Goal: Task Accomplishment & Management: Manage account settings

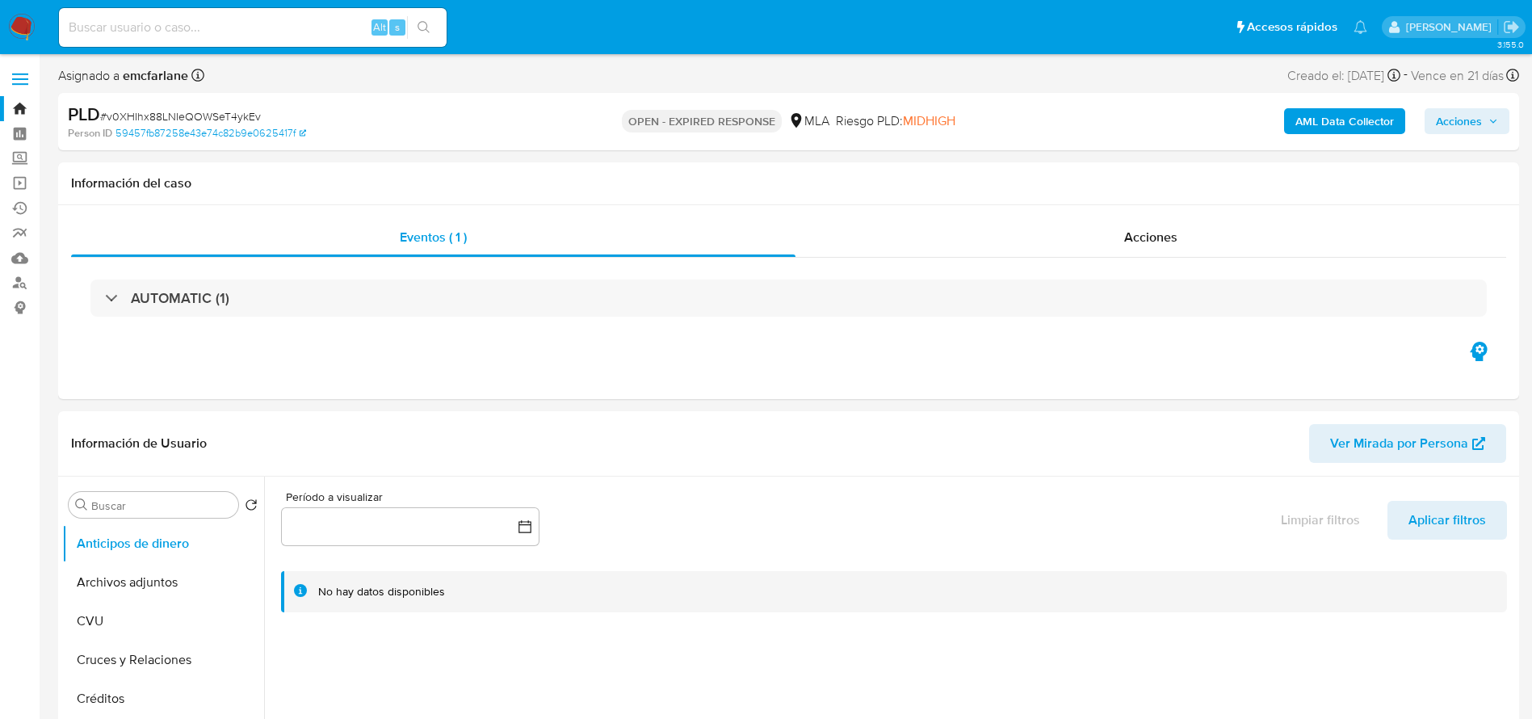
select select "10"
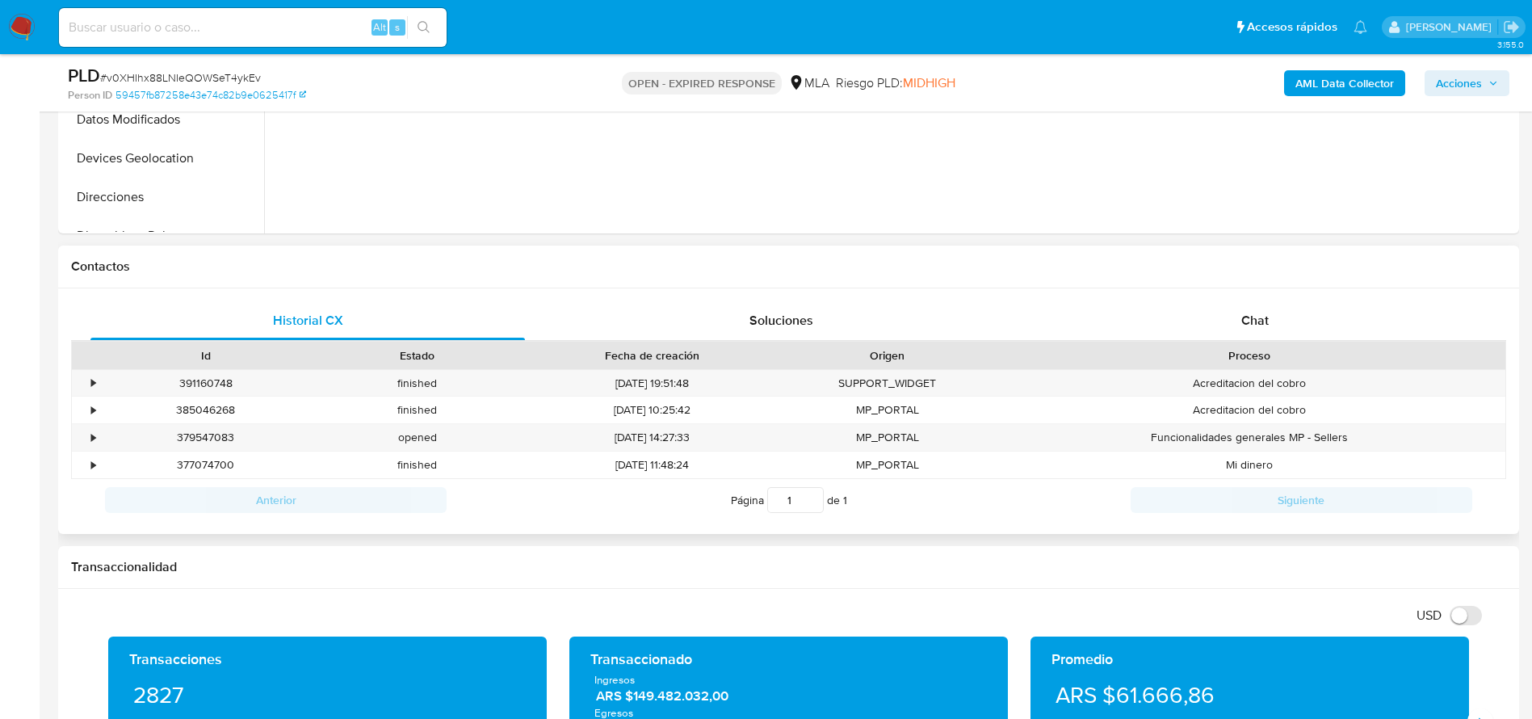
scroll to position [606, 0]
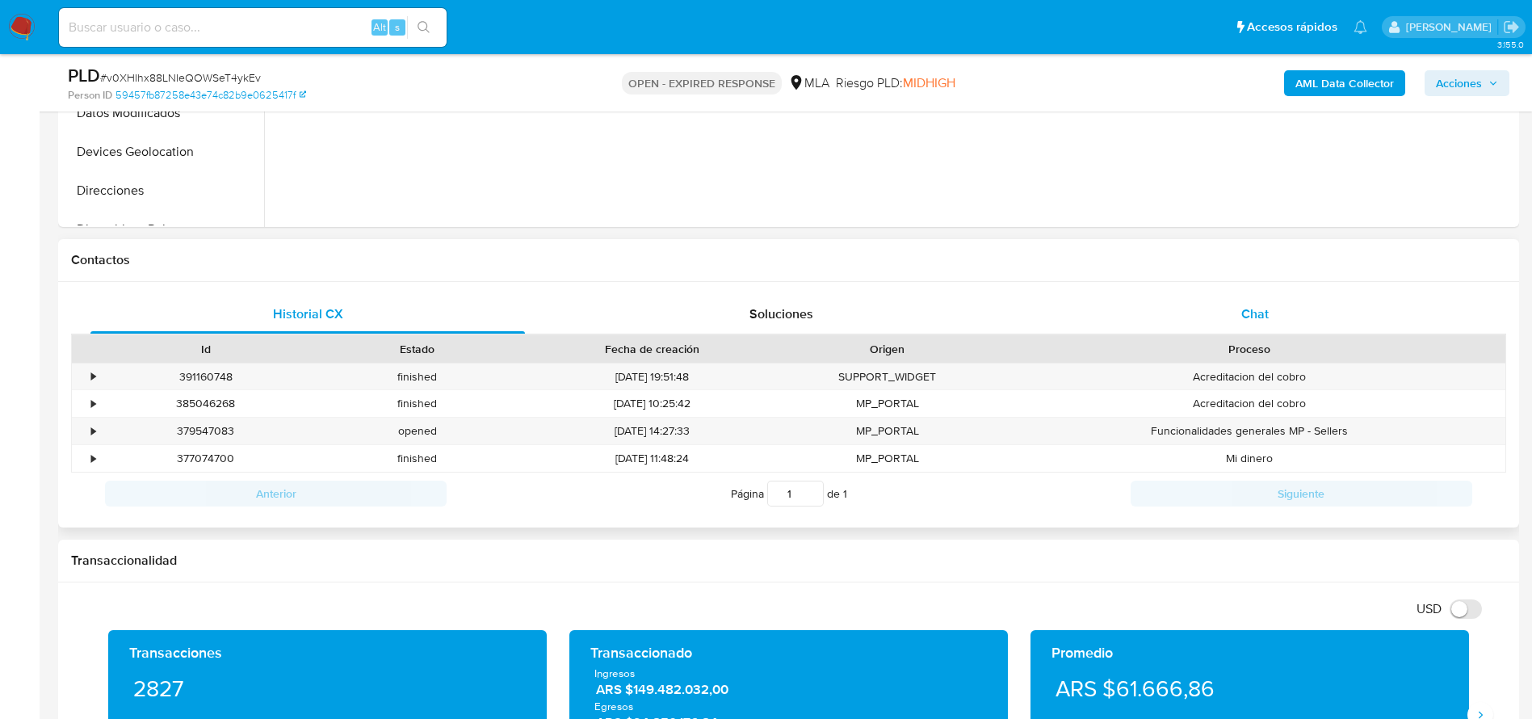
click at [1205, 299] on div "Chat" at bounding box center [1255, 314] width 435 height 39
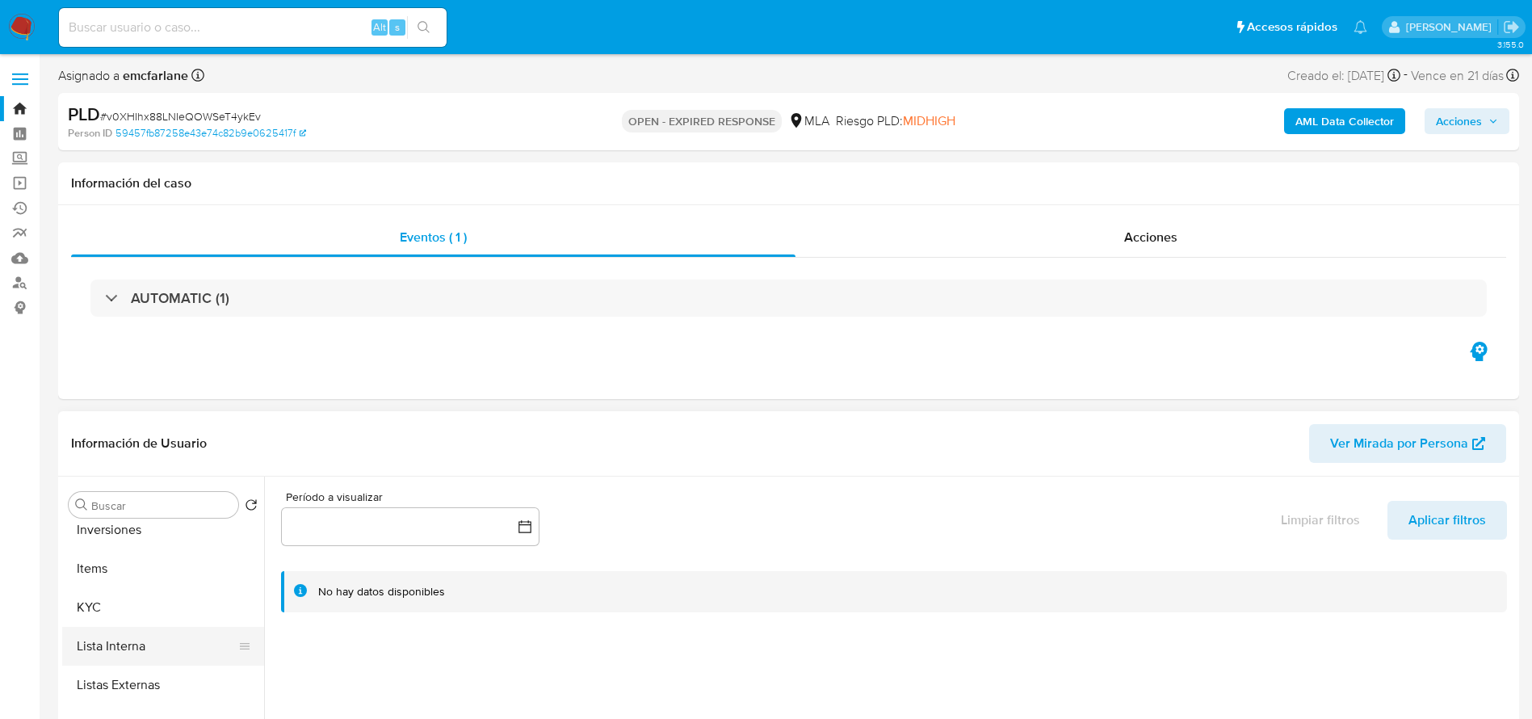
scroll to position [760, 0]
click at [111, 582] on button "KYC" at bounding box center [156, 597] width 189 height 39
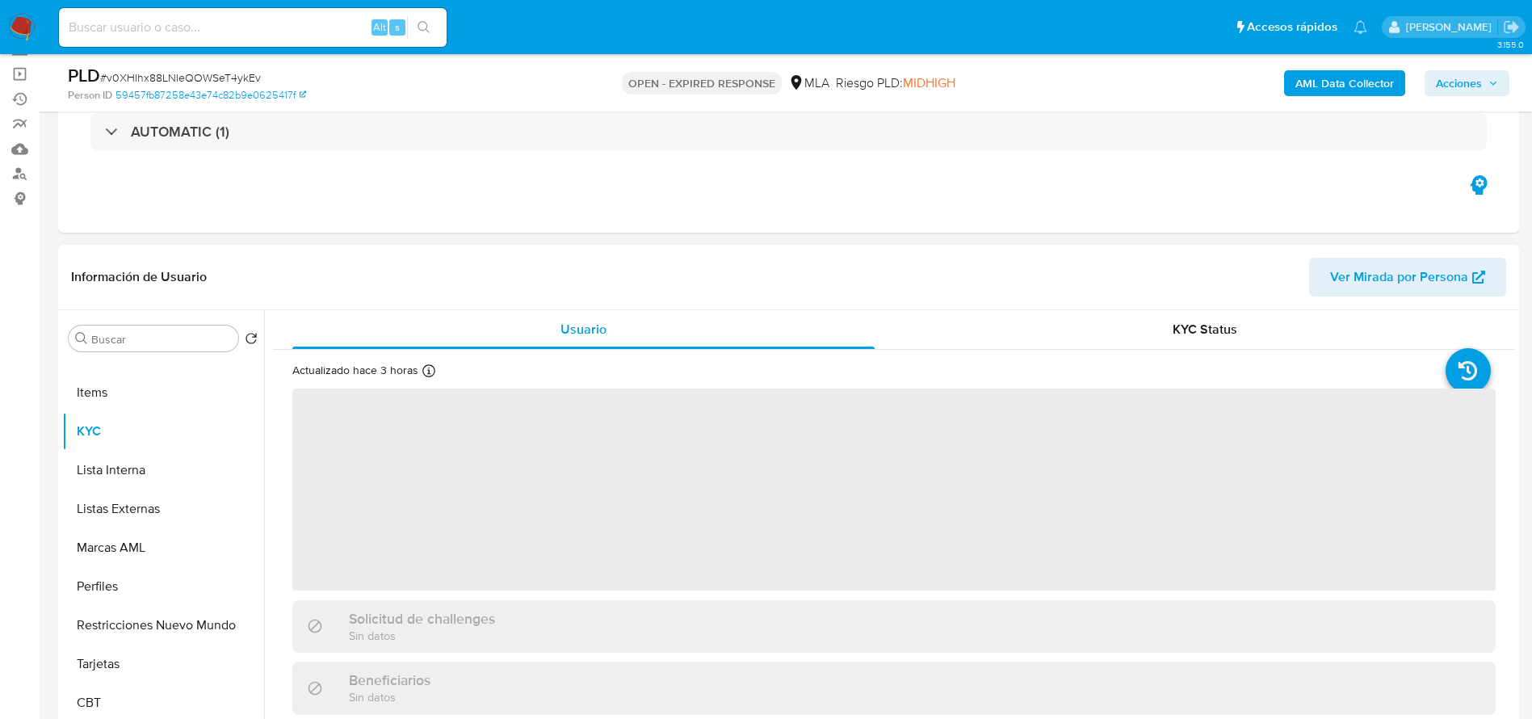
scroll to position [242, 0]
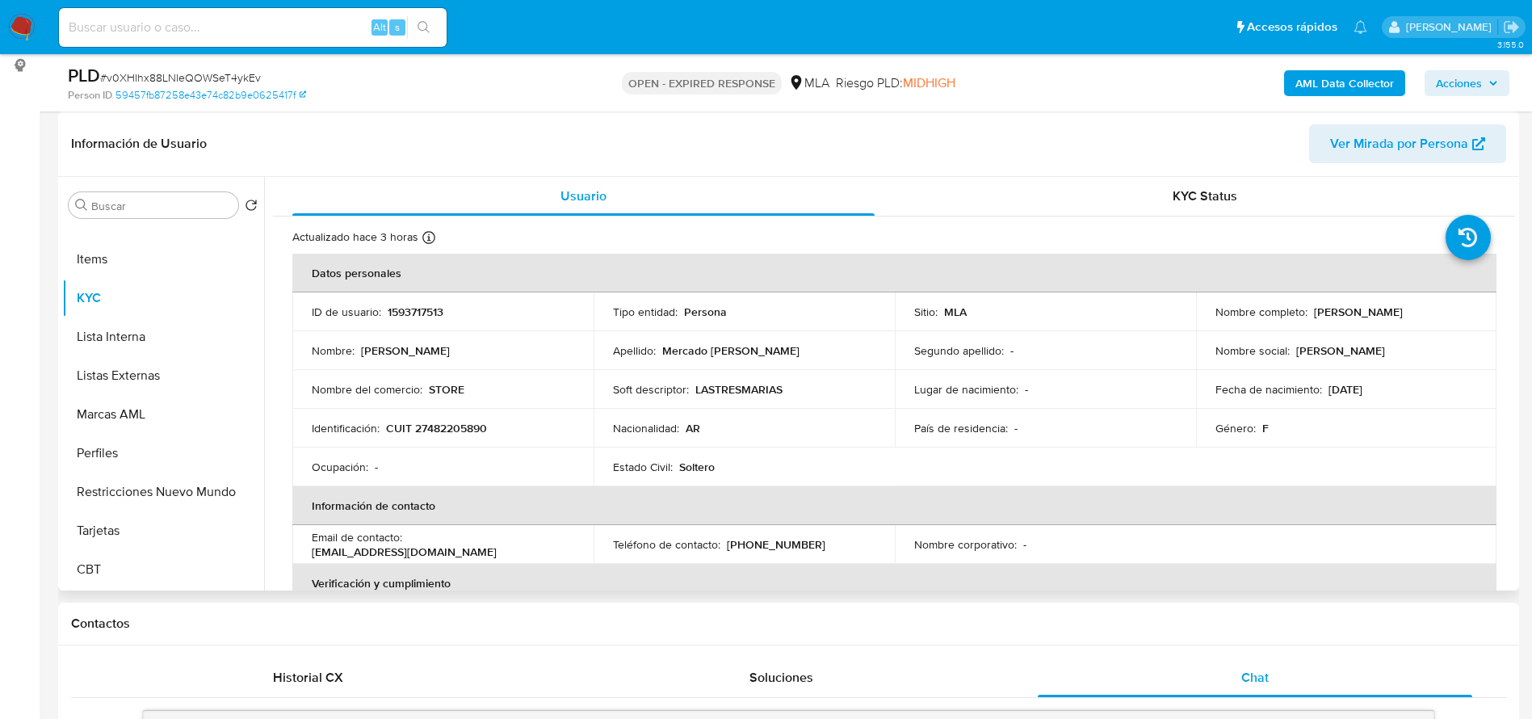
click at [474, 429] on p "CUIT 27482205890" at bounding box center [436, 428] width 101 height 15
copy p "27482205890"
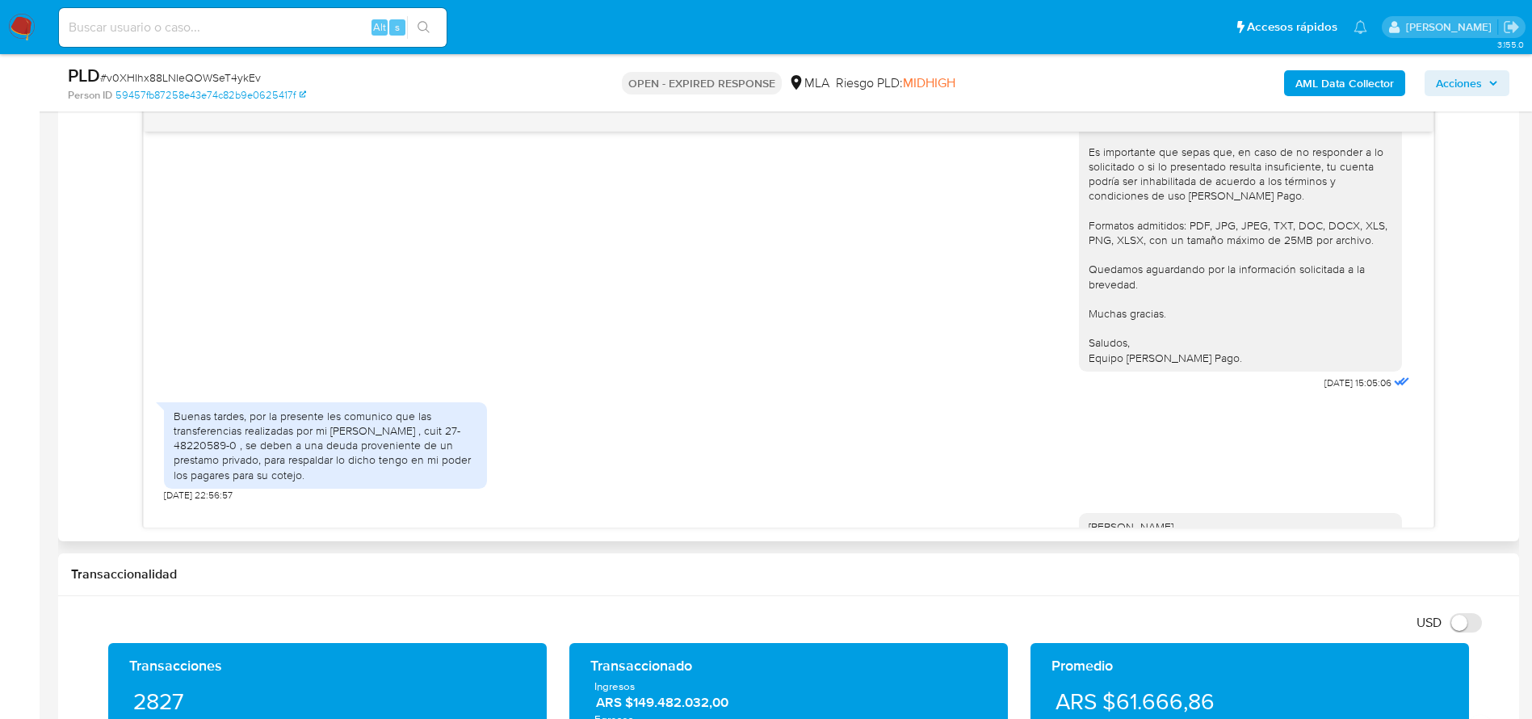
scroll to position [2367, 0]
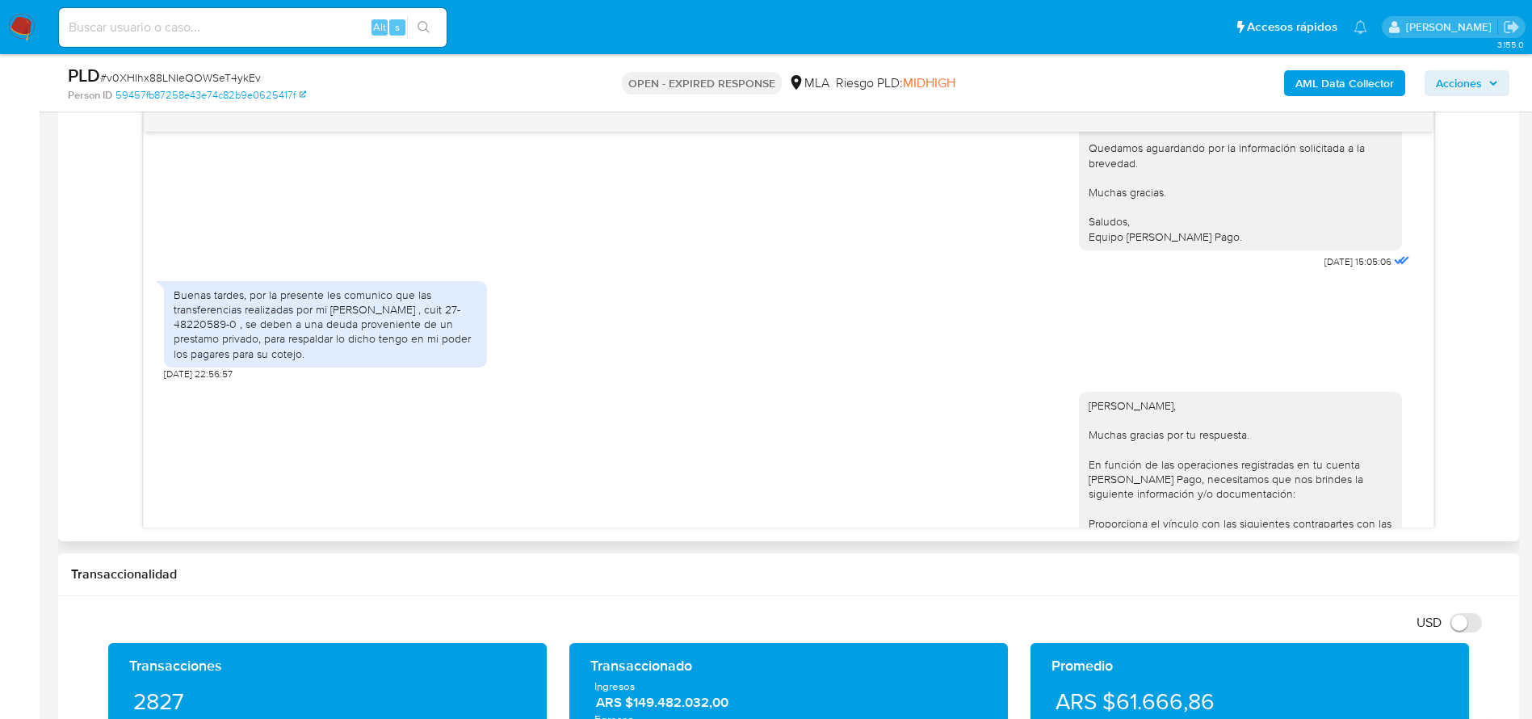
drag, startPoint x: 281, startPoint y: 363, endPoint x: 348, endPoint y: 391, distance: 72.4
click at [343, 361] on div "Buenas tardes, por la presente les comunico que las transferencias realizadas p…" at bounding box center [326, 324] width 304 height 73
drag, startPoint x: 348, startPoint y: 391, endPoint x: 510, endPoint y: 413, distance: 163.8
click at [346, 367] on div "Buenas tardes, por la presente les comunico que las transferencias realizadas p…" at bounding box center [325, 324] width 323 height 86
click at [947, 465] on div "Hola Agustina Elvira Mercado Velásquez, Muchas gracias por tu respuesta. En fun…" at bounding box center [788, 616] width 1249 height 473
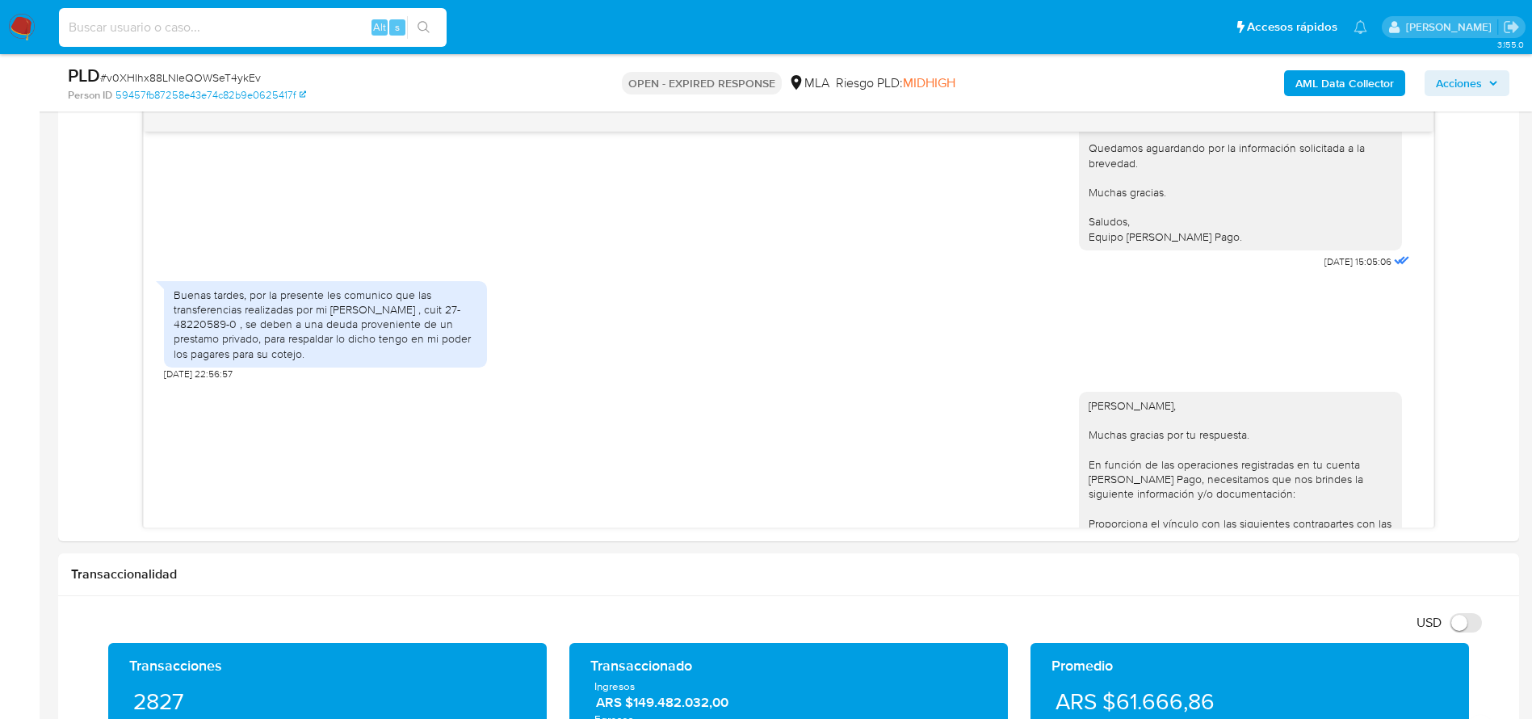
click at [289, 24] on input at bounding box center [253, 27] width 388 height 21
paste input "rZcQLkKDTAKtB29GMlVd83Rn"
type input "rZcQLkKDTAKtB29GMlVd83Rn"
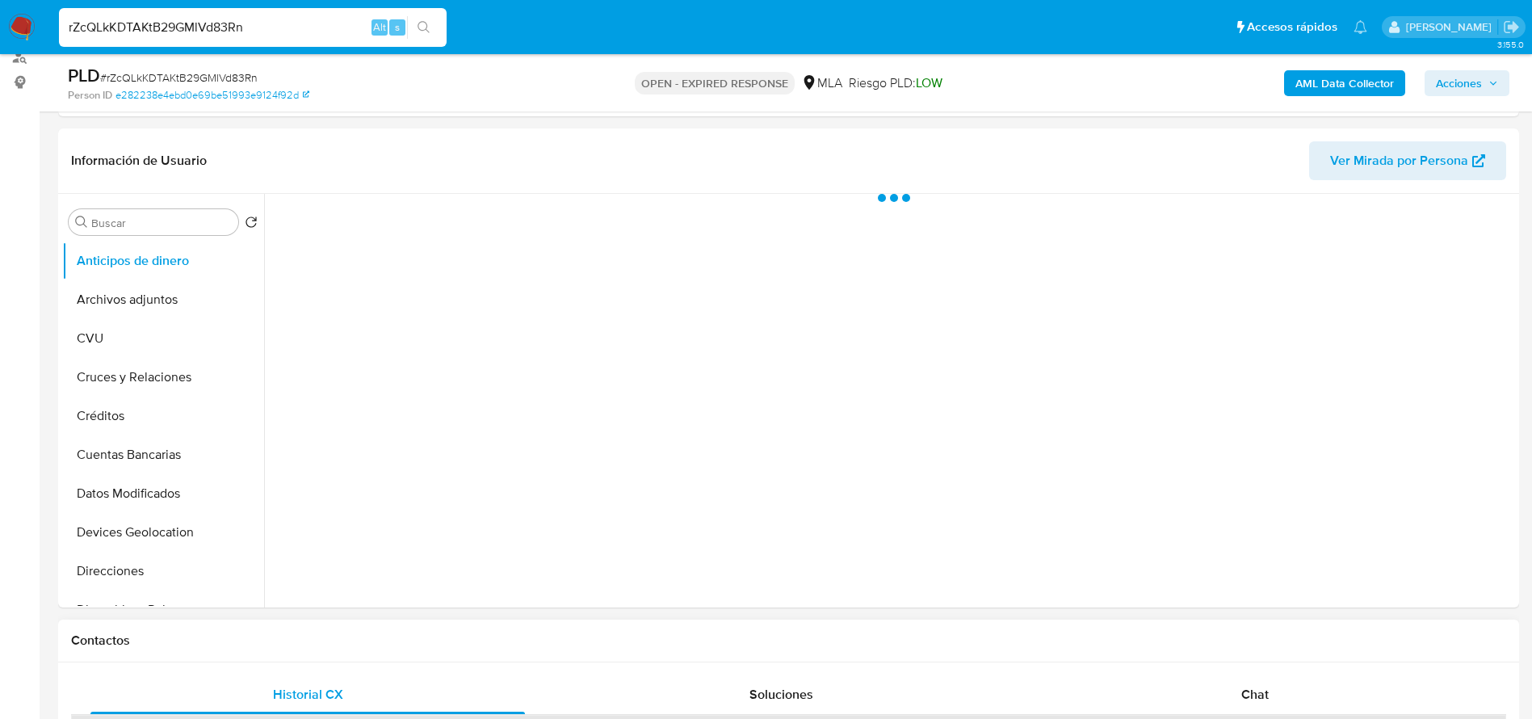
scroll to position [727, 0]
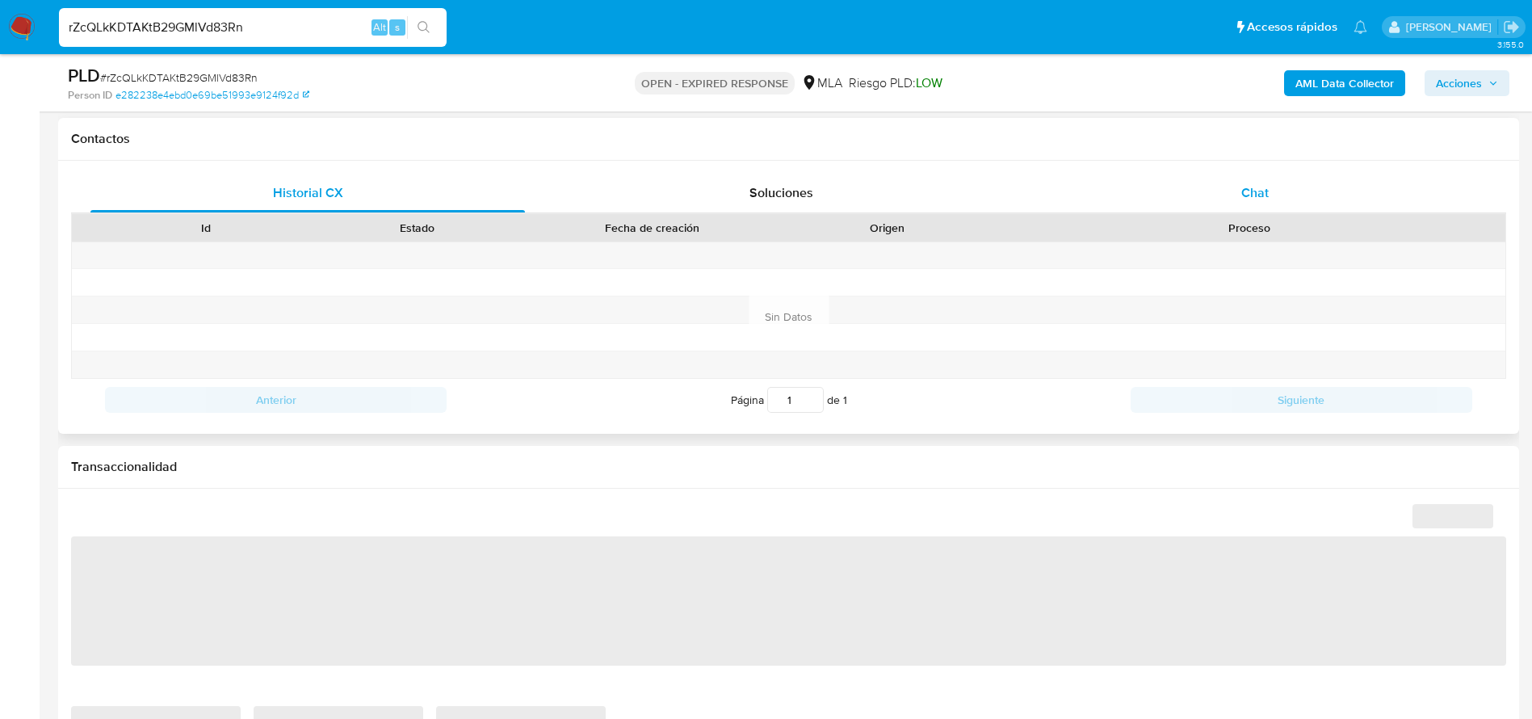
click at [1268, 192] on span "Chat" at bounding box center [1254, 192] width 27 height 19
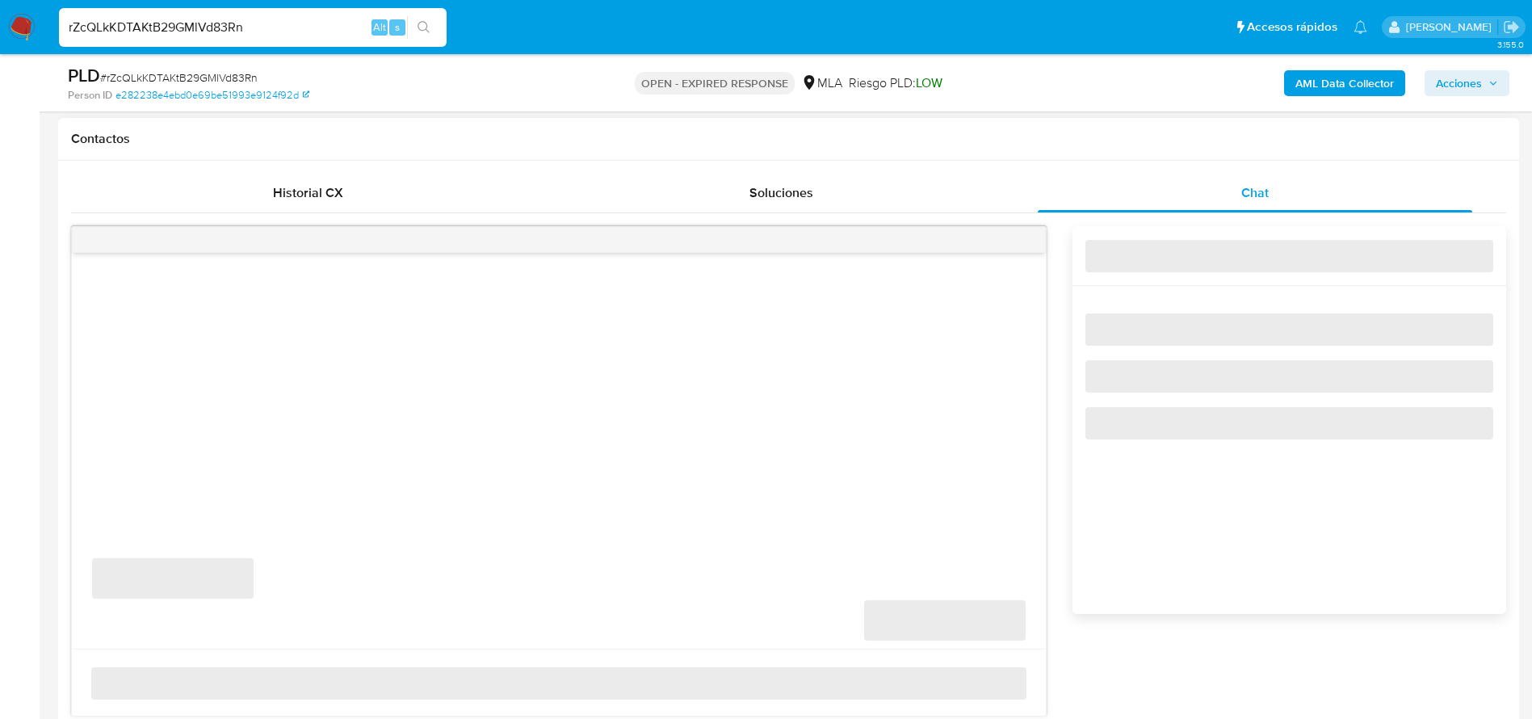
select select "10"
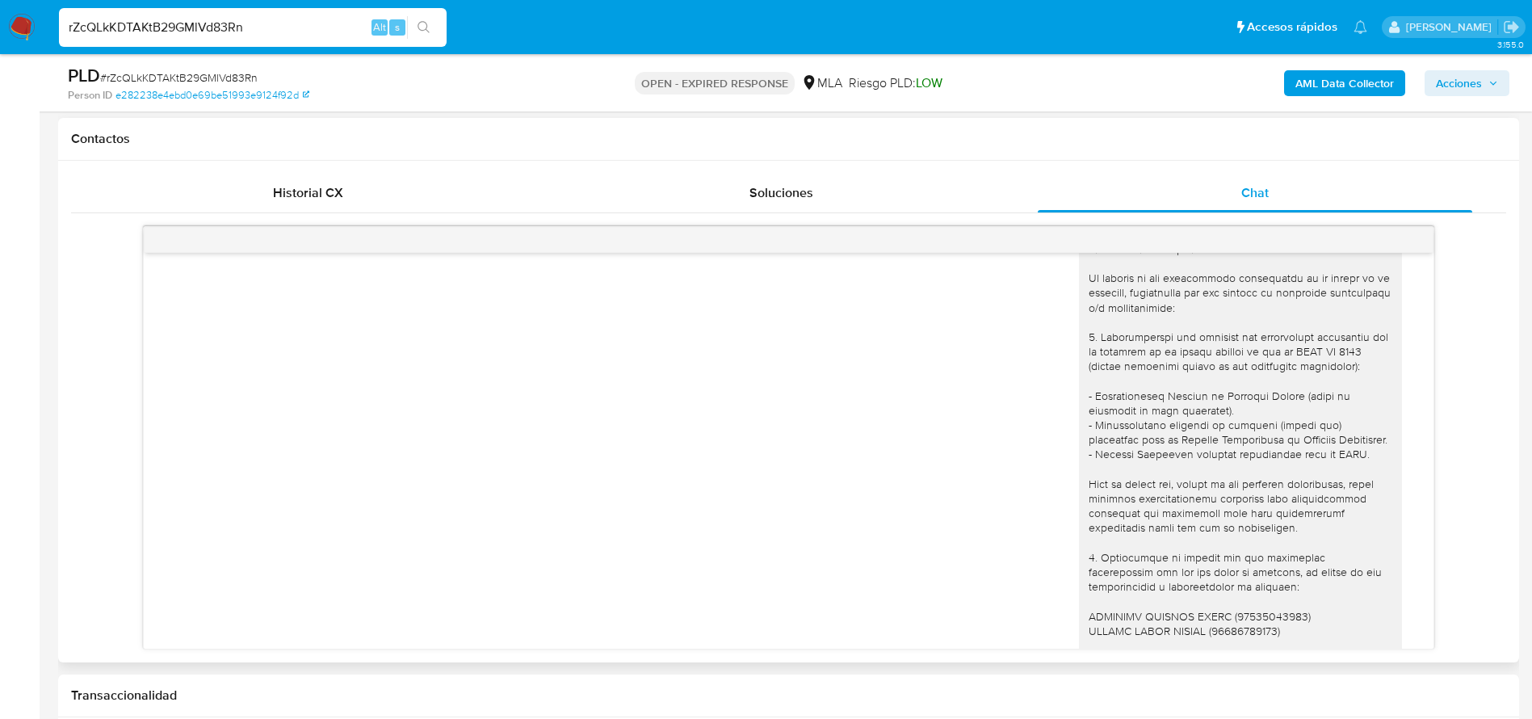
scroll to position [1944, 0]
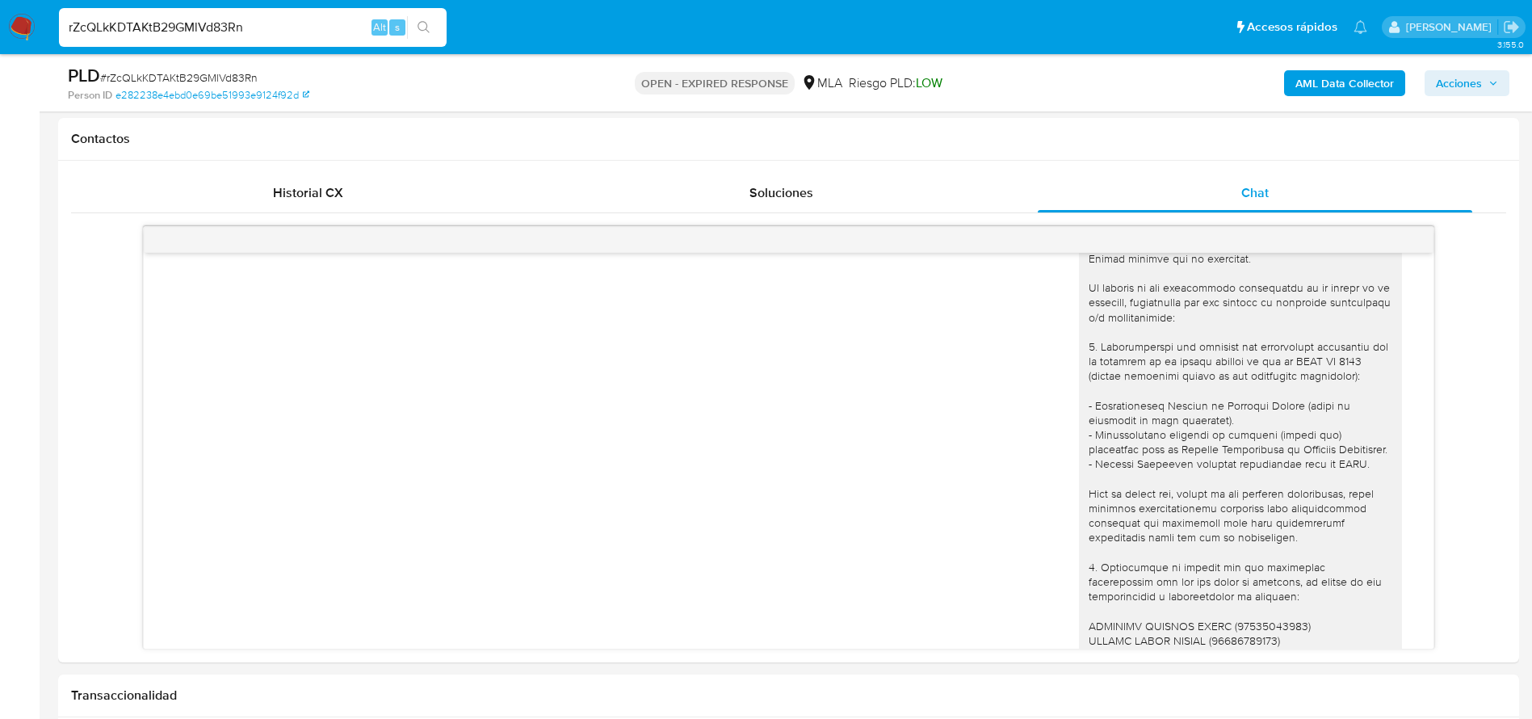
click at [193, 71] on span "# rZcQLkKDTAKtB29GMlVd83Rn" at bounding box center [178, 77] width 157 height 16
click at [193, 70] on span "# rZcQLkKDTAKtB29GMlVd83Rn" at bounding box center [178, 77] width 157 height 16
copy span "rZcQLkKDTAKtB29GMlVd83Rn"
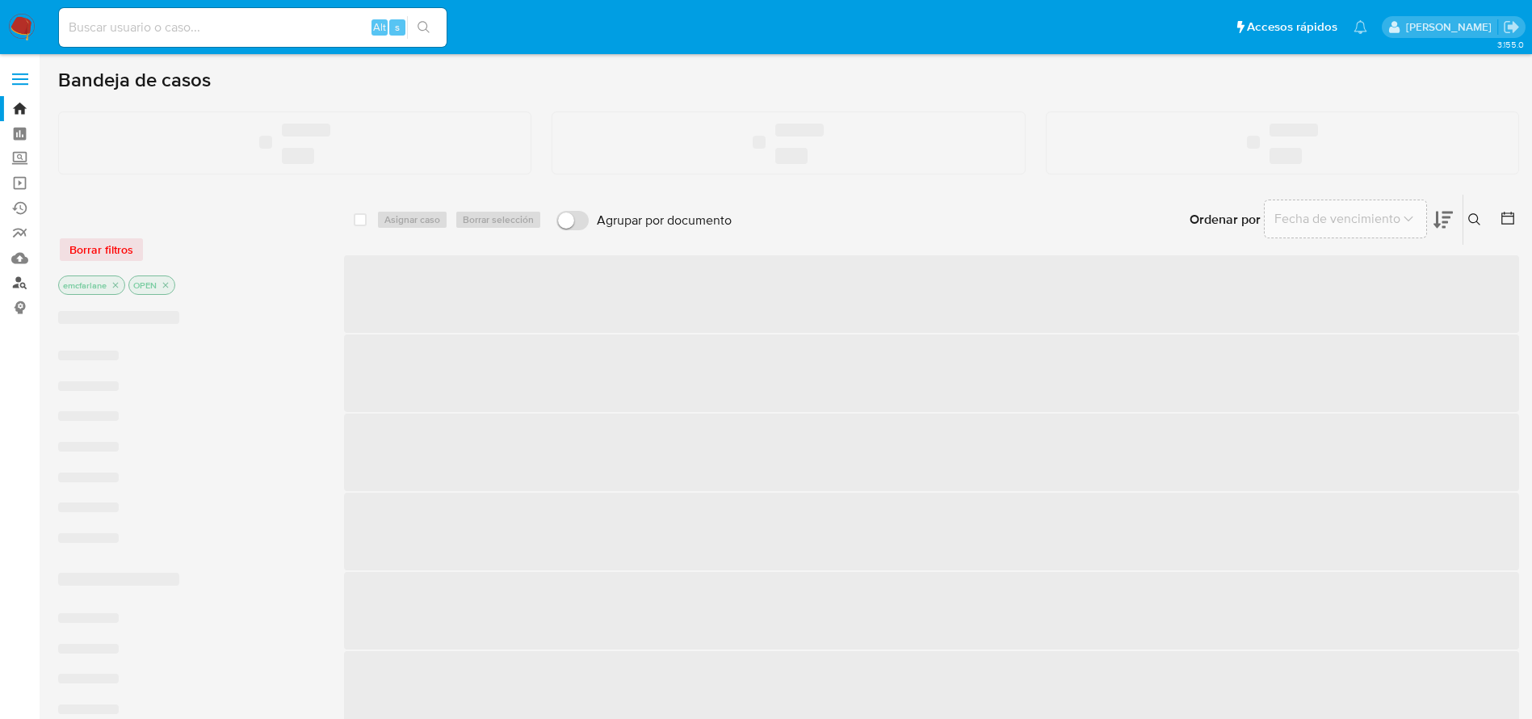
click at [23, 283] on link "Buscador de personas" at bounding box center [96, 283] width 192 height 25
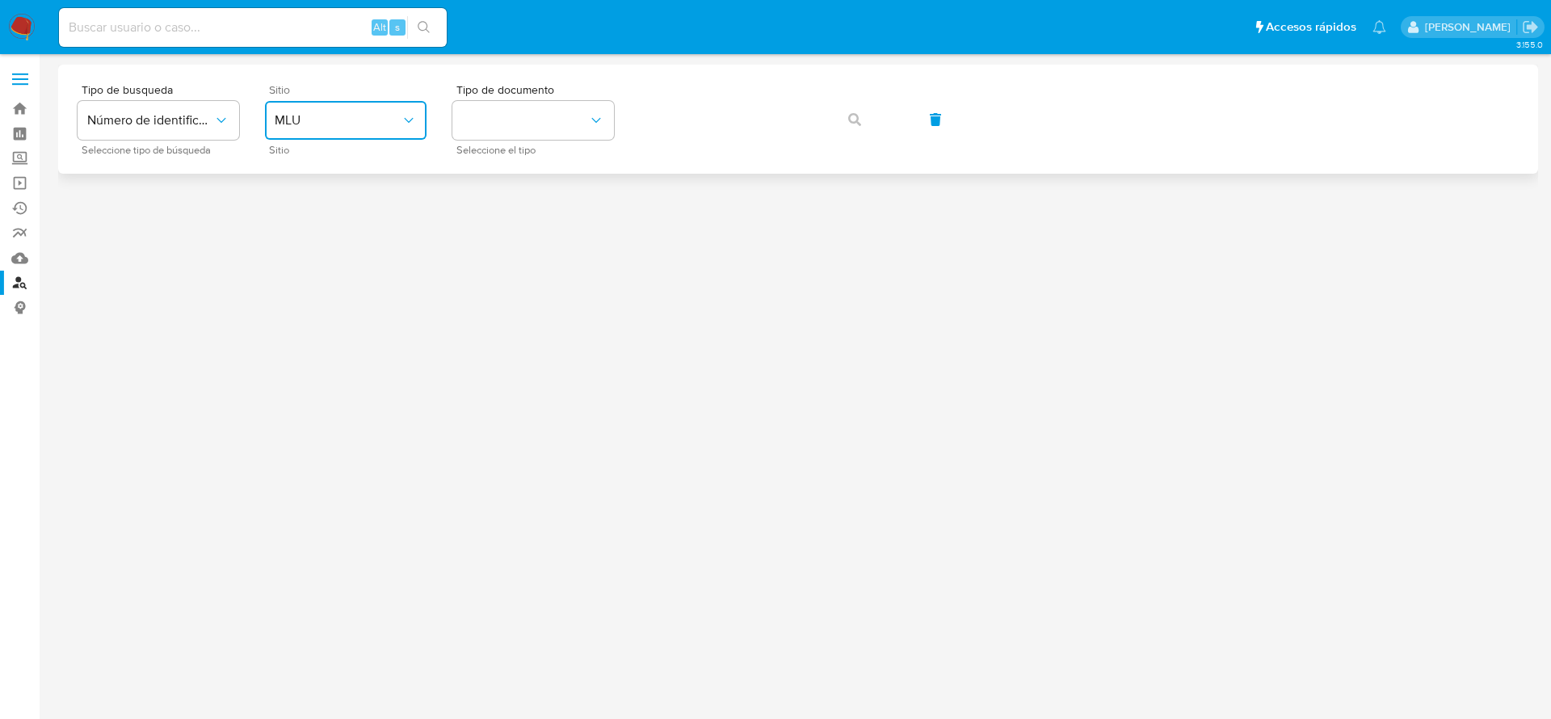
click at [367, 132] on button "MLU" at bounding box center [346, 120] width 162 height 39
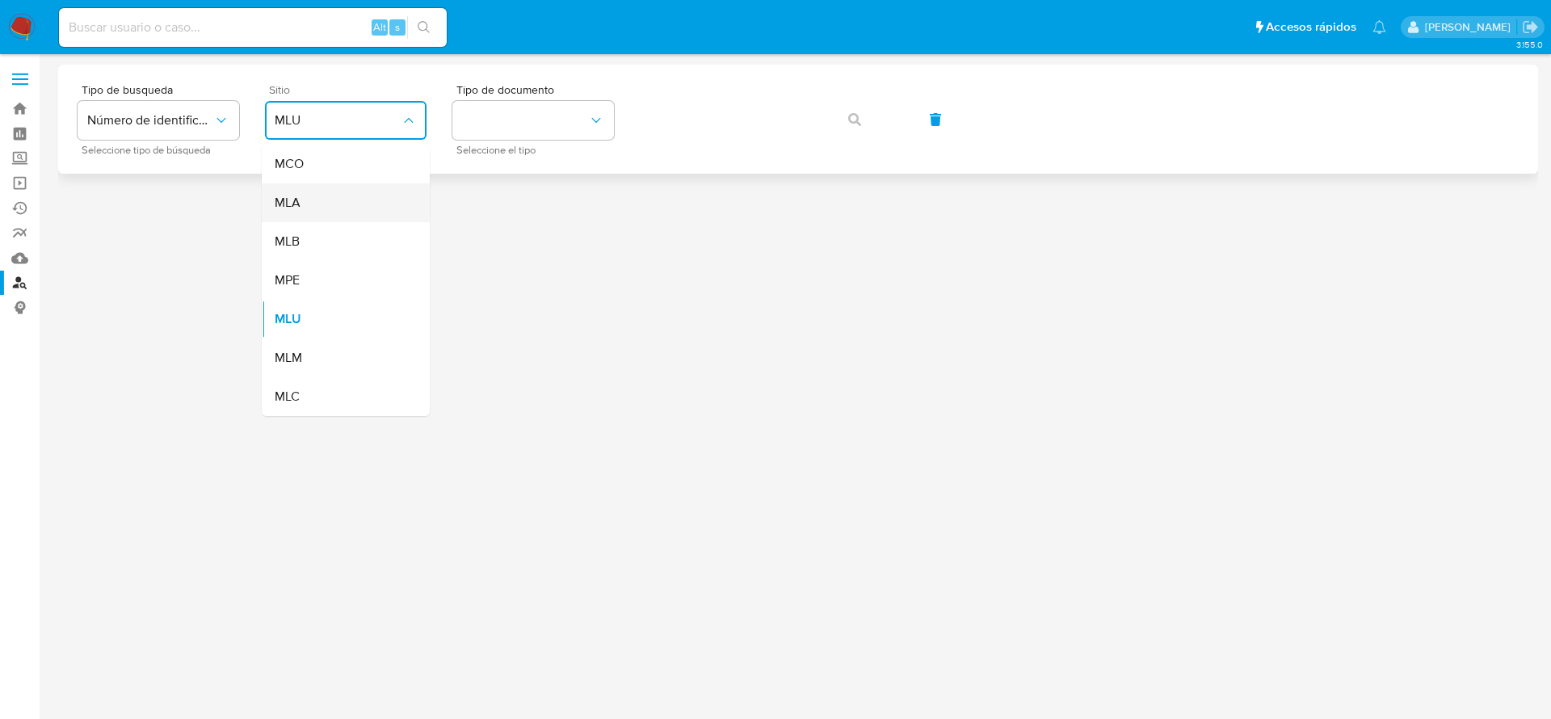
click at [333, 206] on div "MLA" at bounding box center [341, 202] width 132 height 39
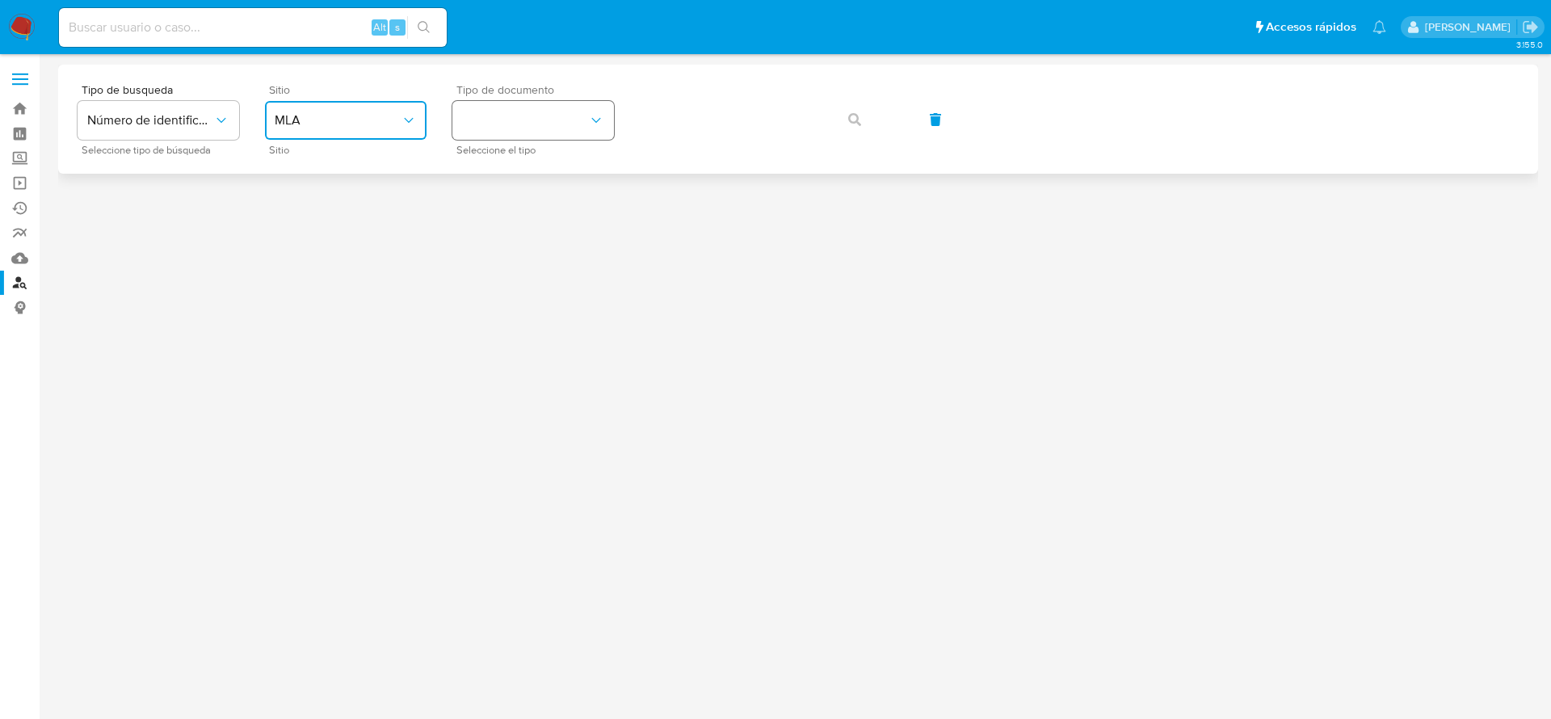
click at [535, 124] on button "identificationType" at bounding box center [533, 120] width 162 height 39
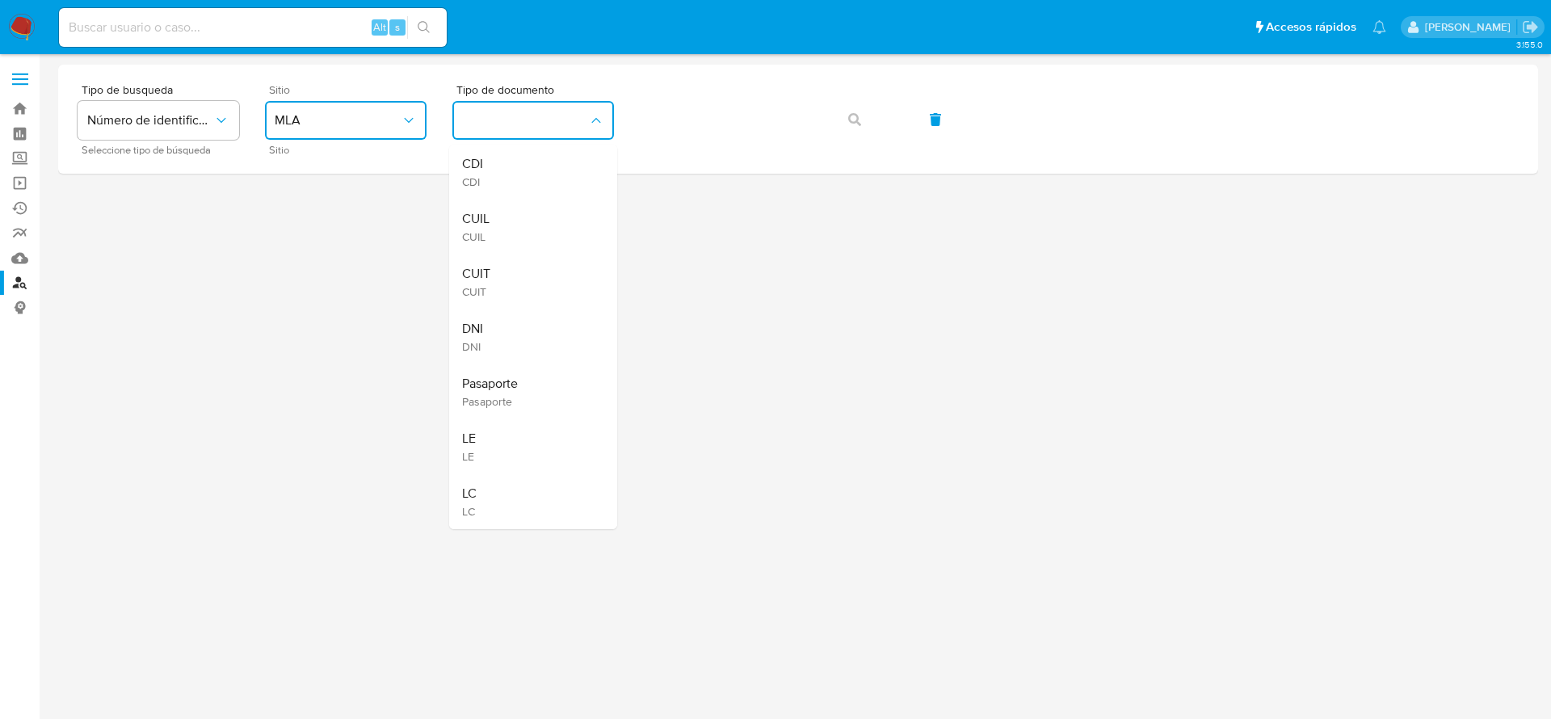
drag, startPoint x: 486, startPoint y: 285, endPoint x: 639, endPoint y: 182, distance: 184.4
click at [486, 286] on span "CUIT" at bounding box center [476, 291] width 28 height 15
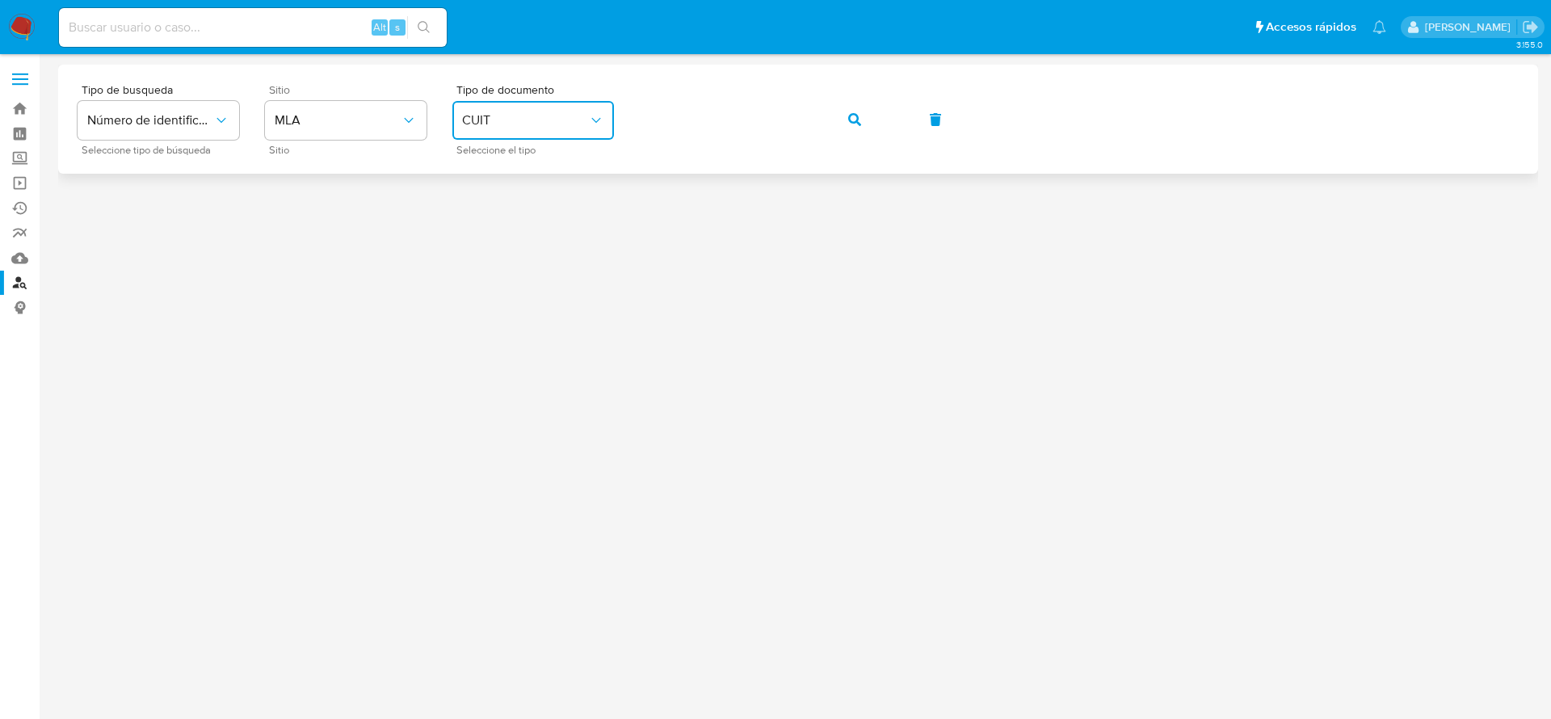
click at [853, 114] on icon "button" at bounding box center [854, 119] width 13 height 13
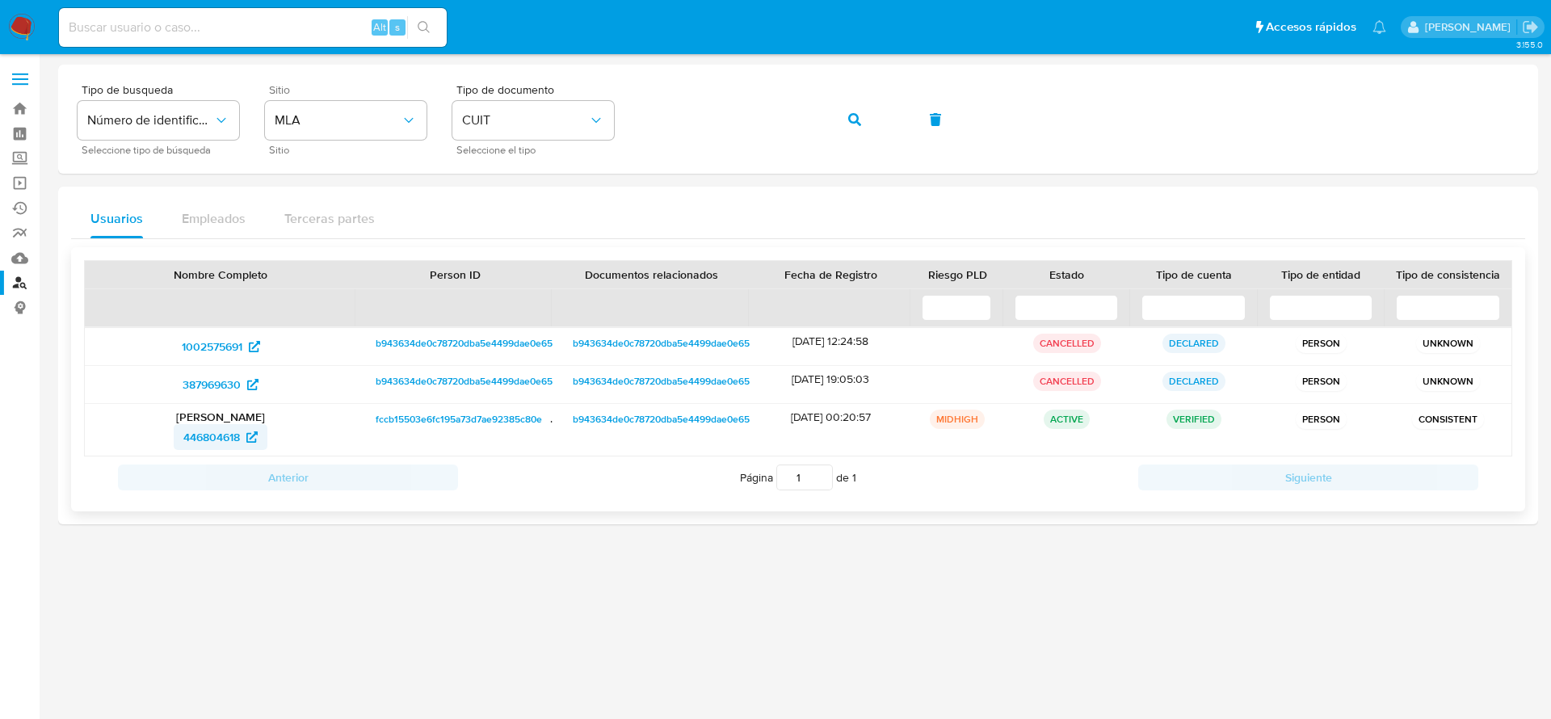
click at [208, 436] on span "446804618" at bounding box center [211, 437] width 57 height 26
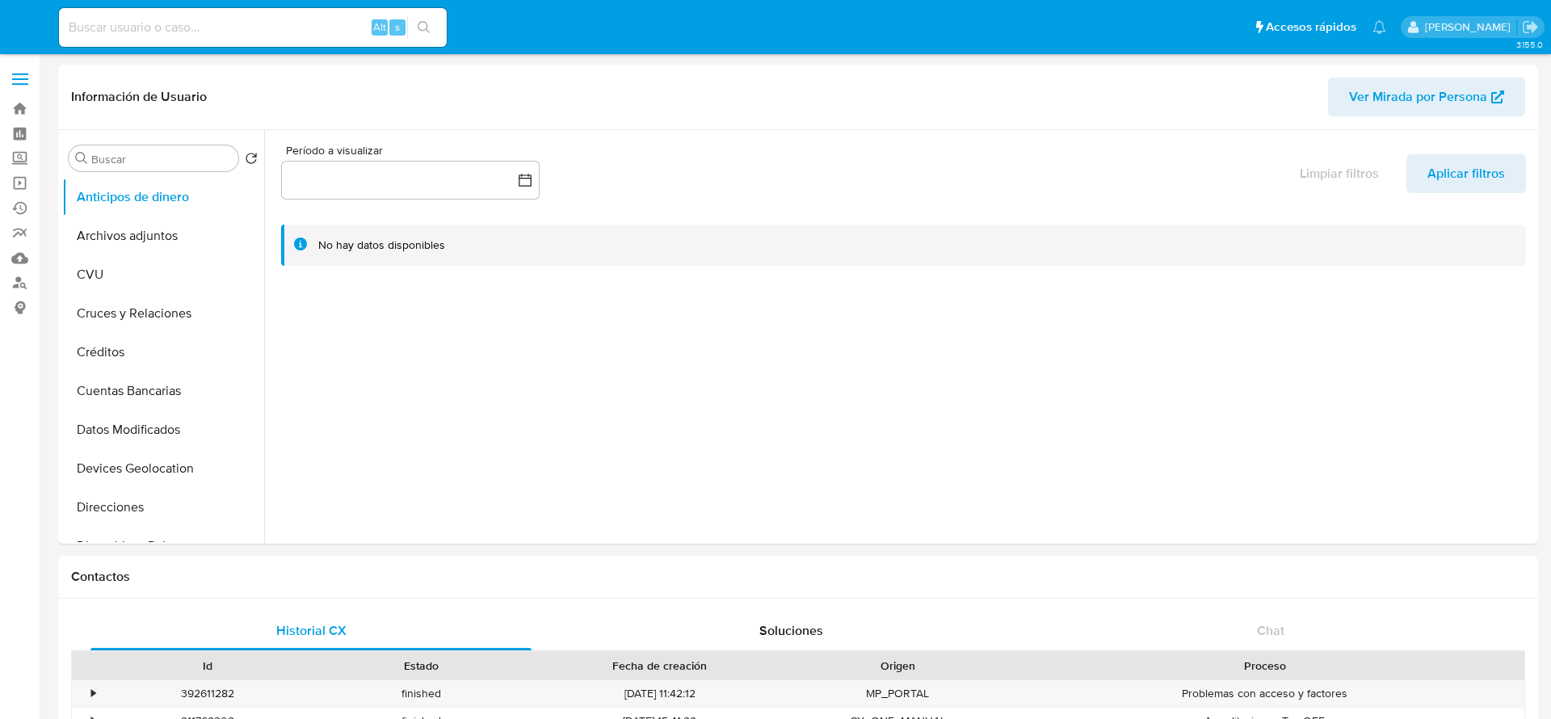
select select "10"
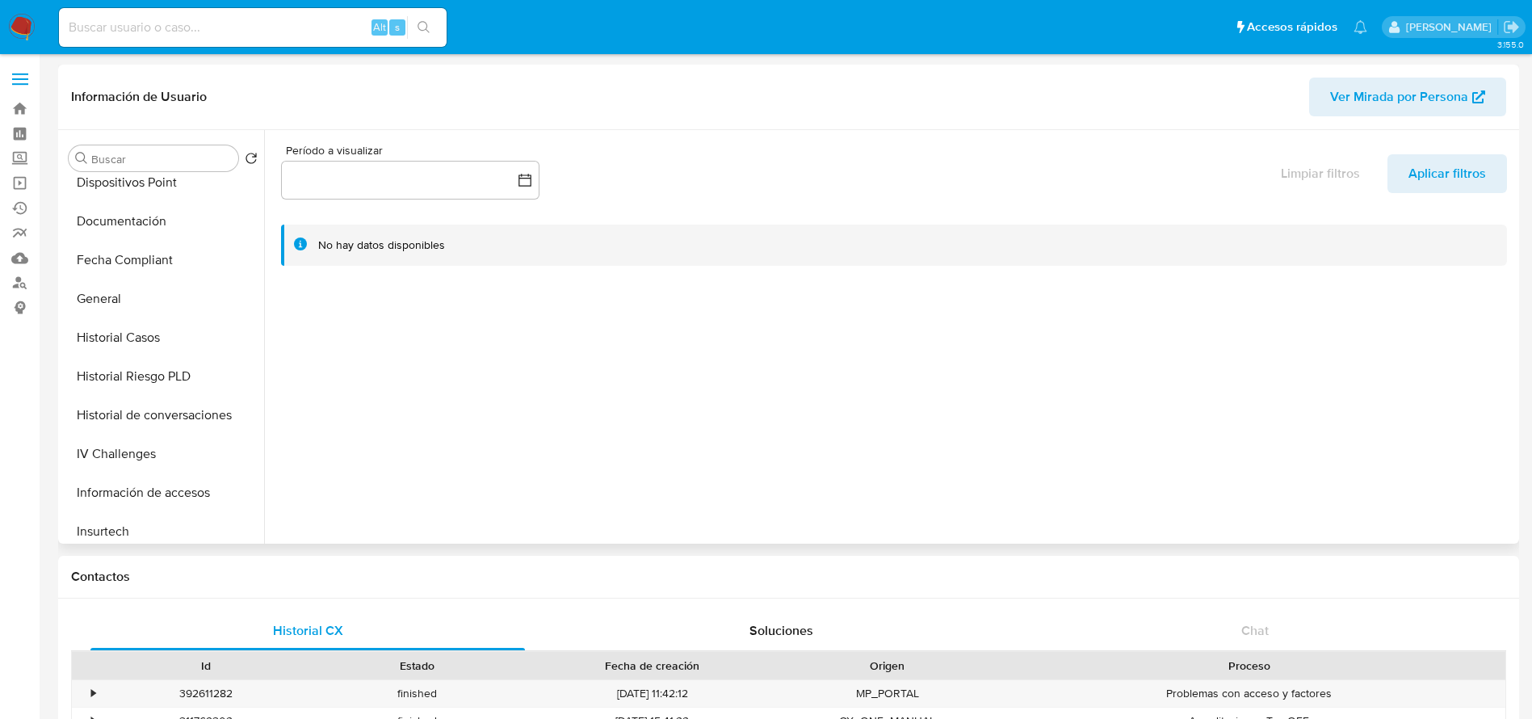
click at [131, 337] on button "Historial Casos" at bounding box center [163, 337] width 202 height 39
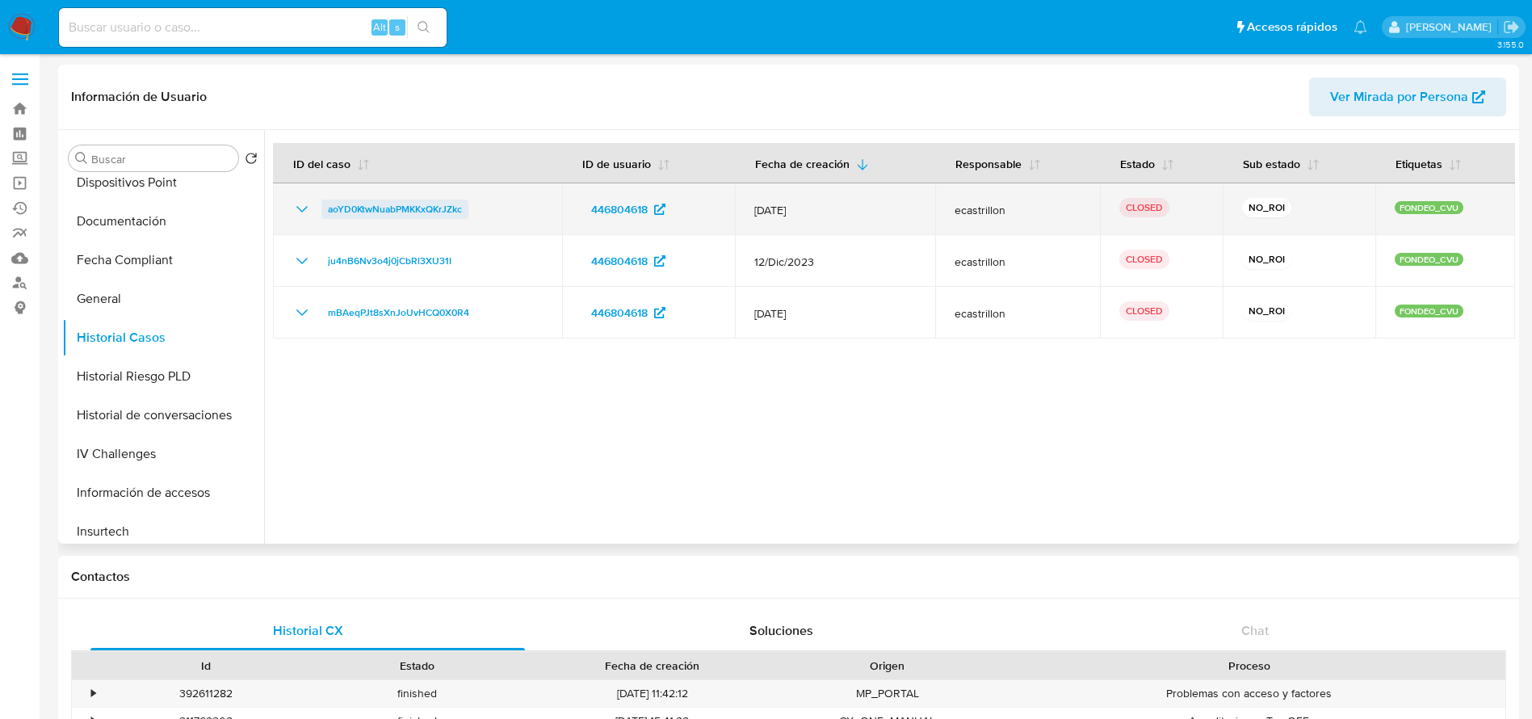
click at [365, 204] on span "aoYD0KtwNuabPMKKxQKrJZkc" at bounding box center [395, 208] width 134 height 19
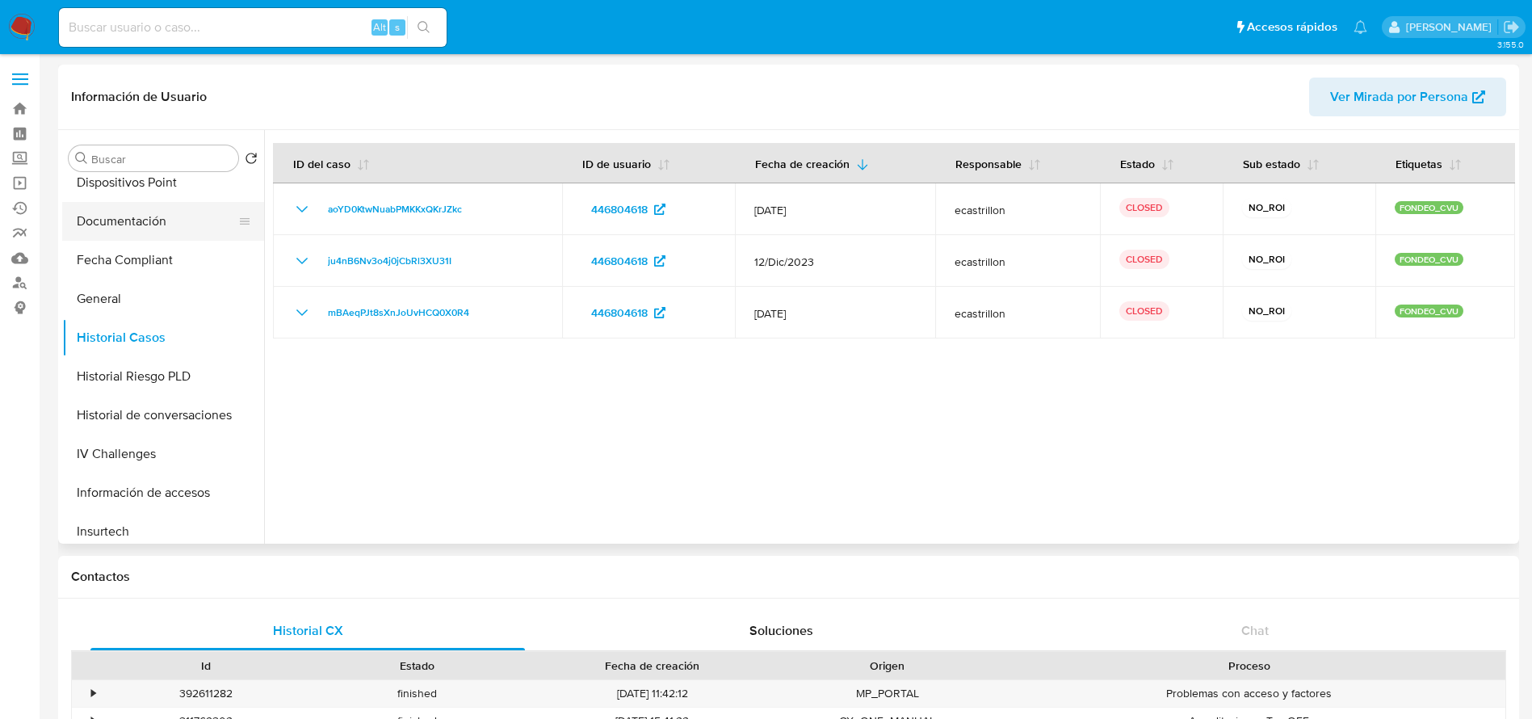
scroll to position [0, 0]
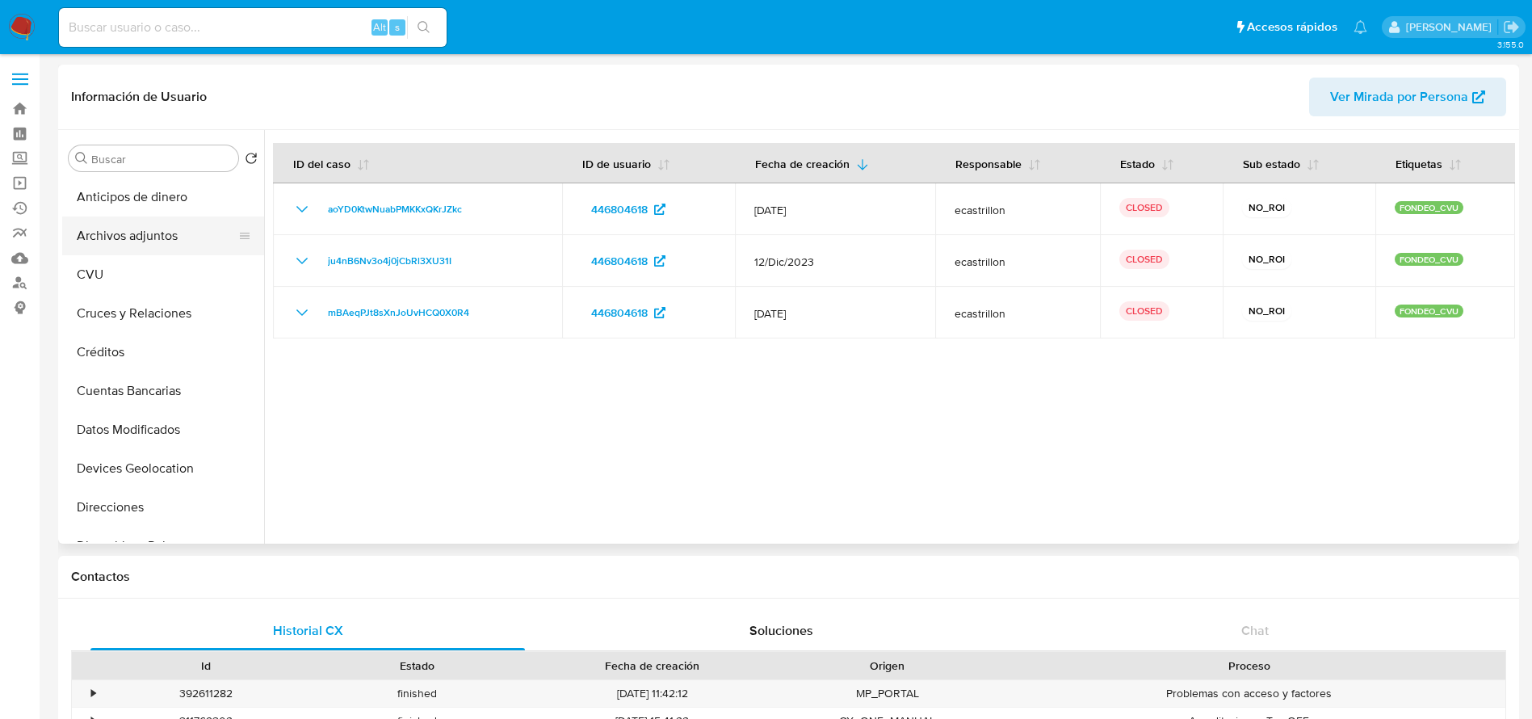
drag, startPoint x: 161, startPoint y: 227, endPoint x: 178, endPoint y: 222, distance: 18.4
click at [161, 226] on button "Archivos adjuntos" at bounding box center [156, 235] width 189 height 39
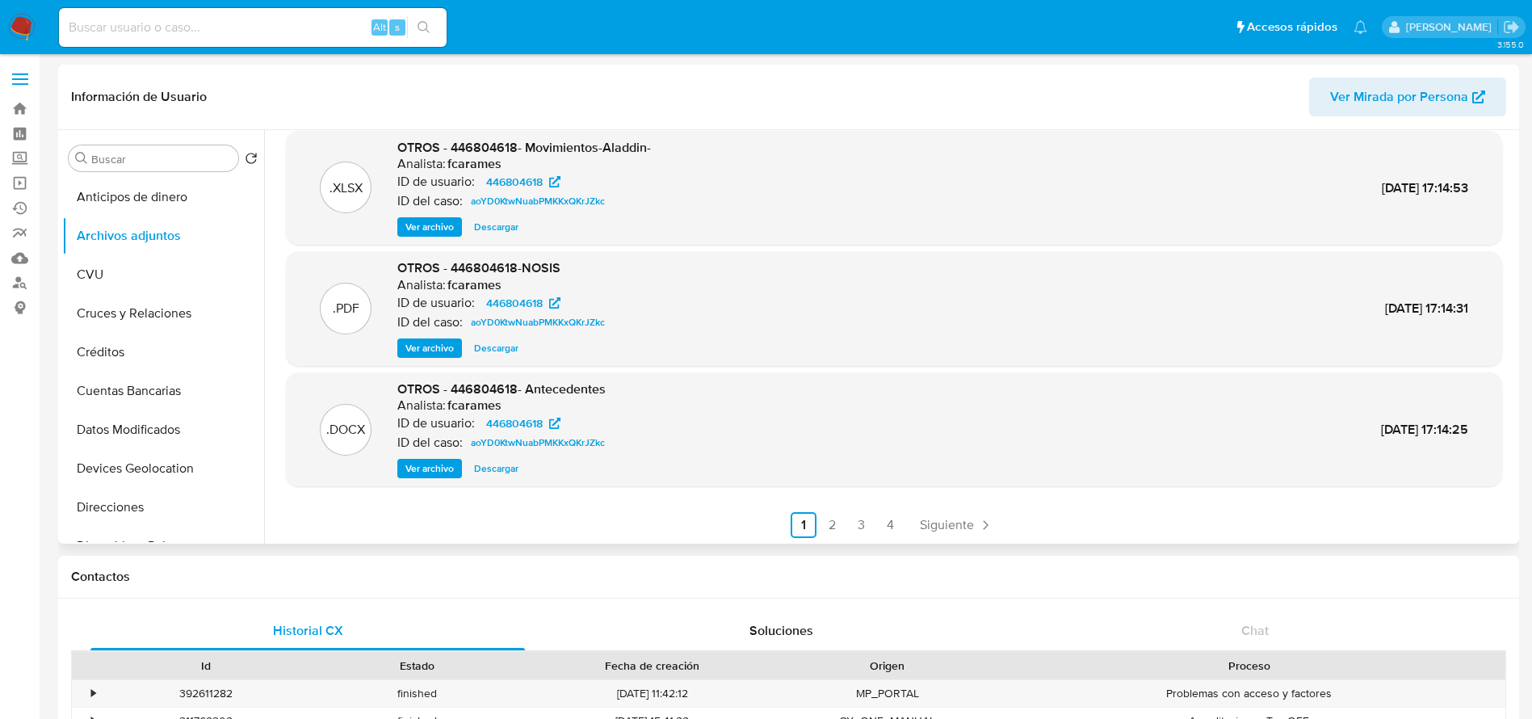
scroll to position [136, 0]
click at [961, 516] on span "Siguiente" at bounding box center [947, 522] width 54 height 13
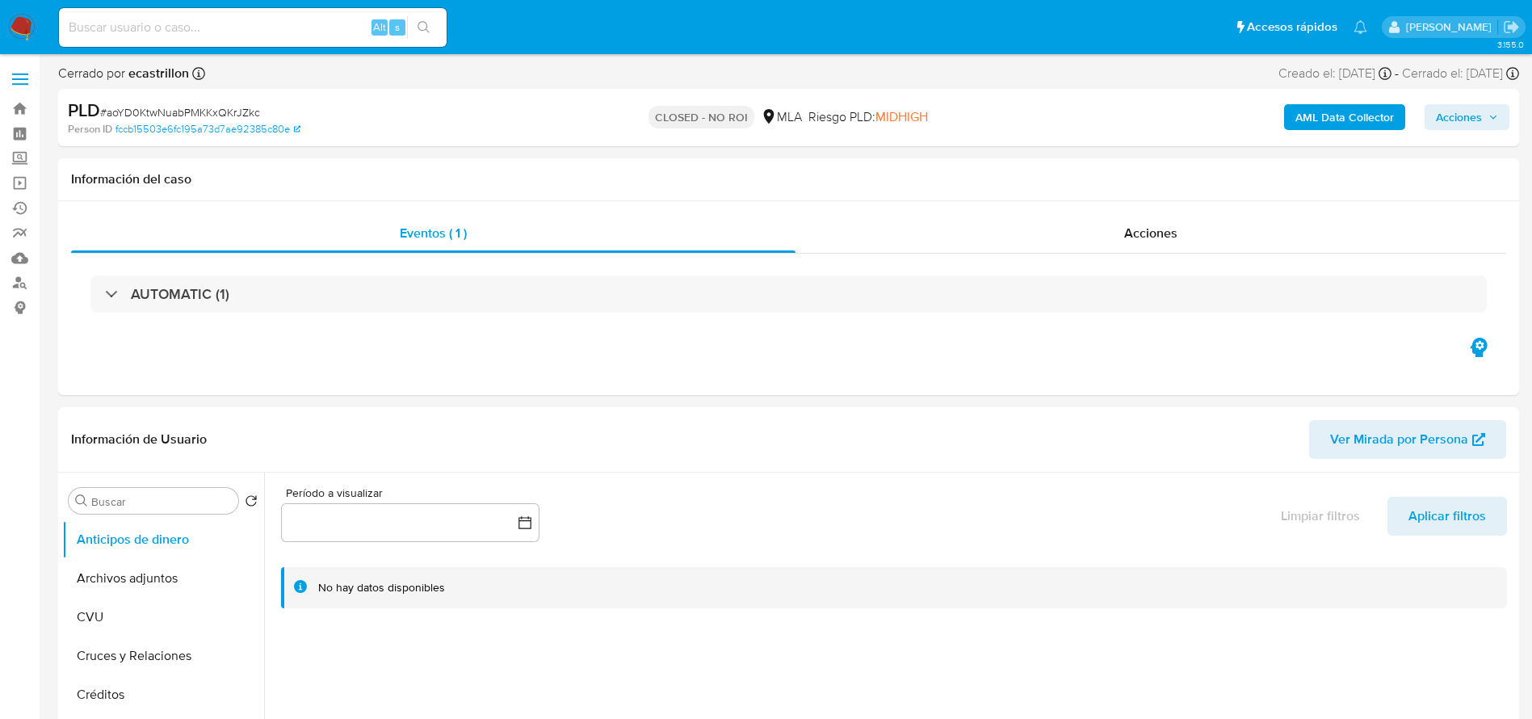
select select "10"
drag, startPoint x: 1163, startPoint y: 245, endPoint x: 1010, endPoint y: 261, distance: 154.3
click at [1160, 245] on div "Acciones" at bounding box center [1151, 233] width 711 height 39
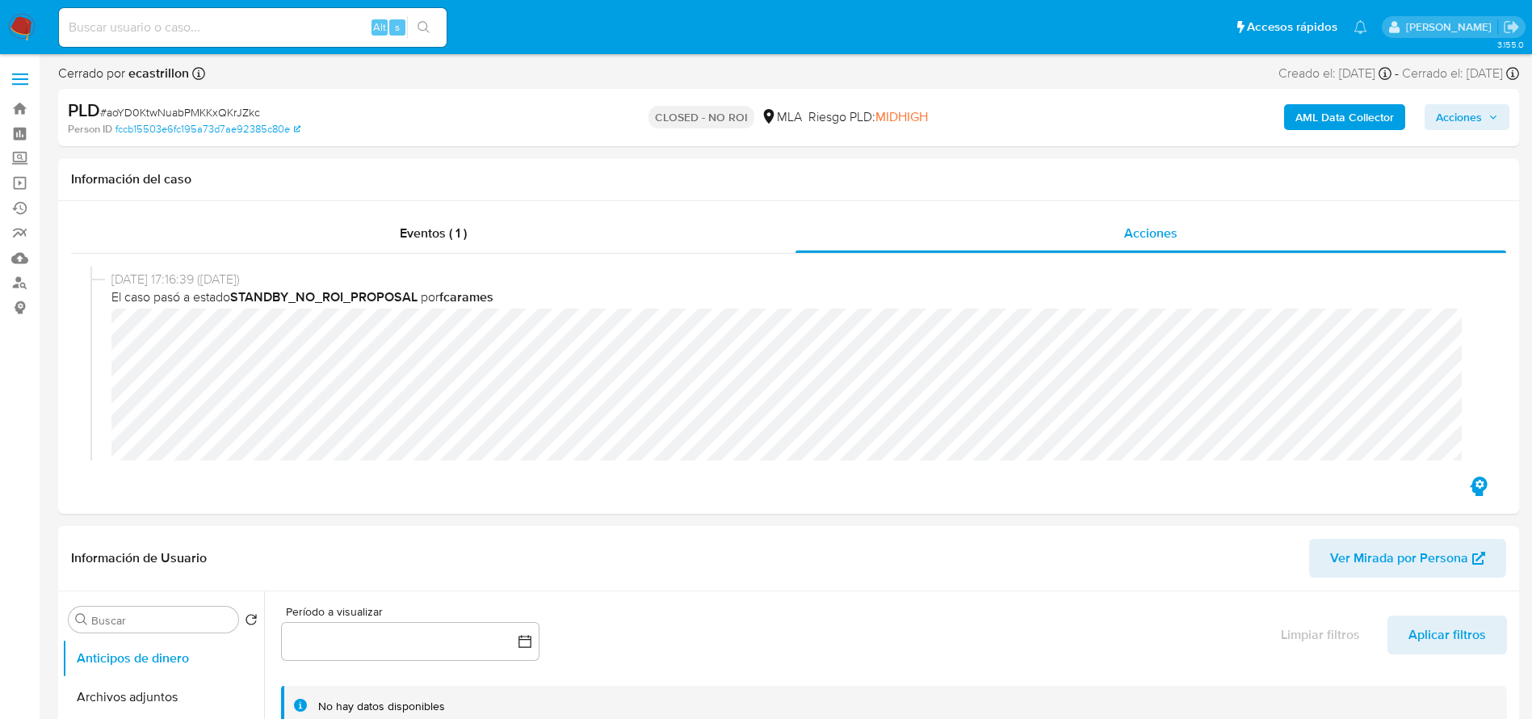
scroll to position [242, 0]
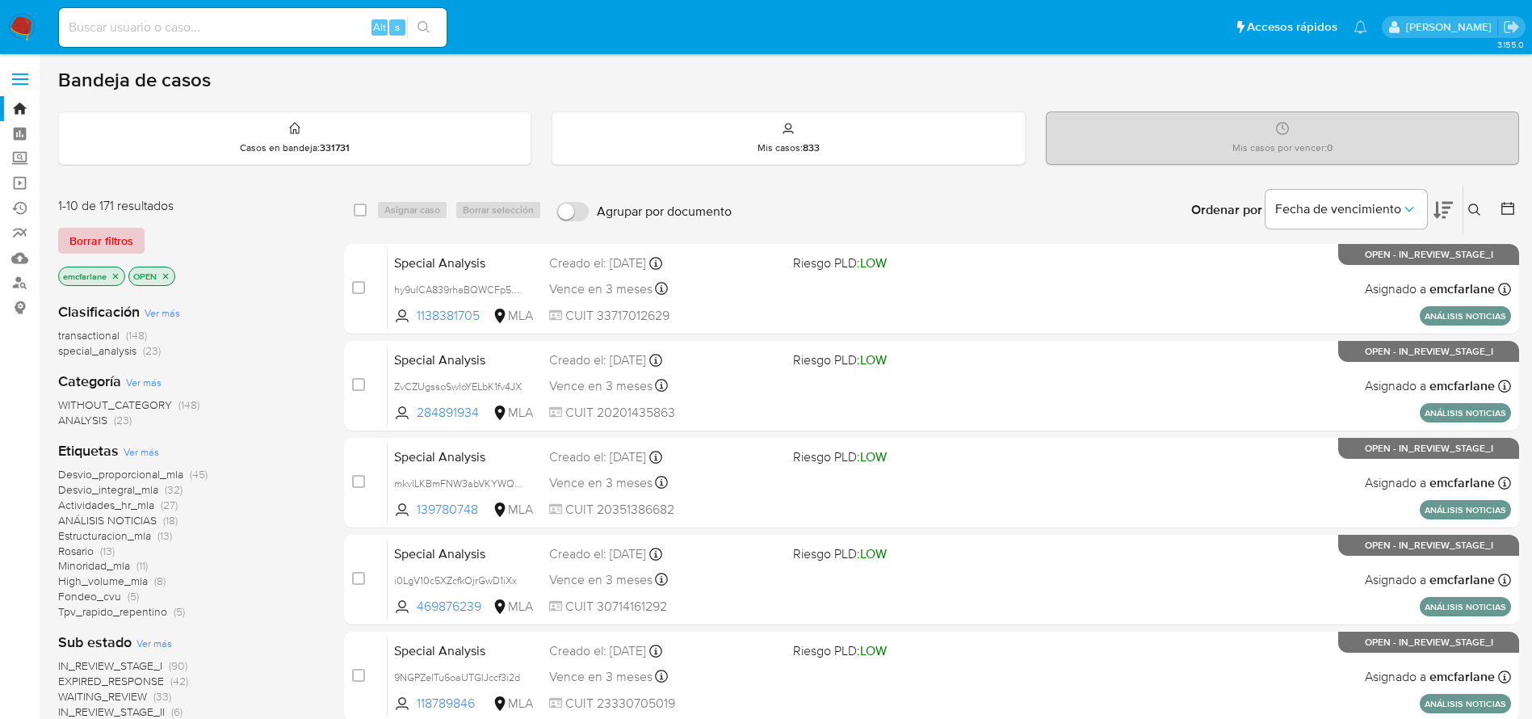
click at [101, 238] on span "Borrar filtros" at bounding box center [101, 240] width 64 height 23
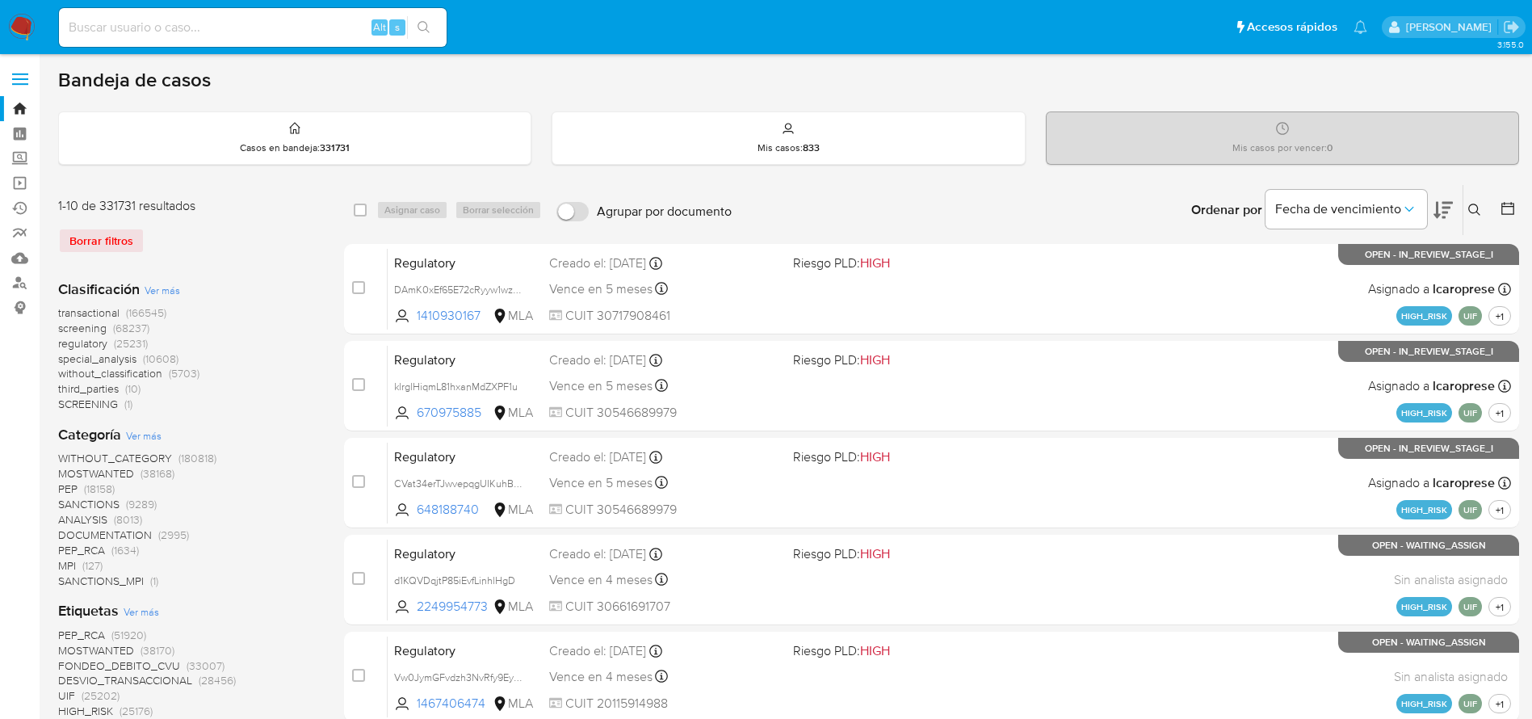
click at [1463, 209] on button at bounding box center [1476, 209] width 27 height 19
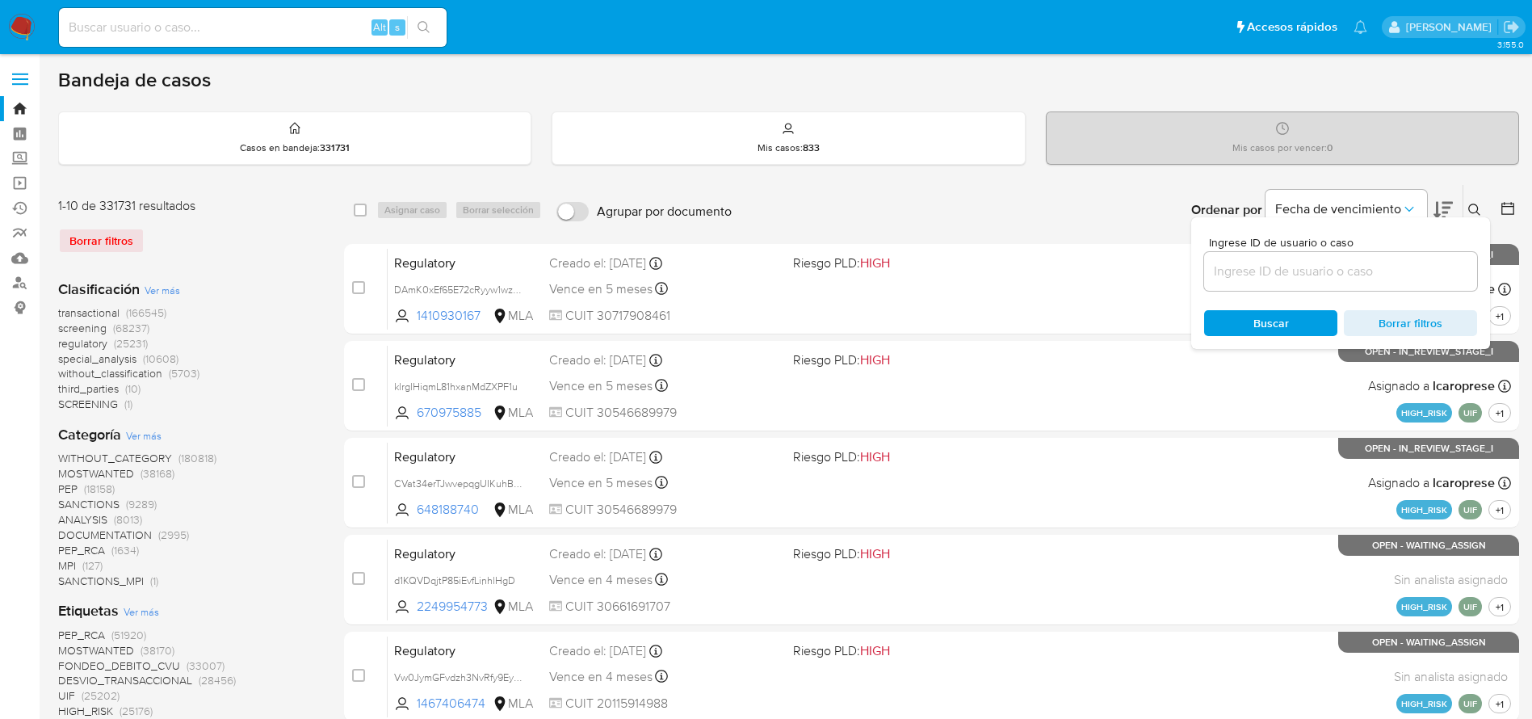
drag, startPoint x: 1233, startPoint y: 273, endPoint x: 1224, endPoint y: 275, distance: 9.8
click at [1233, 272] on input at bounding box center [1340, 271] width 273 height 21
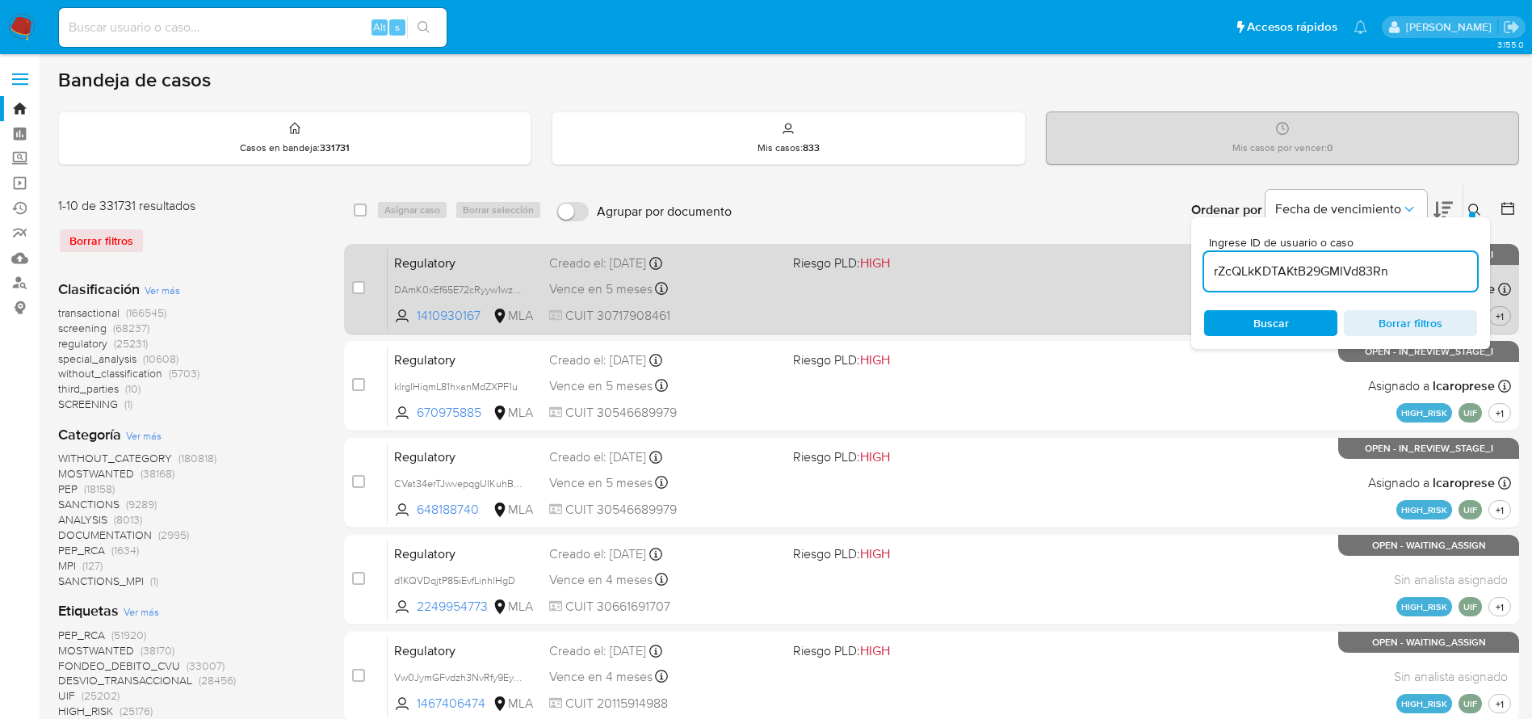
type input "rZcQLkKDTAKtB29GMlVd83Rn"
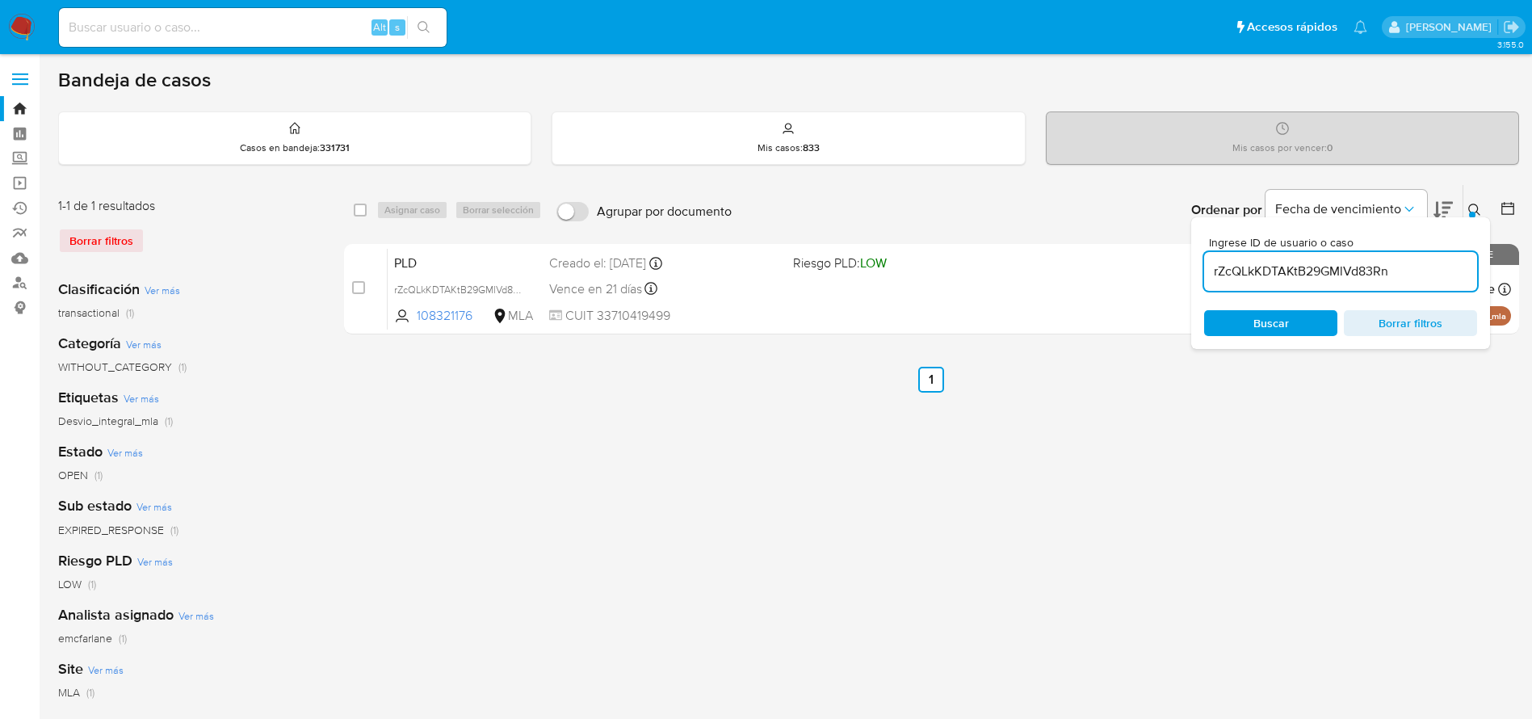
drag, startPoint x: 358, startPoint y: 210, endPoint x: 418, endPoint y: 205, distance: 60.8
click at [365, 209] on input "checkbox" at bounding box center [360, 210] width 13 height 13
checkbox input "true"
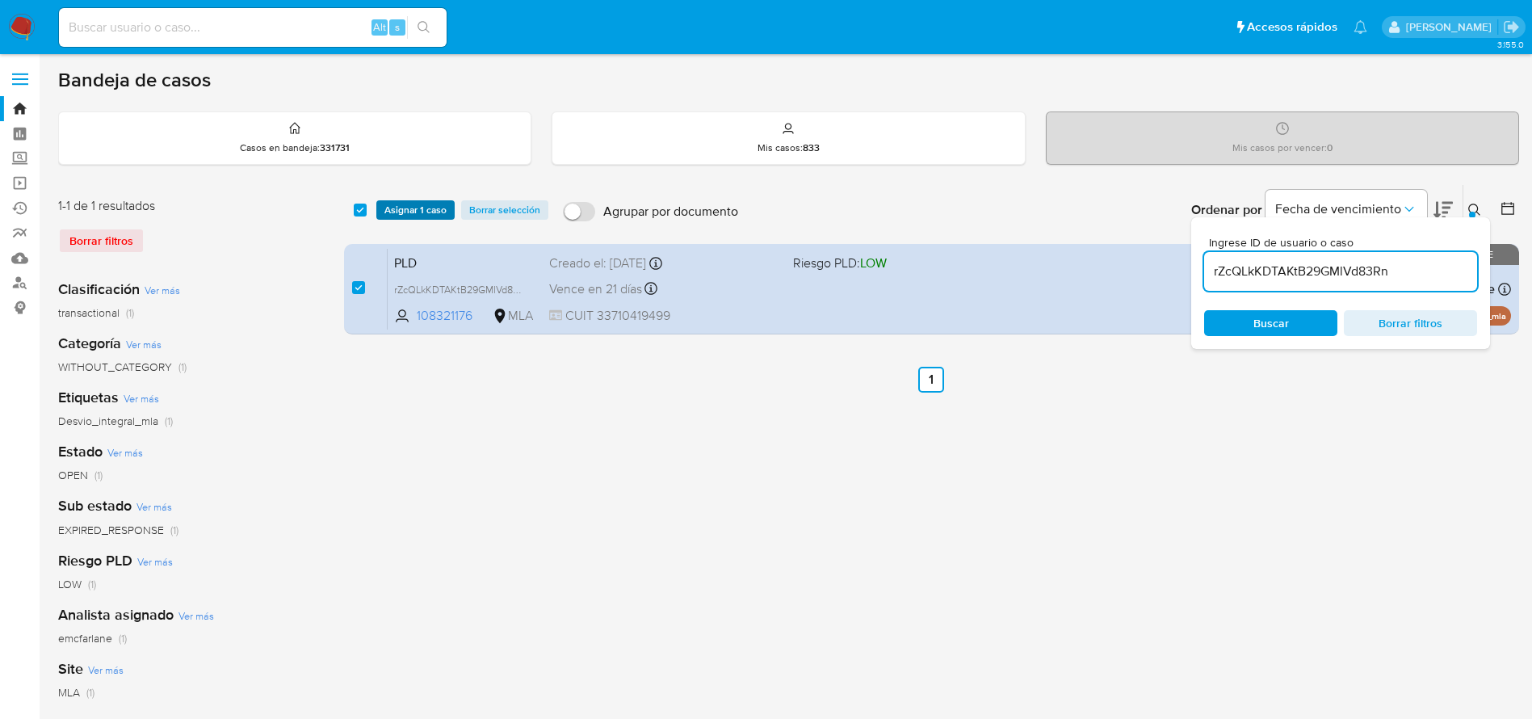
click at [415, 203] on span "Asignar 1 caso" at bounding box center [415, 210] width 62 height 16
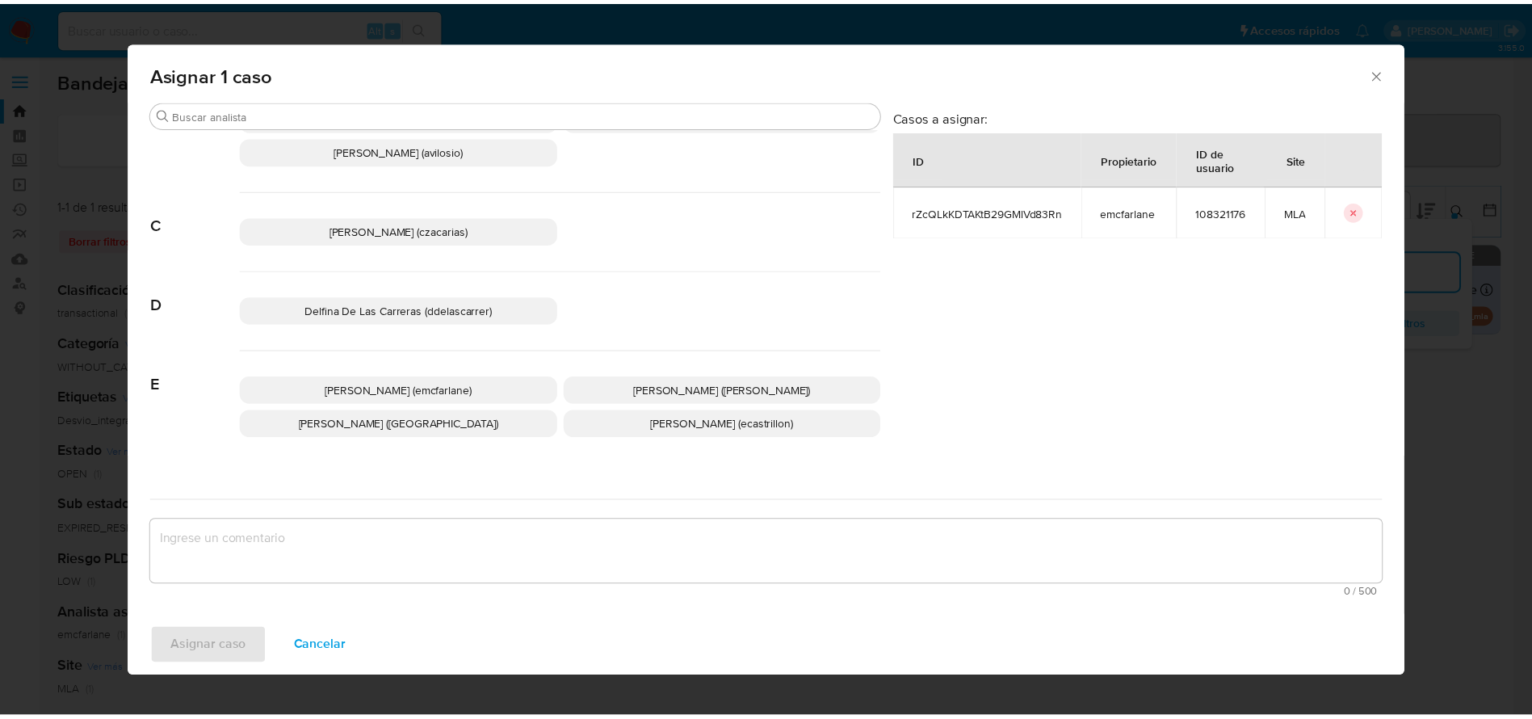
scroll to position [121, 0]
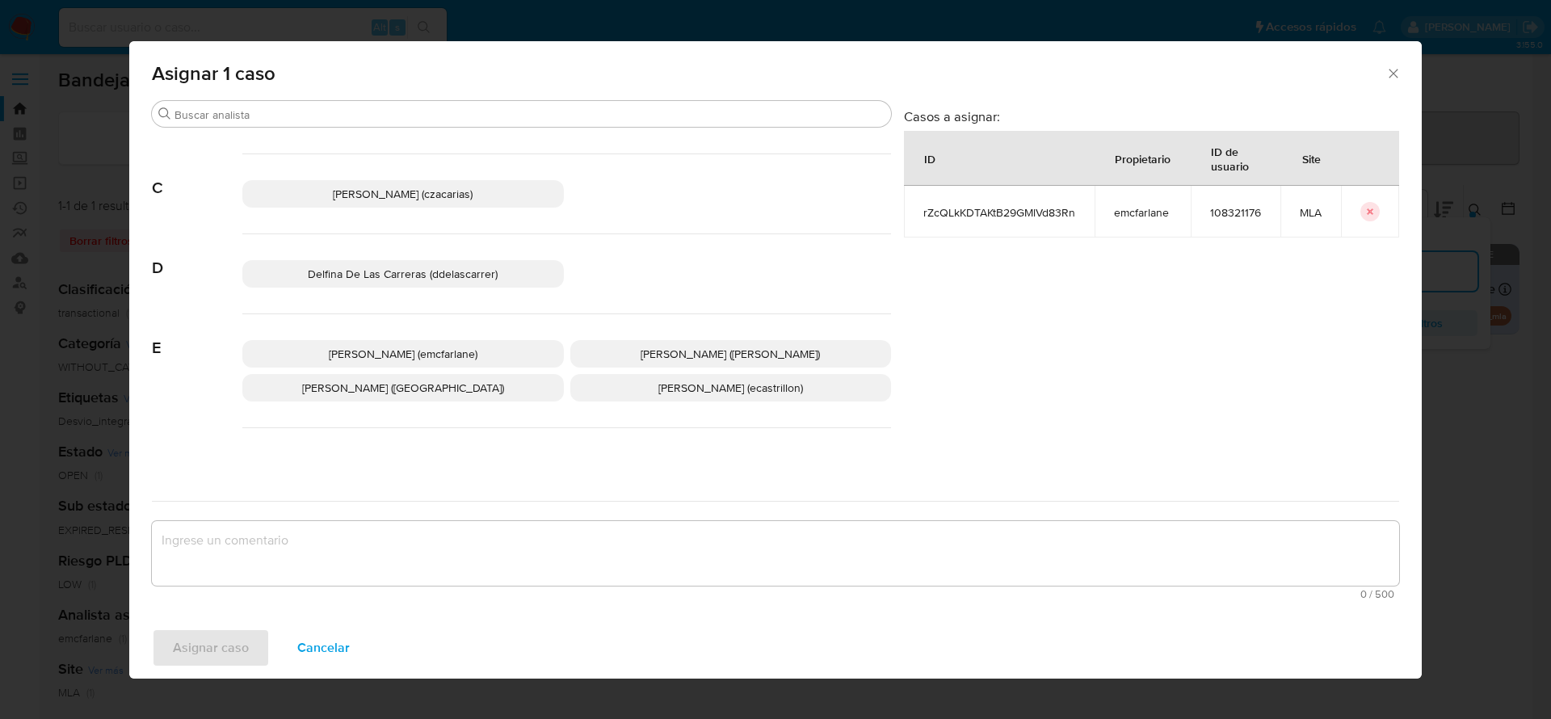
click at [389, 350] on span "Elaine Mc Farlane (emcfarlane)" at bounding box center [403, 354] width 149 height 16
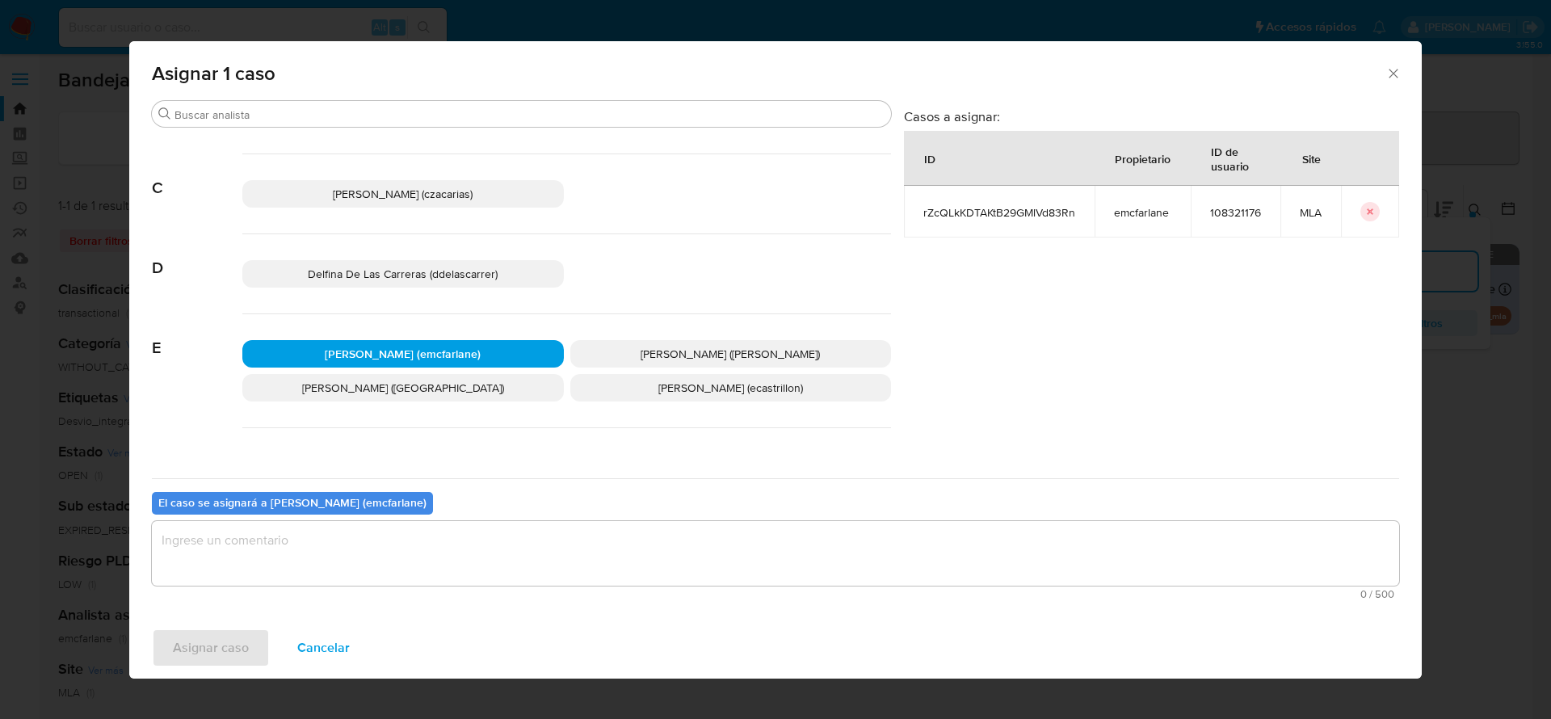
drag, startPoint x: 257, startPoint y: 569, endPoint x: 246, endPoint y: 575, distance: 12.3
click at [254, 569] on textarea "assign-modal" at bounding box center [775, 553] width 1247 height 65
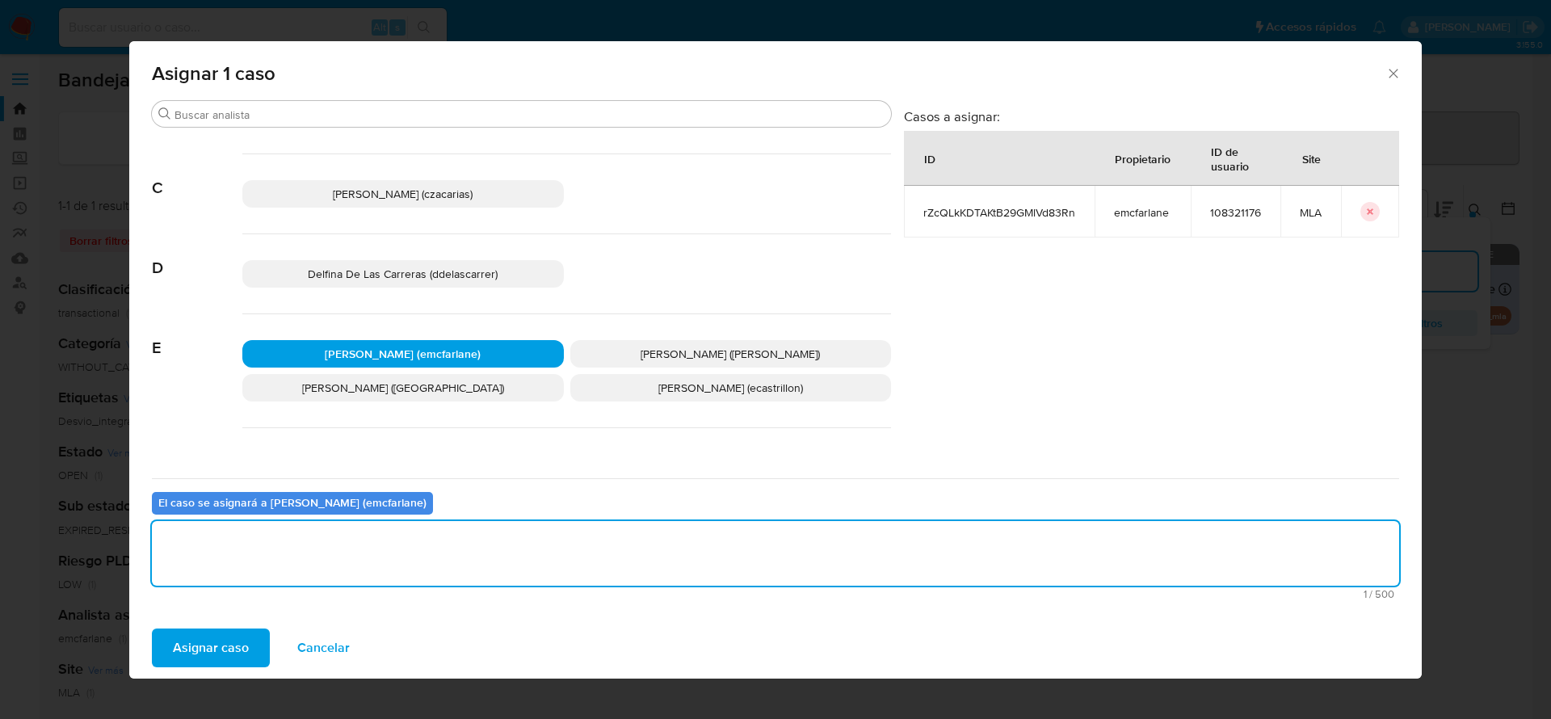
click at [211, 644] on span "Asignar caso" at bounding box center [211, 648] width 76 height 36
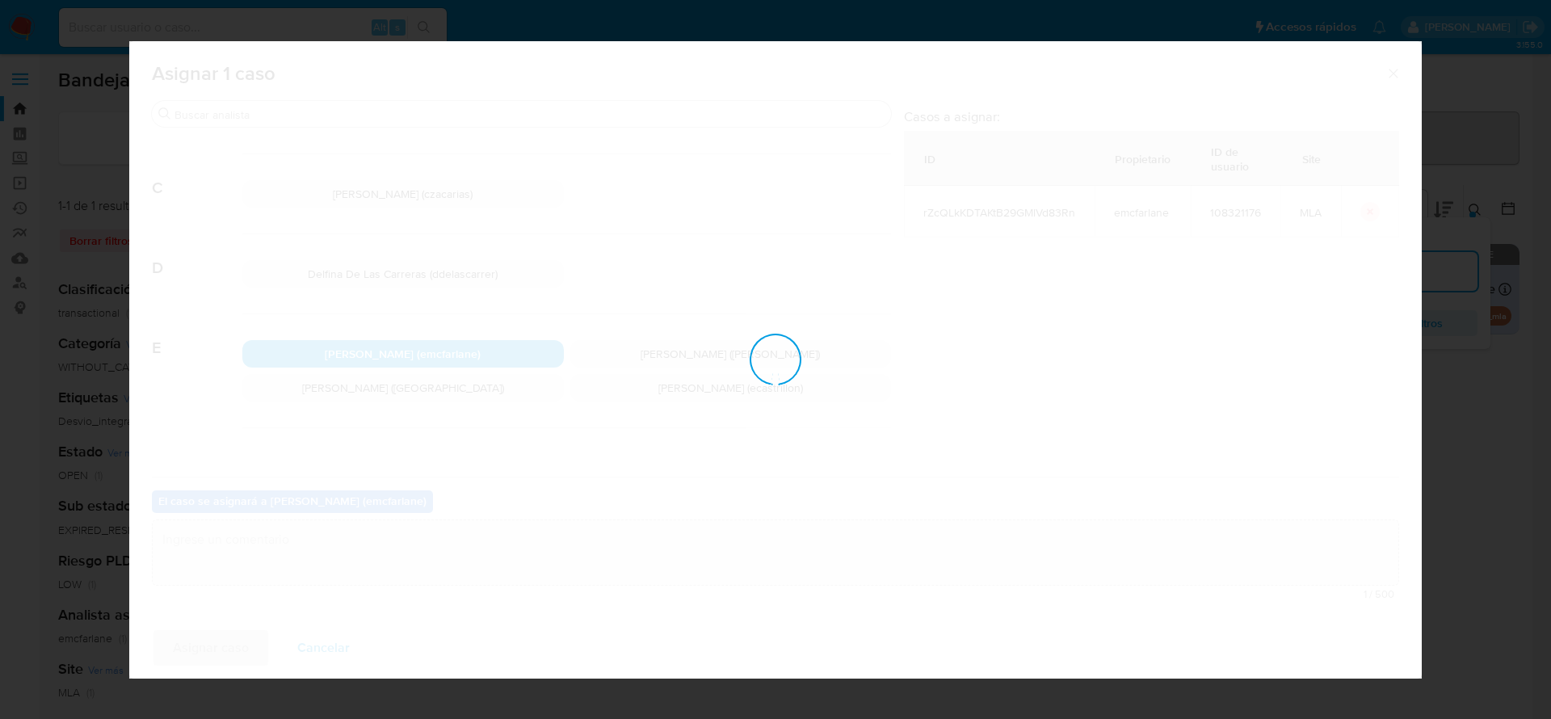
checkbox input "false"
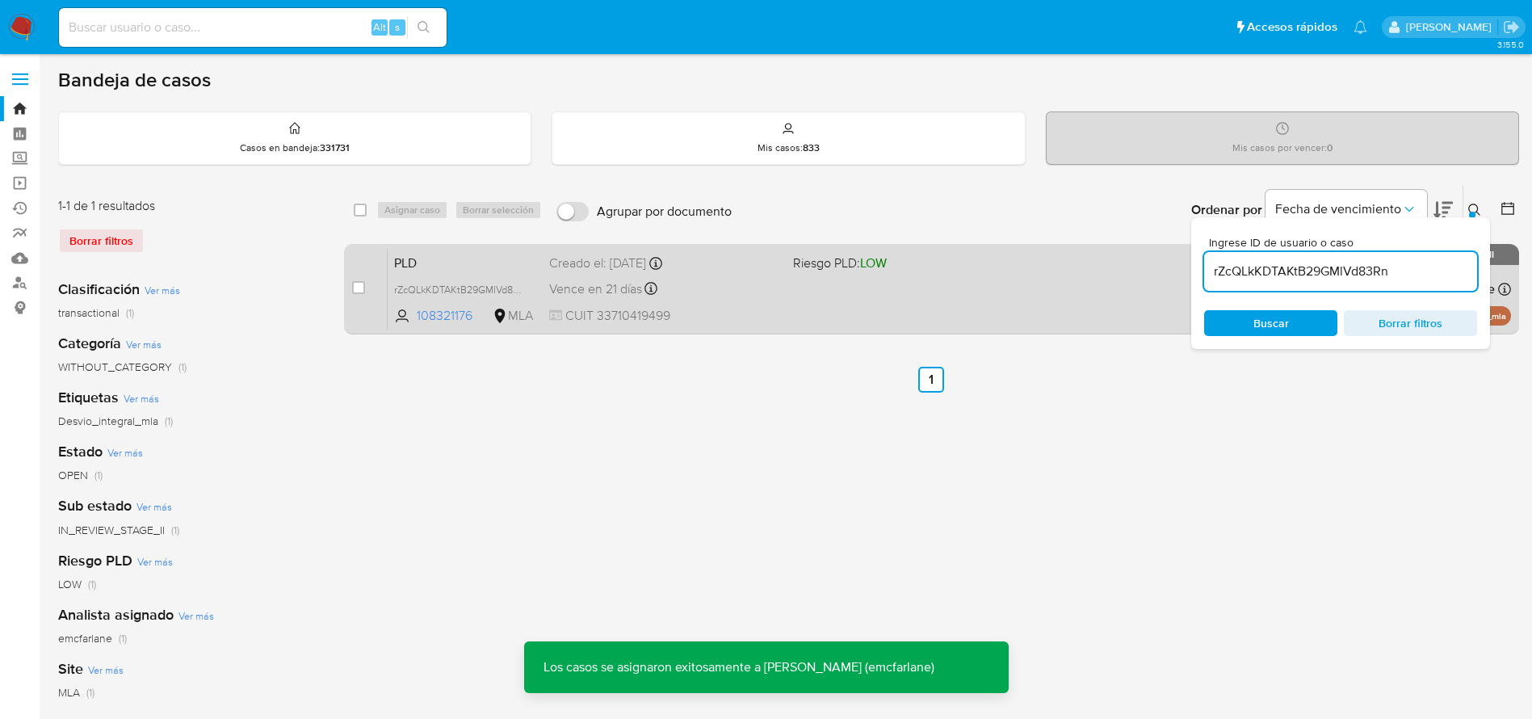
click at [716, 282] on div "Vence en 21 días Vence el 10/09/2025 03:27:50" at bounding box center [664, 289] width 231 height 22
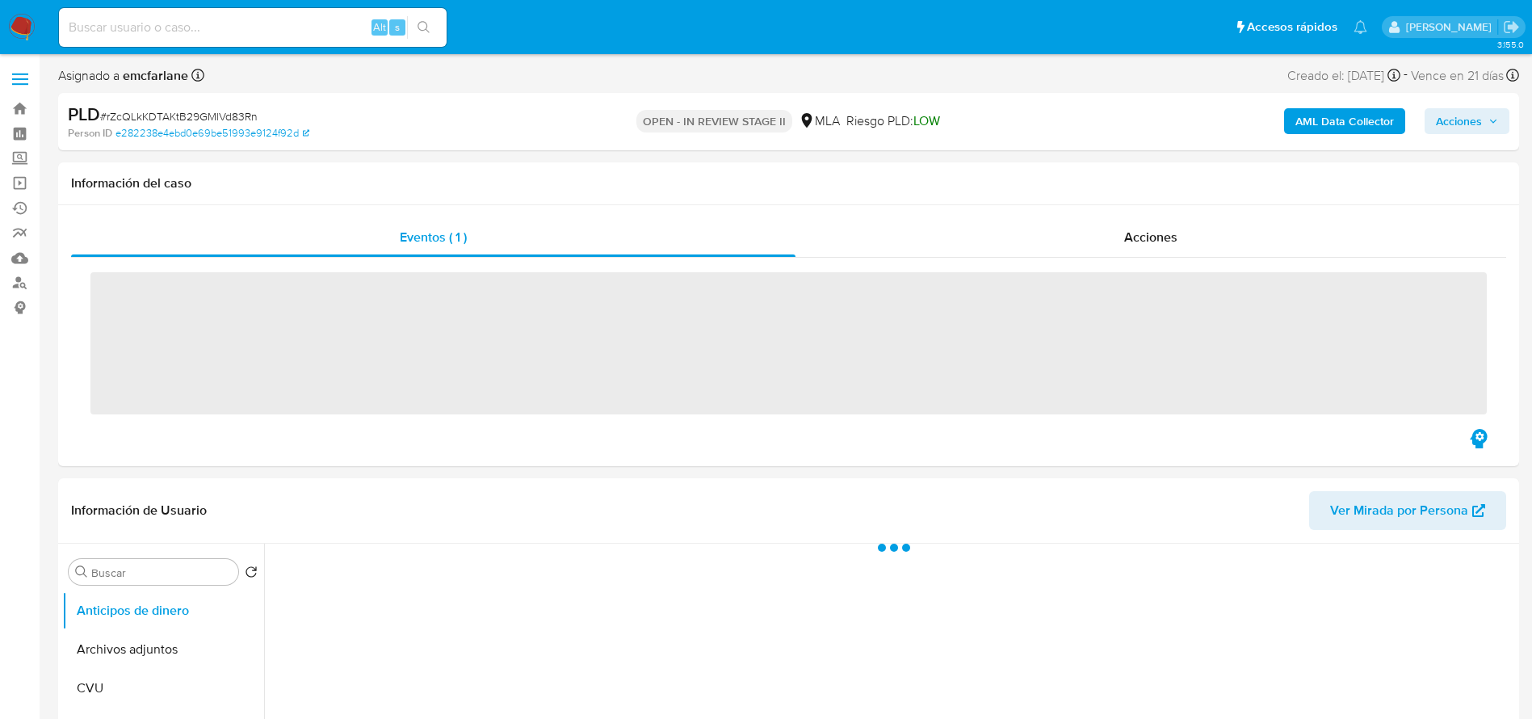
drag, startPoint x: 1480, startPoint y: 115, endPoint x: 1417, endPoint y: 132, distance: 65.2
click at [1480, 114] on span "Acciones" at bounding box center [1459, 121] width 46 height 26
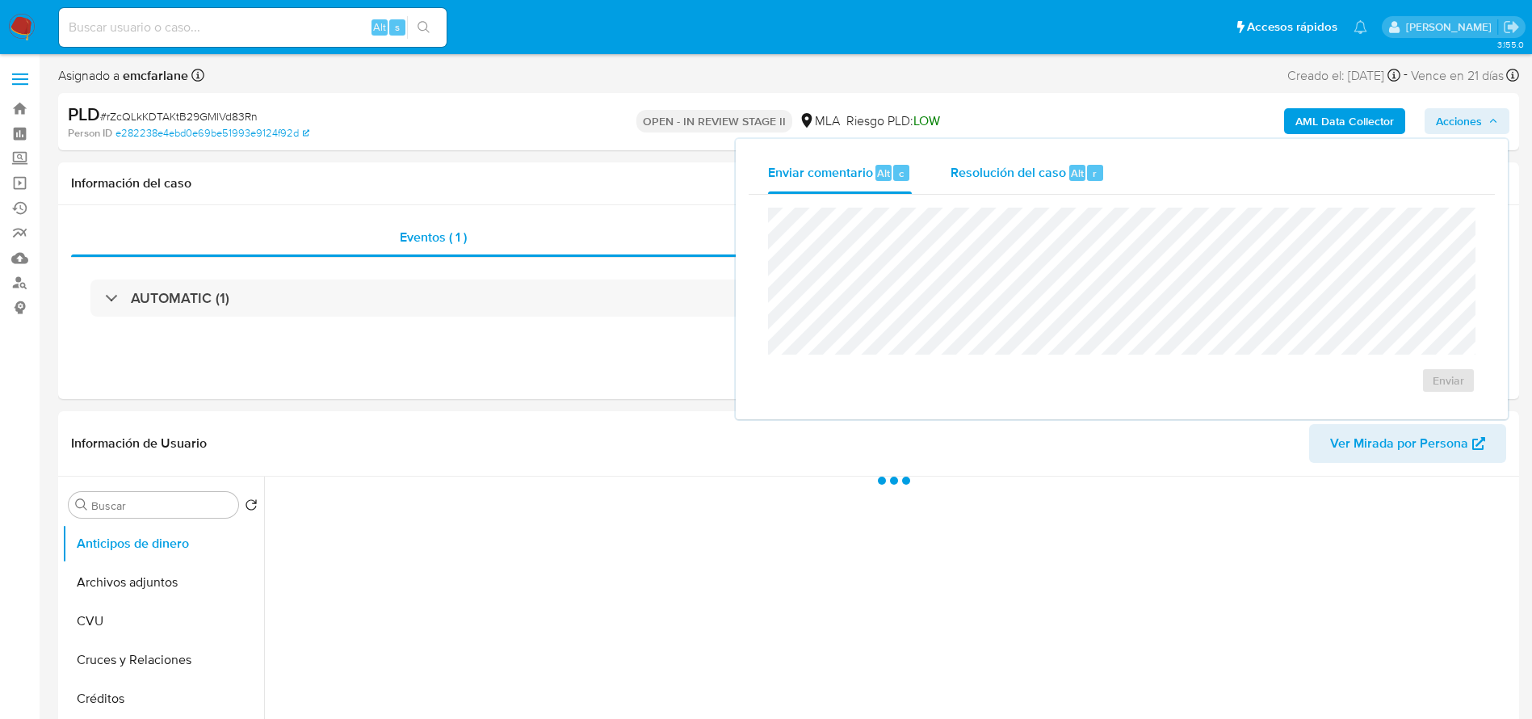
click at [1043, 167] on span "Resolución del caso" at bounding box center [1008, 172] width 115 height 19
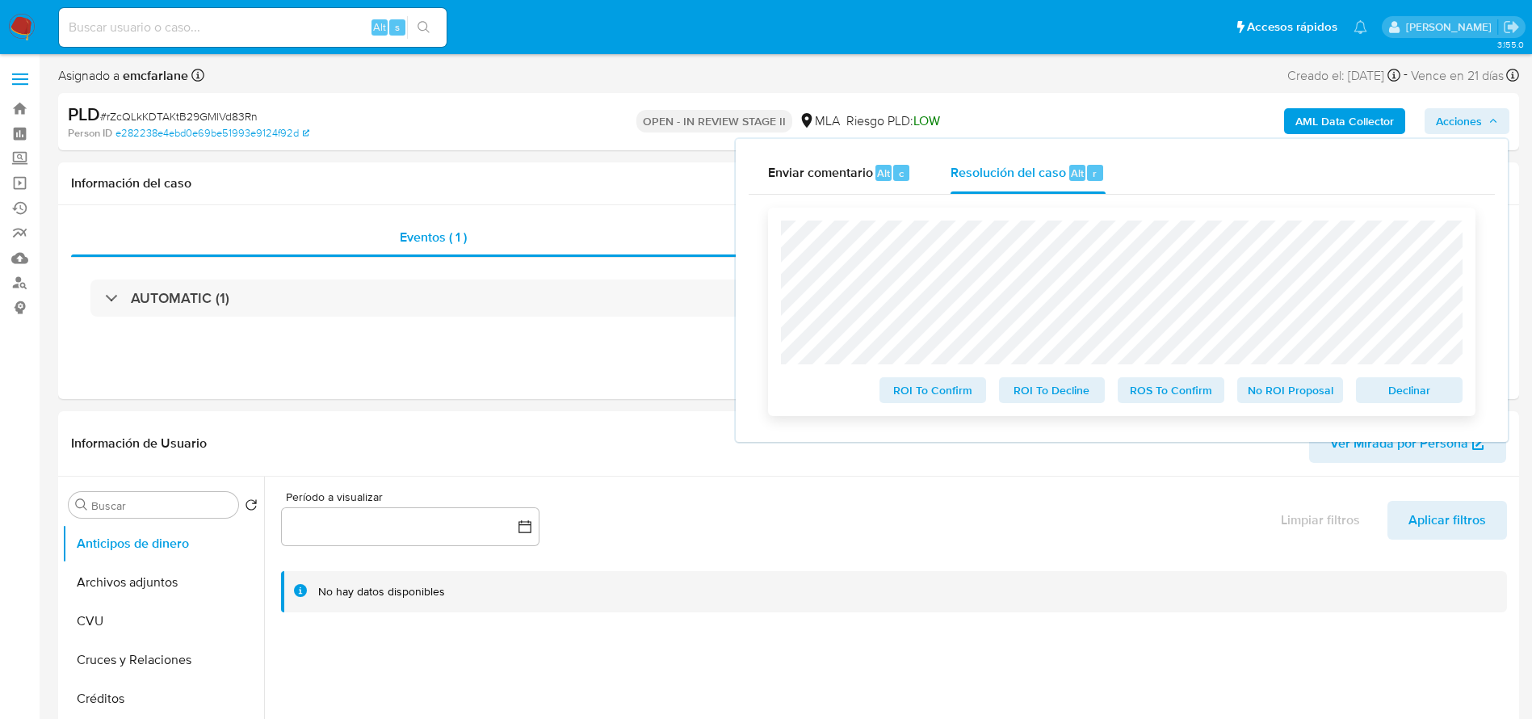
click at [1412, 398] on span "Declinar" at bounding box center [1409, 390] width 84 height 23
select select "10"
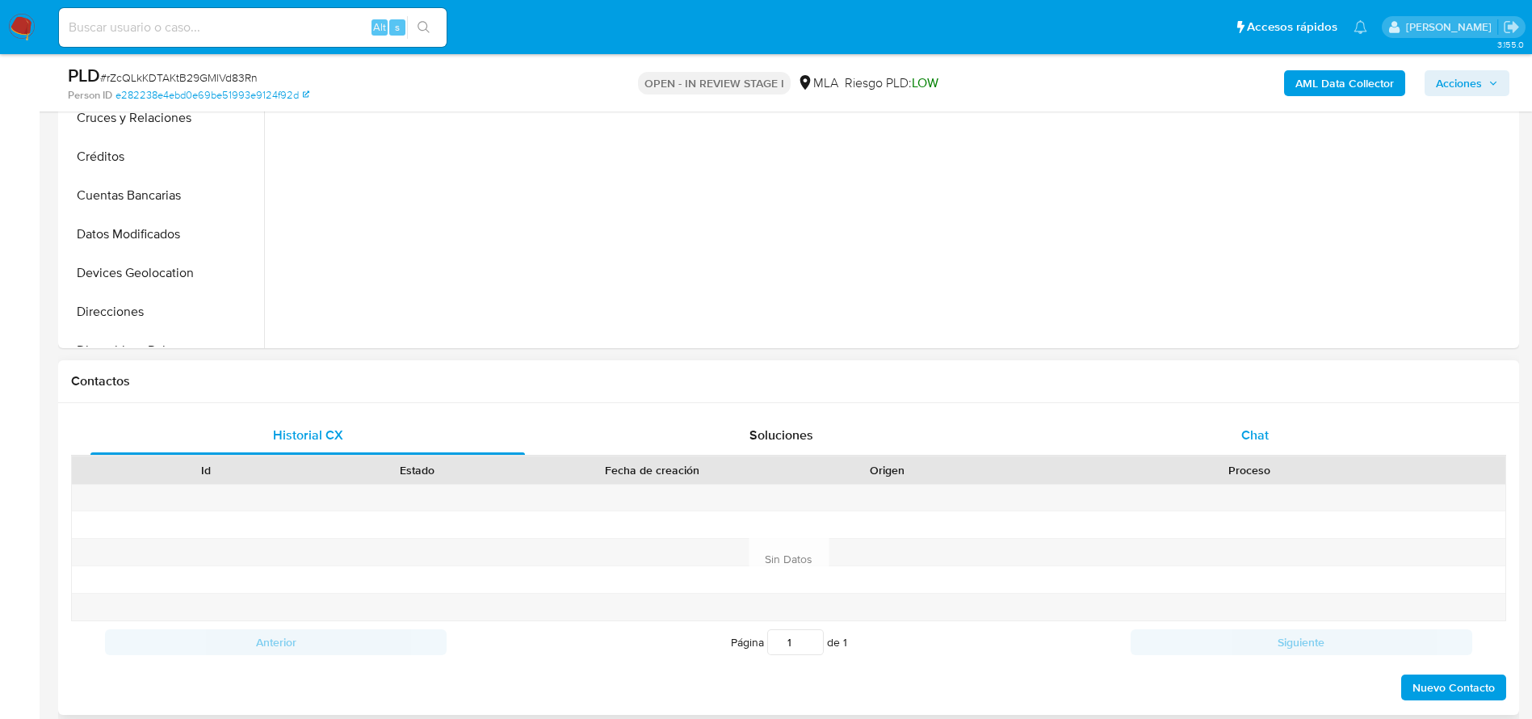
select select "10"
click at [1244, 426] on span "Chat" at bounding box center [1254, 435] width 27 height 19
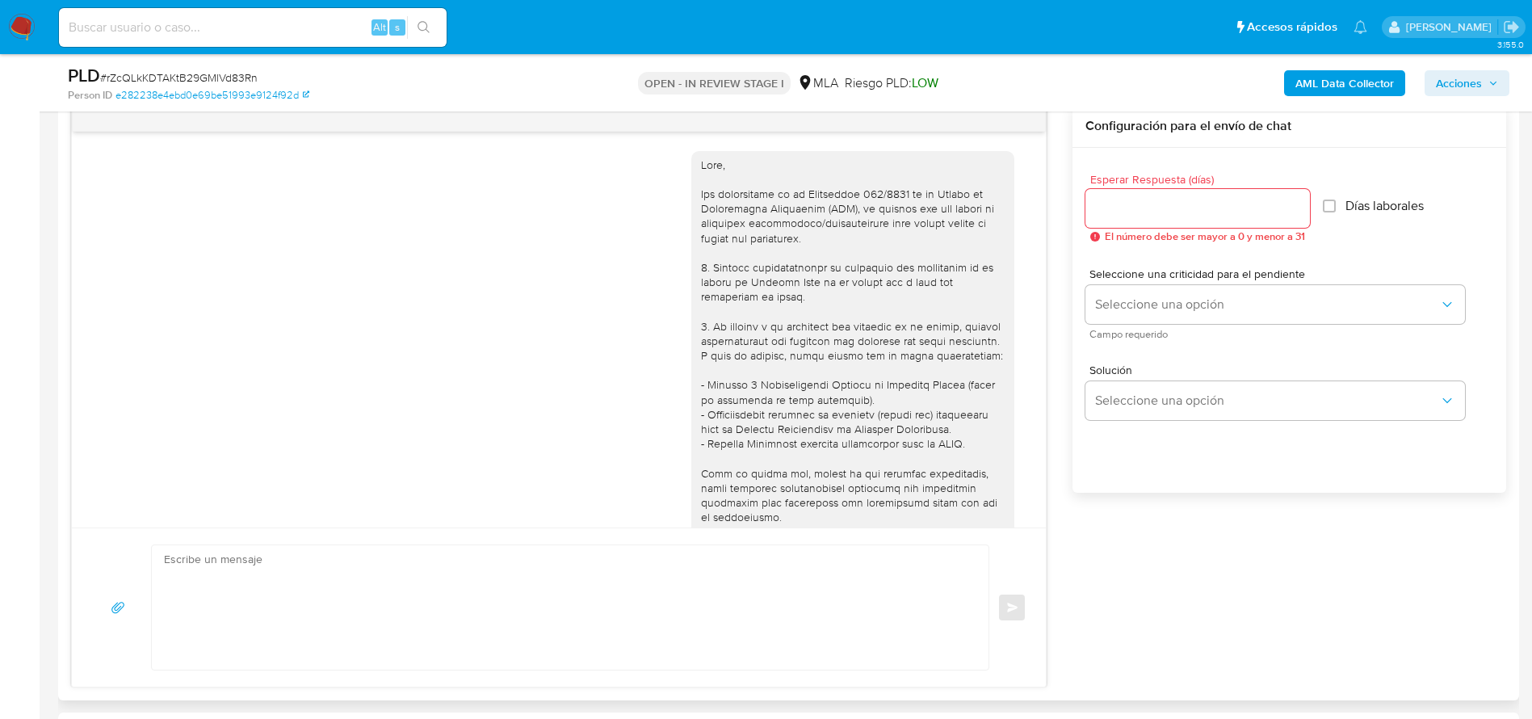
scroll to position [2186, 0]
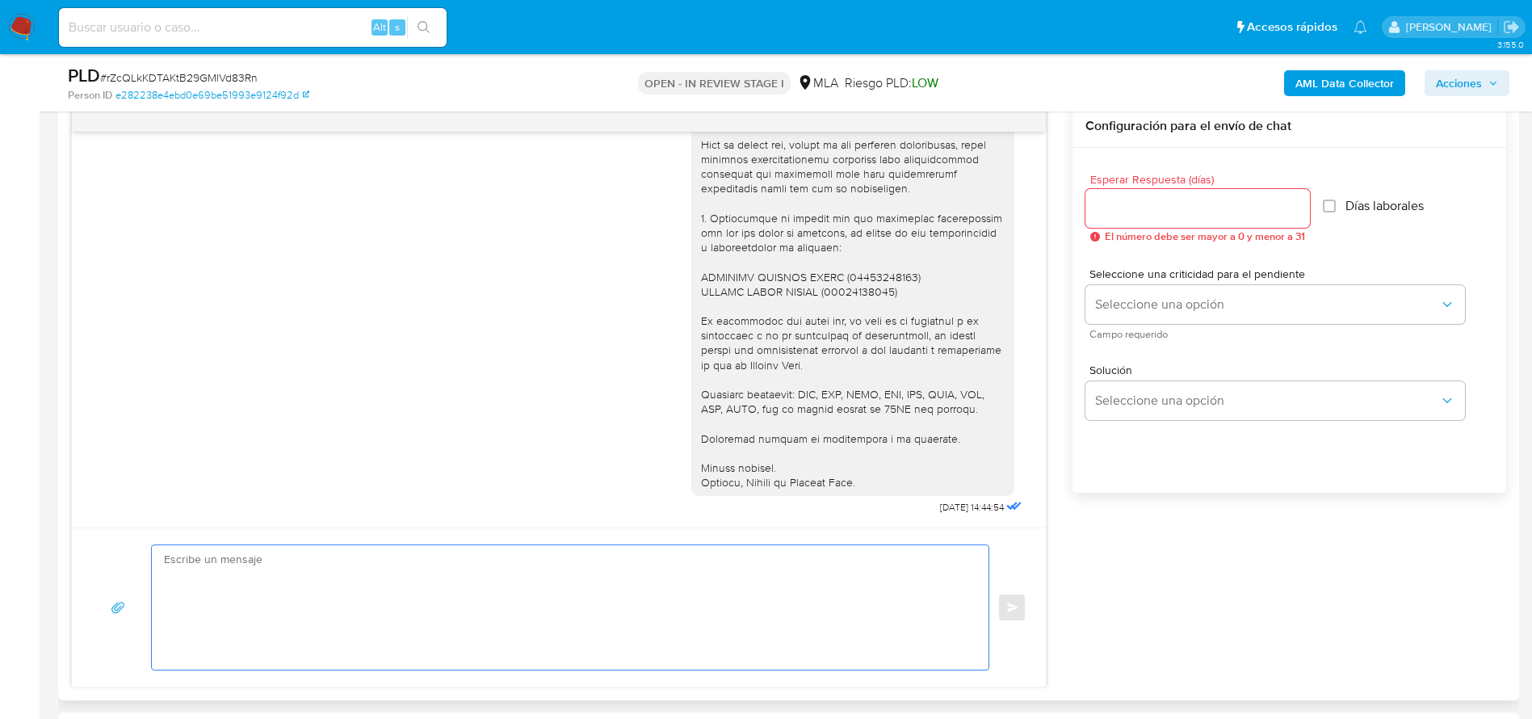
click at [401, 576] on textarea at bounding box center [566, 607] width 804 height 124
paste textarea "Hola, Esperamos que te encuentres muy bien. Te consultamos si tuviste oportunid…"
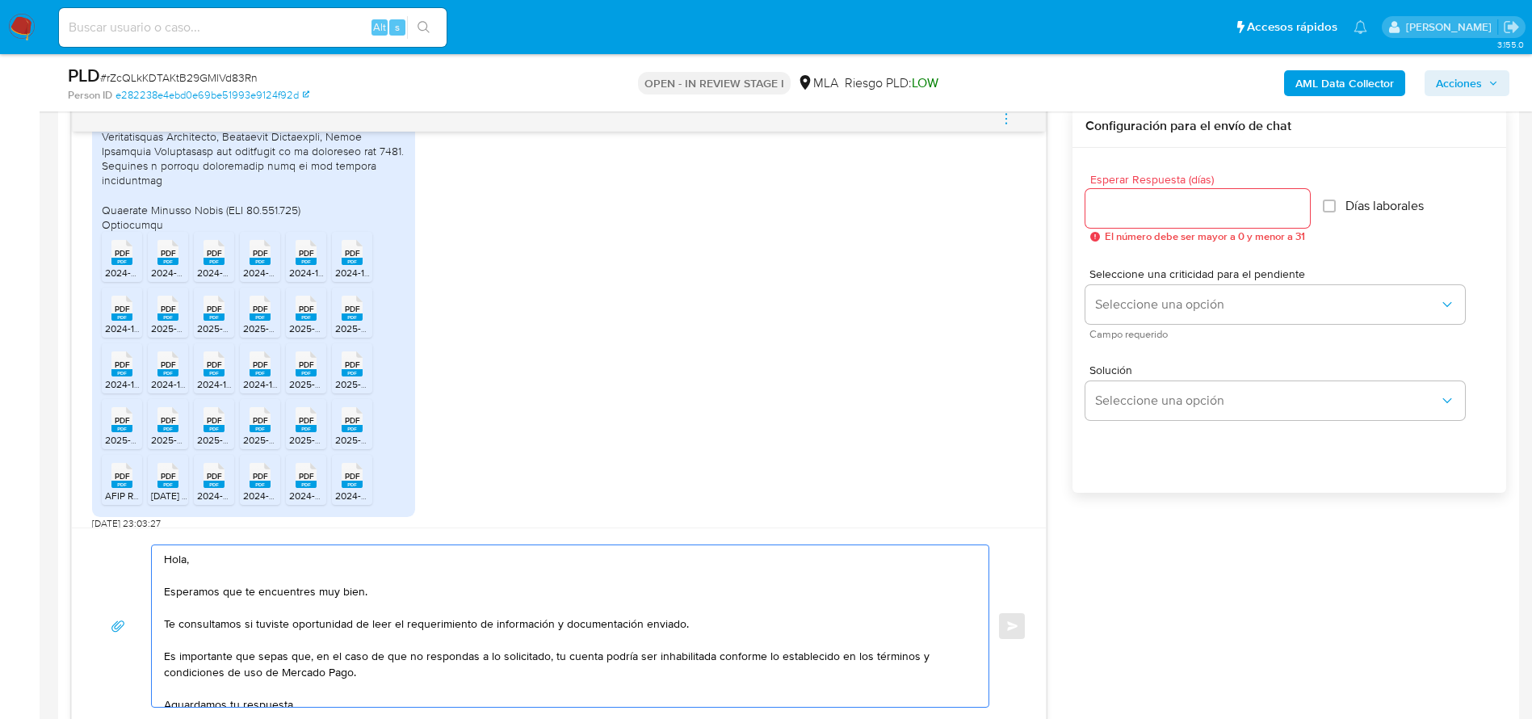
scroll to position [1581, 0]
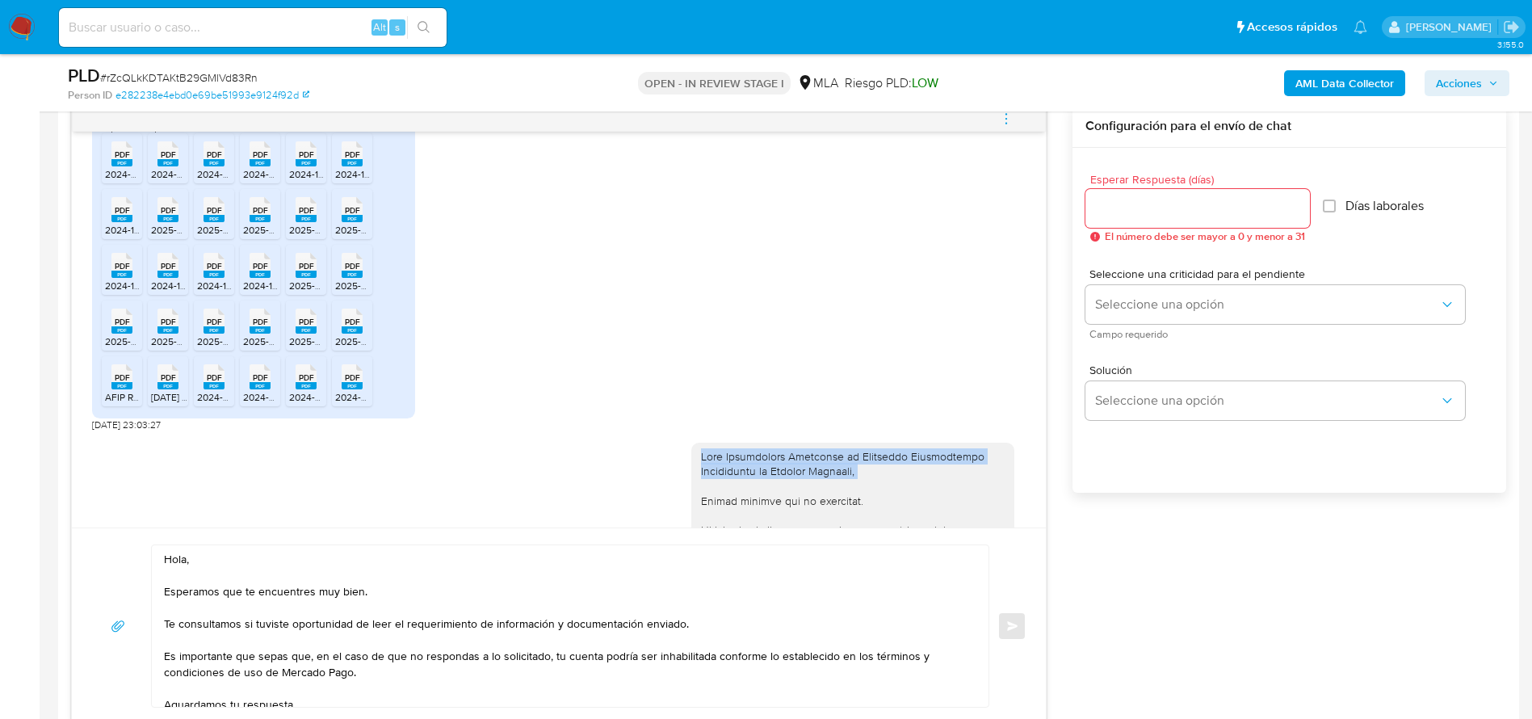
copy div "Hola Fabricación Argentina de Productos Informáticos Cooperativa de Trabajo Lim…"
click at [179, 555] on textarea "Hola, Esperamos que te encuentres muy bien. Te consultamos si tuviste oportunid…" at bounding box center [566, 626] width 804 height 162
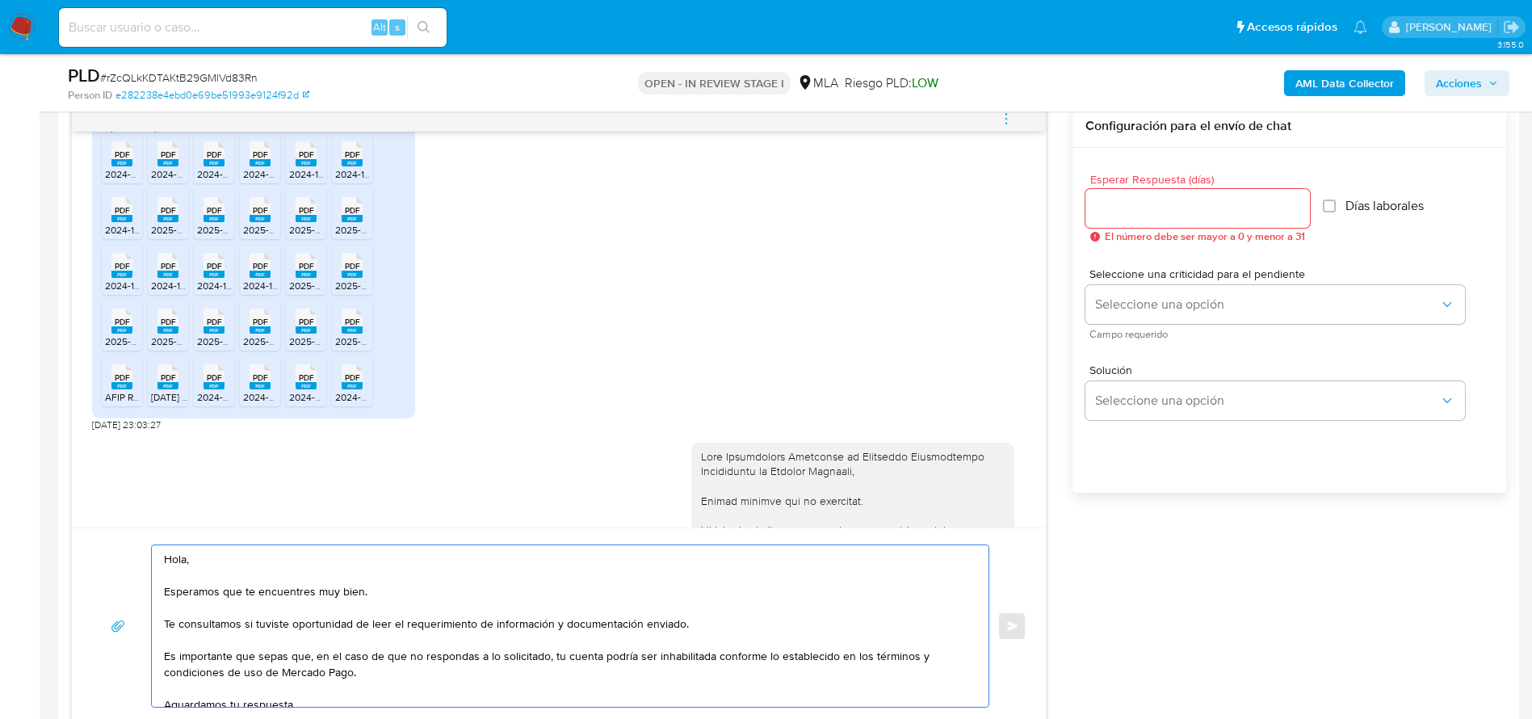
click at [179, 555] on textarea "Hola, Esperamos que te encuentres muy bien. Te consultamos si tuviste oportunid…" at bounding box center [566, 626] width 804 height 162
paste textarea "Fabricación Argentina de Productos Informáticos Cooperativa de Trabajo Limitada,"
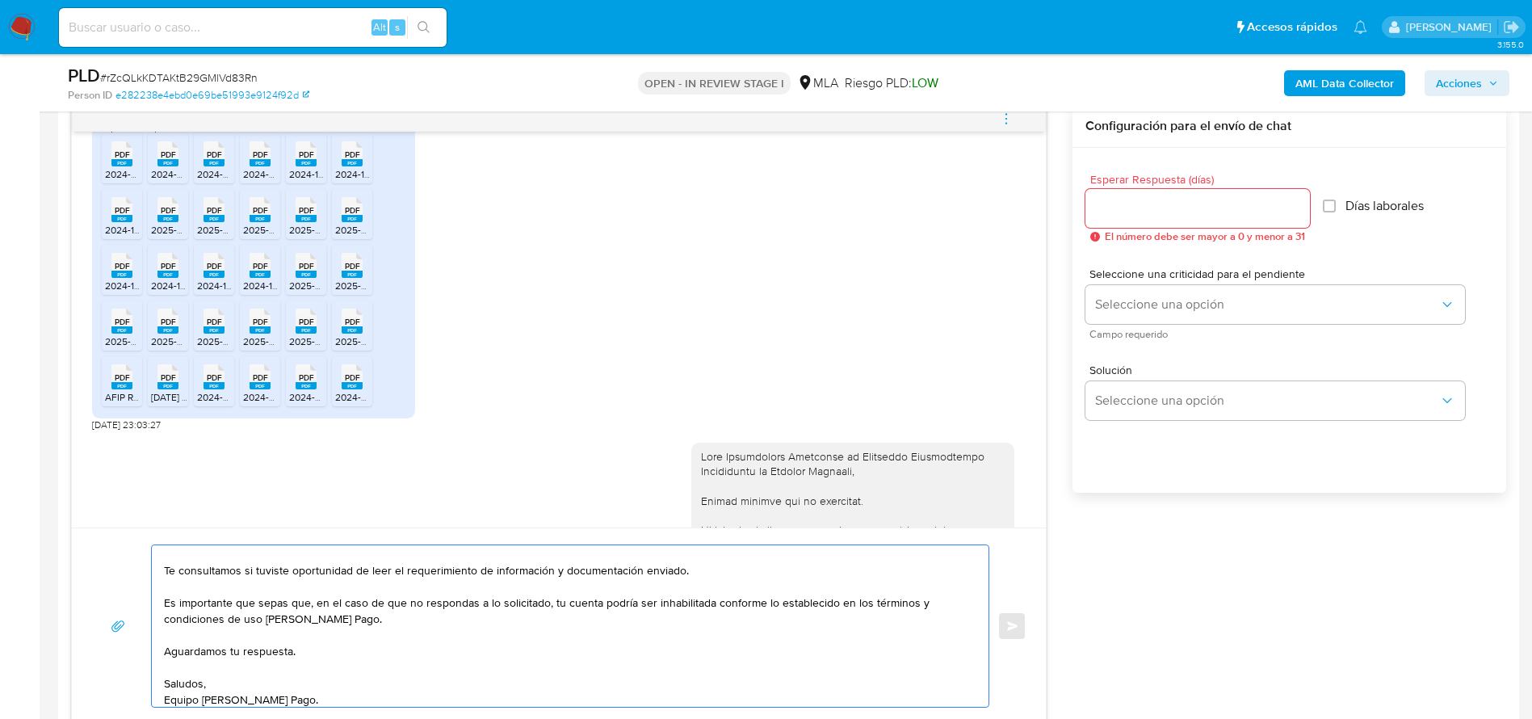
scroll to position [76, 0]
click at [524, 686] on textarea "Hola Fabricación Argentina de Productos Informáticos Cooperativa de Trabajo Lim…" at bounding box center [566, 626] width 804 height 162
type textarea "Hola Fabricación Argentina de Productos Informáticos Cooperativa de Trabajo Lim…"
click at [1103, 199] on input "Esperar Respuesta (días)" at bounding box center [1197, 208] width 225 height 21
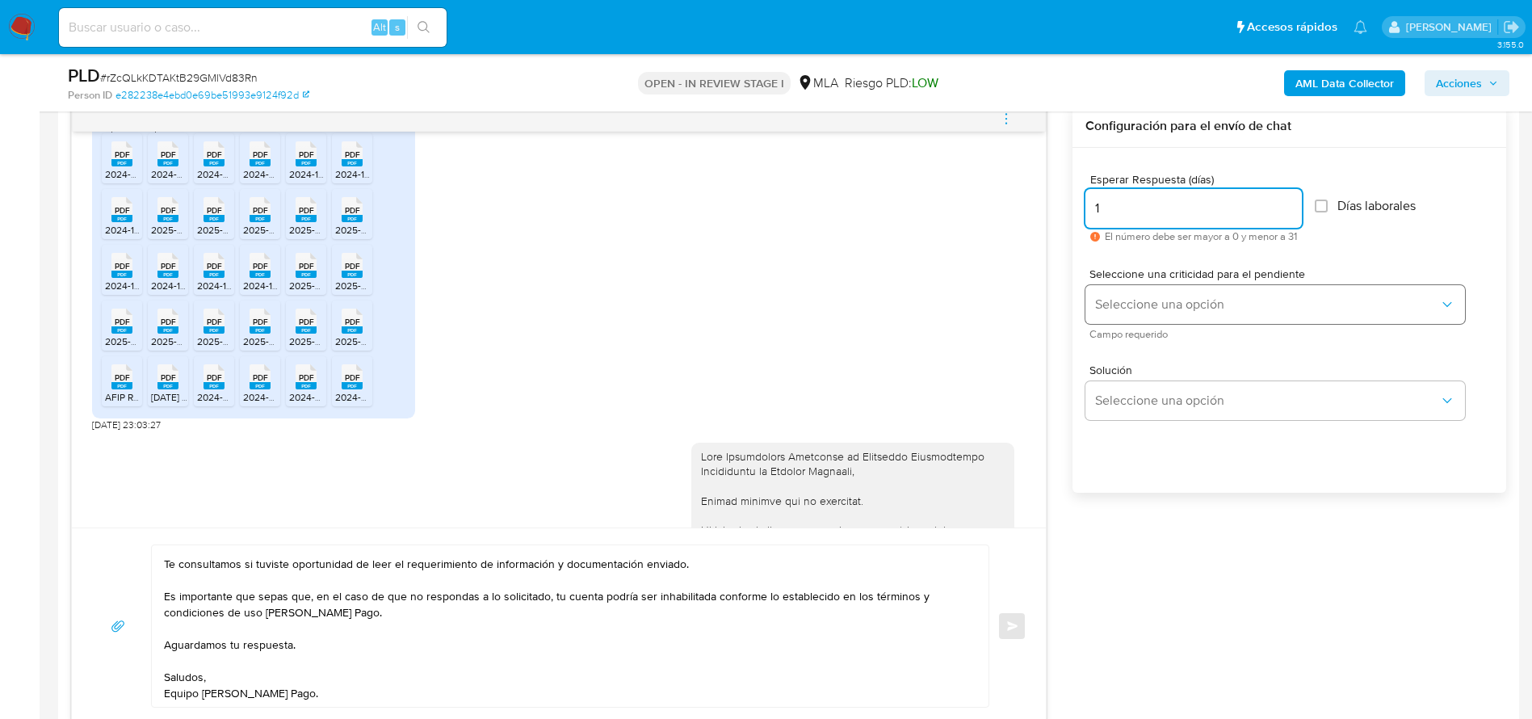
type input "1"
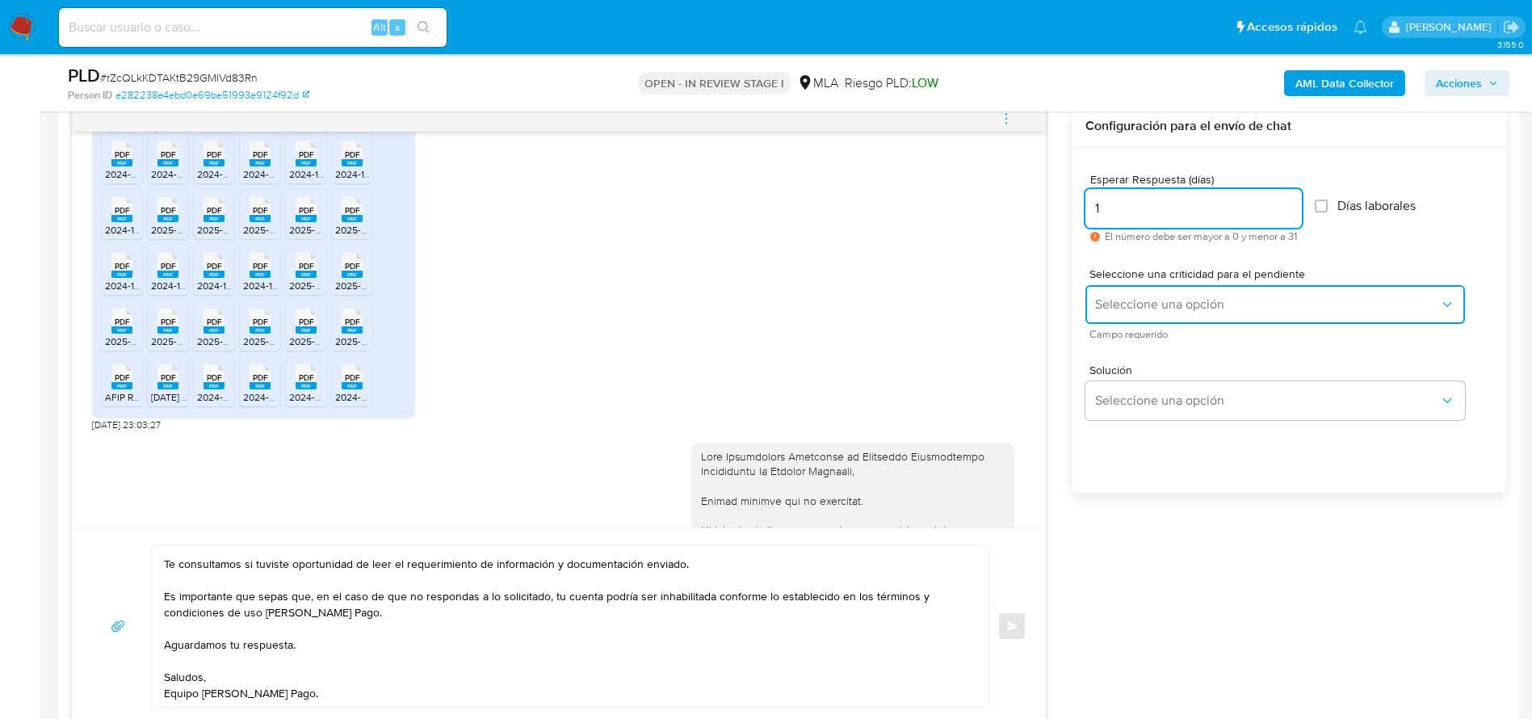
click at [1092, 296] on button "Seleccione una opción" at bounding box center [1275, 304] width 380 height 39
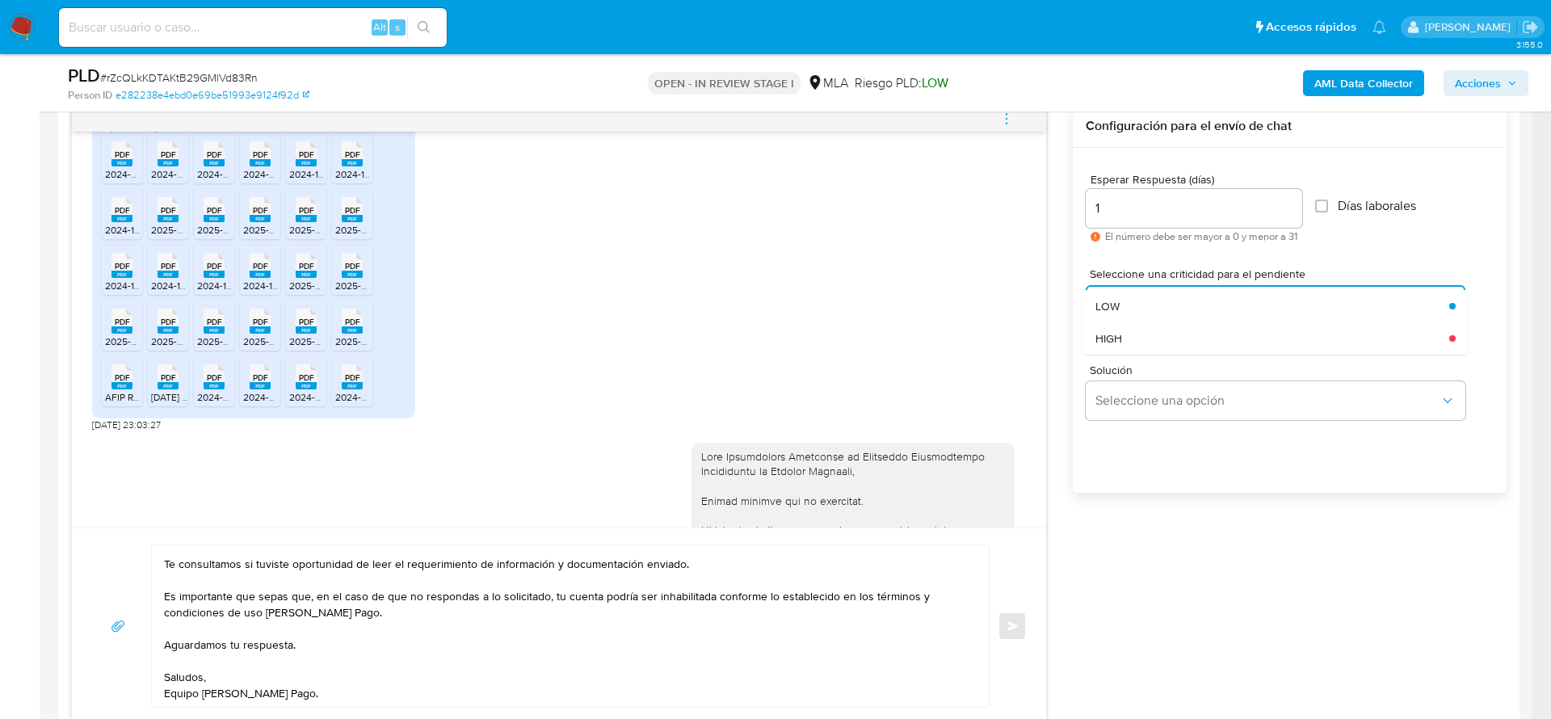
drag, startPoint x: 1111, startPoint y: 346, endPoint x: 495, endPoint y: 495, distance: 634.1
click at [1107, 348] on div "HIGH" at bounding box center [1267, 338] width 344 height 32
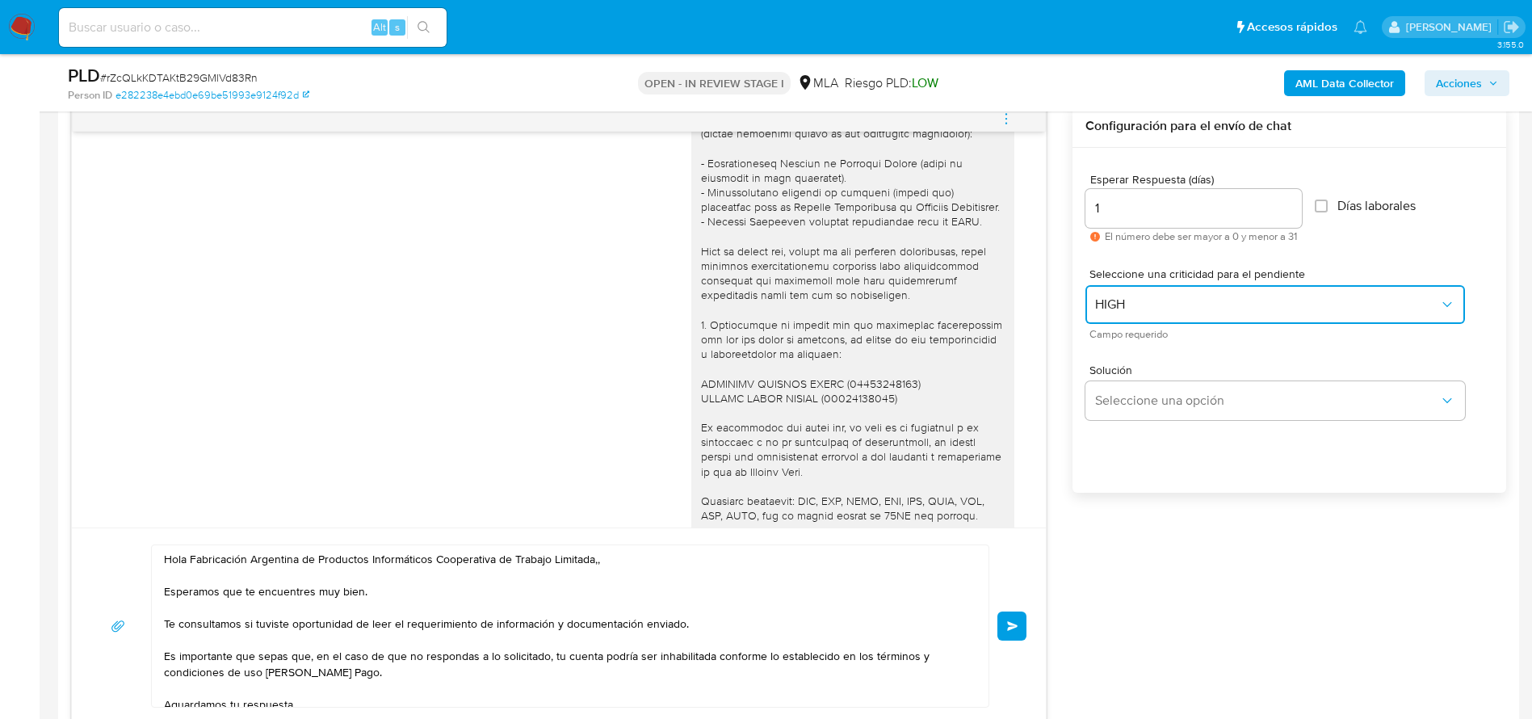
scroll to position [2186, 0]
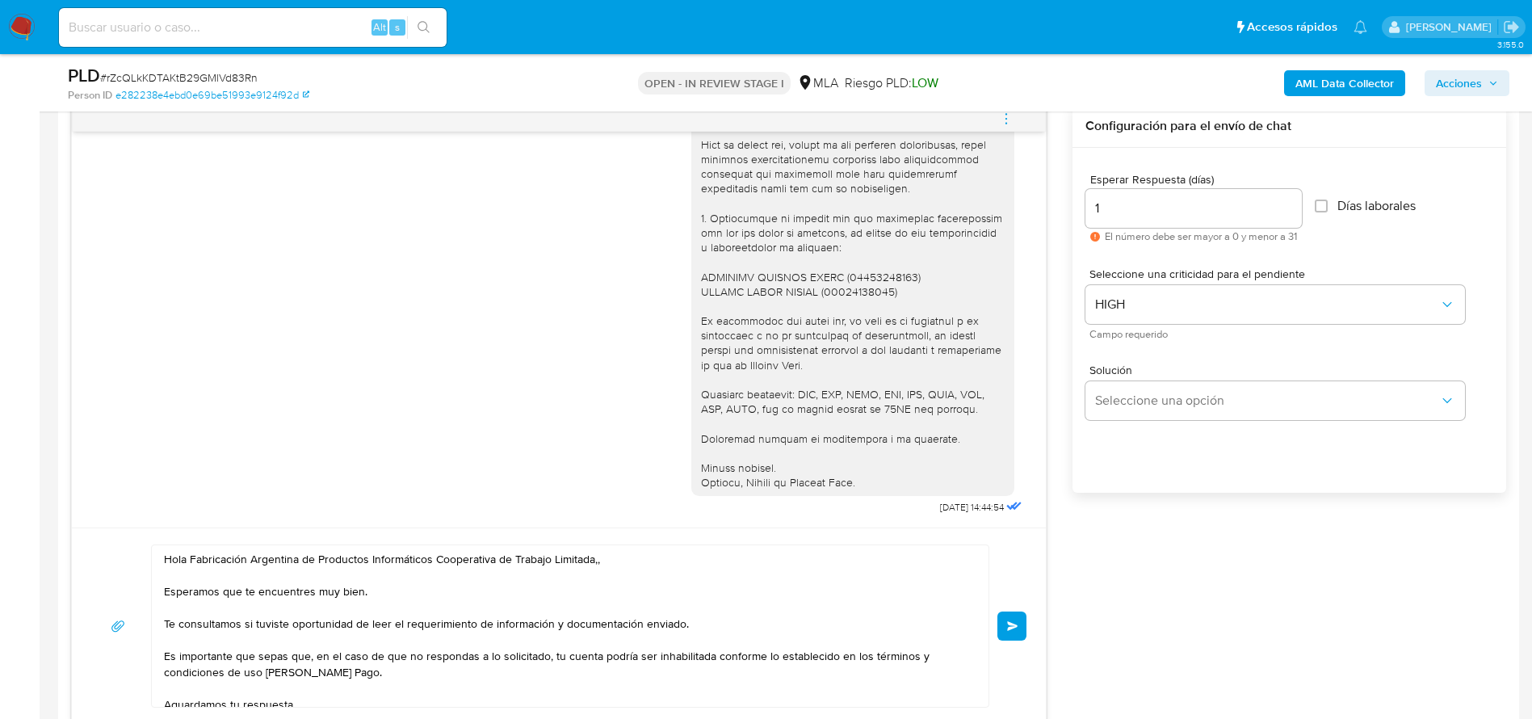
click at [1005, 619] on button "Enviar" at bounding box center [1011, 625] width 29 height 29
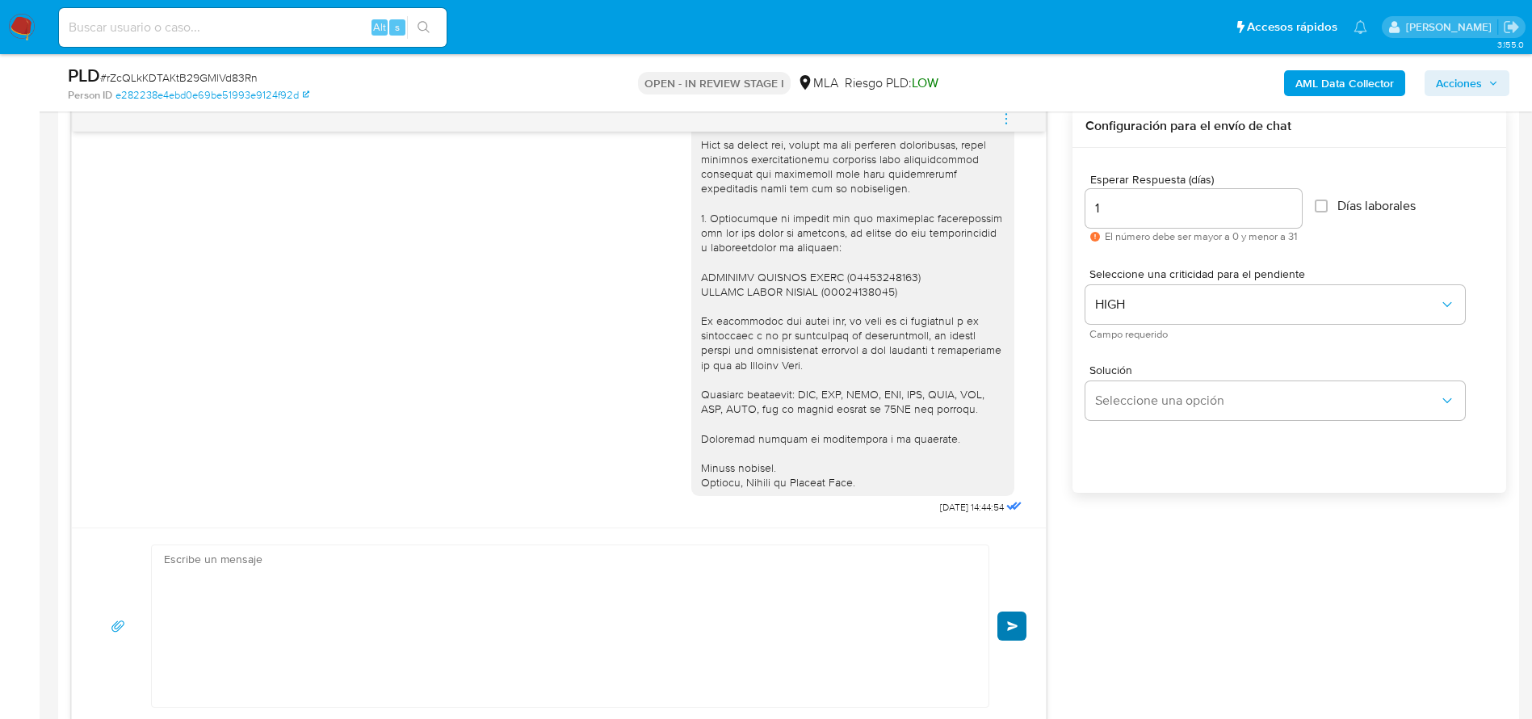
scroll to position [2483, 0]
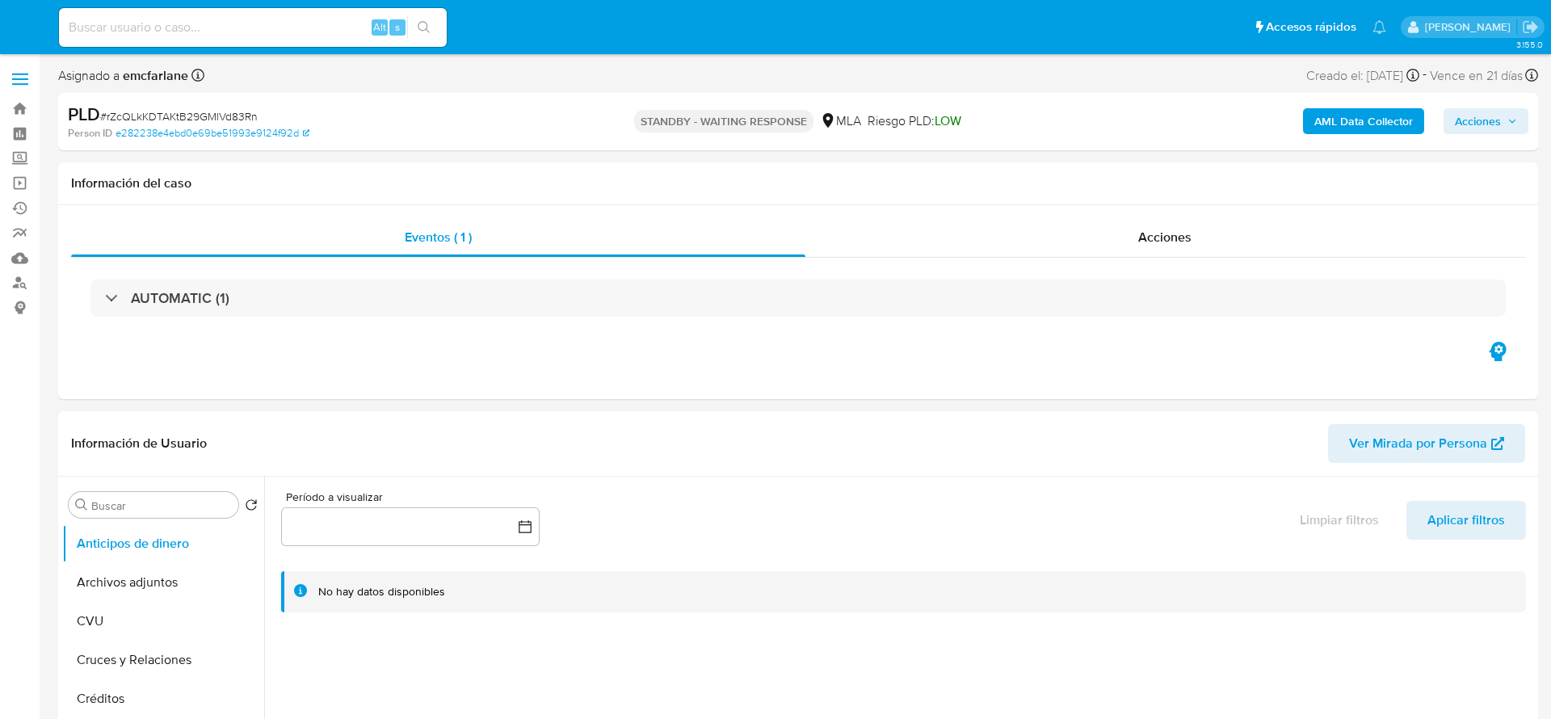
select select "10"
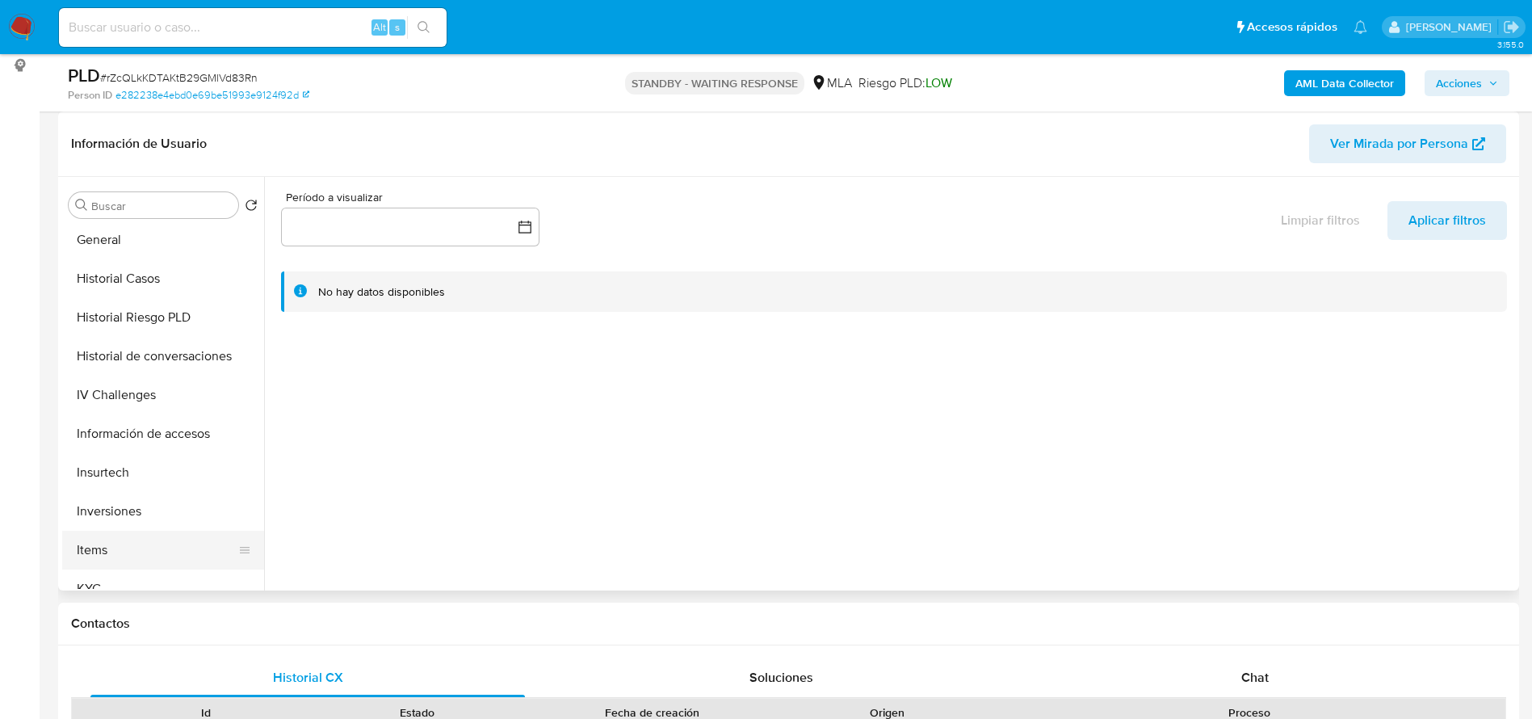
scroll to position [606, 0]
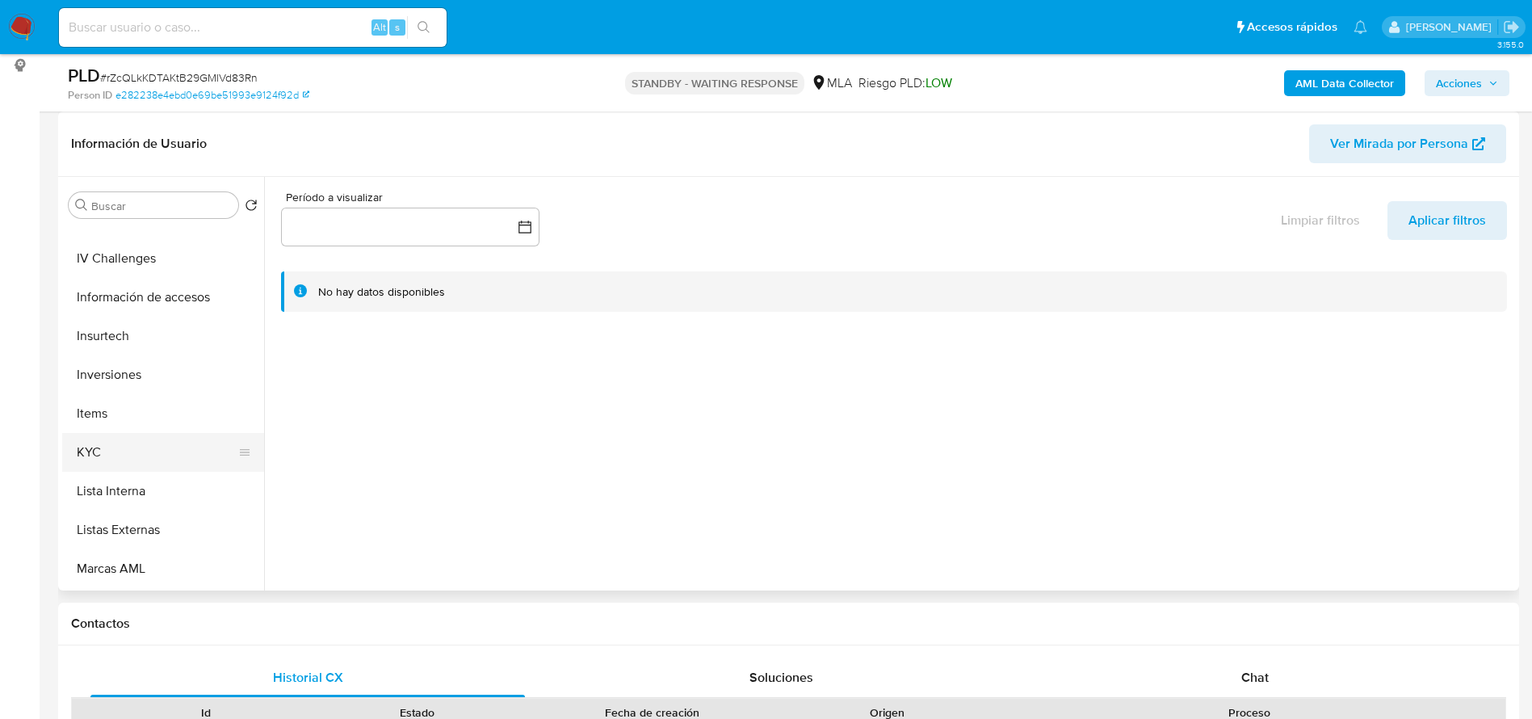
click at [121, 440] on button "KYC" at bounding box center [156, 452] width 189 height 39
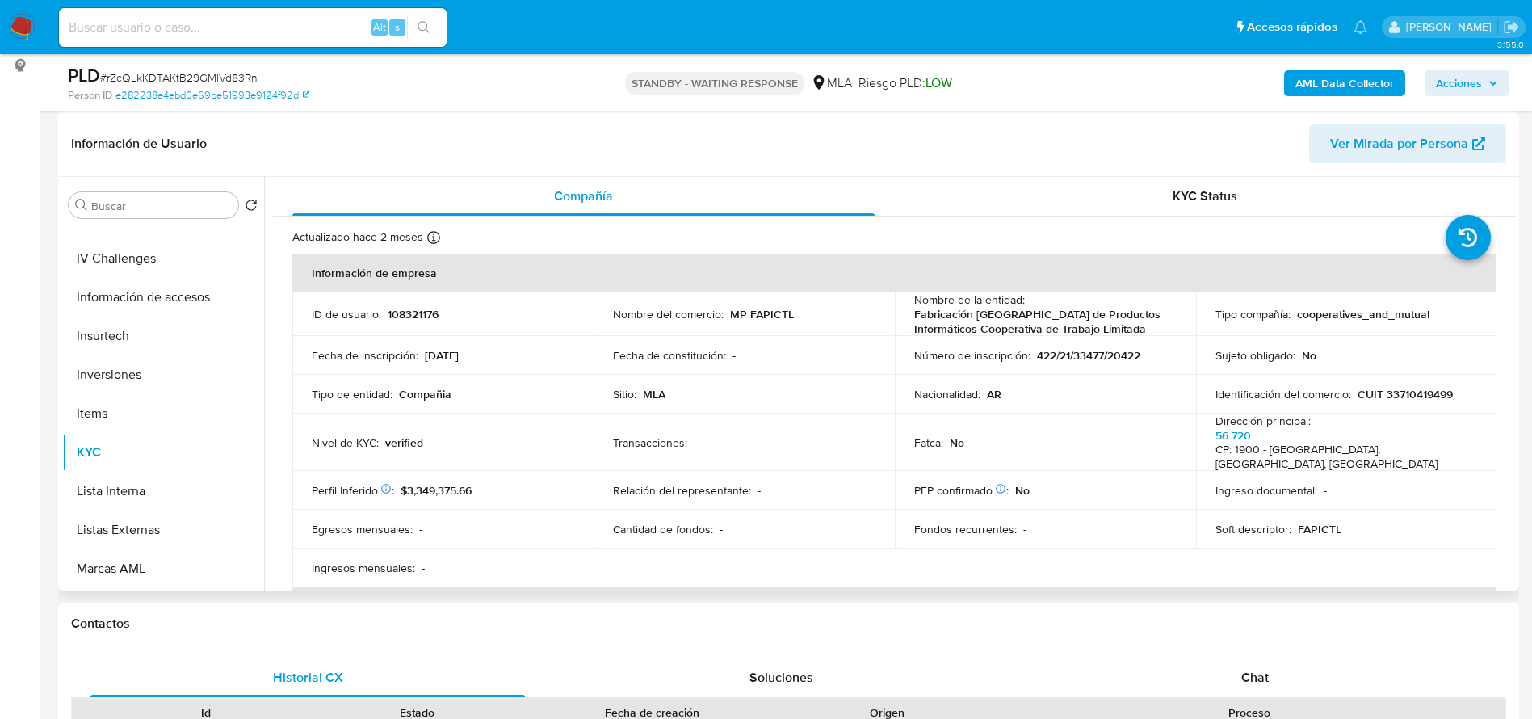
click at [1424, 388] on p "CUIT 33710419499" at bounding box center [1405, 394] width 95 height 15
copy p "33710419499"
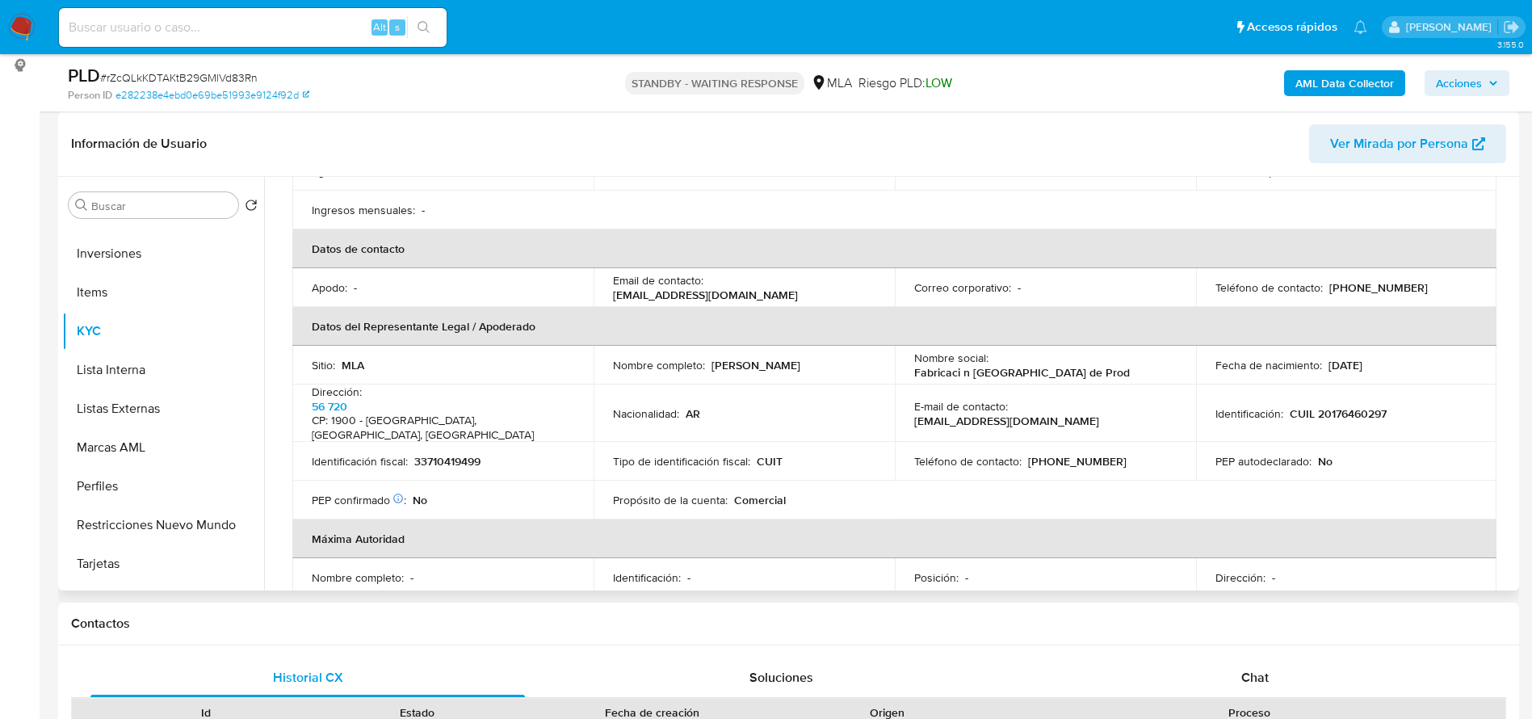
scroll to position [363, 0]
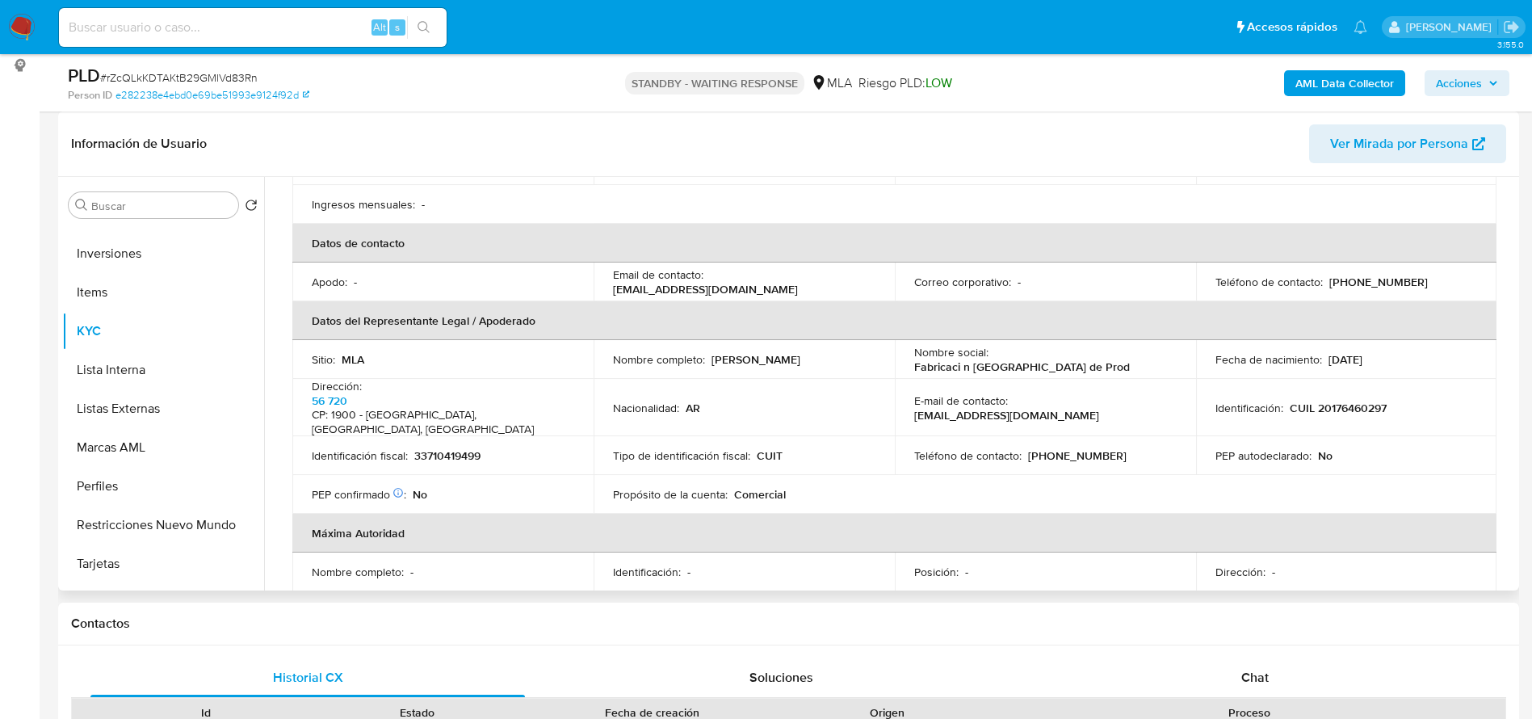
click at [769, 352] on p "[PERSON_NAME]" at bounding box center [756, 359] width 89 height 15
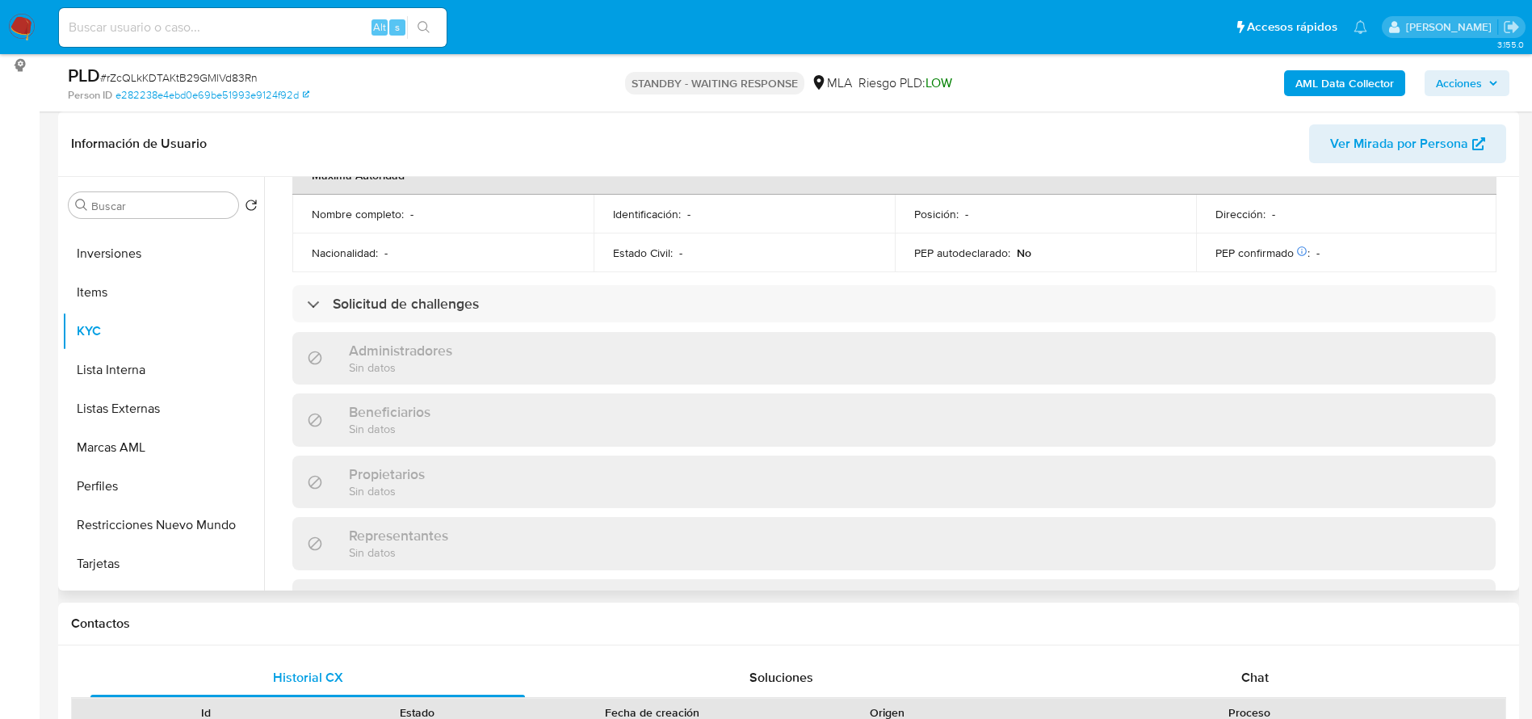
scroll to position [727, 0]
drag, startPoint x: 1222, startPoint y: 693, endPoint x: 1071, endPoint y: 582, distance: 187.7
click at [1217, 691] on div "Chat" at bounding box center [1255, 677] width 435 height 39
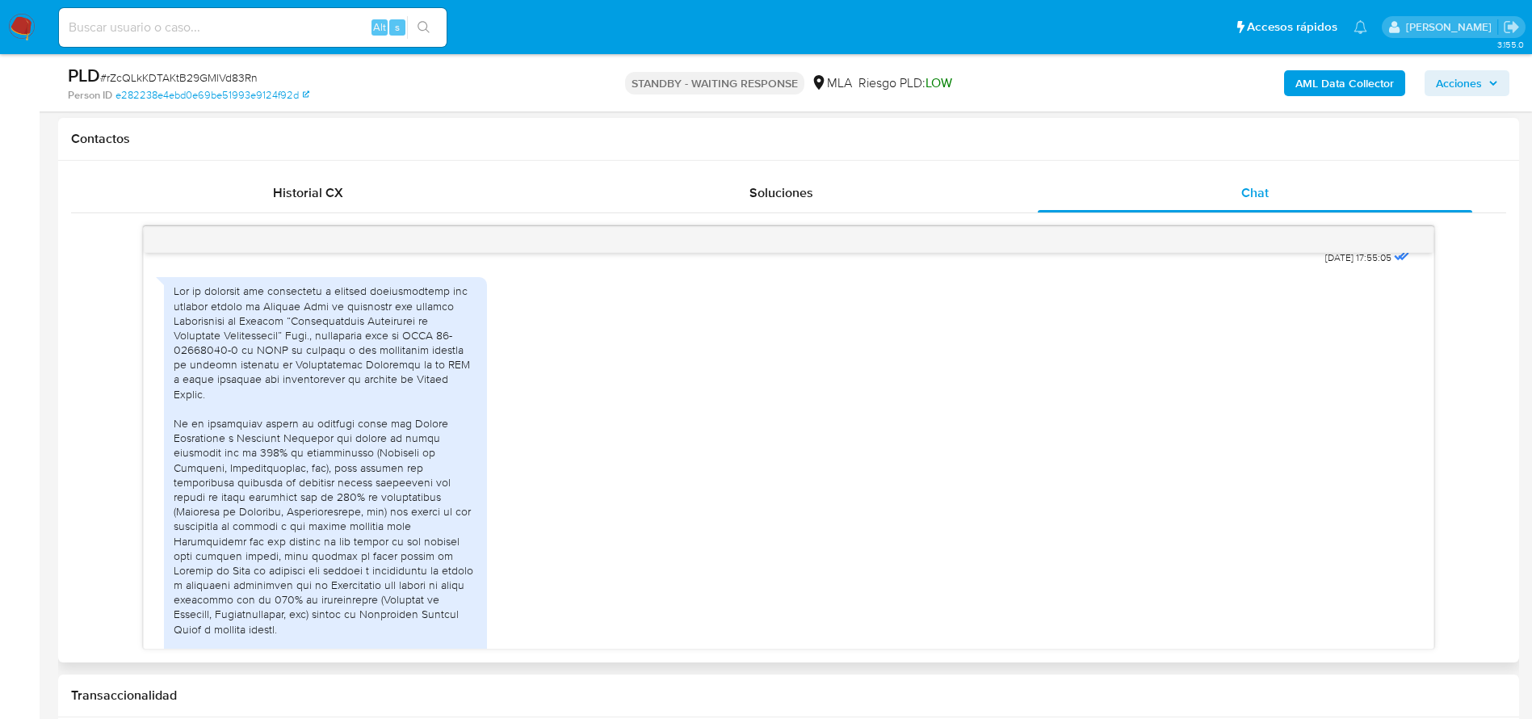
scroll to position [843, 0]
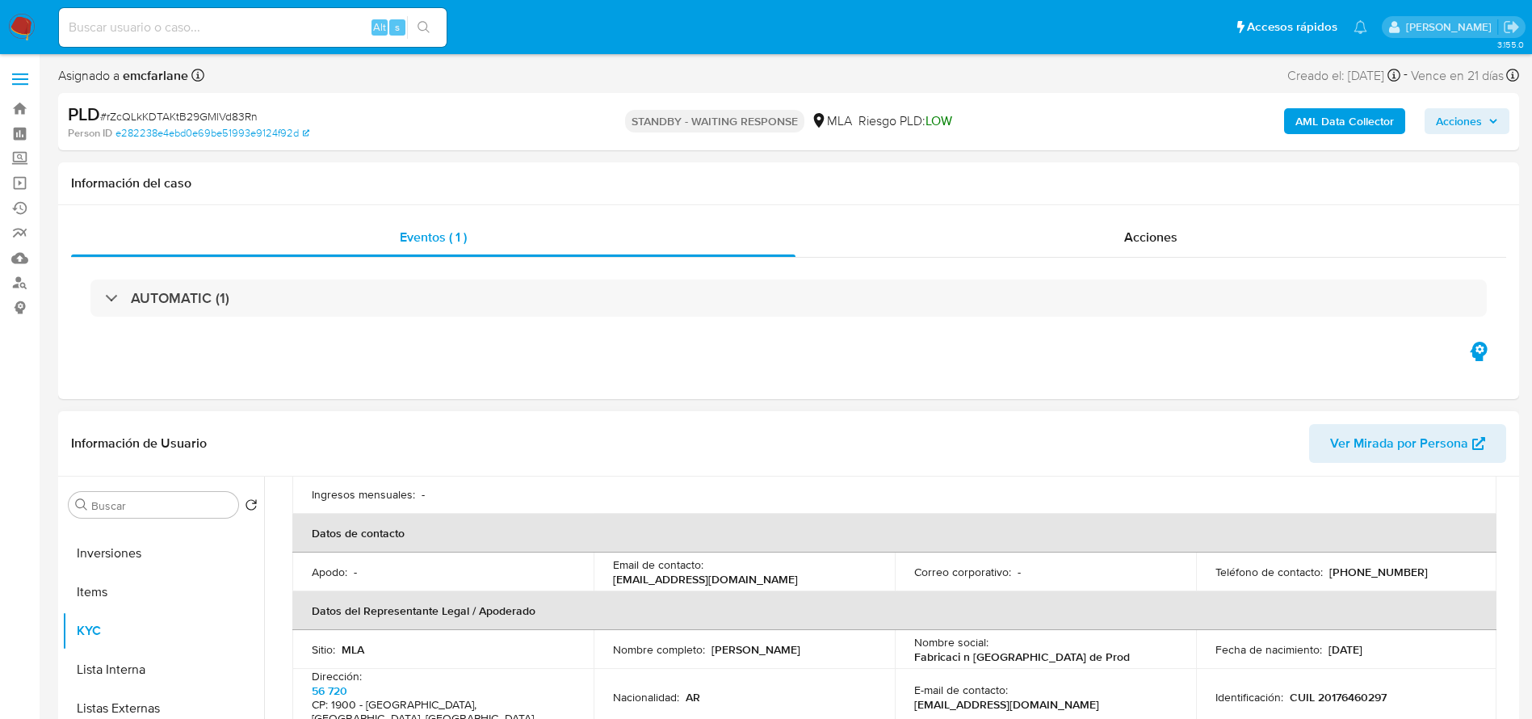
scroll to position [376, 0]
drag, startPoint x: 723, startPoint y: 553, endPoint x: 846, endPoint y: 559, distance: 123.7
click at [846, 559] on div "Email de contacto : mercadolibre@fapictl.com" at bounding box center [744, 569] width 262 height 29
copy p "mercadolibre@fapictl.com"
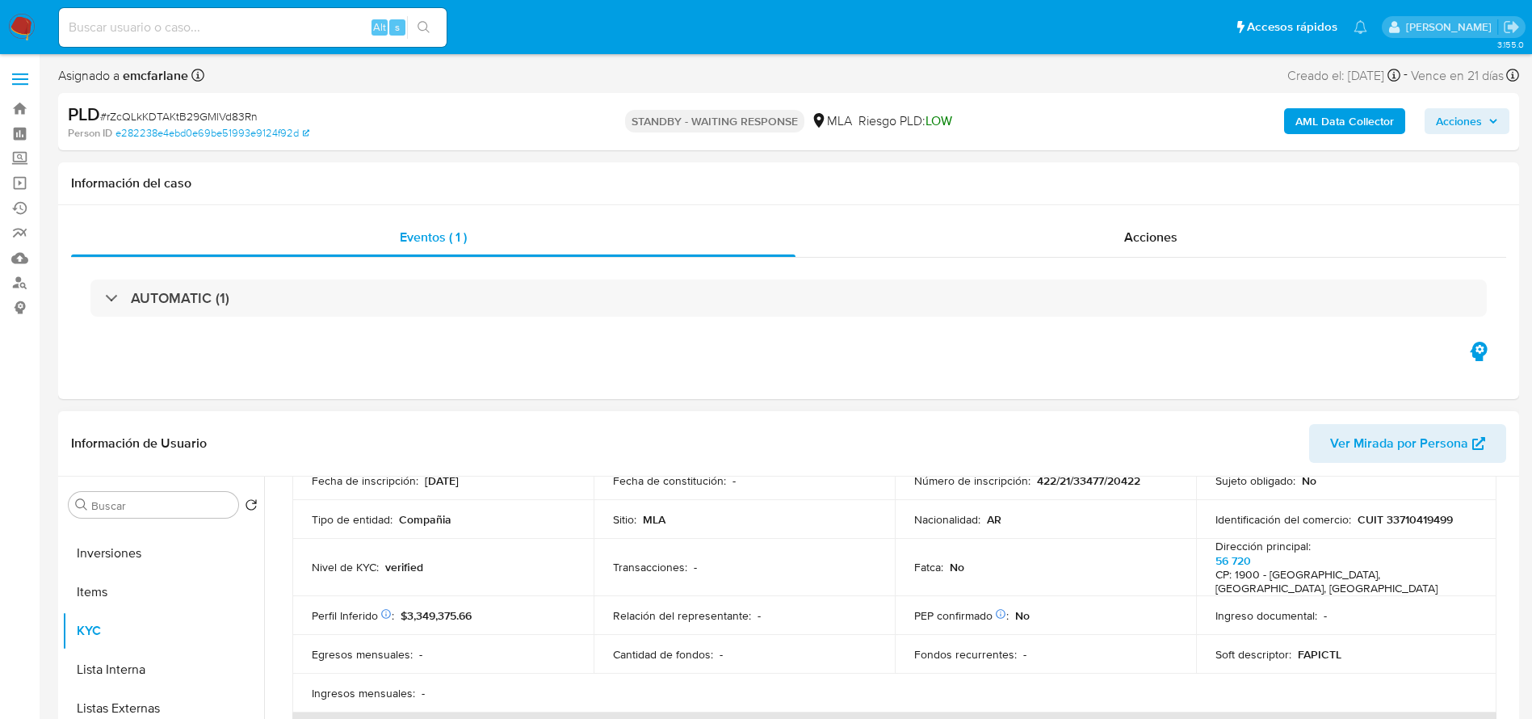
scroll to position [134, 0]
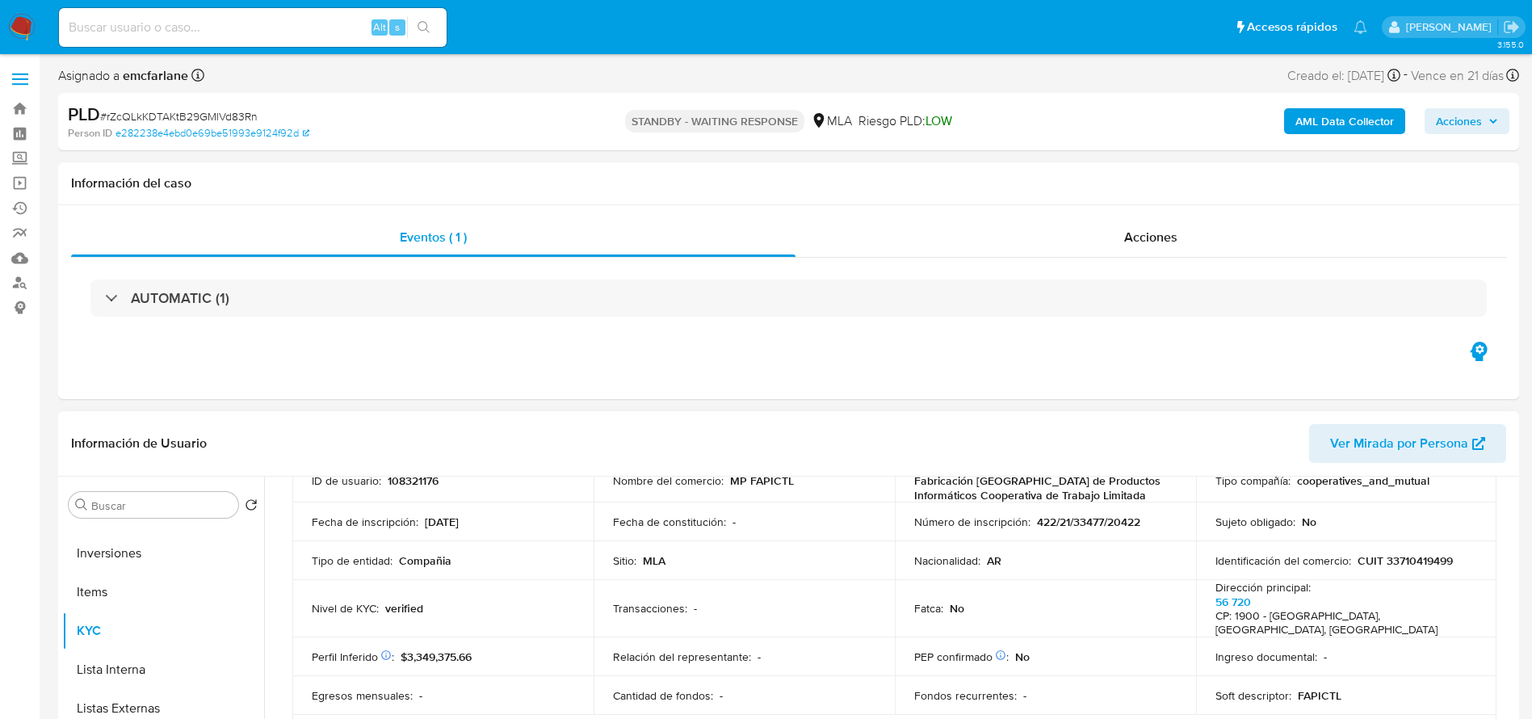
click at [1288, 621] on h4 "CP: 1900 - La Plata, Buenos Aires, Argentina" at bounding box center [1343, 623] width 256 height 28
click at [1400, 557] on p "CUIT 33710419499" at bounding box center [1405, 560] width 95 height 15
copy p "33710419499"
drag, startPoint x: 1403, startPoint y: 545, endPoint x: 1407, endPoint y: 565, distance: 20.6
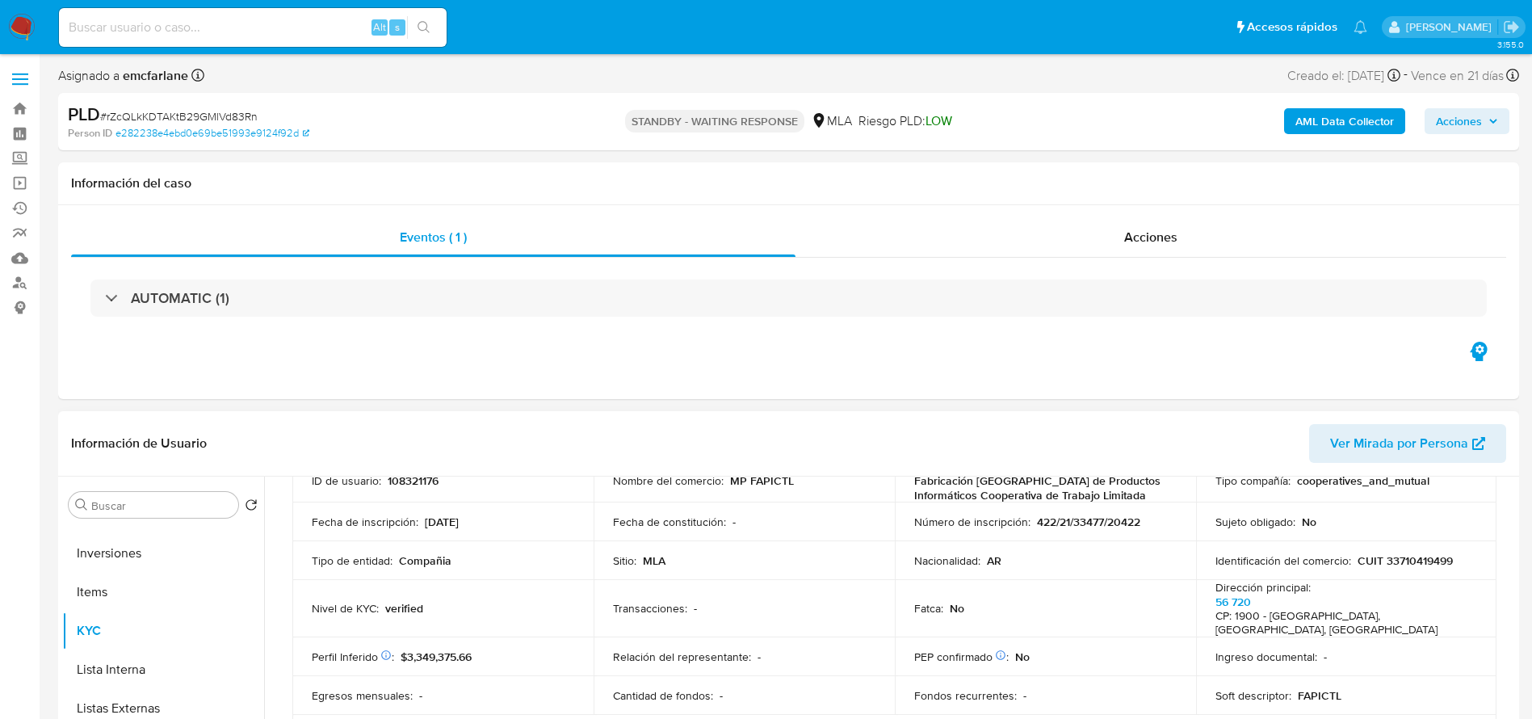
click at [1403, 546] on td "Identificación del comercio : CUIT 33710419499" at bounding box center [1346, 560] width 301 height 39
click at [1404, 553] on p "CUIT 33710419499" at bounding box center [1405, 560] width 95 height 15
copy p "33710419499"
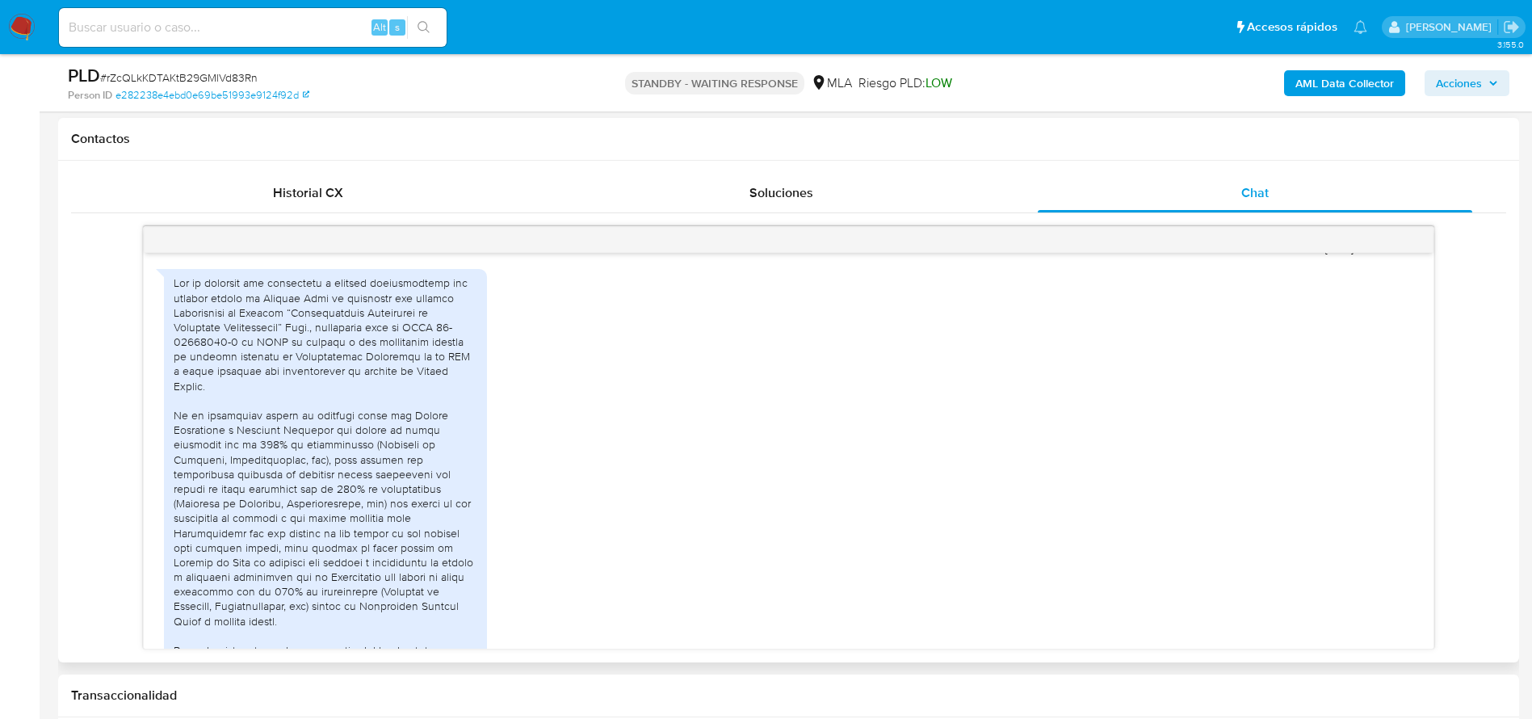
scroll to position [848, 0]
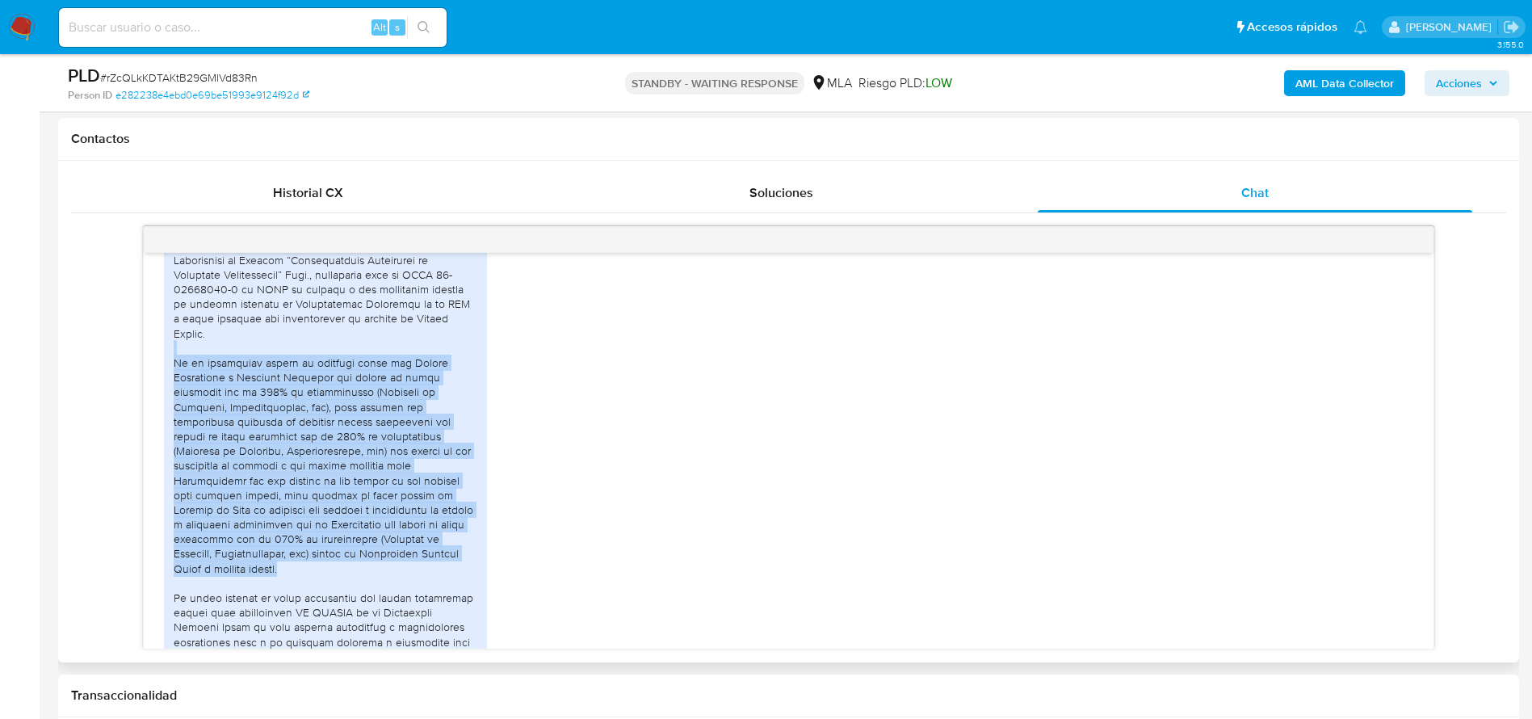
drag, startPoint x: 201, startPoint y: 376, endPoint x: 554, endPoint y: 653, distance: 449.2
click at [444, 569] on div at bounding box center [326, 612] width 304 height 779
copy div "En la mencionada cuenta se tramitan tanto las Ventas Facturadas a Clientes Terc…"
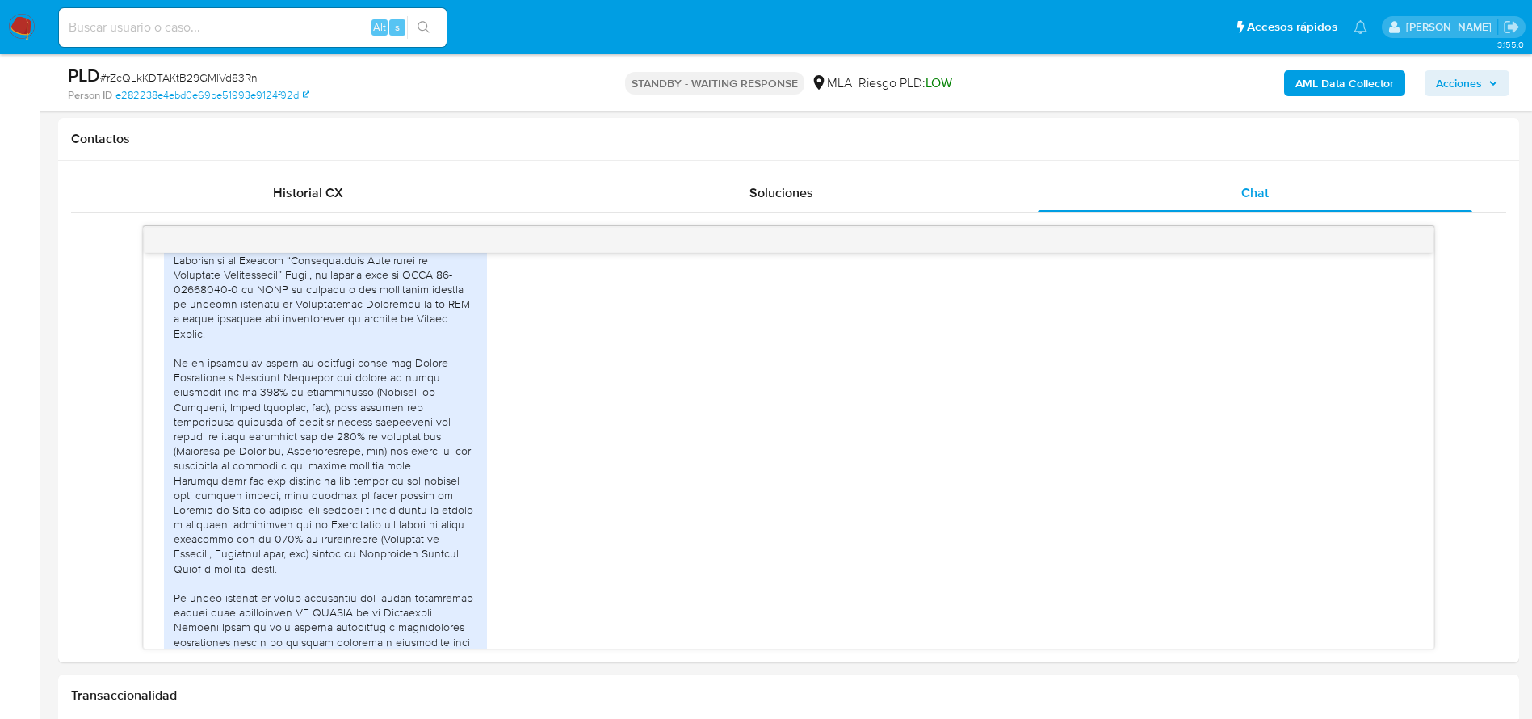
click at [255, 26] on input at bounding box center [253, 27] width 388 height 21
paste input "4CktDj3fkm11psb49nldWstC"
type input "4CktDj3fkm11psb49nldWstC"
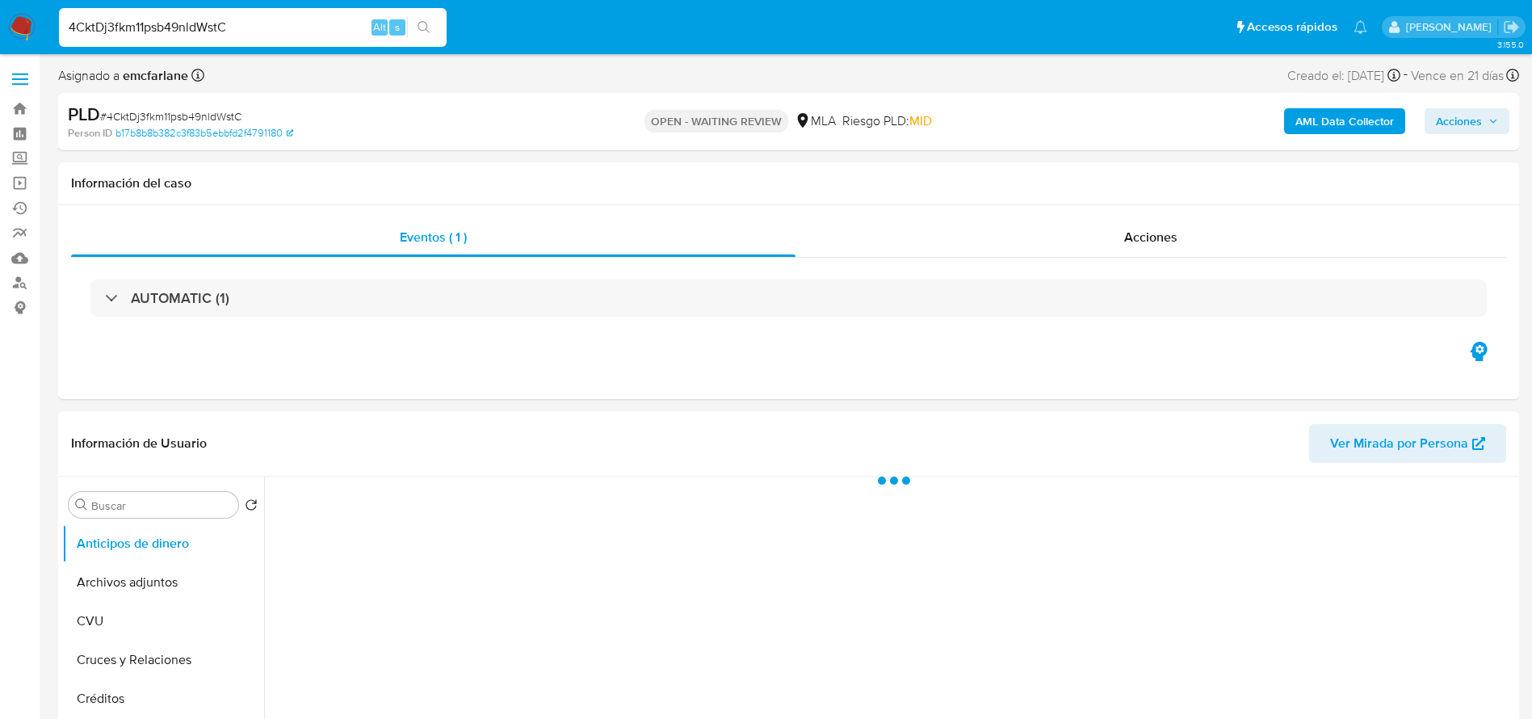
click at [255, 26] on input "4CktDj3fkm11psb49nldWstC" at bounding box center [253, 27] width 388 height 21
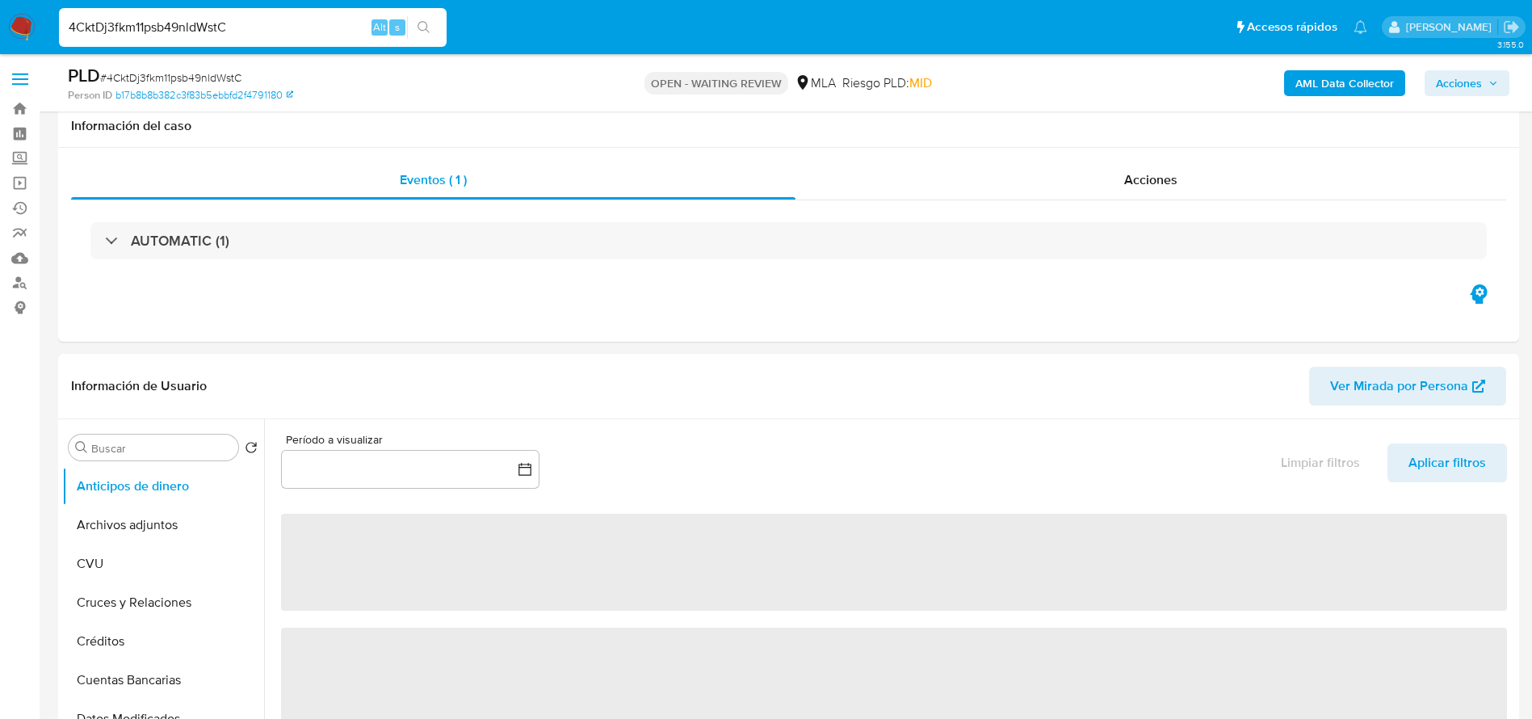
scroll to position [606, 0]
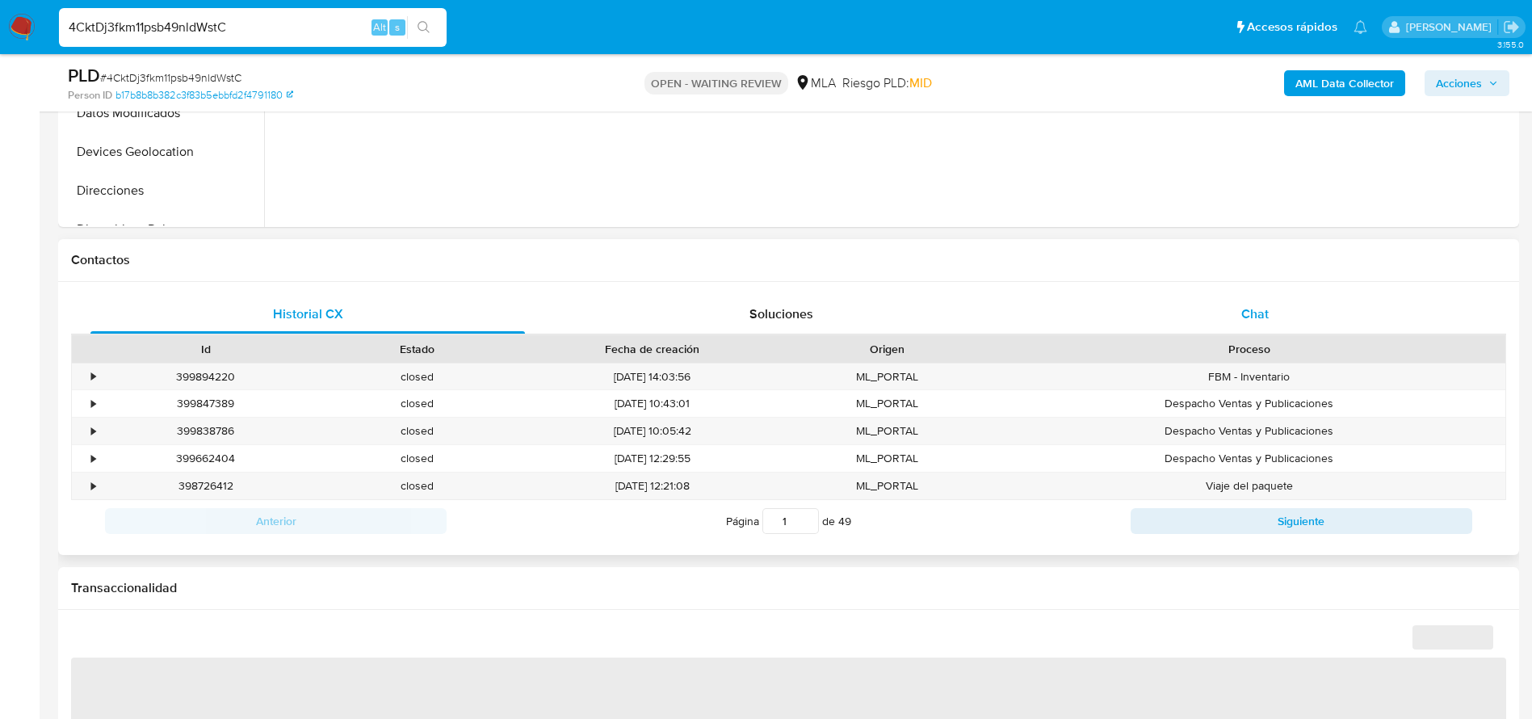
select select "10"
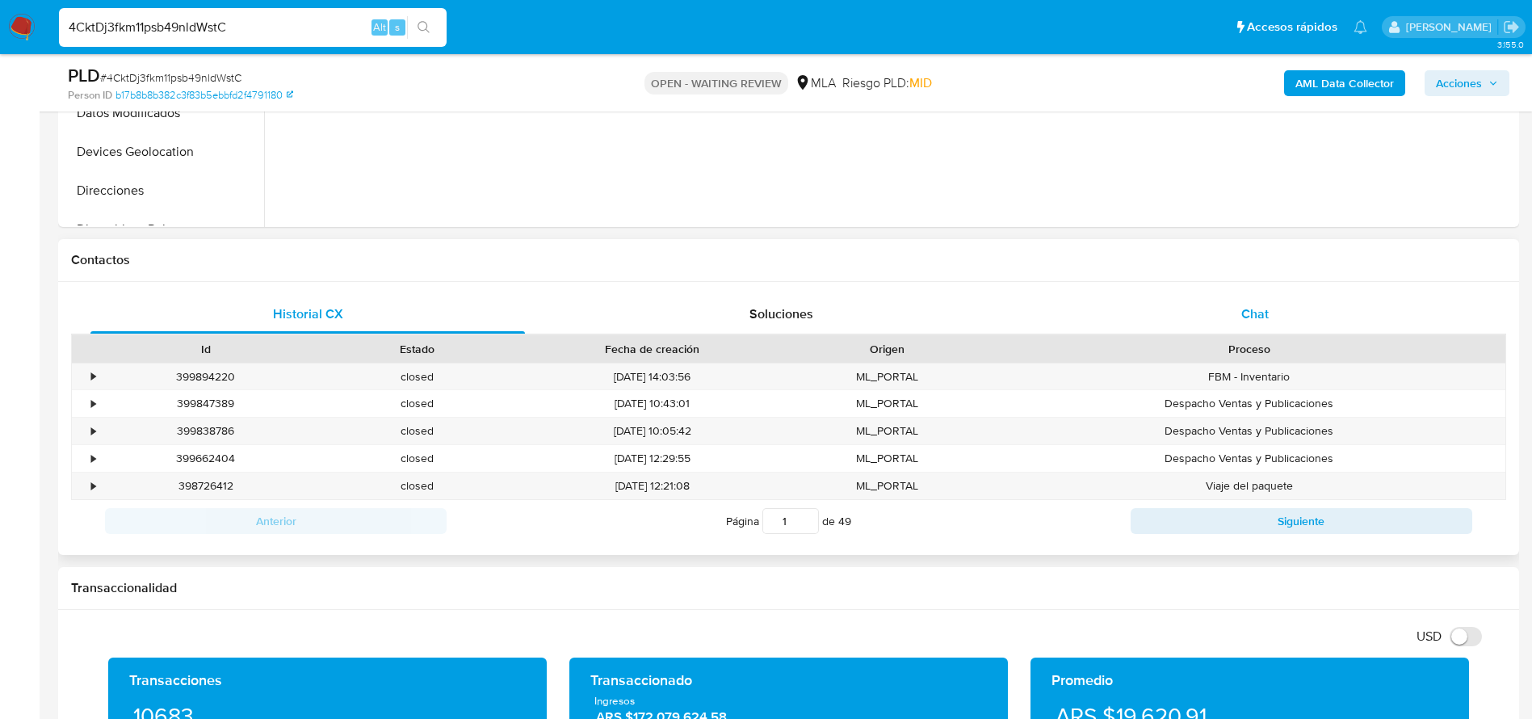
click at [1252, 311] on span "Chat" at bounding box center [1254, 313] width 27 height 19
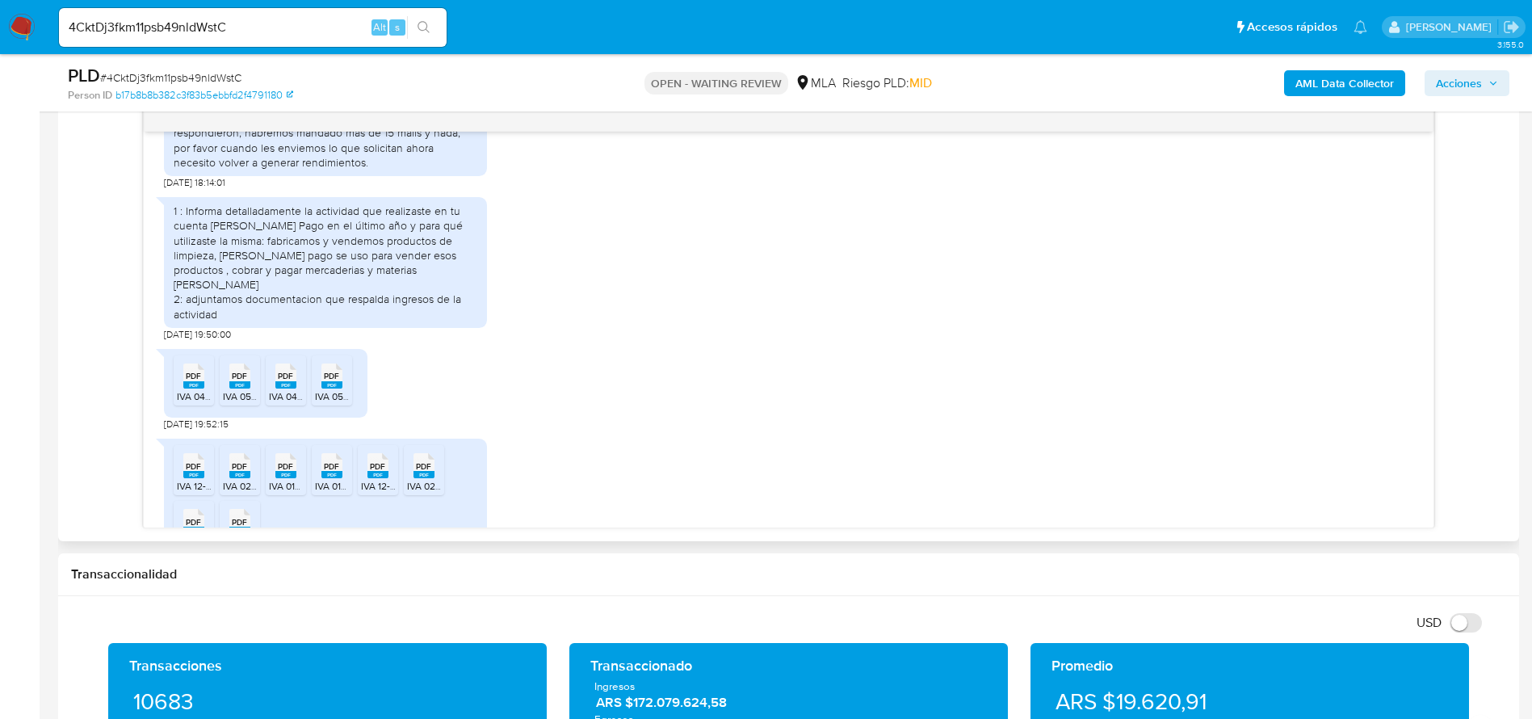
scroll to position [1016, 0]
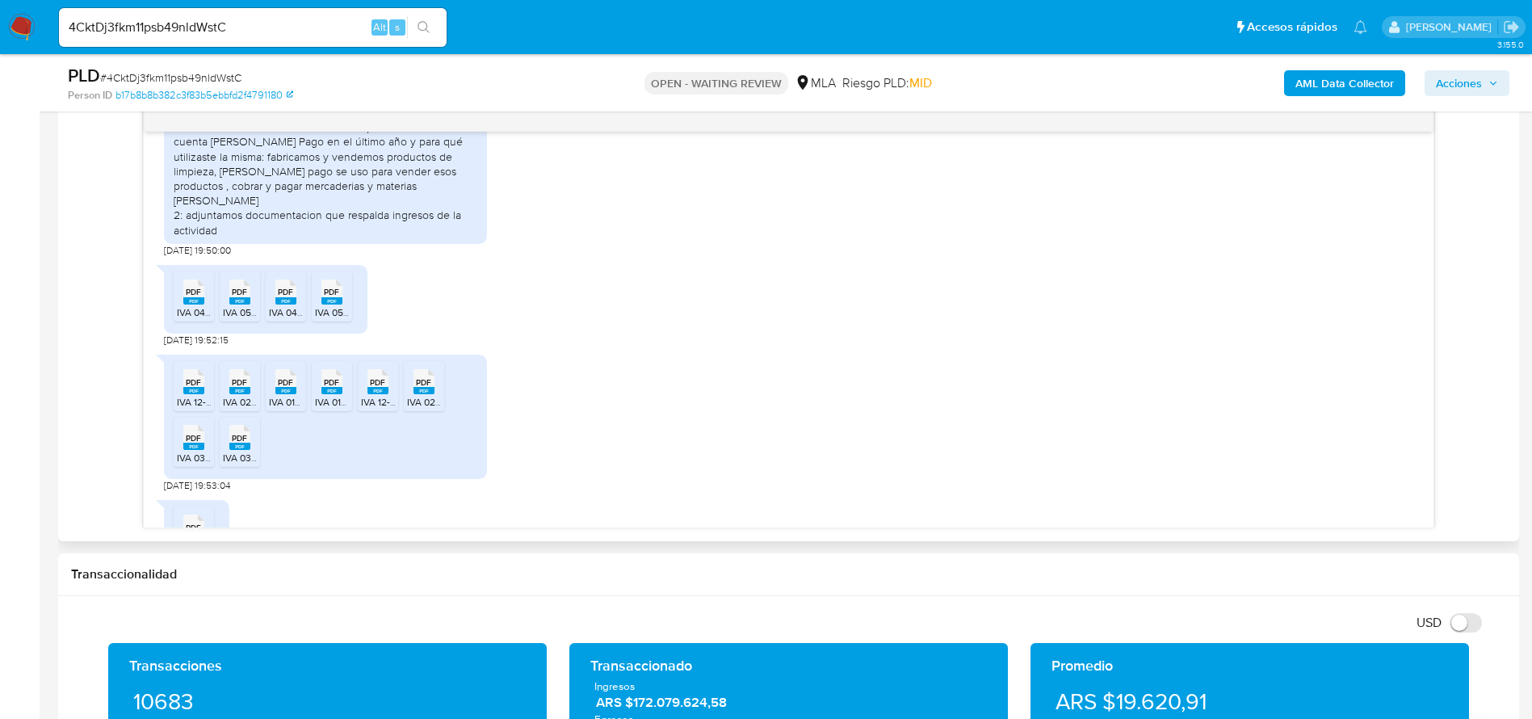
click at [303, 19] on input "4CktDj3fkm11psb49nldWstC" at bounding box center [253, 27] width 388 height 21
paste input "BvIqMgj97ZMTbXaAy7Ox2WdB"
type input "BvIqMgj97ZMTbXaAy7Ox2WdB"
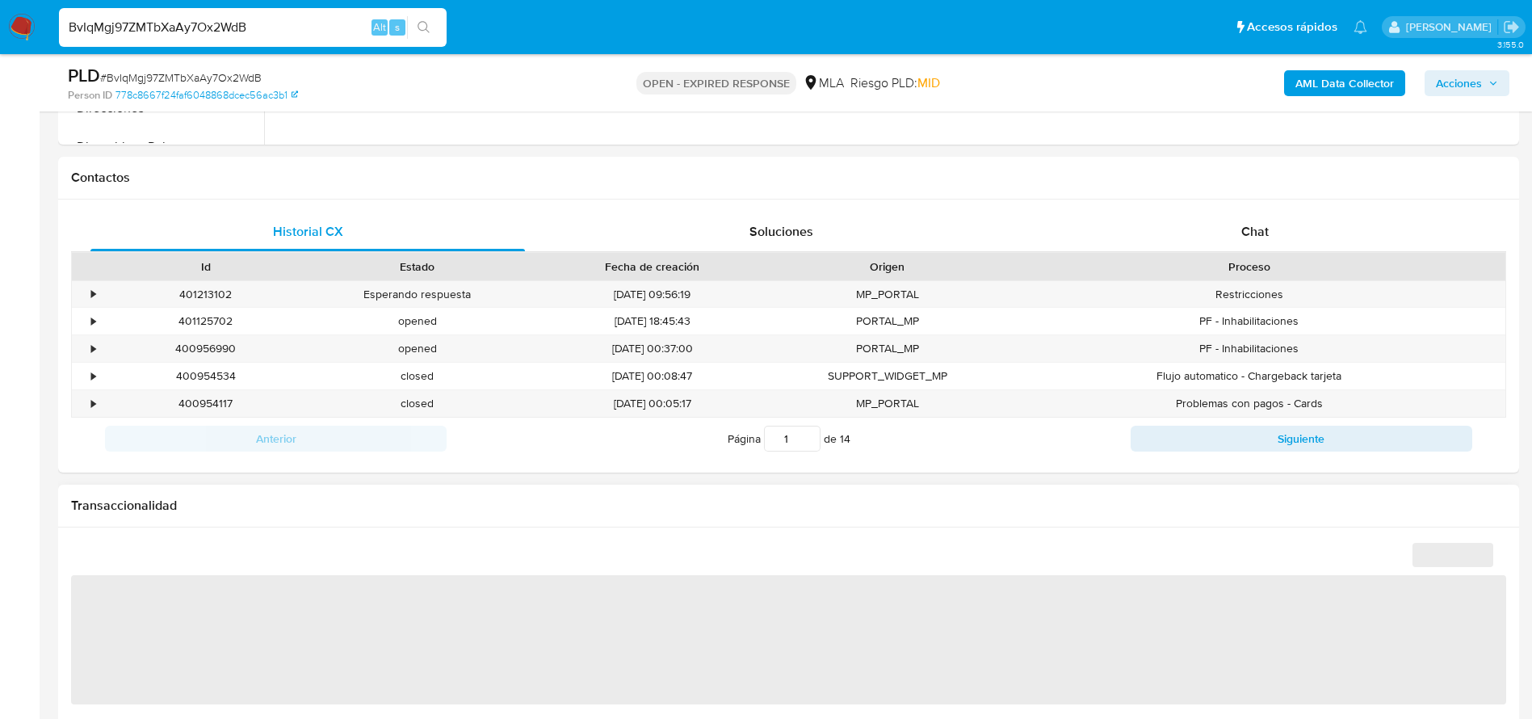
scroll to position [727, 0]
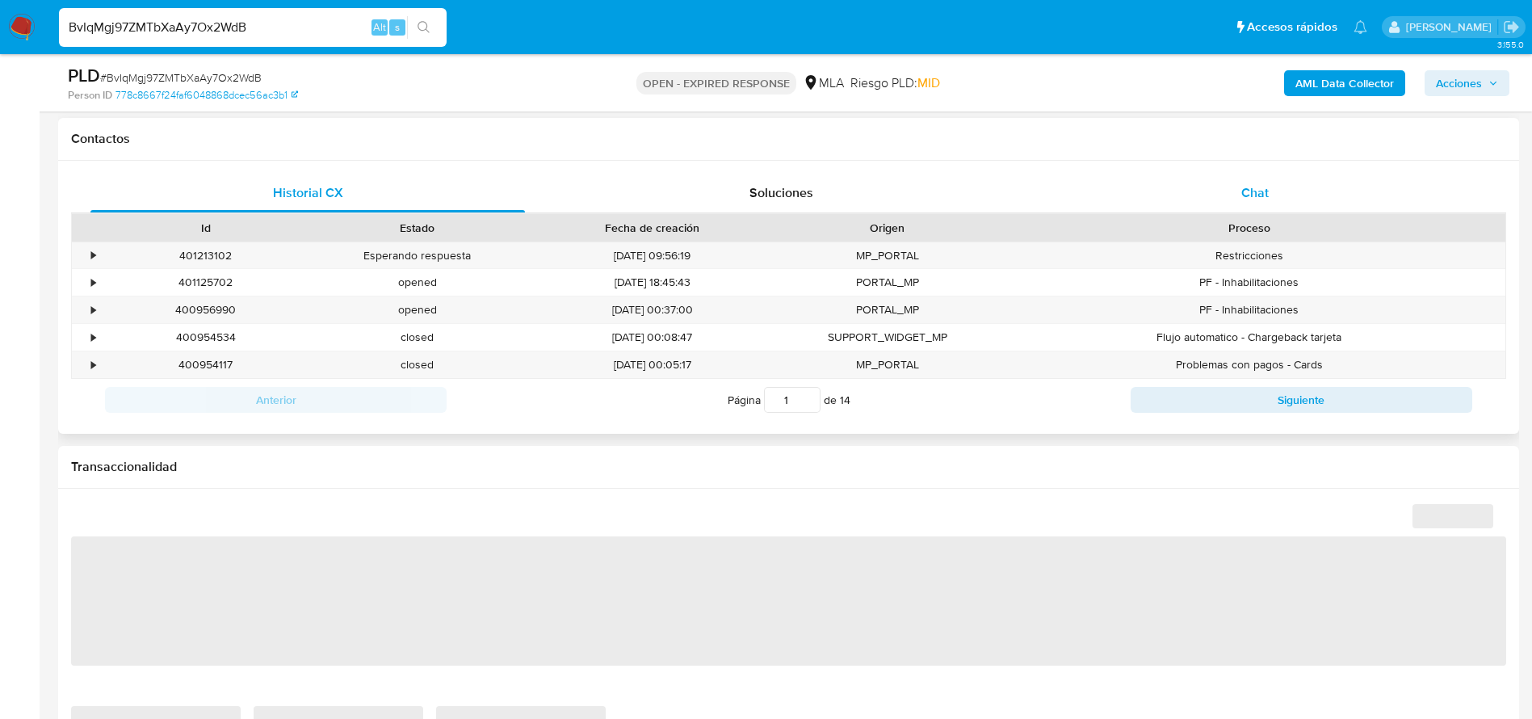
click at [1274, 193] on div "Chat" at bounding box center [1255, 193] width 435 height 39
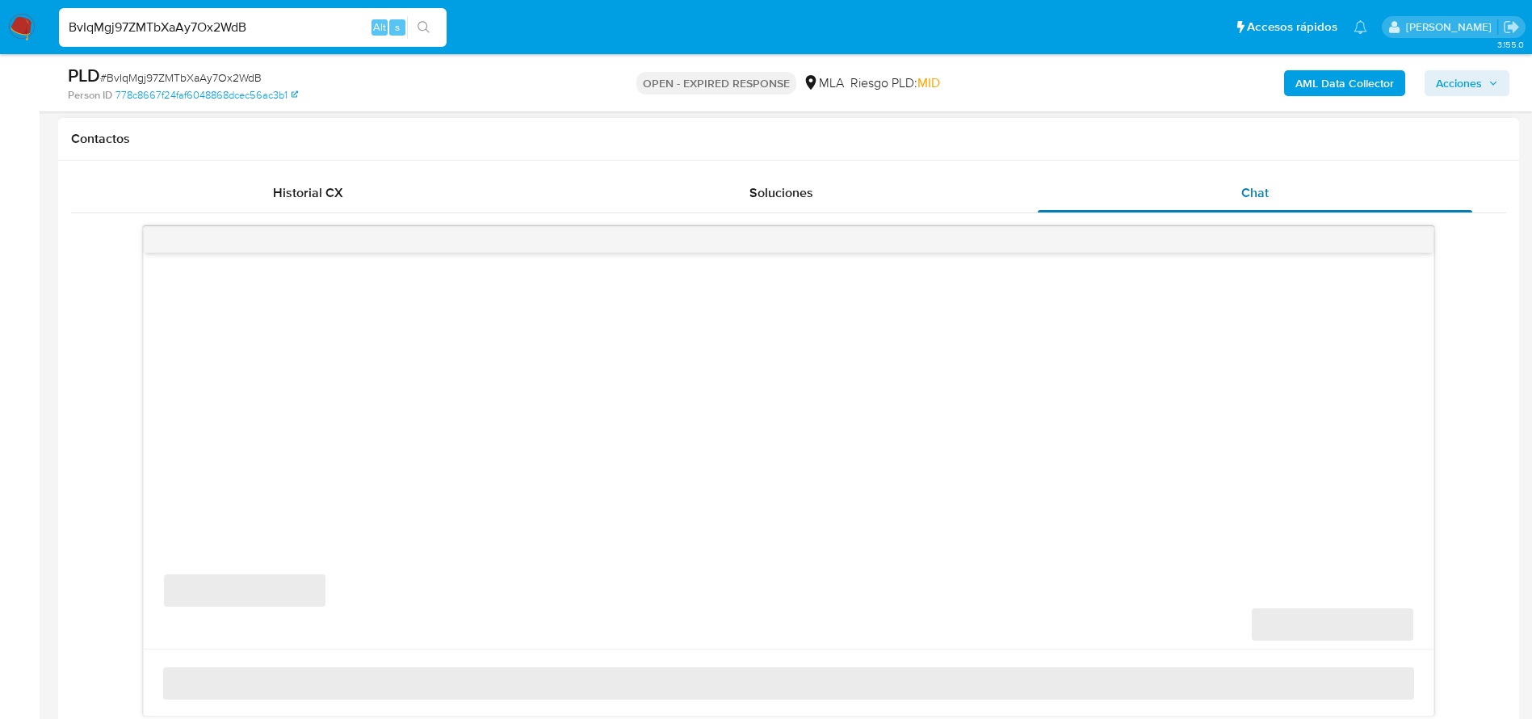
select select "10"
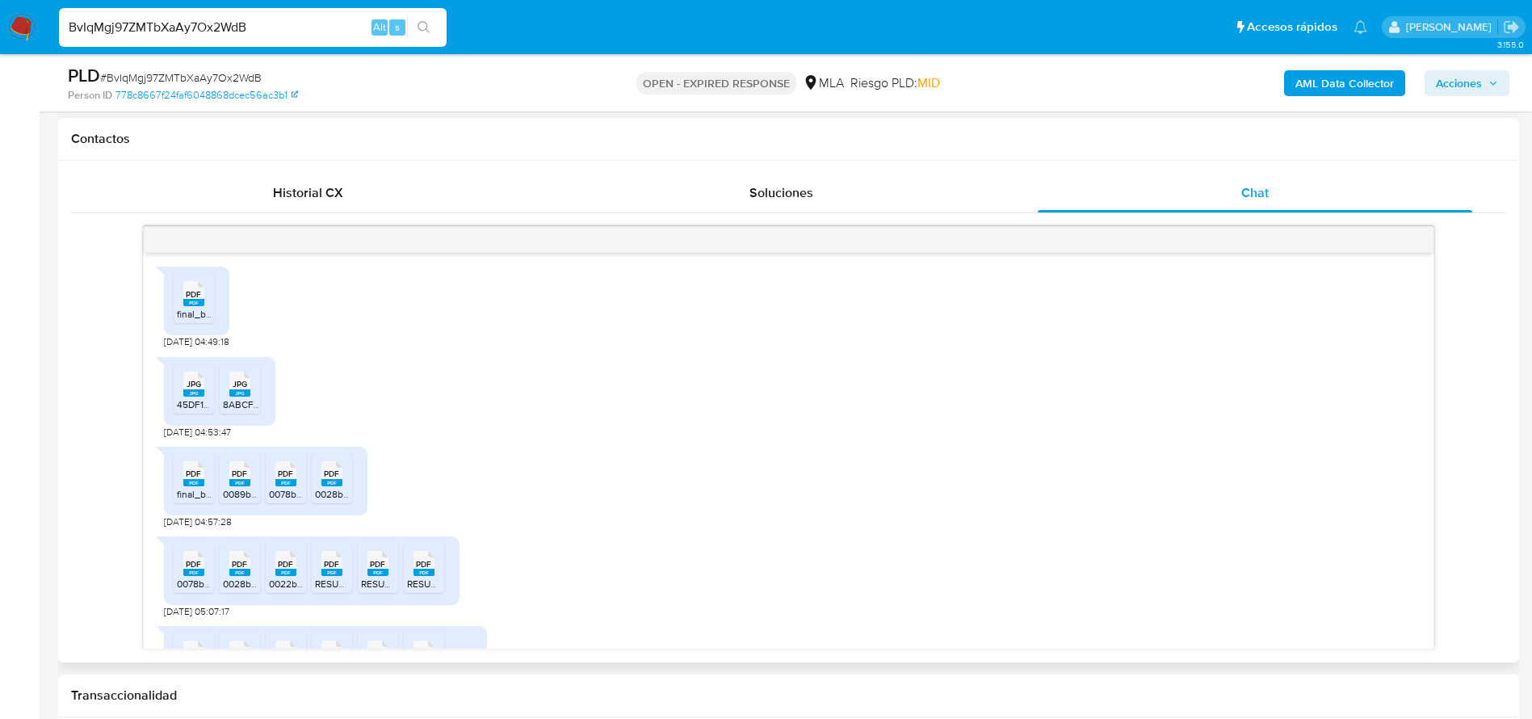
scroll to position [863, 0]
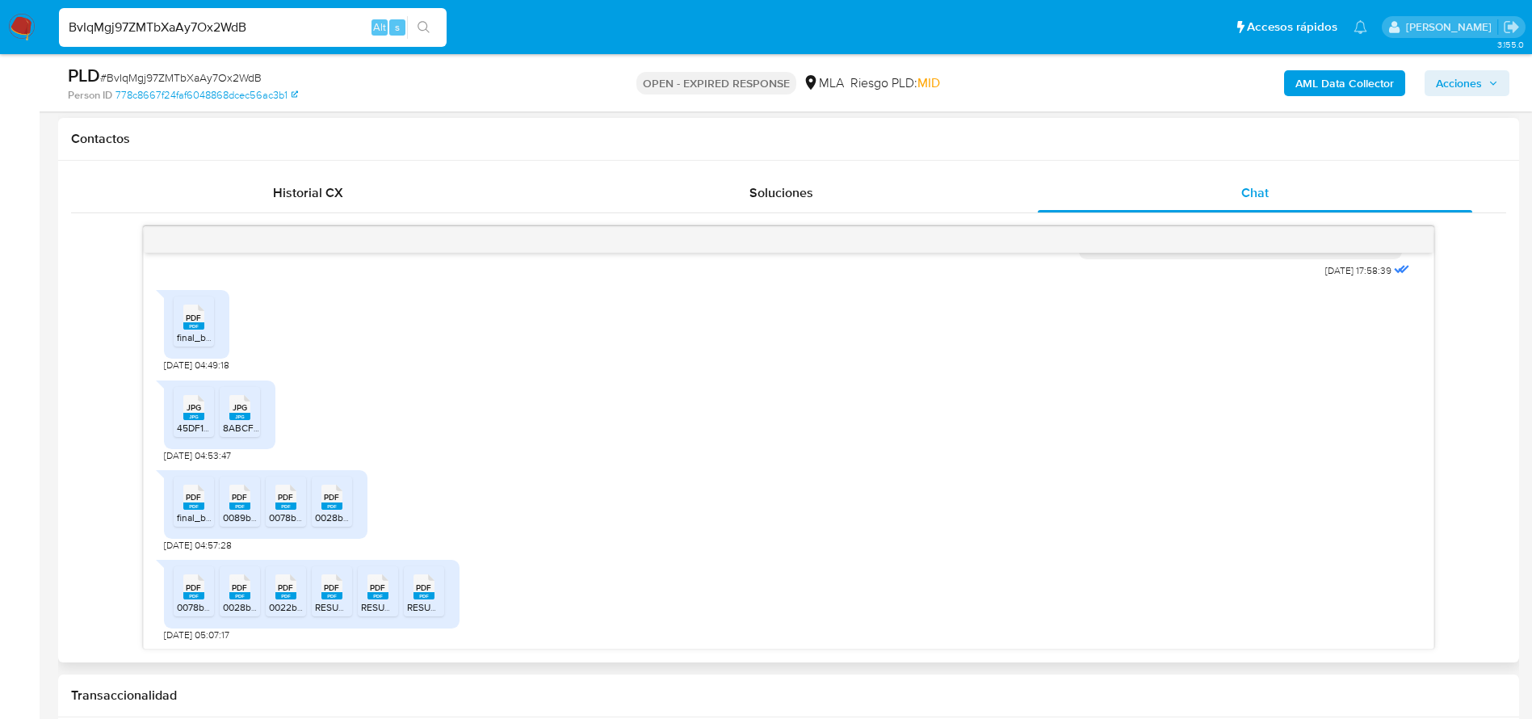
click at [206, 331] on div "PDF PDF" at bounding box center [194, 315] width 34 height 31
click at [195, 413] on span "JPG" at bounding box center [194, 407] width 15 height 10
drag, startPoint x: 246, startPoint y: 449, endPoint x: 246, endPoint y: 468, distance: 19.4
click at [246, 422] on icon "JPG" at bounding box center [239, 407] width 21 height 28
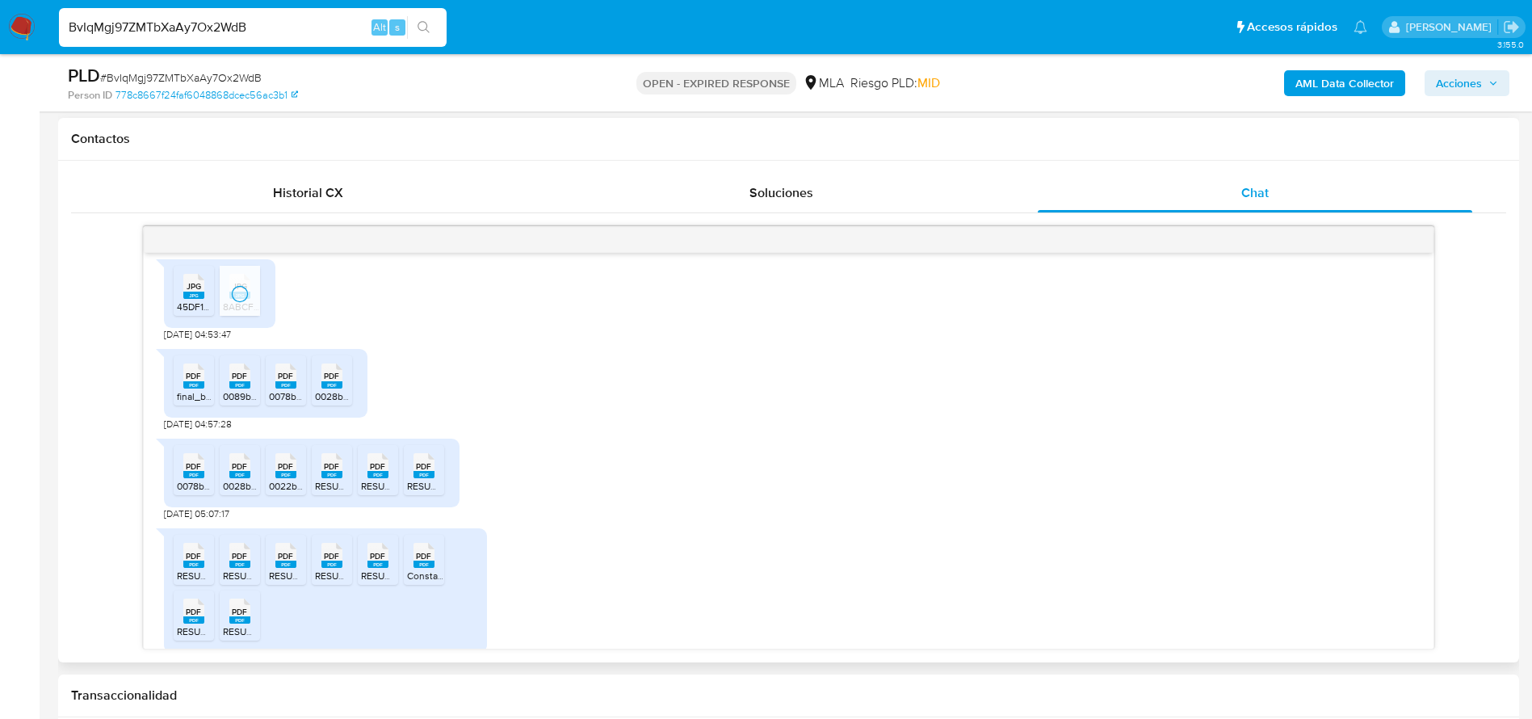
drag, startPoint x: 178, startPoint y: 413, endPoint x: 242, endPoint y: 431, distance: 66.5
click at [199, 405] on li "PDF PDF final_balance_20250205153319_4340.pdf" at bounding box center [194, 380] width 40 height 50
click at [241, 403] on span "0089b00709426.PDF" at bounding box center [269, 396] width 93 height 14
drag, startPoint x: 284, startPoint y: 430, endPoint x: 314, endPoint y: 430, distance: 29.9
click at [284, 403] on span "0078b01106527.PDF" at bounding box center [312, 396] width 86 height 14
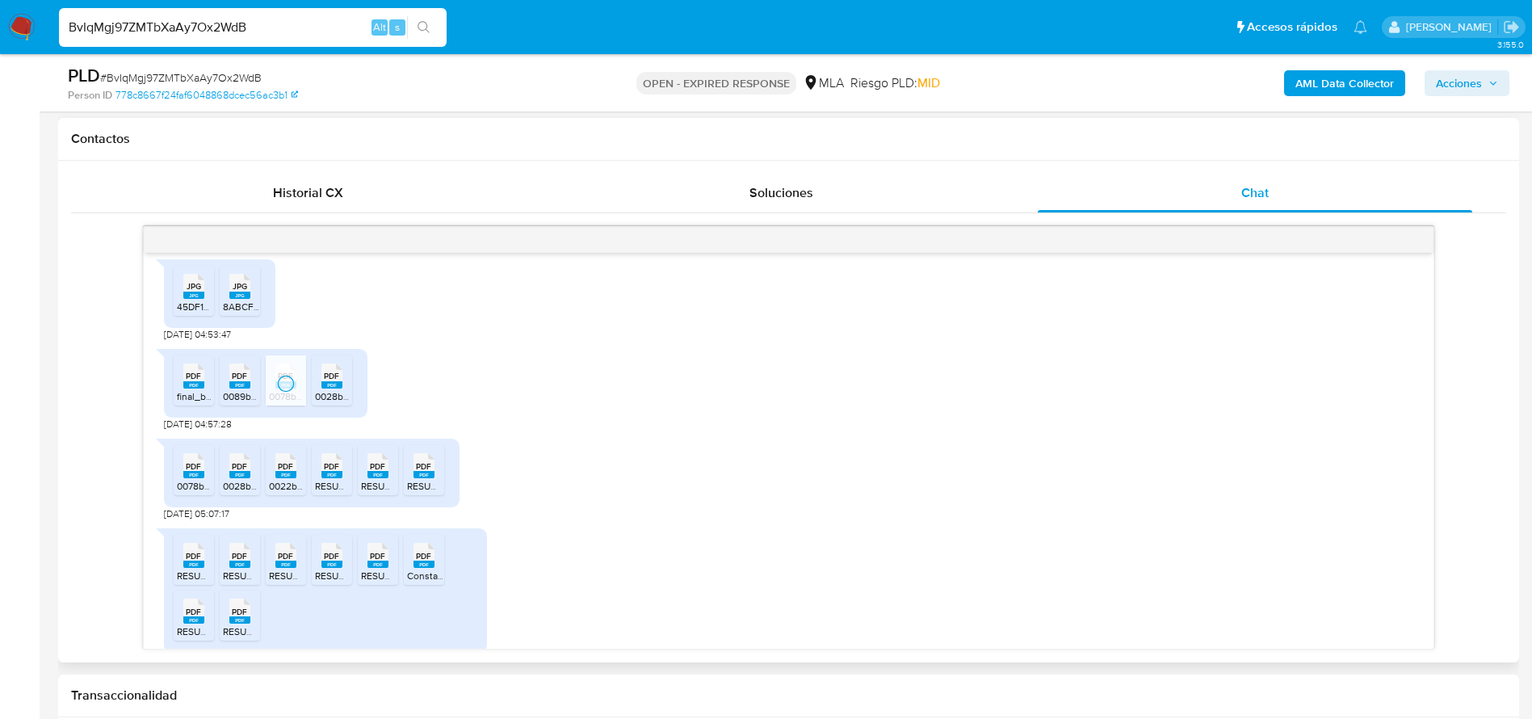
click at [326, 403] on span "0028b00297381.PDF" at bounding box center [360, 396] width 90 height 14
drag, startPoint x: 194, startPoint y: 498, endPoint x: 245, endPoint y: 514, distance: 53.1
click at [196, 472] on span "PDF" at bounding box center [193, 466] width 15 height 10
drag, startPoint x: 245, startPoint y: 506, endPoint x: 271, endPoint y: 510, distance: 26.8
click at [245, 478] on rect at bounding box center [239, 474] width 21 height 7
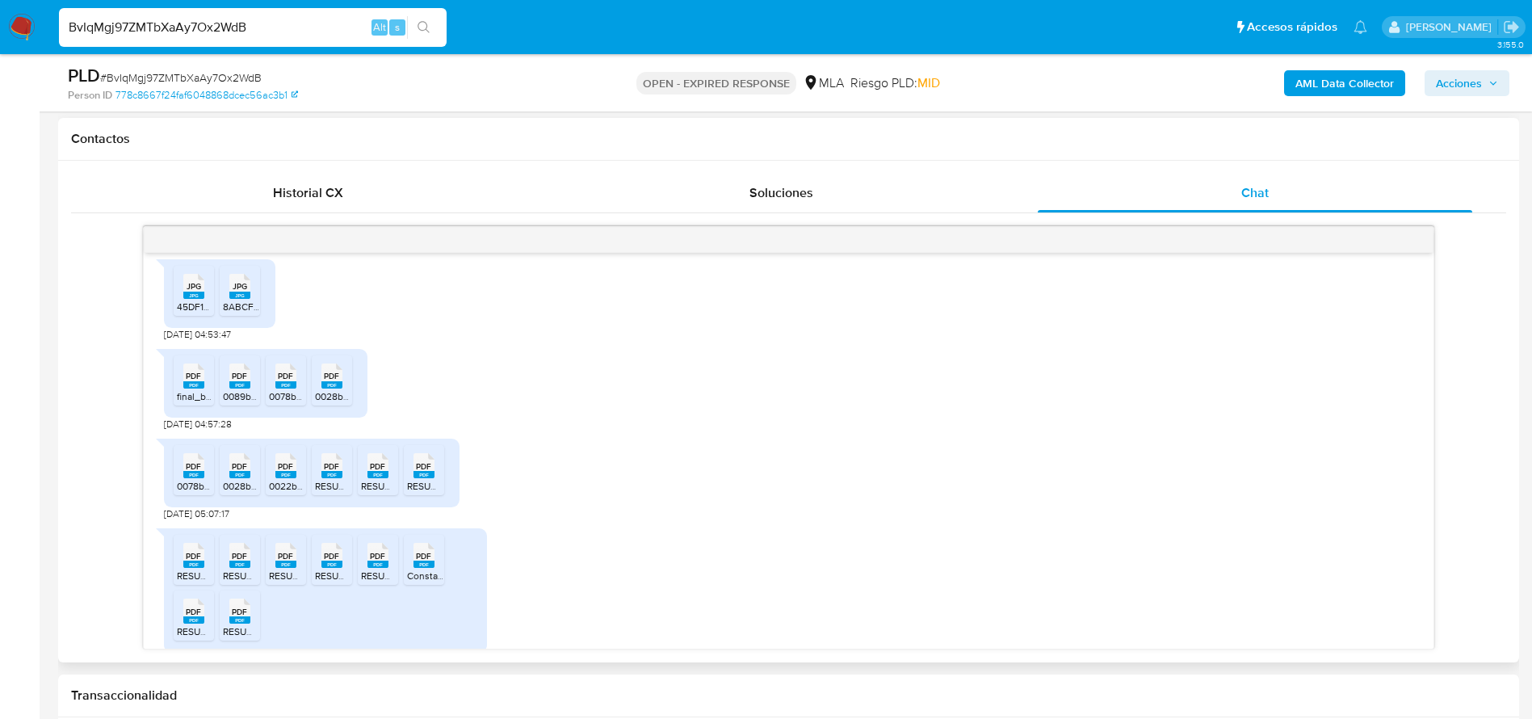
click at [280, 478] on rect at bounding box center [285, 474] width 21 height 7
drag, startPoint x: 329, startPoint y: 505, endPoint x: 409, endPoint y: 500, distance: 80.1
click at [329, 478] on rect at bounding box center [331, 474] width 21 height 7
drag, startPoint x: 385, startPoint y: 496, endPoint x: 439, endPoint y: 499, distance: 54.2
click at [385, 472] on span "PDF" at bounding box center [377, 466] width 15 height 10
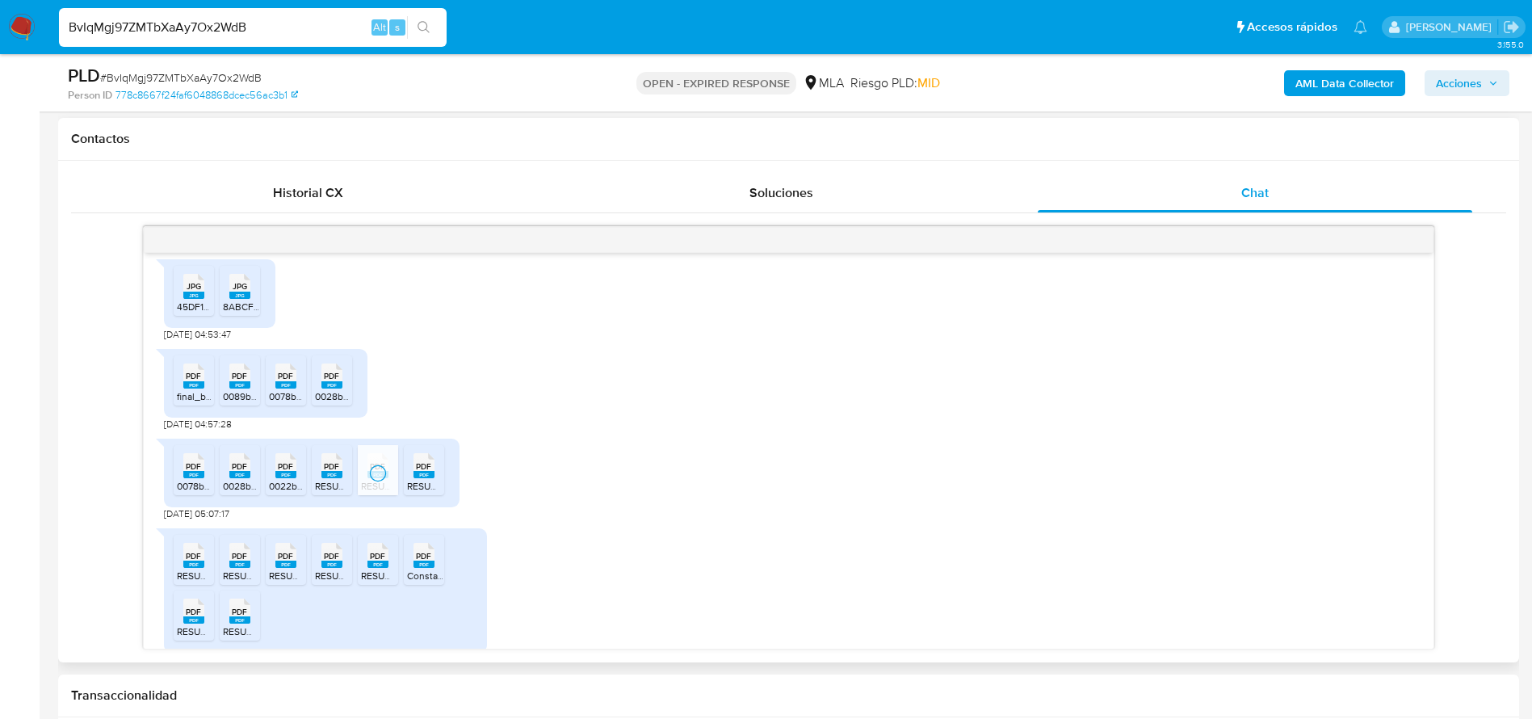
drag, startPoint x: 430, startPoint y: 493, endPoint x: 506, endPoint y: 480, distance: 76.2
click at [430, 472] on span "PDF" at bounding box center [423, 466] width 15 height 10
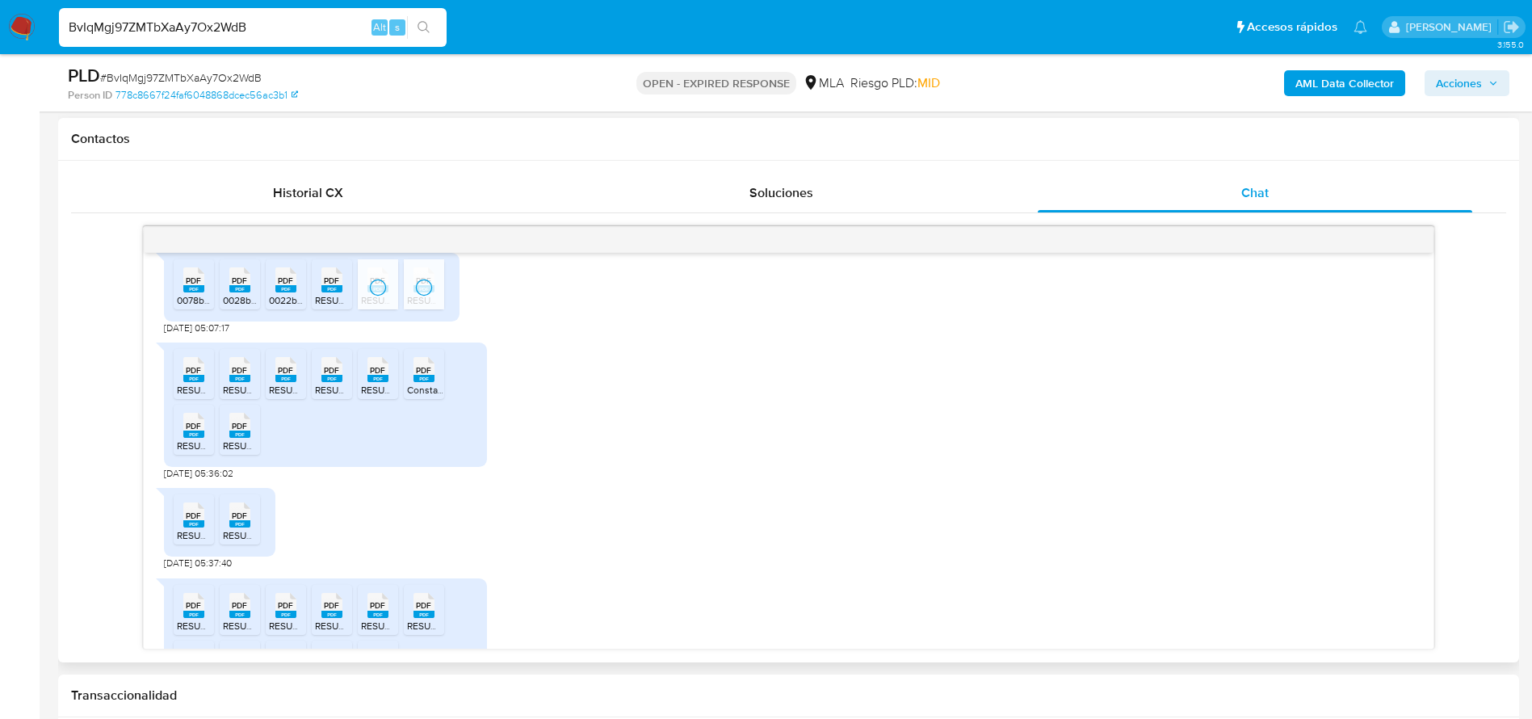
scroll to position [1226, 0]
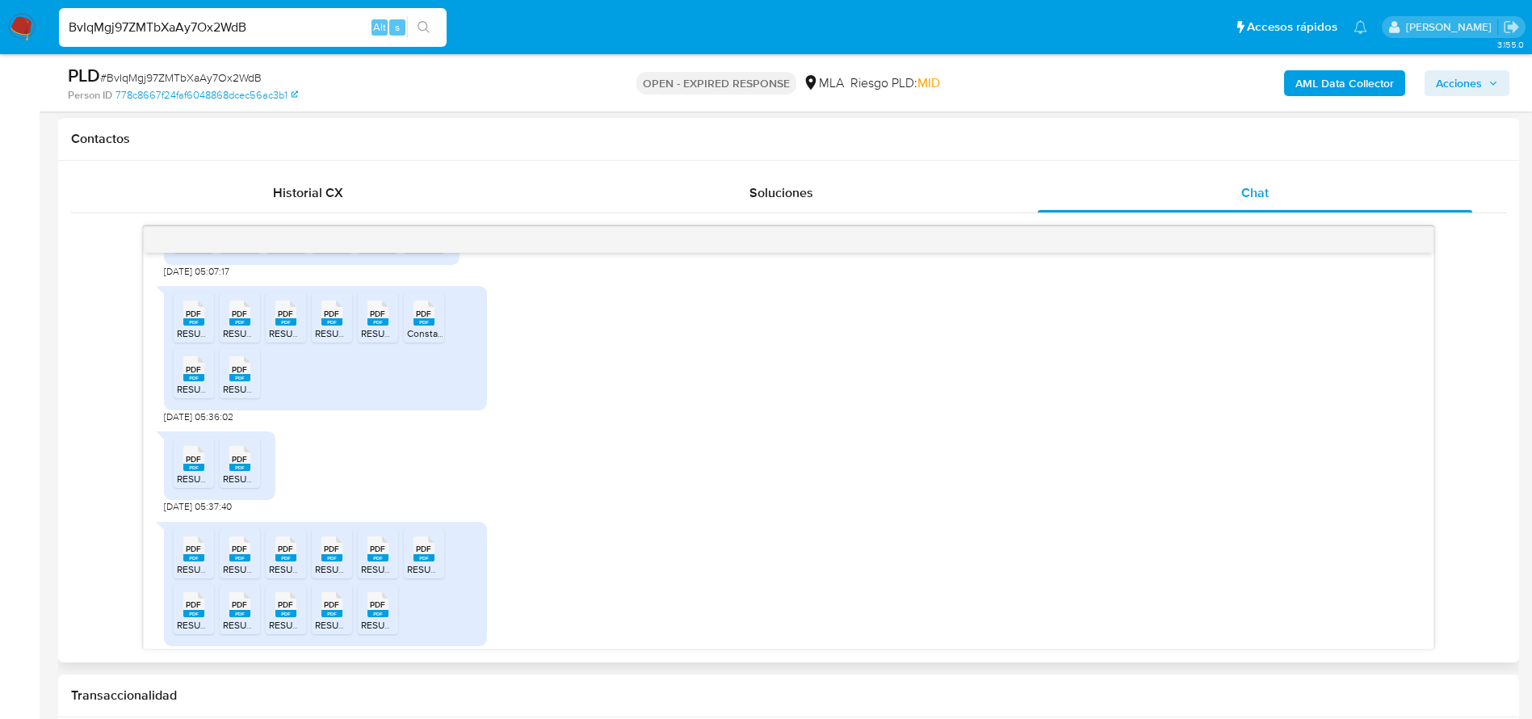
drag, startPoint x: 194, startPoint y: 348, endPoint x: 216, endPoint y: 355, distance: 23.0
click at [194, 319] on span "PDF" at bounding box center [193, 314] width 15 height 10
click at [257, 342] on li "PDF PDF RESUMEN_31-03-2025.pdf" at bounding box center [240, 317] width 40 height 50
drag, startPoint x: 282, startPoint y: 356, endPoint x: 317, endPoint y: 371, distance: 38.4
click at [282, 327] on icon "PDF" at bounding box center [285, 313] width 21 height 28
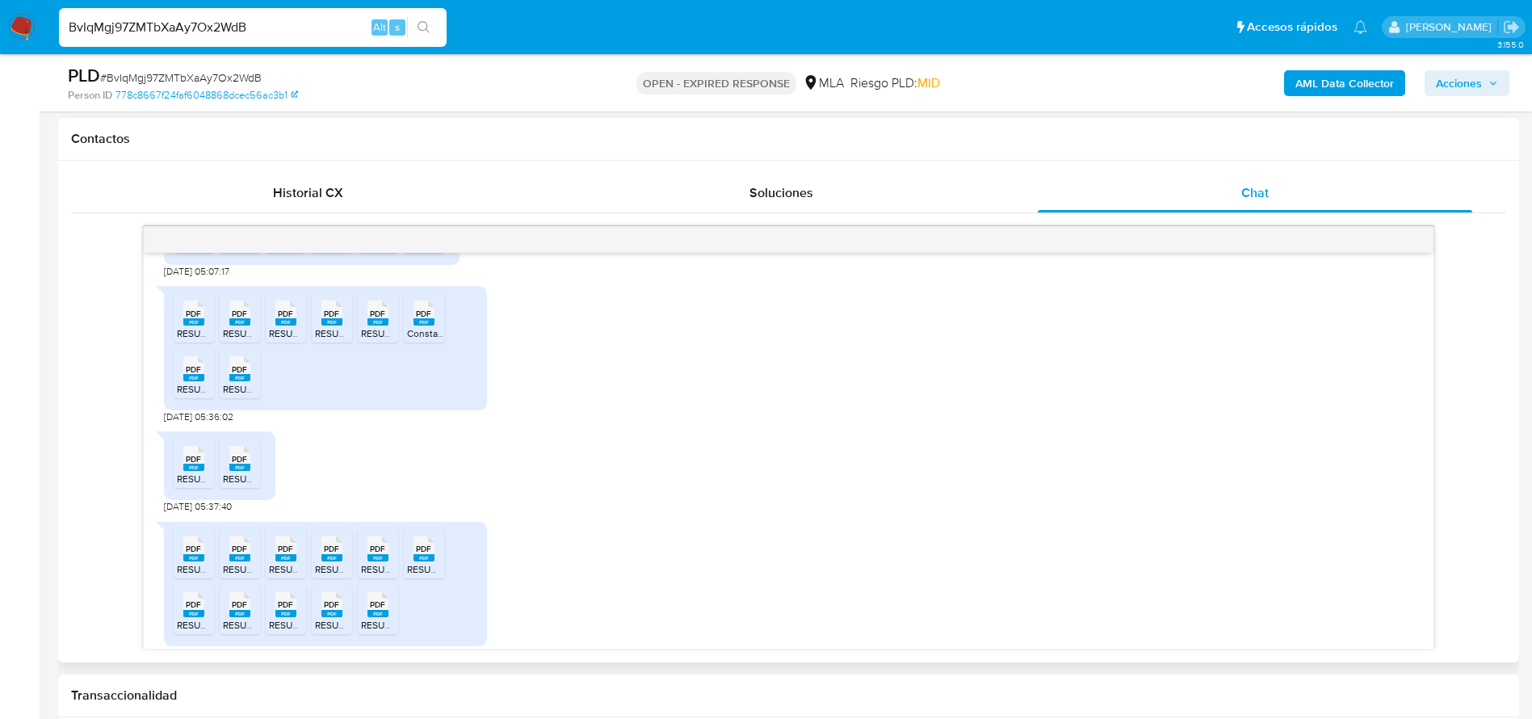
click at [322, 340] on span "RESUMEN_29-11-2024.pdf" at bounding box center [362, 333] width 94 height 14
click at [384, 325] on rect at bounding box center [377, 321] width 21 height 7
drag, startPoint x: 421, startPoint y: 347, endPoint x: 187, endPoint y: 394, distance: 238.9
click at [421, 319] on span "PDF" at bounding box center [423, 314] width 15 height 10
drag, startPoint x: 191, startPoint y: 399, endPoint x: 227, endPoint y: 405, distance: 36.1
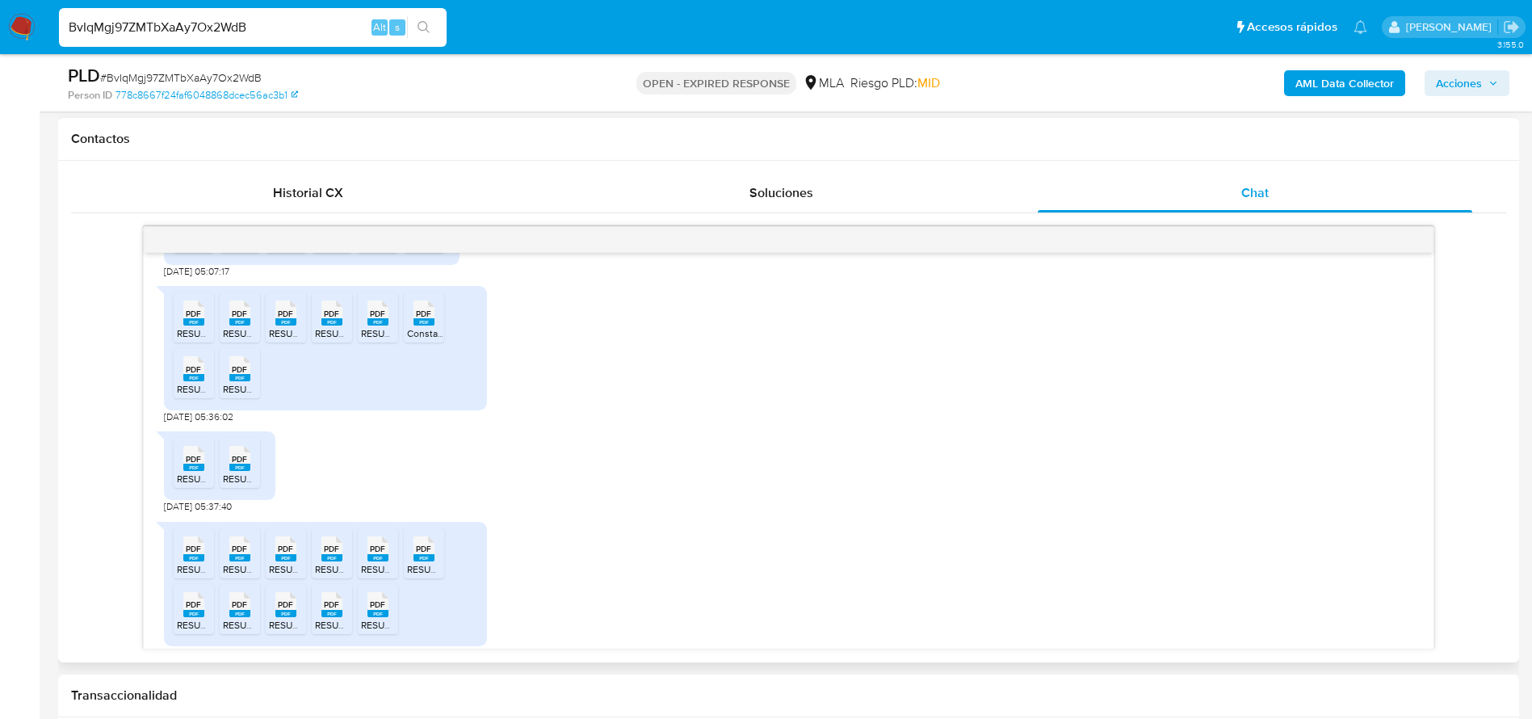
click at [192, 375] on span "PDF" at bounding box center [193, 369] width 15 height 10
drag, startPoint x: 245, startPoint y: 399, endPoint x: 202, endPoint y: 473, distance: 85.8
click at [245, 375] on span "PDF" at bounding box center [239, 369] width 15 height 10
drag, startPoint x: 194, startPoint y: 497, endPoint x: 241, endPoint y: 488, distance: 48.5
click at [194, 471] on rect at bounding box center [193, 467] width 21 height 7
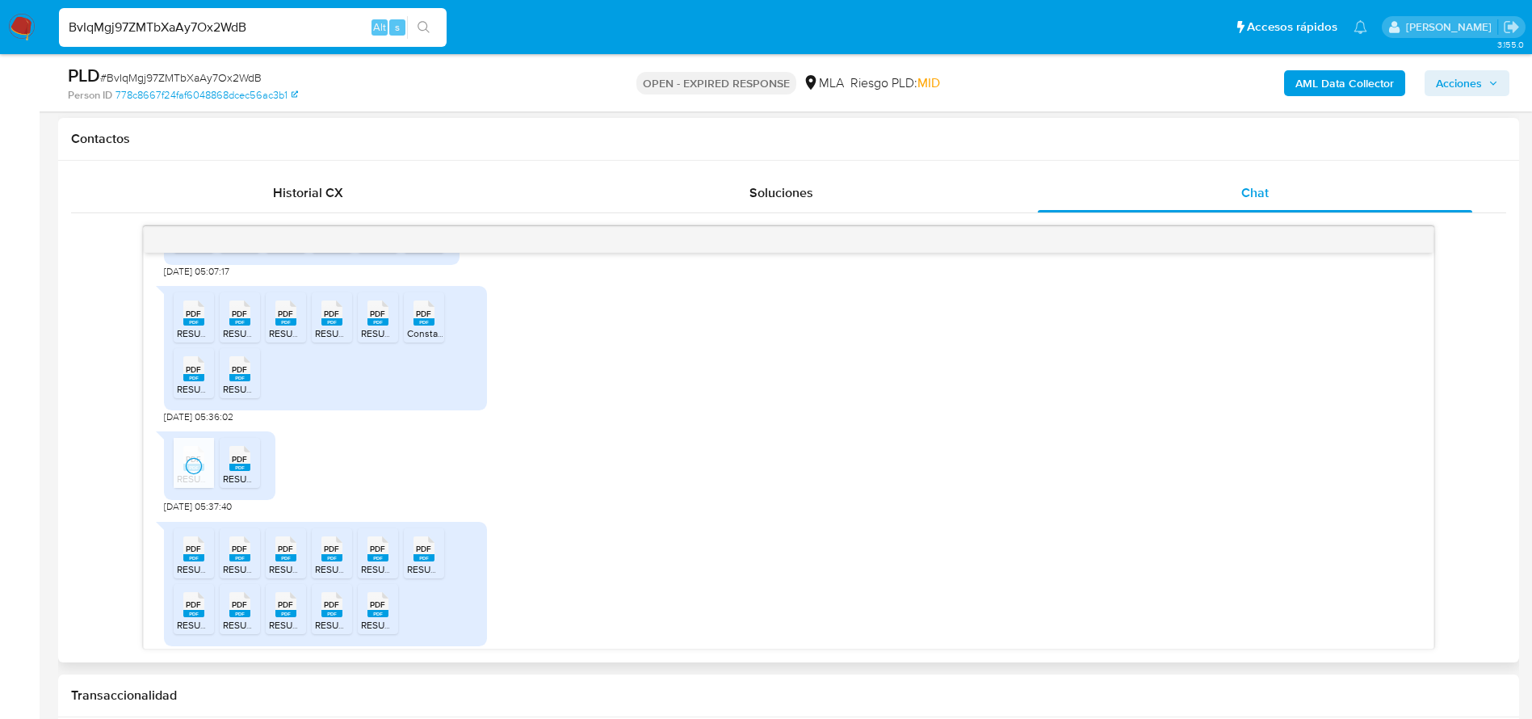
drag, startPoint x: 243, startPoint y: 484, endPoint x: 406, endPoint y: 462, distance: 164.6
click at [243, 464] on span "PDF" at bounding box center [239, 459] width 15 height 10
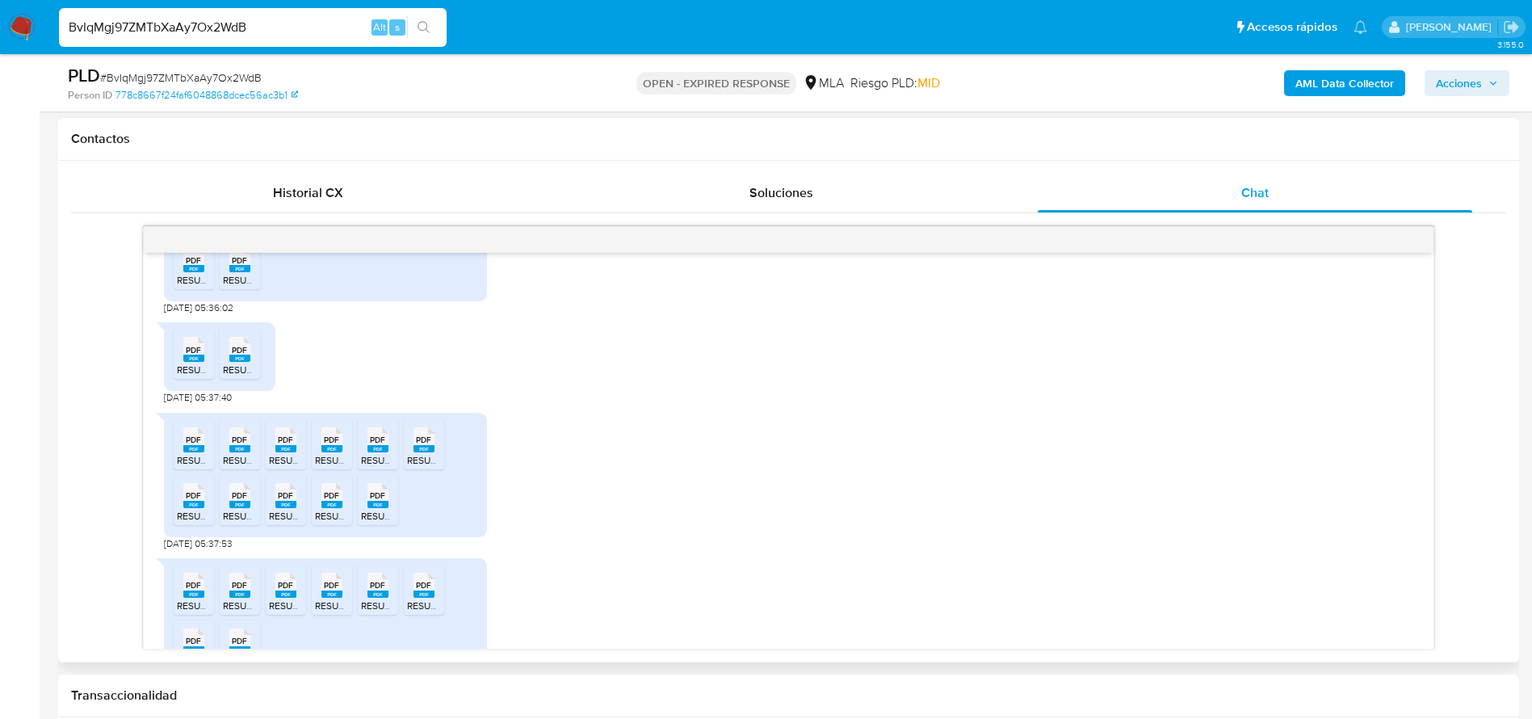
scroll to position [1468, 0]
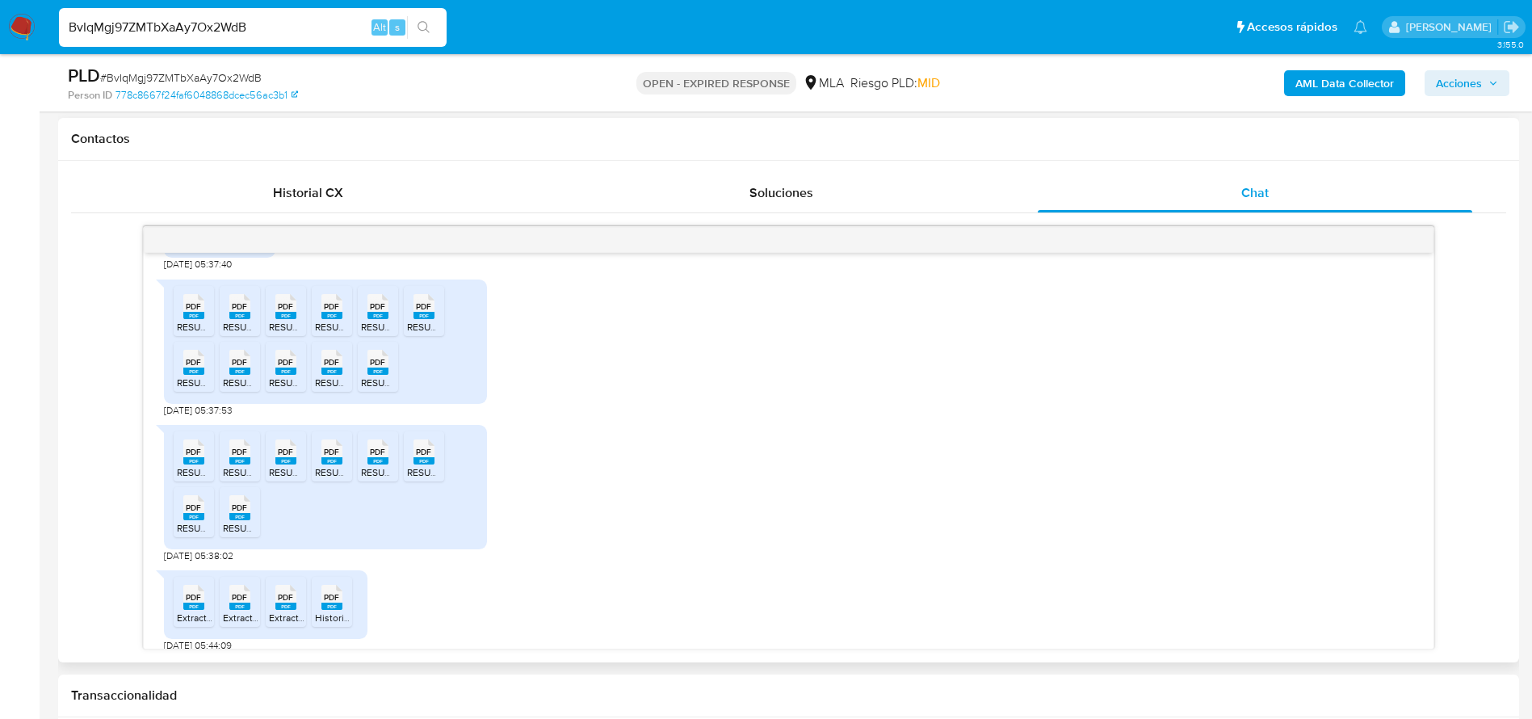
click at [202, 319] on rect at bounding box center [193, 315] width 21 height 7
click at [244, 319] on rect at bounding box center [239, 315] width 21 height 7
drag, startPoint x: 293, startPoint y: 349, endPoint x: 322, endPoint y: 354, distance: 29.5
click at [293, 336] on li "PDF PDF RESUMEN_31-05-2024.pdf" at bounding box center [286, 311] width 40 height 50
click at [334, 319] on rect at bounding box center [331, 315] width 21 height 7
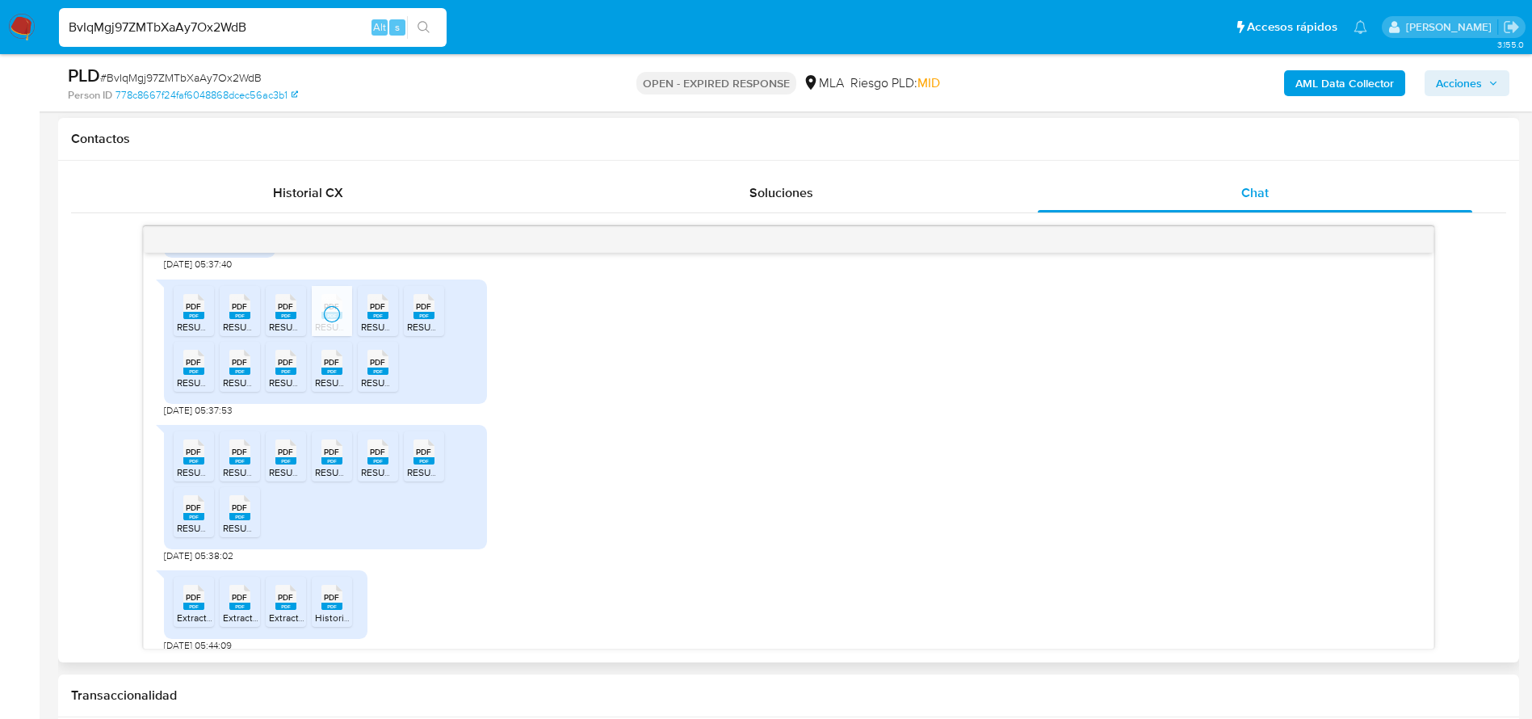
click at [389, 321] on div "PDF PDF" at bounding box center [378, 304] width 34 height 31
drag, startPoint x: 414, startPoint y: 346, endPoint x: 230, endPoint y: 385, distance: 187.4
click at [414, 321] on icon "PDF" at bounding box center [424, 306] width 21 height 28
drag, startPoint x: 191, startPoint y: 411, endPoint x: 217, endPoint y: 411, distance: 26.7
click at [191, 389] on span "RESUMEN_30-04-2024.pdf" at bounding box center [224, 383] width 94 height 14
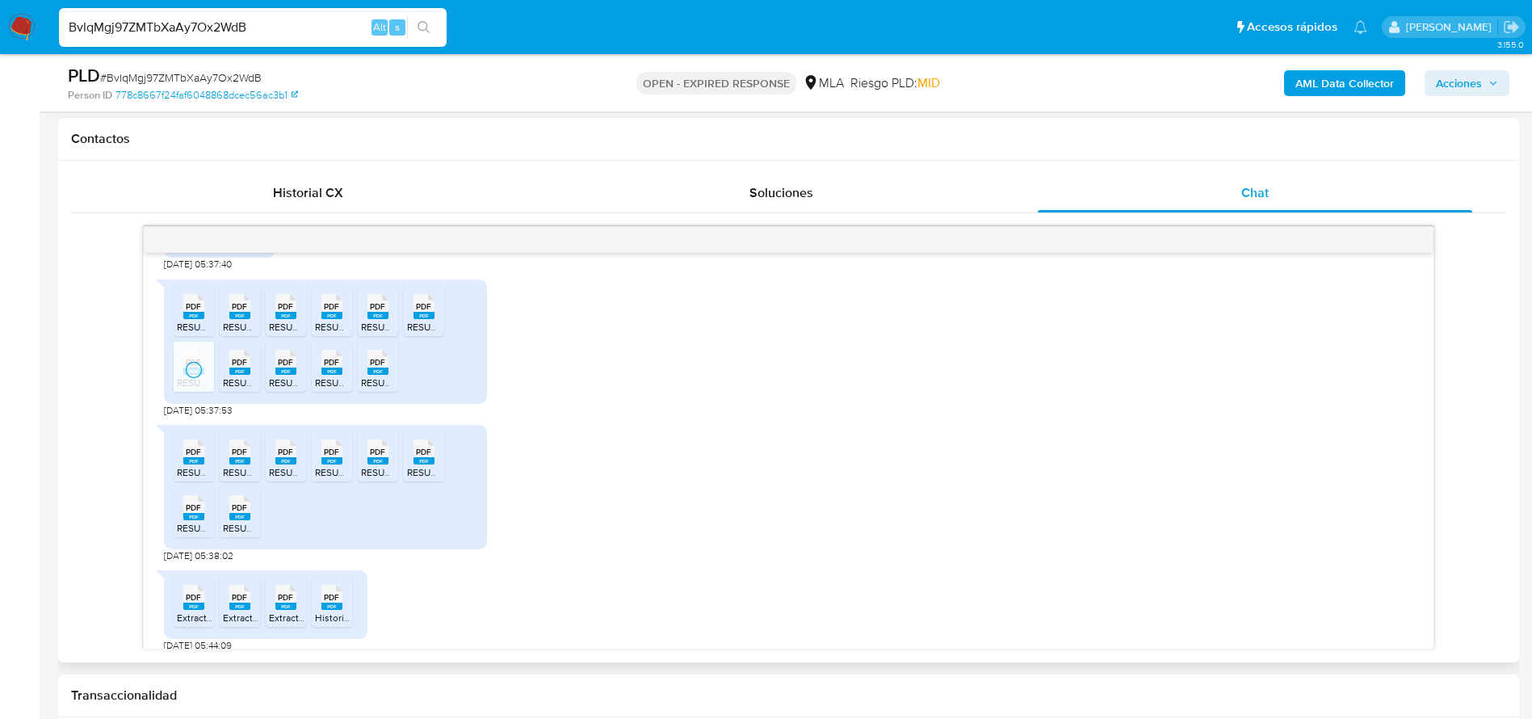
click at [239, 375] on rect at bounding box center [239, 370] width 21 height 7
click at [296, 376] on div "PDF PDF" at bounding box center [286, 360] width 34 height 31
drag, startPoint x: 342, startPoint y: 409, endPoint x: 378, endPoint y: 411, distance: 36.4
click at [342, 389] on span "RESUMEN_29-02-2024.pdf" at bounding box center [362, 383] width 94 height 14
drag, startPoint x: 377, startPoint y: 405, endPoint x: 162, endPoint y: 523, distance: 244.7
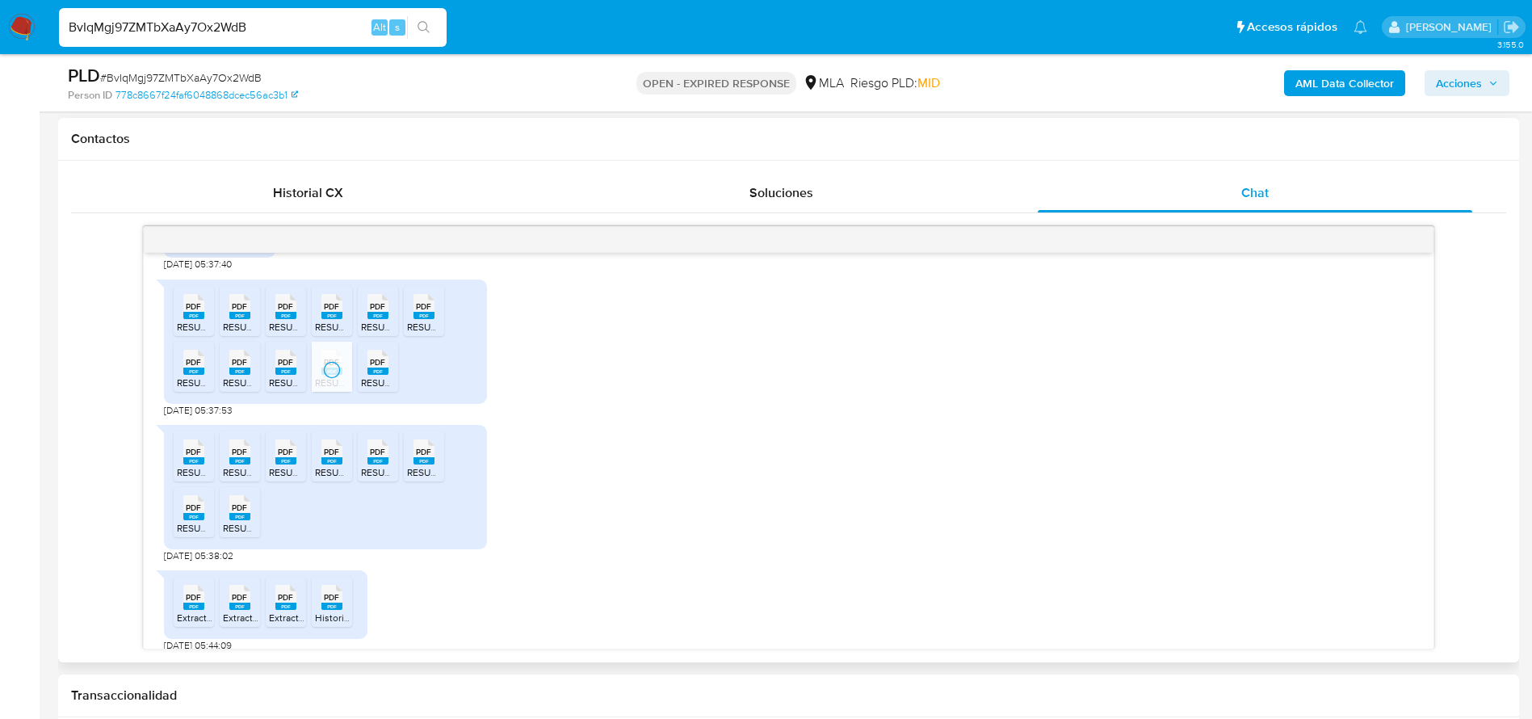
click at [377, 389] on span "RESUMEN_28-06-2024.pdf" at bounding box center [408, 383] width 94 height 14
drag, startPoint x: 187, startPoint y: 489, endPoint x: 236, endPoint y: 499, distance: 49.6
click at [187, 464] on rect at bounding box center [193, 460] width 21 height 7
click at [241, 466] on icon "PDF" at bounding box center [239, 452] width 21 height 28
click at [293, 464] on rect at bounding box center [285, 460] width 21 height 7
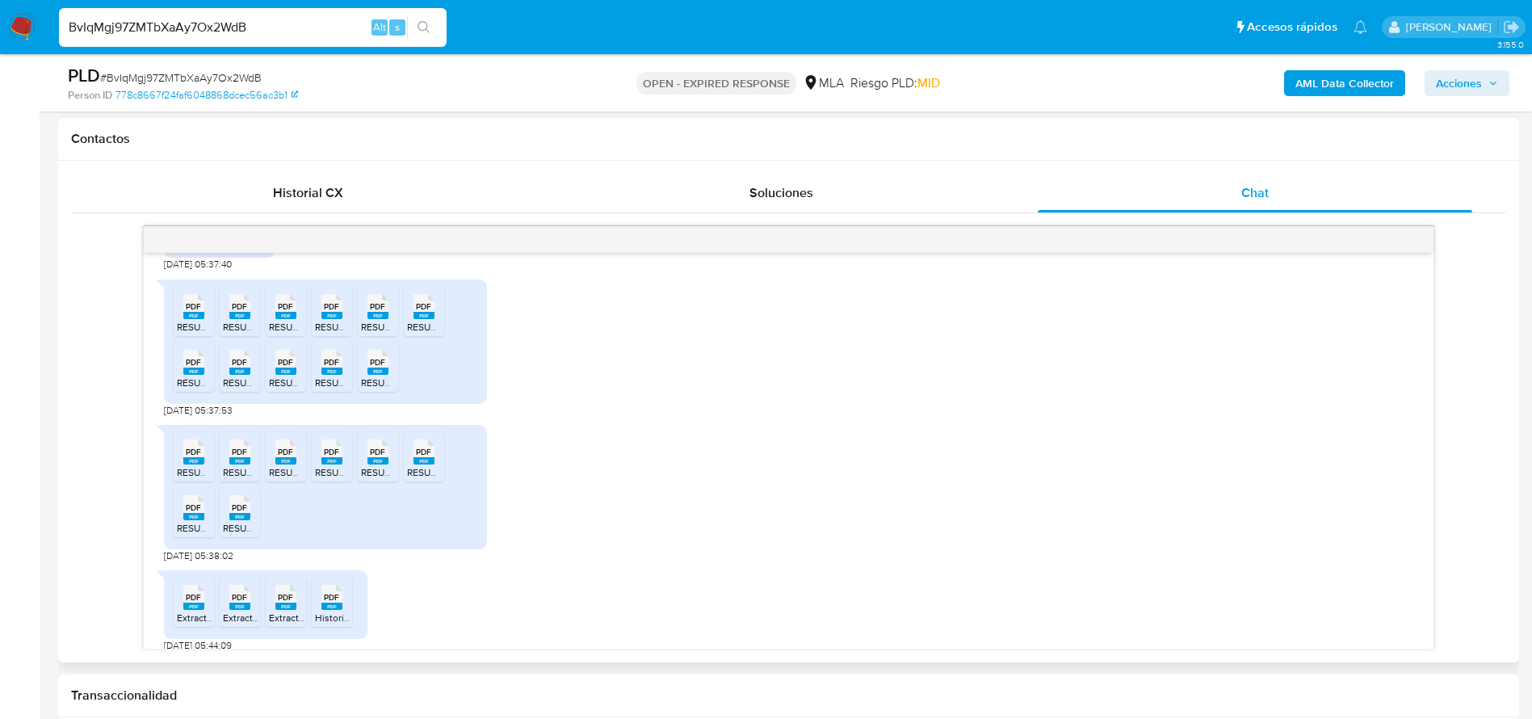
drag, startPoint x: 342, startPoint y: 489, endPoint x: 384, endPoint y: 494, distance: 42.3
click at [342, 466] on div "PDF PDF" at bounding box center [332, 450] width 34 height 31
drag, startPoint x: 387, startPoint y: 488, endPoint x: 413, endPoint y: 489, distance: 25.9
click at [387, 464] on rect at bounding box center [377, 460] width 21 height 7
drag, startPoint x: 430, startPoint y: 481, endPoint x: 229, endPoint y: 517, distance: 205.0
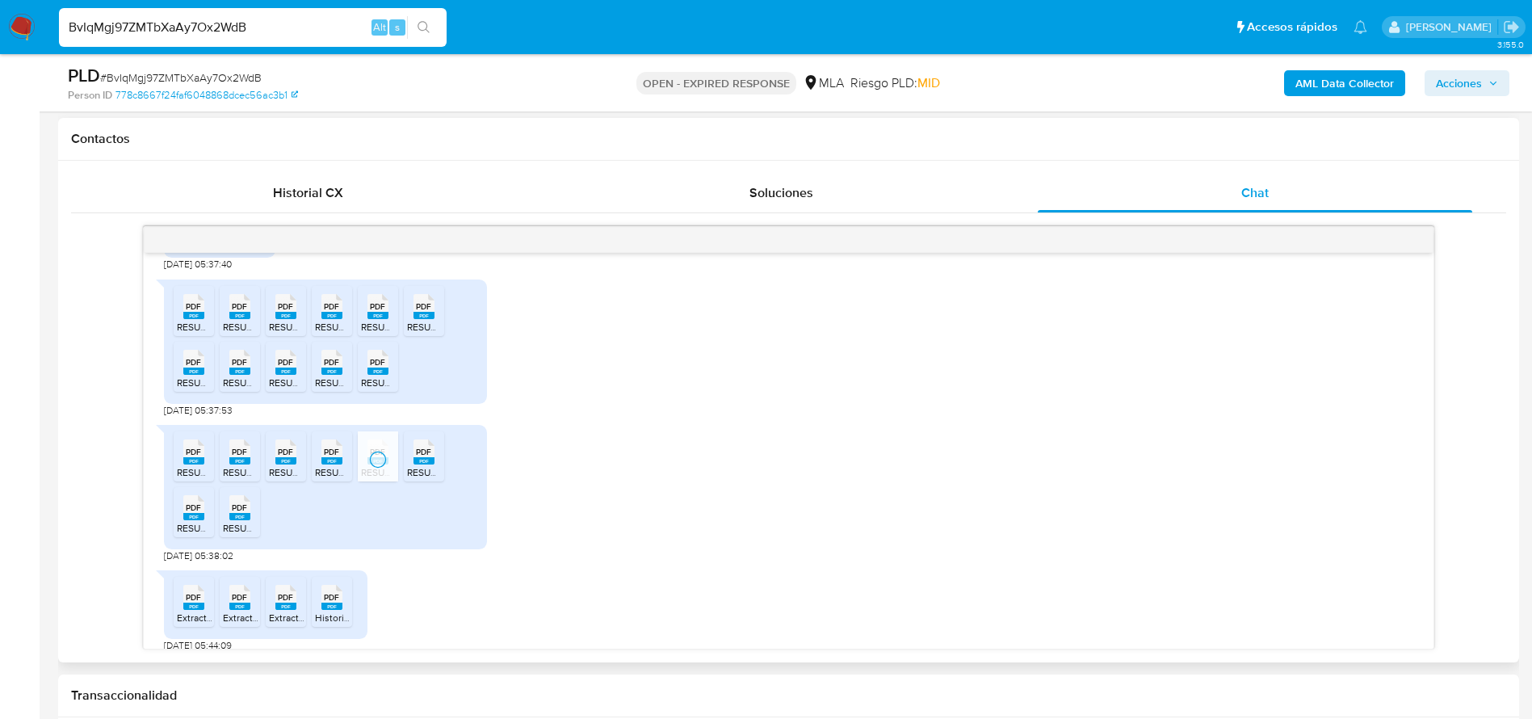
click at [430, 457] on span "PDF" at bounding box center [423, 452] width 15 height 10
drag, startPoint x: 166, startPoint y: 542, endPoint x: 178, endPoint y: 542, distance: 11.3
click at [166, 542] on div "PDF PDF RESUMEN_30-08-2024 (1).pdf PDF PDF RESUMEN_30-08-2024.pdf PDF PDF RESUM…" at bounding box center [325, 487] width 323 height 124
click at [202, 520] on rect at bounding box center [193, 516] width 21 height 7
drag, startPoint x: 238, startPoint y: 541, endPoint x: 549, endPoint y: 460, distance: 321.5
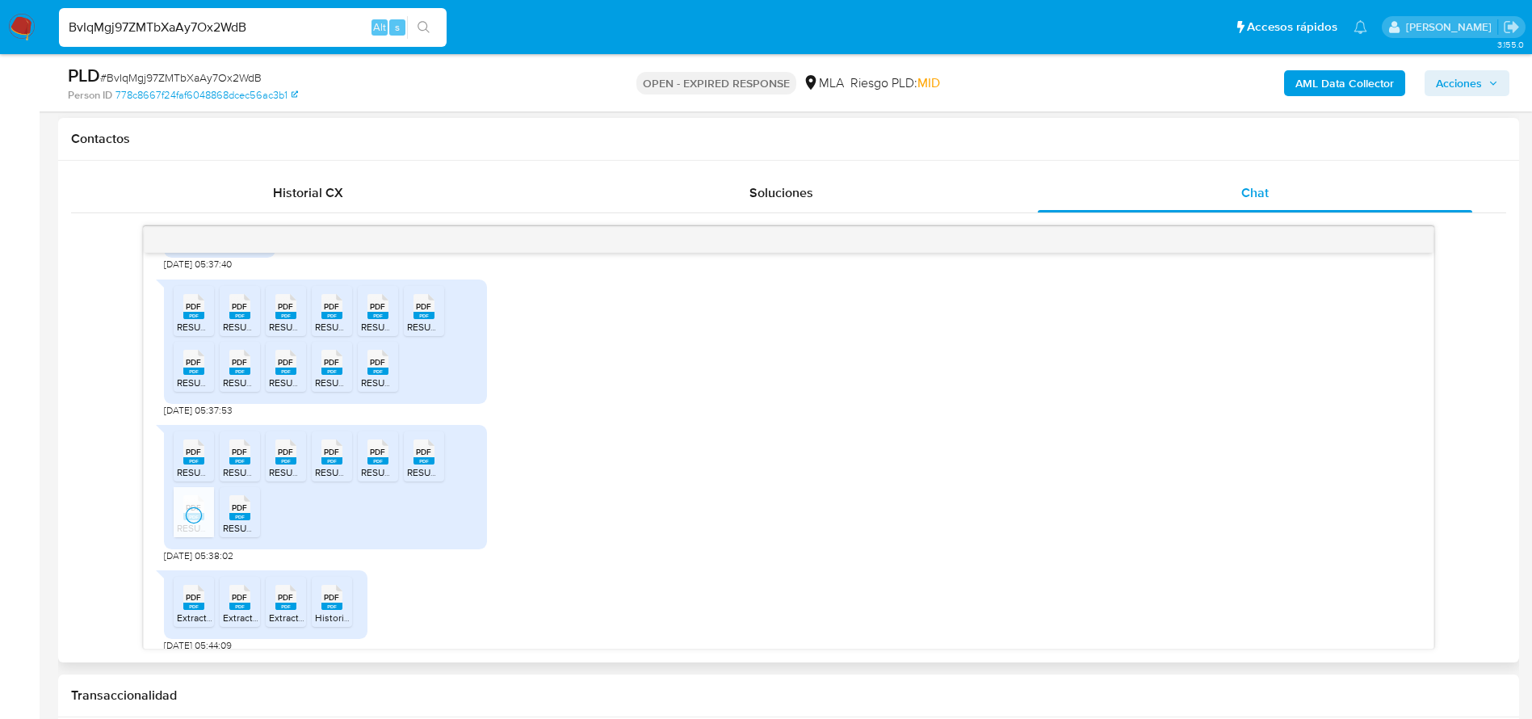
click at [238, 513] on span "PDF" at bounding box center [239, 507] width 15 height 10
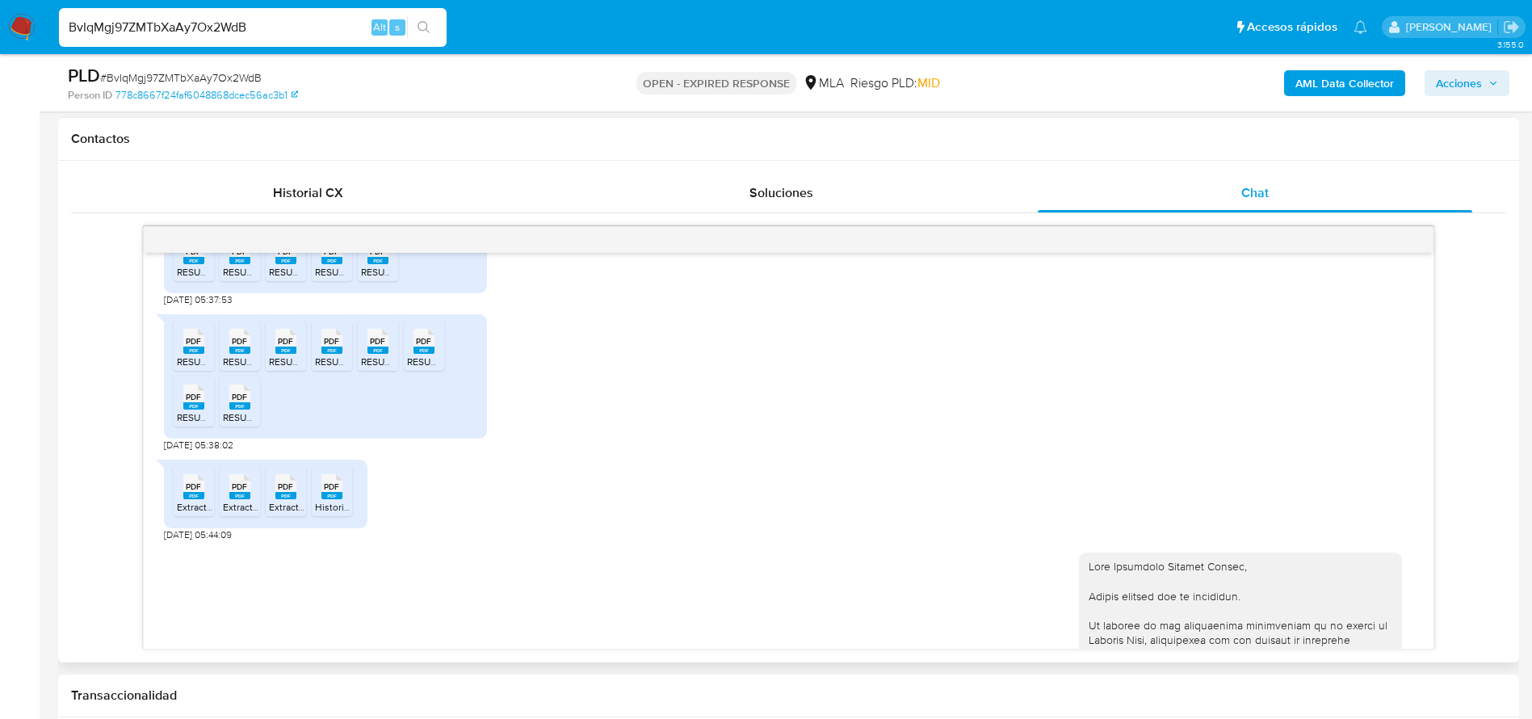
scroll to position [1711, 0]
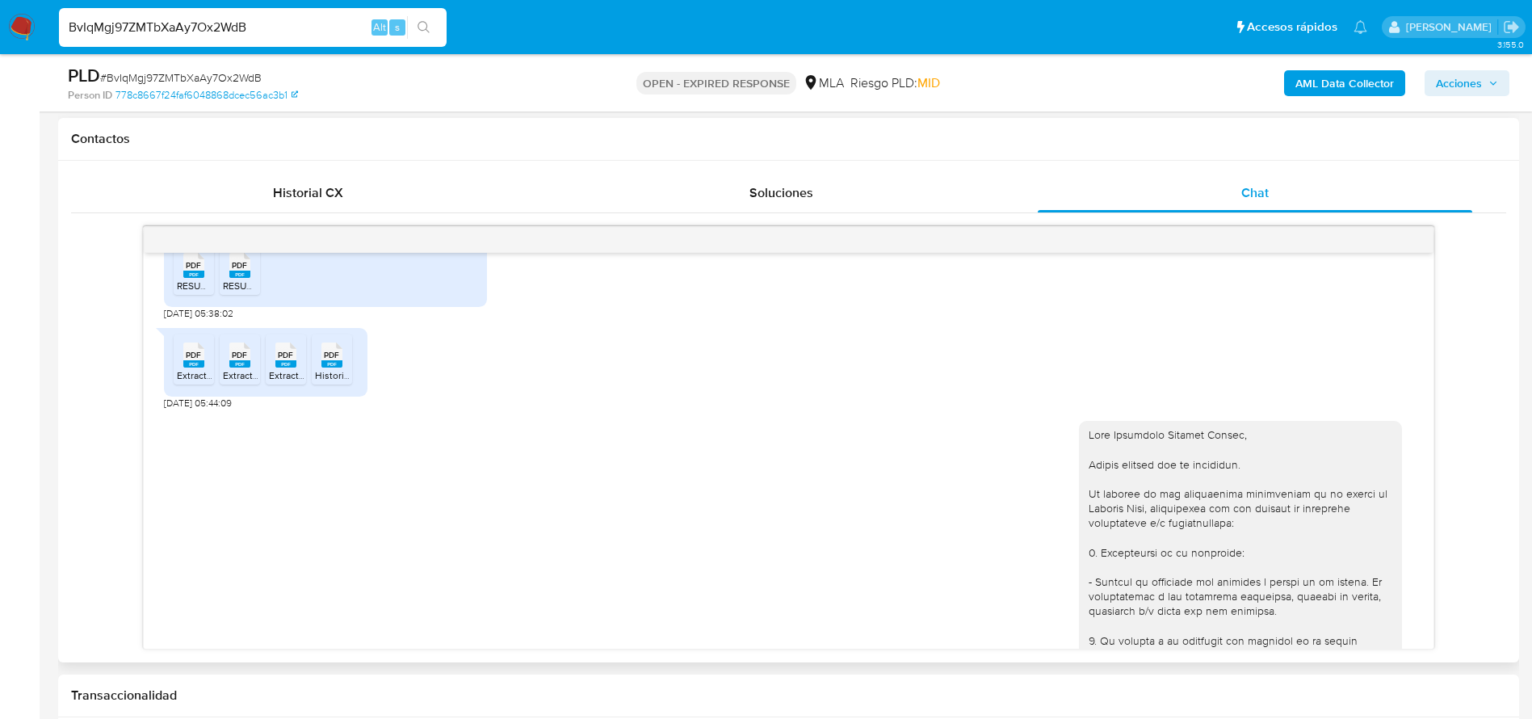
click at [195, 367] on rect at bounding box center [193, 363] width 21 height 7
click at [247, 367] on rect at bounding box center [239, 363] width 21 height 7
drag, startPoint x: 287, startPoint y: 393, endPoint x: 373, endPoint y: 410, distance: 88.1
click at [288, 367] on rect at bounding box center [285, 363] width 21 height 7
drag, startPoint x: 340, startPoint y: 387, endPoint x: 682, endPoint y: 468, distance: 351.8
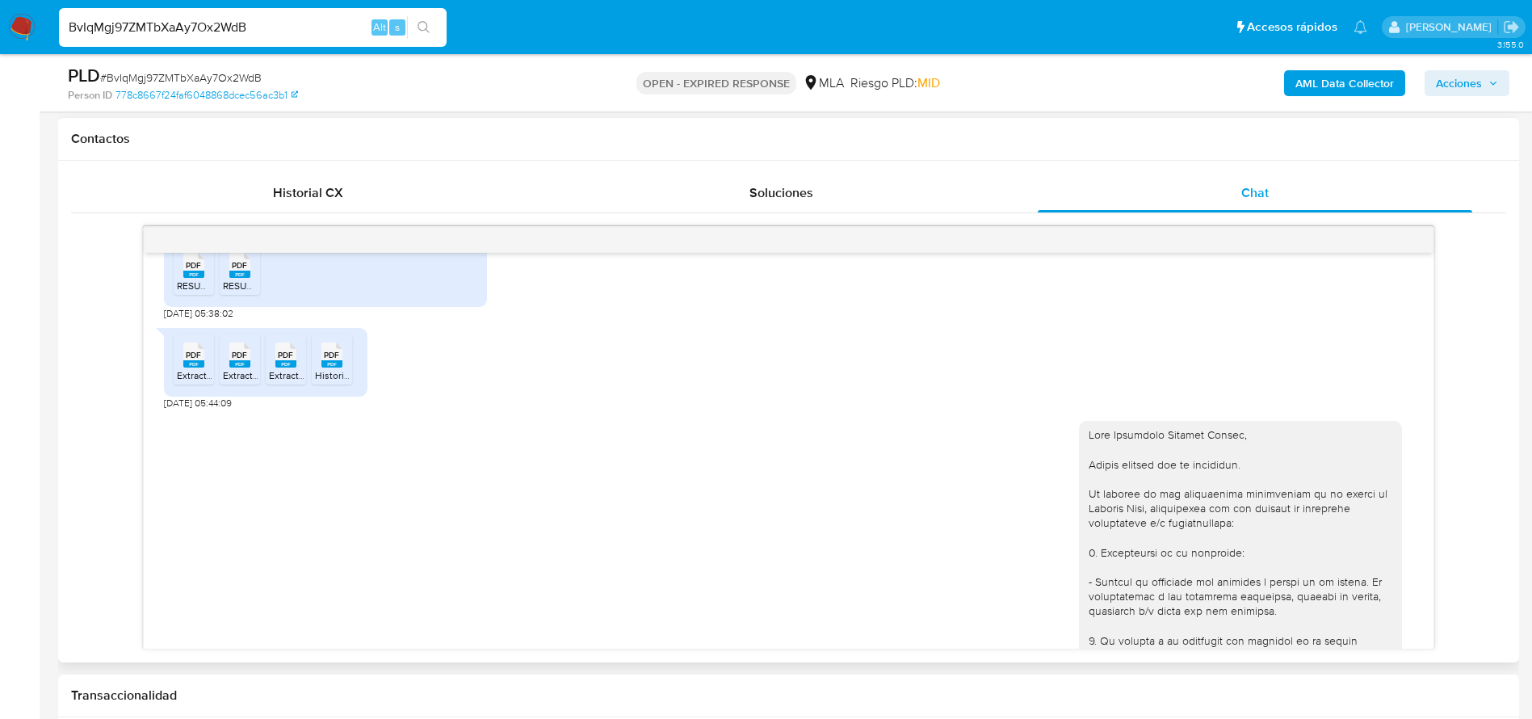
click at [204, 367] on icon at bounding box center [193, 354] width 21 height 25
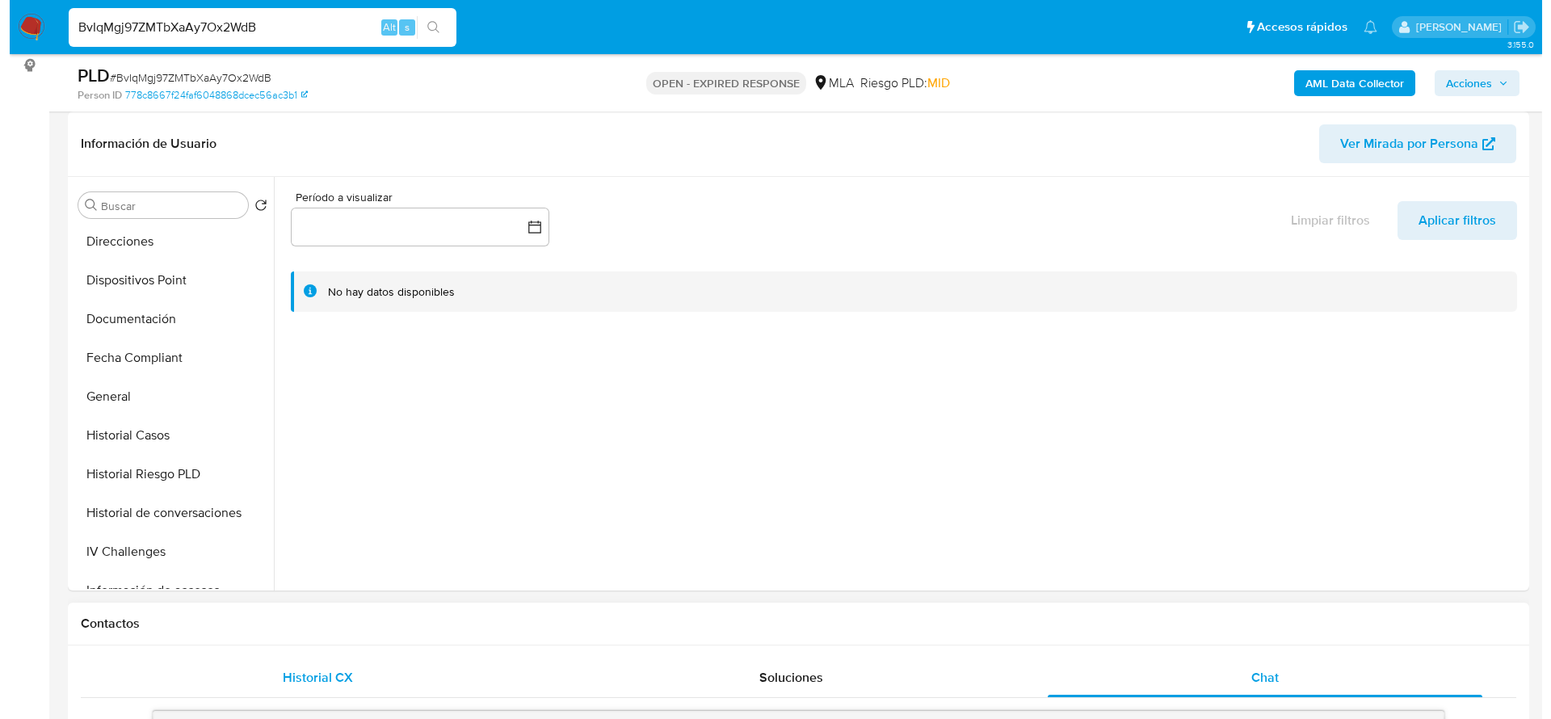
scroll to position [363, 0]
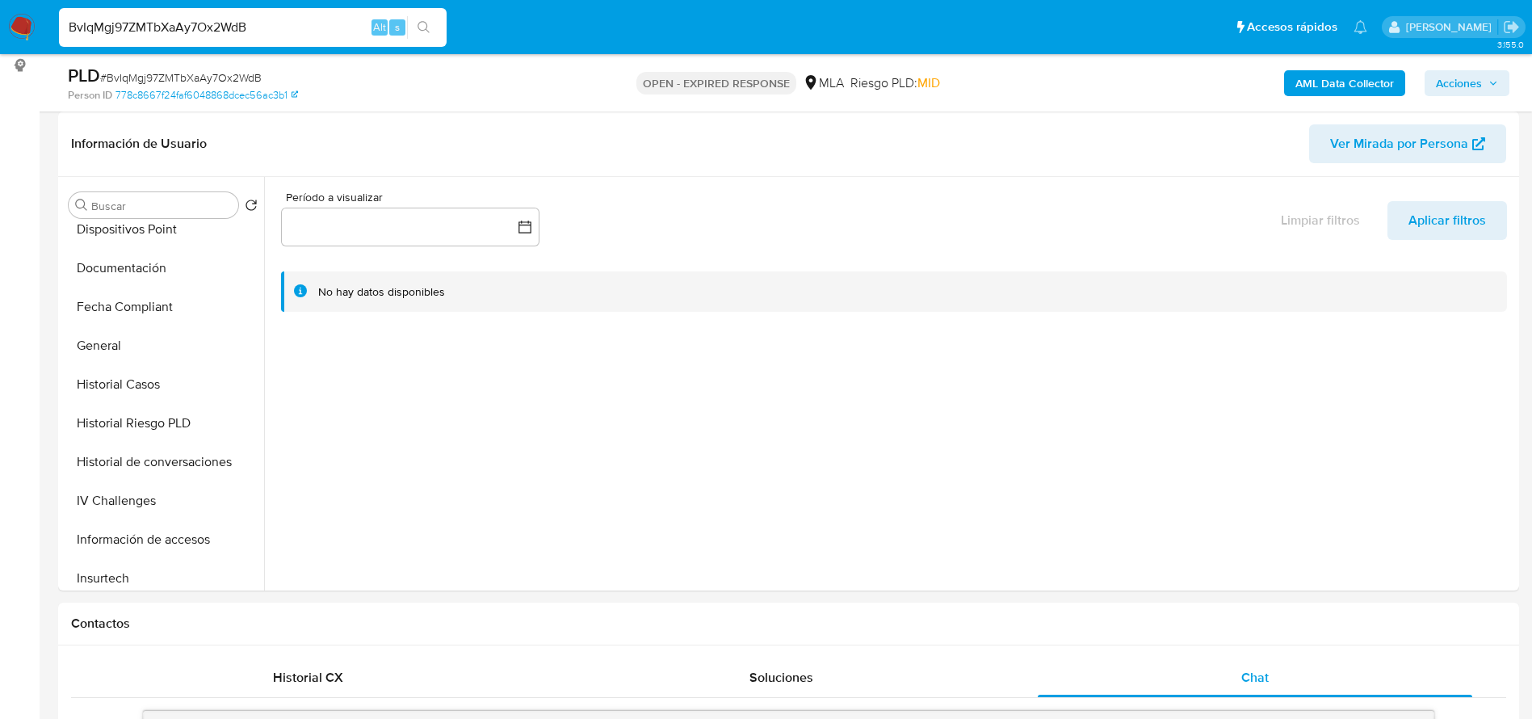
click at [1308, 82] on b "AML Data Collector" at bounding box center [1344, 83] width 99 height 26
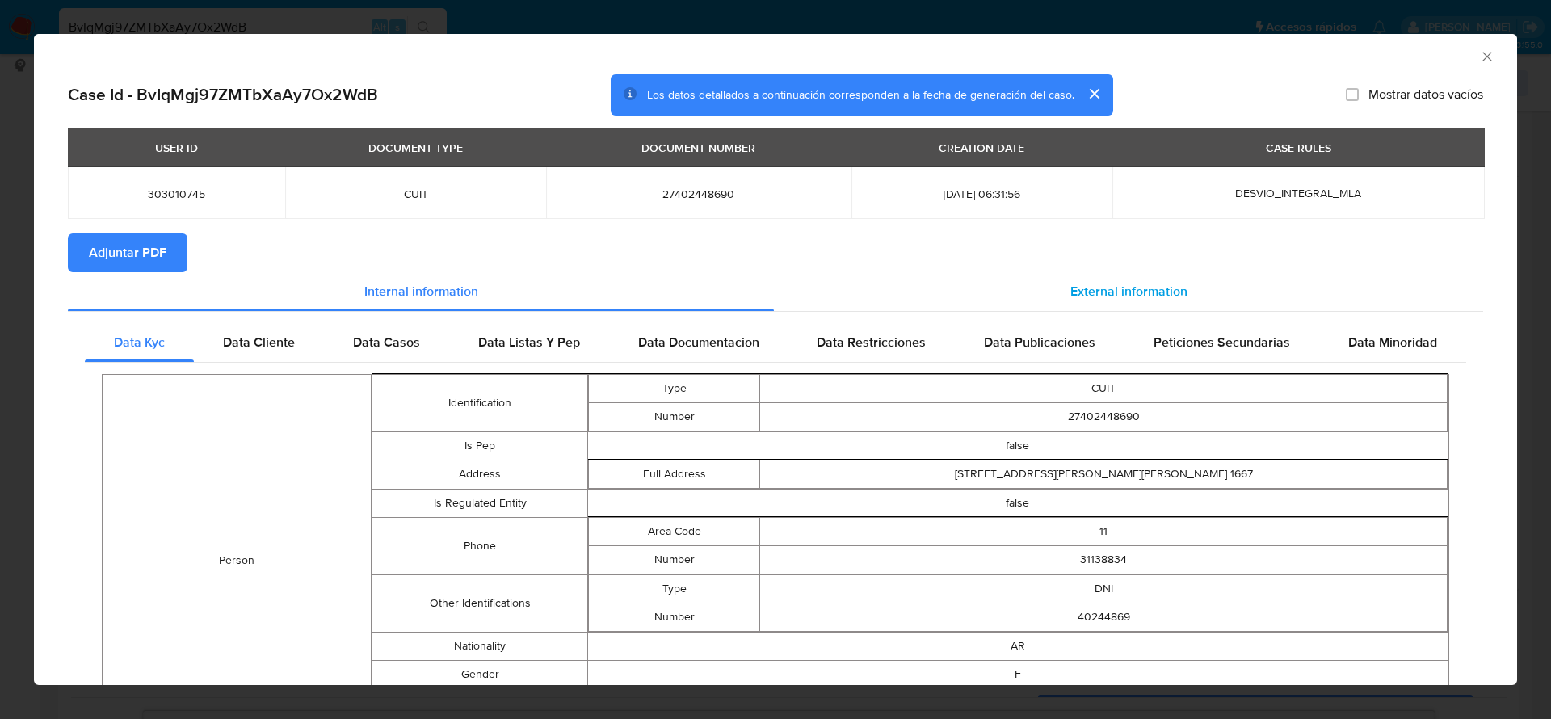
click at [1129, 285] on span "External information" at bounding box center [1128, 291] width 117 height 19
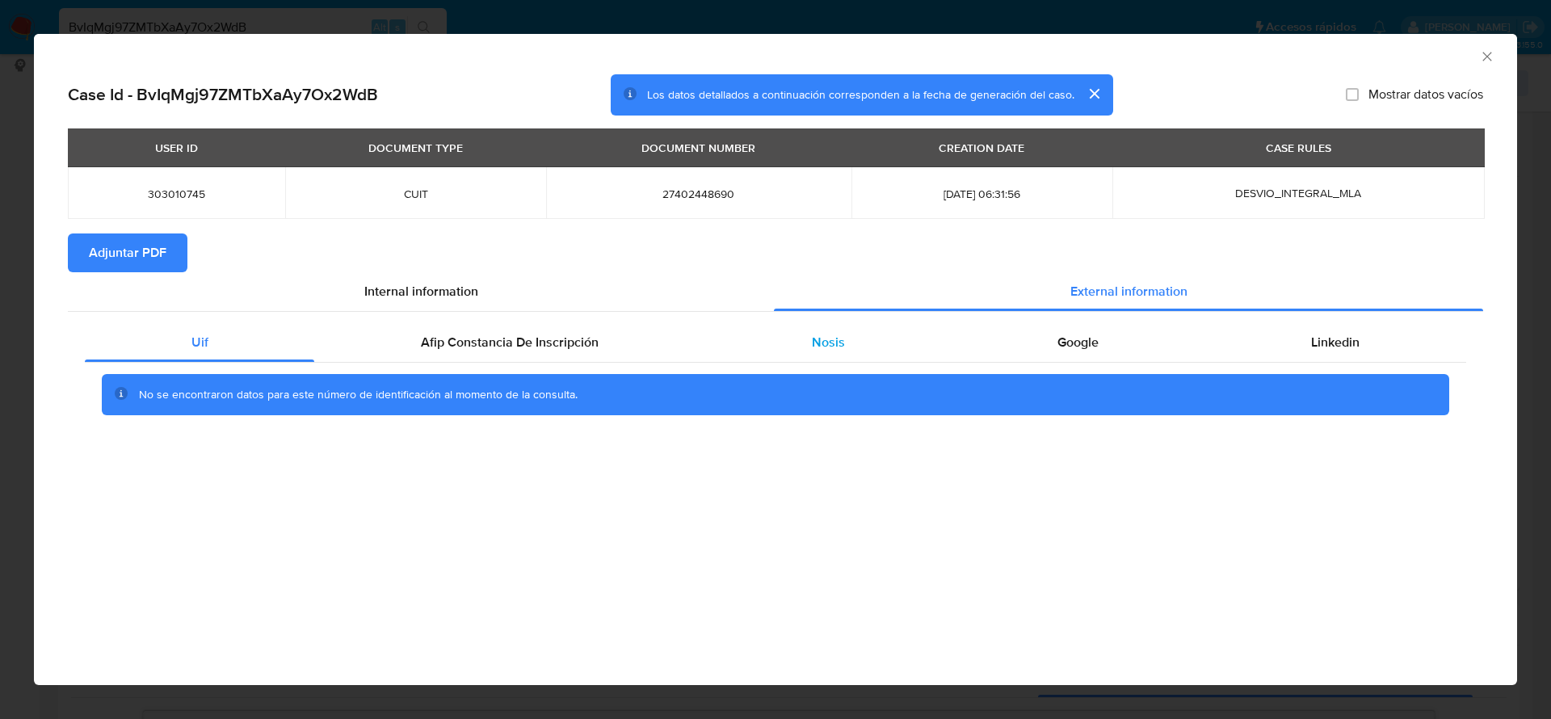
click at [861, 346] on div "Nosis" at bounding box center [828, 342] width 246 height 39
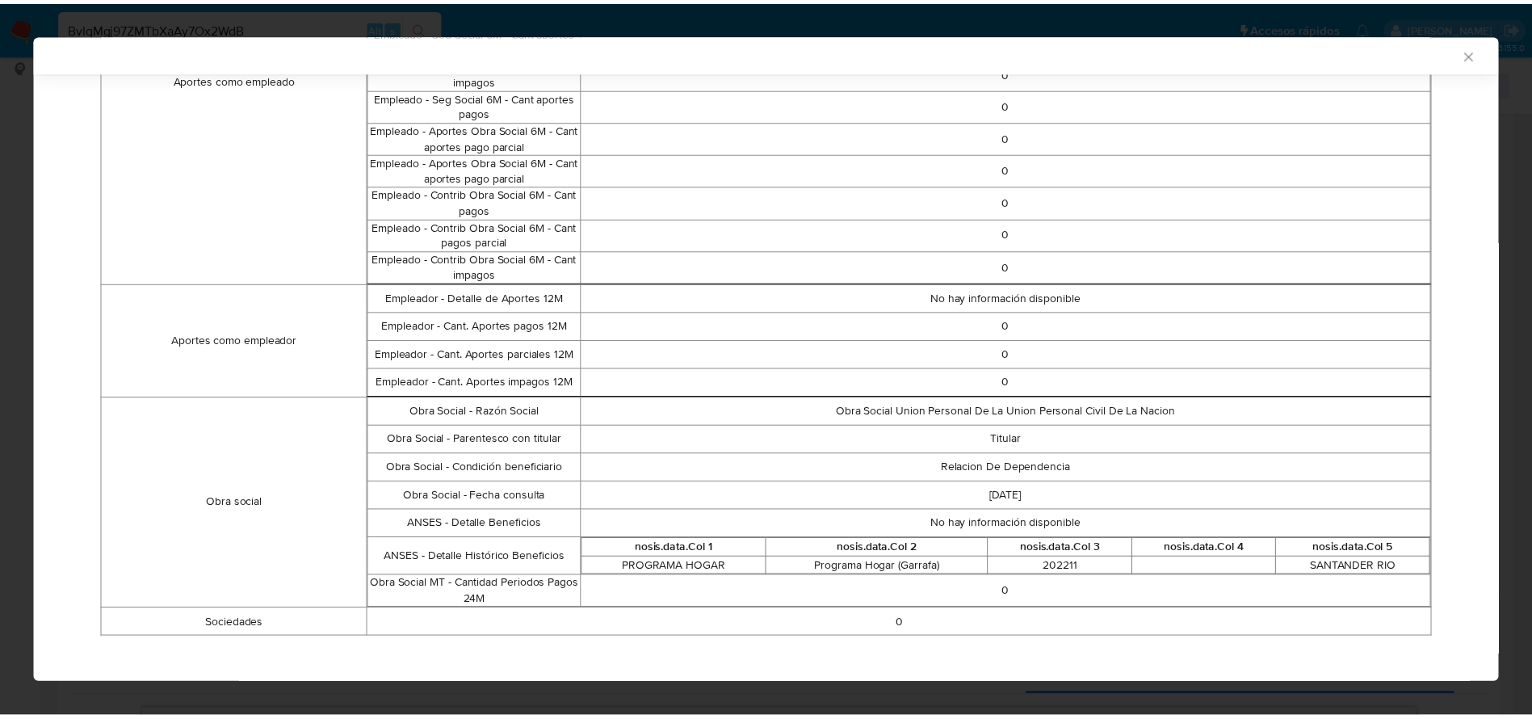
scroll to position [1023, 0]
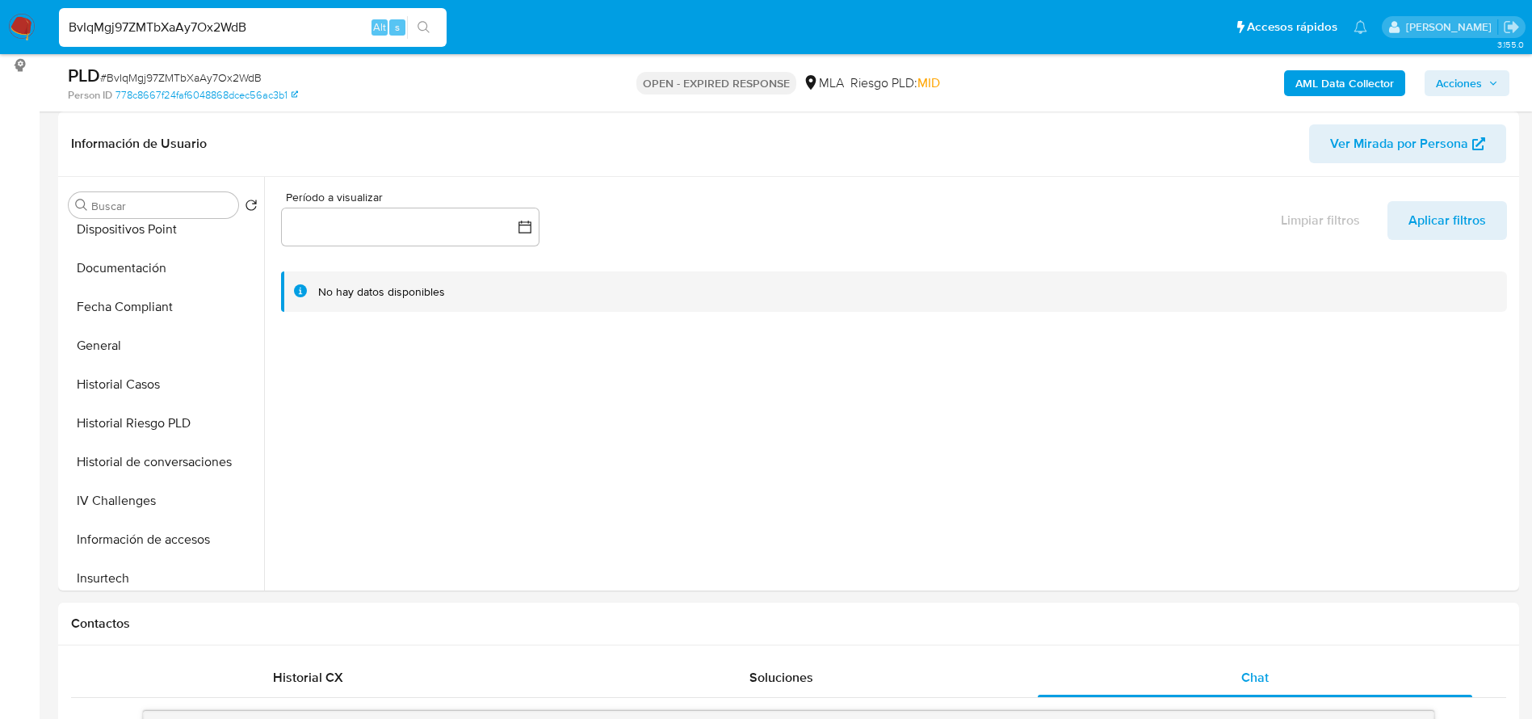
click at [268, 13] on div "BvIqMgj97ZMTbXaAy7Ox2WdB Alt s" at bounding box center [253, 27] width 388 height 39
click at [270, 19] on input "BvIqMgj97ZMTbXaAy7Ox2WdB" at bounding box center [253, 27] width 388 height 21
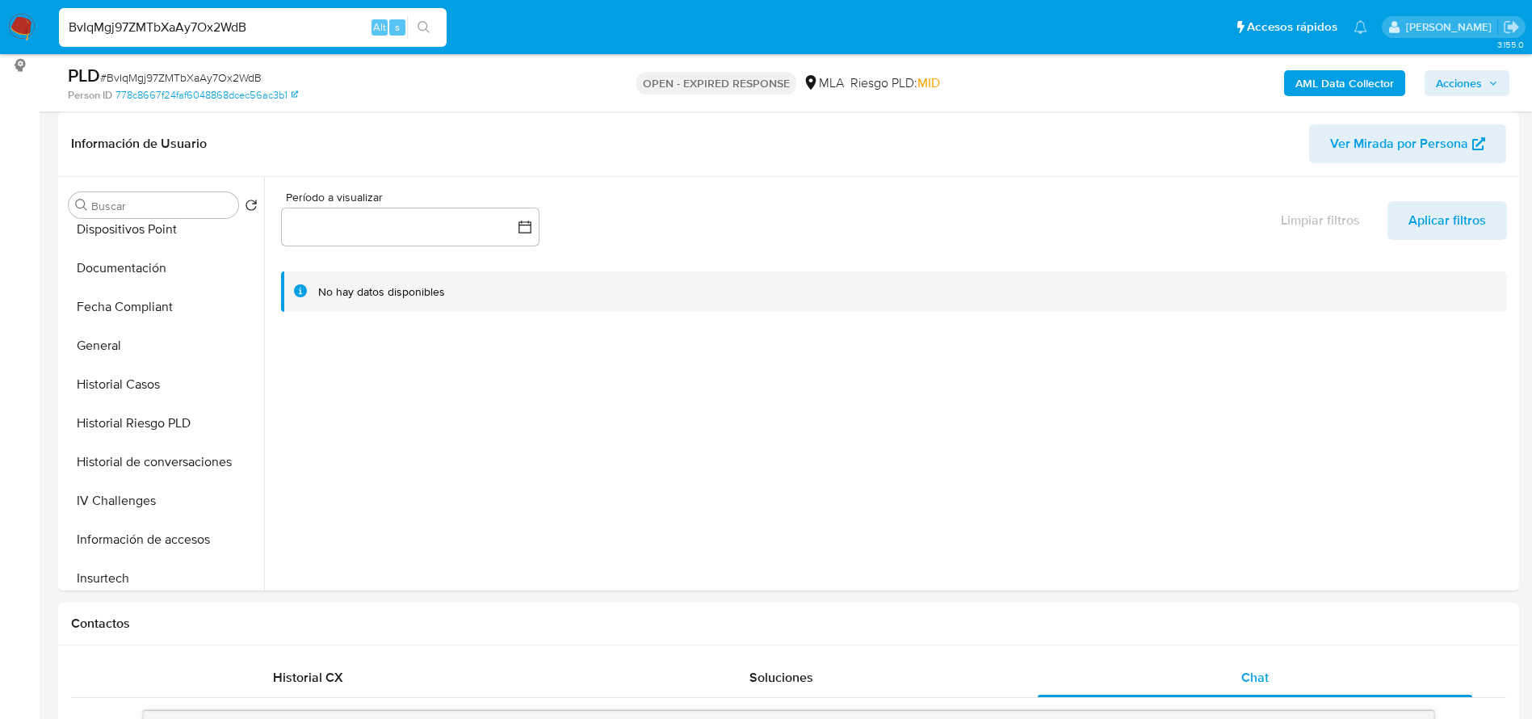
click at [270, 19] on input "BvIqMgj97ZMTbXaAy7Ox2WdB" at bounding box center [253, 27] width 388 height 21
drag, startPoint x: 311, startPoint y: 45, endPoint x: 297, endPoint y: 31, distance: 19.4
click at [311, 46] on div "BvIqMgj97ZMTbXaAy7Ox2WdB Alt s" at bounding box center [253, 27] width 388 height 39
click at [296, 27] on input "BvIqMgj97ZMTbXaAy7Ox2WdB" at bounding box center [253, 27] width 388 height 21
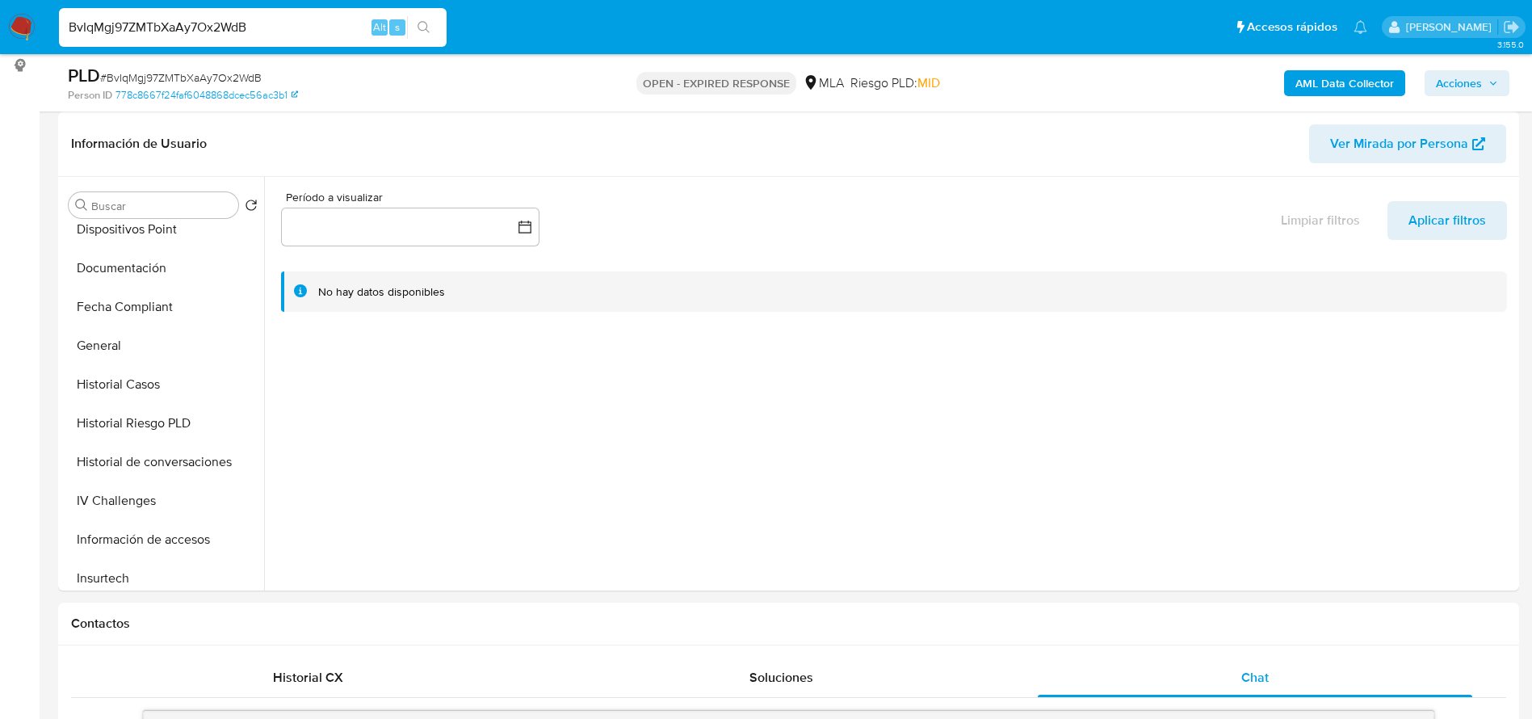
paste input "4CktDj3fkm11psb49nldWstC"
type input "4CktDj3fkm11psb49nldWstC"
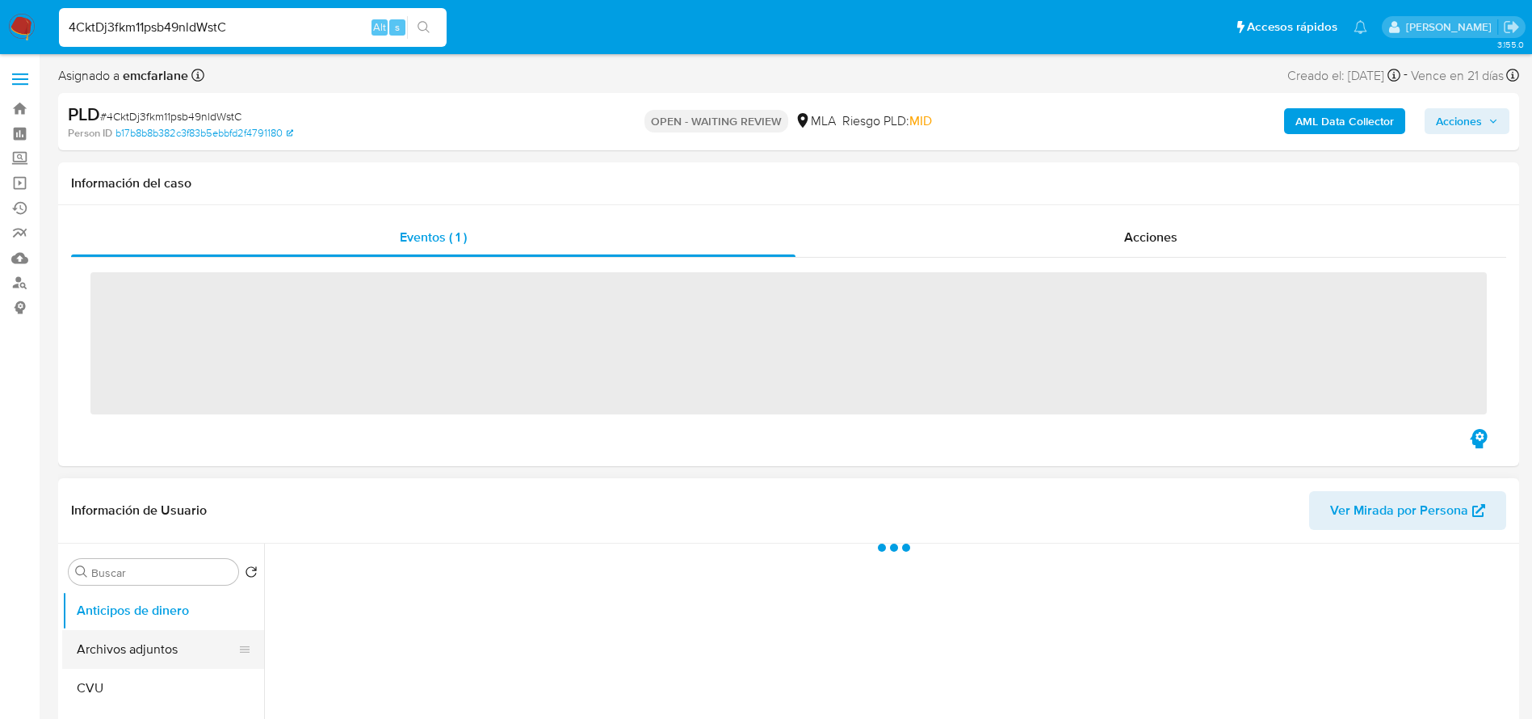
click at [144, 707] on button "Cruces y Relaciones" at bounding box center [163, 726] width 202 height 39
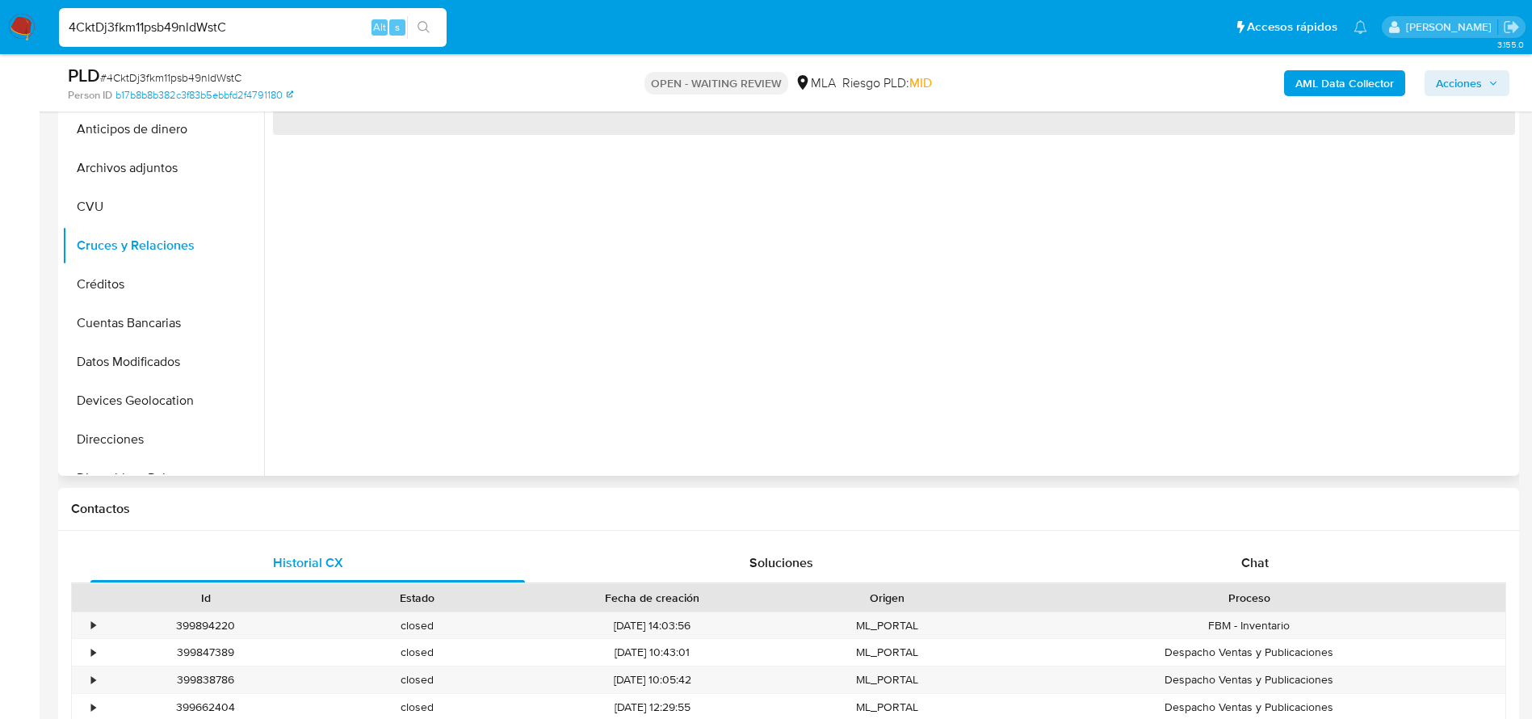
select select "10"
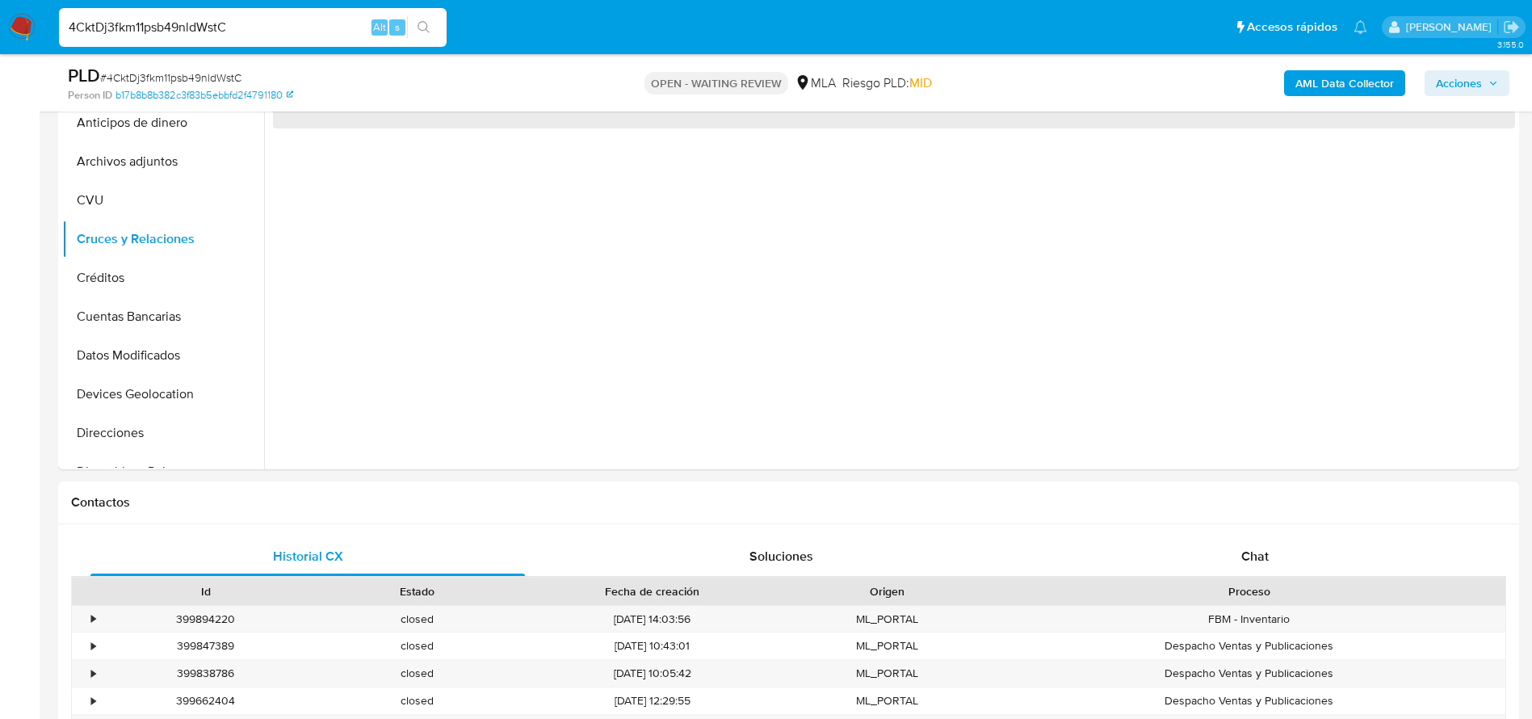
click at [166, 80] on span "# 4CktDj3fkm11psb49nldWstC" at bounding box center [170, 77] width 141 height 16
copy span "4CktDj3fkm11psb49nldWstC"
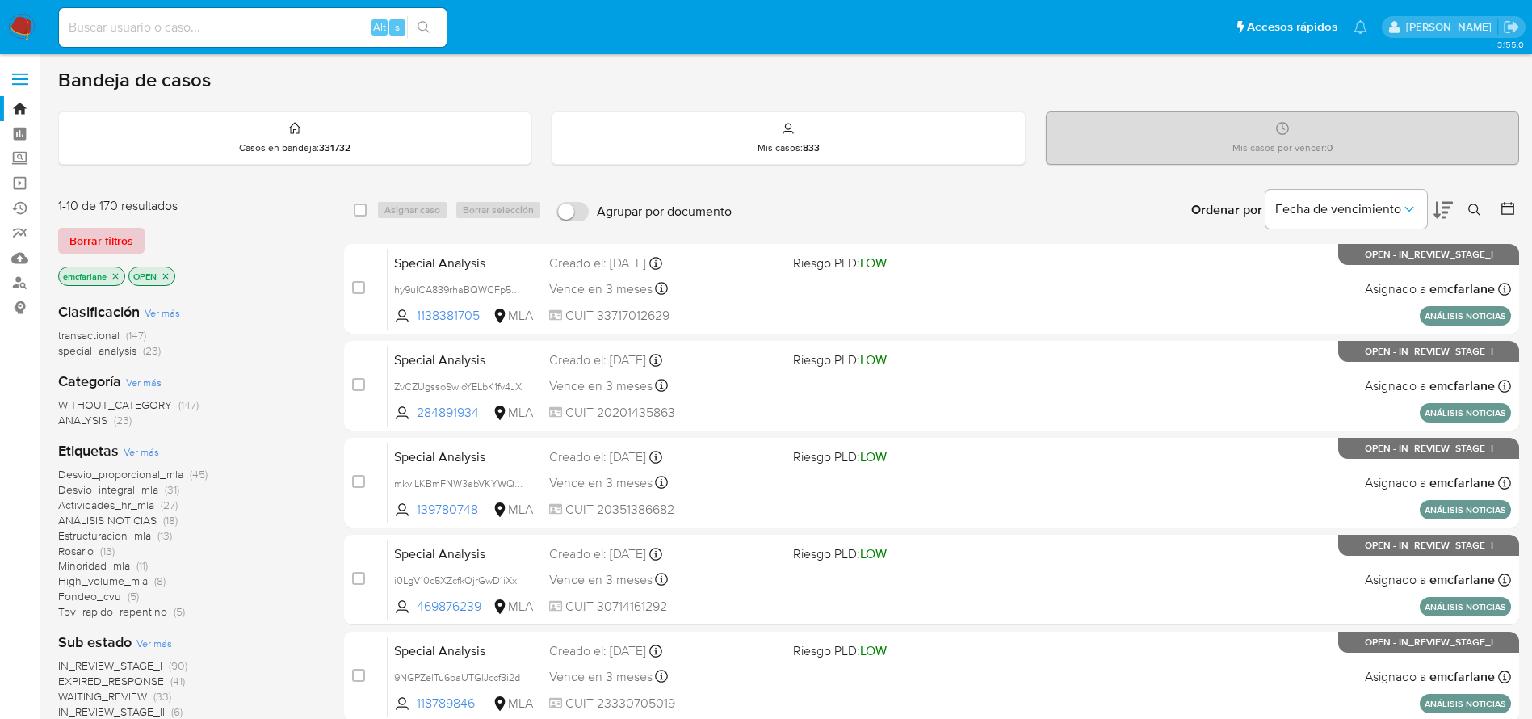
click at [73, 241] on span "Borrar filtros" at bounding box center [101, 240] width 64 height 23
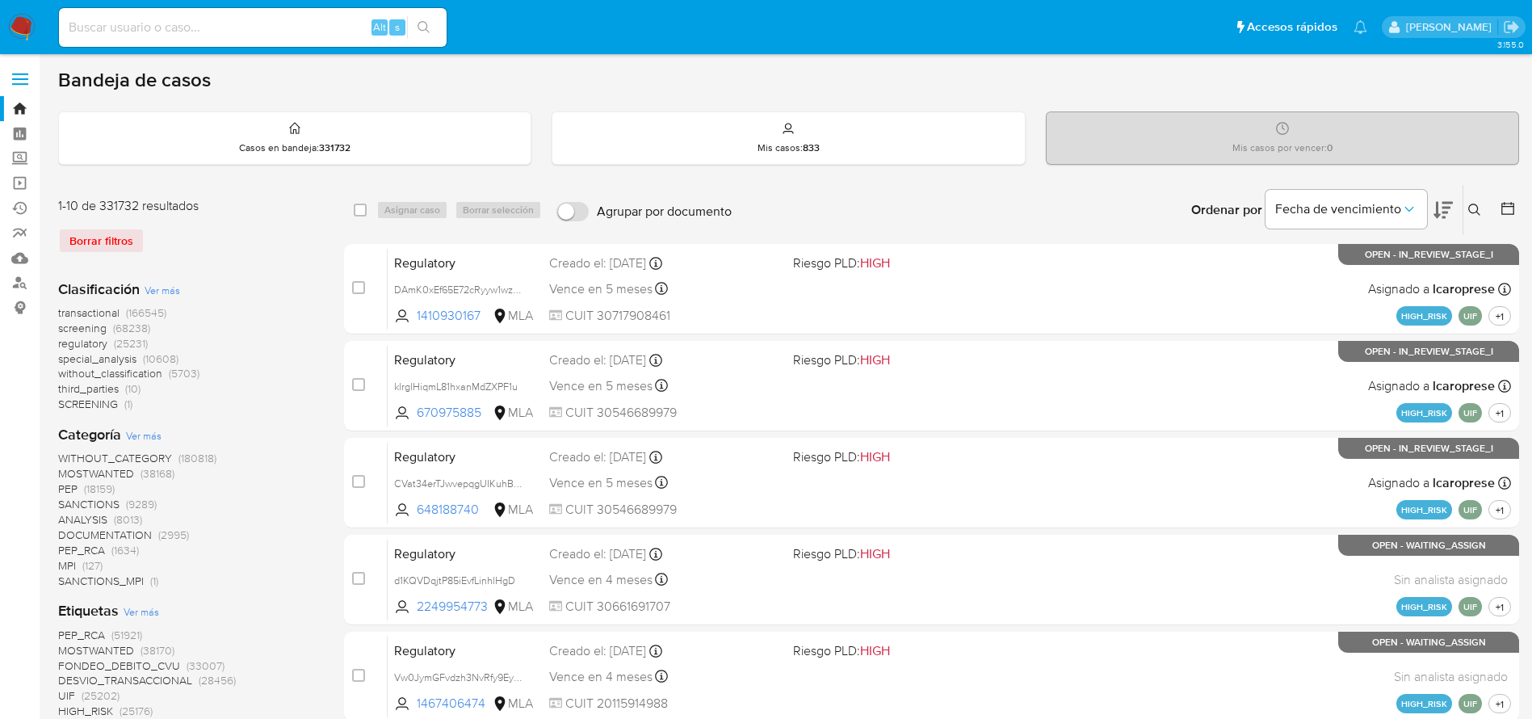
click at [1483, 212] on button at bounding box center [1476, 209] width 27 height 19
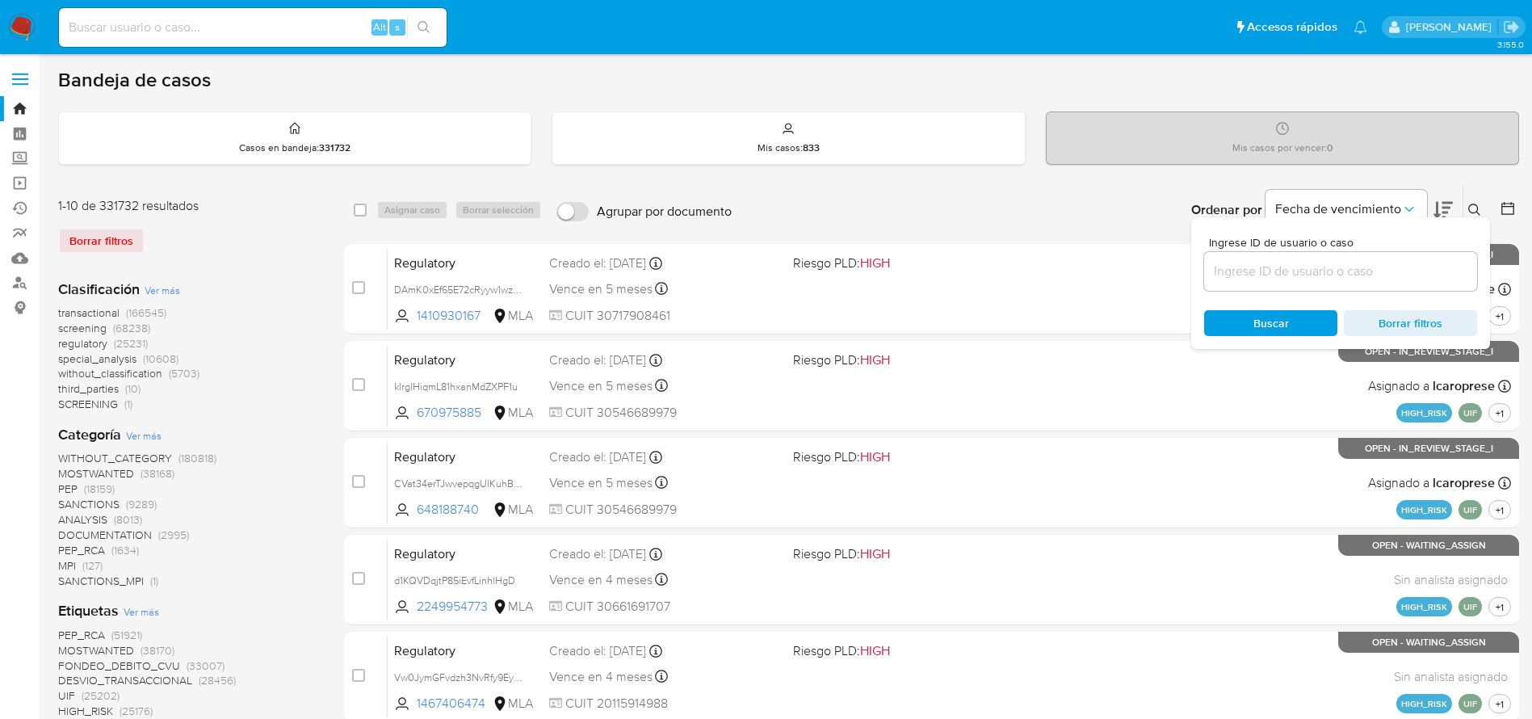
click at [1379, 262] on input at bounding box center [1340, 271] width 273 height 21
type input "4CktDj3fkm11psb49nldWstC"
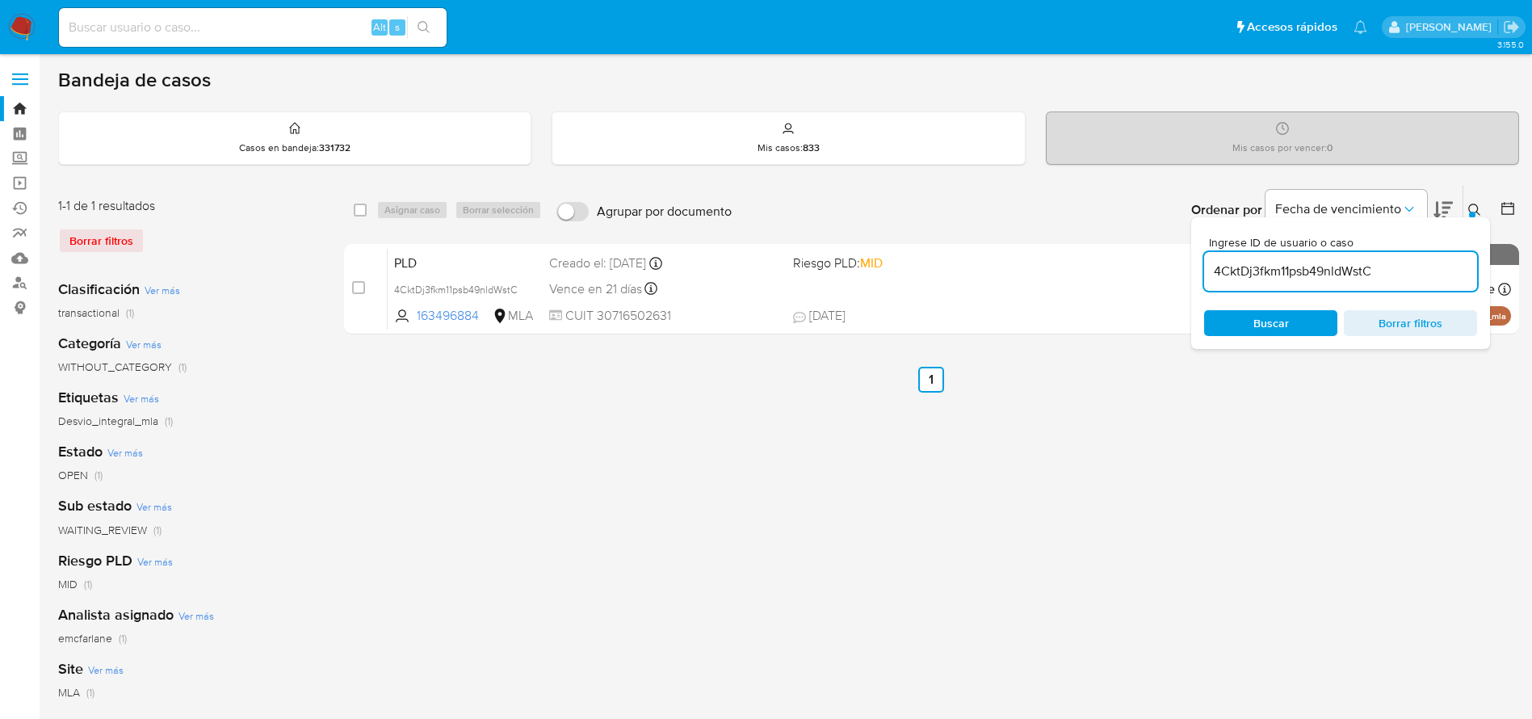
click at [359, 216] on div "select-all-cases-checkbox" at bounding box center [360, 210] width 13 height 16
click at [358, 212] on input "checkbox" at bounding box center [360, 210] width 13 height 13
checkbox input "true"
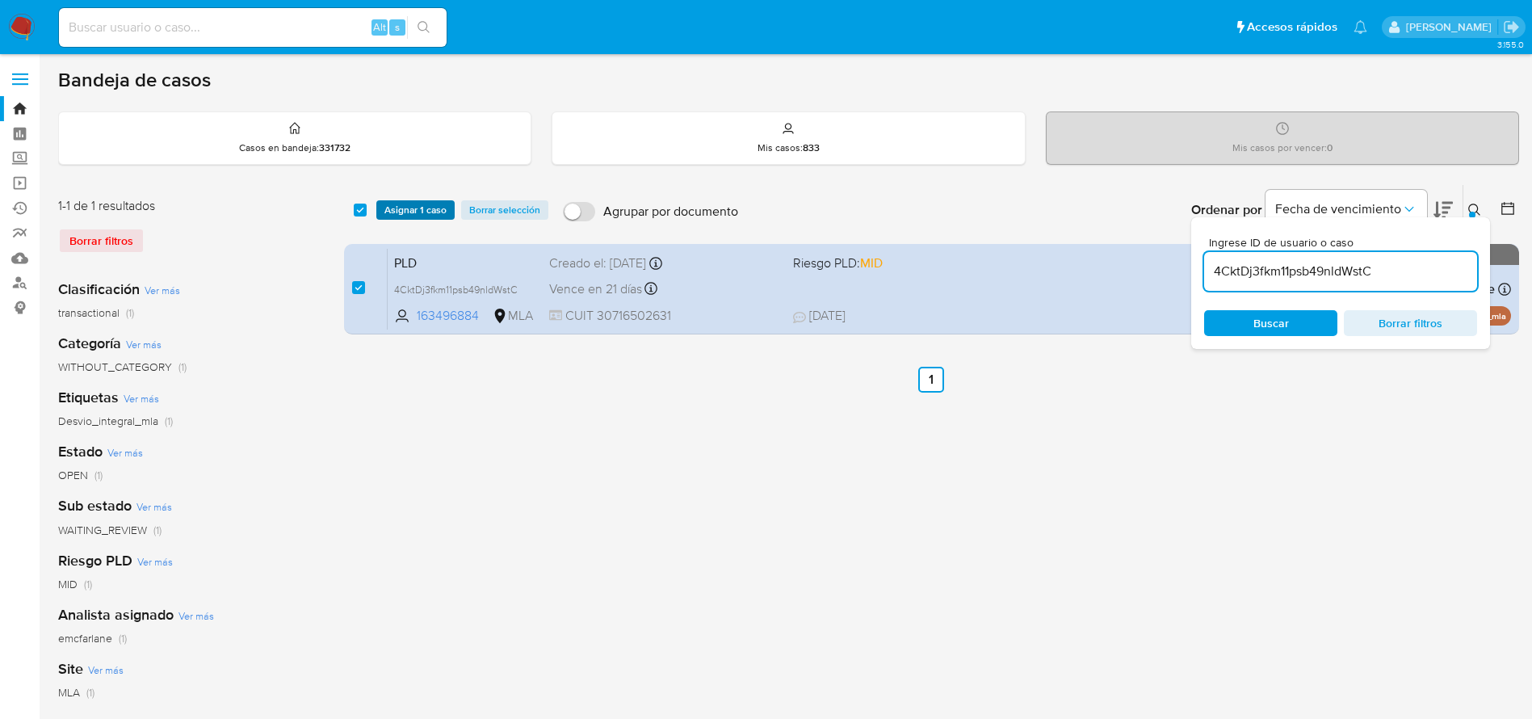
click at [416, 202] on span "Asignar 1 caso" at bounding box center [415, 210] width 62 height 16
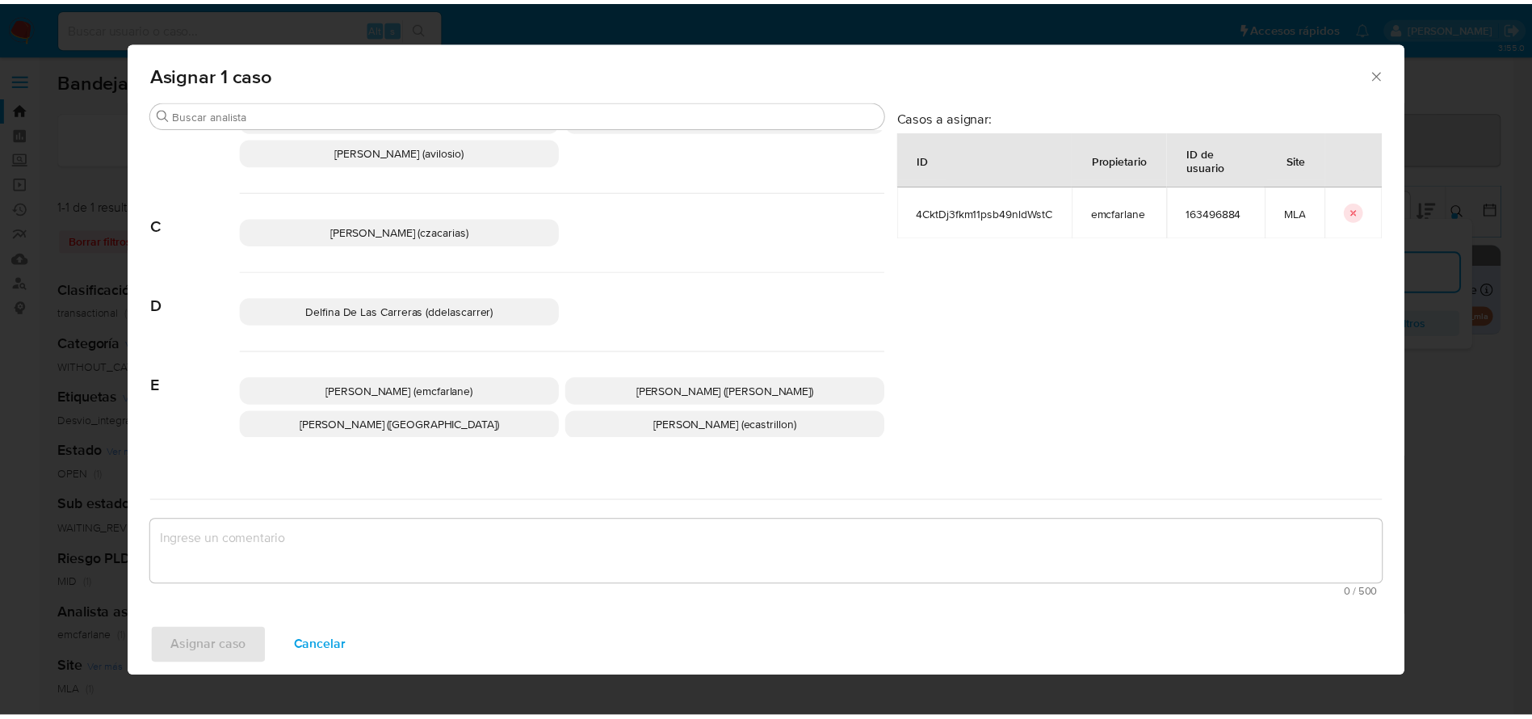
scroll to position [121, 0]
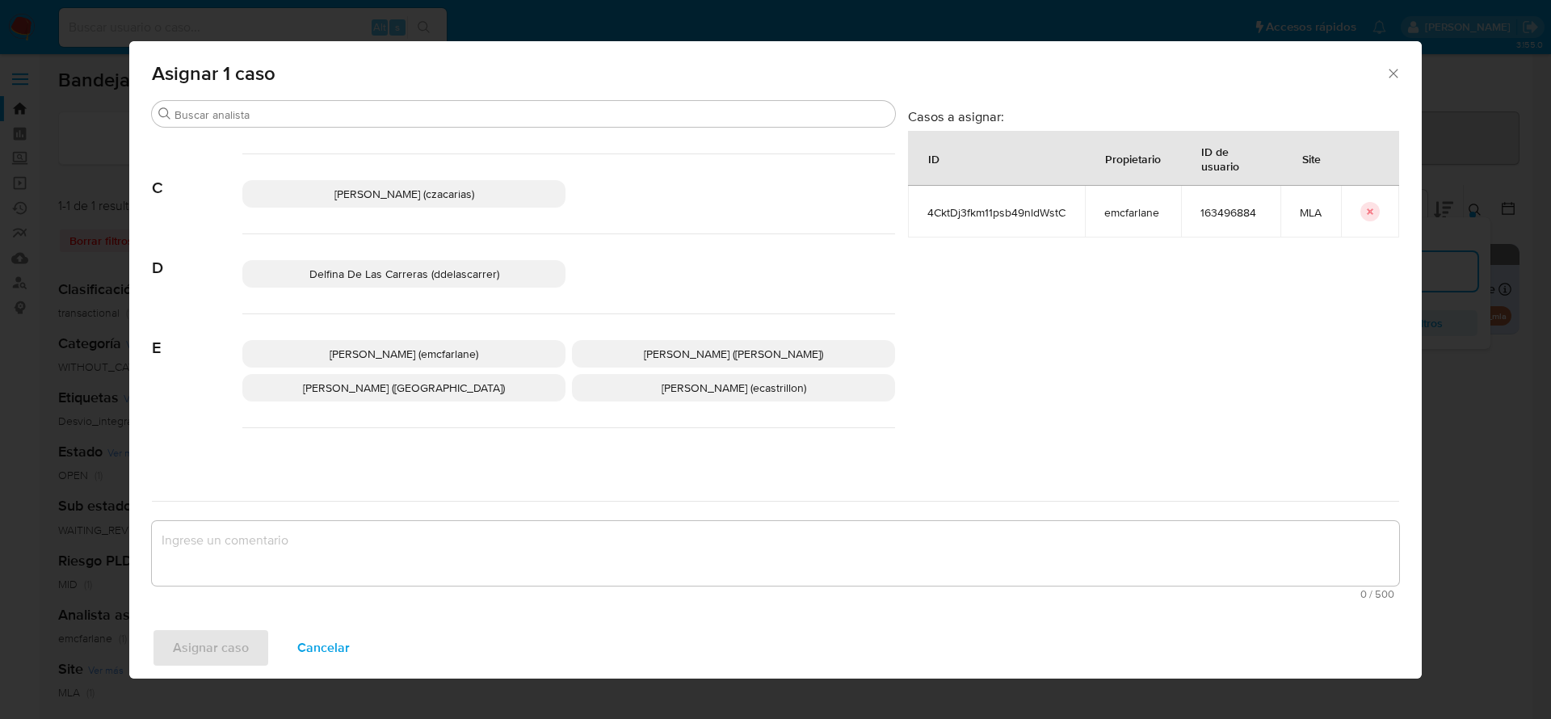
click at [403, 348] on span "Elaine Mc Farlane (emcfarlane)" at bounding box center [404, 354] width 149 height 16
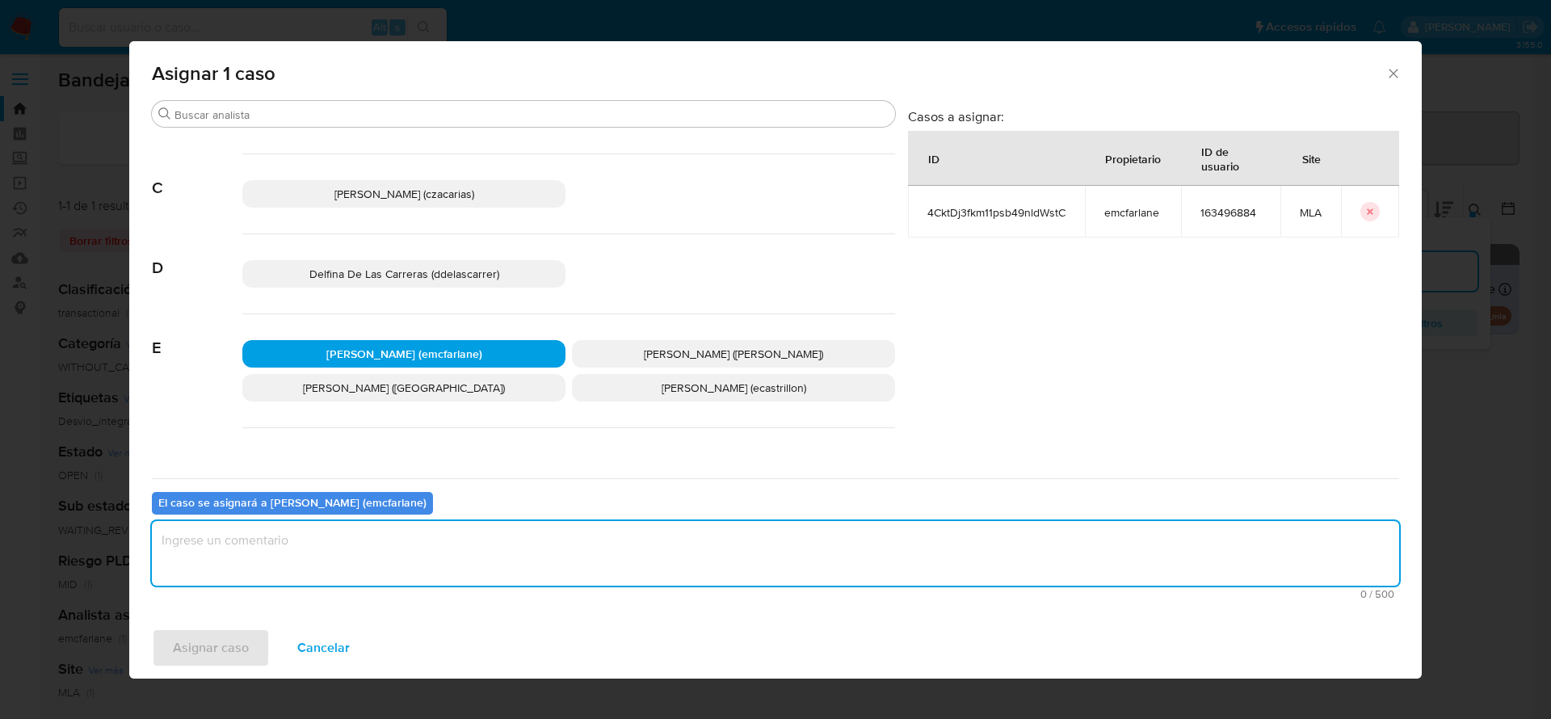
click at [285, 535] on textarea "assign-modal" at bounding box center [775, 553] width 1247 height 65
click at [195, 632] on span "Asignar caso" at bounding box center [211, 648] width 76 height 36
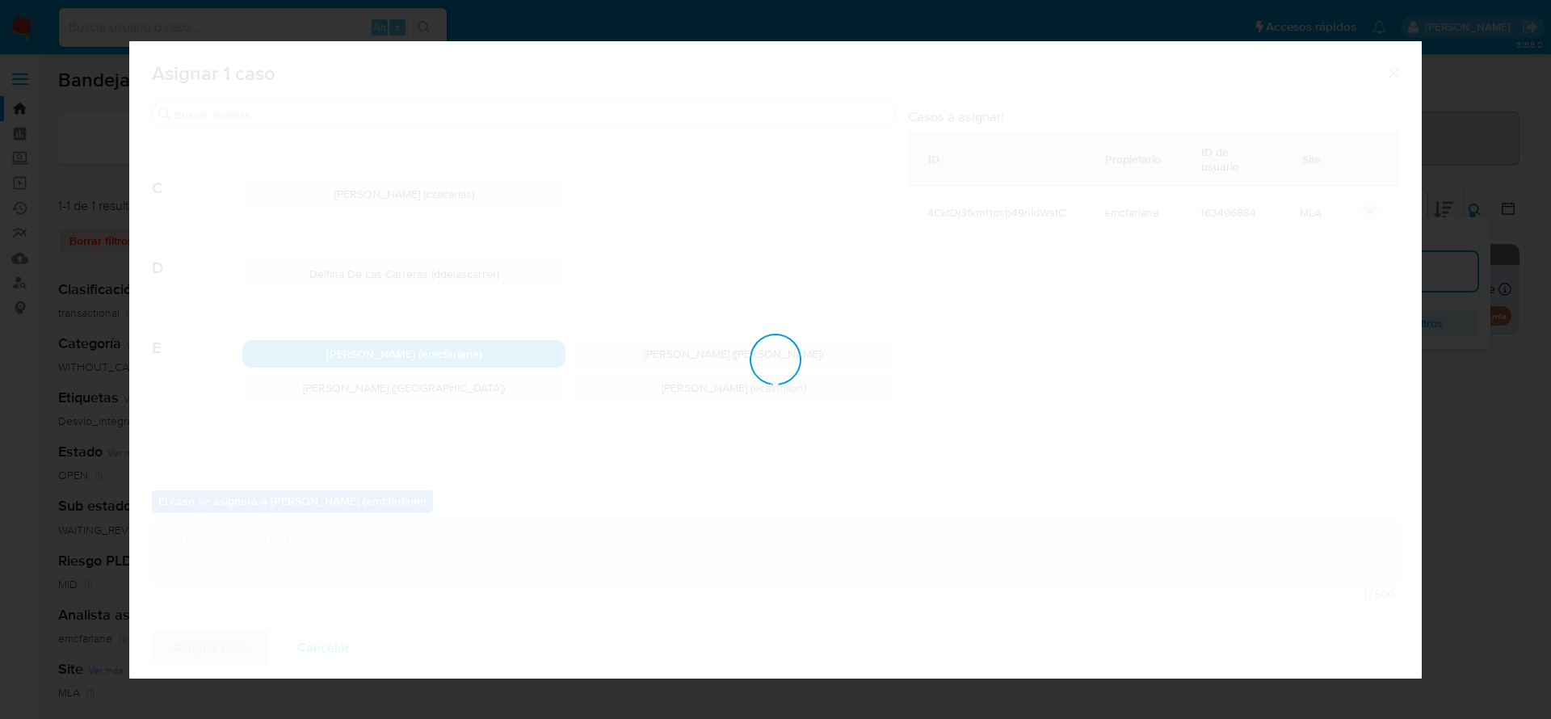
checkbox input "false"
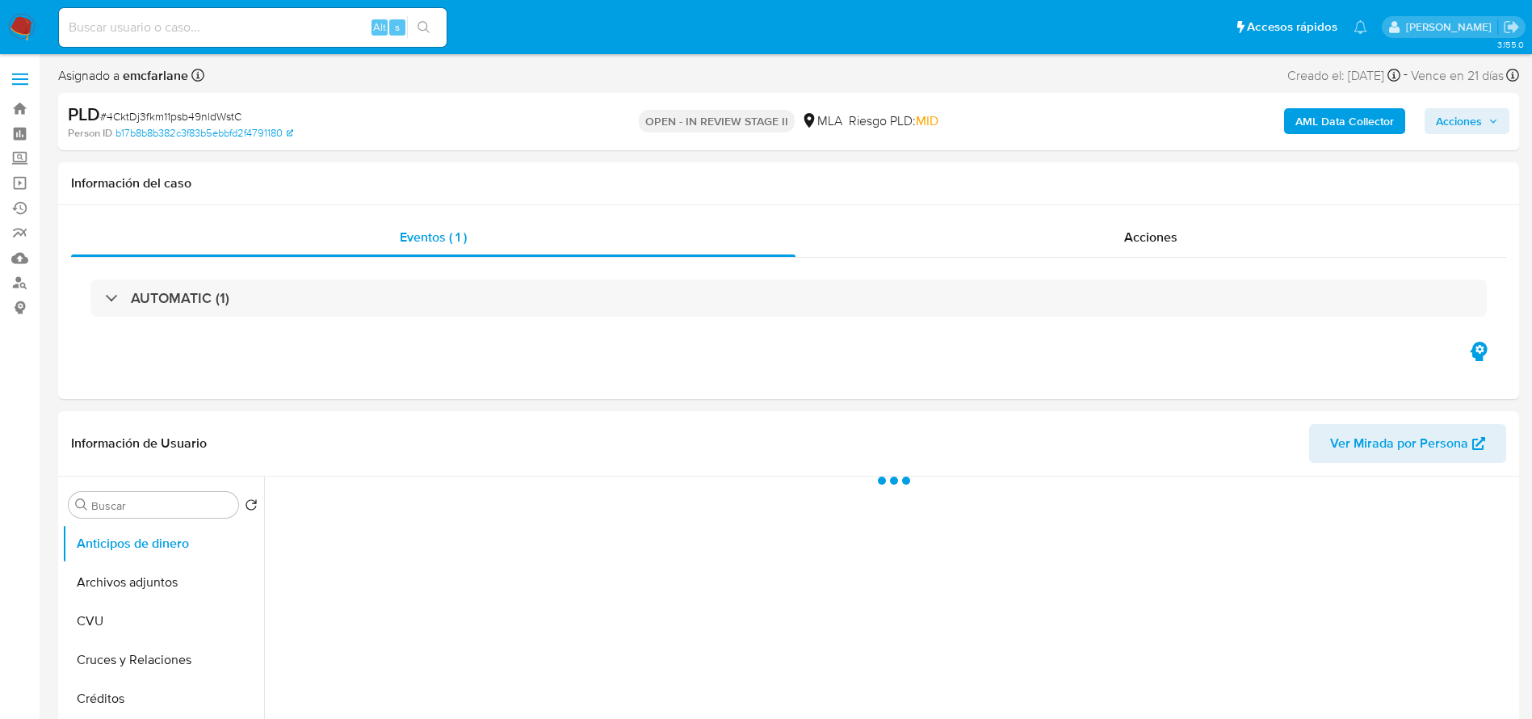
click at [1469, 131] on span "Acciones" at bounding box center [1459, 121] width 46 height 26
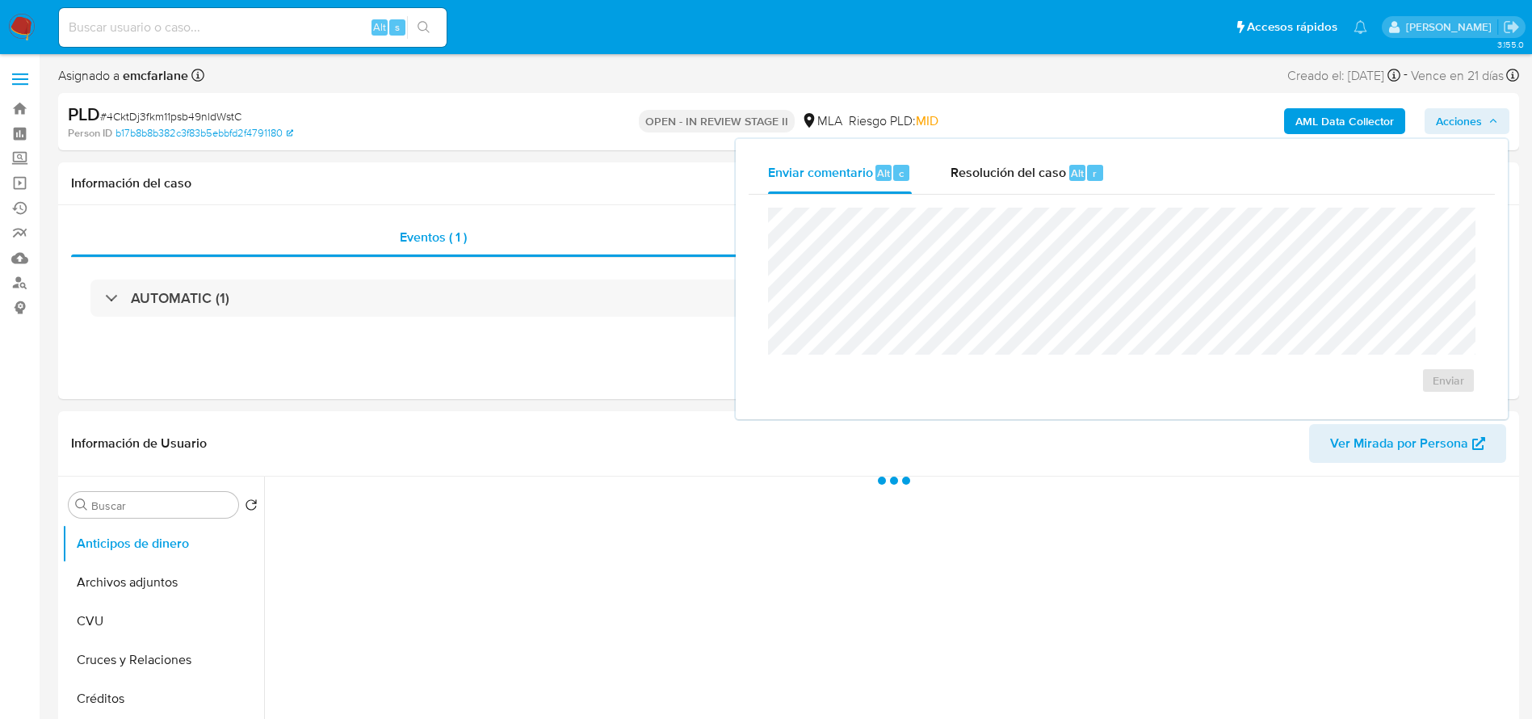
drag, startPoint x: 1034, startPoint y: 188, endPoint x: 1034, endPoint y: 200, distance: 12.1
click at [1034, 189] on div "Resolución del caso Alt r" at bounding box center [1028, 173] width 154 height 42
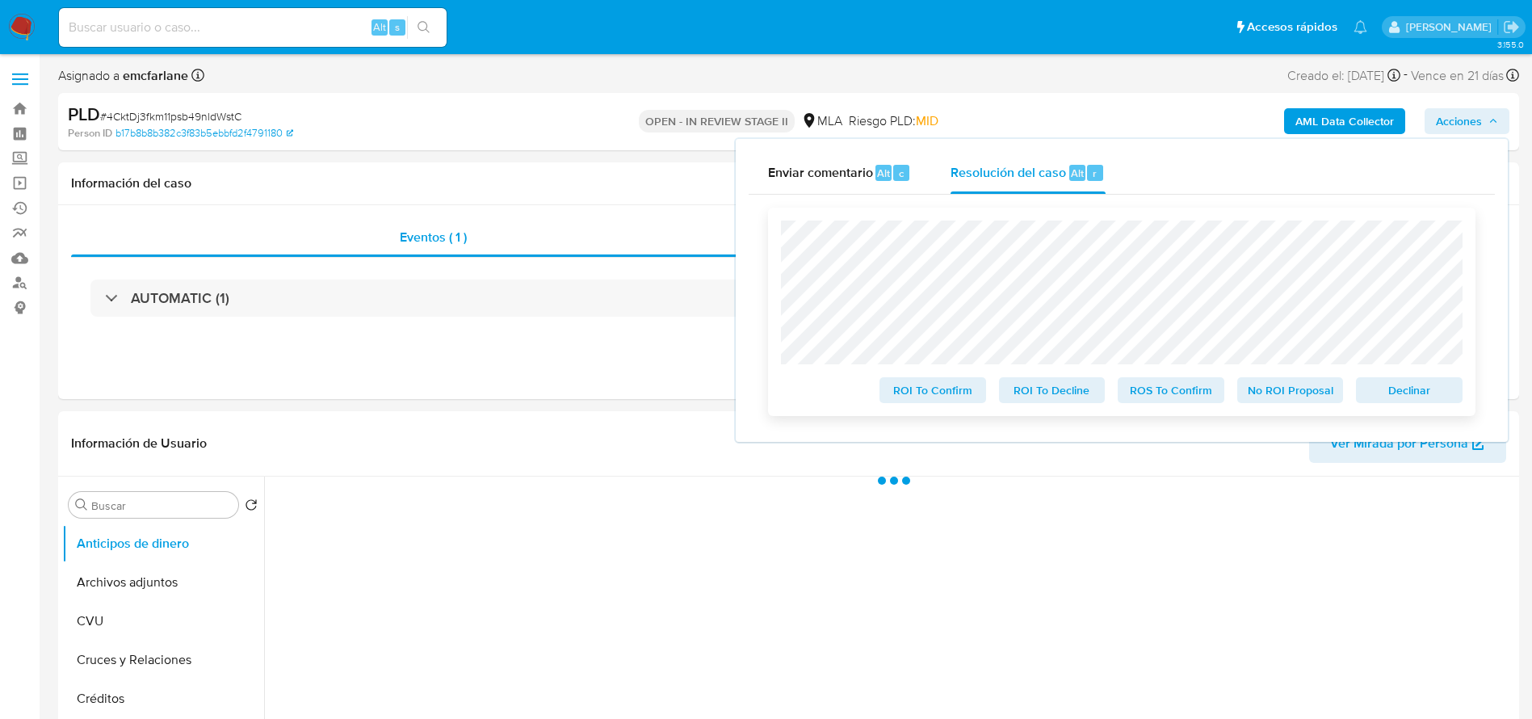
click at [1386, 386] on span "Declinar" at bounding box center [1409, 390] width 84 height 23
select select "10"
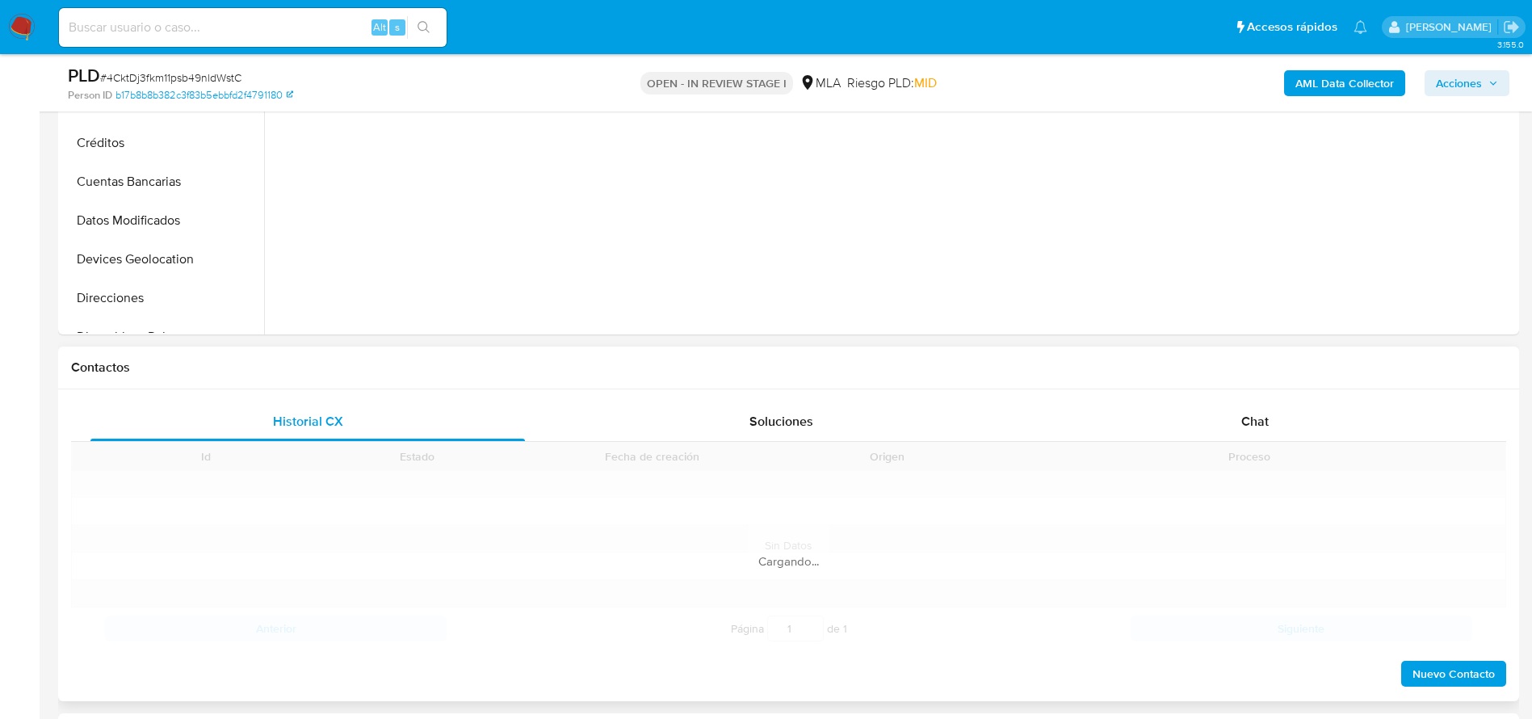
scroll to position [606, 0]
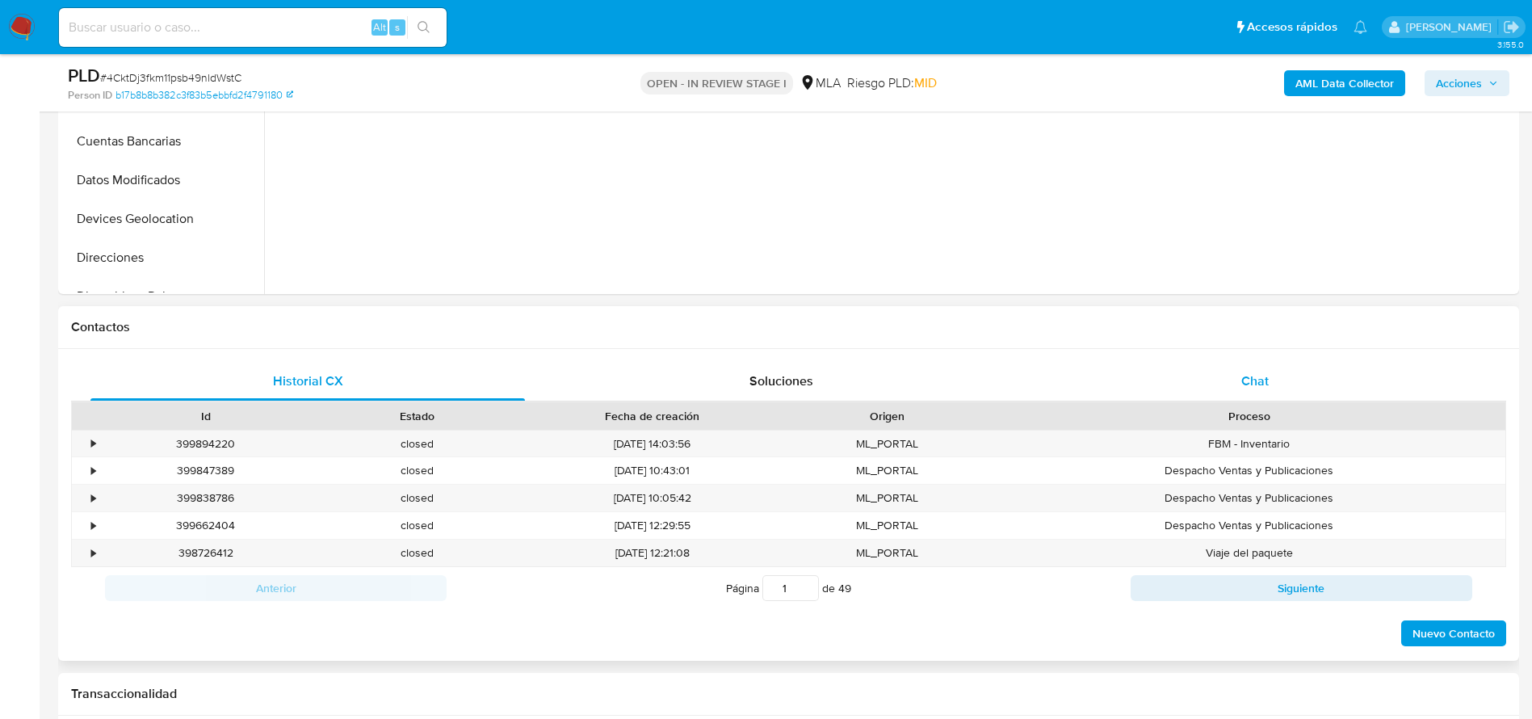
click at [1243, 370] on div "Chat" at bounding box center [1255, 381] width 435 height 39
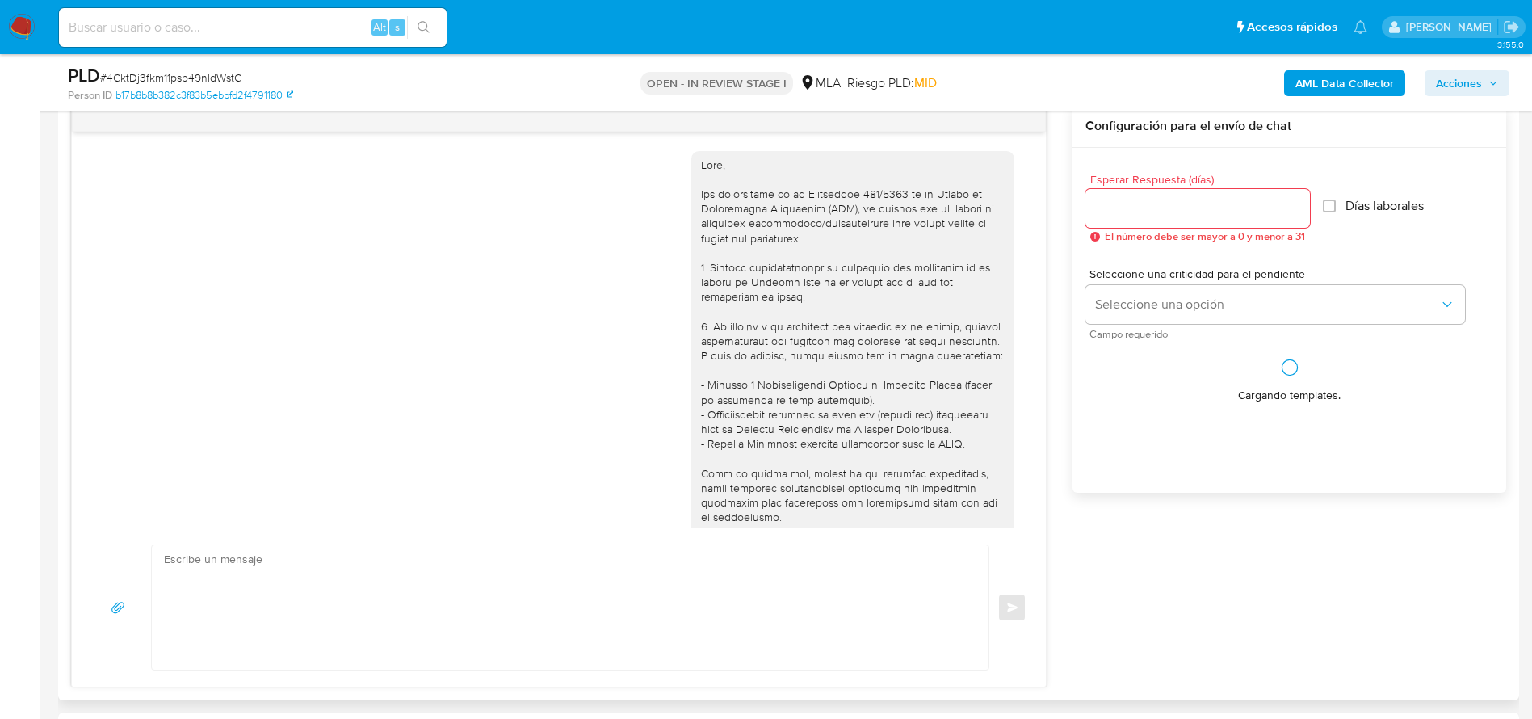
scroll to position [1864, 0]
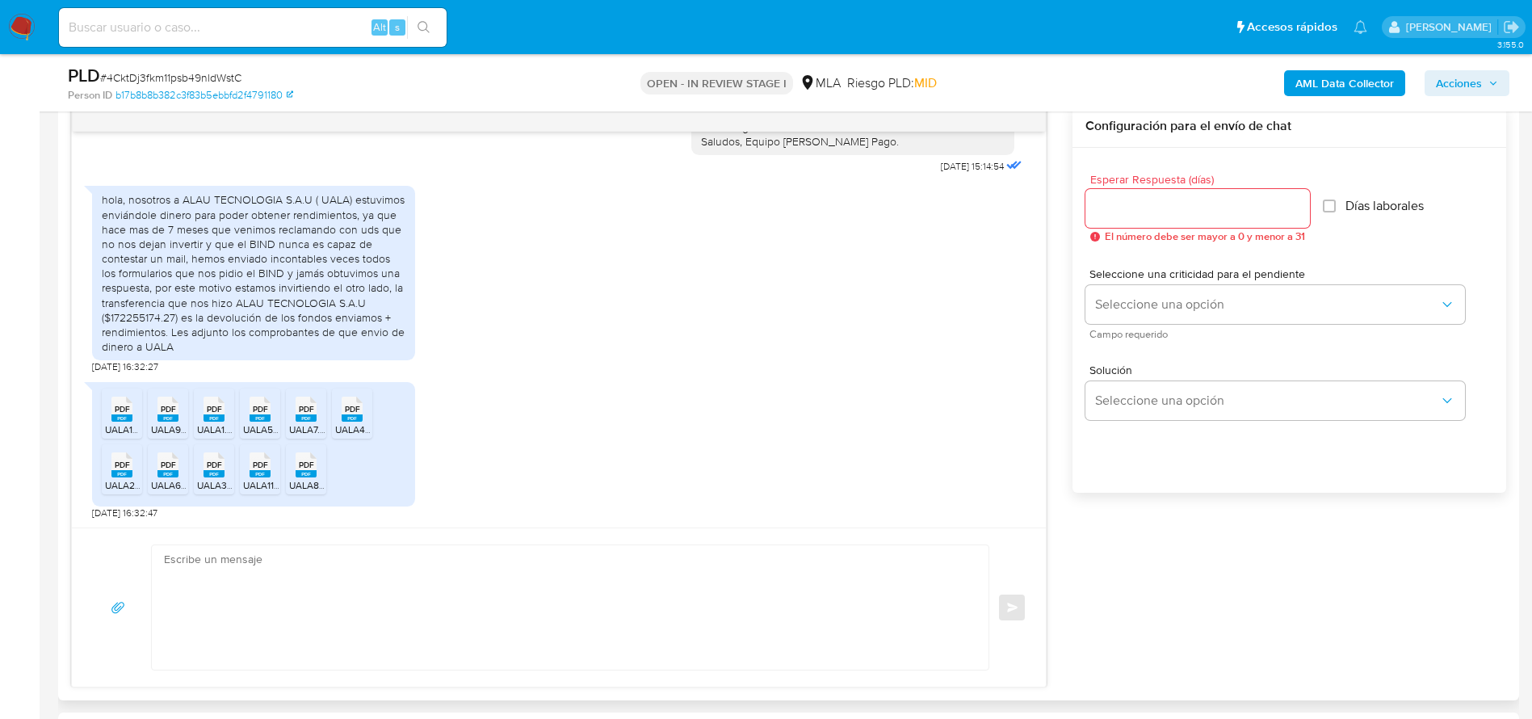
click at [392, 584] on textarea at bounding box center [566, 607] width 804 height 124
paste textarea "Hola, ¡Muchas gracias por tu respuesta! Confirmamos la recepción de la document…"
type textarea "Hola, ¡Muchas gracias por tu respuesta! Confirmamos la recepción de la document…"
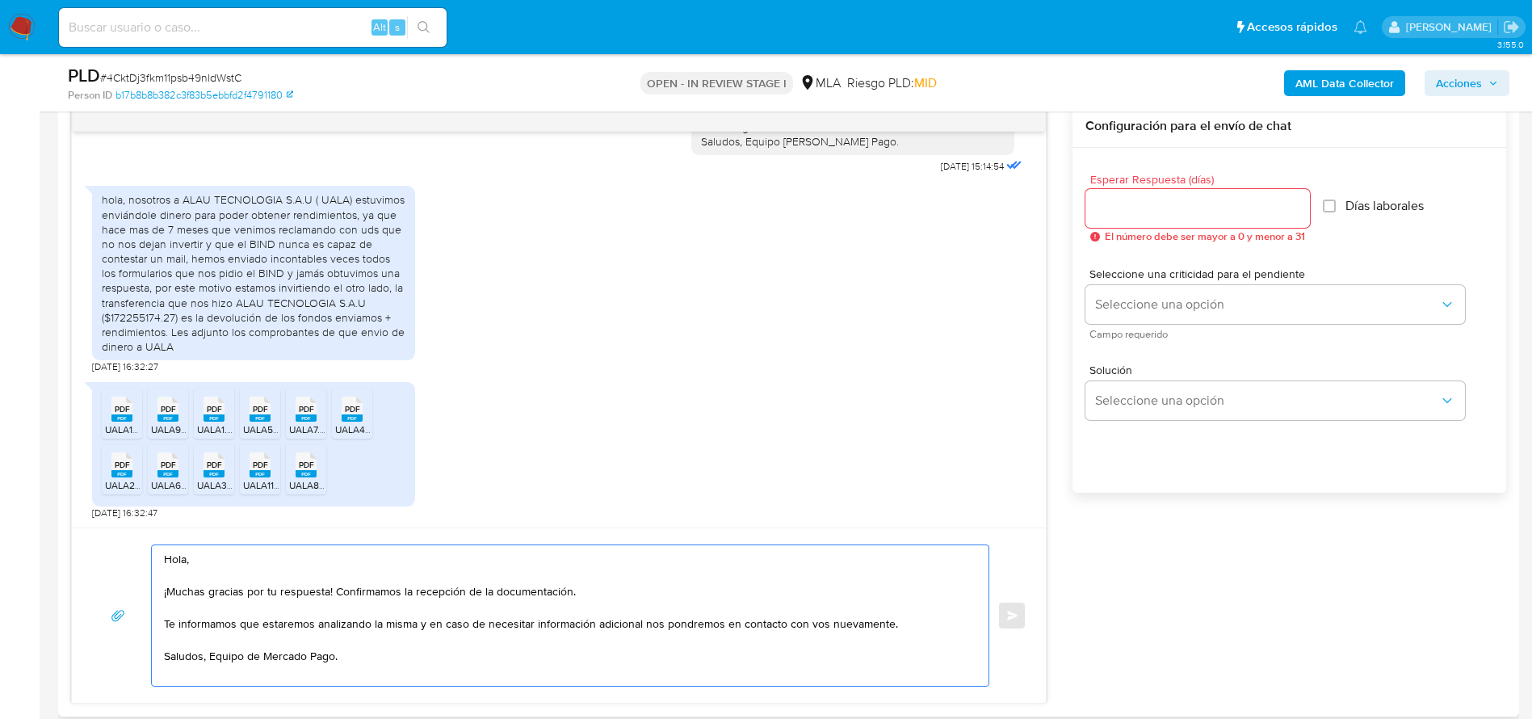
select select "10"
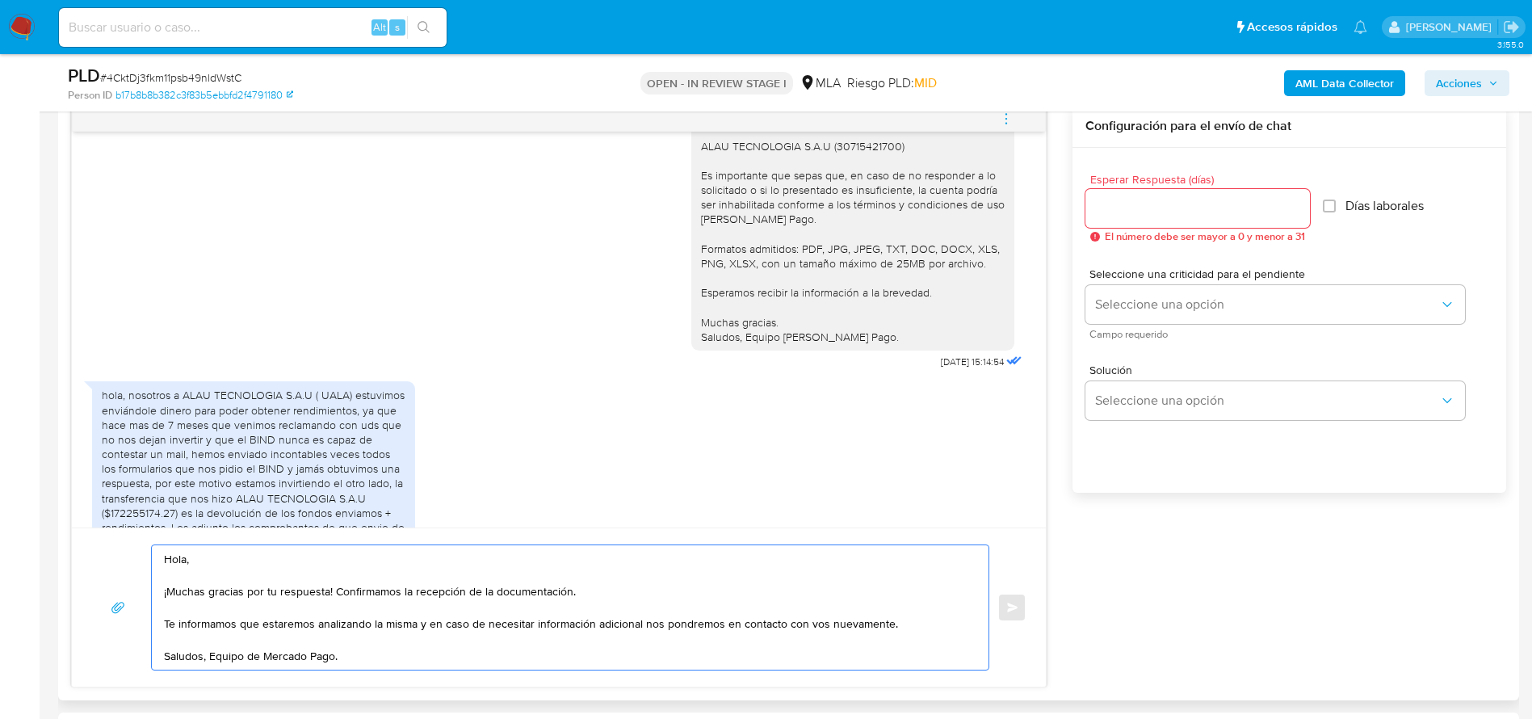
scroll to position [1258, 0]
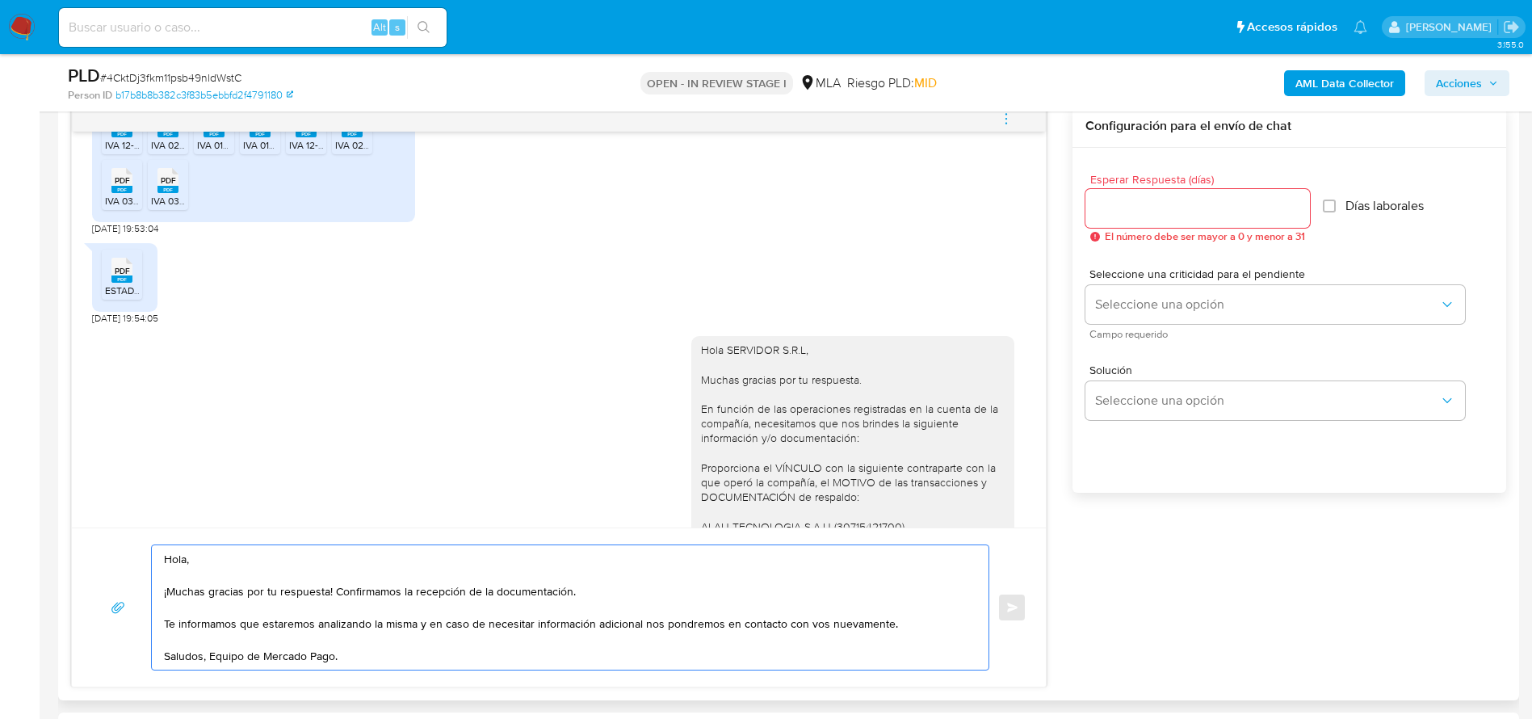
click at [745, 365] on div "Hola SERVIDOR S.R.L, Muchas gracias por tu respuesta. En función de las operaci…" at bounding box center [852, 533] width 323 height 395
click at [742, 373] on div "Hola SERVIDOR S.R.L, Muchas gracias por tu respuesta. En función de las operaci…" at bounding box center [853, 533] width 304 height 382
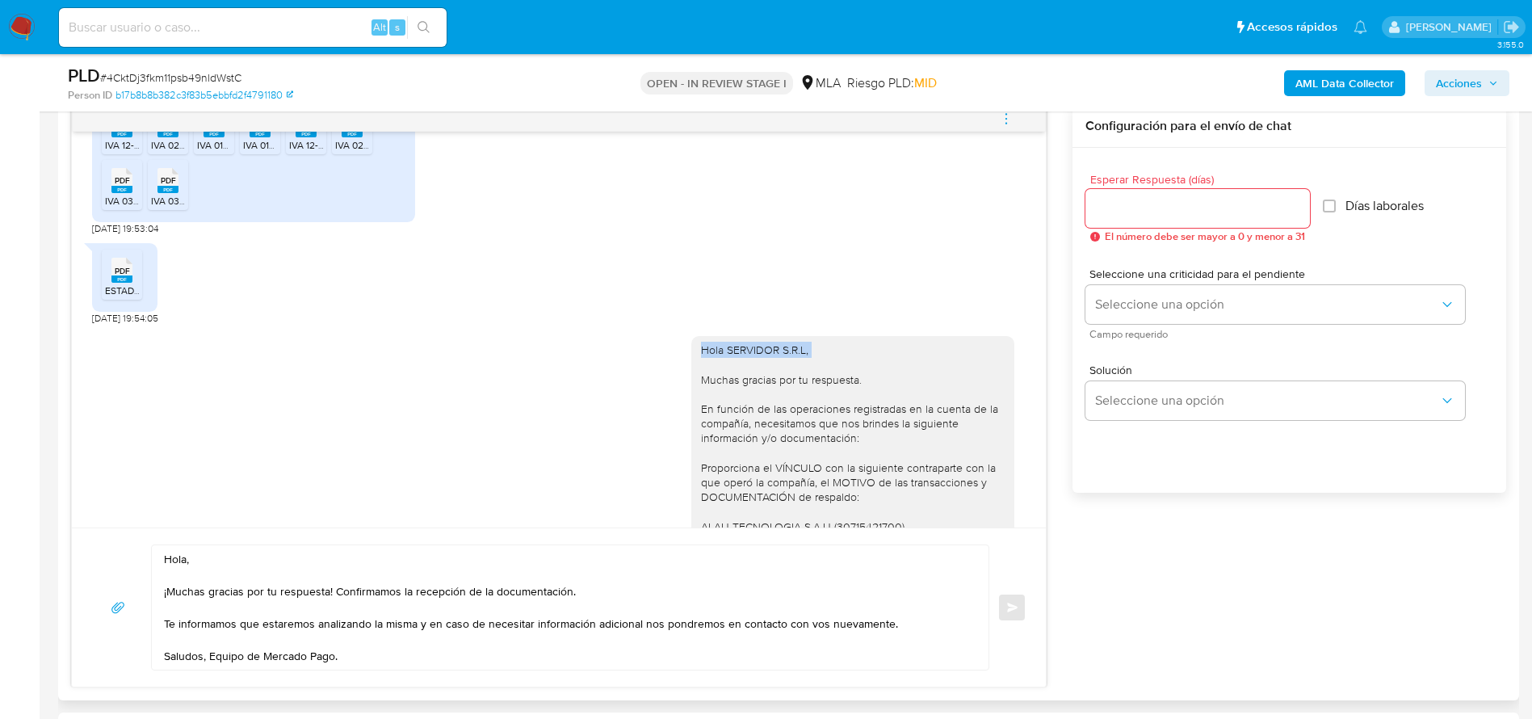
copy div "Hola SERVIDOR S.R.L,"
click at [183, 564] on textarea "Hola, ¡Muchas gracias por tu respuesta! Confirmamos la recepción de la document…" at bounding box center [566, 607] width 804 height 124
paste textarea "SERVIDOR S.R.L"
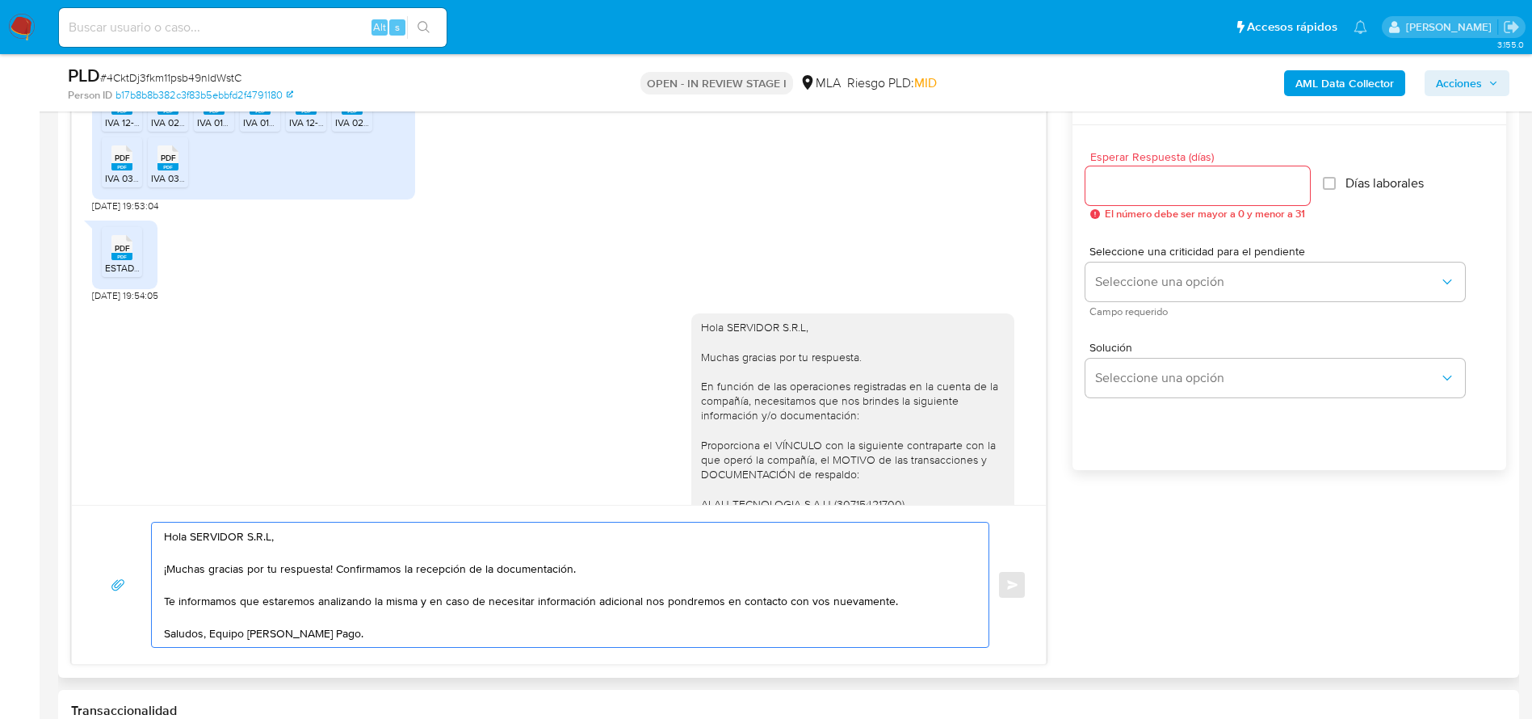
scroll to position [848, 0]
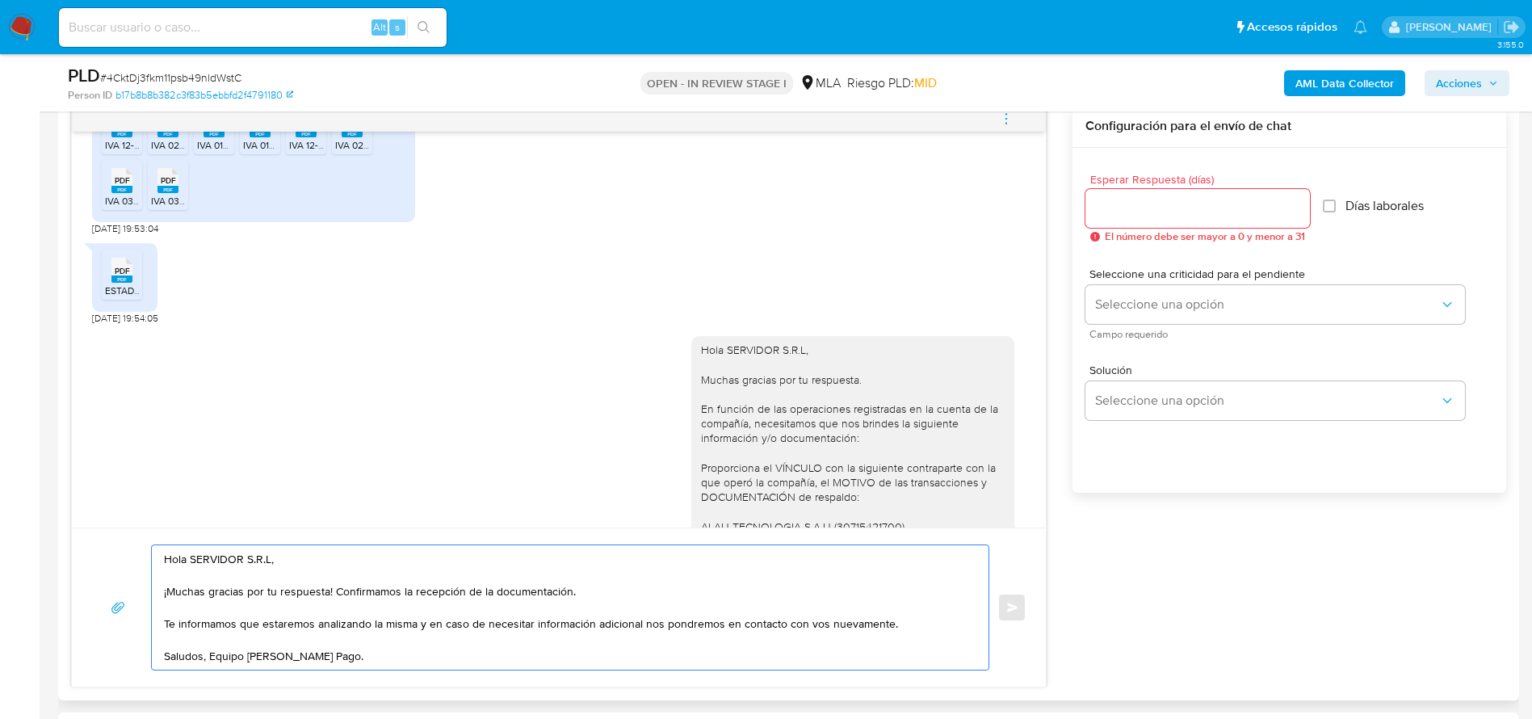
type textarea "Hola SERVIDOR S.R.L, ¡Muchas gracias por tu respuesta! Confirmamos la recepción…"
click at [1116, 209] on input "Esperar Respuesta (días)" at bounding box center [1197, 208] width 225 height 21
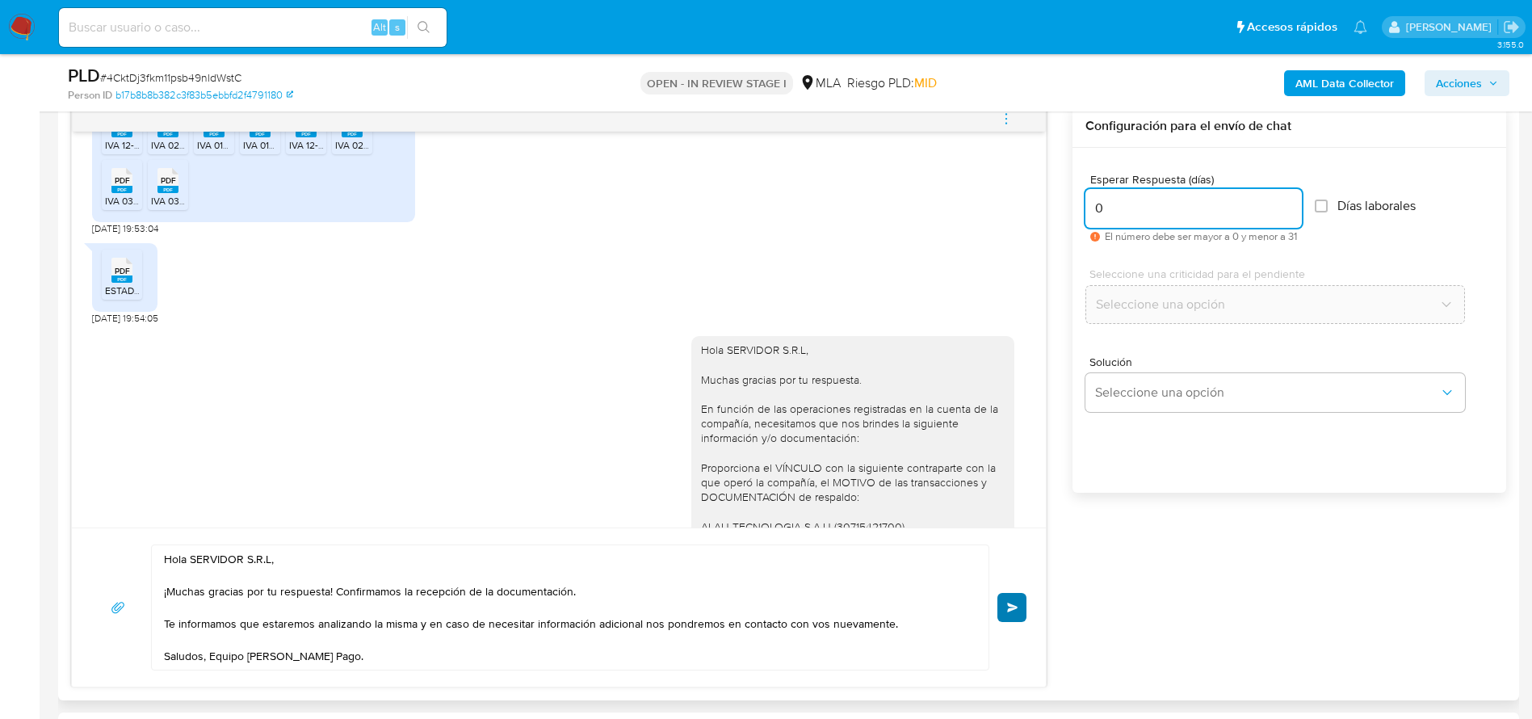
type input "0"
click at [1010, 607] on span "Enviar" at bounding box center [1012, 607] width 11 height 10
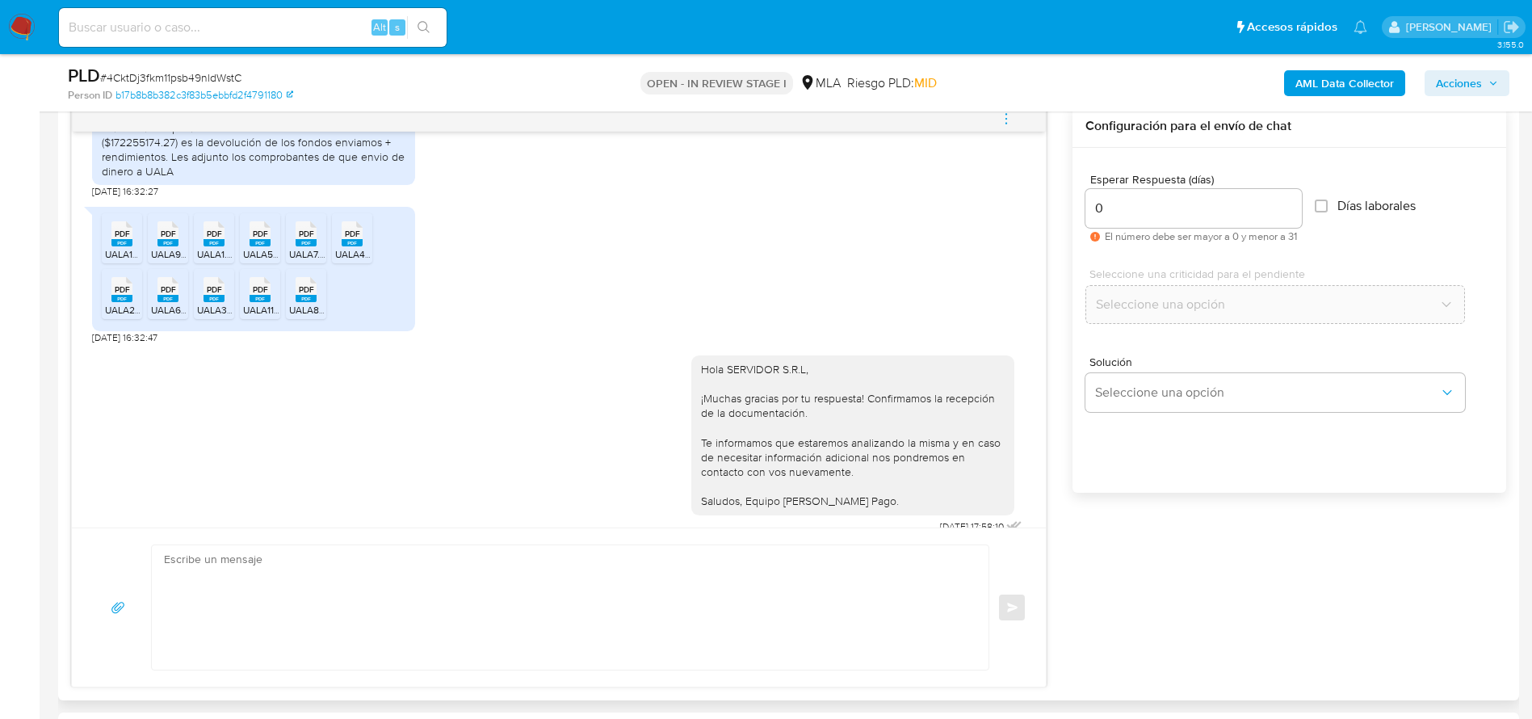
scroll to position [1937, 0]
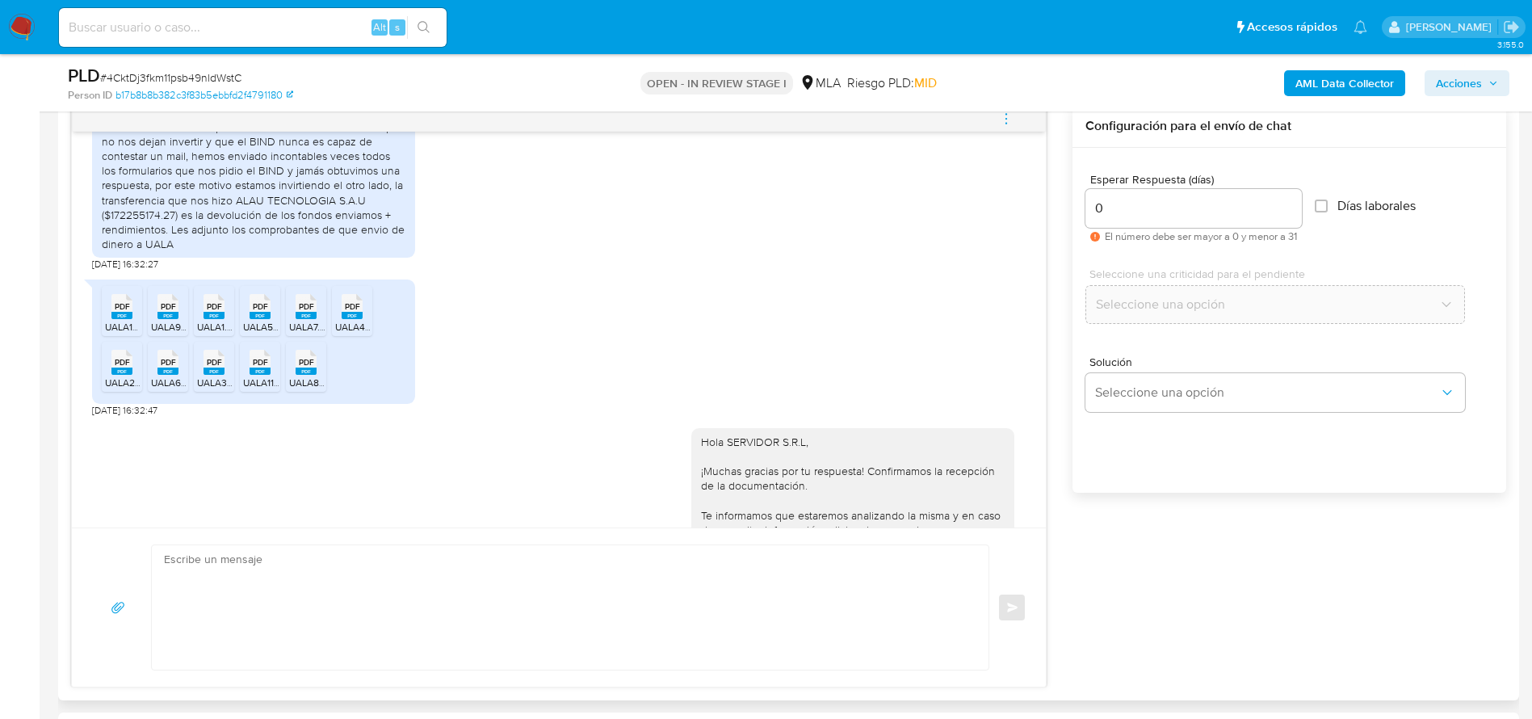
click at [1014, 113] on icon "menu-action" at bounding box center [1006, 118] width 15 height 15
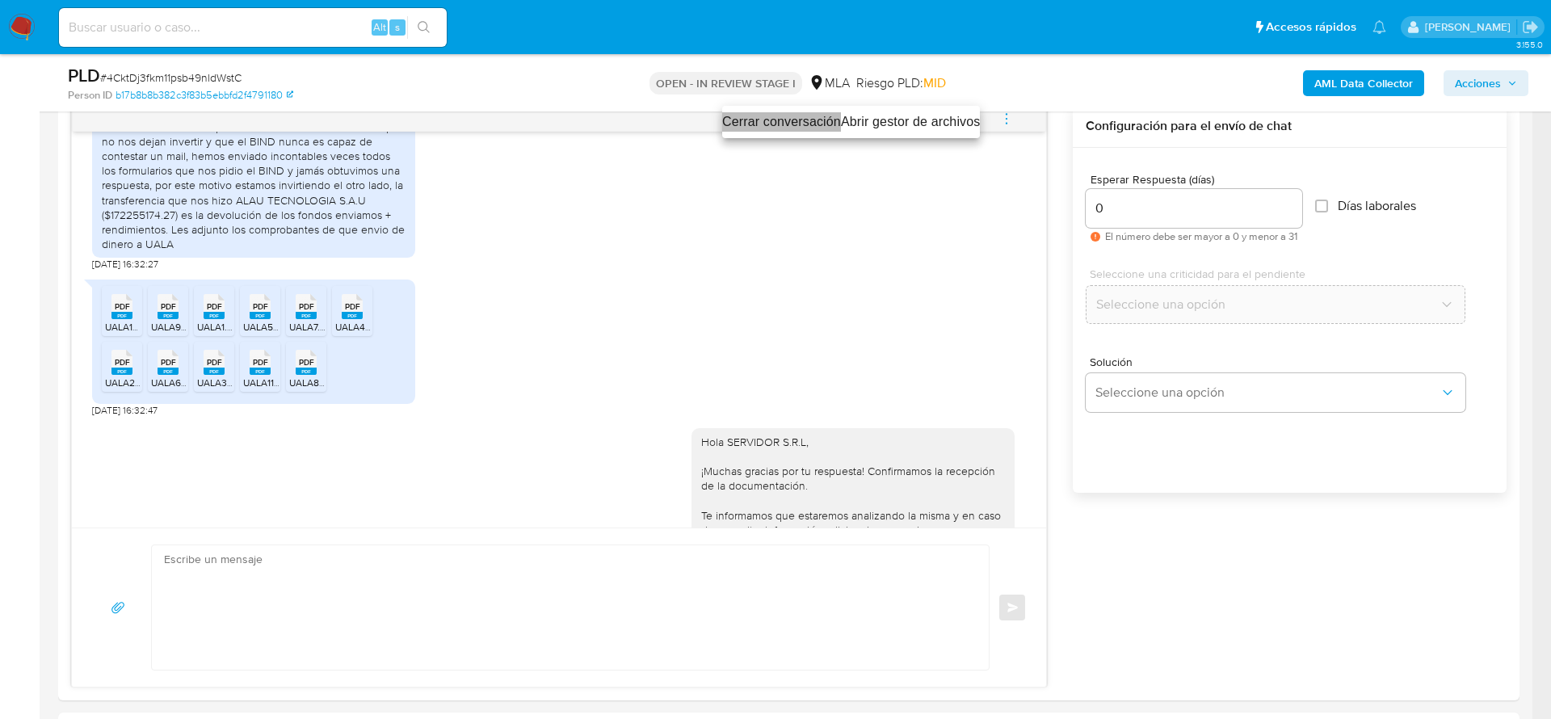
click at [763, 112] on li "Cerrar conversación" at bounding box center [781, 121] width 119 height 19
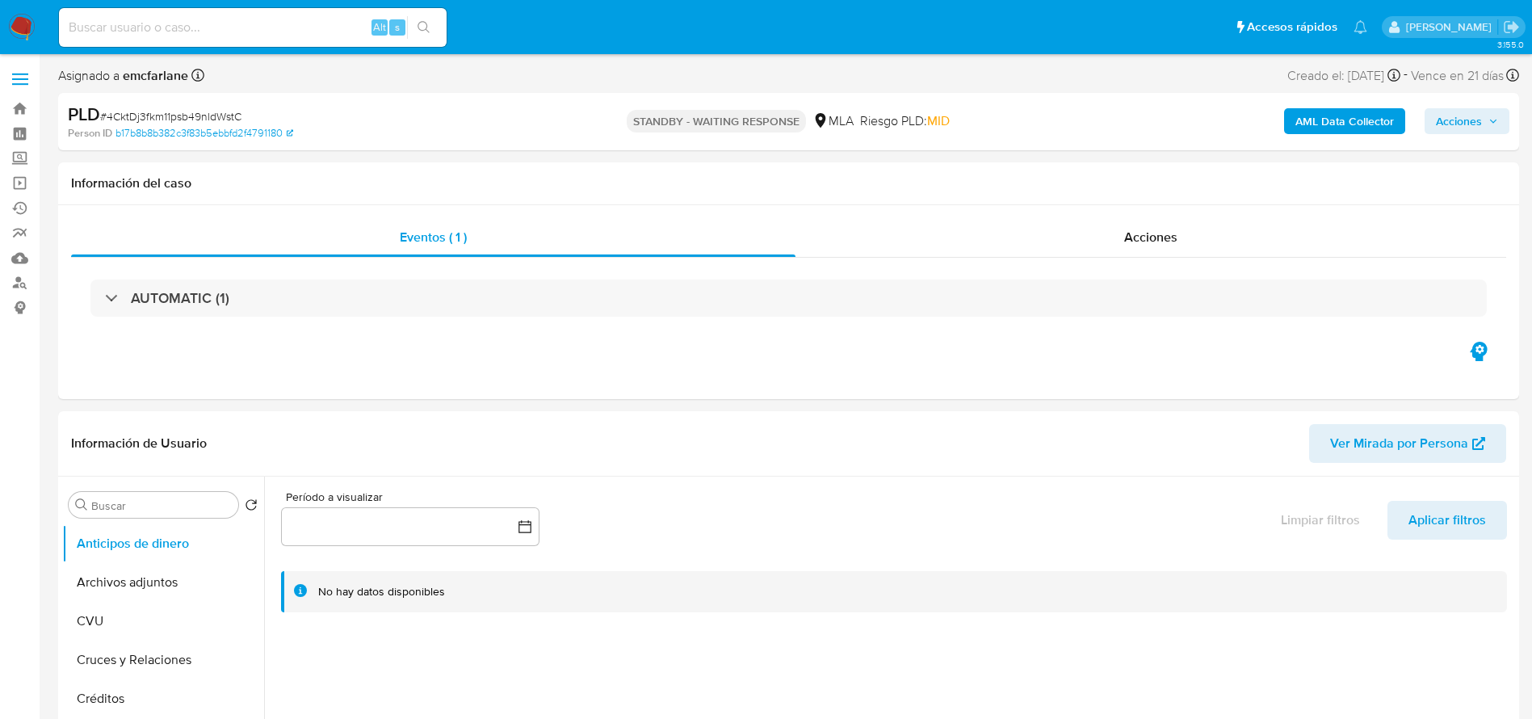
click at [138, 103] on div "PLD # 4CktDj3fkm11psb49nldWstC" at bounding box center [305, 115] width 475 height 24
select select "10"
click at [136, 115] on span "# 4CktDj3fkm11psb49nldWstC" at bounding box center [170, 116] width 141 height 16
copy span "4CktDj3fkm11psb49nldWstC"
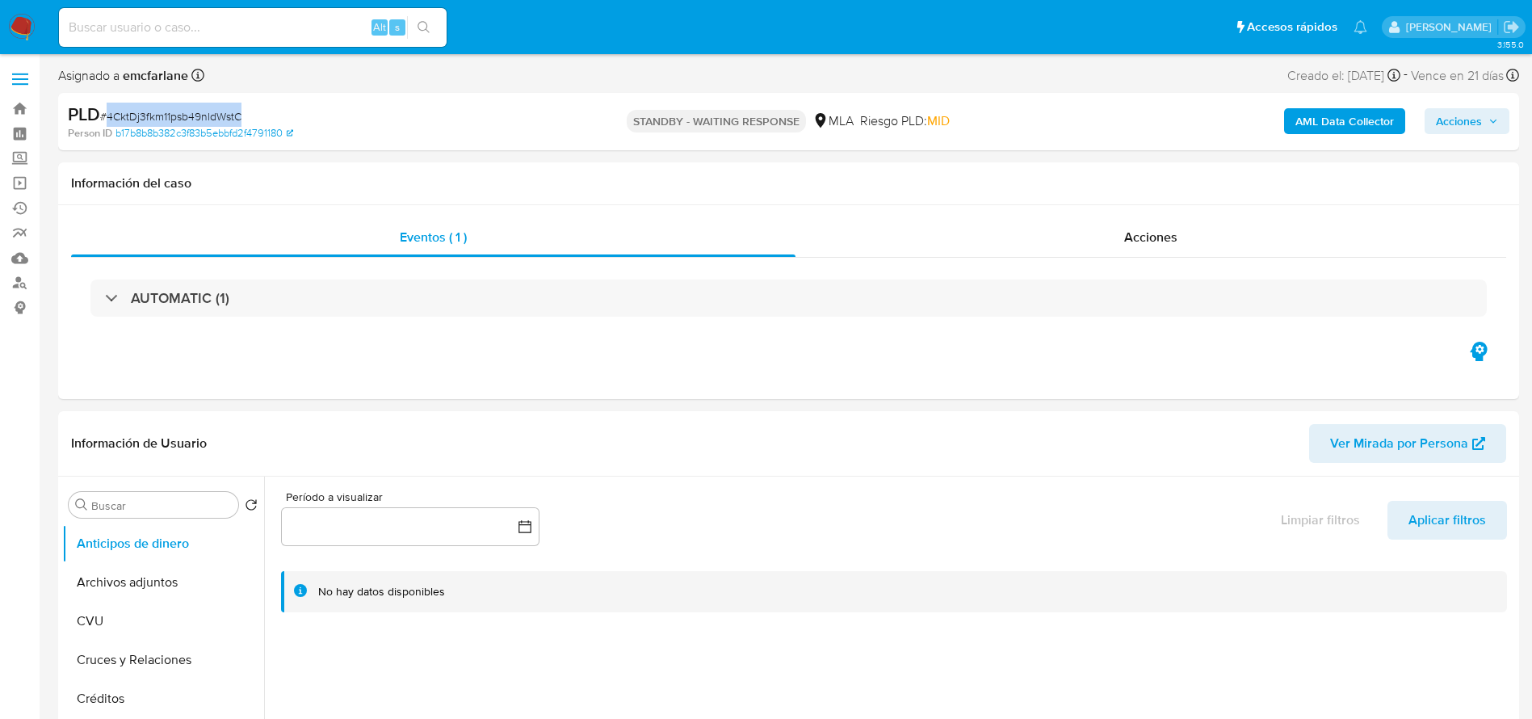
drag, startPoint x: 11, startPoint y: 19, endPoint x: 17, endPoint y: 26, distance: 8.6
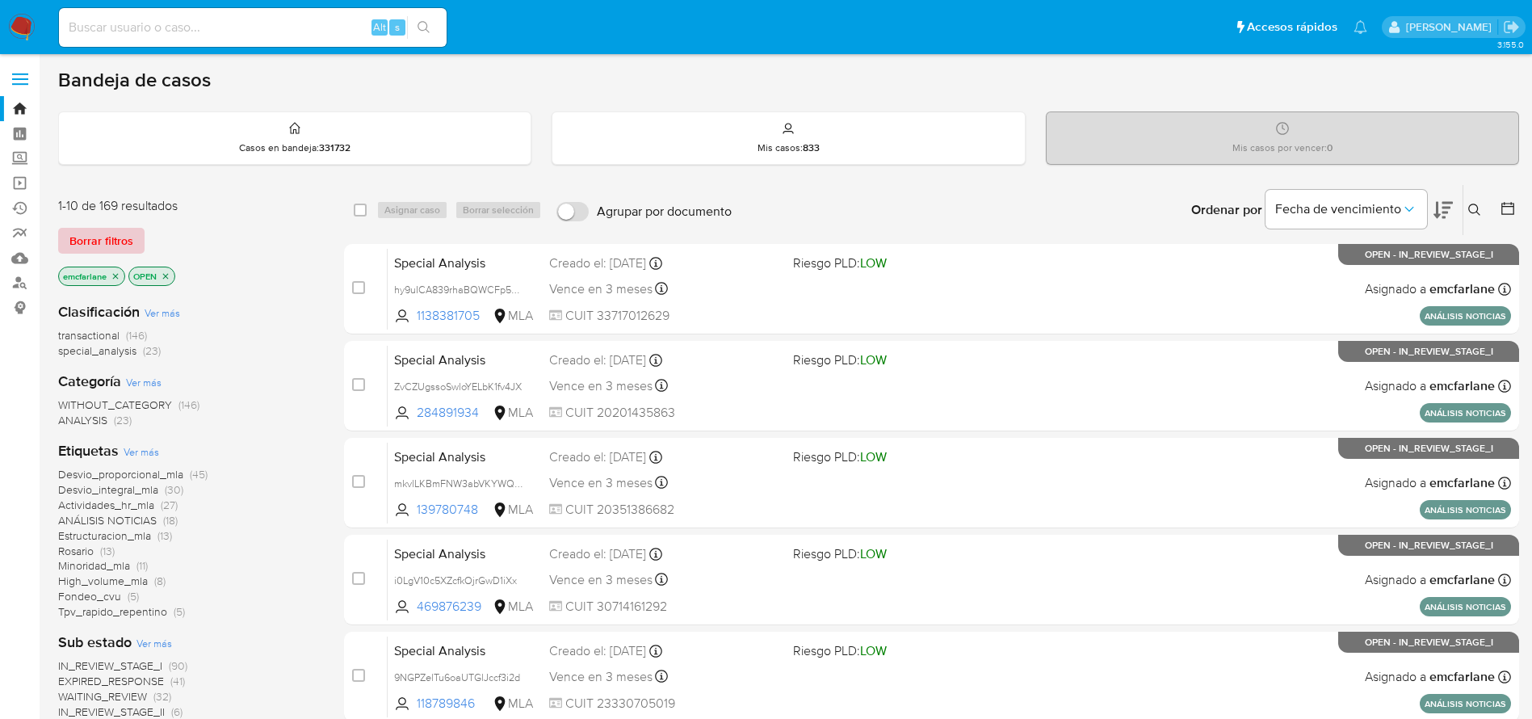
click at [98, 233] on span "Borrar filtros" at bounding box center [101, 240] width 64 height 23
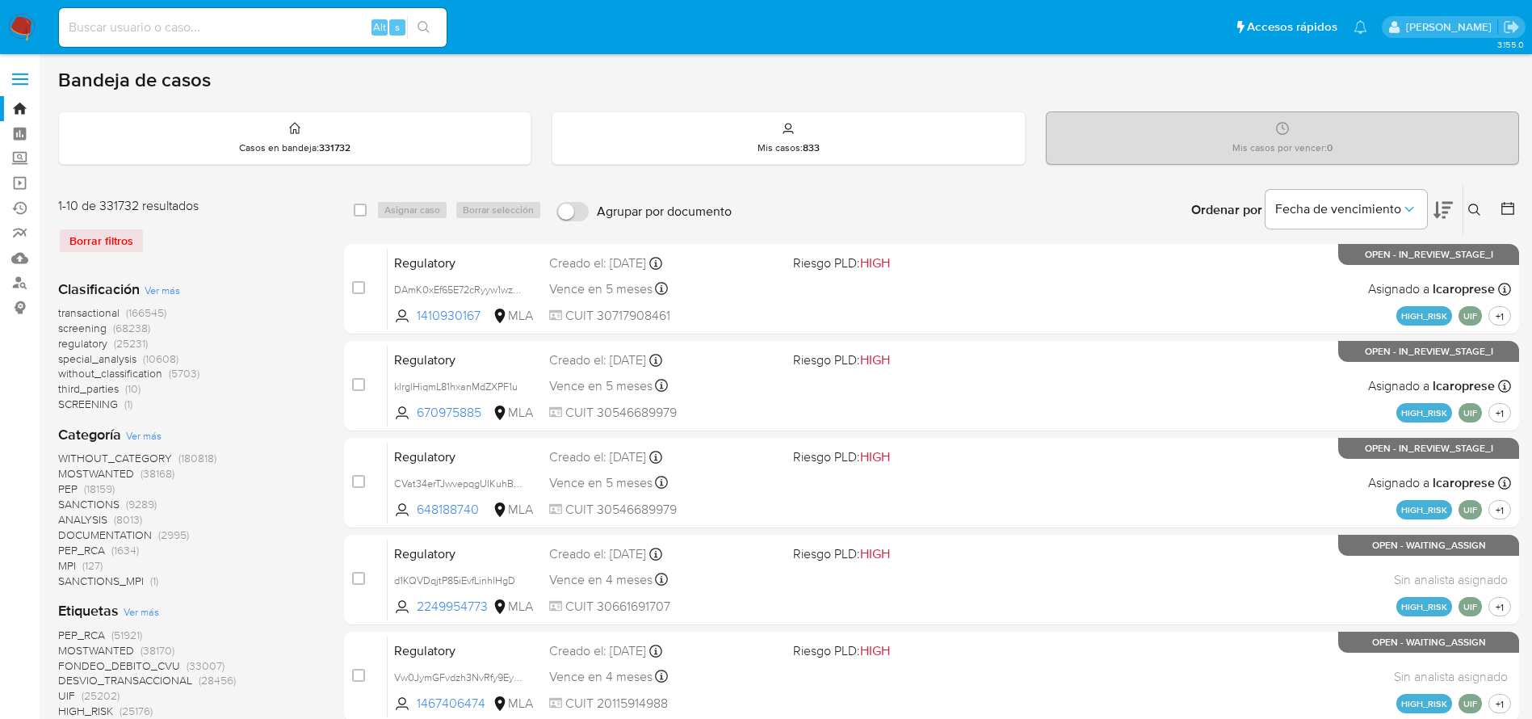
click at [1477, 214] on icon at bounding box center [1474, 210] width 13 height 13
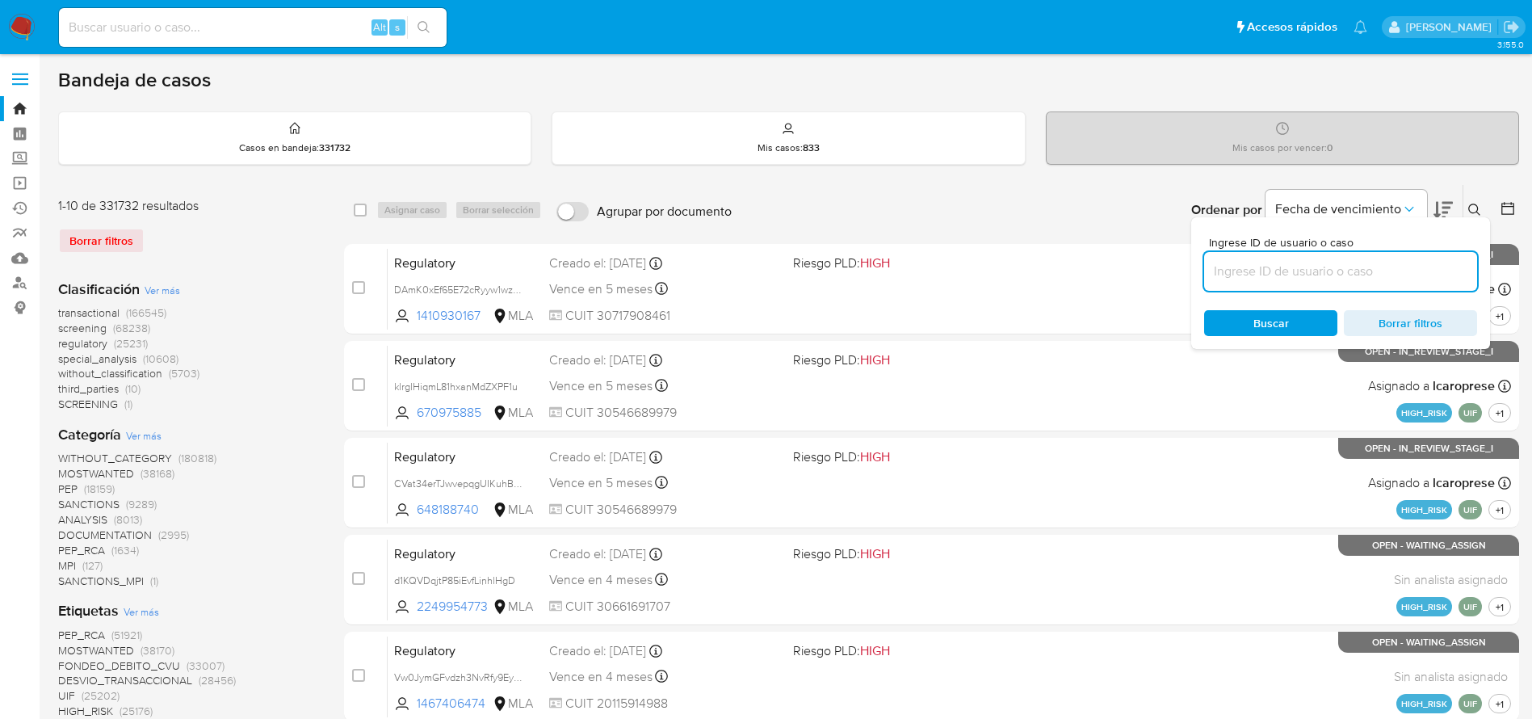
click at [1320, 279] on input at bounding box center [1340, 271] width 273 height 21
type input "4CktDj3fkm11psb49nldWstC"
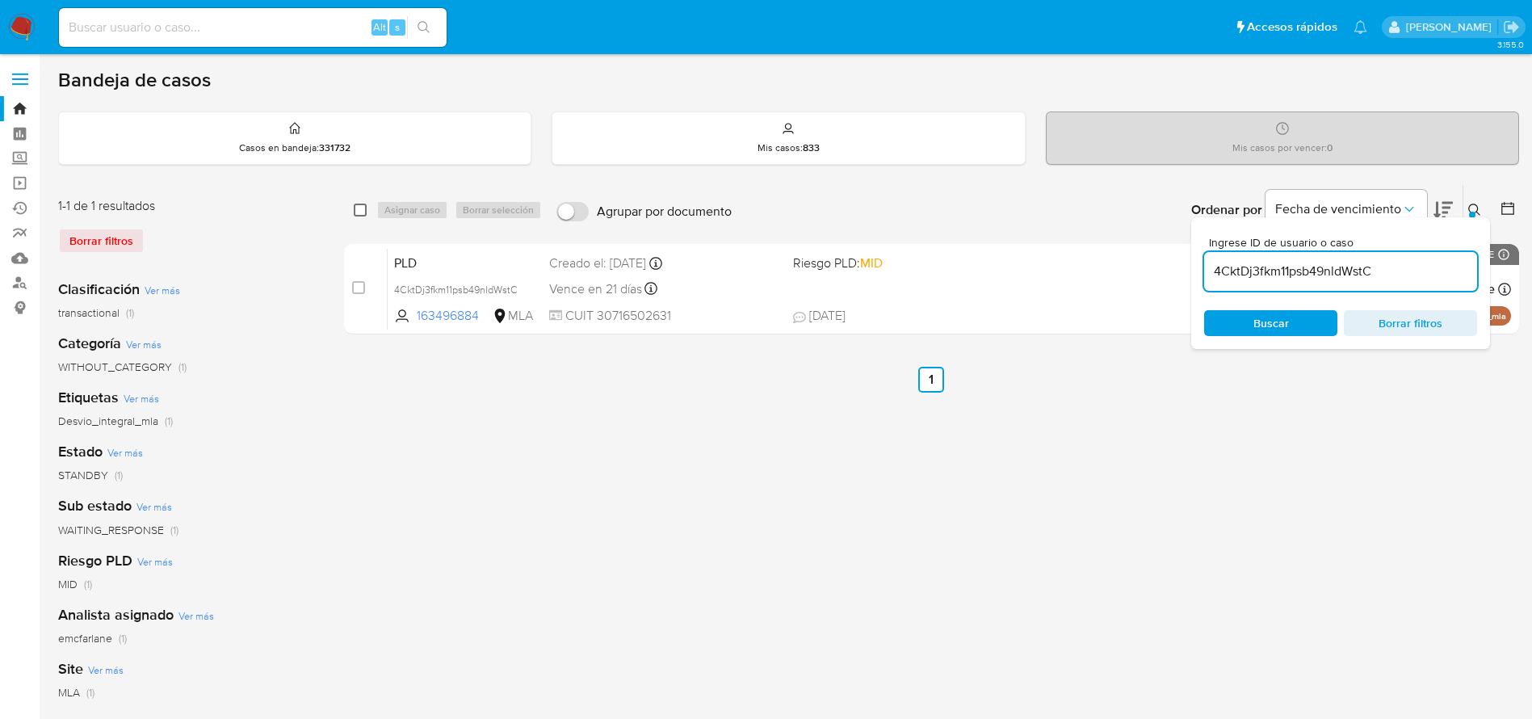
click at [355, 212] on input "checkbox" at bounding box center [360, 210] width 13 height 13
checkbox input "true"
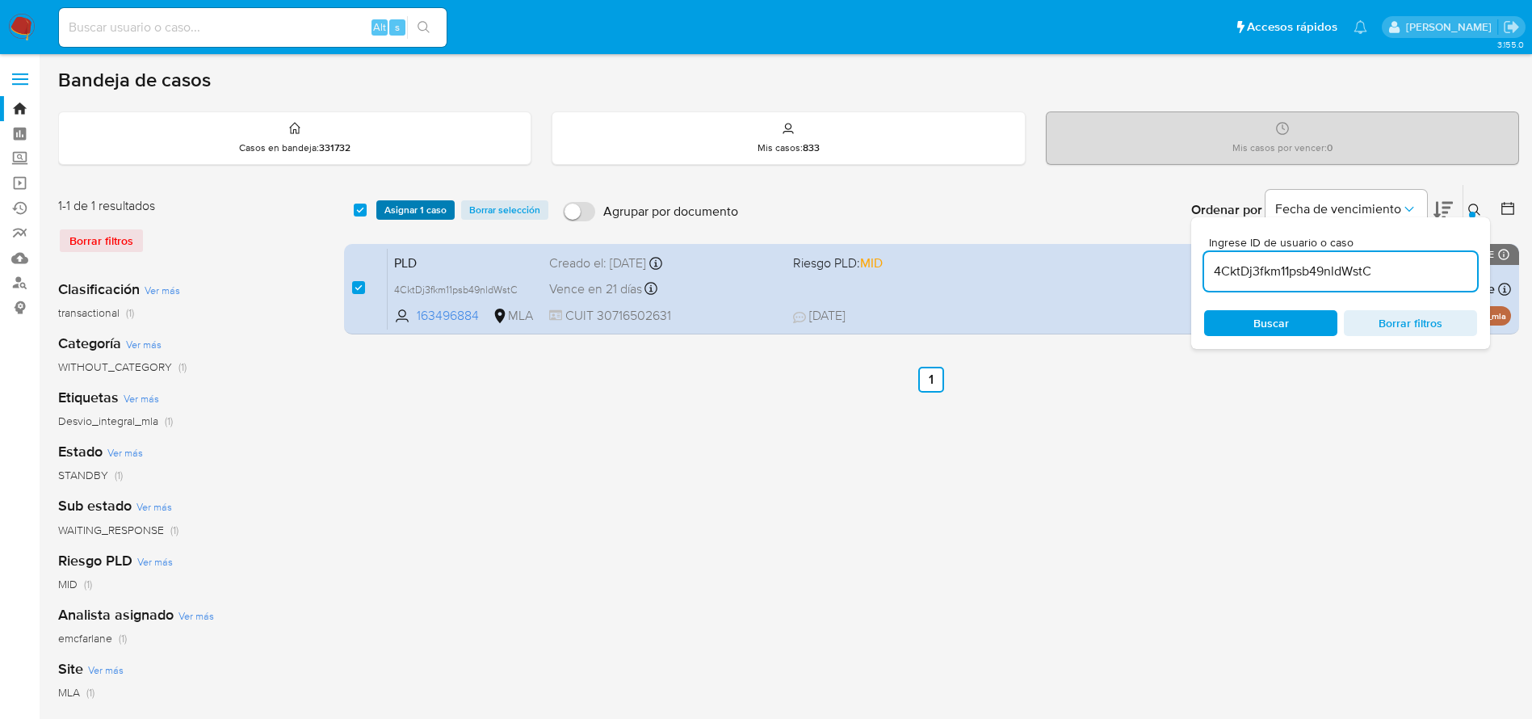
click at [408, 211] on span "Asignar 1 caso" at bounding box center [415, 210] width 62 height 16
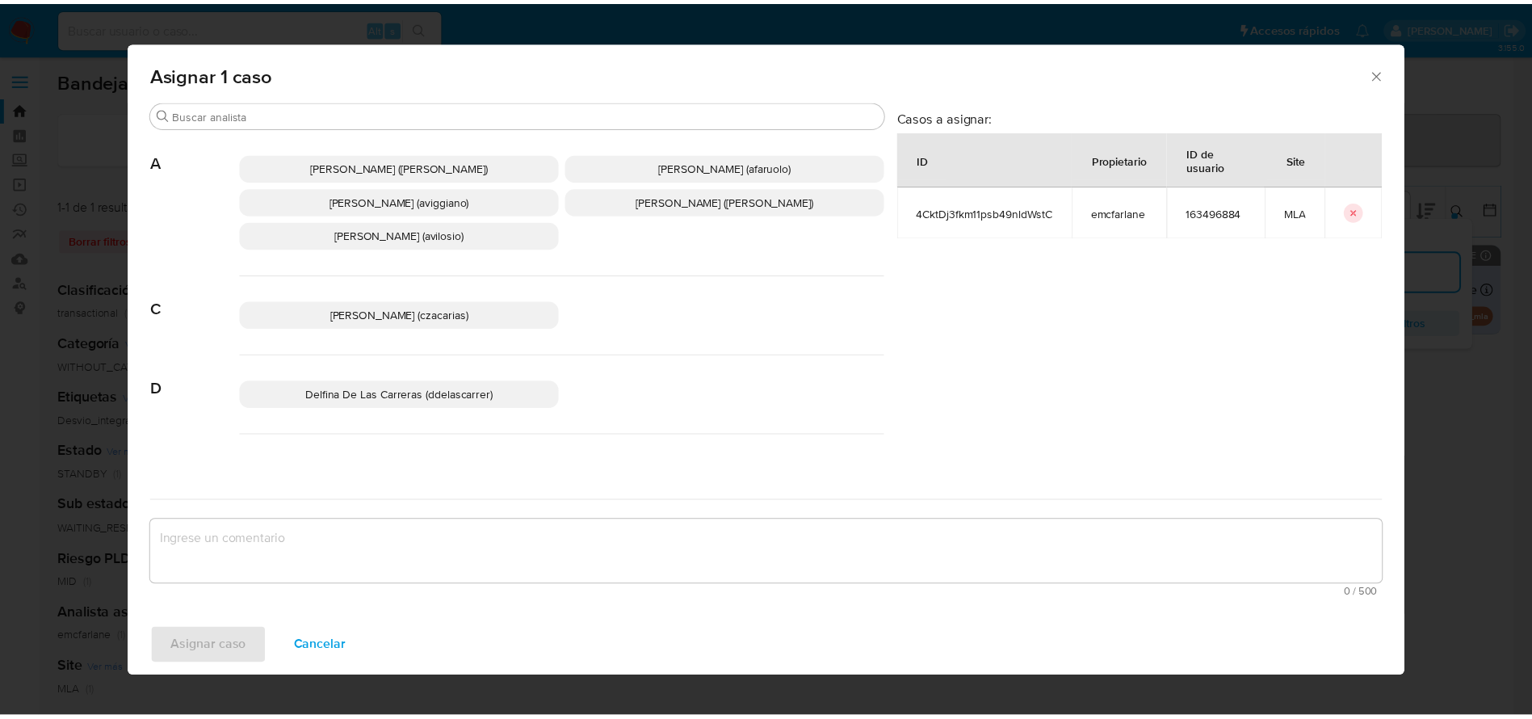
scroll to position [121, 0]
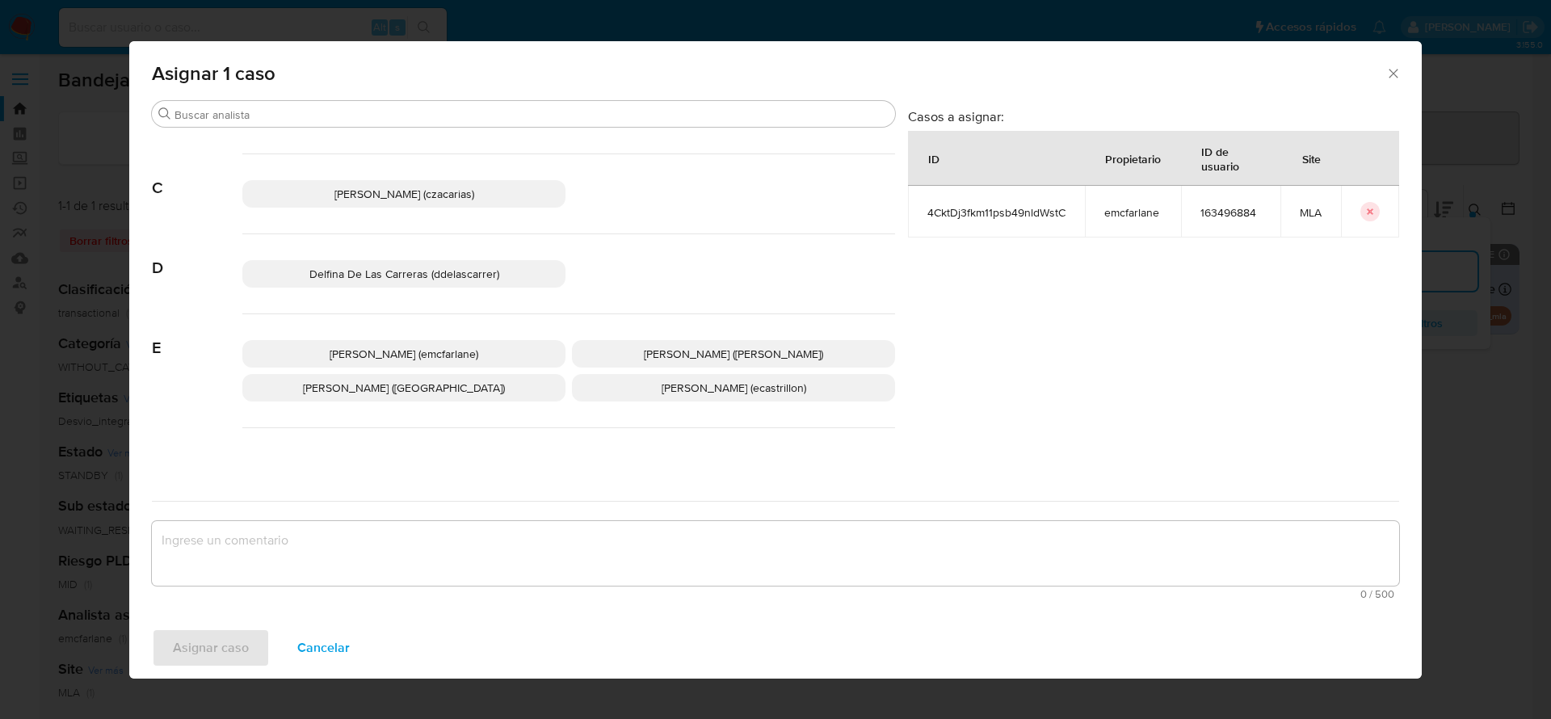
drag, startPoint x: 397, startPoint y: 360, endPoint x: 388, endPoint y: 367, distance: 10.3
click at [397, 359] on span "Elaine Mc Farlane (emcfarlane)" at bounding box center [404, 354] width 149 height 16
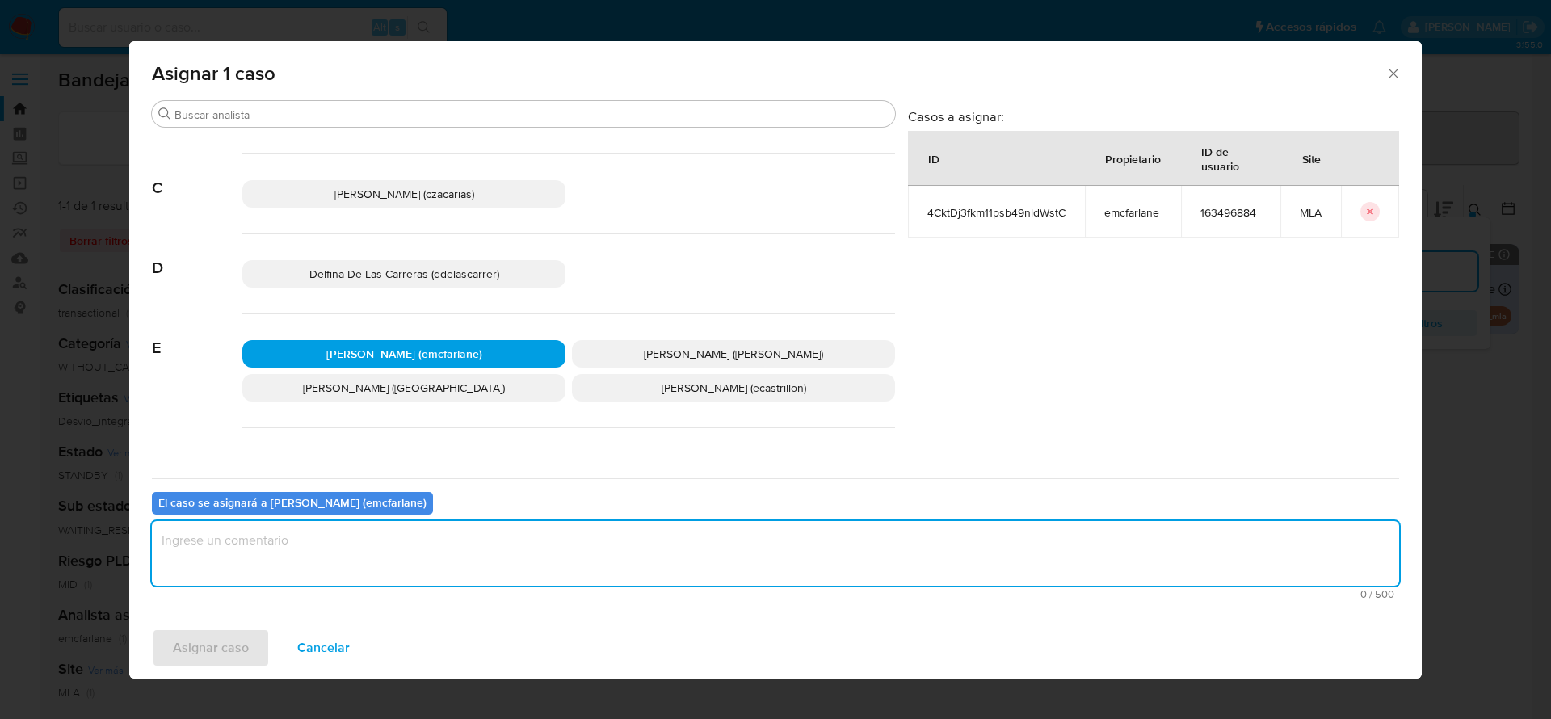
click at [330, 571] on textarea "assign-modal" at bounding box center [775, 553] width 1247 height 65
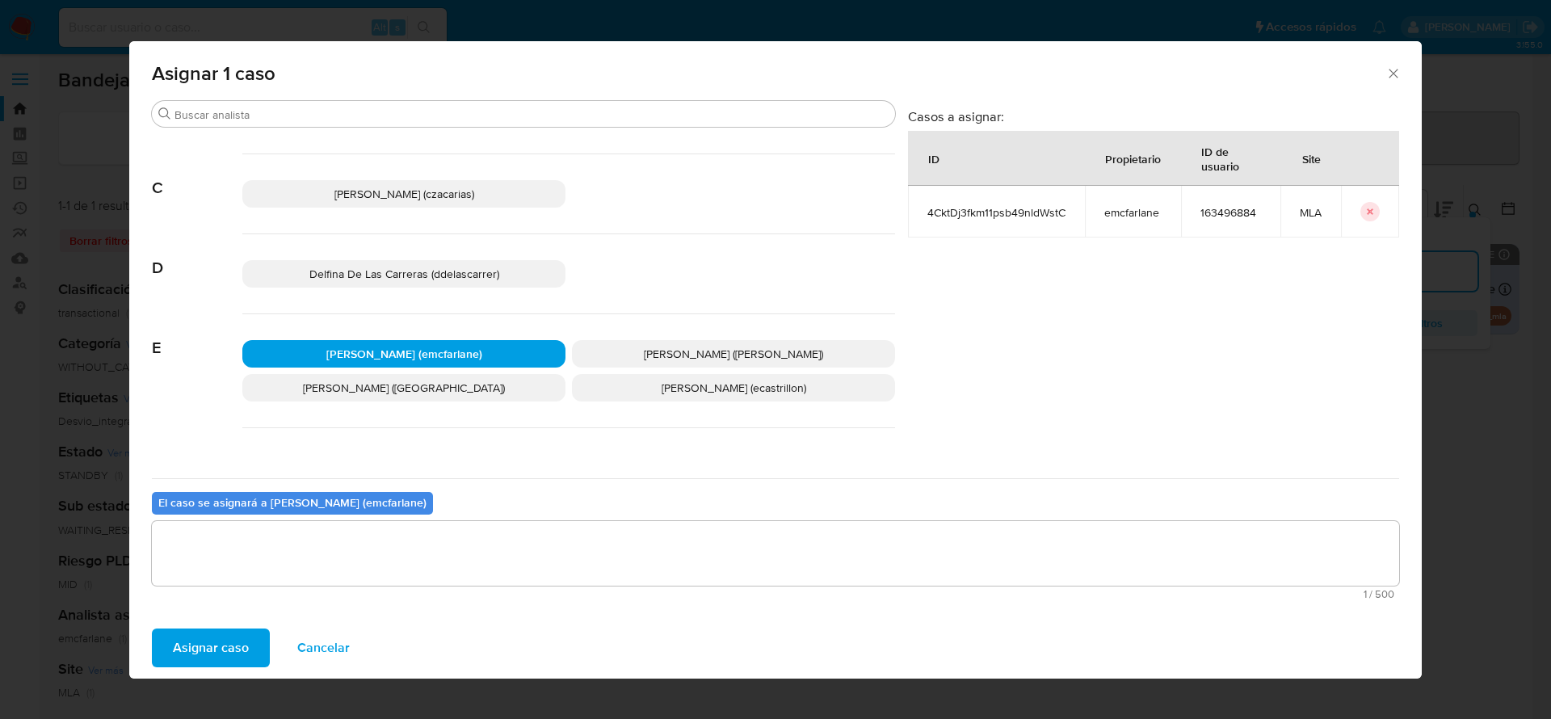
click at [212, 643] on span "Asignar caso" at bounding box center [211, 648] width 76 height 36
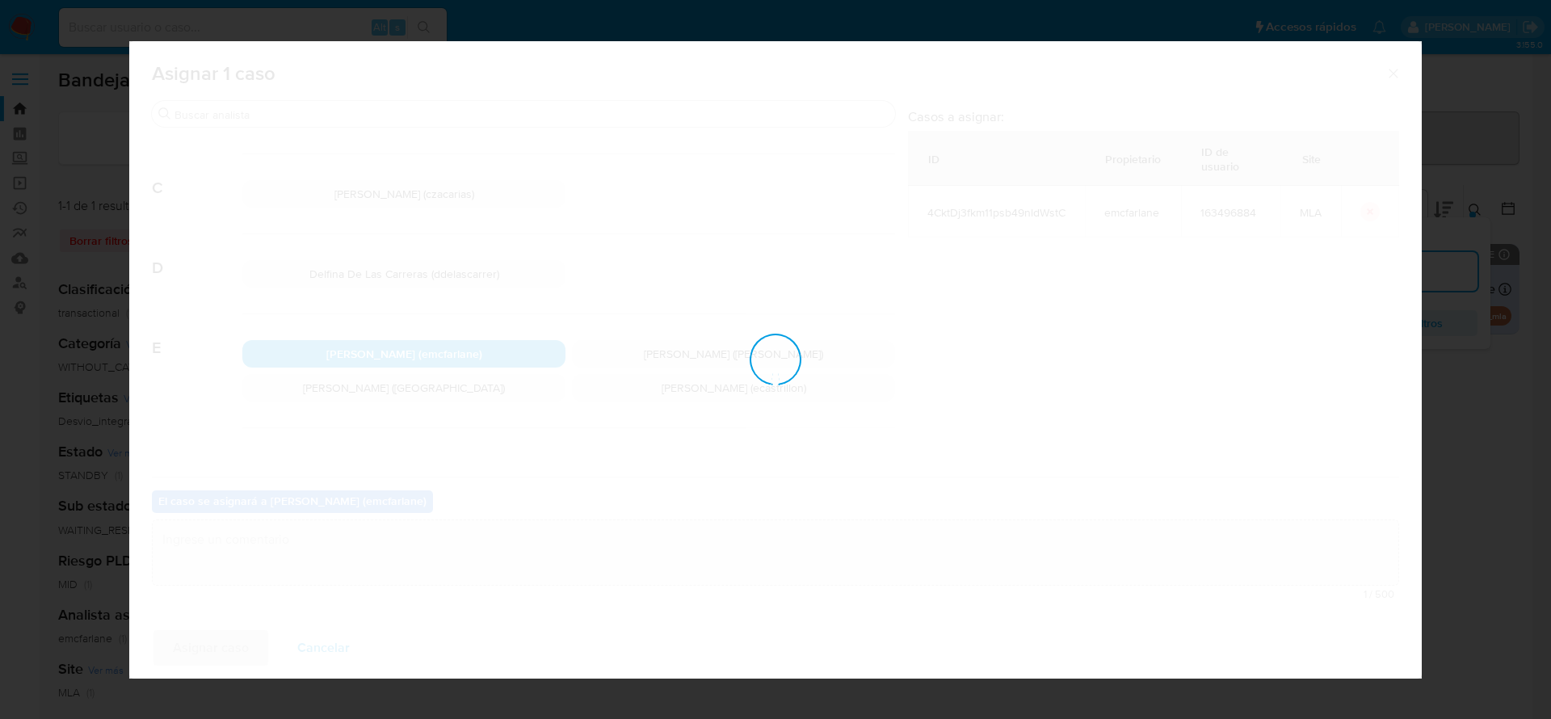
checkbox input "false"
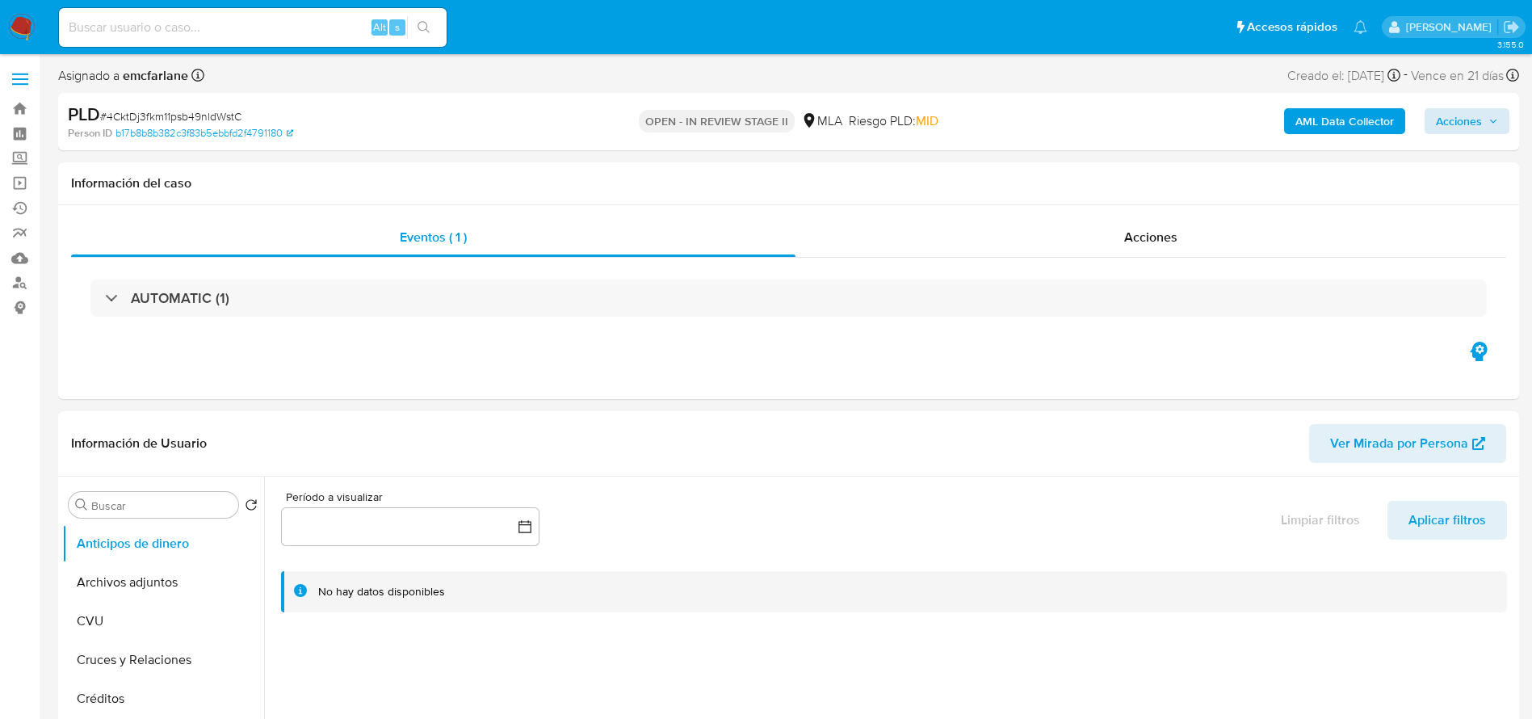
select select "10"
drag, startPoint x: 1480, startPoint y: 108, endPoint x: 1383, endPoint y: 130, distance: 99.3
click at [1478, 108] on span "Acciones" at bounding box center [1459, 121] width 46 height 26
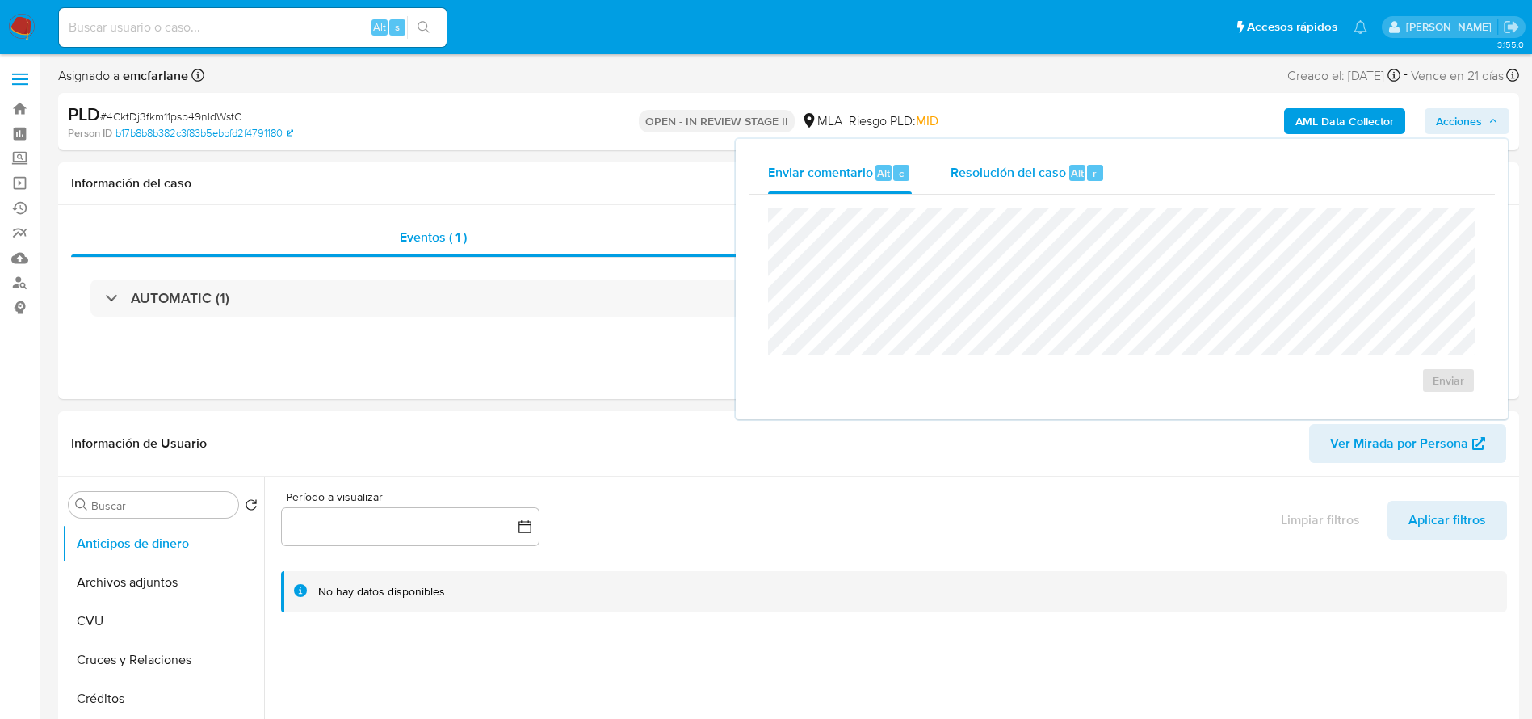
click at [1110, 174] on button "Resolución del caso Alt r" at bounding box center [1027, 173] width 193 height 42
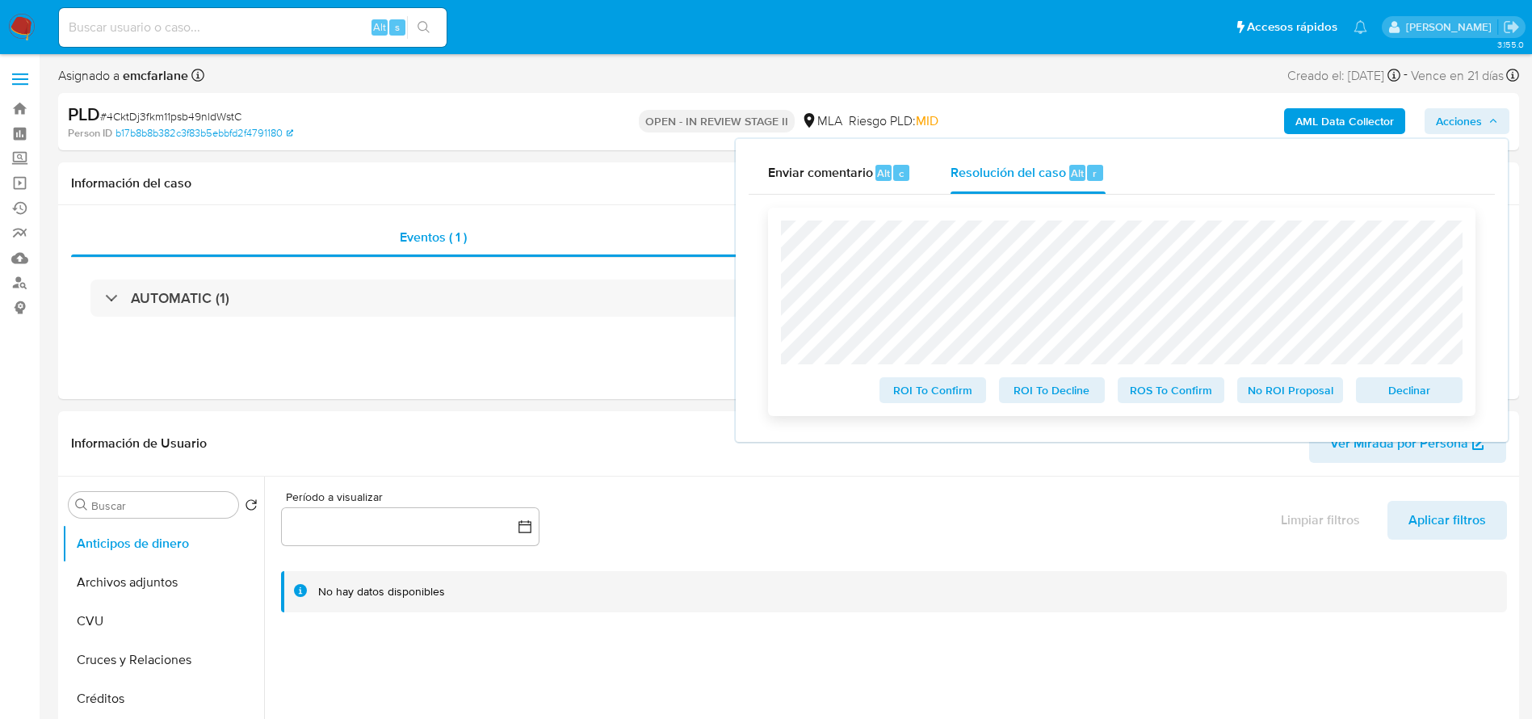
click at [1389, 378] on div "Declinar" at bounding box center [1406, 387] width 113 height 32
click at [1380, 395] on span "Declinar" at bounding box center [1409, 390] width 84 height 23
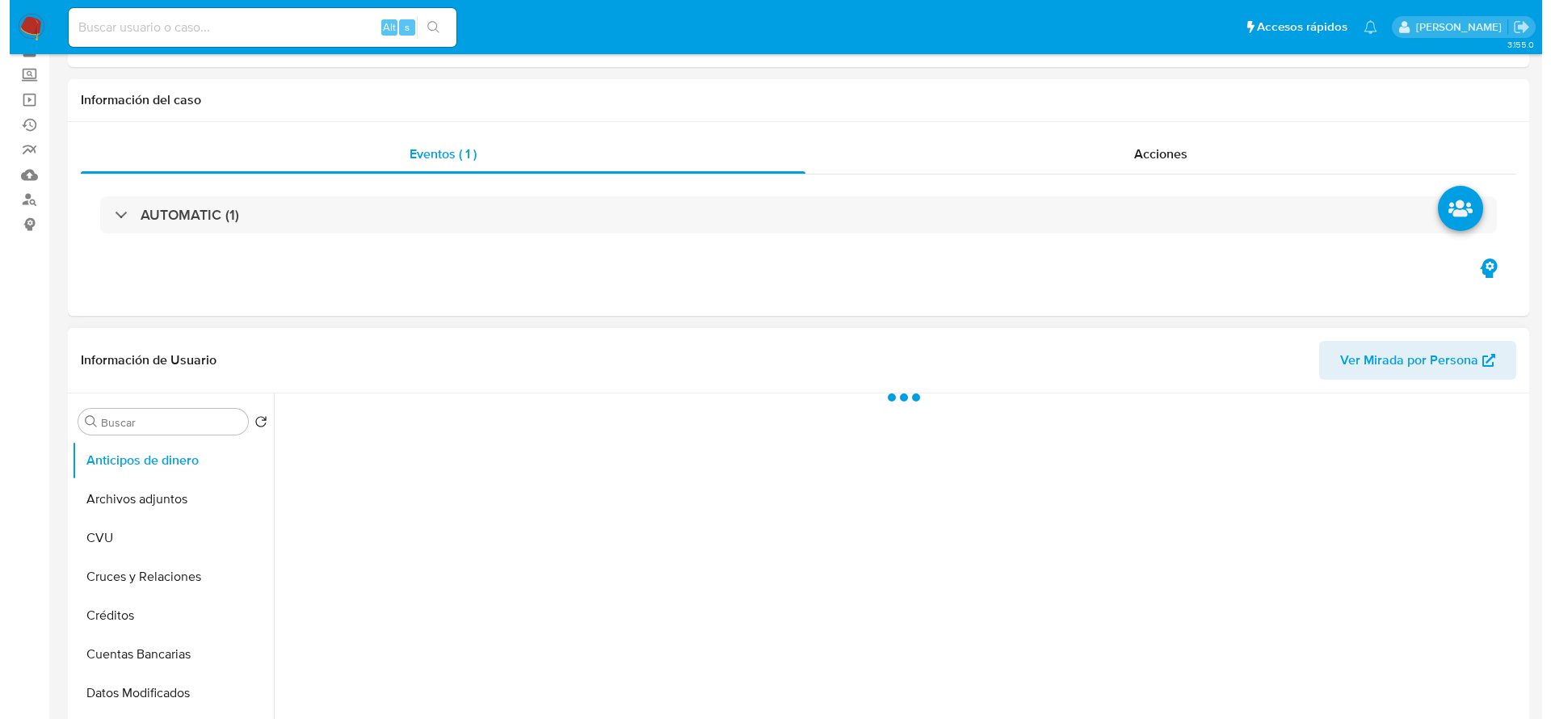
scroll to position [121, 0]
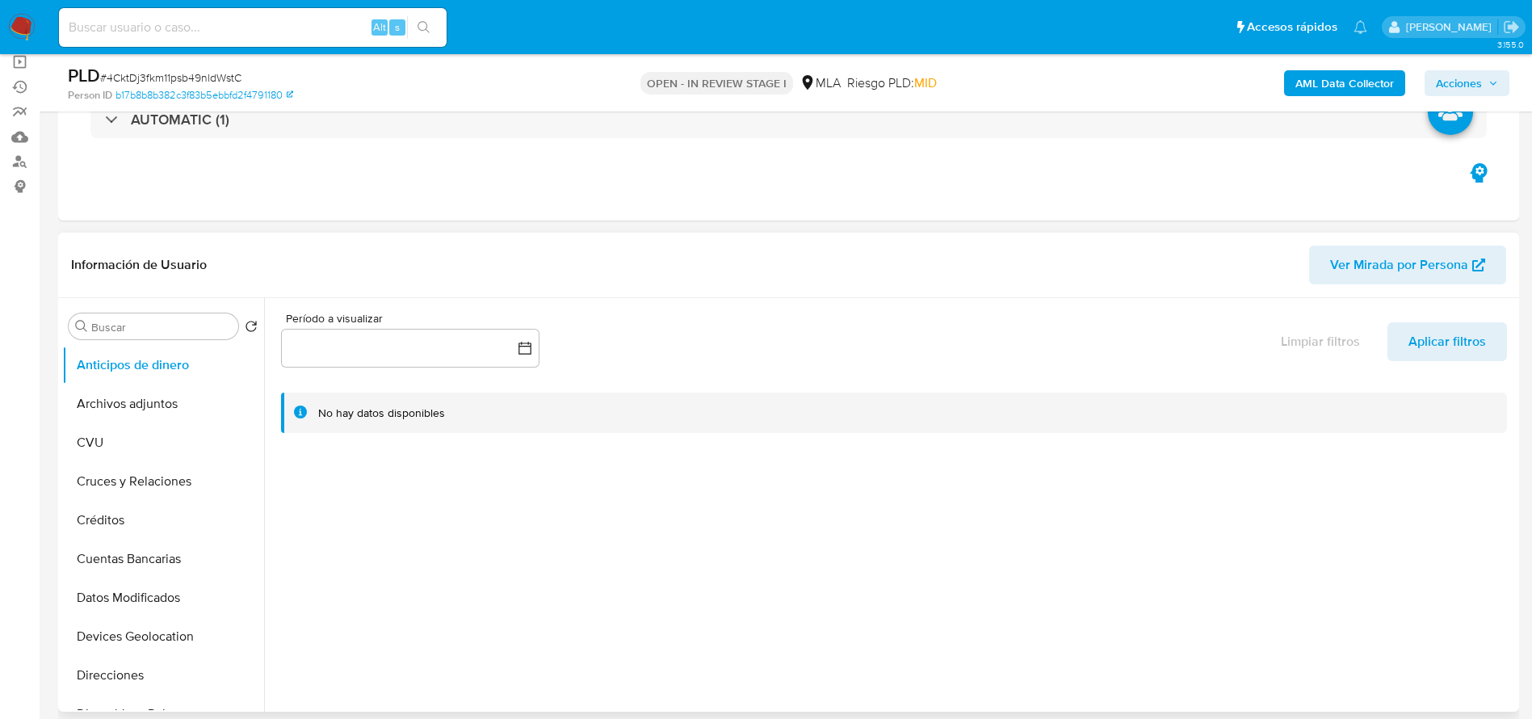
drag, startPoint x: 131, startPoint y: 398, endPoint x: 670, endPoint y: 426, distance: 539.4
click at [131, 397] on button "Archivos adjuntos" at bounding box center [163, 403] width 202 height 39
select select "10"
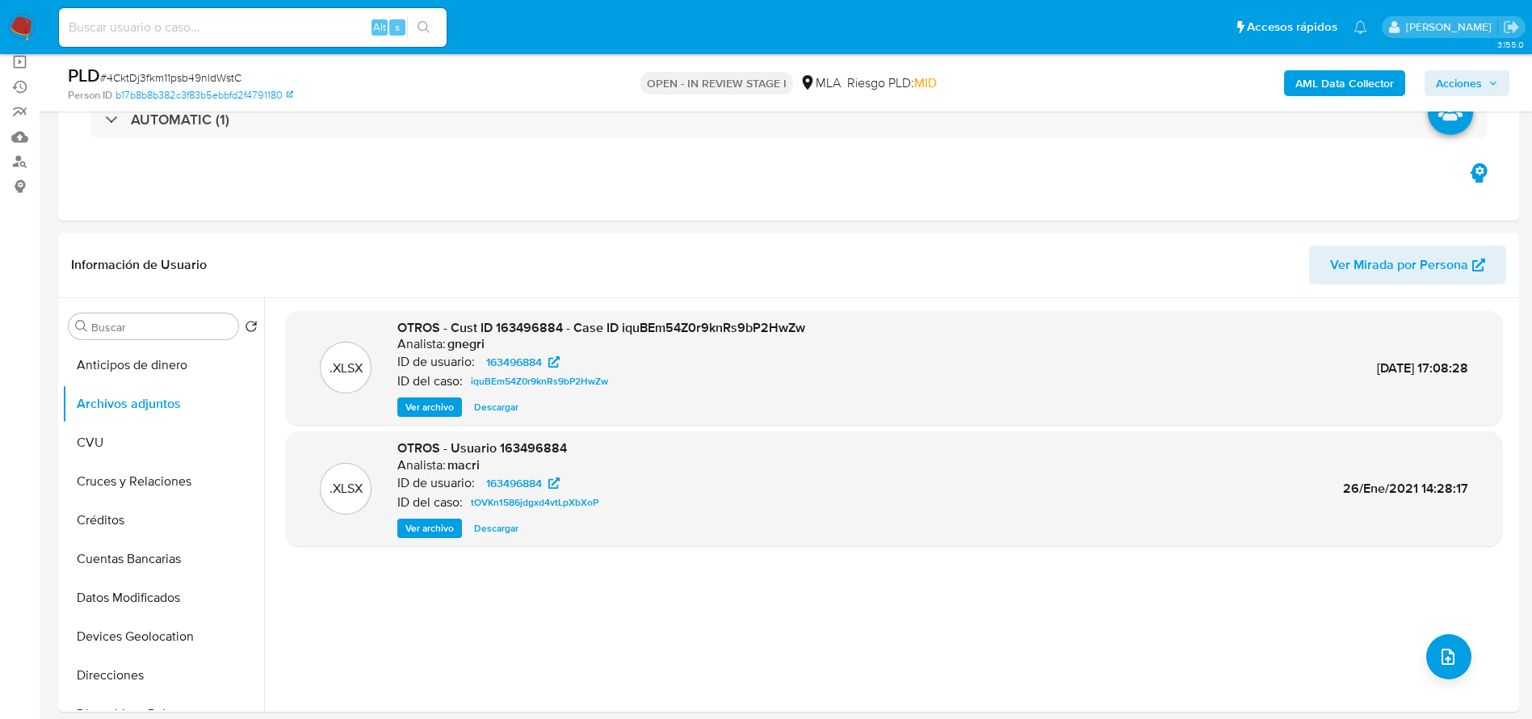
click at [1331, 95] on b "AML Data Collector" at bounding box center [1344, 83] width 99 height 26
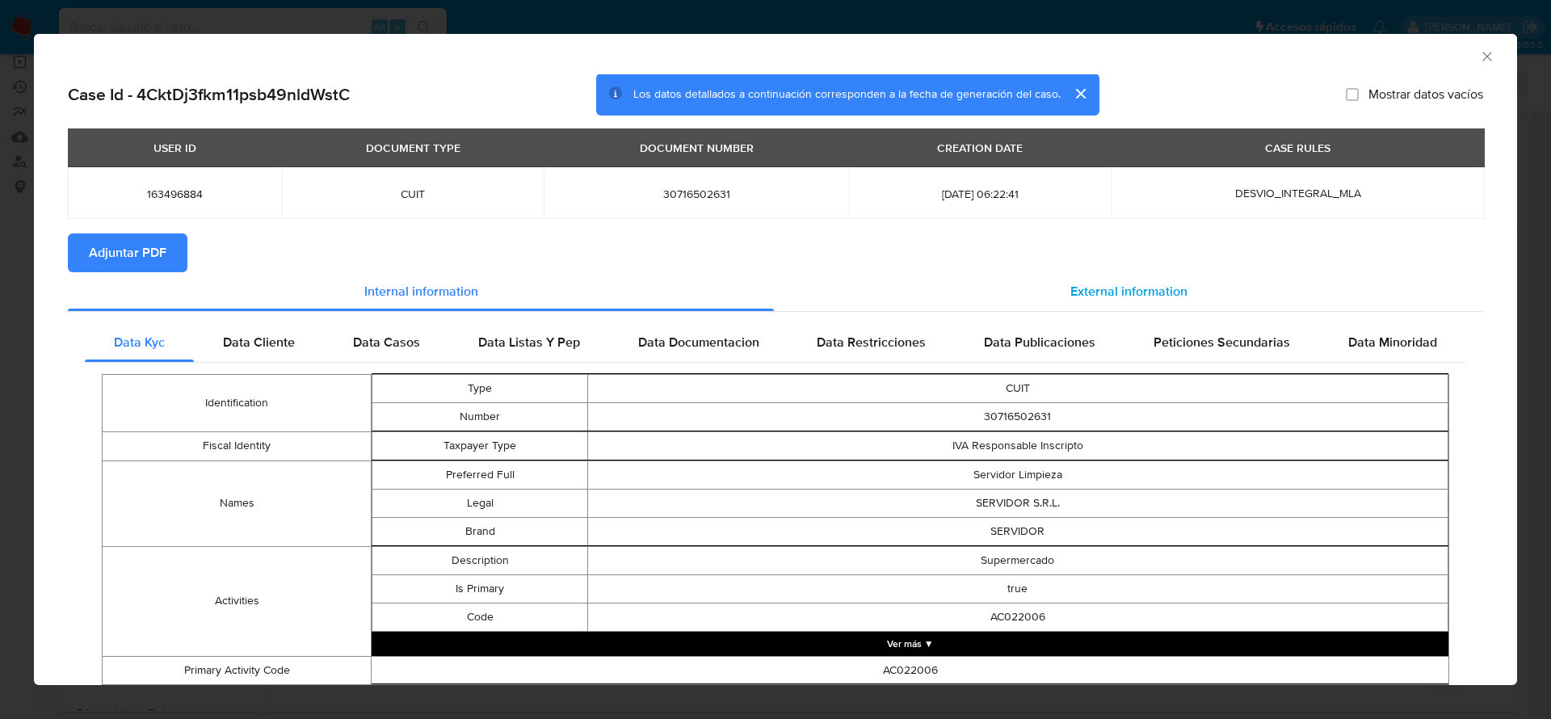
click at [1146, 283] on span "External information" at bounding box center [1128, 291] width 117 height 19
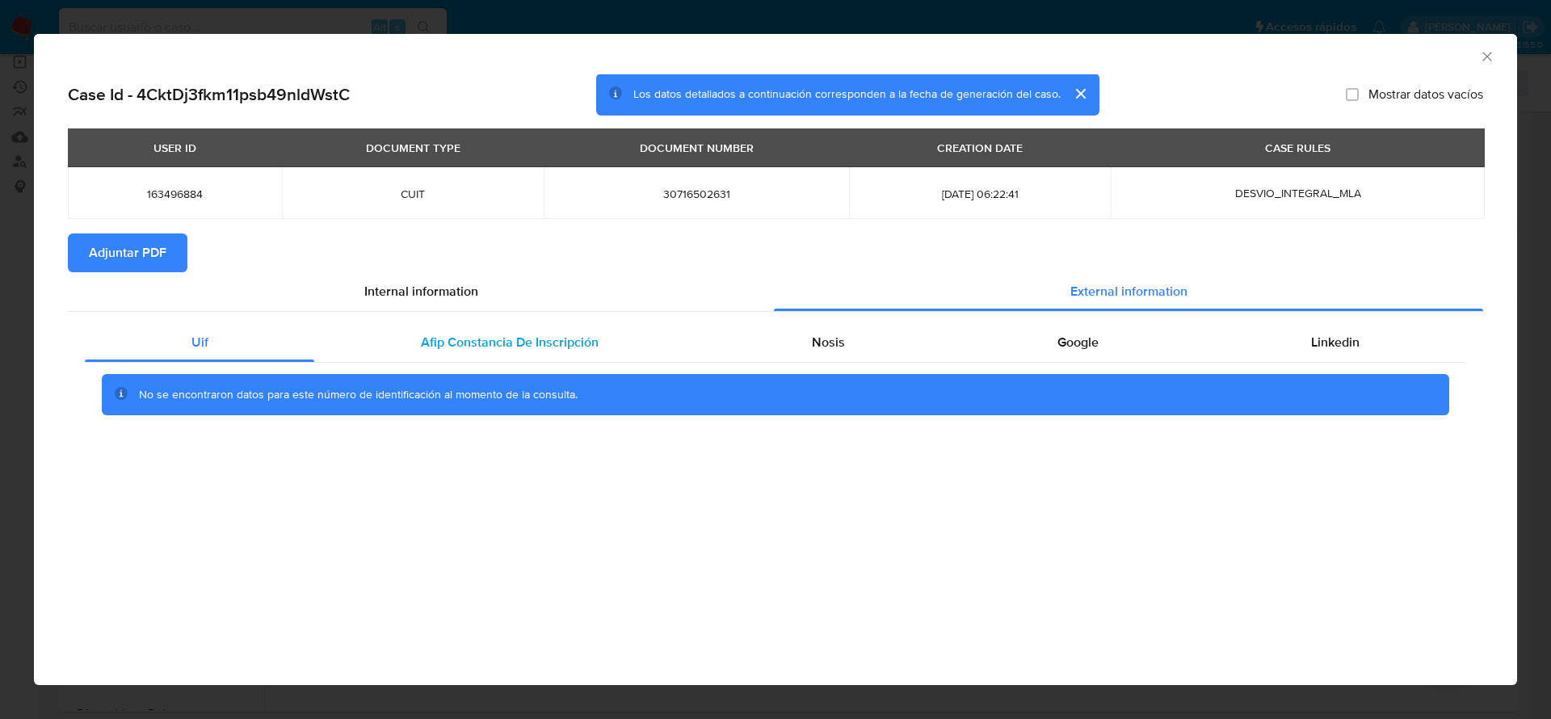
click at [521, 346] on span "Afip Constancia De Inscripción" at bounding box center [510, 342] width 178 height 19
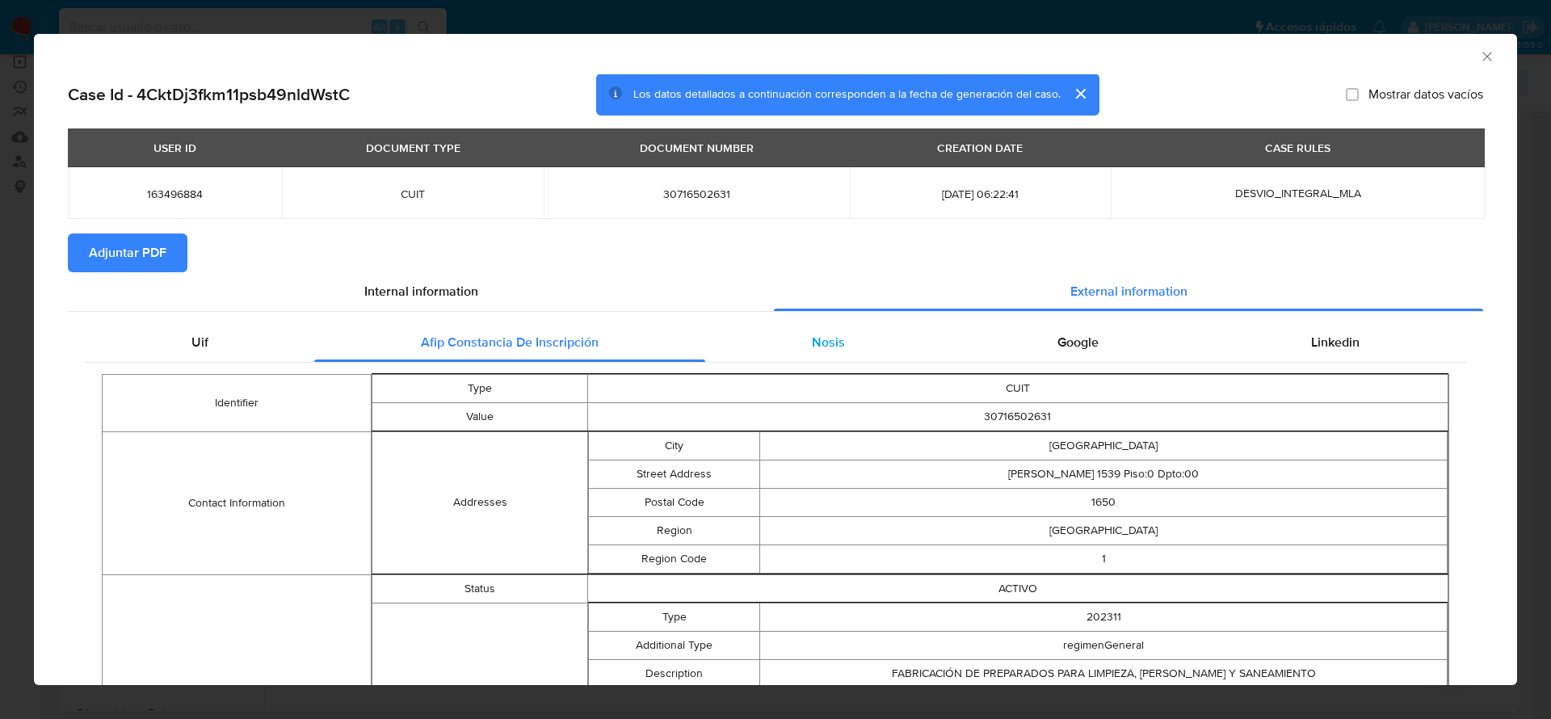
click at [860, 335] on div "Nosis" at bounding box center [828, 342] width 246 height 39
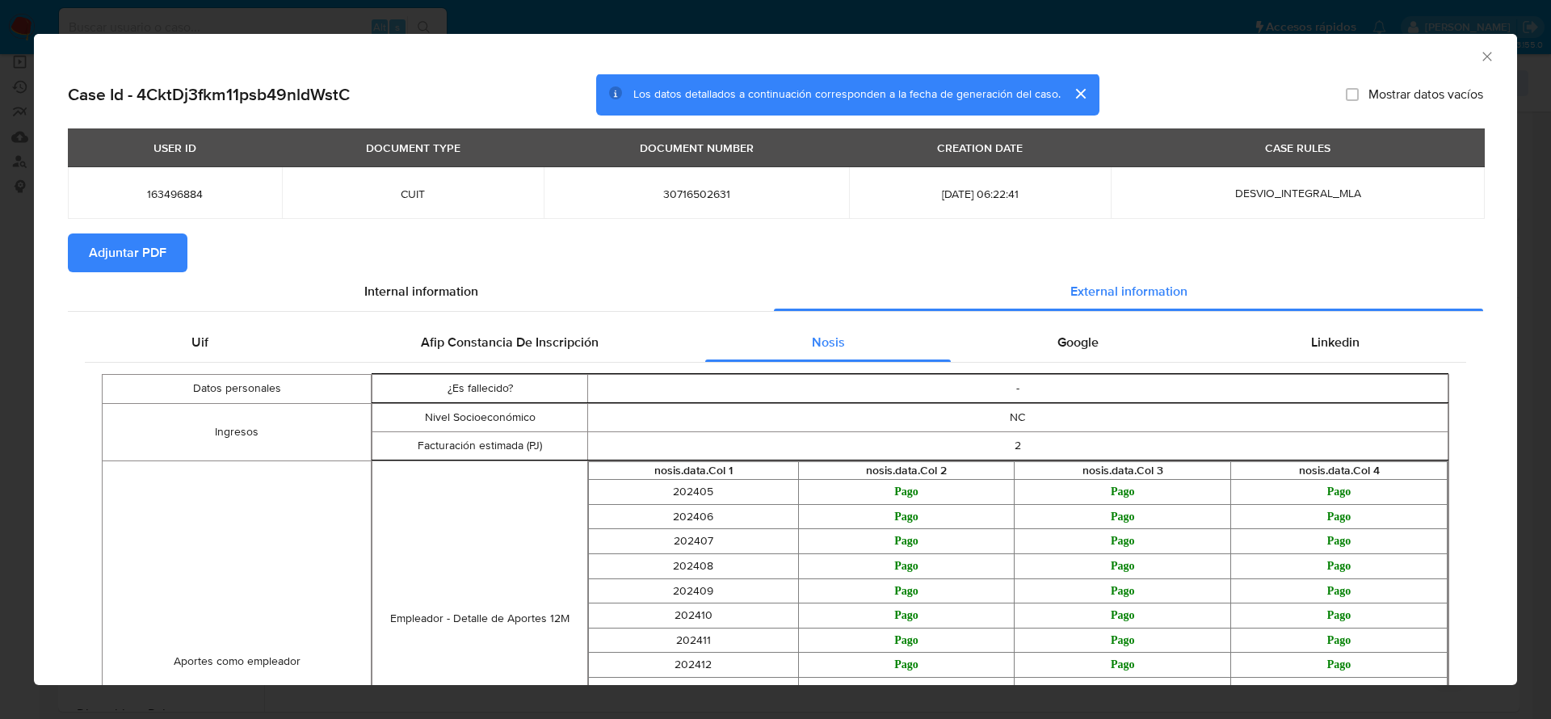
drag, startPoint x: 1079, startPoint y: 327, endPoint x: 1289, endPoint y: 362, distance: 212.8
click at [1080, 330] on div "Google" at bounding box center [1078, 342] width 254 height 39
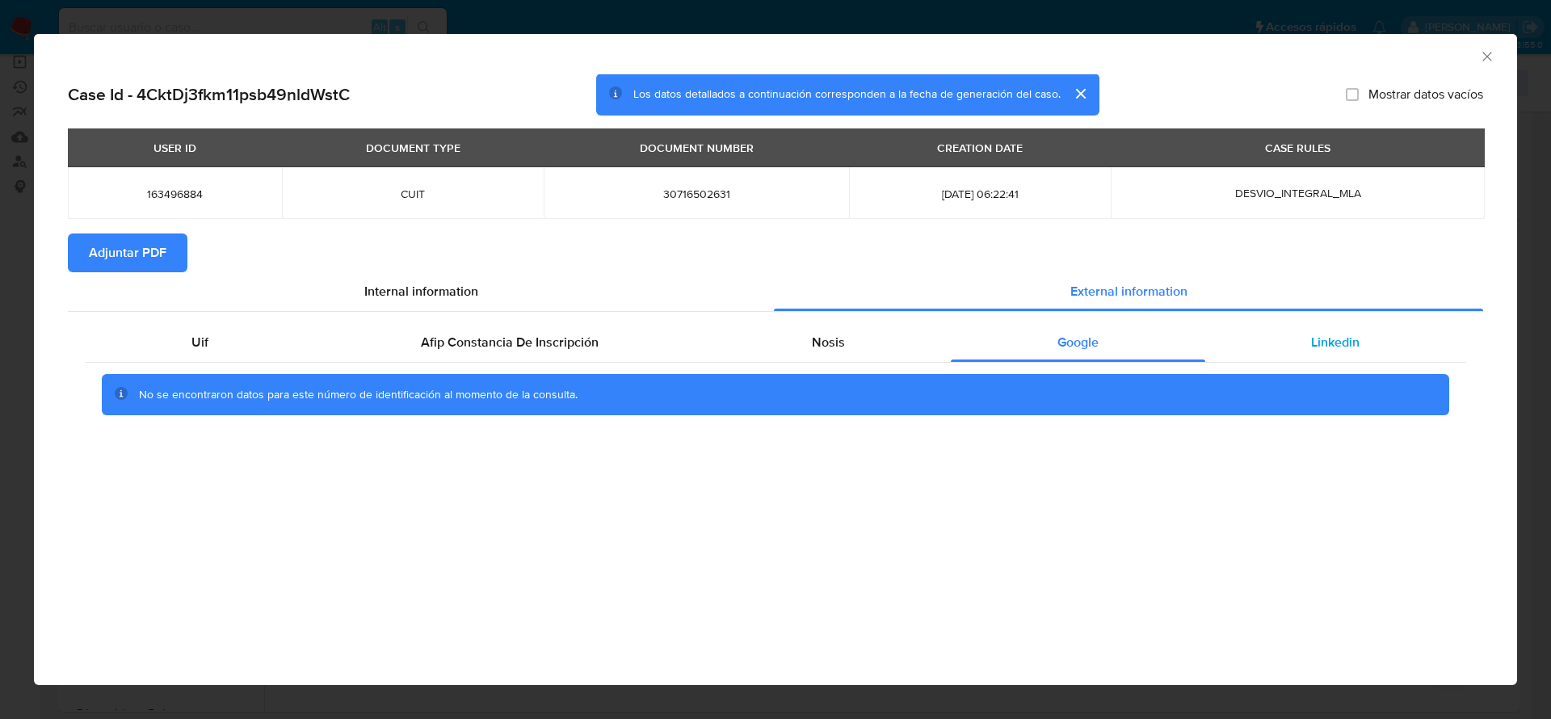
click at [1316, 324] on div "Linkedin" at bounding box center [1335, 342] width 261 height 39
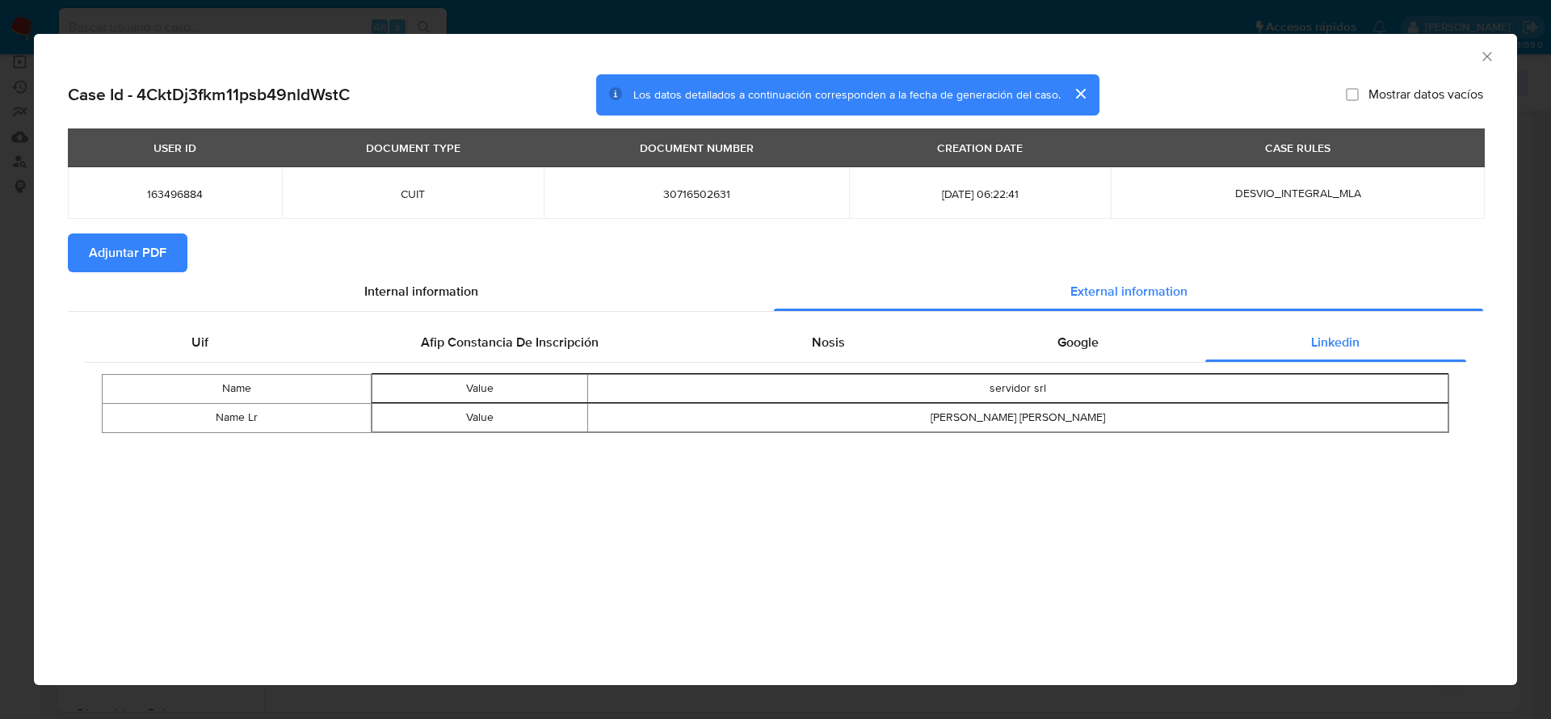
click at [122, 252] on span "Adjuntar PDF" at bounding box center [128, 253] width 78 height 36
click at [1497, 51] on div "AML Data Collector" at bounding box center [775, 54] width 1483 height 40
click at [1484, 57] on icon "Cerrar ventana" at bounding box center [1487, 56] width 16 height 16
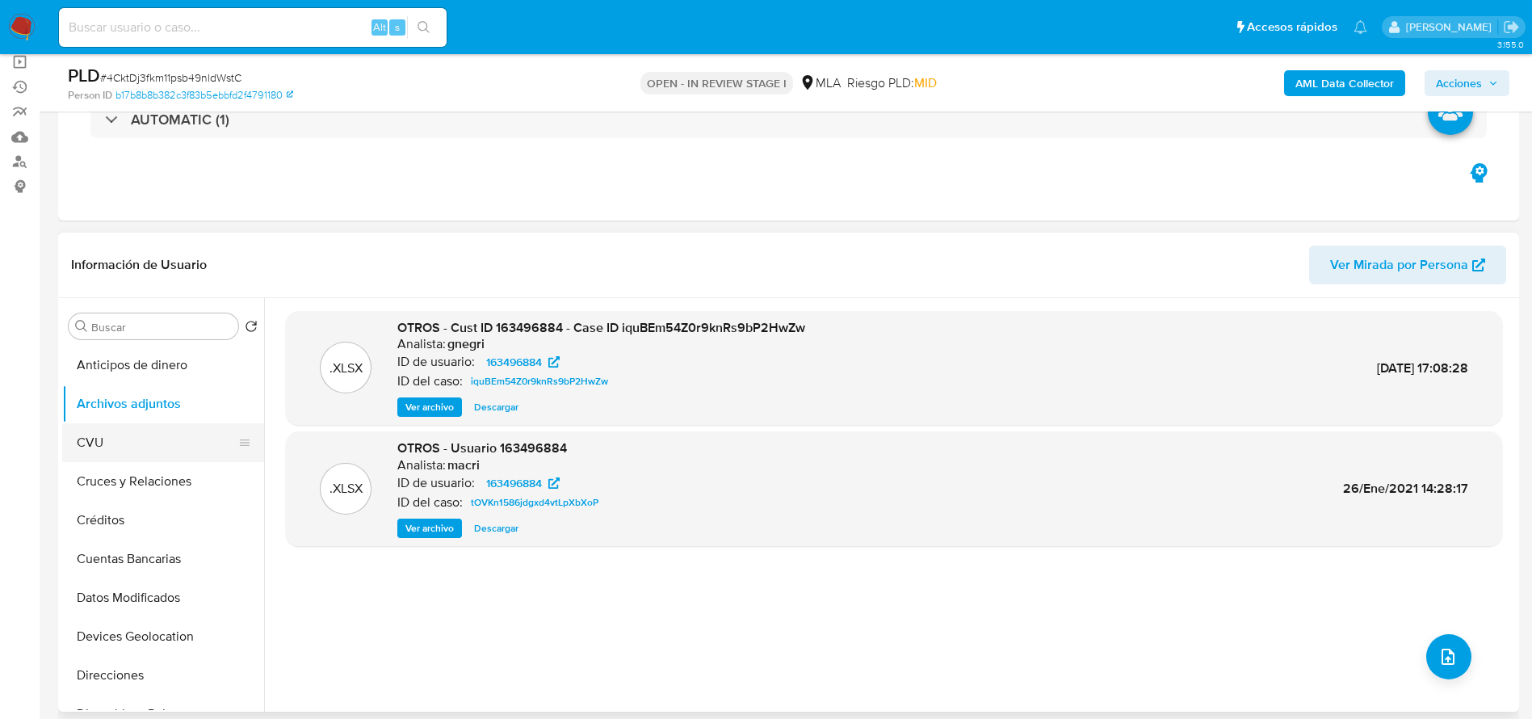
drag, startPoint x: 133, startPoint y: 429, endPoint x: 139, endPoint y: 422, distance: 8.6
click at [133, 428] on button "CVU" at bounding box center [156, 442] width 189 height 39
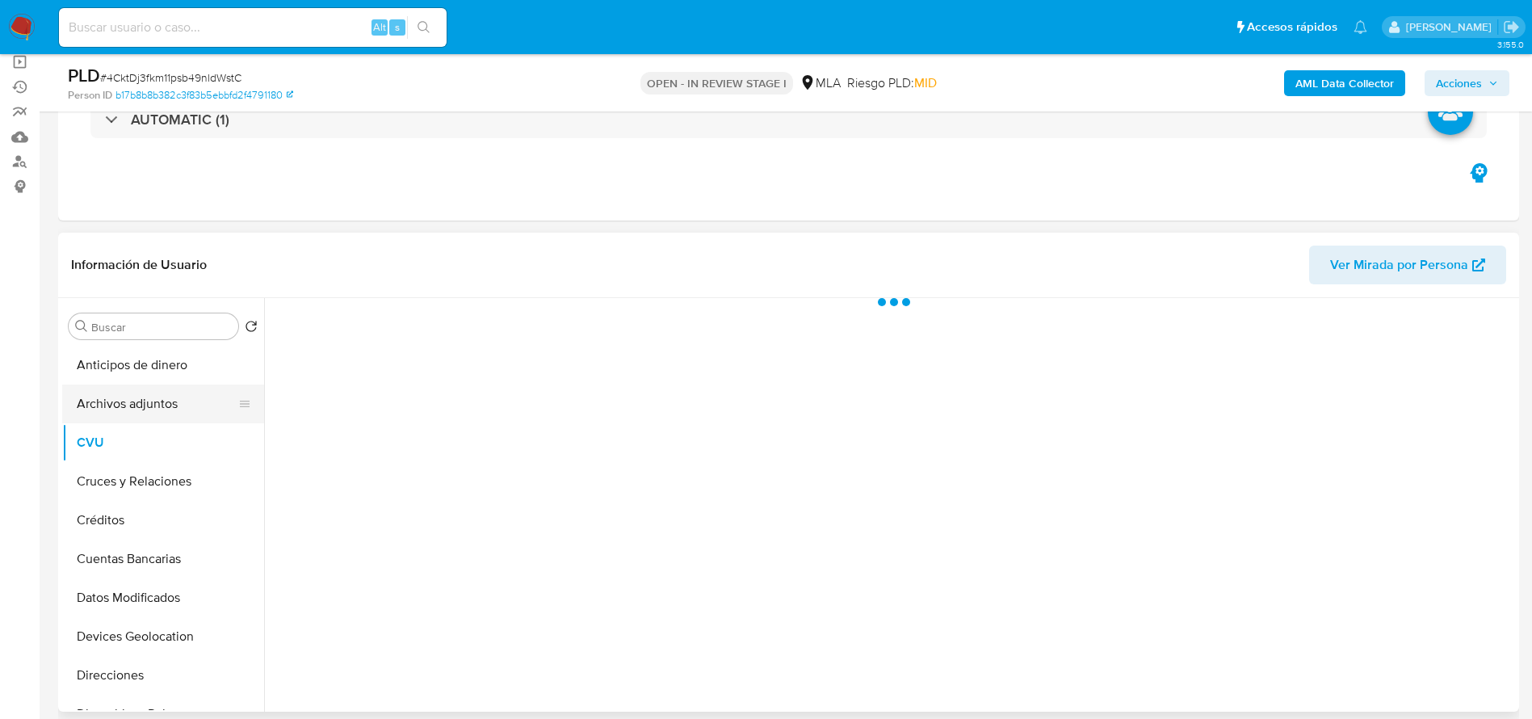
drag, startPoint x: 148, startPoint y: 399, endPoint x: 172, endPoint y: 400, distance: 24.2
click at [149, 399] on button "Archivos adjuntos" at bounding box center [156, 403] width 189 height 39
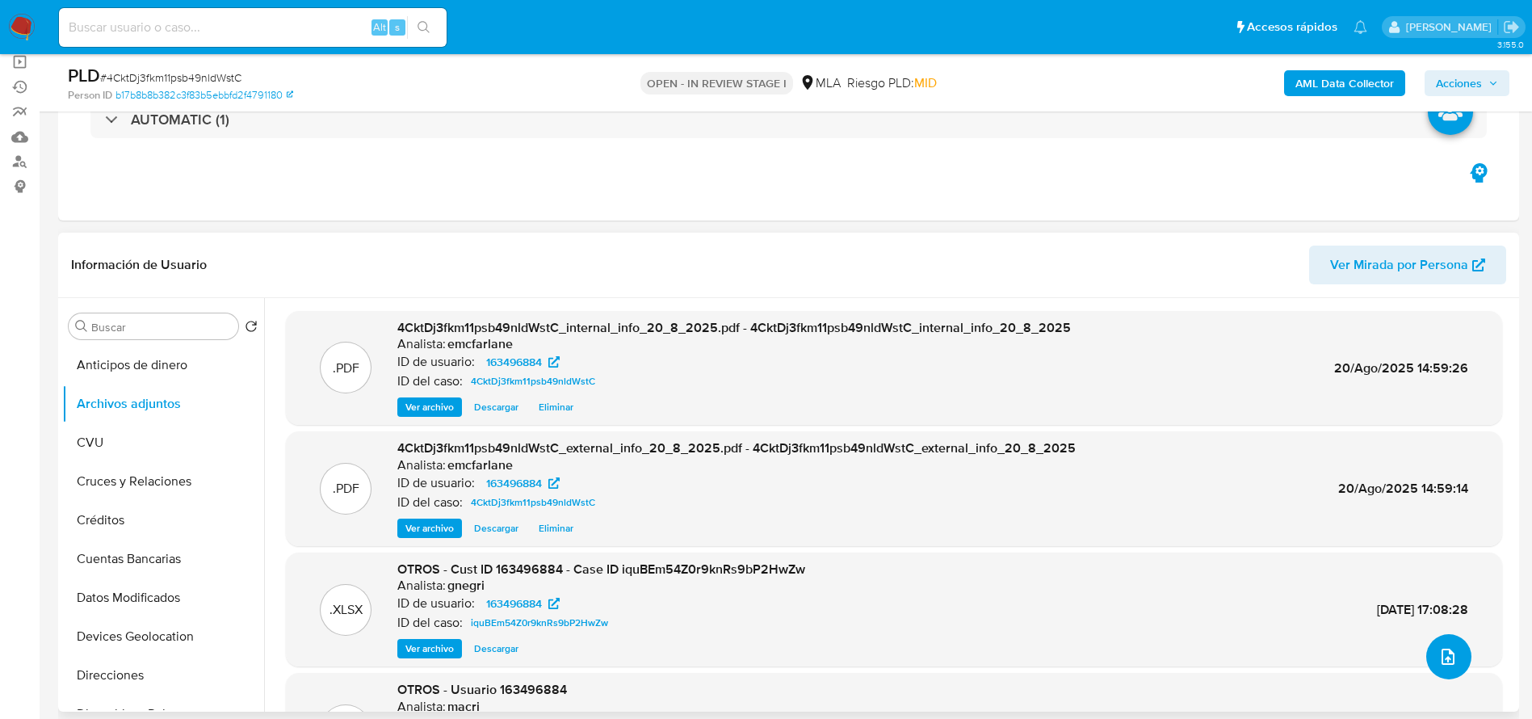
click at [1430, 649] on button "upload-file" at bounding box center [1448, 656] width 45 height 45
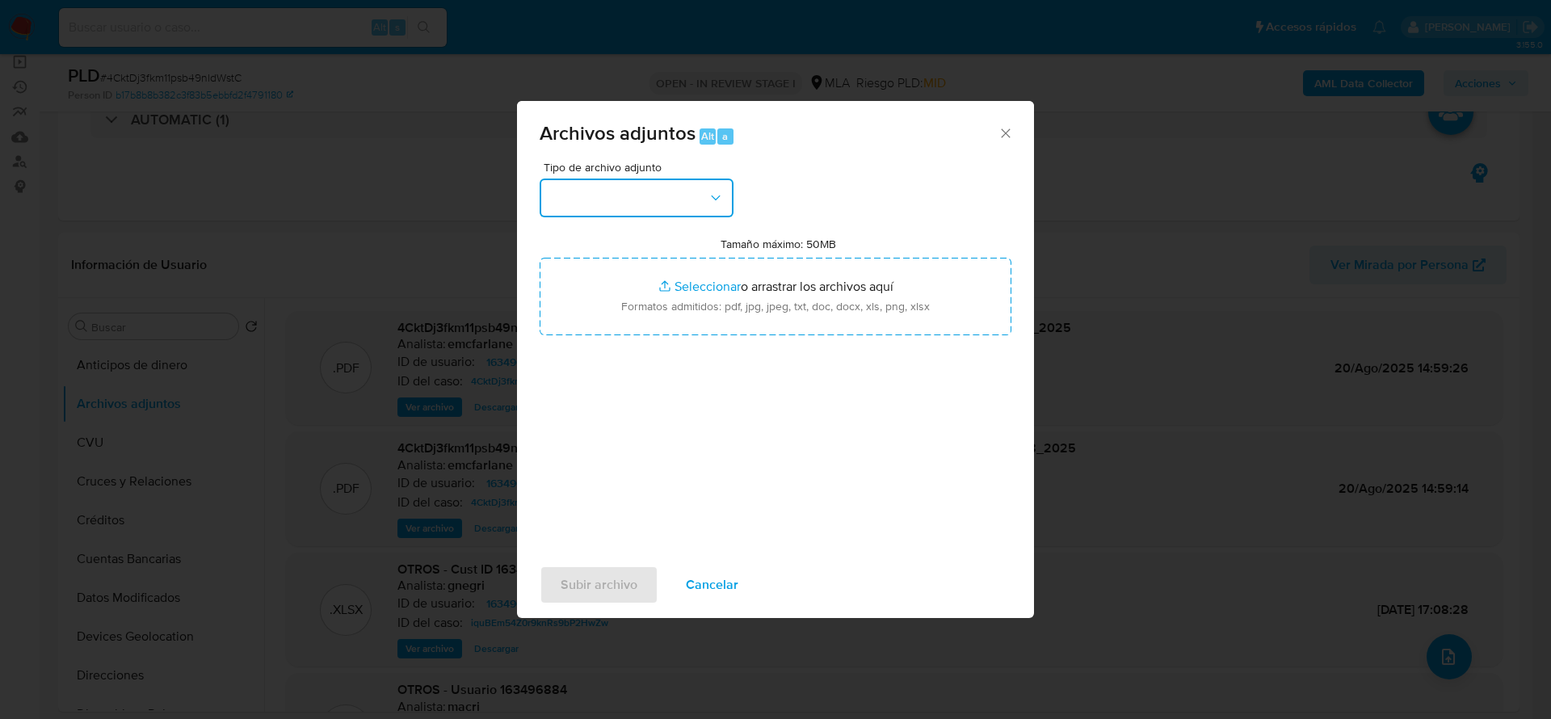
click at [629, 213] on button "button" at bounding box center [637, 197] width 194 height 39
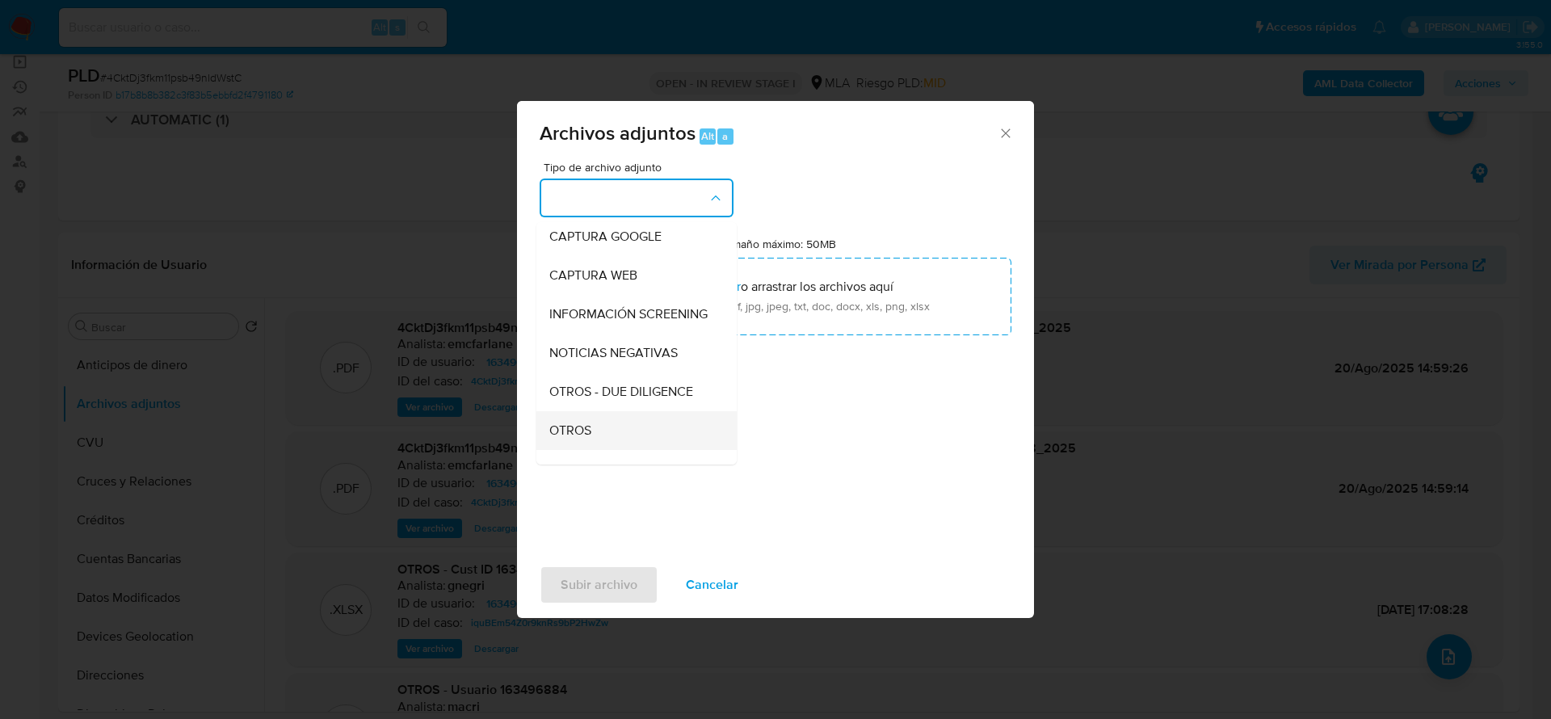
click at [586, 439] on span "OTROS" at bounding box center [570, 430] width 42 height 16
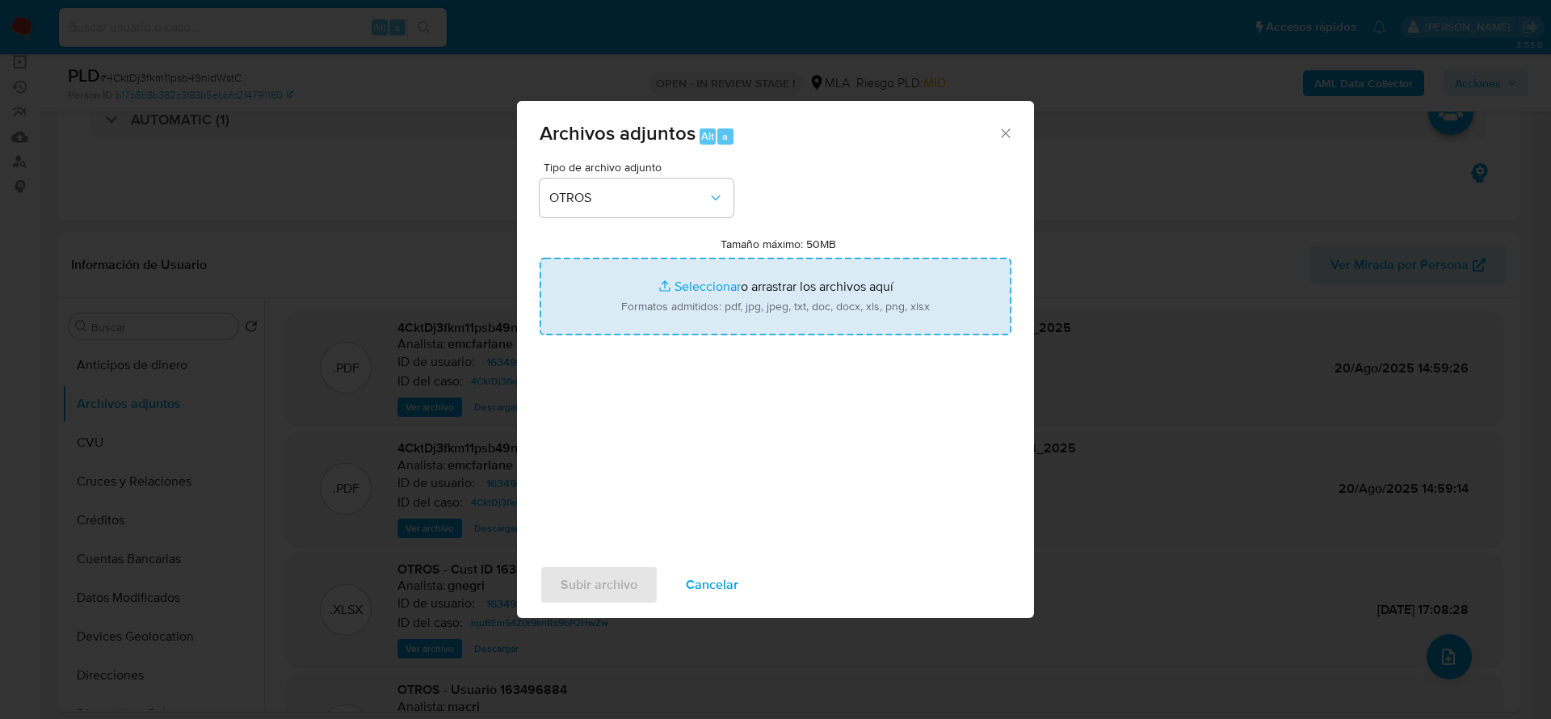
click at [749, 284] on input "Tamaño máximo: 50MB Seleccionar archivos" at bounding box center [776, 297] width 472 height 78
type input "C:\fakepath\163496884_calculador de ingresos.xlsx"
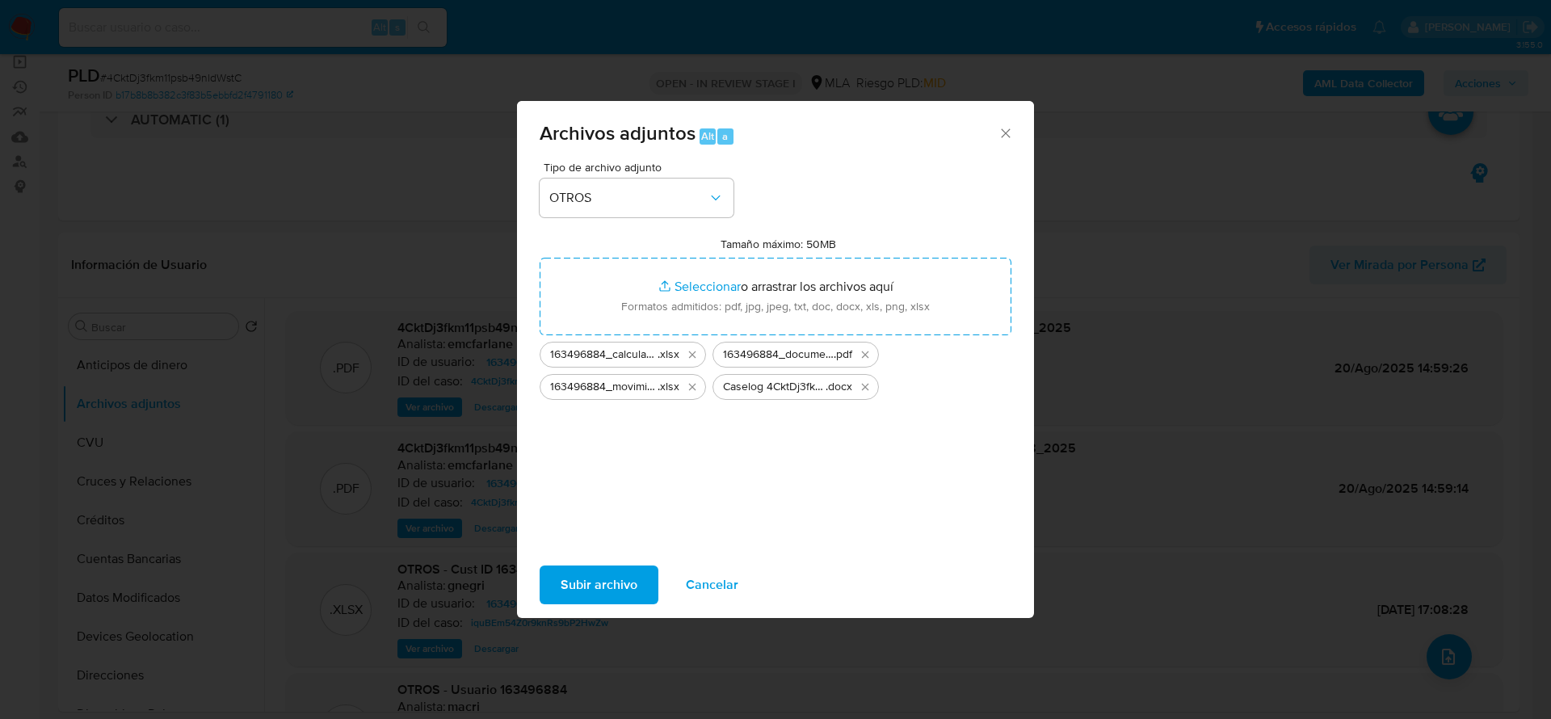
click at [587, 592] on span "Subir archivo" at bounding box center [599, 585] width 77 height 36
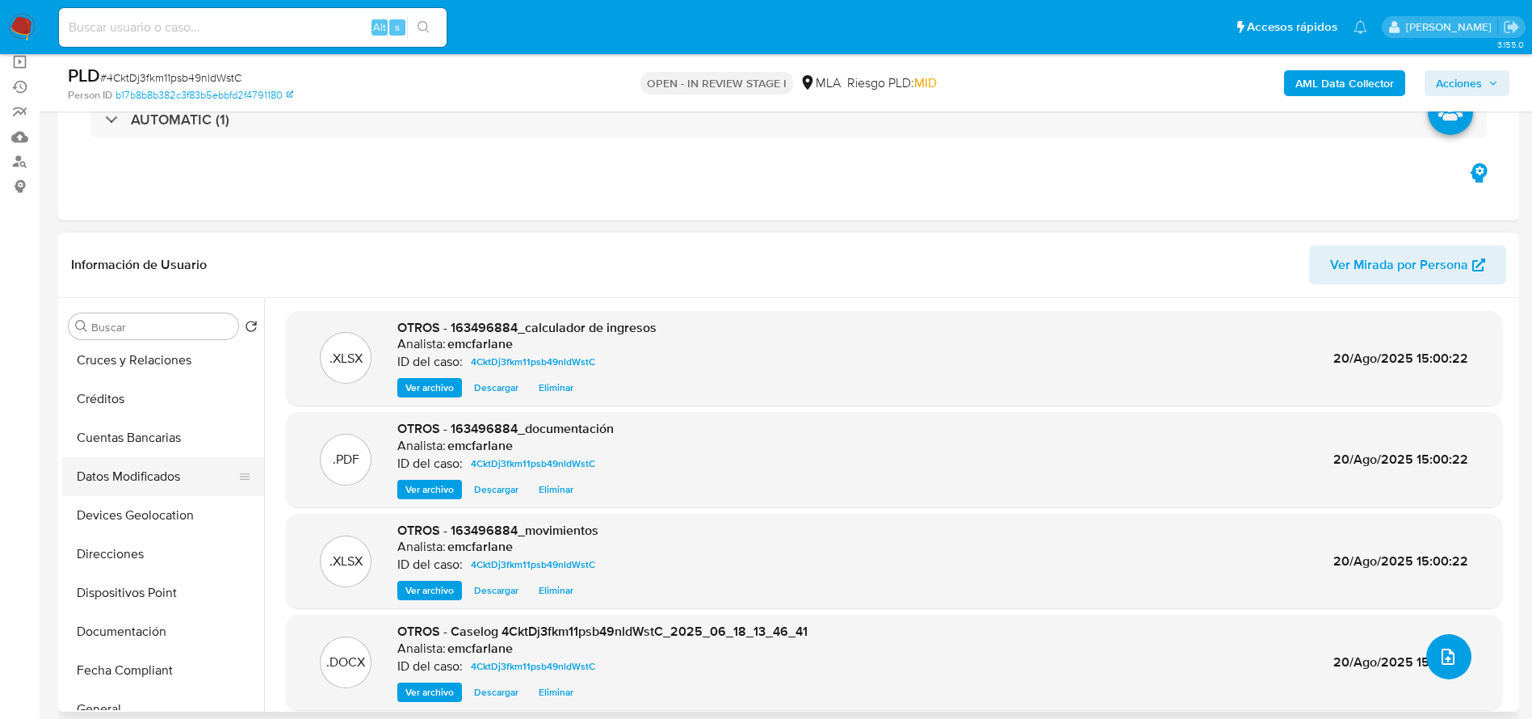
scroll to position [242, 0]
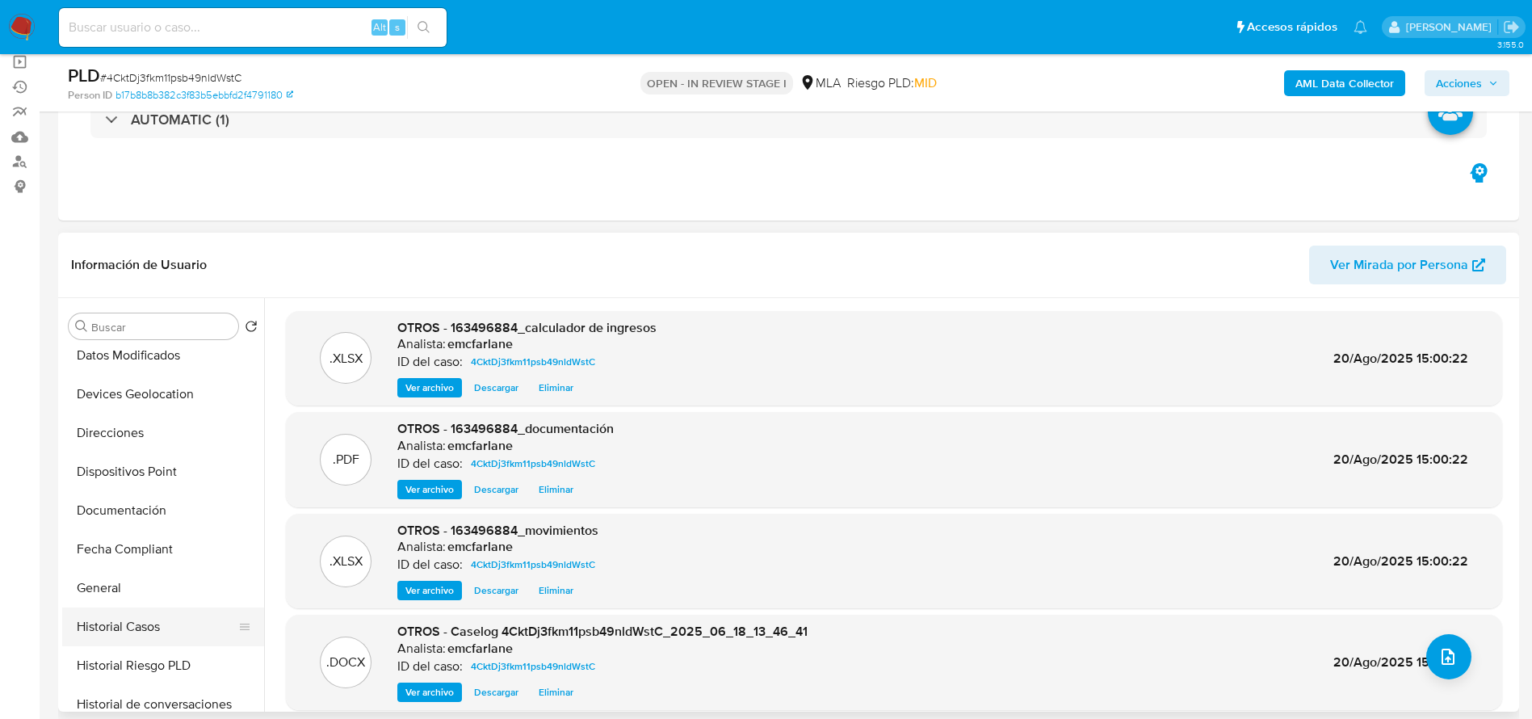
click at [150, 619] on button "Historial Casos" at bounding box center [156, 626] width 189 height 39
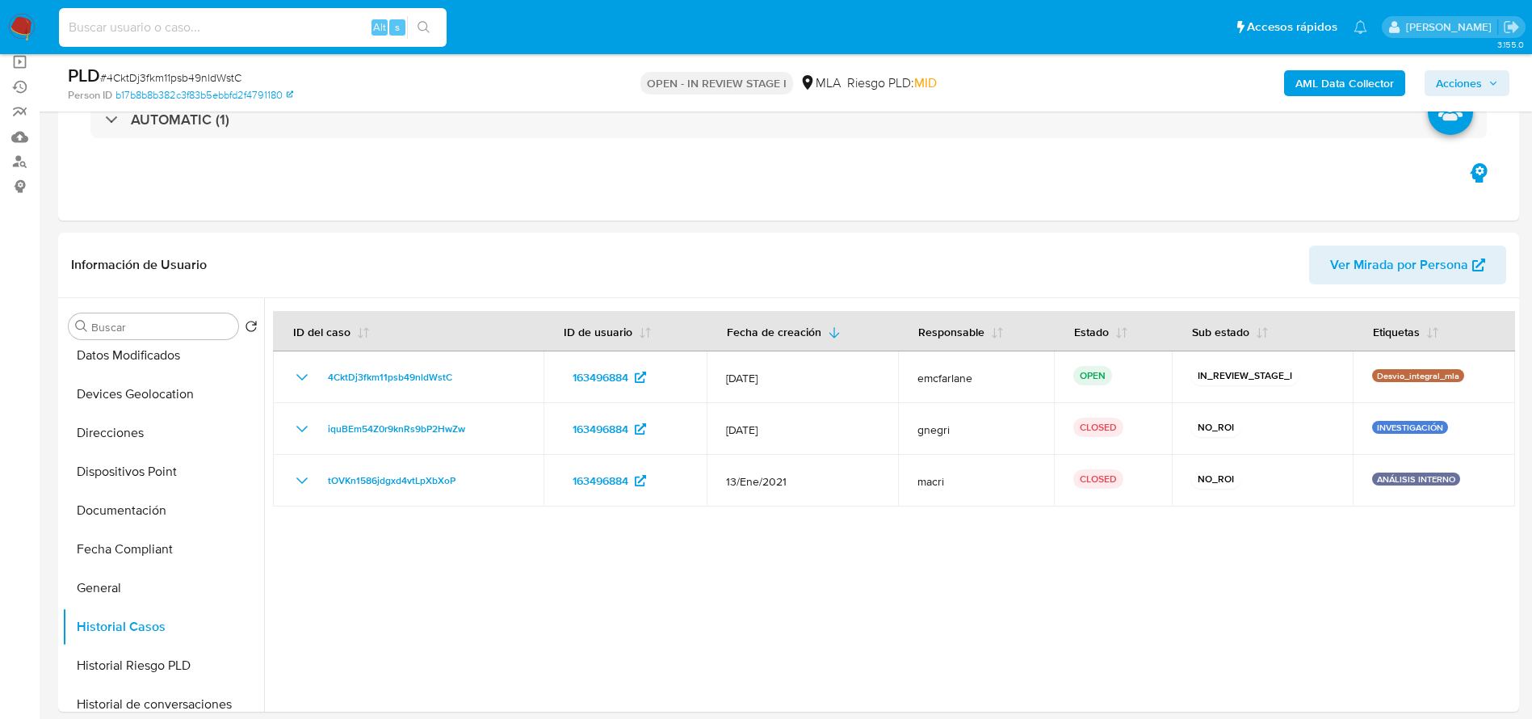
click at [138, 36] on input at bounding box center [253, 27] width 388 height 21
paste input "188718726"
type input "188718726"
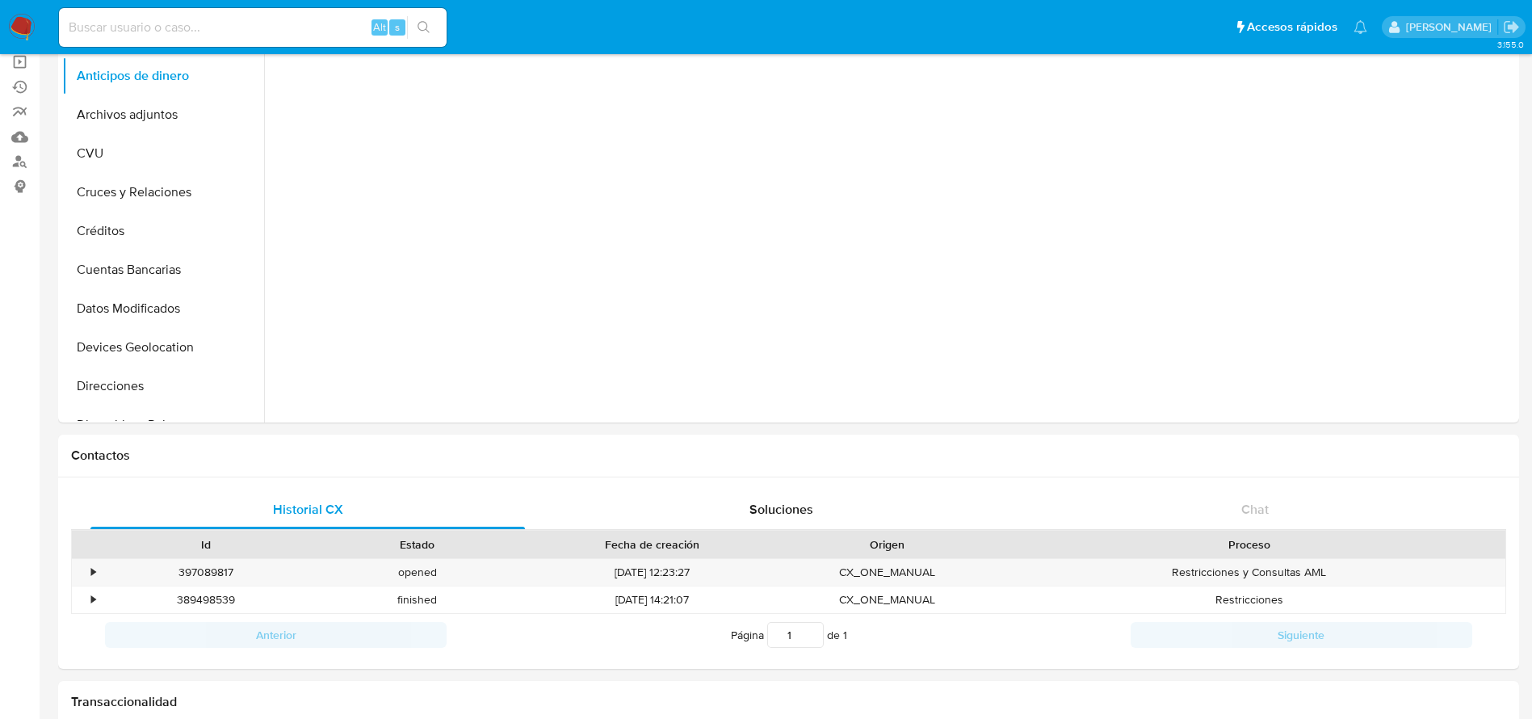
select select "10"
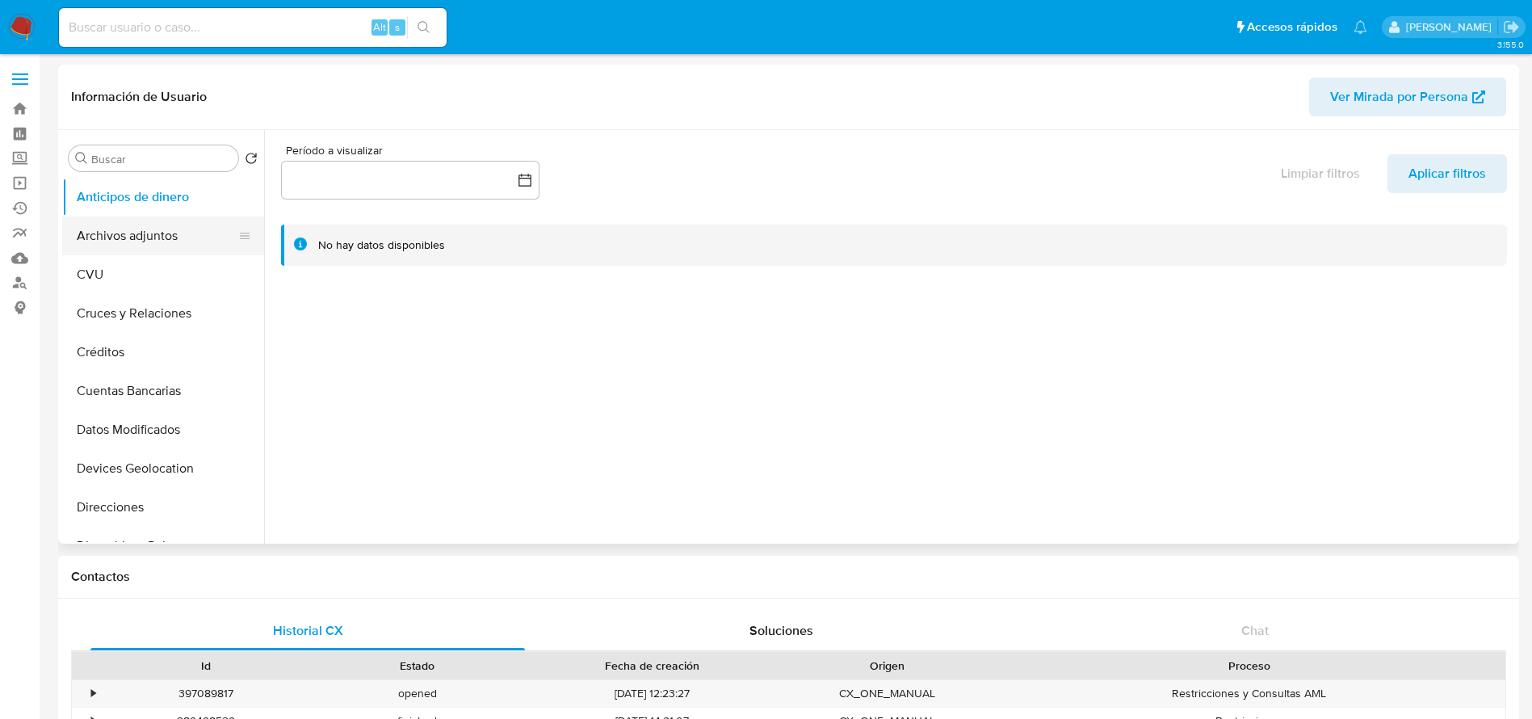
click at [115, 216] on button "Archivos adjuntos" at bounding box center [156, 235] width 189 height 39
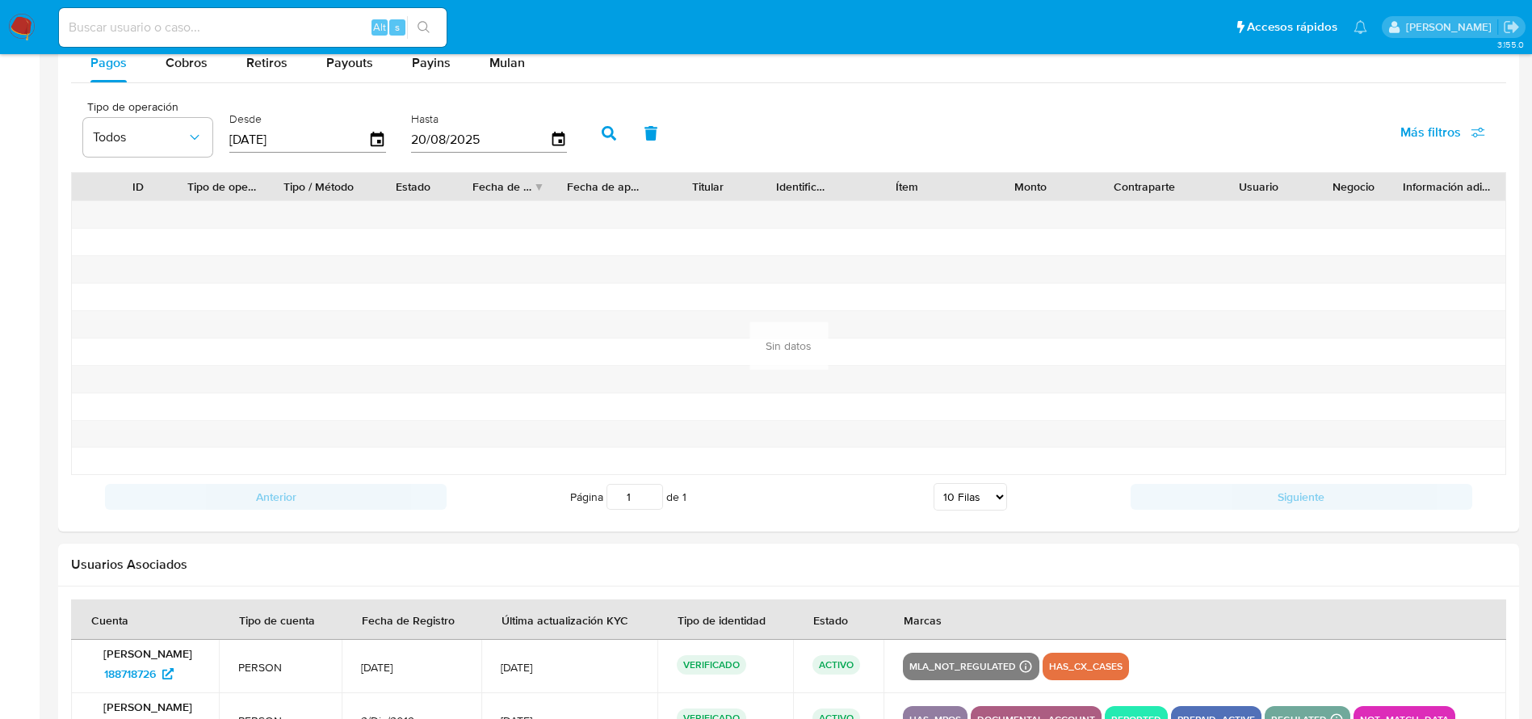
scroll to position [1571, 0]
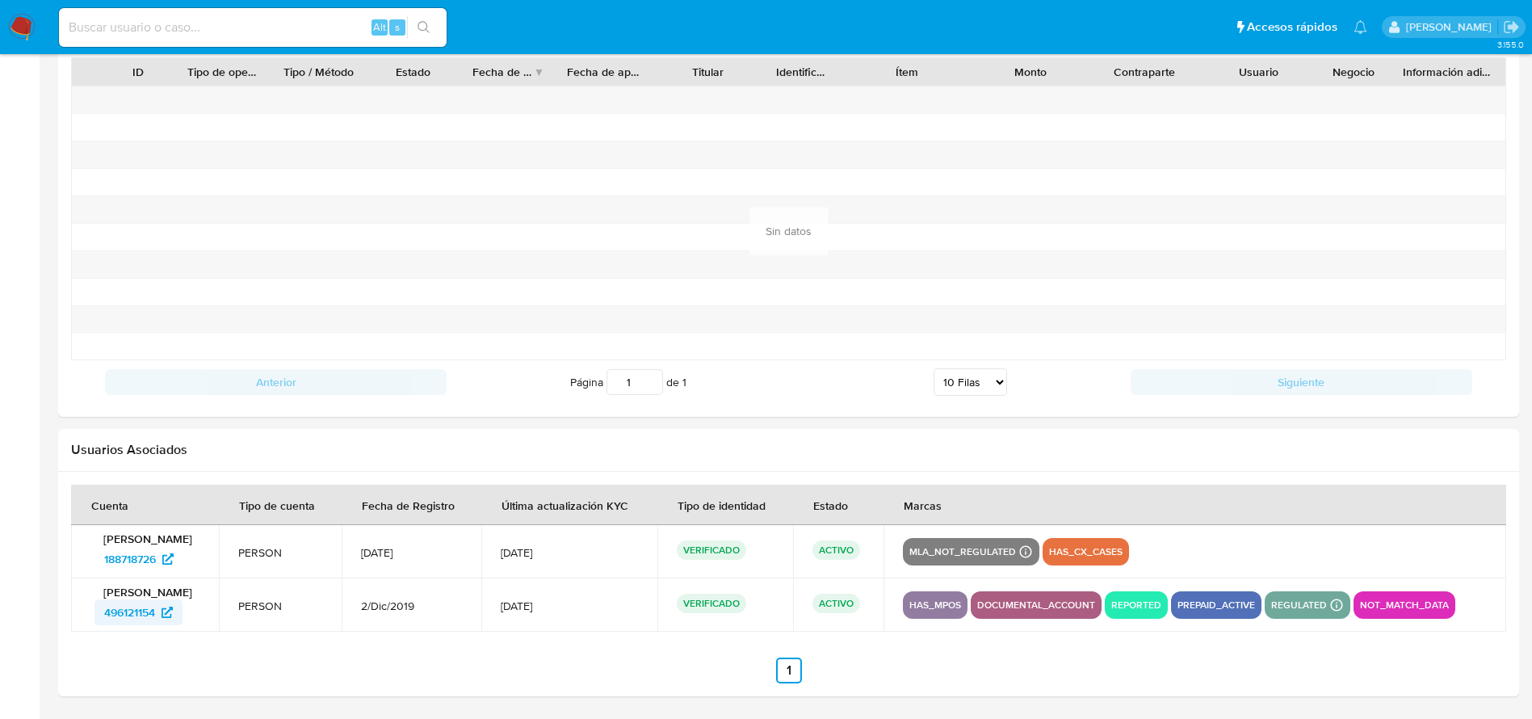
click at [128, 604] on span "496121154" at bounding box center [129, 612] width 51 height 26
click at [220, 27] on input at bounding box center [253, 27] width 388 height 21
paste input "8sVMDxEGVc463vvP9YOxtLZP"
type input "8sVMDxEGVc463vvP9YOxtLZP"
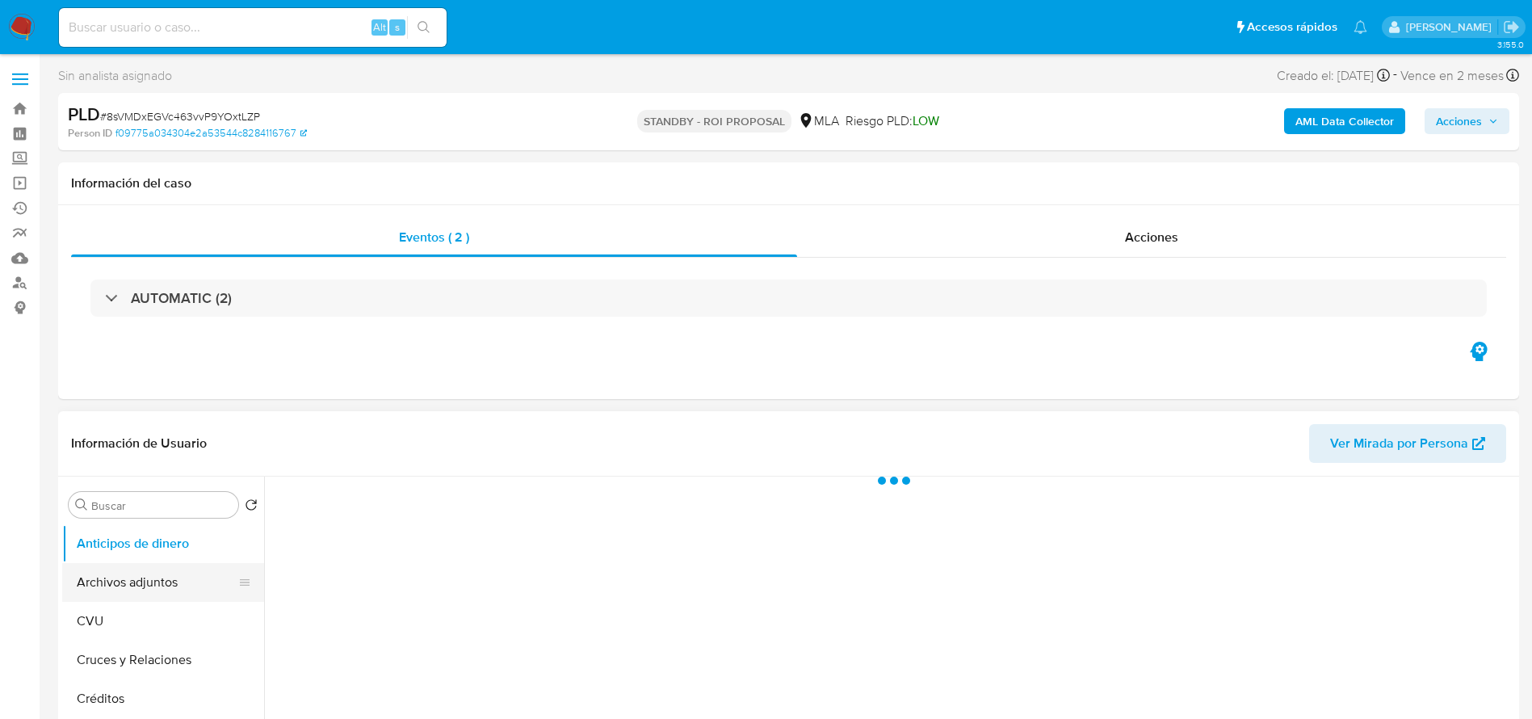
click at [161, 572] on button "Archivos adjuntos" at bounding box center [156, 582] width 189 height 39
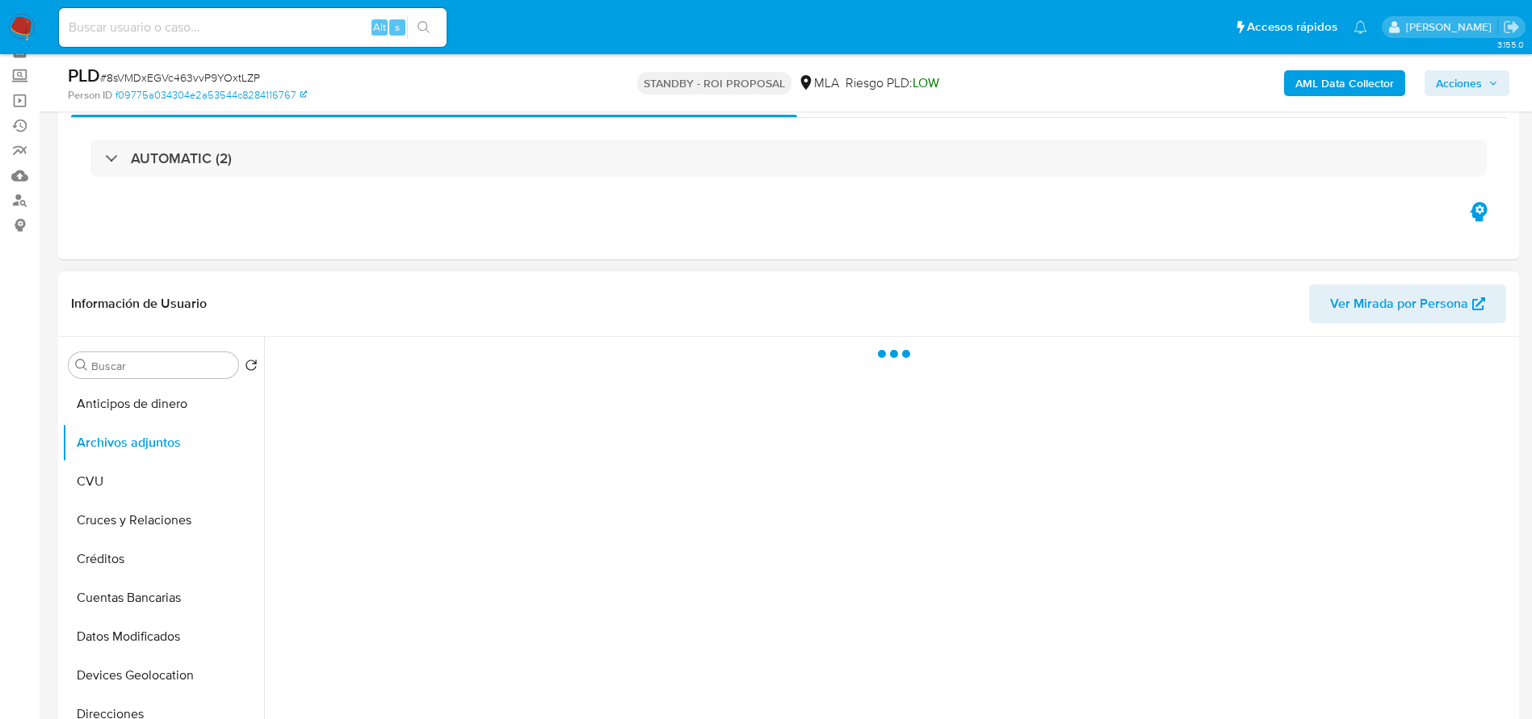
scroll to position [242, 0]
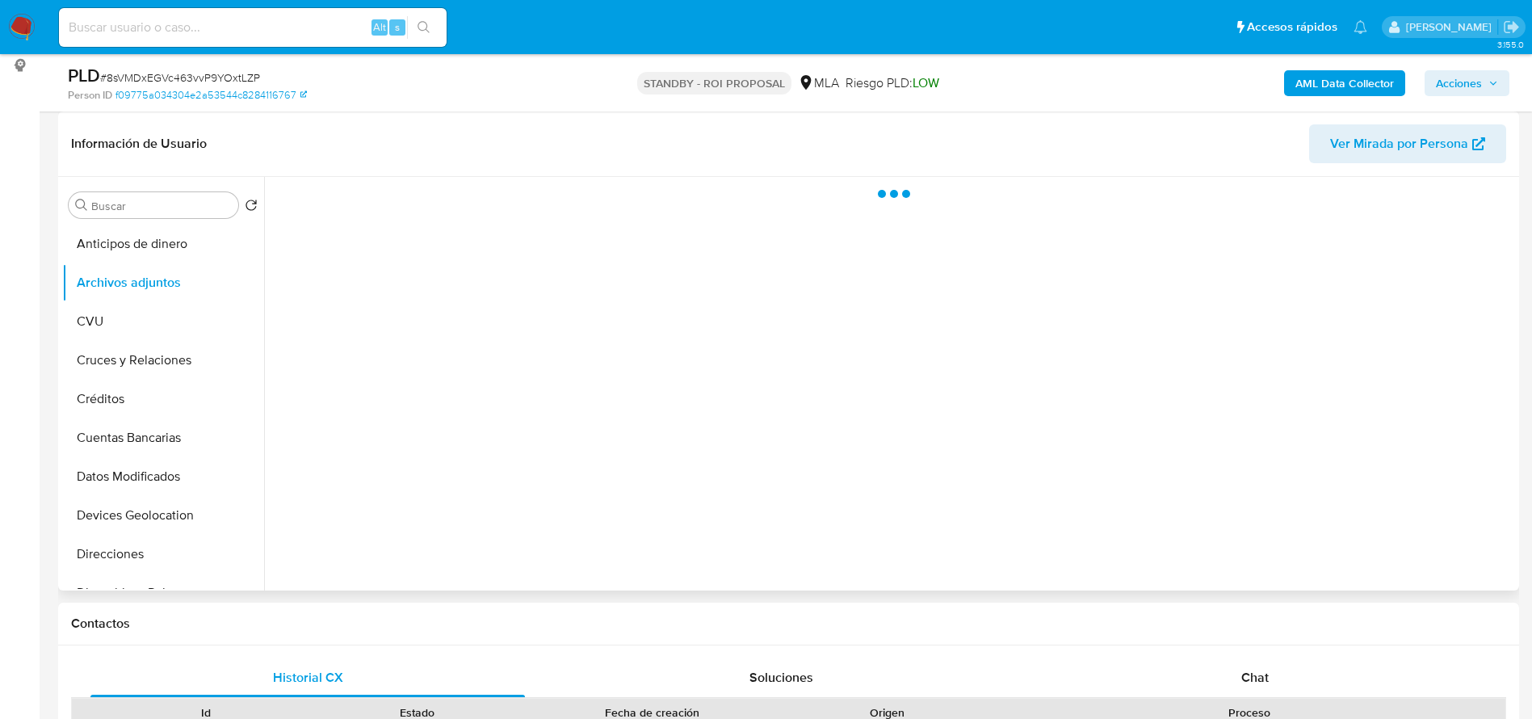
select select "10"
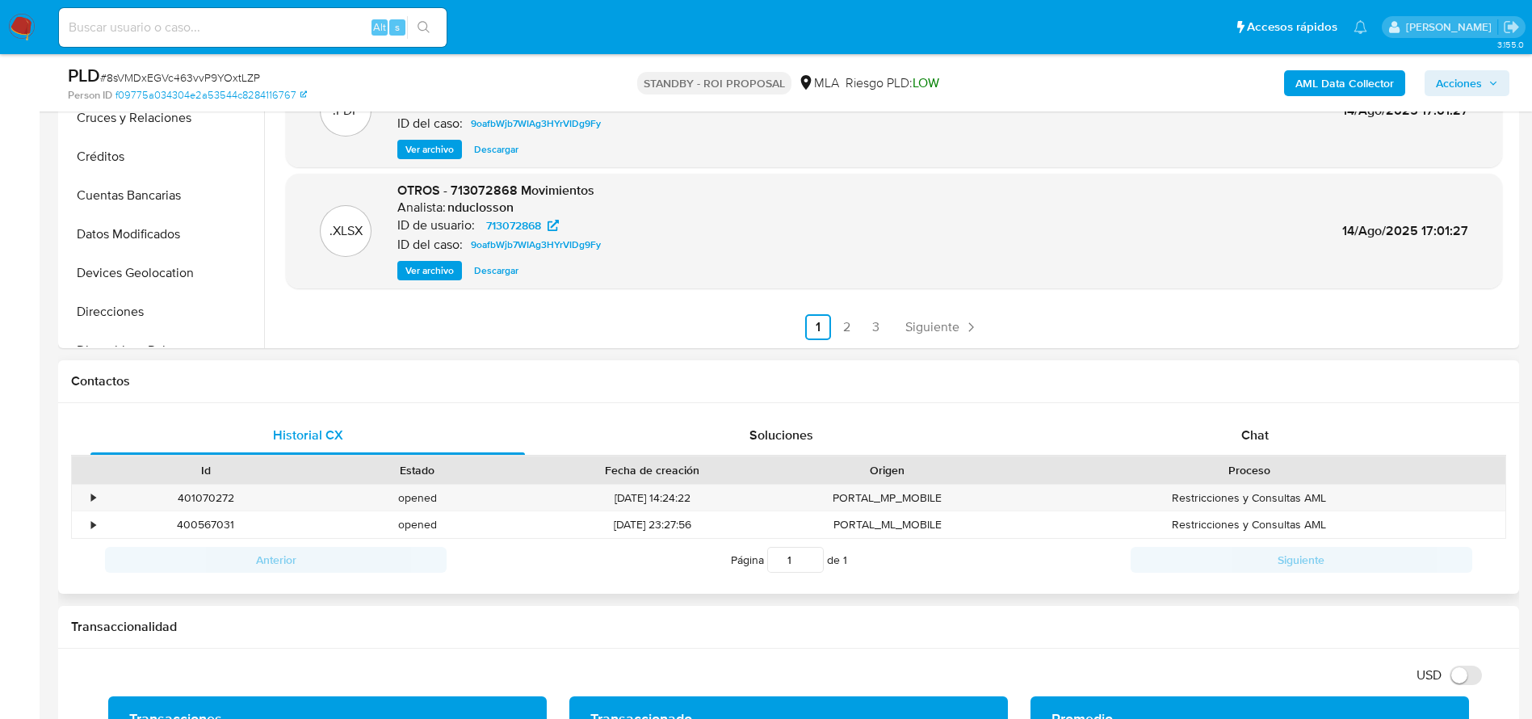
scroll to position [606, 0]
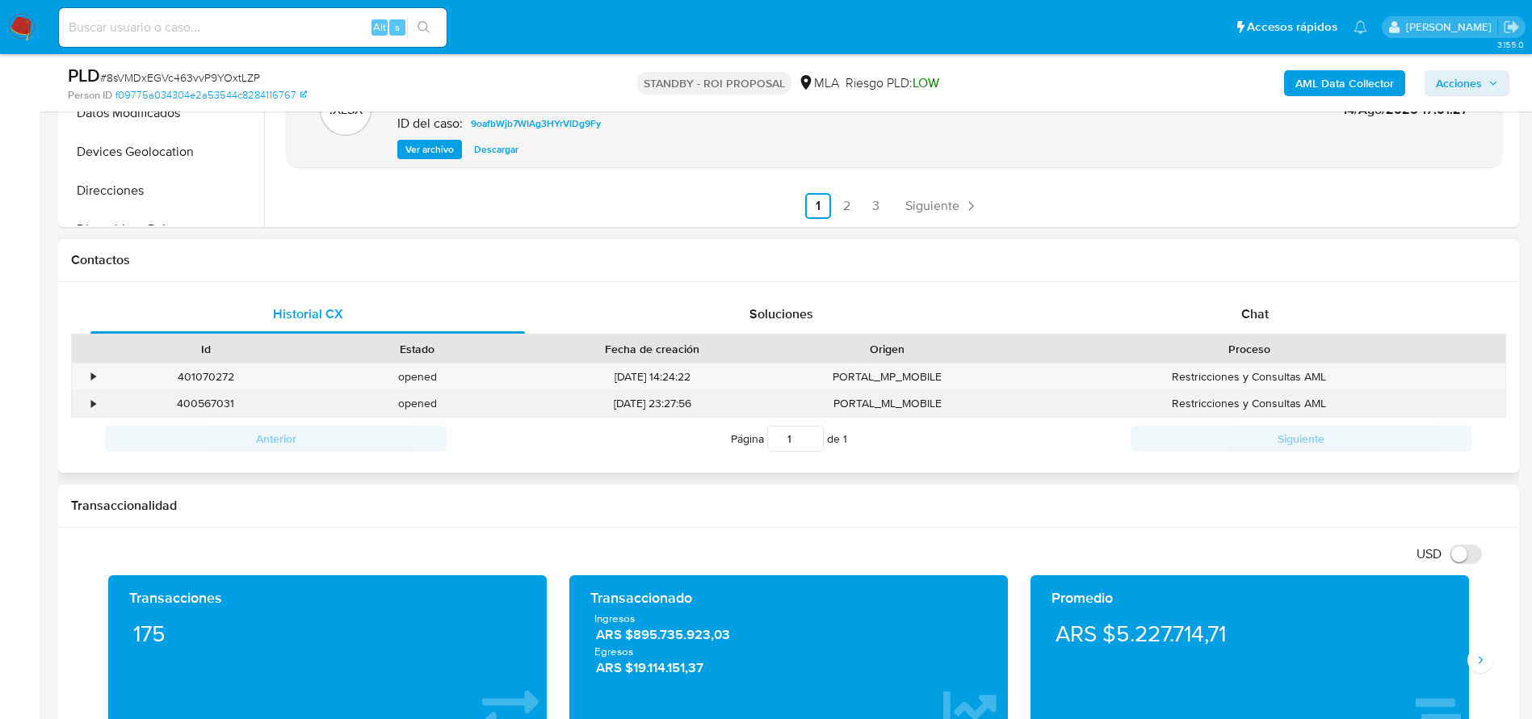
click at [198, 403] on div "400567031" at bounding box center [206, 403] width 212 height 27
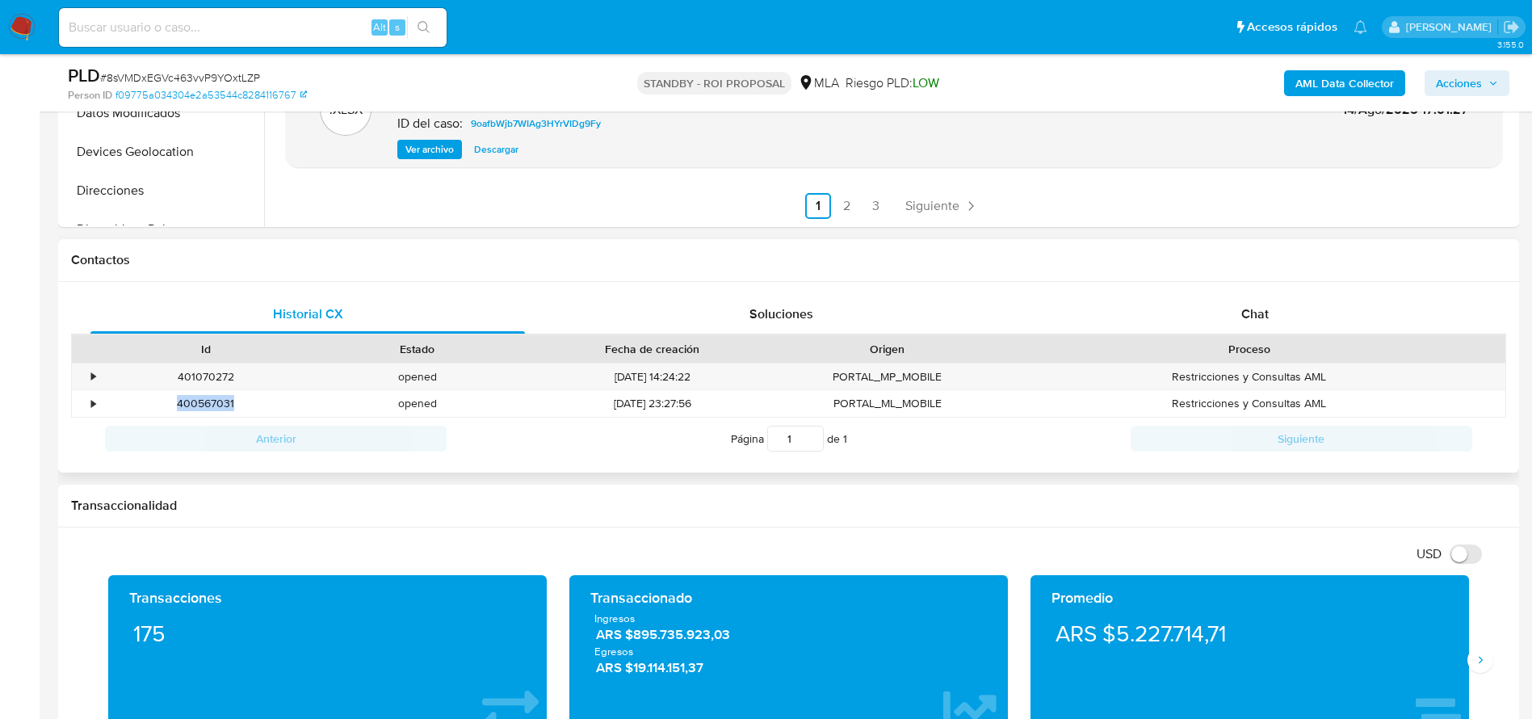
copy div "400567031"
click at [288, 17] on input at bounding box center [253, 27] width 388 height 21
paste input "lt4y9tfZVmoH4PNxomLXN2hj"
type input "lt4y9tfZVmoH4PNxomLXN2hj"
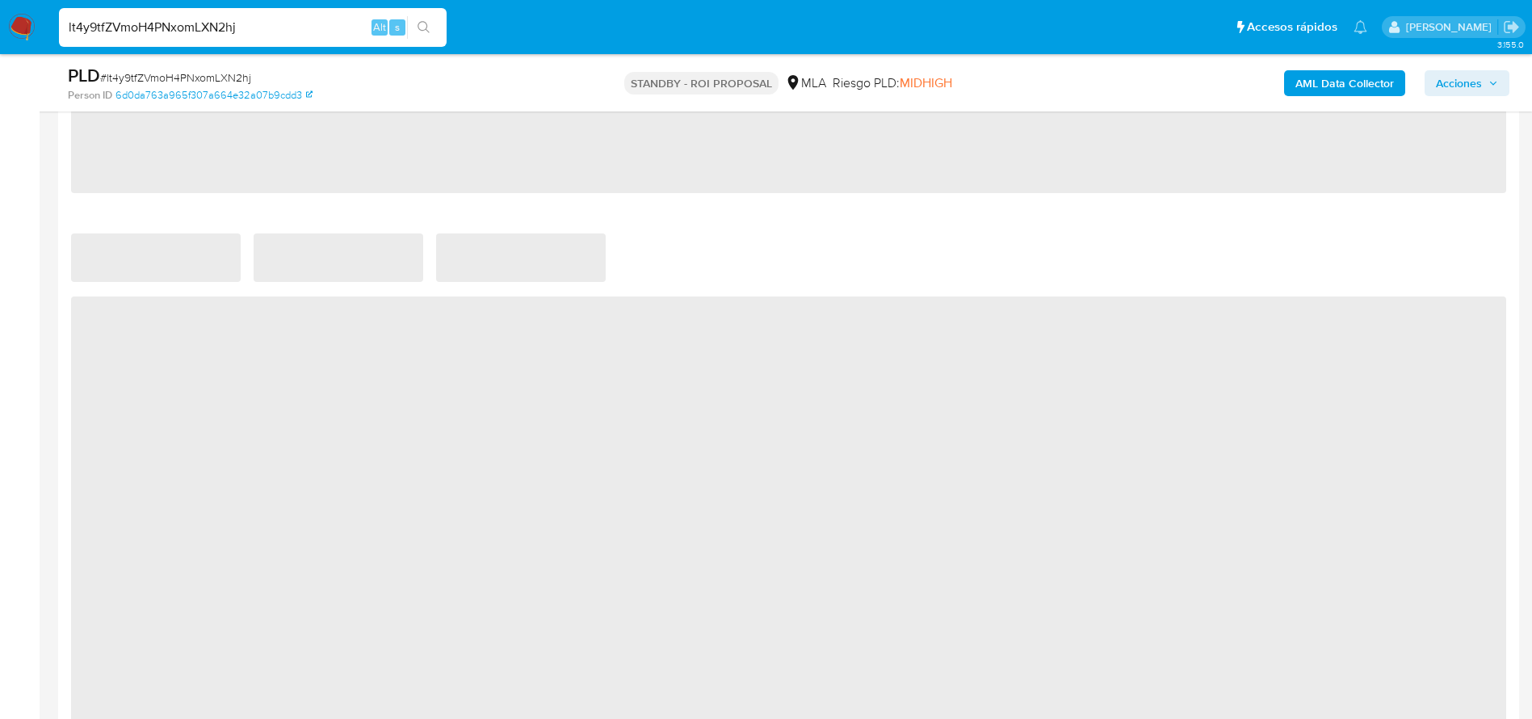
scroll to position [606, 0]
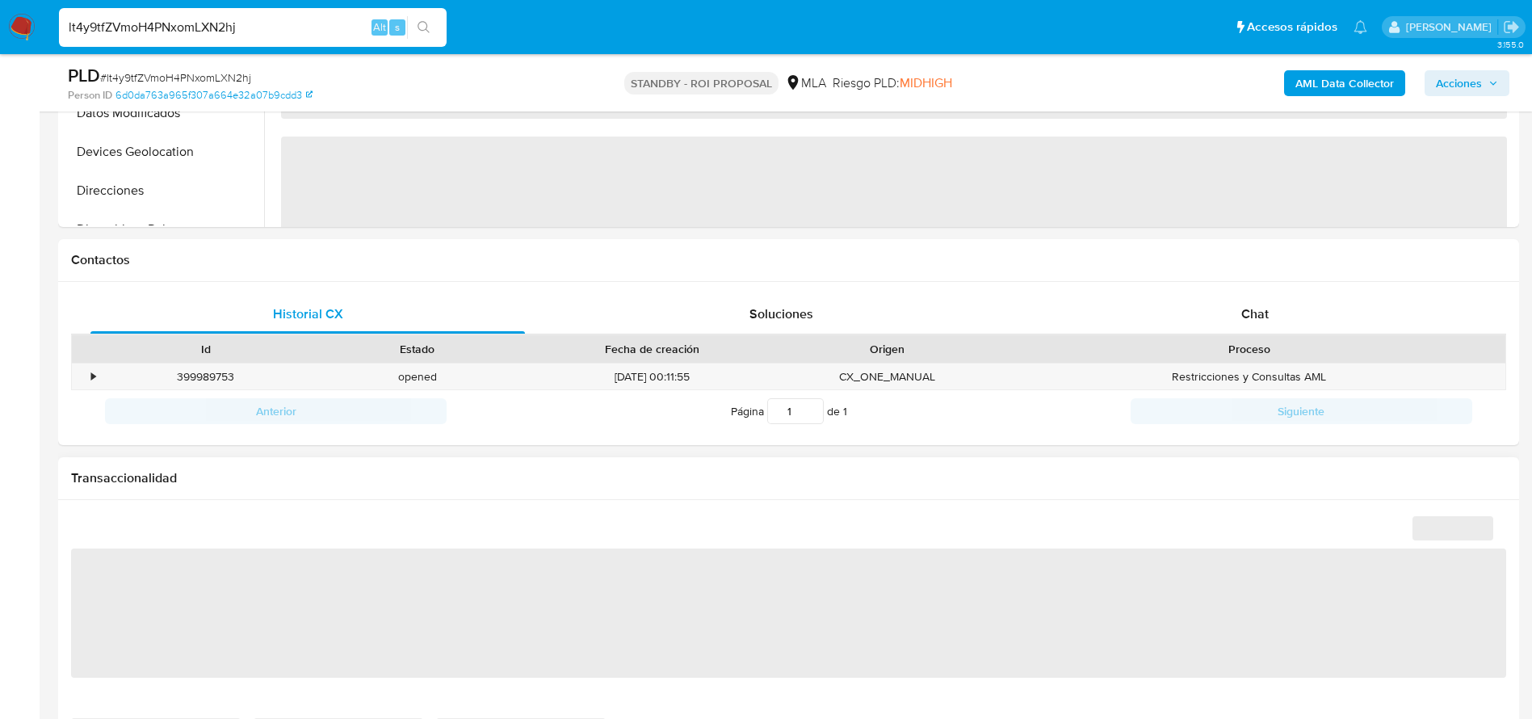
select select "10"
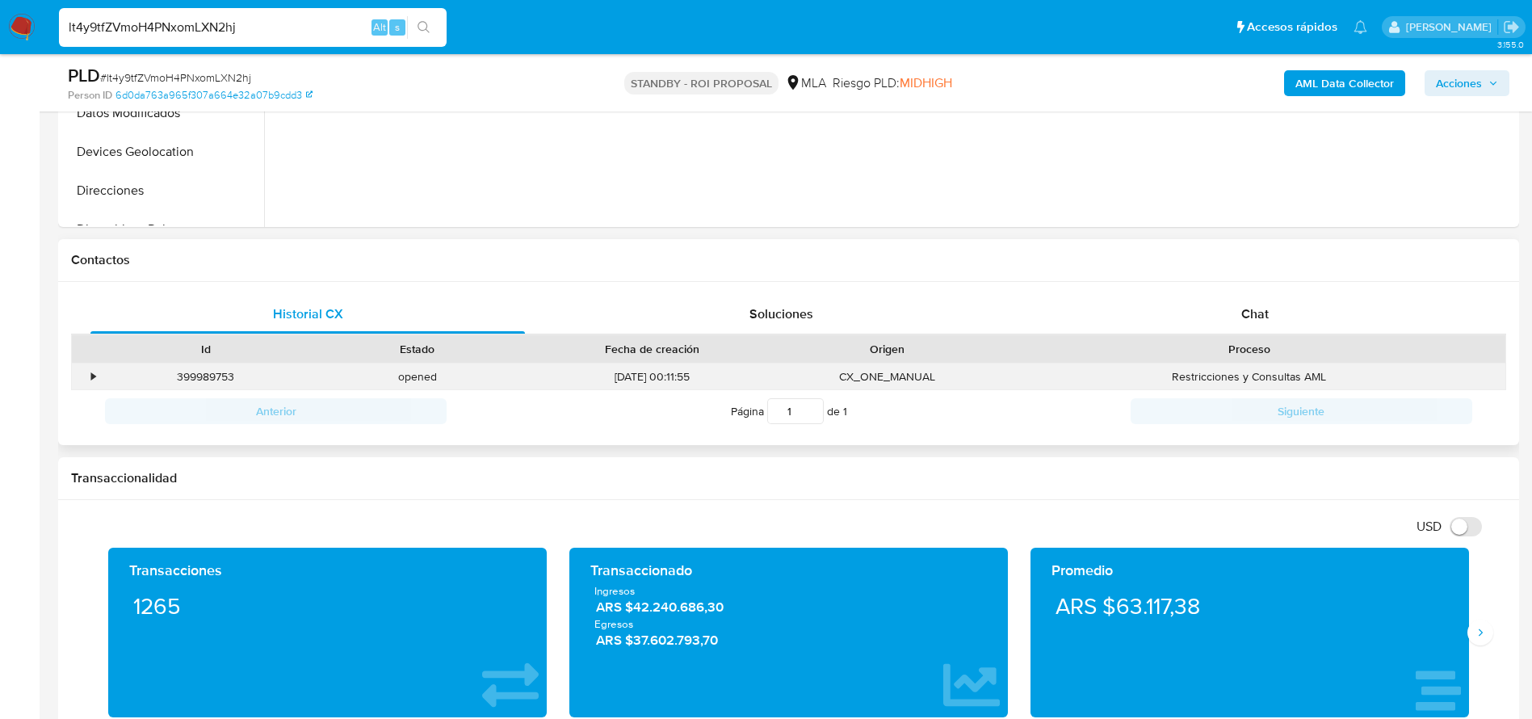
click at [211, 380] on div "399989753" at bounding box center [206, 376] width 212 height 27
copy div "399989753"
click at [248, 25] on input "lt4y9tfZVmoH4PNxomLXN2hj" at bounding box center [253, 27] width 388 height 21
click at [248, 24] on input "lt4y9tfZVmoH4PNxomLXN2hj" at bounding box center [253, 27] width 388 height 21
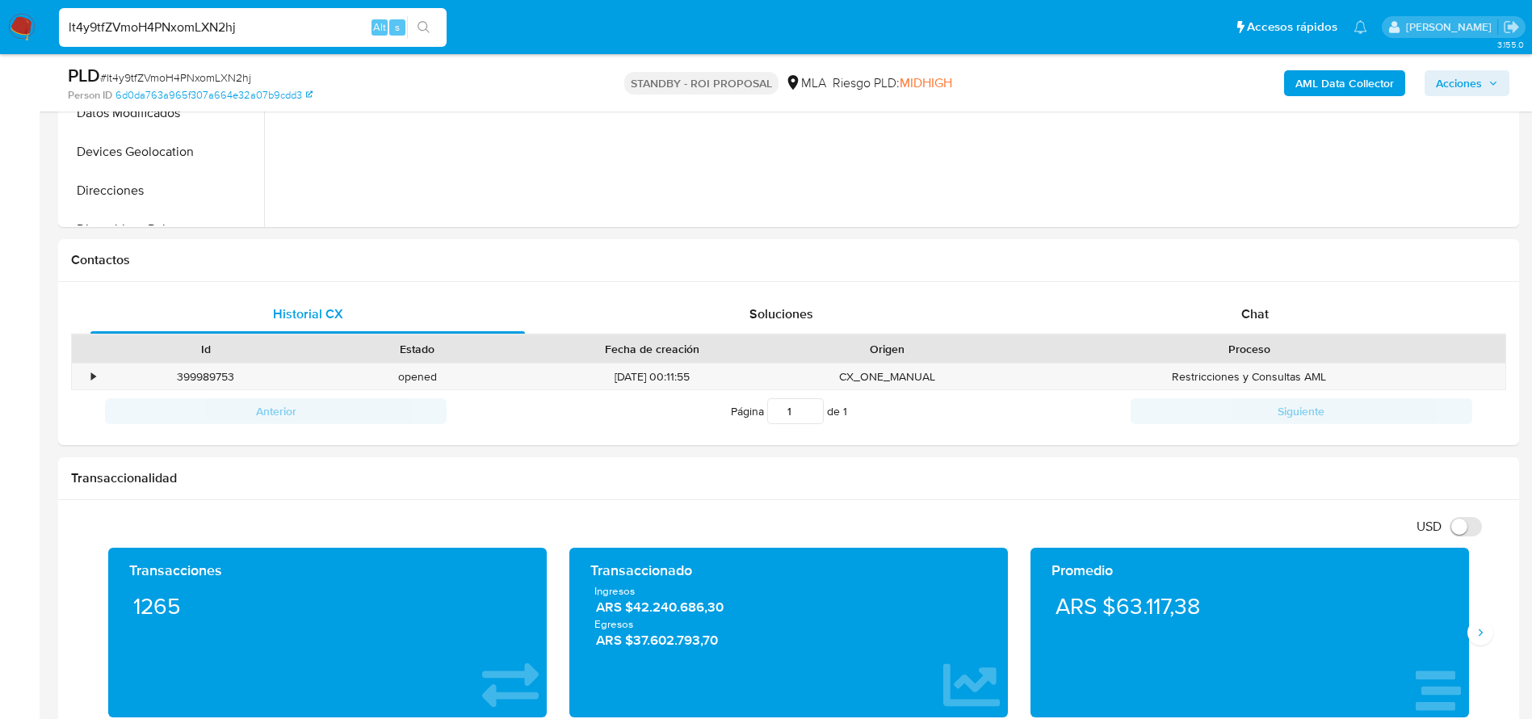
paste input "ABVEjMGwUjMB0teckpGynTgE"
type input "ABVEjMGwUjMB0teckpGynTgE"
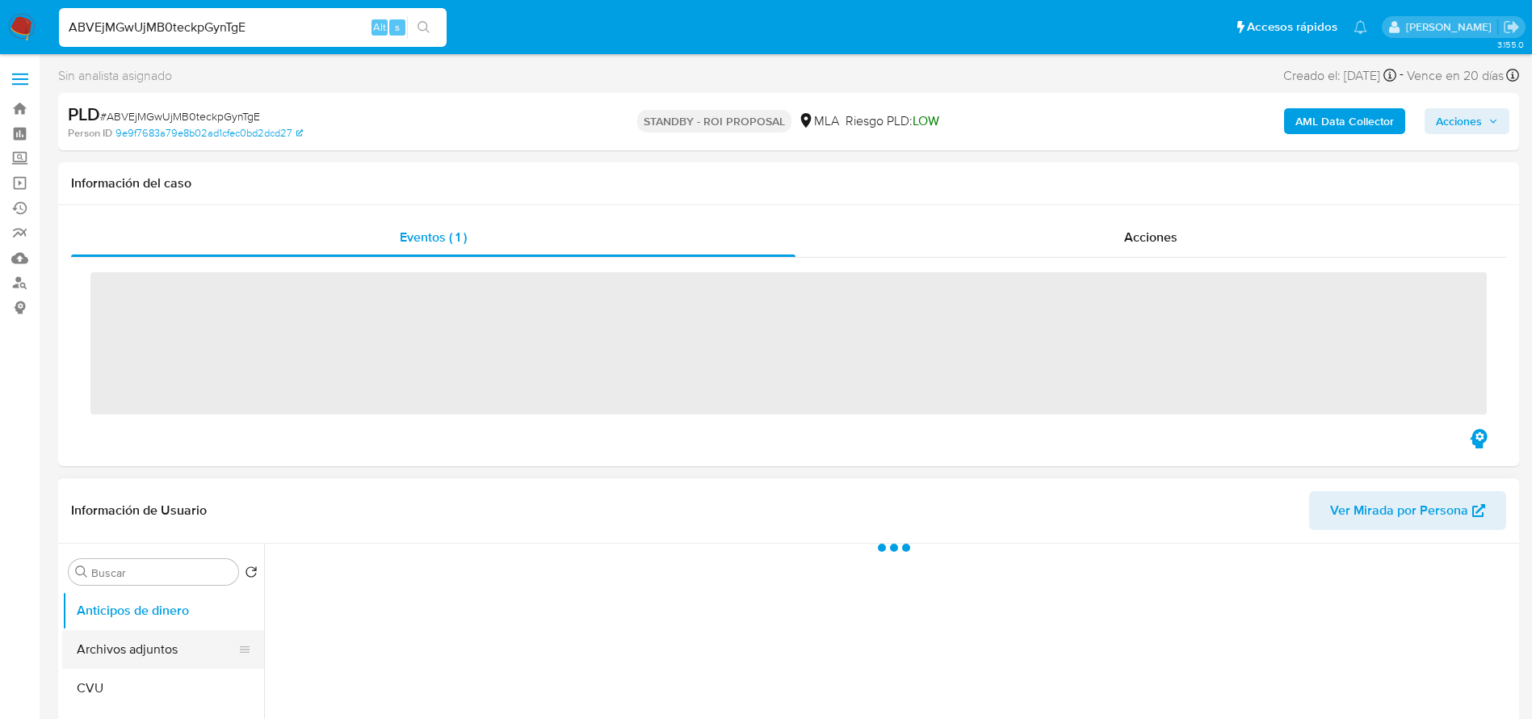
click at [123, 640] on button "Archivos adjuntos" at bounding box center [156, 649] width 189 height 39
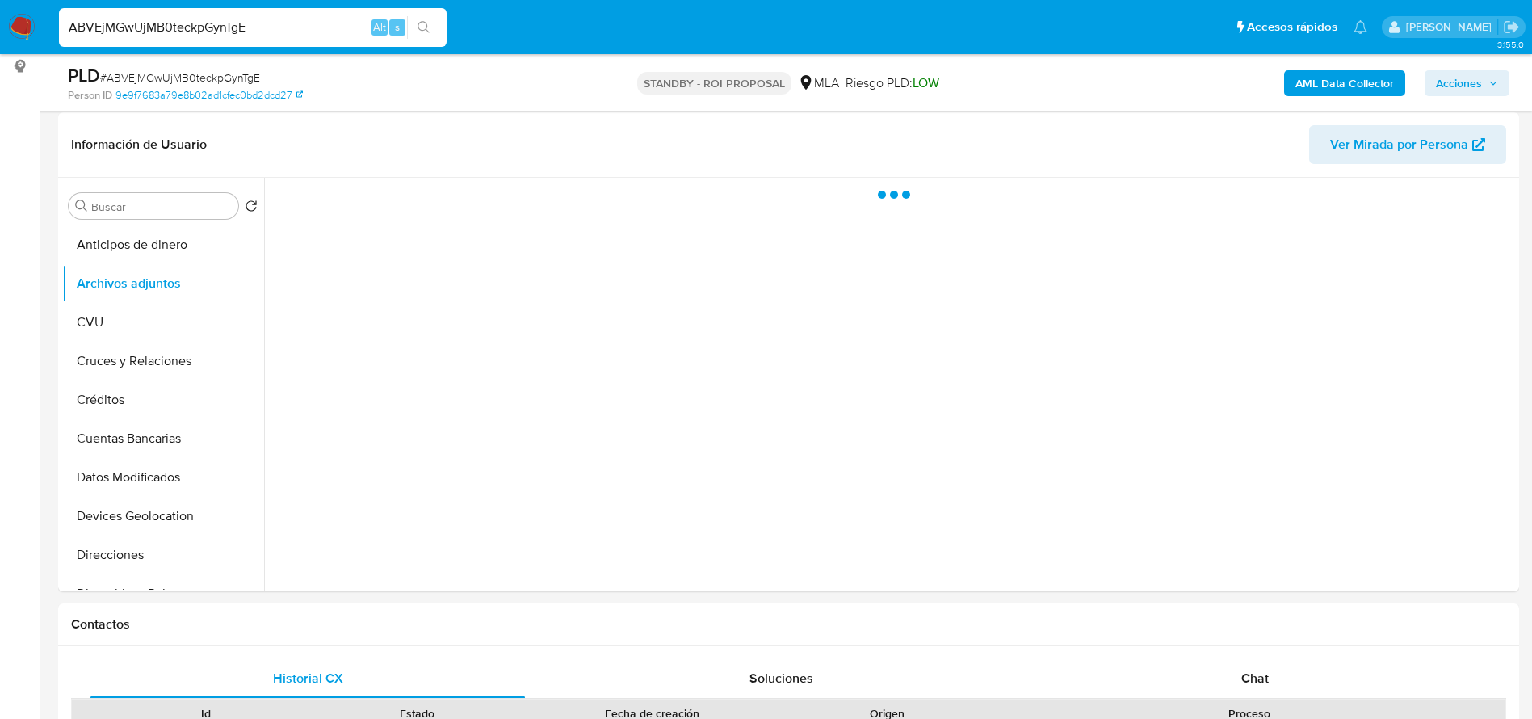
scroll to position [242, 0]
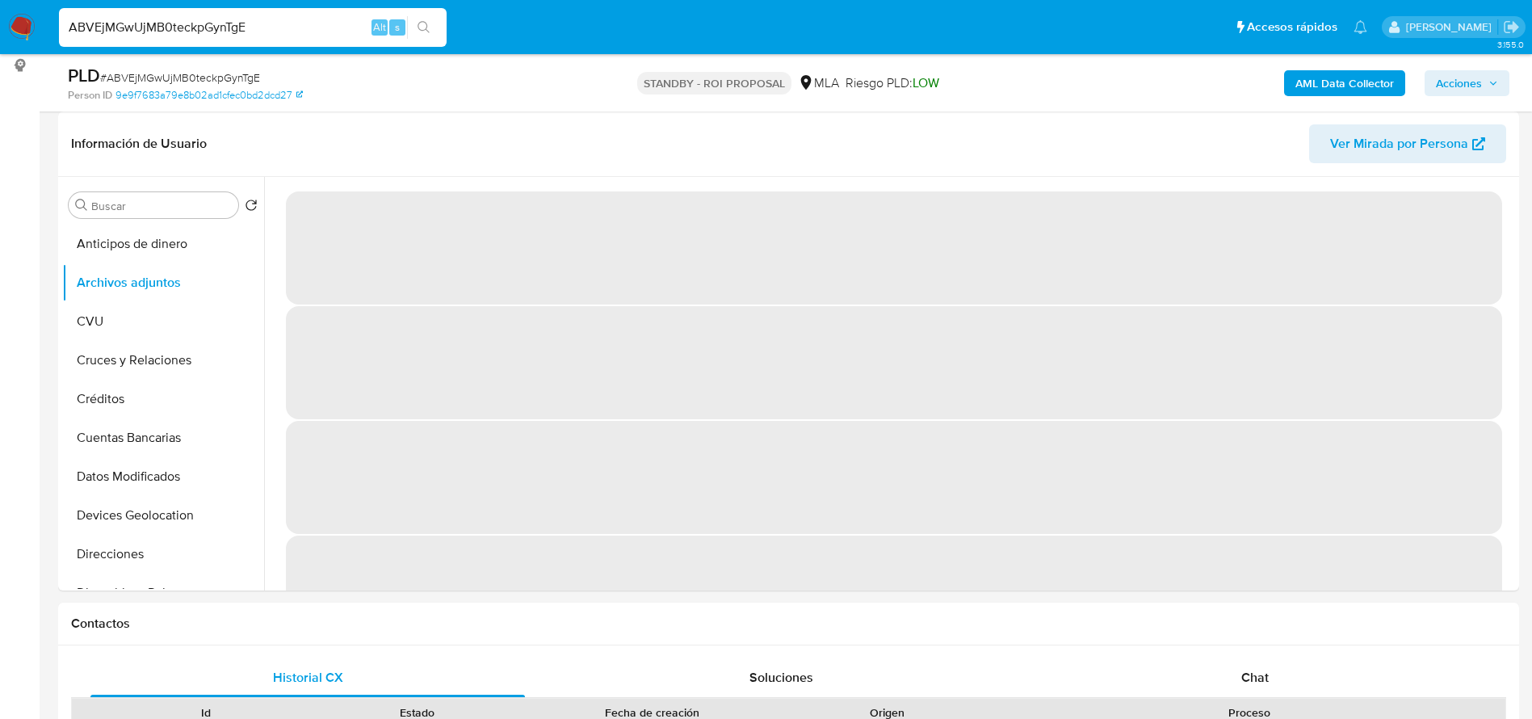
select select "10"
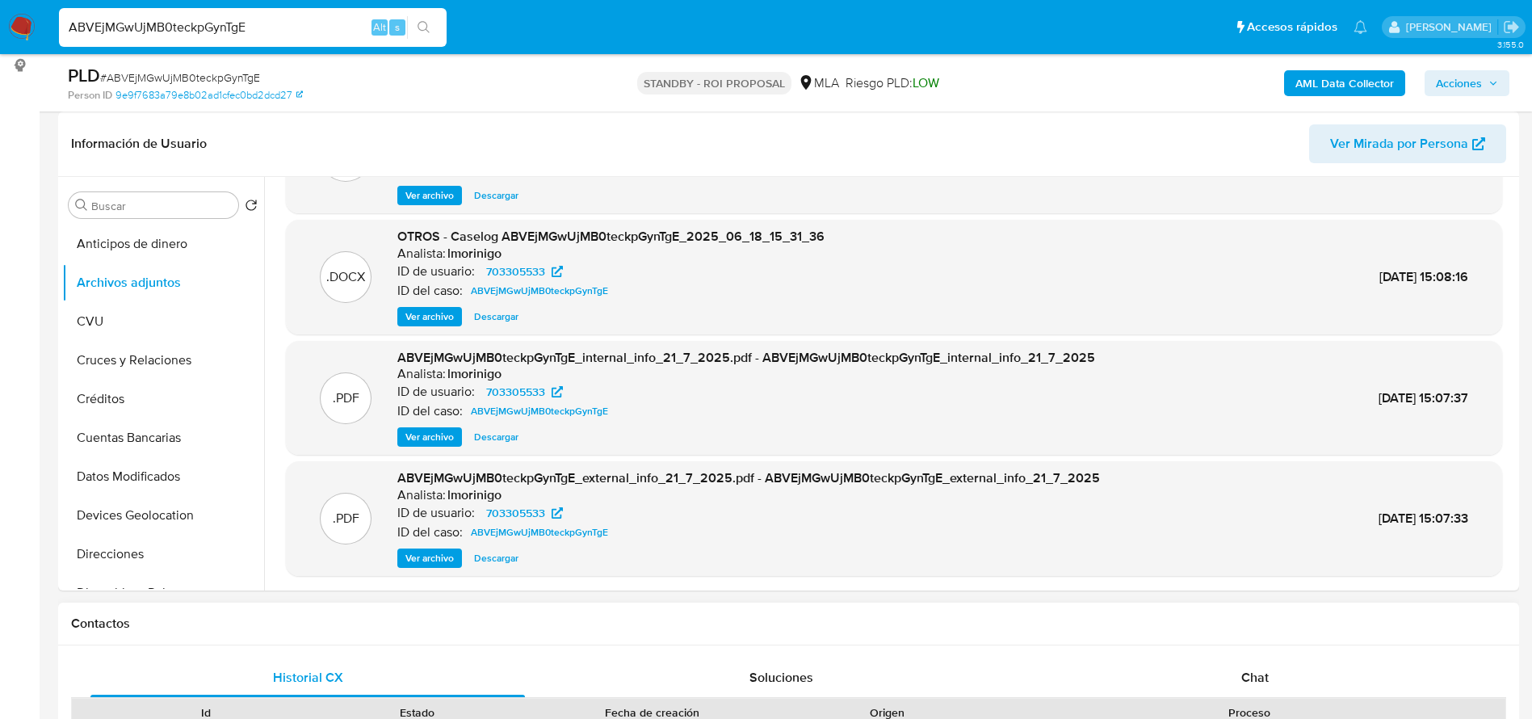
scroll to position [485, 0]
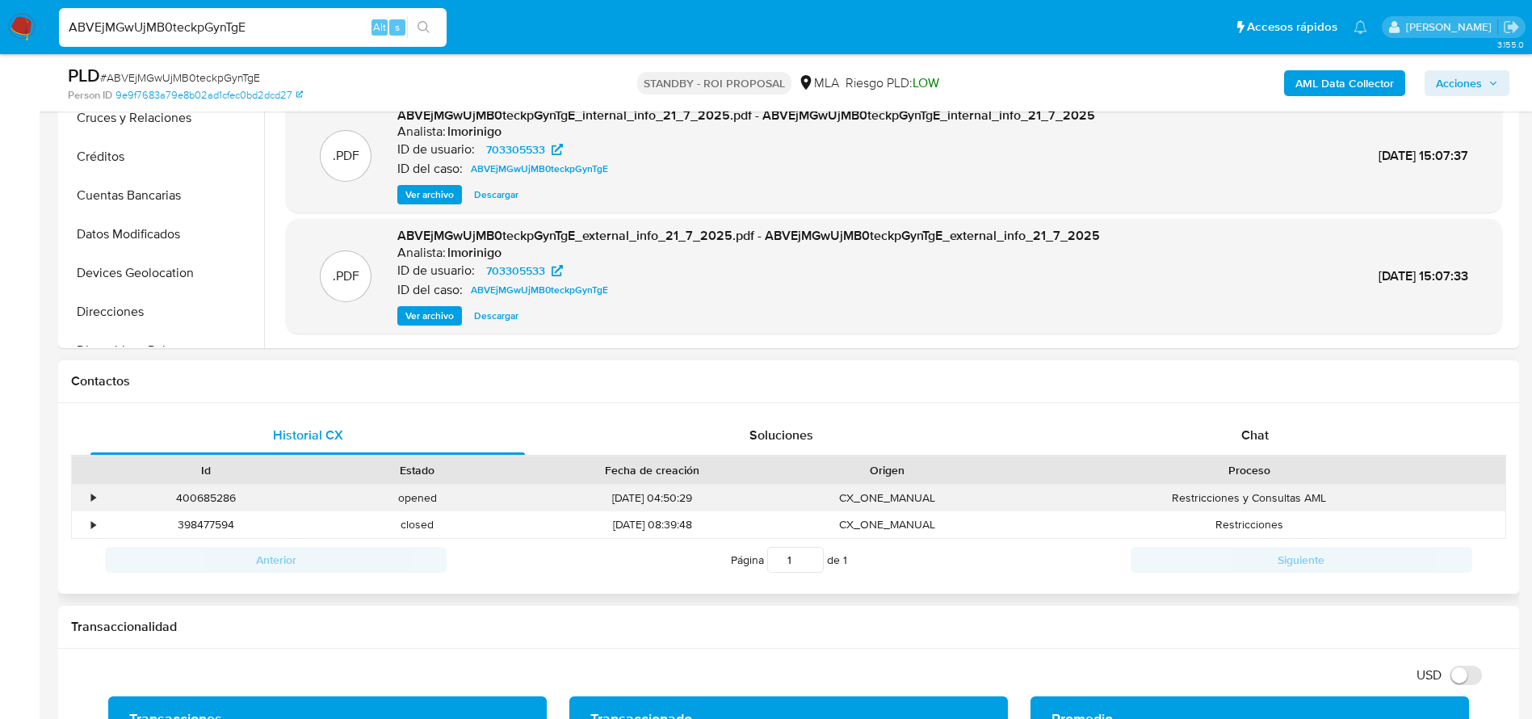
click at [203, 502] on div "400685286" at bounding box center [206, 498] width 212 height 27
copy div "400685286"
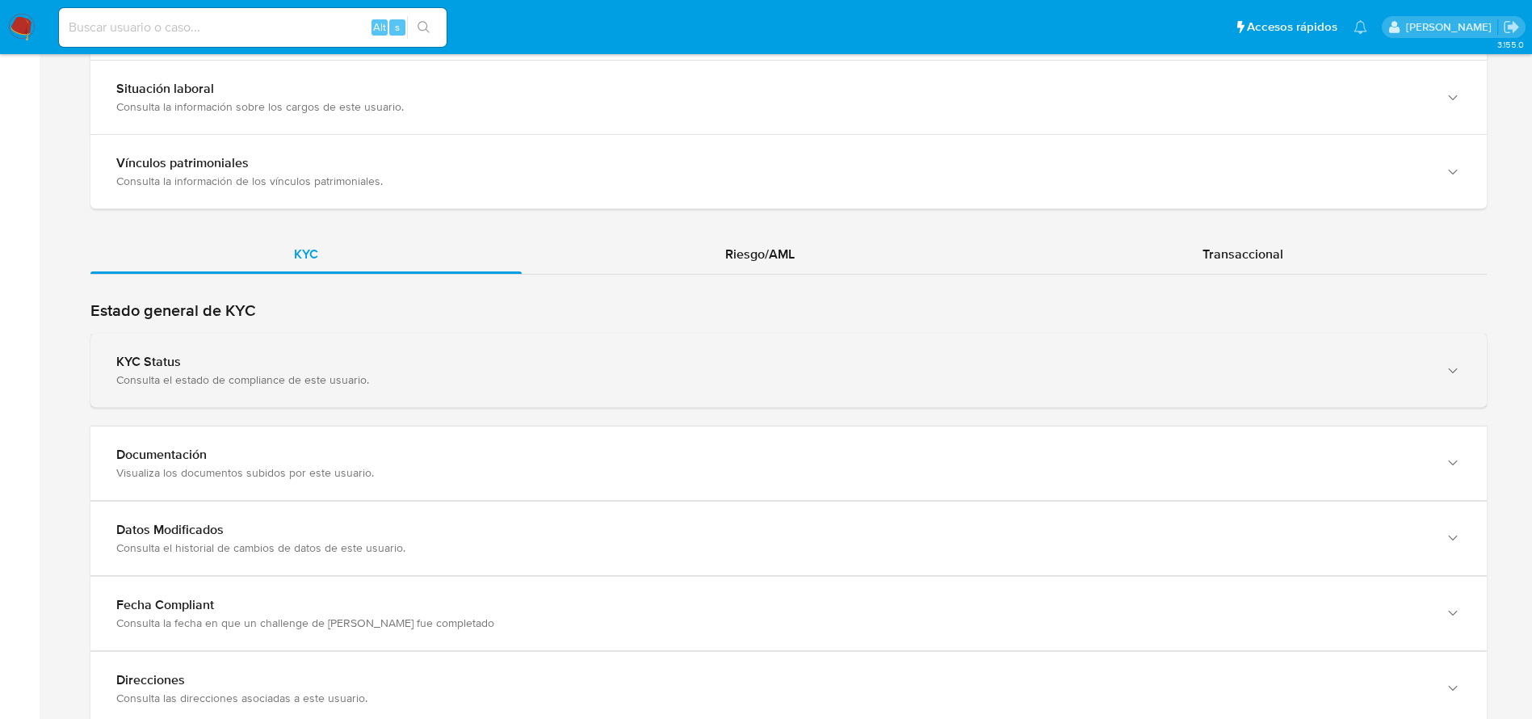
scroll to position [1381, 0]
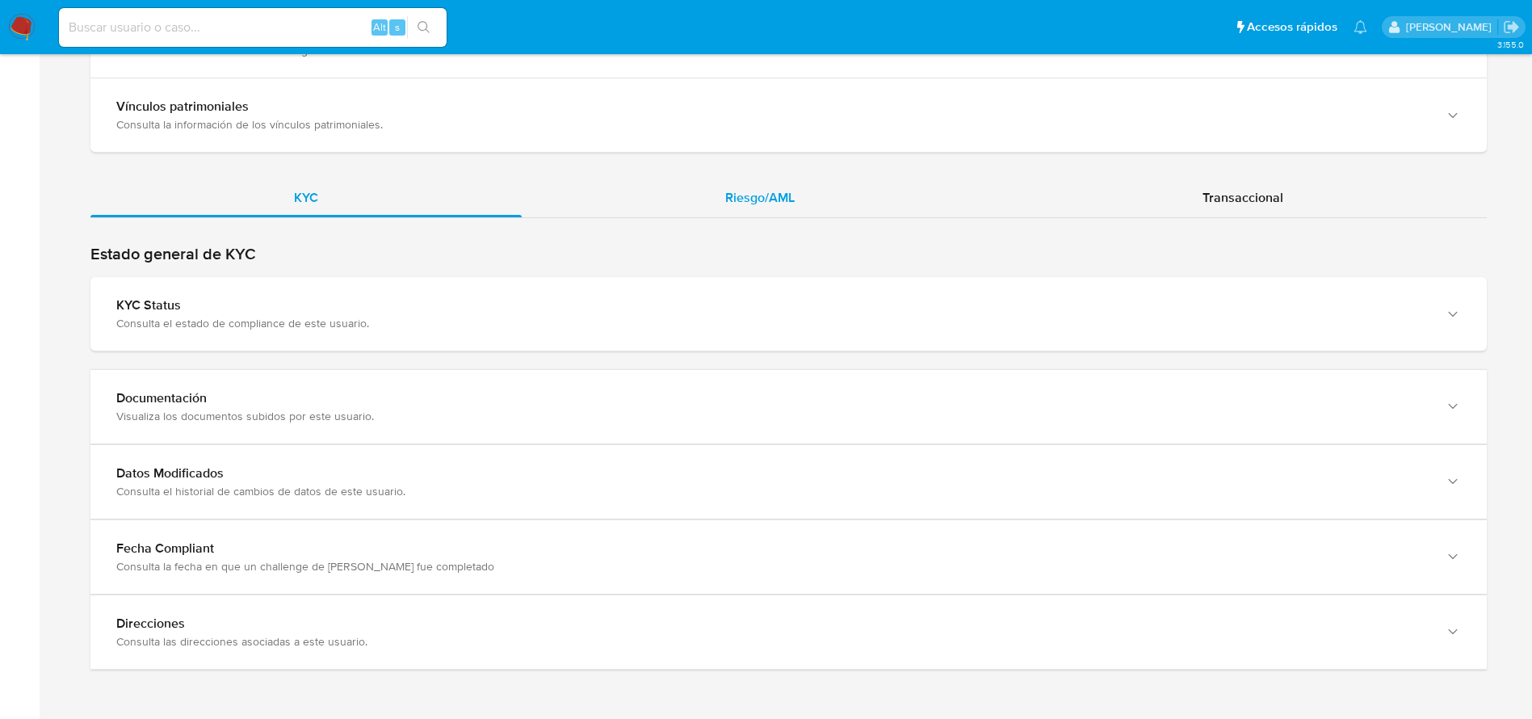
drag, startPoint x: 793, startPoint y: 185, endPoint x: 798, endPoint y: 202, distance: 17.6
click at [793, 191] on div "Riesgo/AML" at bounding box center [760, 197] width 477 height 39
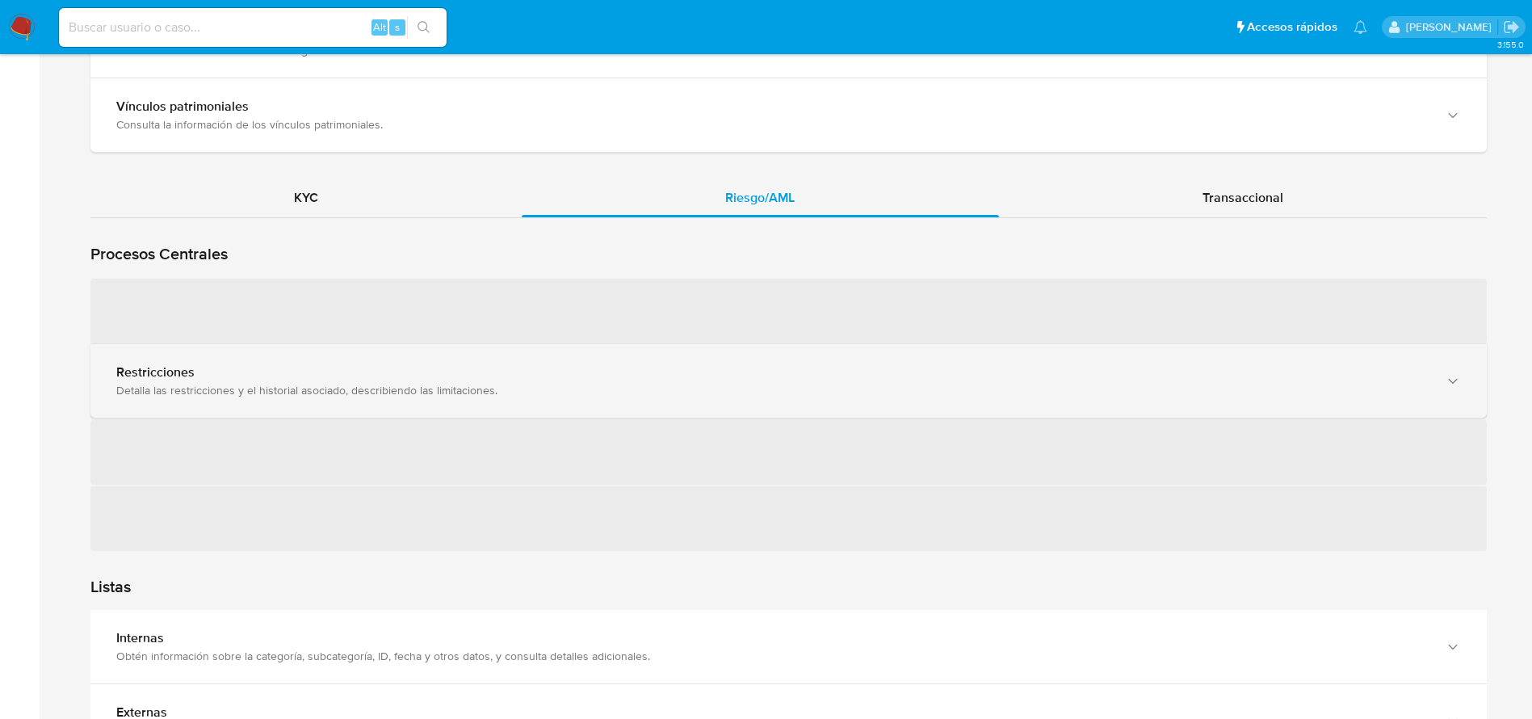
drag, startPoint x: 461, startPoint y: 397, endPoint x: 705, endPoint y: 407, distance: 244.1
click at [462, 397] on div "Detalla las restricciones y el historial asociado, describiendo las limitacione…" at bounding box center [772, 390] width 1312 height 15
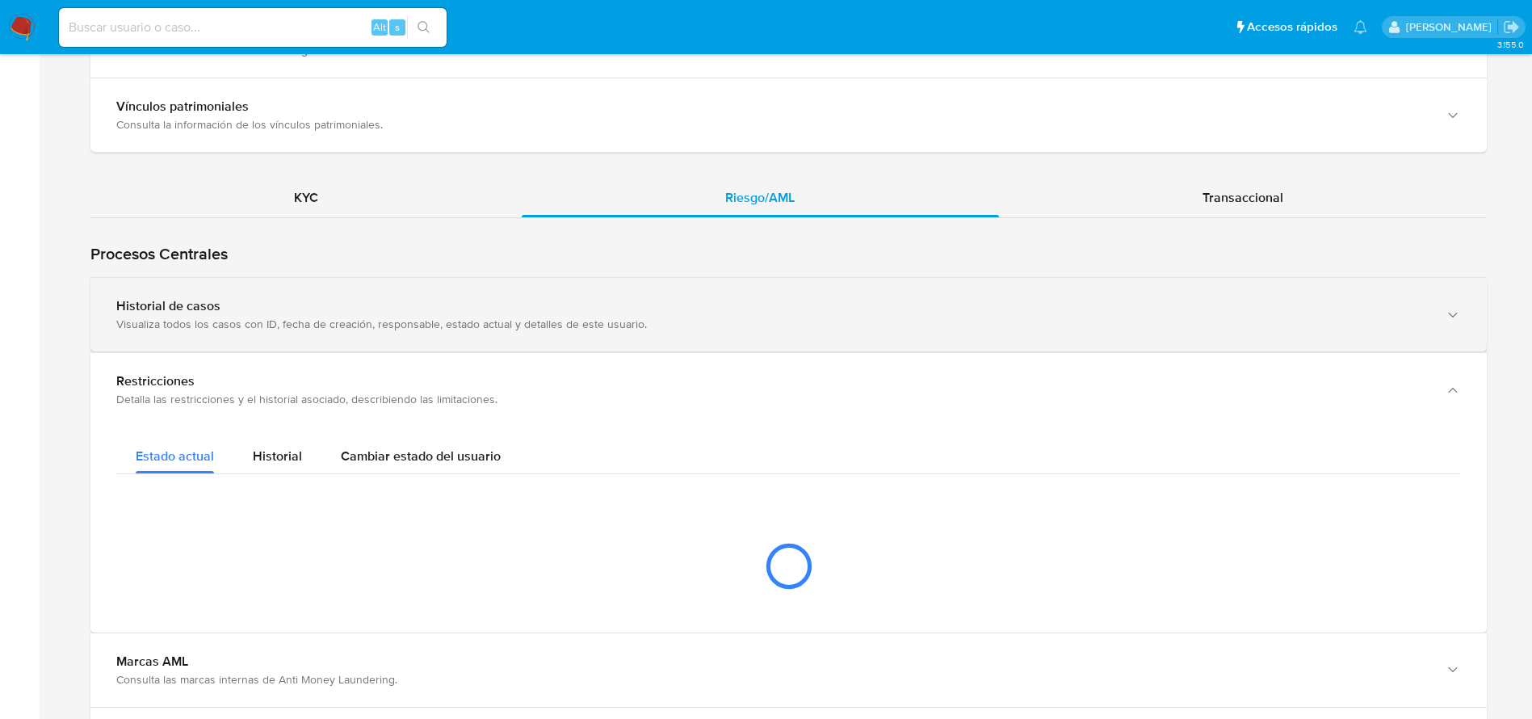
click at [373, 335] on div "Historial de casos Visualiza todos los casos con ID, fecha de creación, respons…" at bounding box center [788, 314] width 1396 height 73
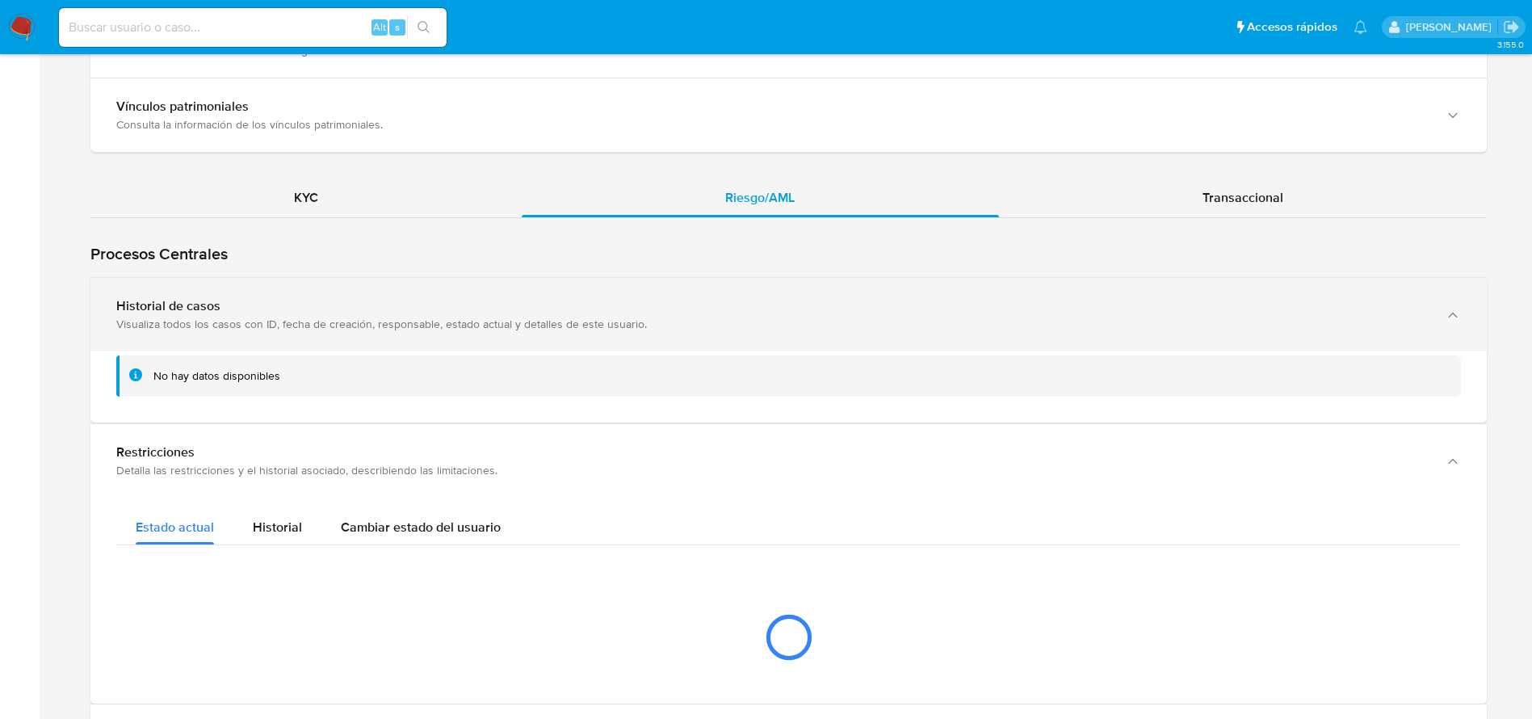
click at [373, 334] on div "Historial de casos Visualiza todos los casos con ID, fecha de creación, respons…" at bounding box center [788, 314] width 1396 height 73
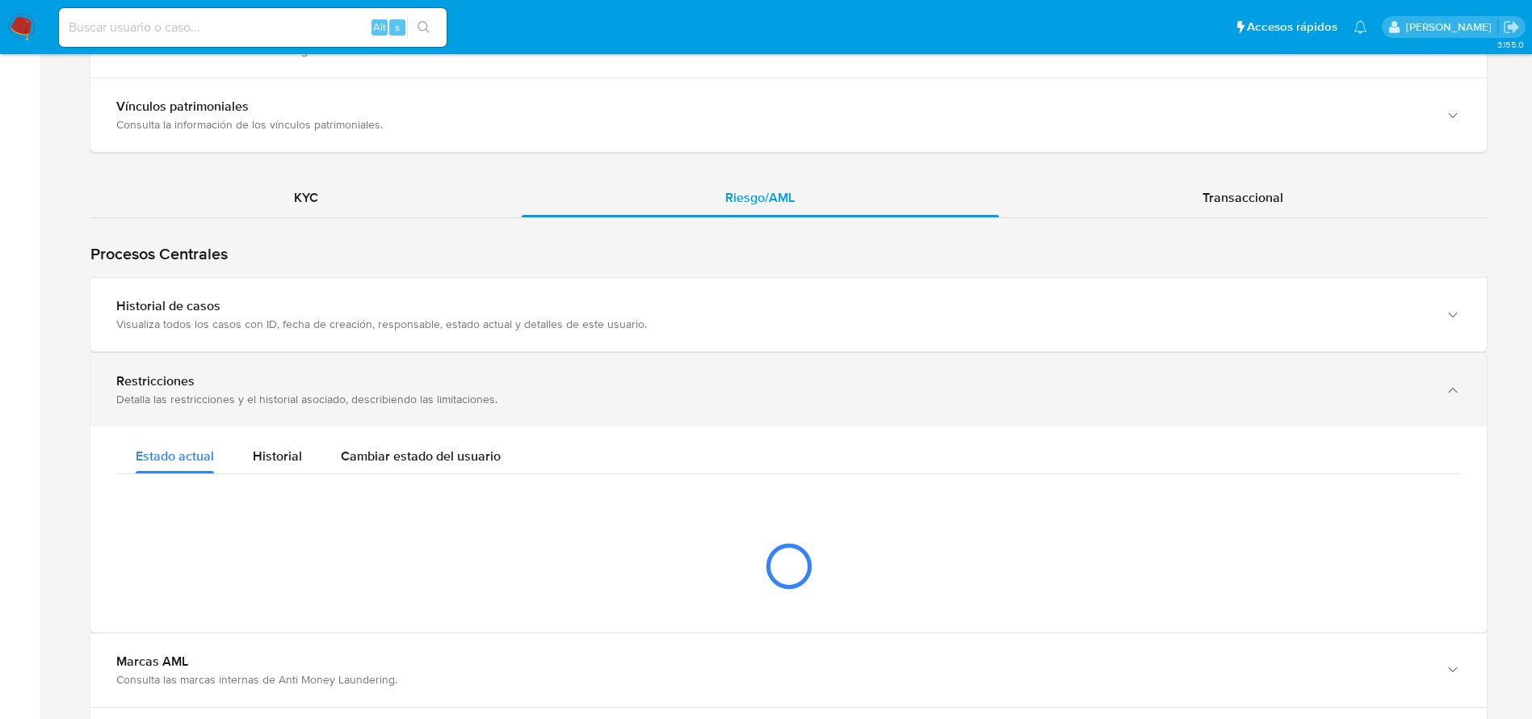
scroll to position [1502, 0]
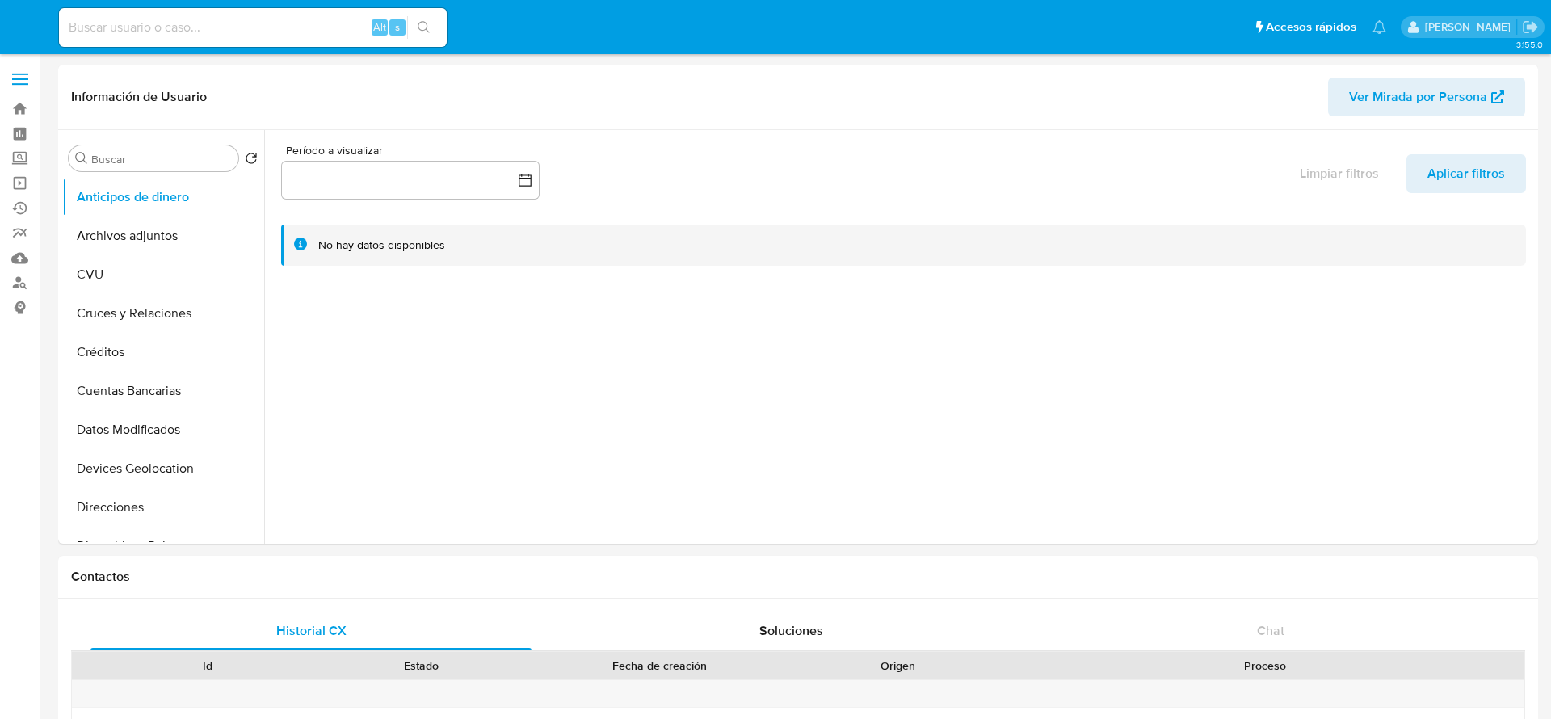
select select "10"
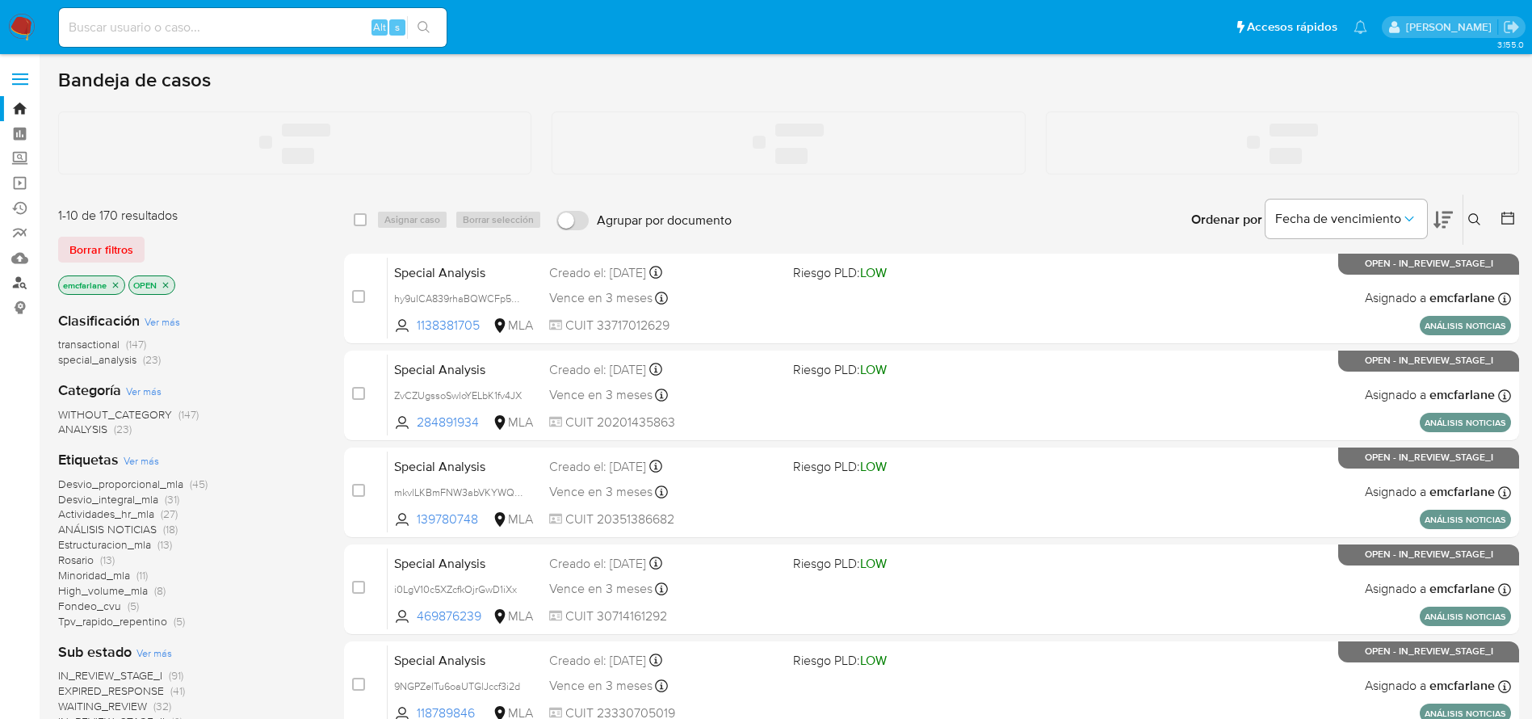
click at [22, 287] on link "Buscador de personas" at bounding box center [96, 283] width 192 height 25
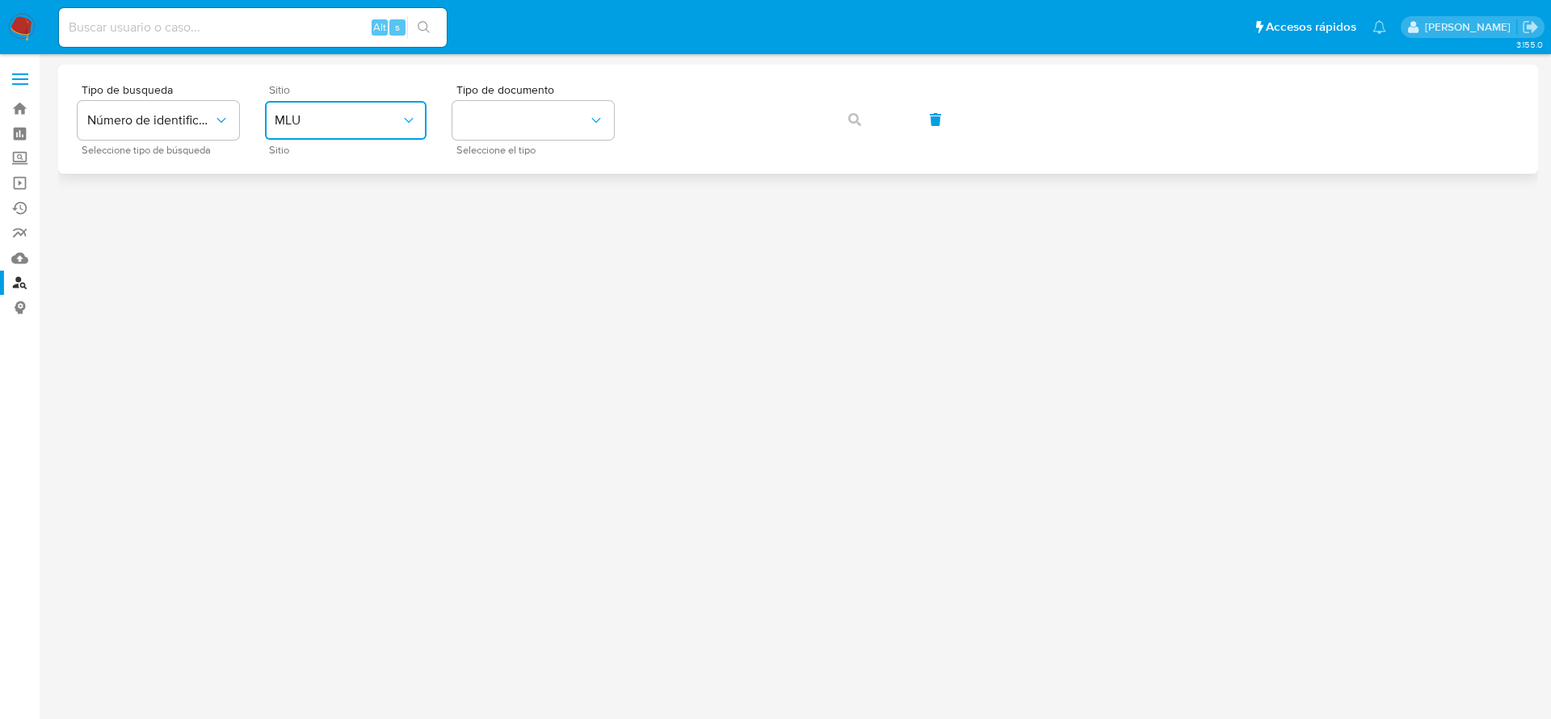
click at [370, 136] on button "MLU" at bounding box center [346, 120] width 162 height 39
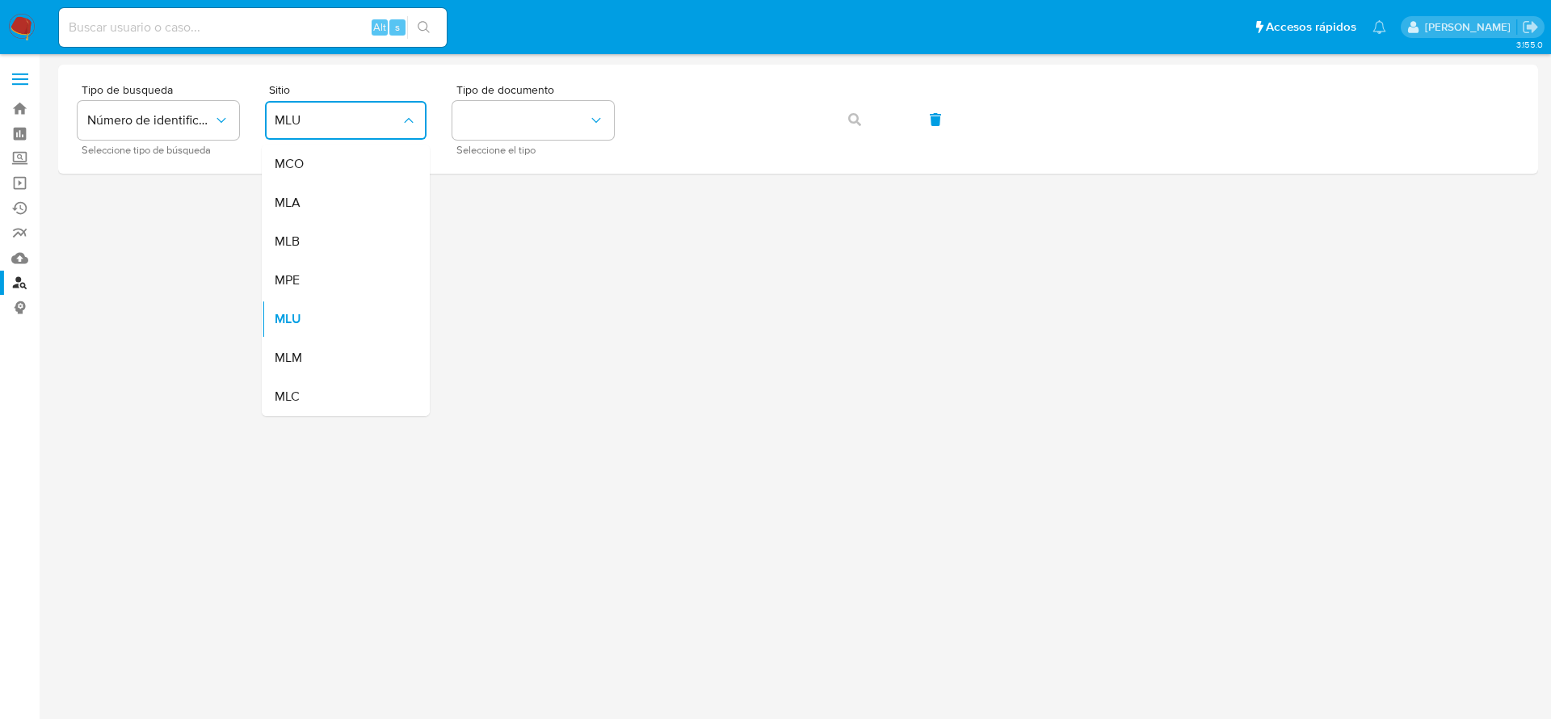
click at [312, 222] on div "MLB" at bounding box center [341, 241] width 132 height 39
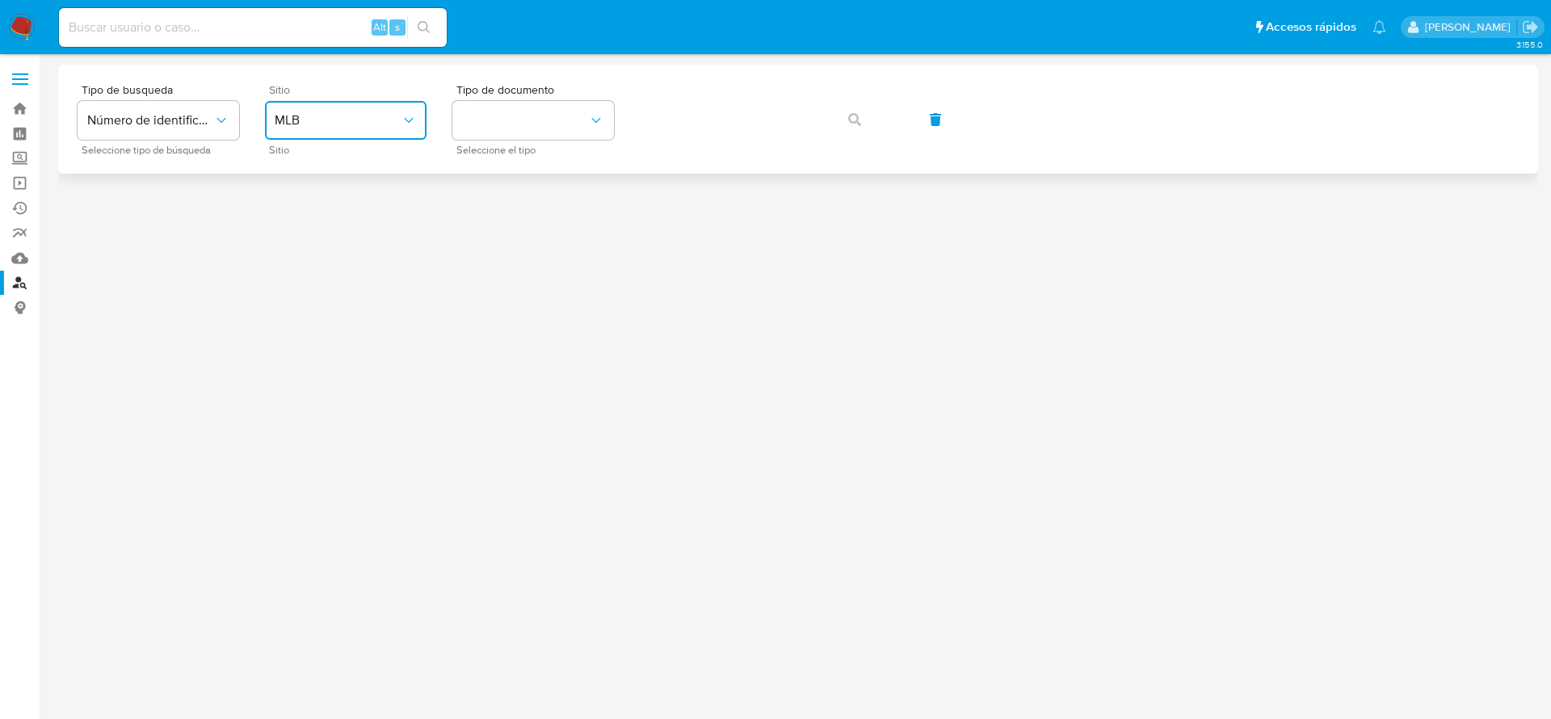
click at [385, 131] on button "MLB" at bounding box center [346, 120] width 162 height 39
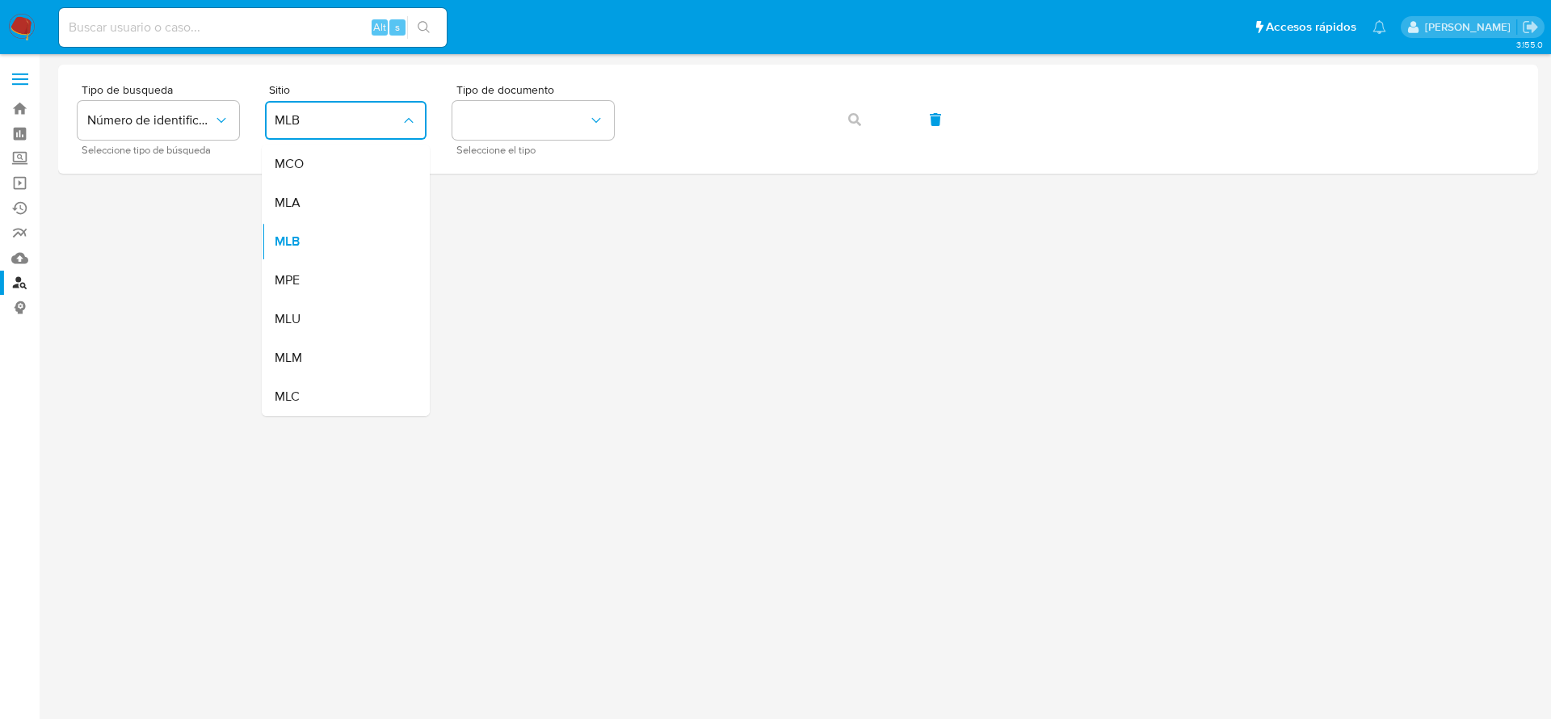
click at [367, 201] on div "MLA" at bounding box center [341, 202] width 132 height 39
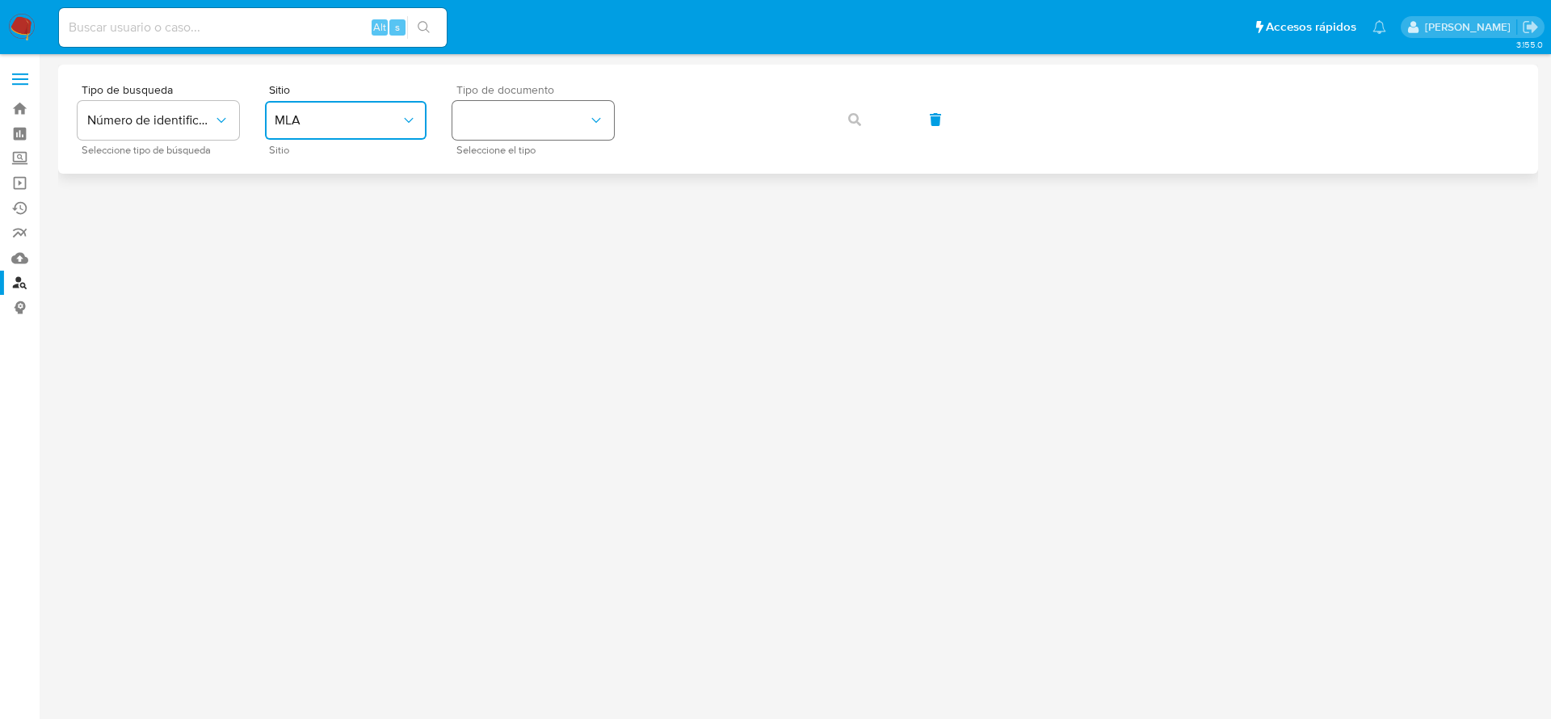
click at [564, 137] on button "identificationType" at bounding box center [533, 120] width 162 height 39
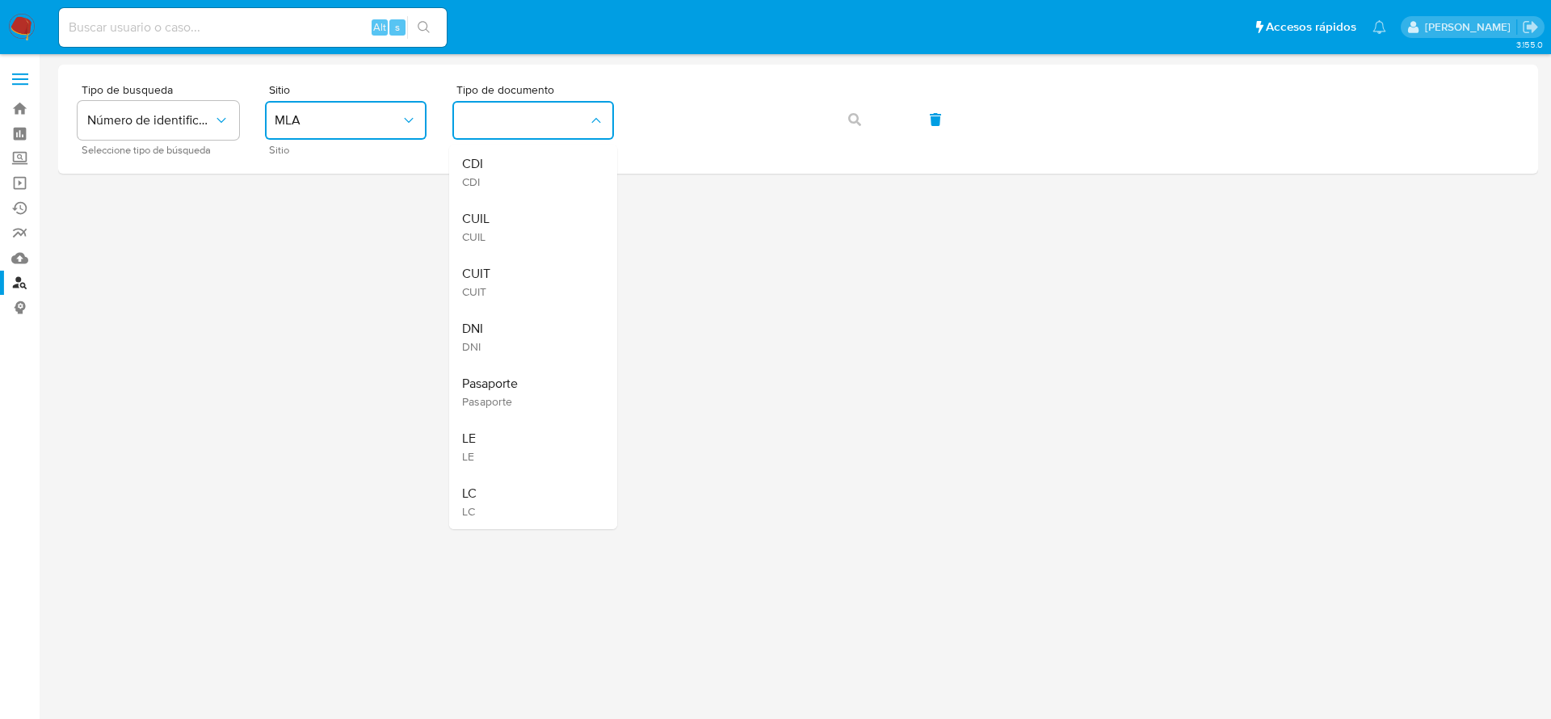
click at [493, 272] on div "CUIT CUIT" at bounding box center [528, 281] width 132 height 55
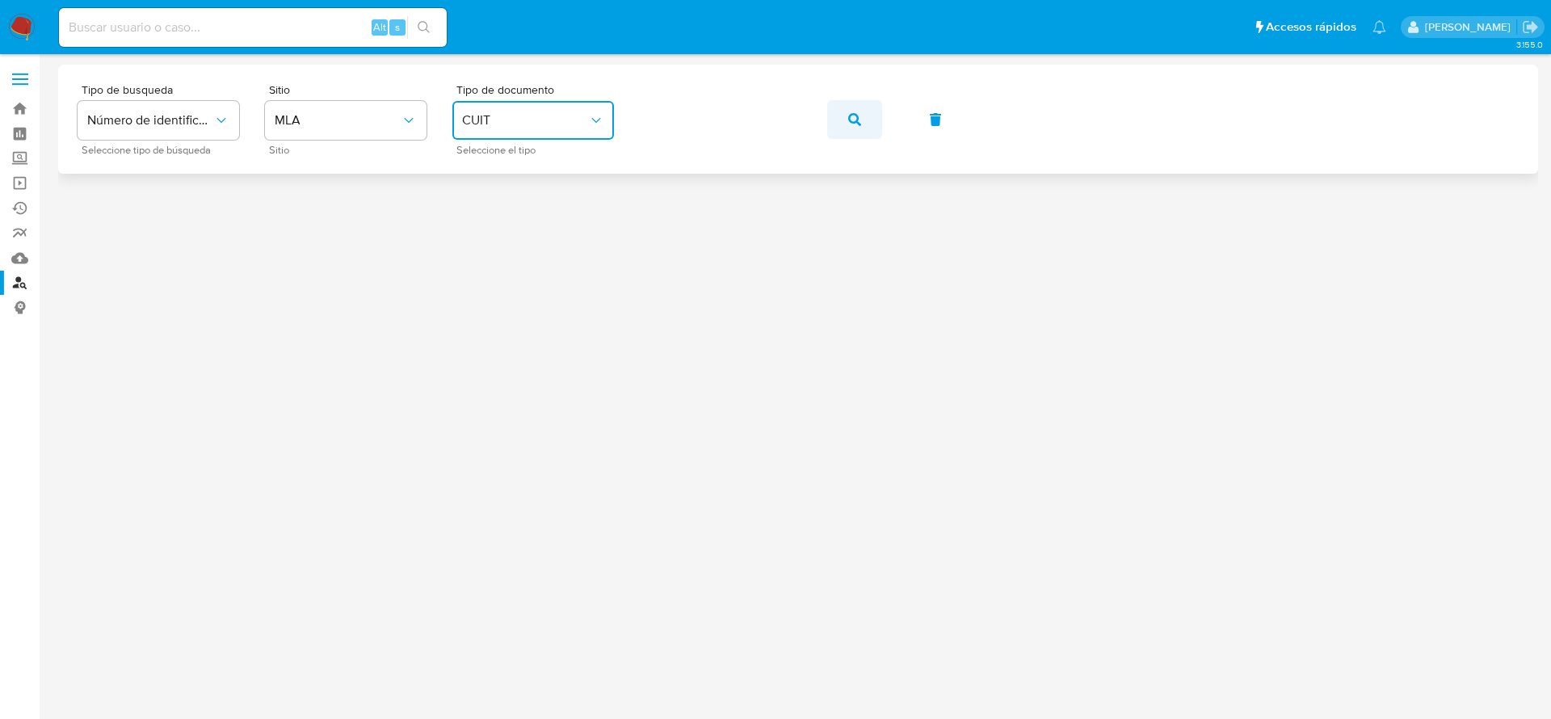
click at [859, 124] on icon "button" at bounding box center [854, 119] width 13 height 13
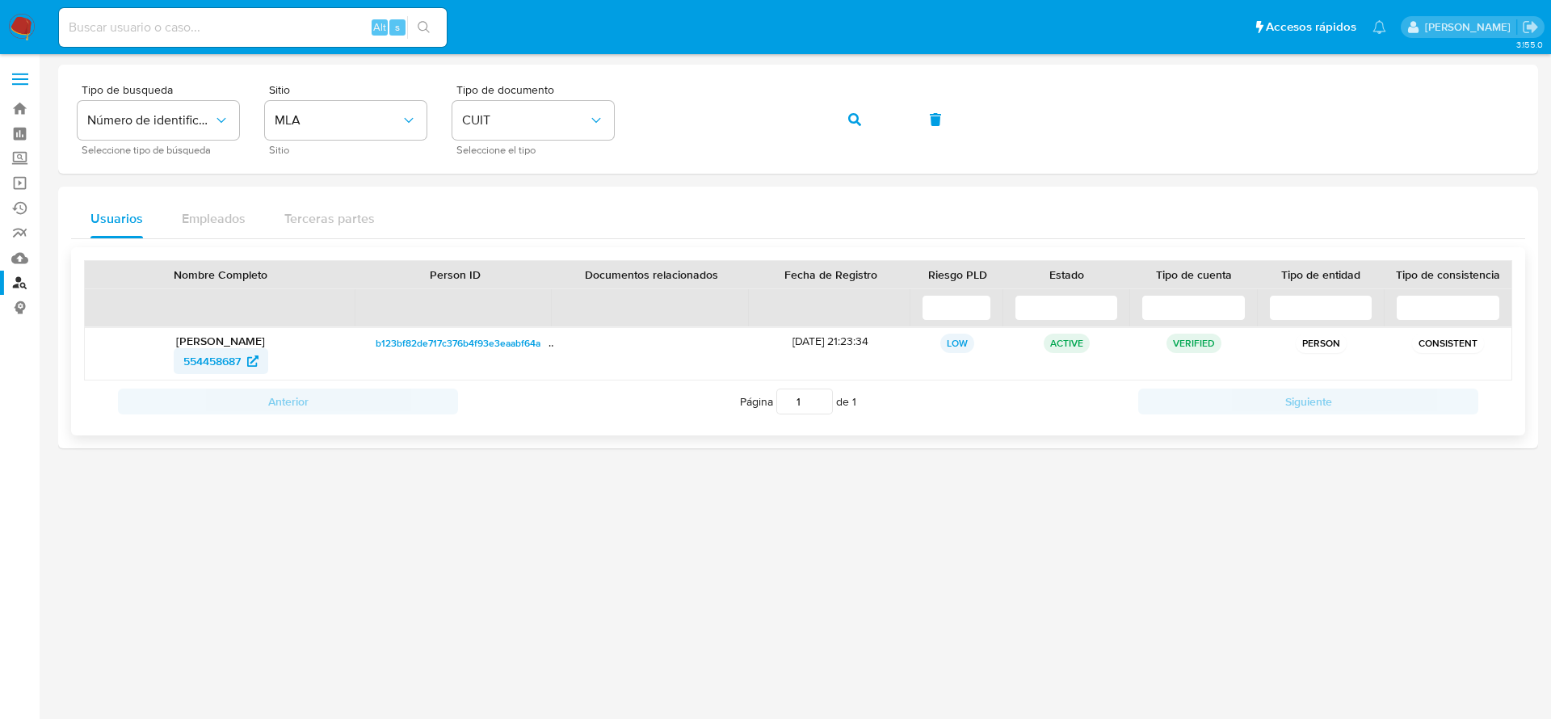
click at [227, 349] on span "554458687" at bounding box center [211, 361] width 57 height 26
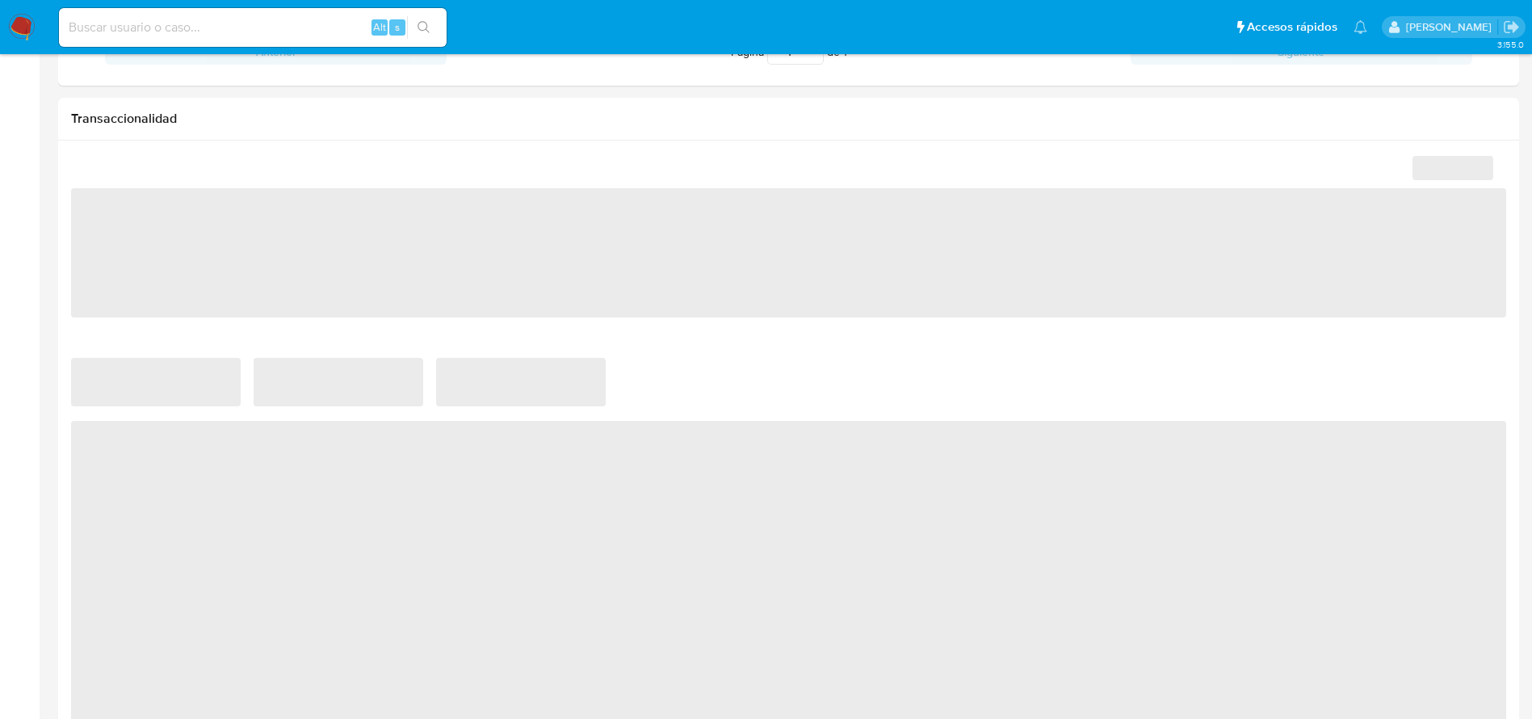
scroll to position [727, 0]
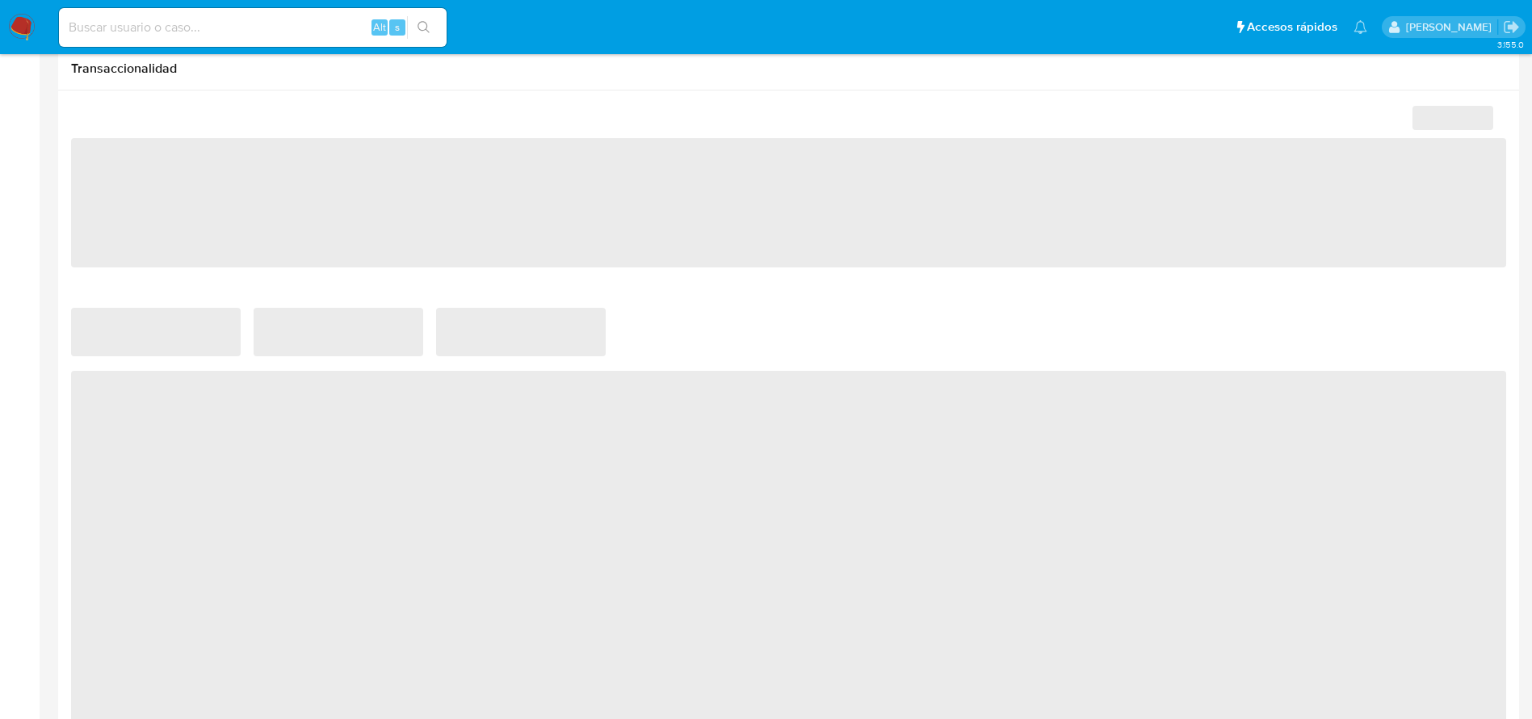
select select "10"
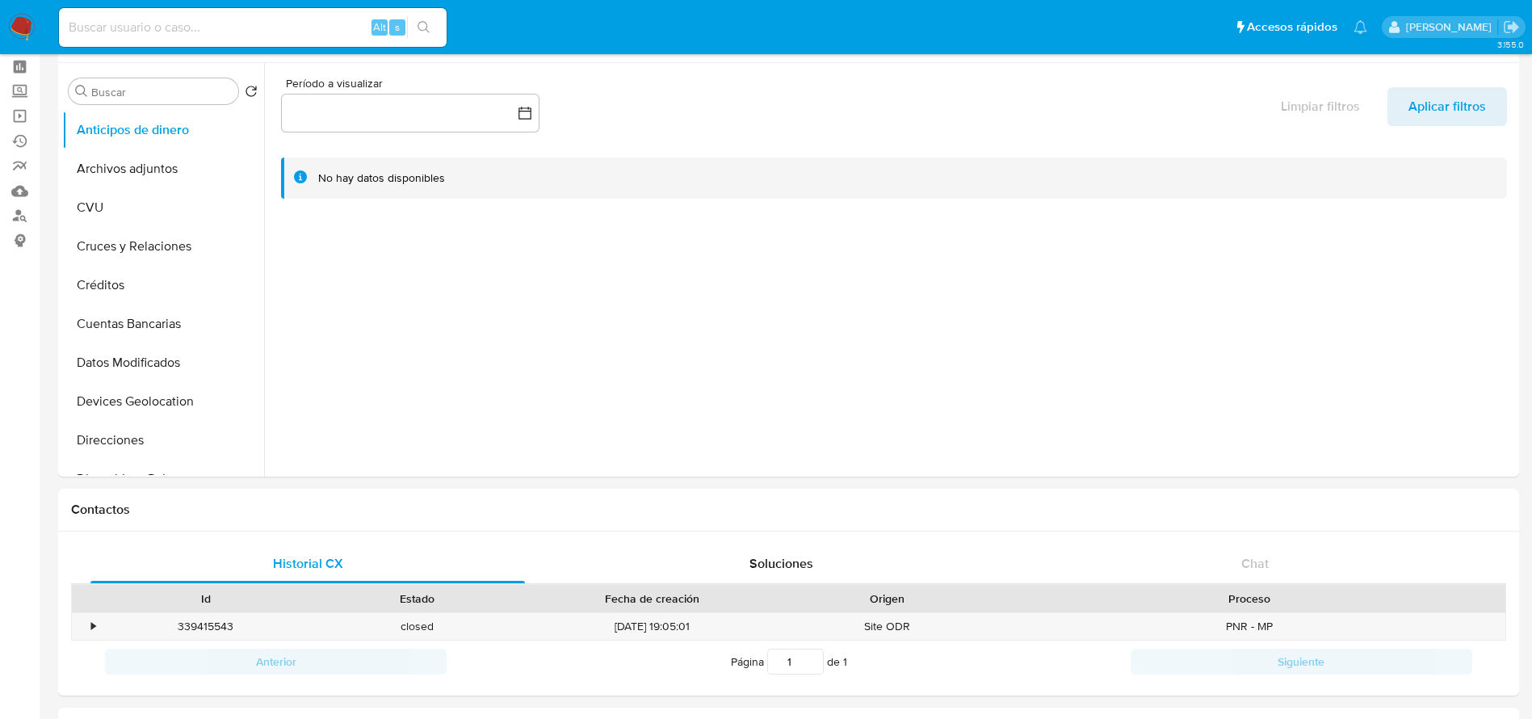
scroll to position [0, 0]
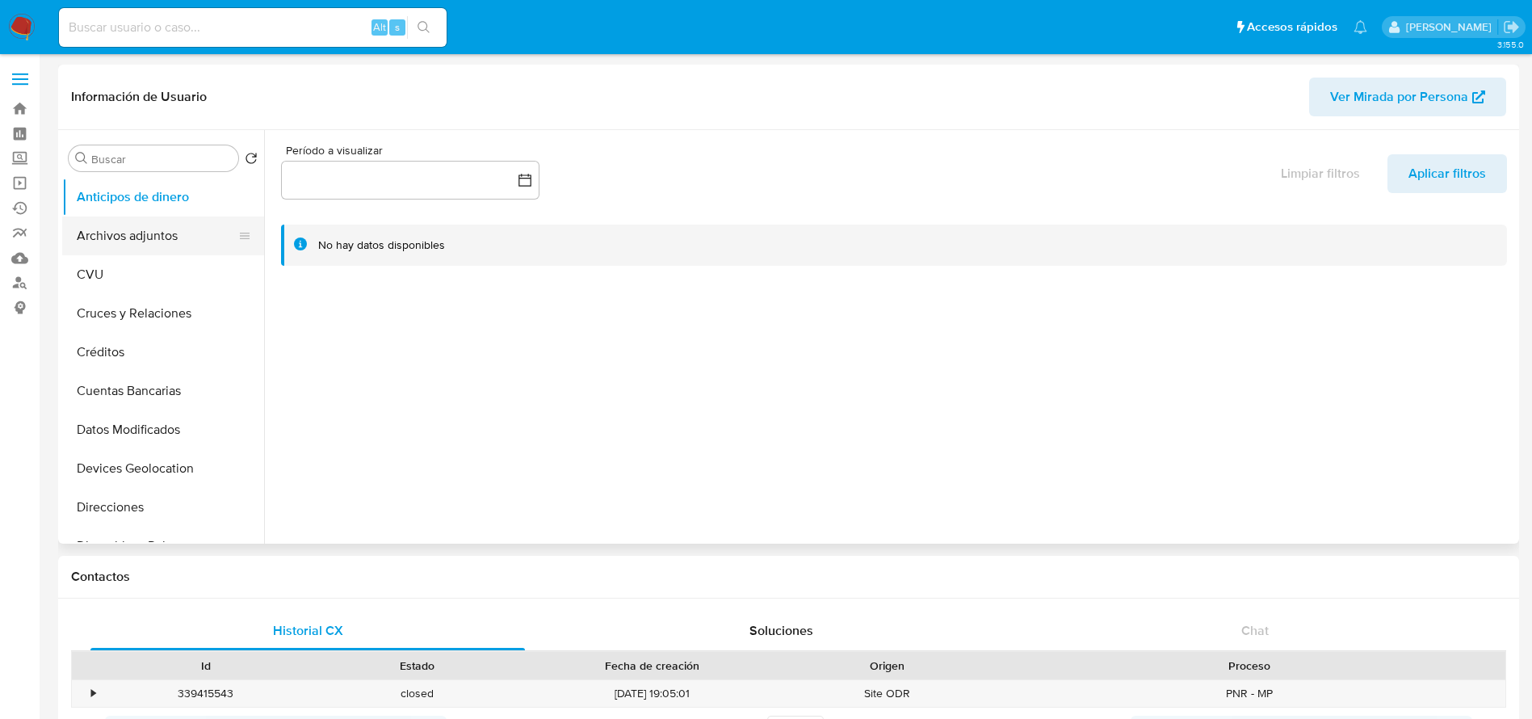
click at [125, 233] on button "Archivos adjuntos" at bounding box center [156, 235] width 189 height 39
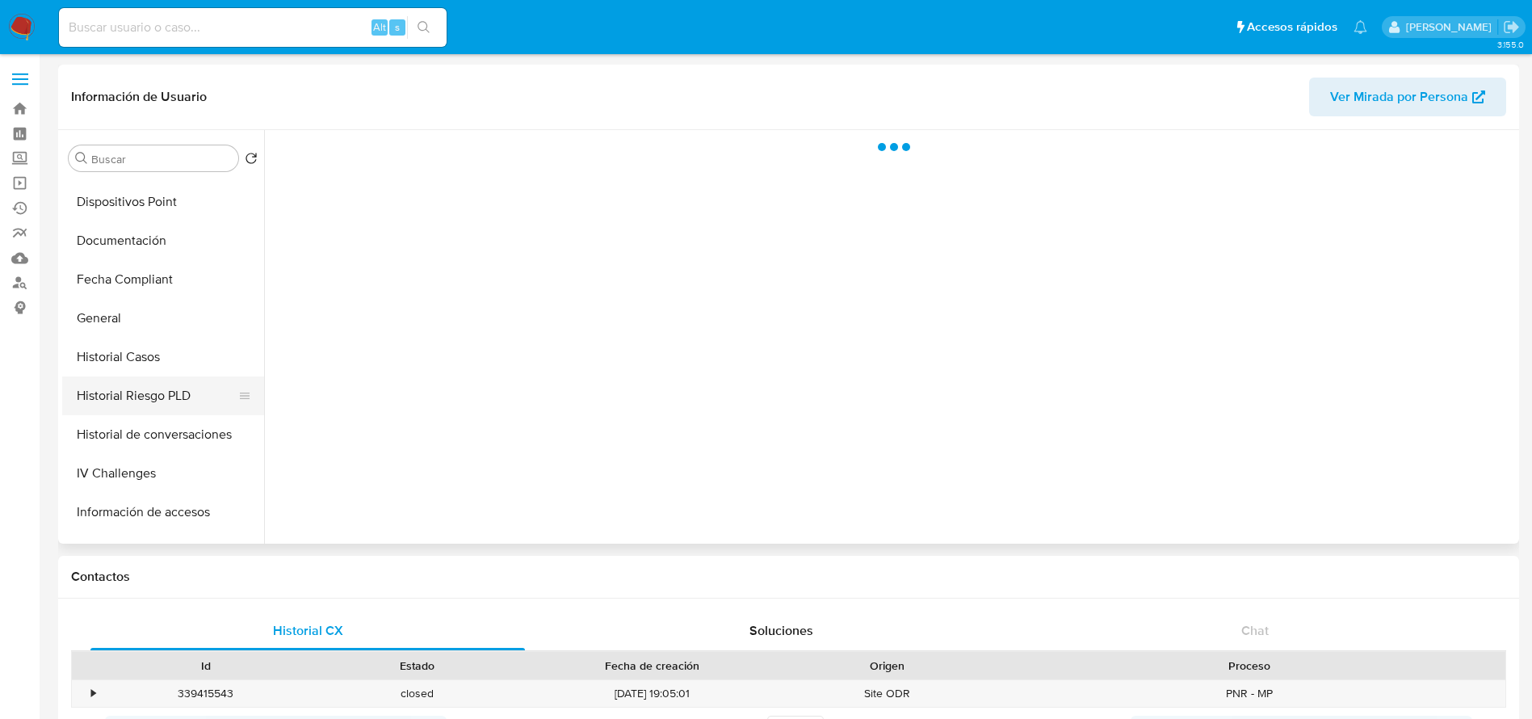
scroll to position [363, 0]
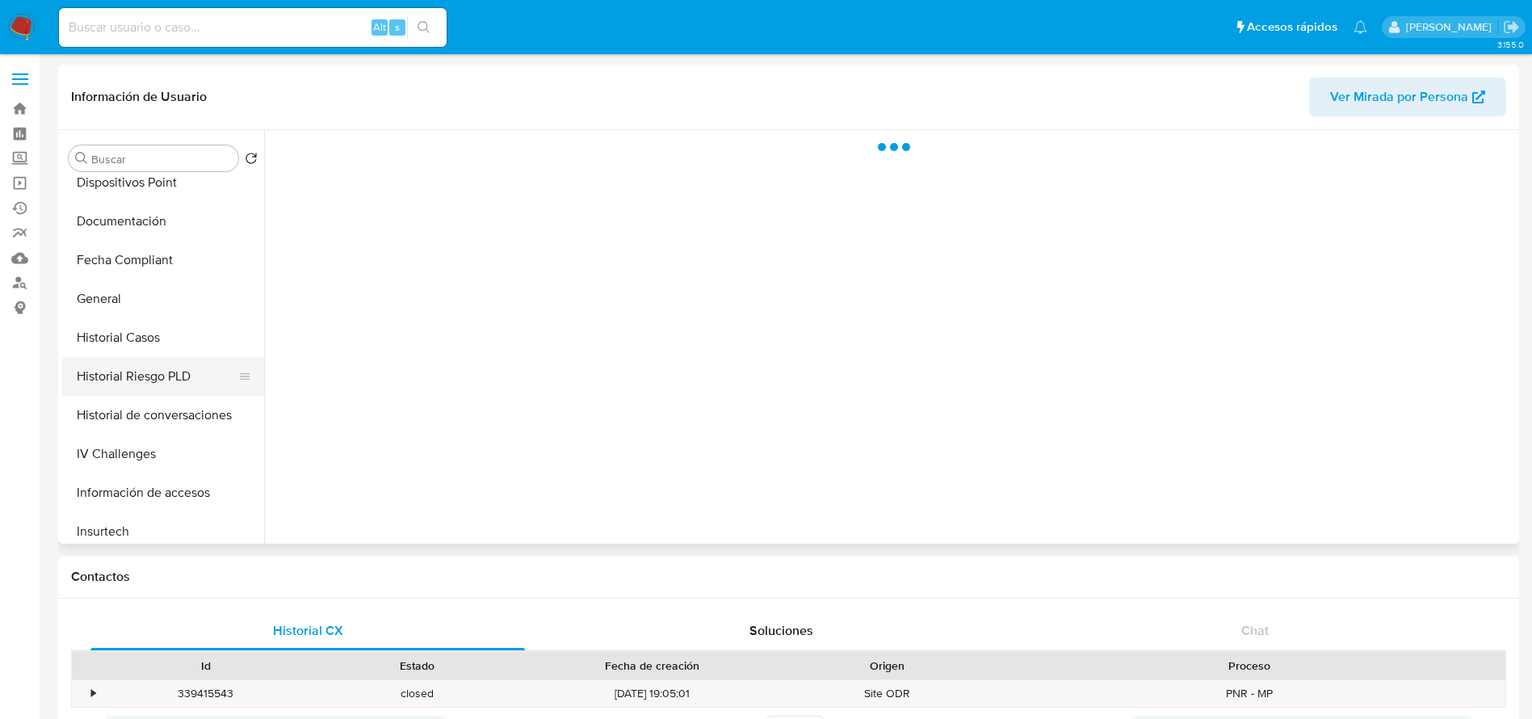
click at [112, 357] on button "Historial Riesgo PLD" at bounding box center [156, 376] width 189 height 39
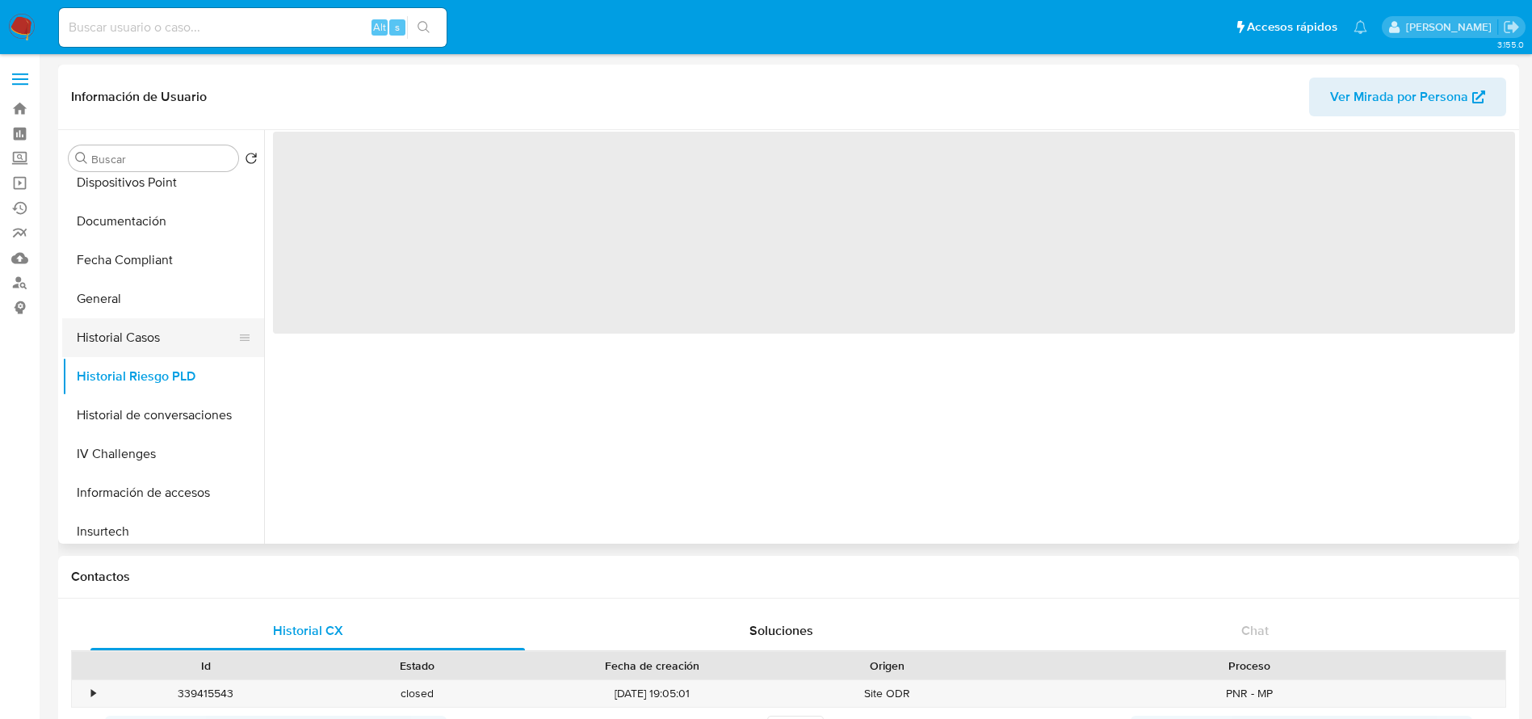
click at [113, 346] on button "Historial Casos" at bounding box center [156, 337] width 189 height 39
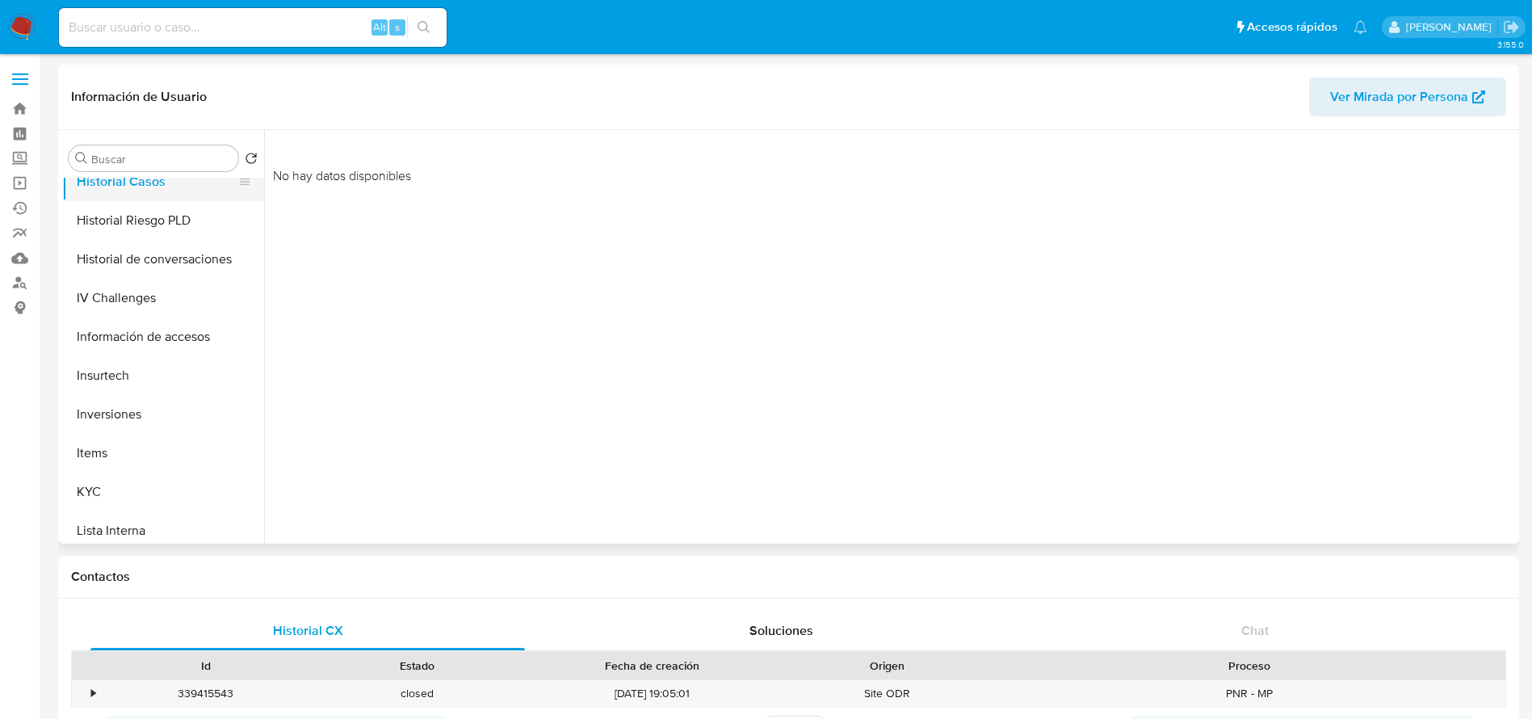
scroll to position [606, 0]
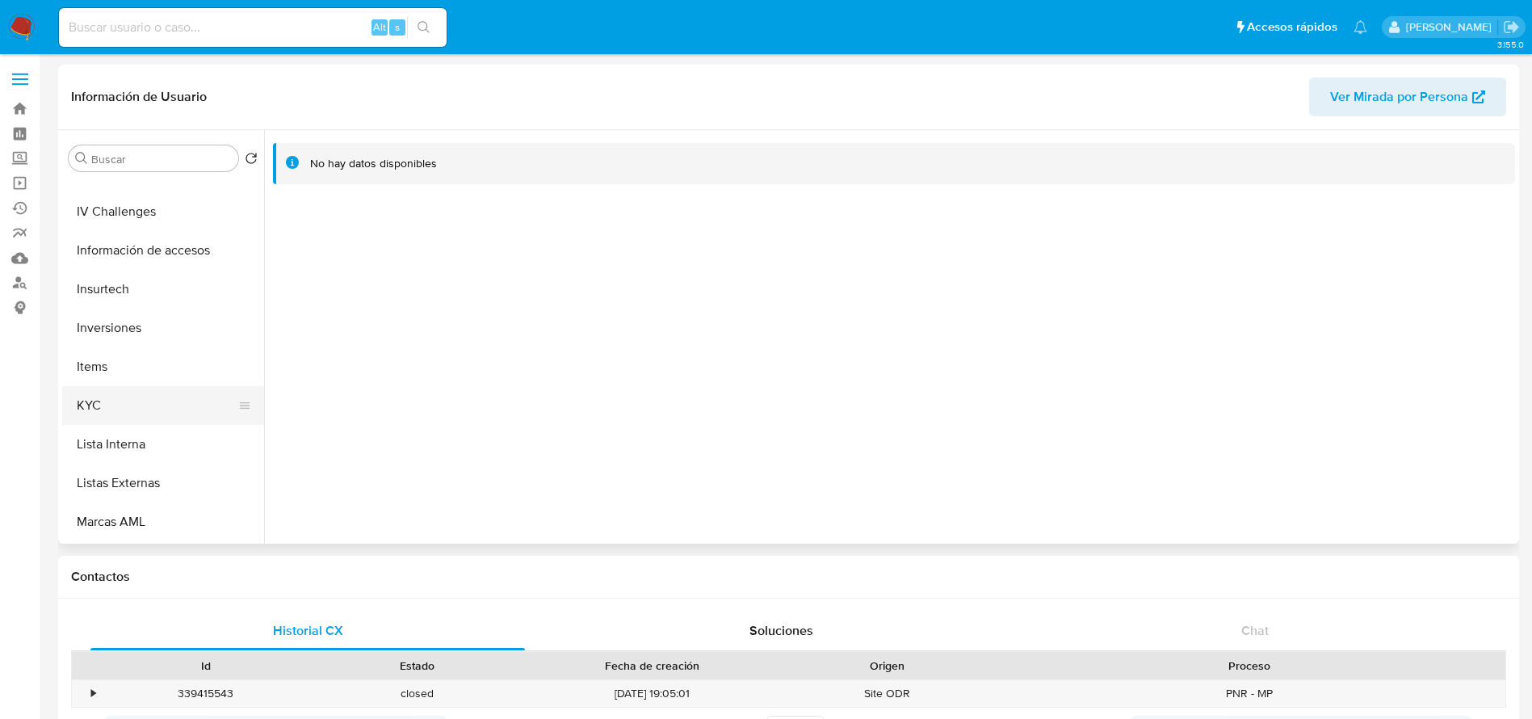
click at [120, 393] on button "KYC" at bounding box center [156, 405] width 189 height 39
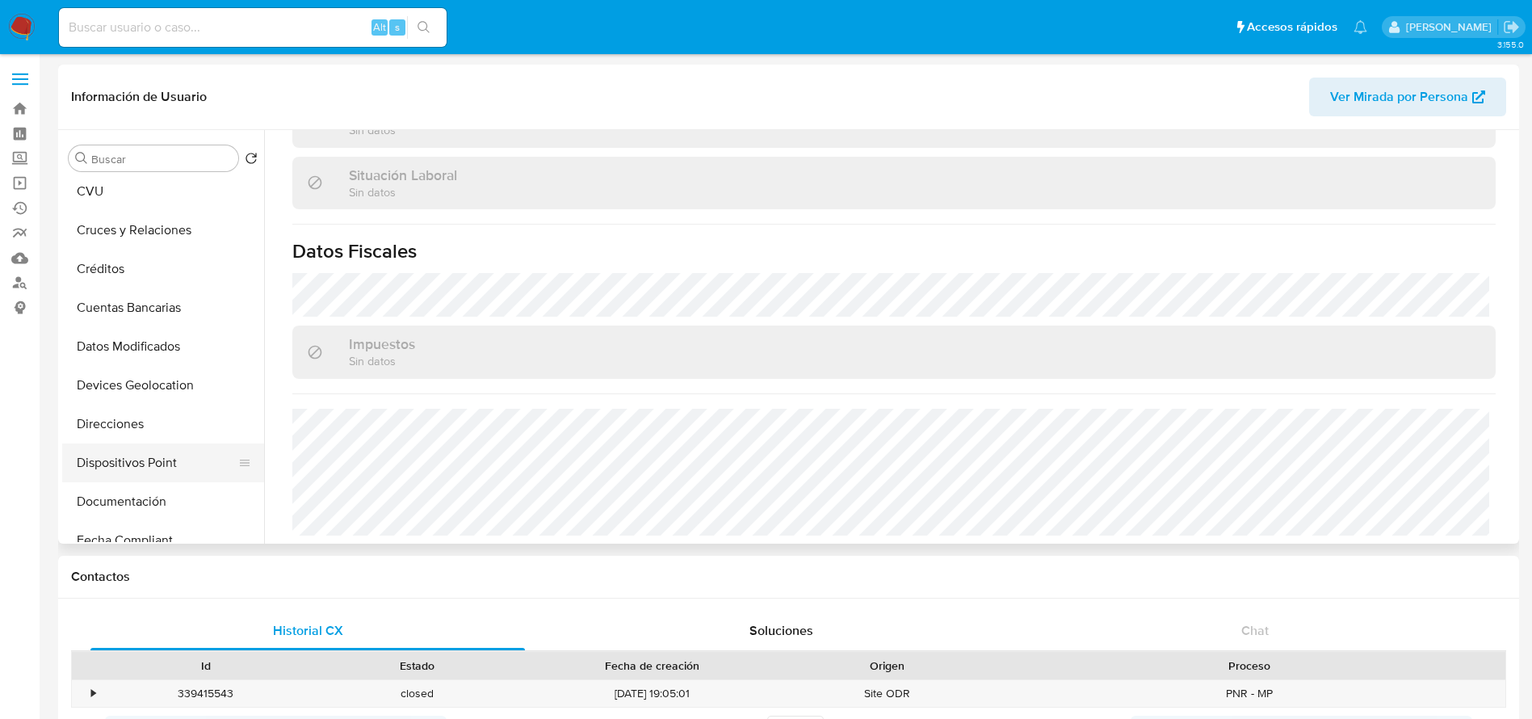
scroll to position [121, 0]
click at [137, 387] on button "Direcciones" at bounding box center [163, 386] width 202 height 39
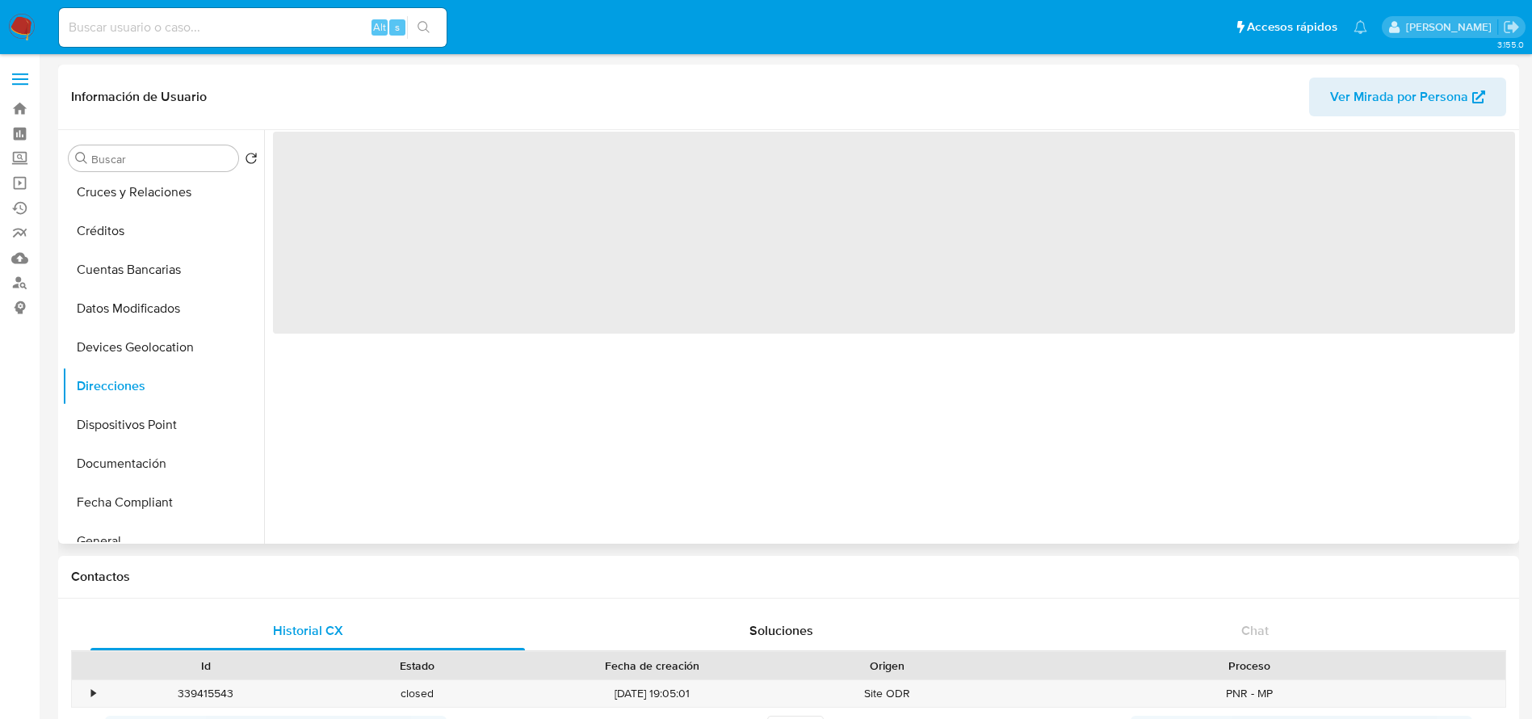
scroll to position [0, 0]
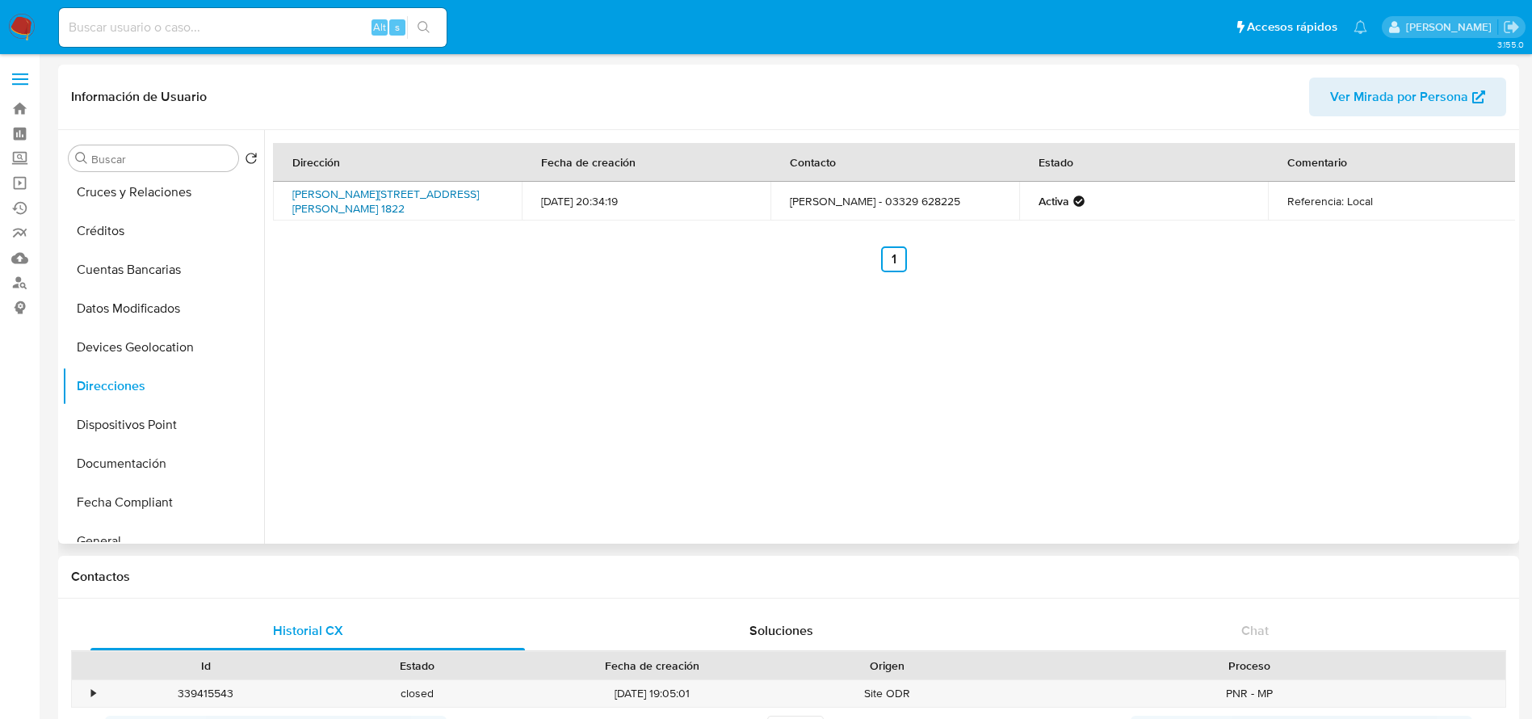
click at [354, 200] on link "[PERSON_NAME][STREET_ADDRESS][PERSON_NAME] 1822" at bounding box center [385, 201] width 187 height 31
drag, startPoint x: 415, startPoint y: 212, endPoint x: 296, endPoint y: 188, distance: 122.0
click at [296, 188] on td "[PERSON_NAME][STREET_ADDRESS][PERSON_NAME] 1822" at bounding box center [397, 201] width 249 height 39
copy link "[PERSON_NAME][STREET_ADDRESS][PERSON_NAME] 1822"
click at [395, 460] on div "Dirección Fecha de creación Contacto Estado [STREET_ADDRESS][PERSON_NAME][PERSO…" at bounding box center [889, 337] width 1251 height 414
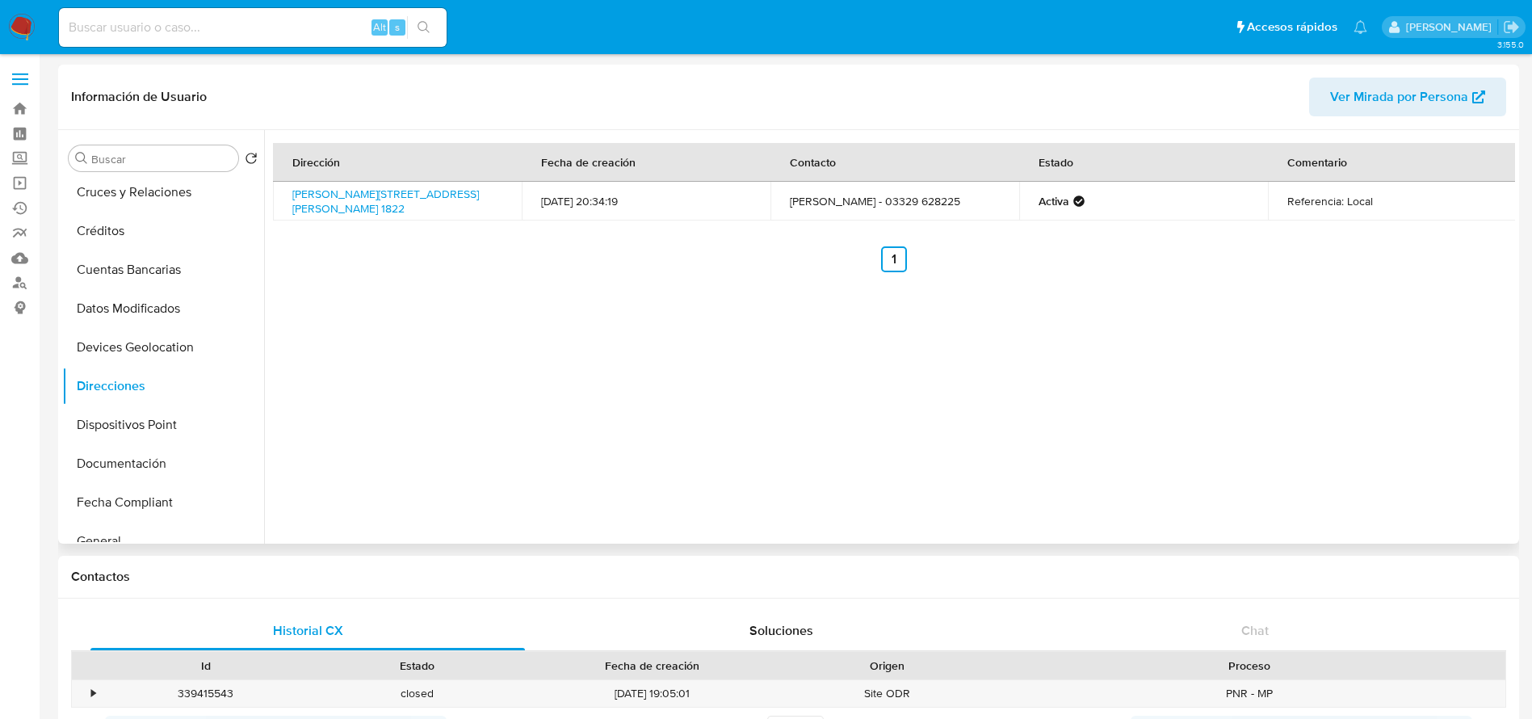
click at [1385, 93] on span "Ver Mirada por Persona" at bounding box center [1399, 97] width 138 height 39
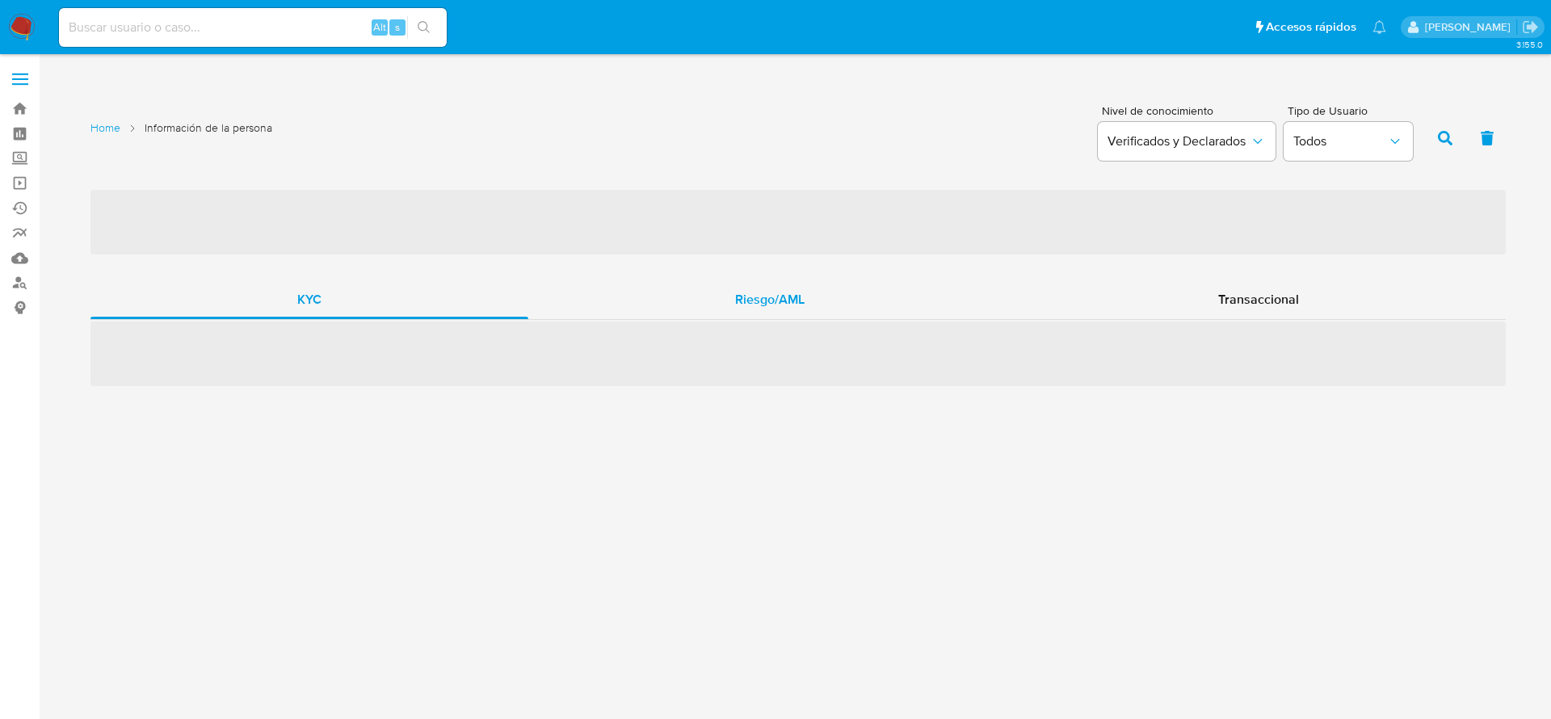
drag, startPoint x: 773, startPoint y: 304, endPoint x: 778, endPoint y: 313, distance: 10.8
click at [773, 307] on span "Riesgo/AML" at bounding box center [769, 299] width 69 height 19
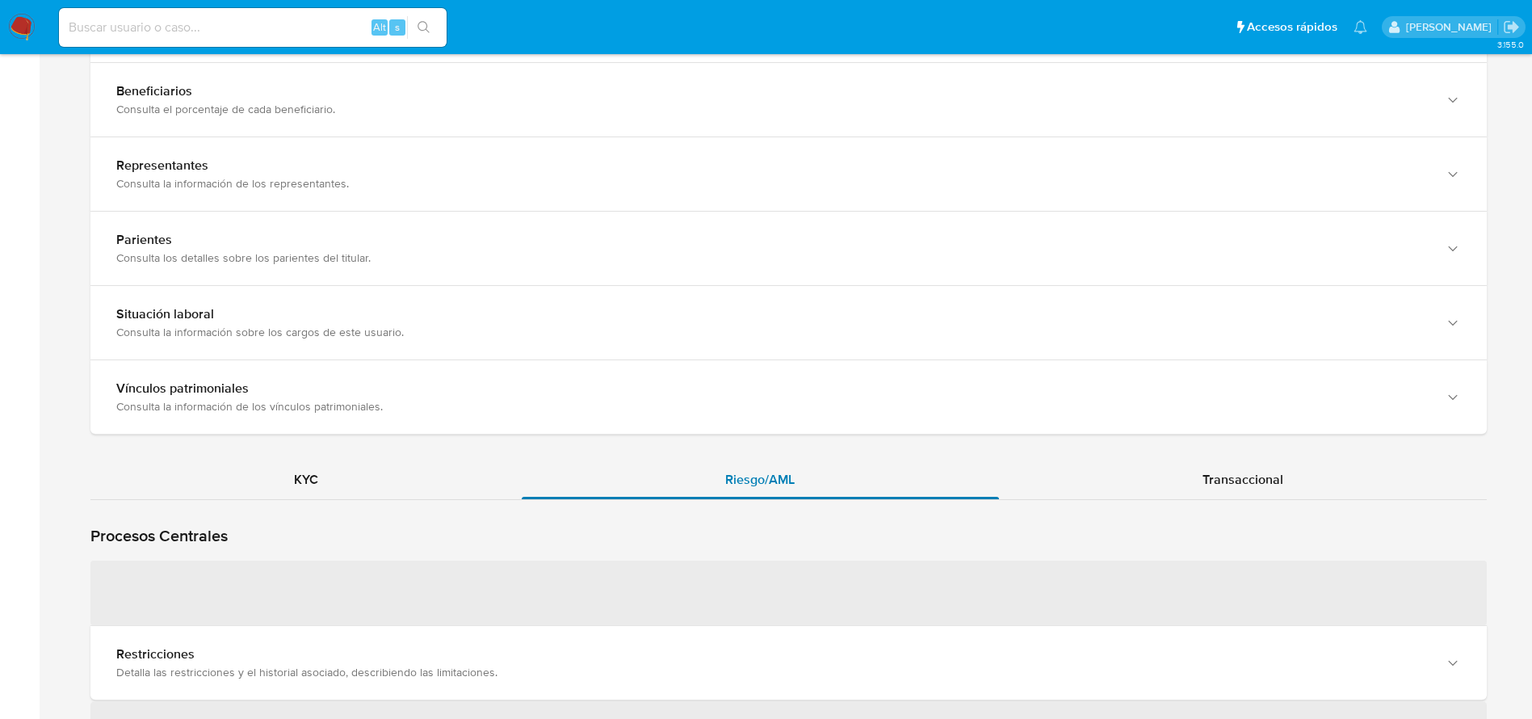
scroll to position [1454, 0]
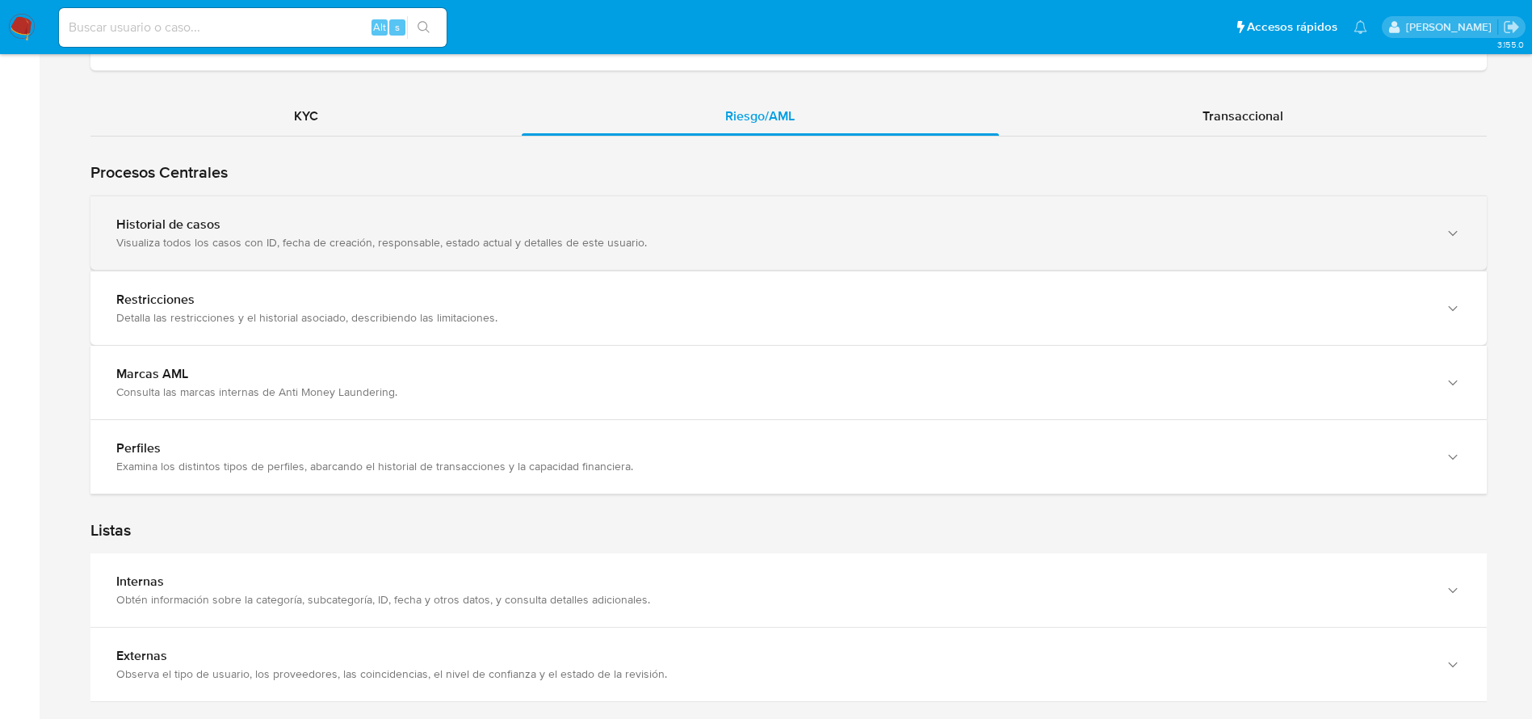
click at [287, 240] on div "Visualiza todos los casos con ID, fecha de creación, responsable, estado actual…" at bounding box center [772, 242] width 1312 height 15
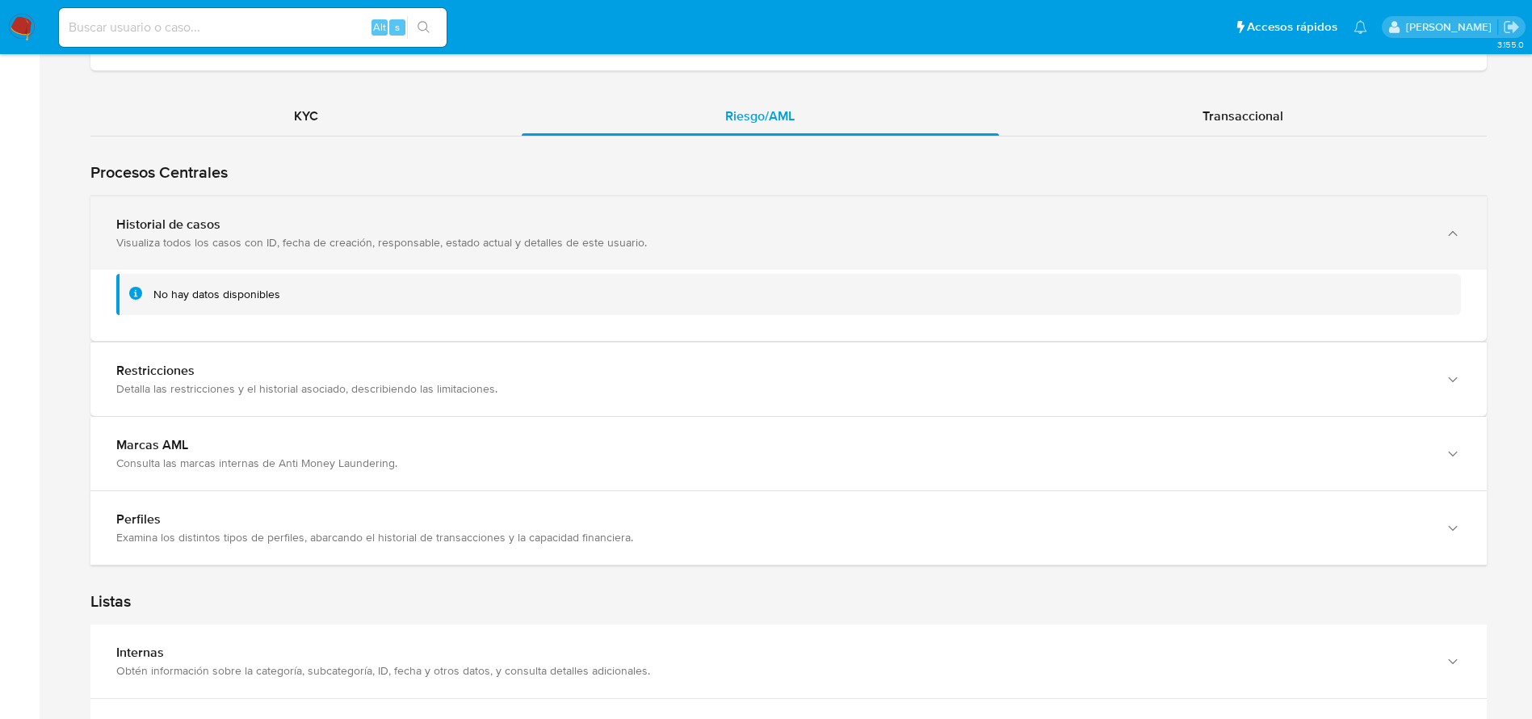
click at [287, 240] on div "Visualiza todos los casos con ID, fecha de creación, responsable, estado actual…" at bounding box center [772, 242] width 1312 height 15
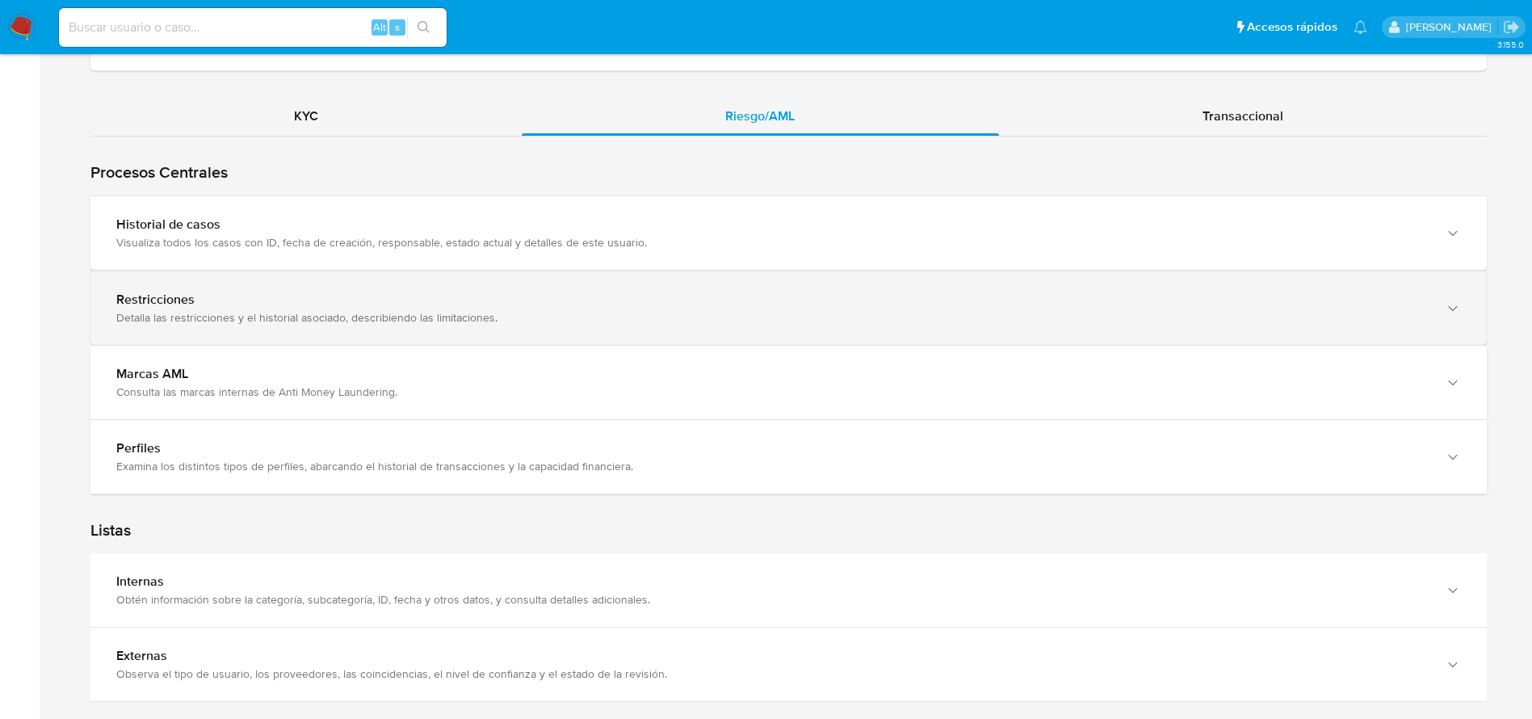
click at [287, 331] on div "Restricciones Detalla las restricciones y el historial asociado, describiendo l…" at bounding box center [788, 307] width 1396 height 73
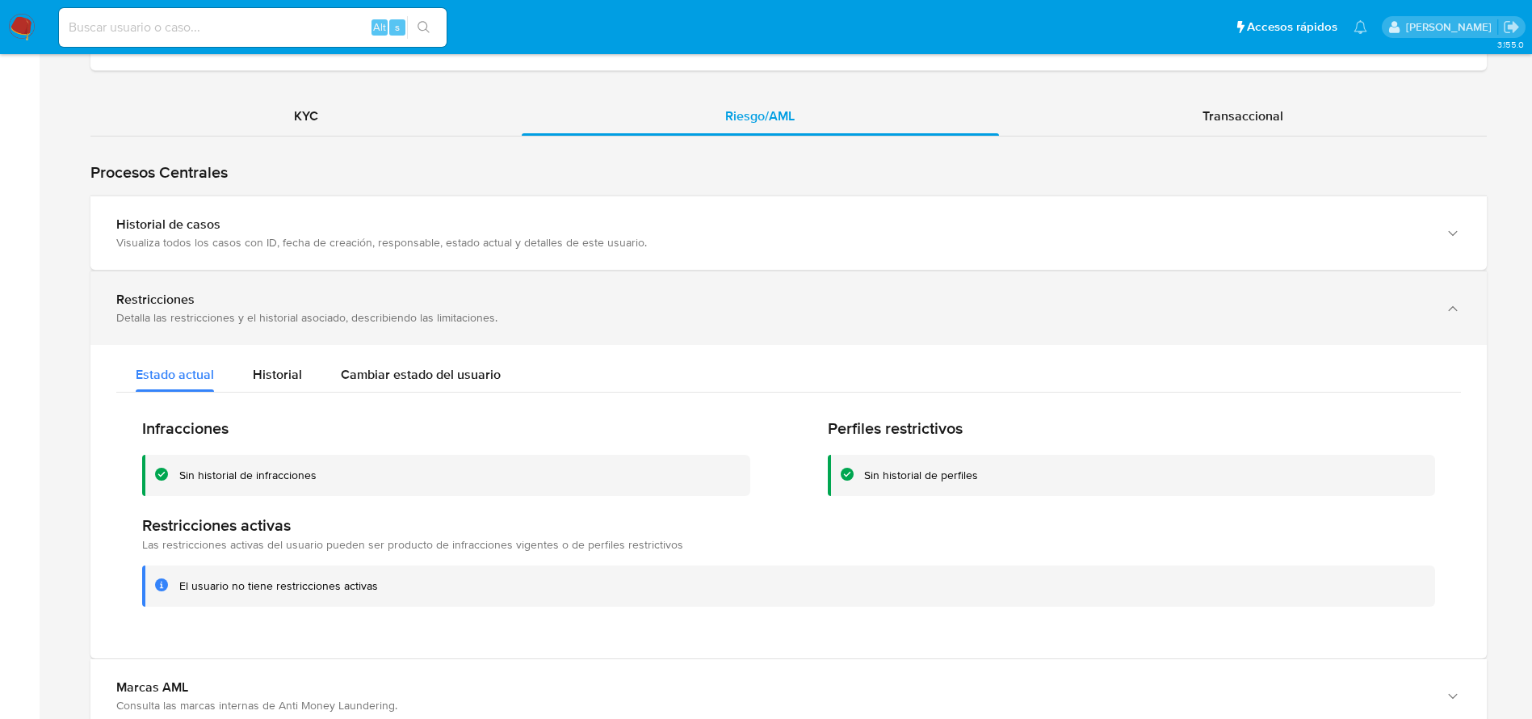
drag, startPoint x: 287, startPoint y: 331, endPoint x: 462, endPoint y: 45, distance: 335.3
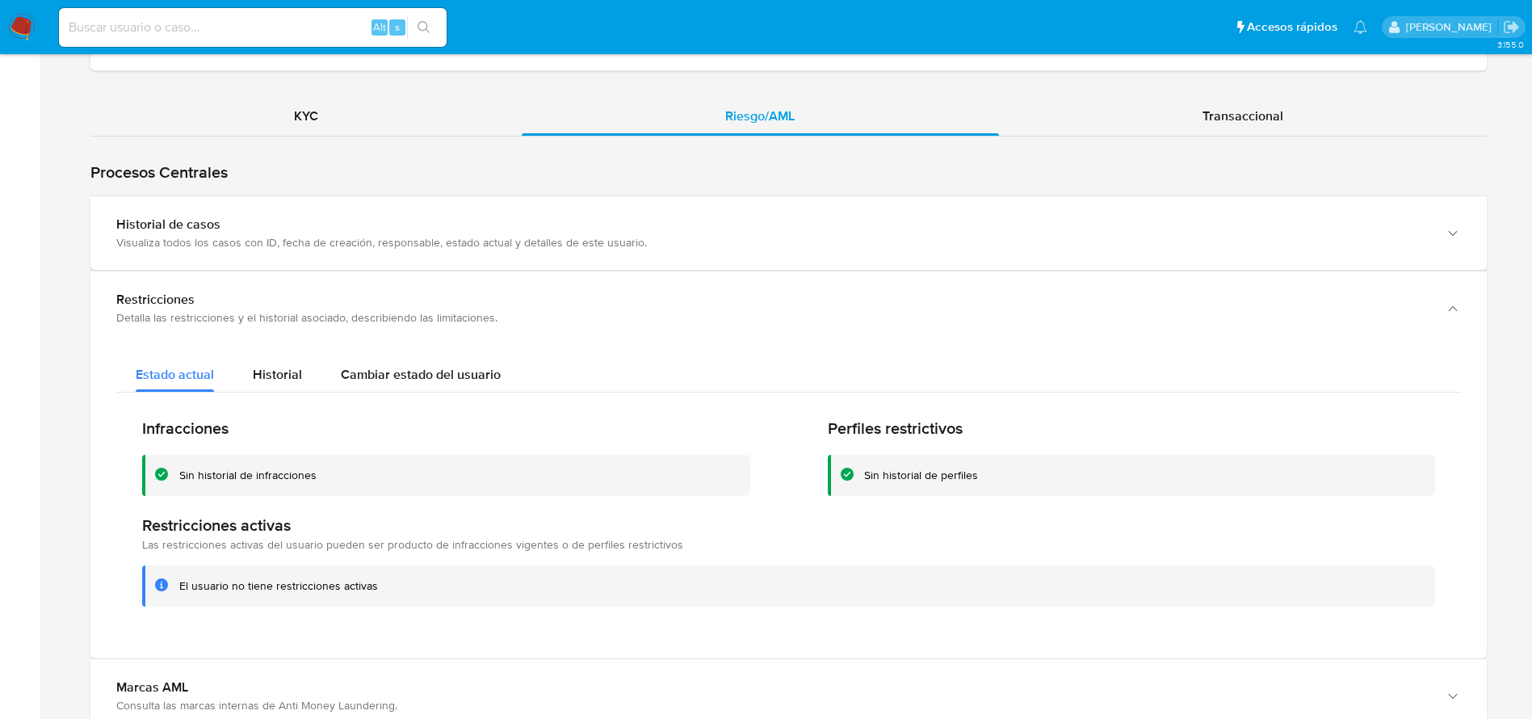
click at [288, 332] on div "Restricciones Detalla las restricciones y el historial asociado, describiendo l…" at bounding box center [788, 307] width 1396 height 73
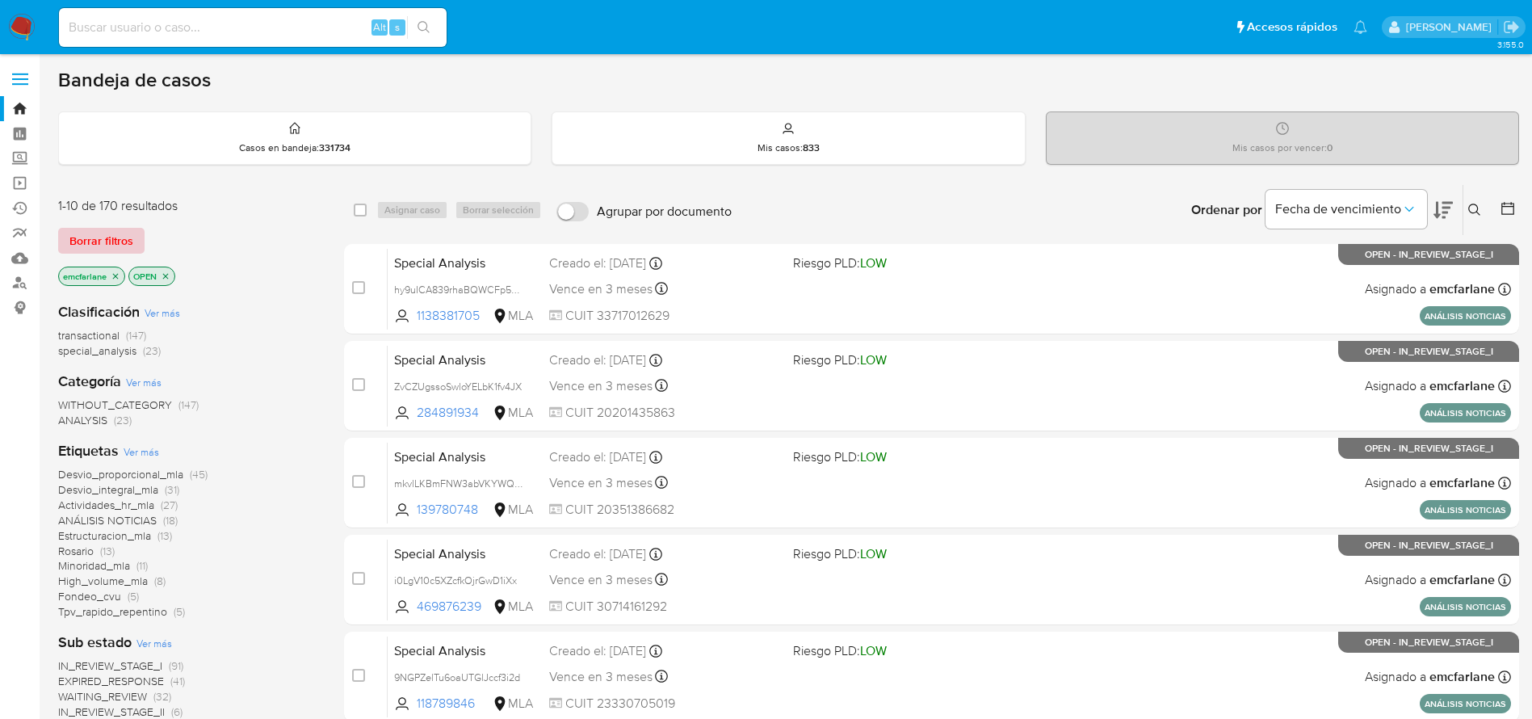
click at [93, 237] on span "Borrar filtros" at bounding box center [101, 240] width 64 height 23
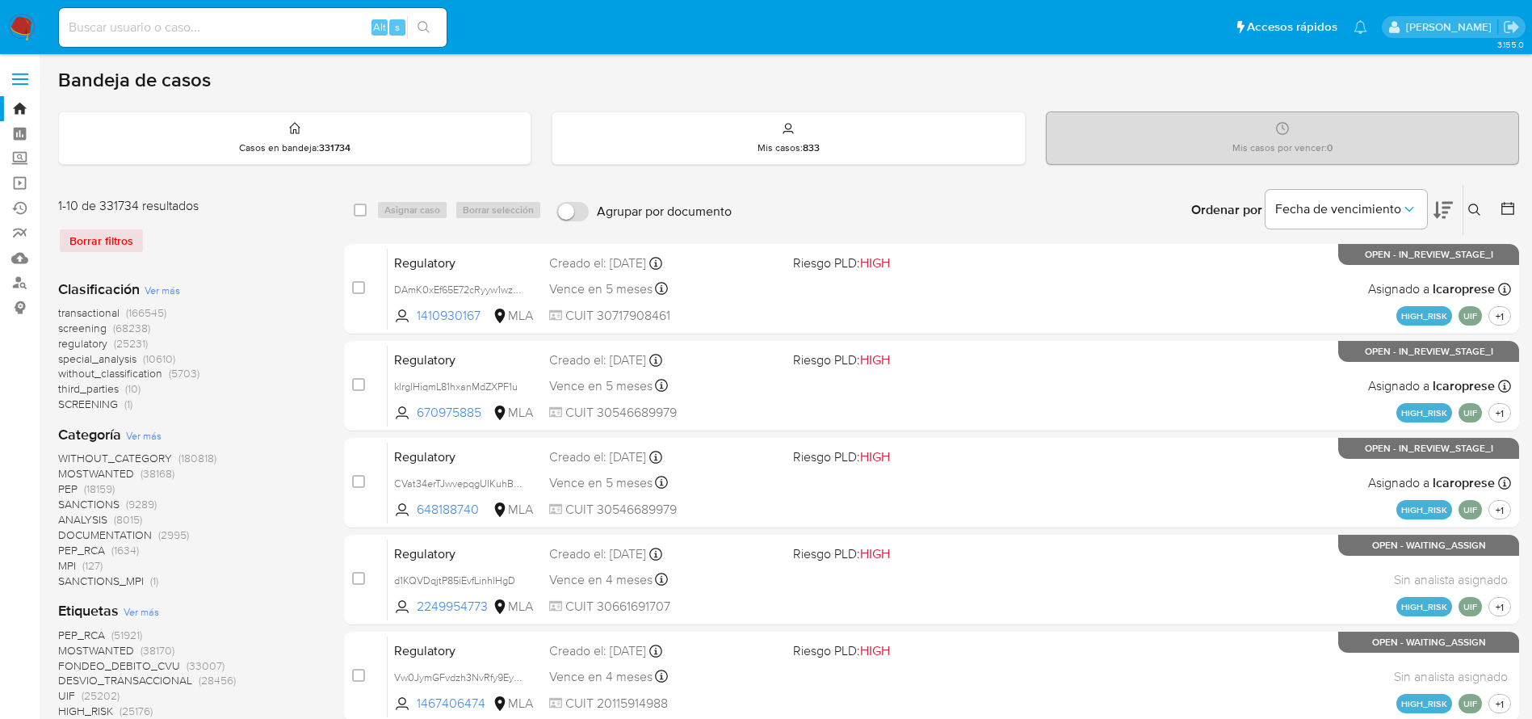
click at [1481, 212] on button at bounding box center [1476, 209] width 27 height 19
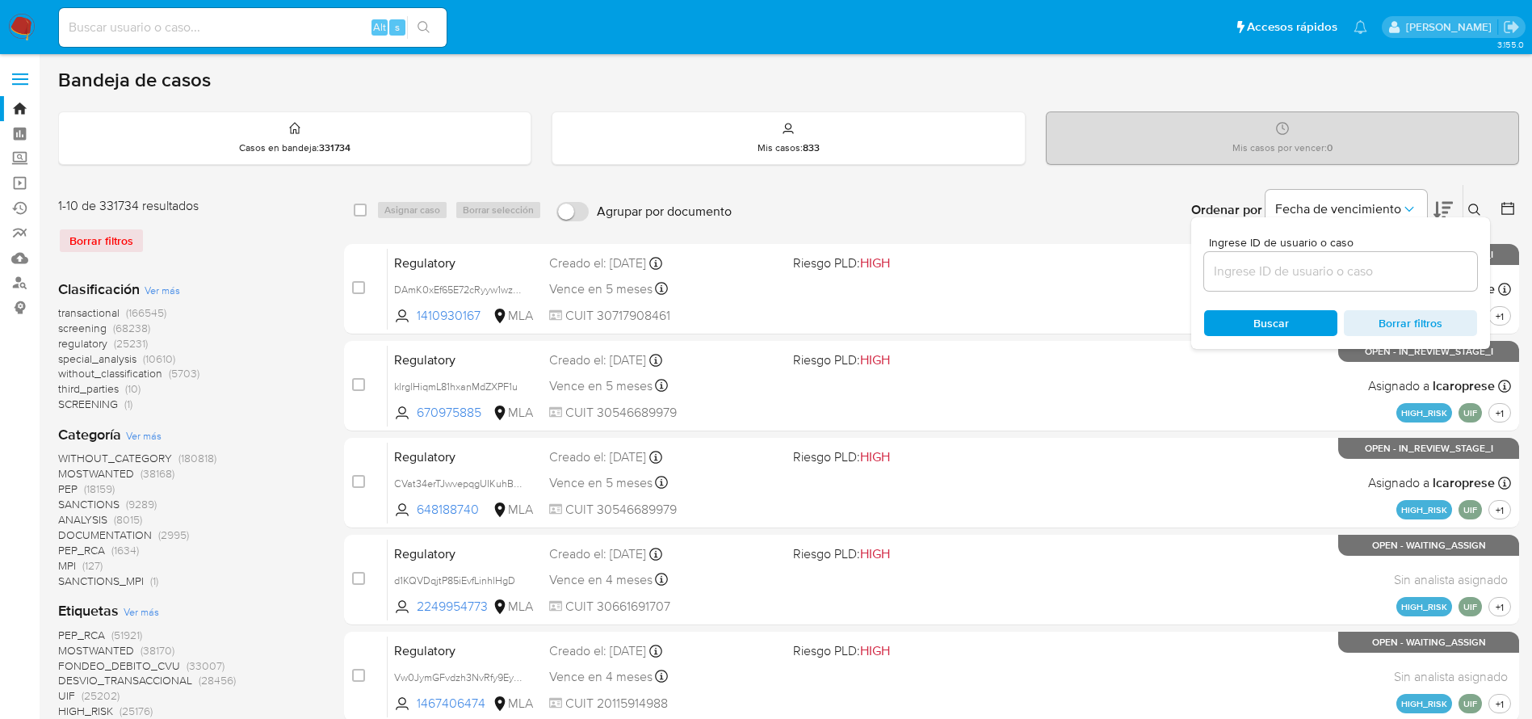
click at [1312, 269] on input at bounding box center [1340, 271] width 273 height 21
type input "EFDYRX7OLsTbHhq8q3VlLHvO"
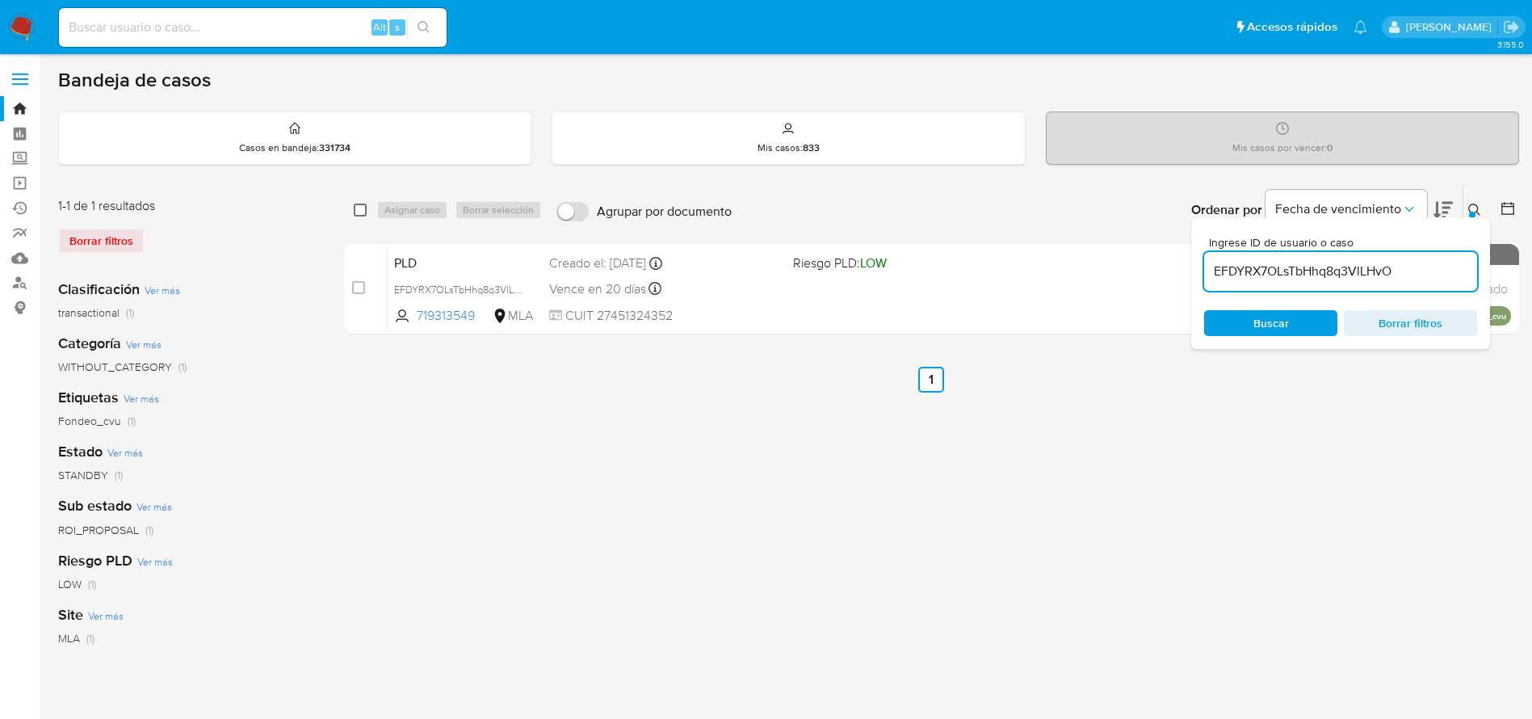
click at [361, 206] on input "checkbox" at bounding box center [360, 210] width 13 height 13
checkbox input "true"
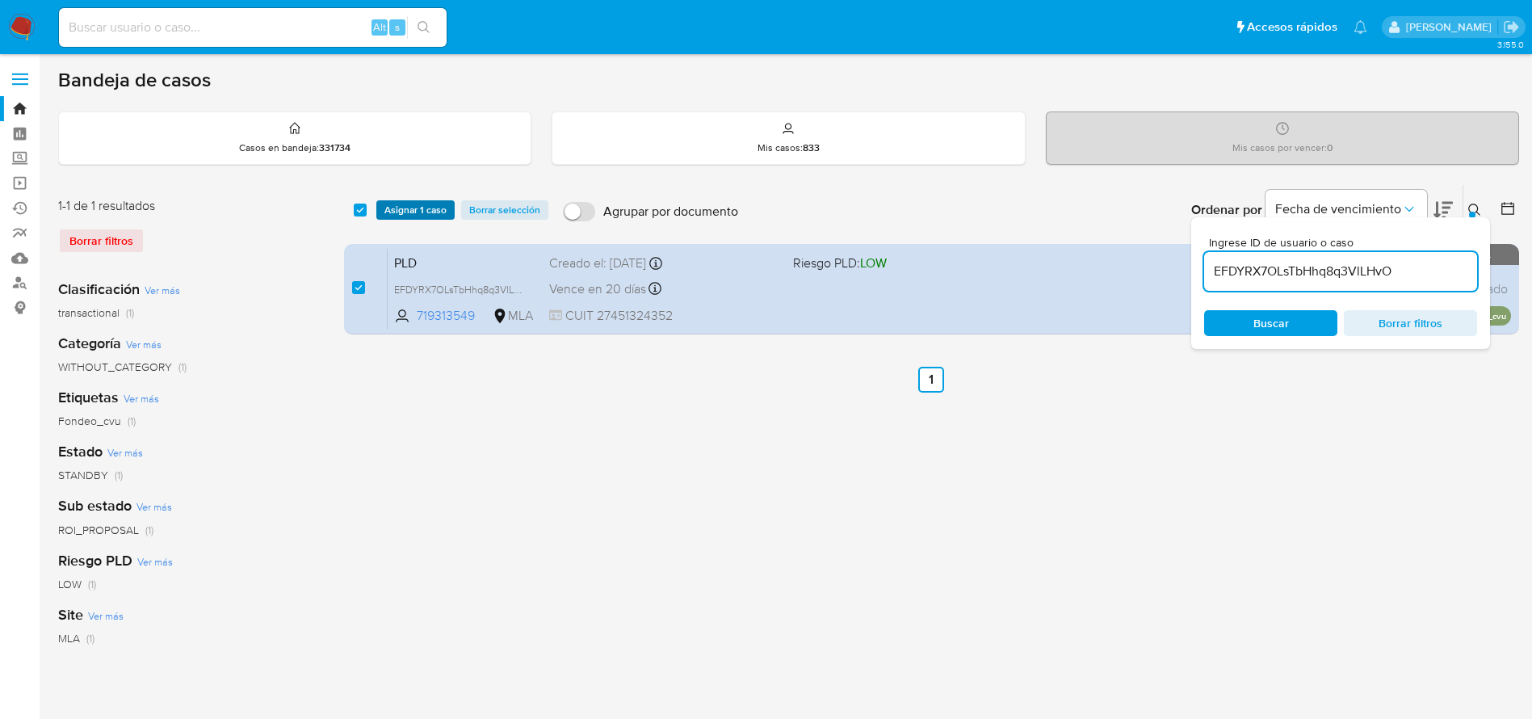
drag, startPoint x: 427, startPoint y: 206, endPoint x: 422, endPoint y: 212, distance: 8.6
click at [426, 208] on span "Asignar 1 caso" at bounding box center [415, 210] width 62 height 16
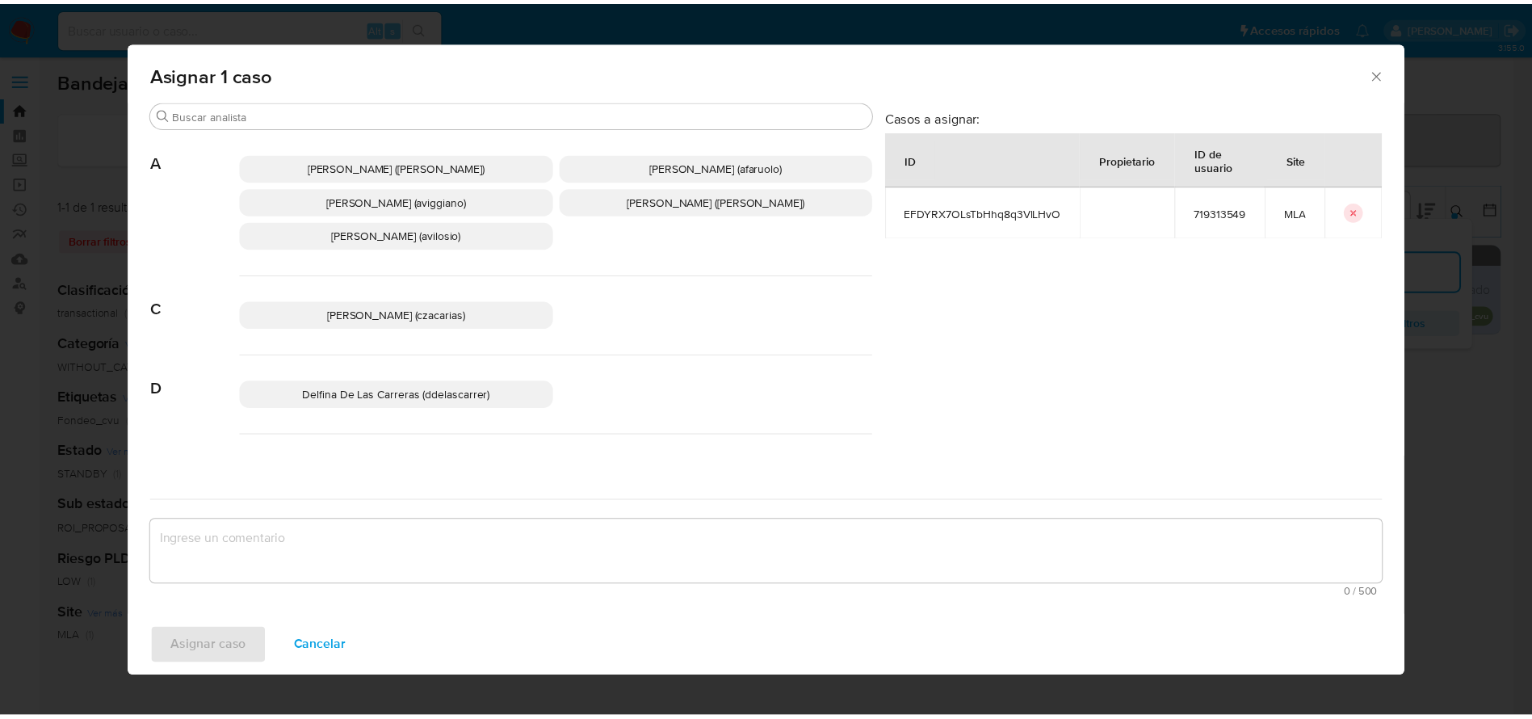
scroll to position [121, 0]
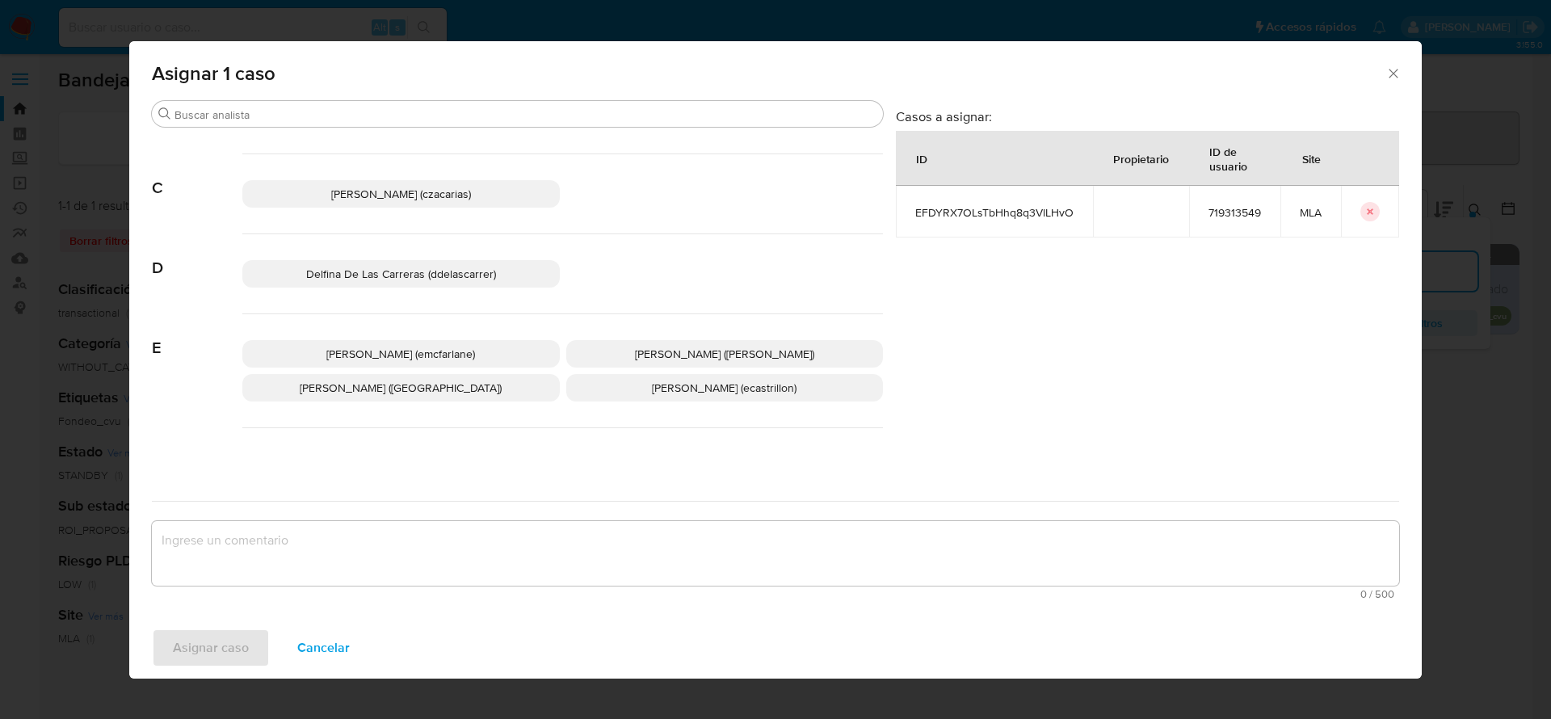
drag, startPoint x: 411, startPoint y: 354, endPoint x: 288, endPoint y: 582, distance: 259.4
click at [410, 357] on span "Elaine Mc Farlane (emcfarlane)" at bounding box center [400, 354] width 149 height 16
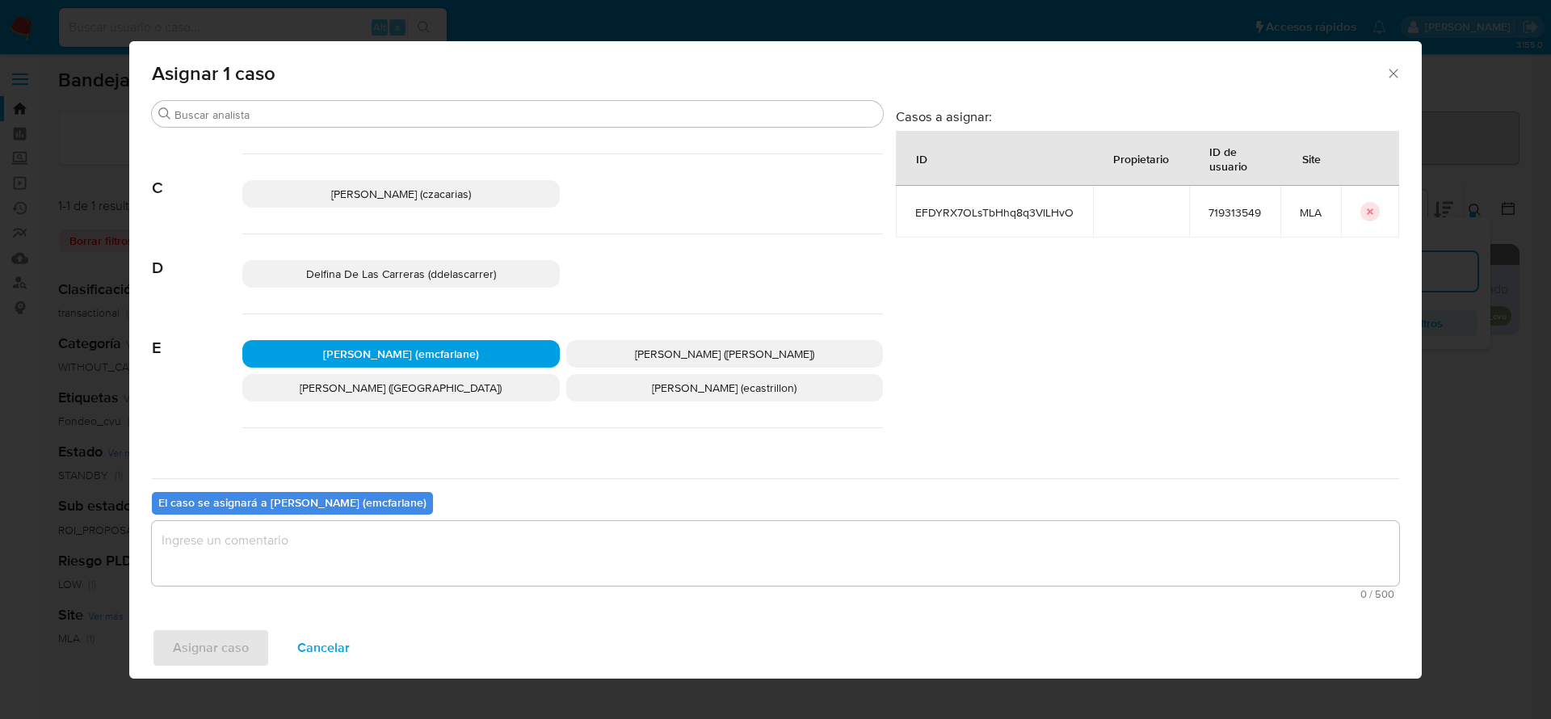
drag, startPoint x: 236, startPoint y: 545, endPoint x: 235, endPoint y: 560, distance: 14.6
click at [236, 546] on textarea "assign-modal" at bounding box center [775, 553] width 1247 height 65
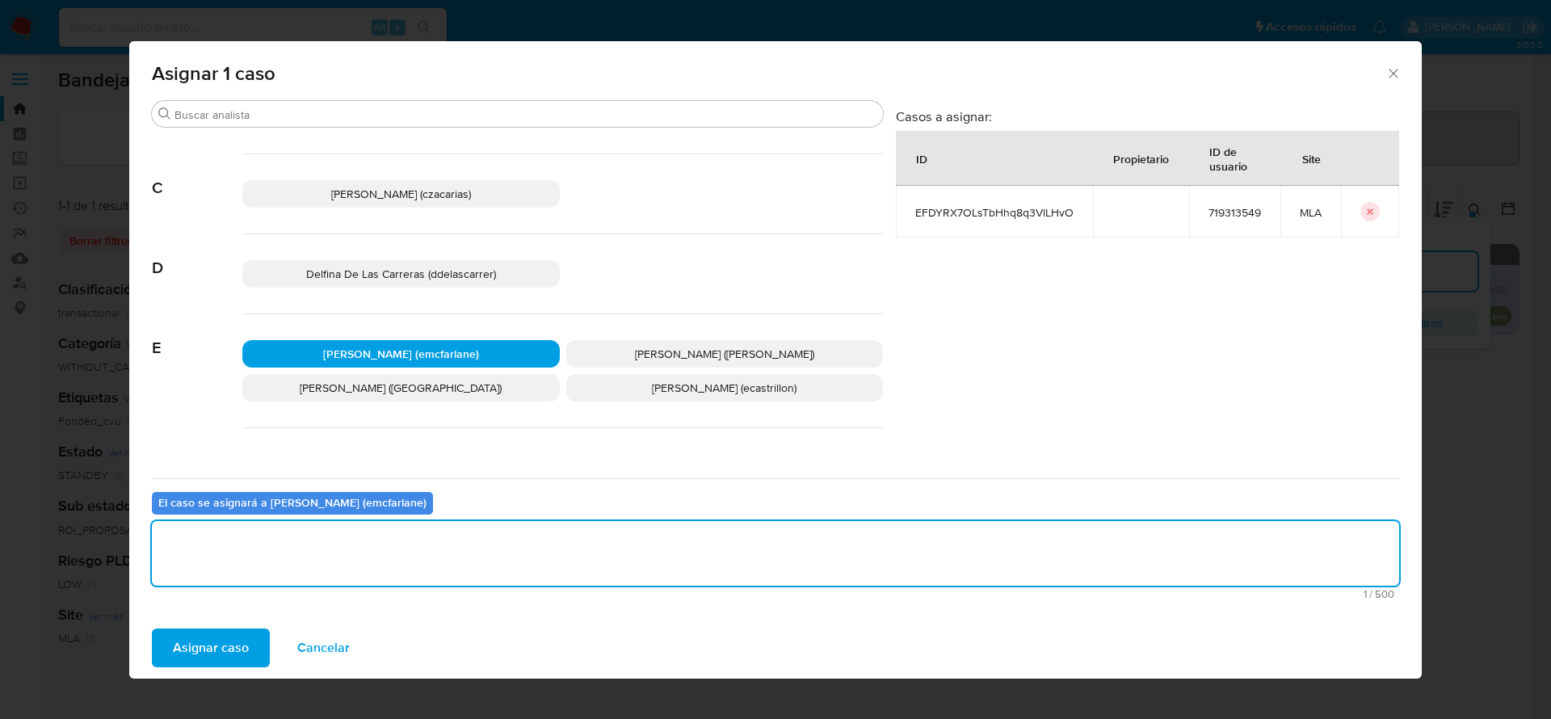
click at [190, 654] on span "Asignar caso" at bounding box center [211, 648] width 76 height 36
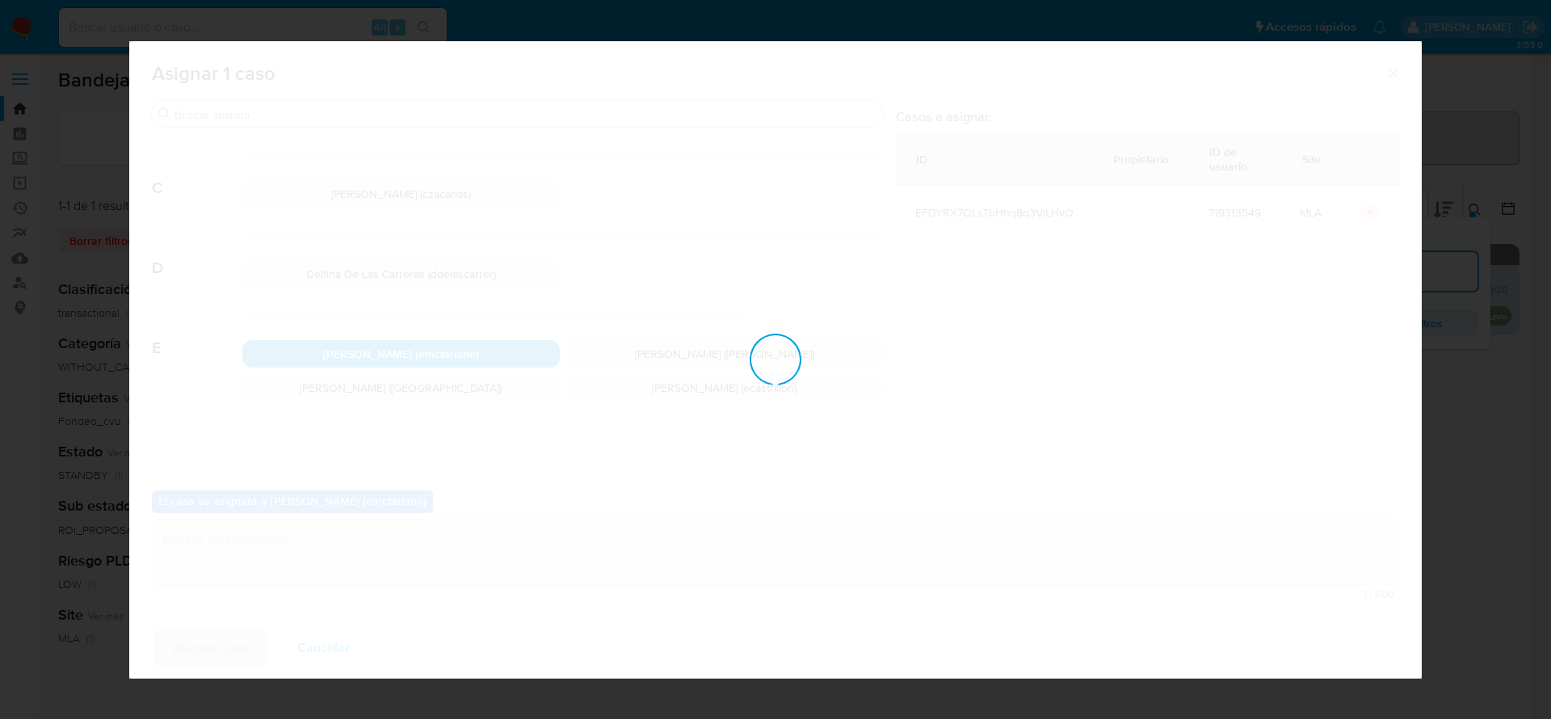
checkbox input "false"
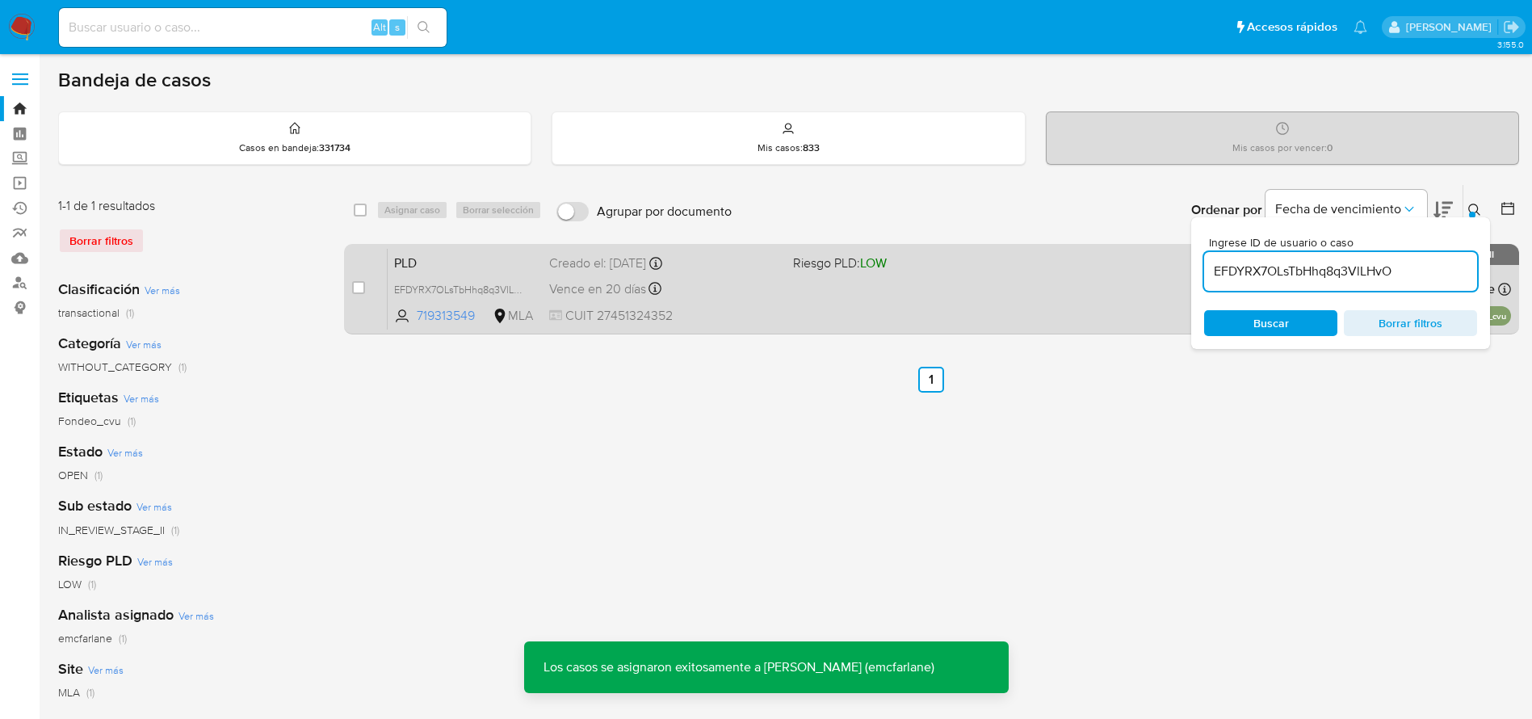
click at [812, 305] on div "PLD EFDYRX7OLsTbHhq8q3VlLHvO 719313549 MLA Riesgo PLD: LOW Creado el: 12/06/202…" at bounding box center [949, 289] width 1123 height 82
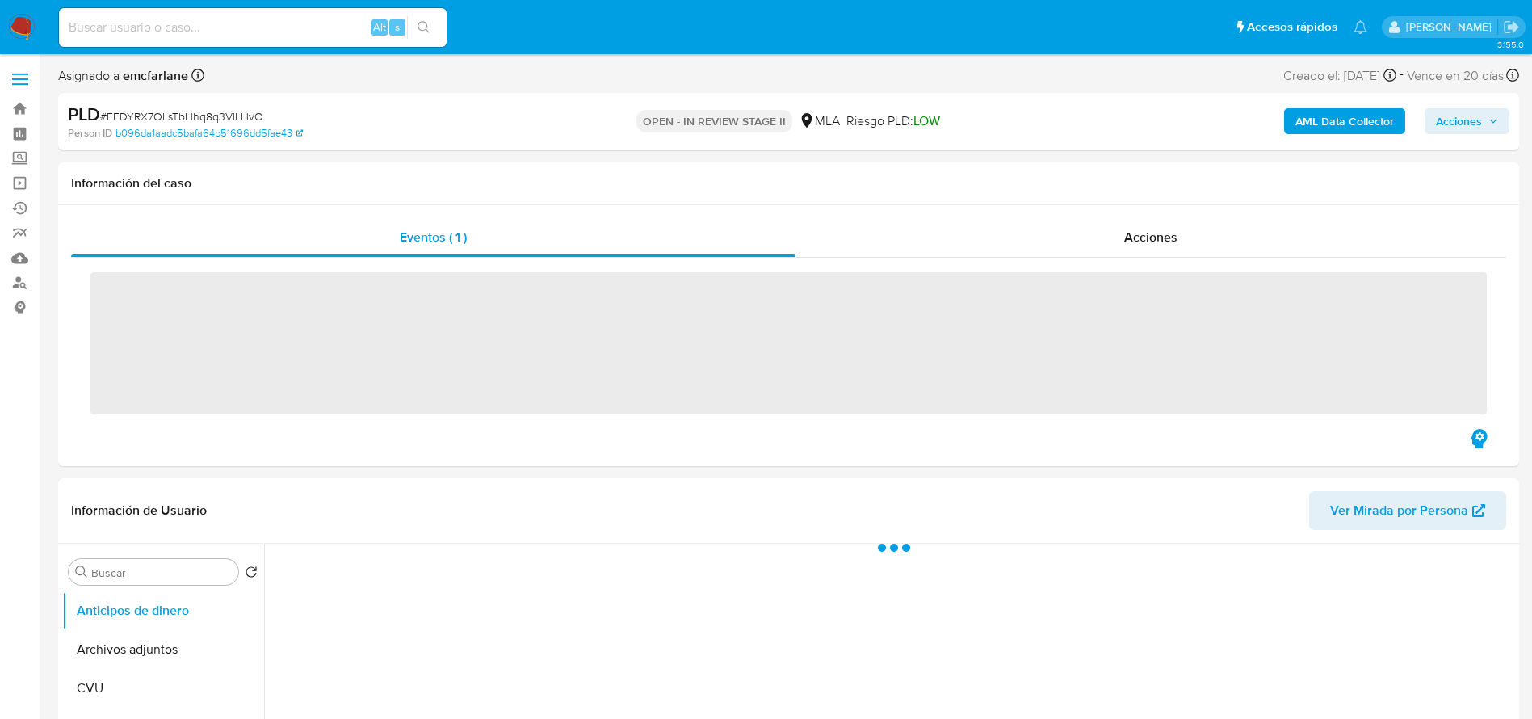
click at [1428, 122] on button "Acciones" at bounding box center [1467, 121] width 85 height 26
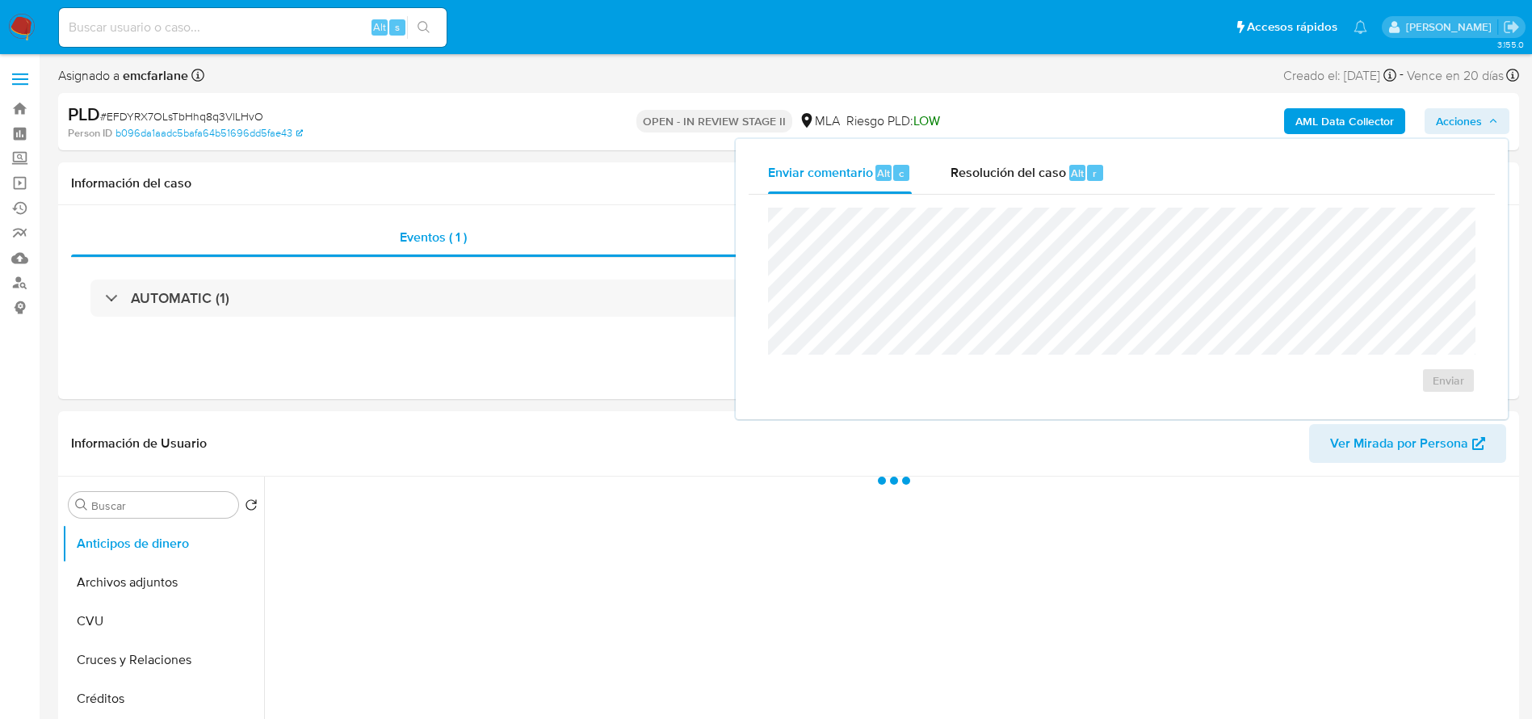
click at [1093, 183] on div "Resolución del caso Alt r" at bounding box center [1028, 173] width 154 height 42
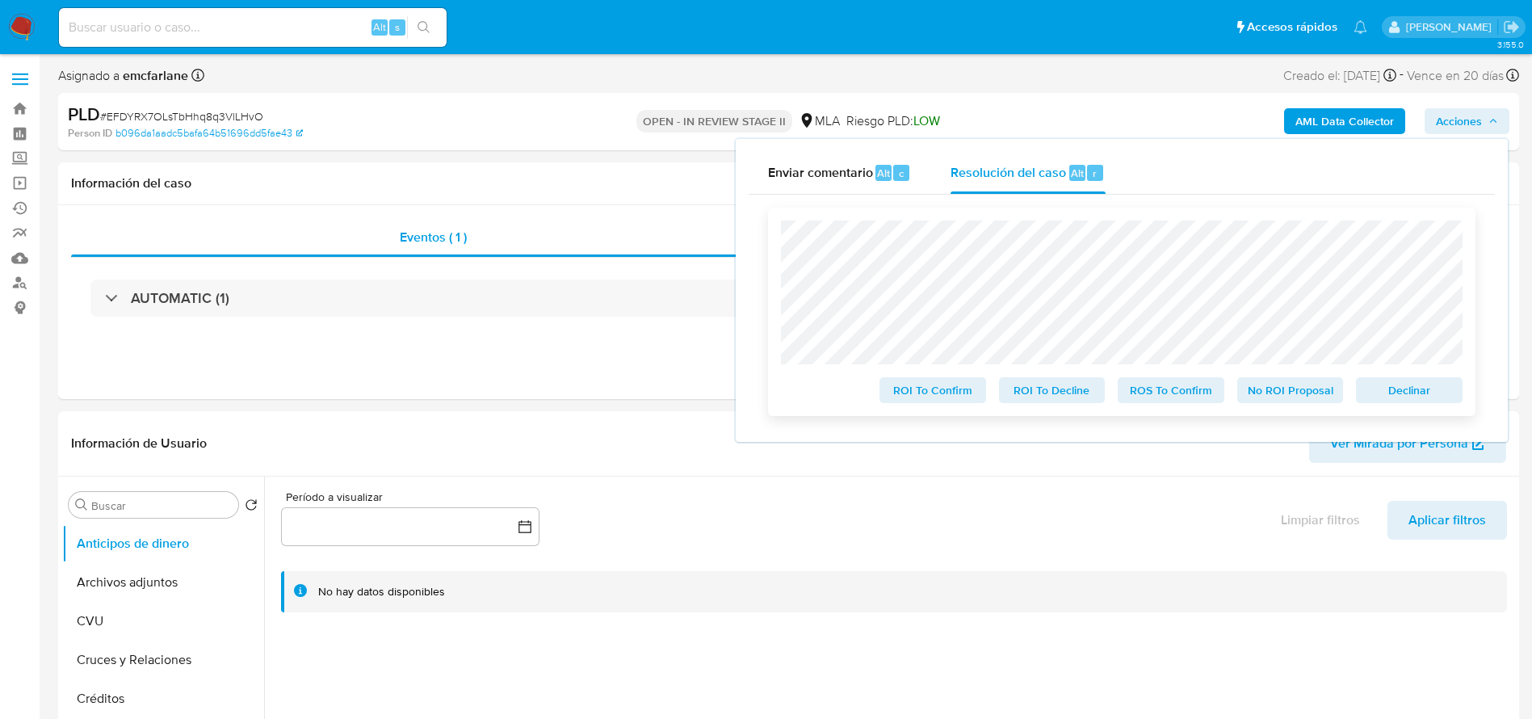
select select "10"
click at [1407, 377] on div "Declinar" at bounding box center [1406, 387] width 113 height 32
click at [1407, 387] on span "Declinar" at bounding box center [1409, 390] width 84 height 23
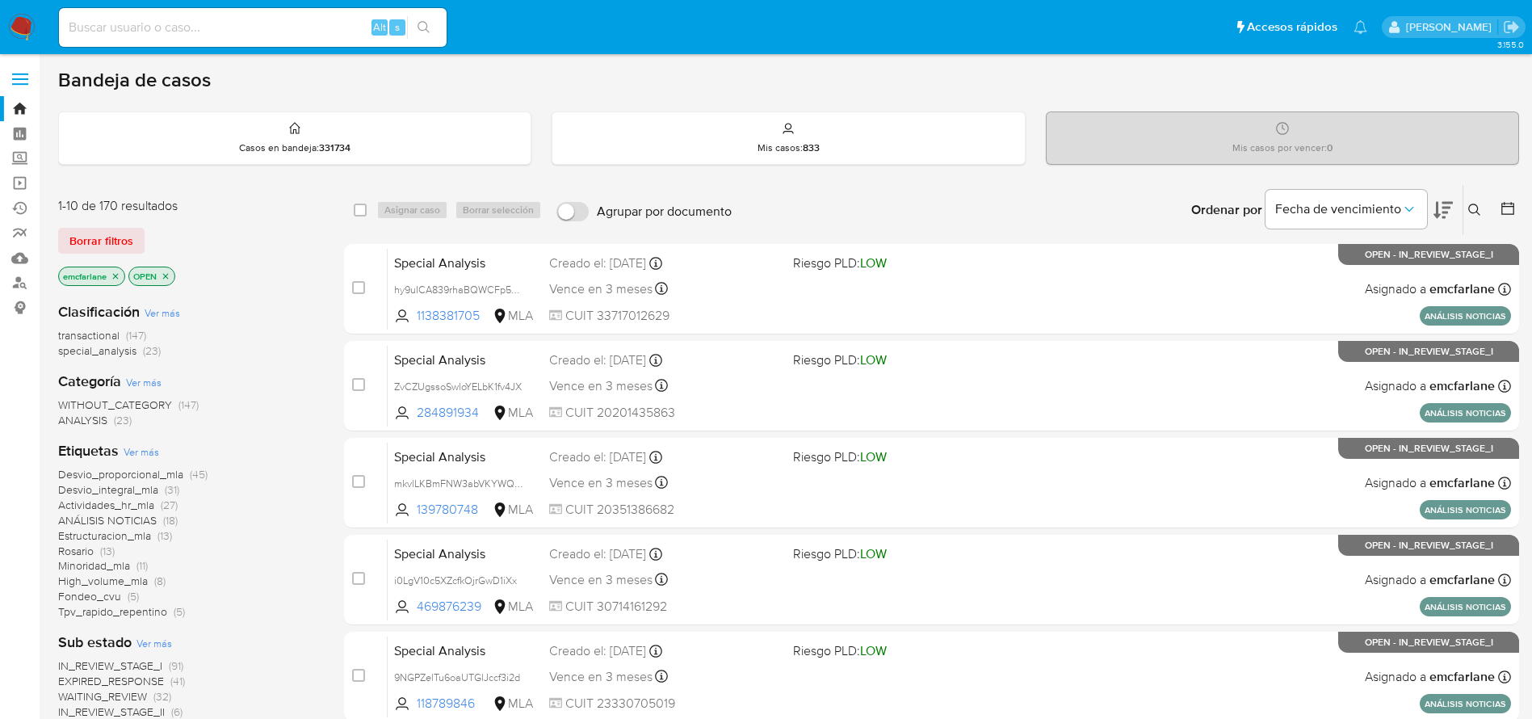
click at [93, 233] on span "Borrar filtros" at bounding box center [101, 240] width 64 height 23
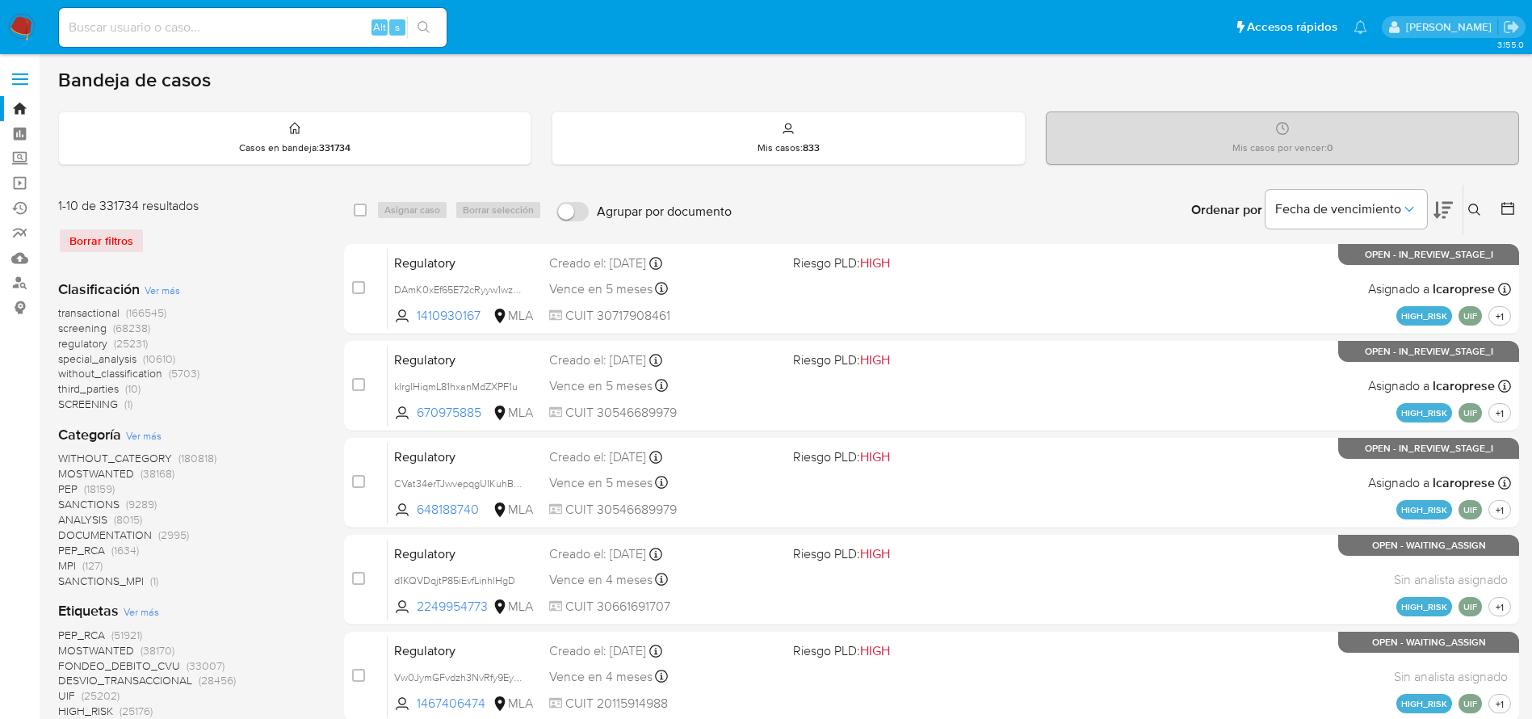
click at [1473, 211] on icon at bounding box center [1474, 210] width 13 height 13
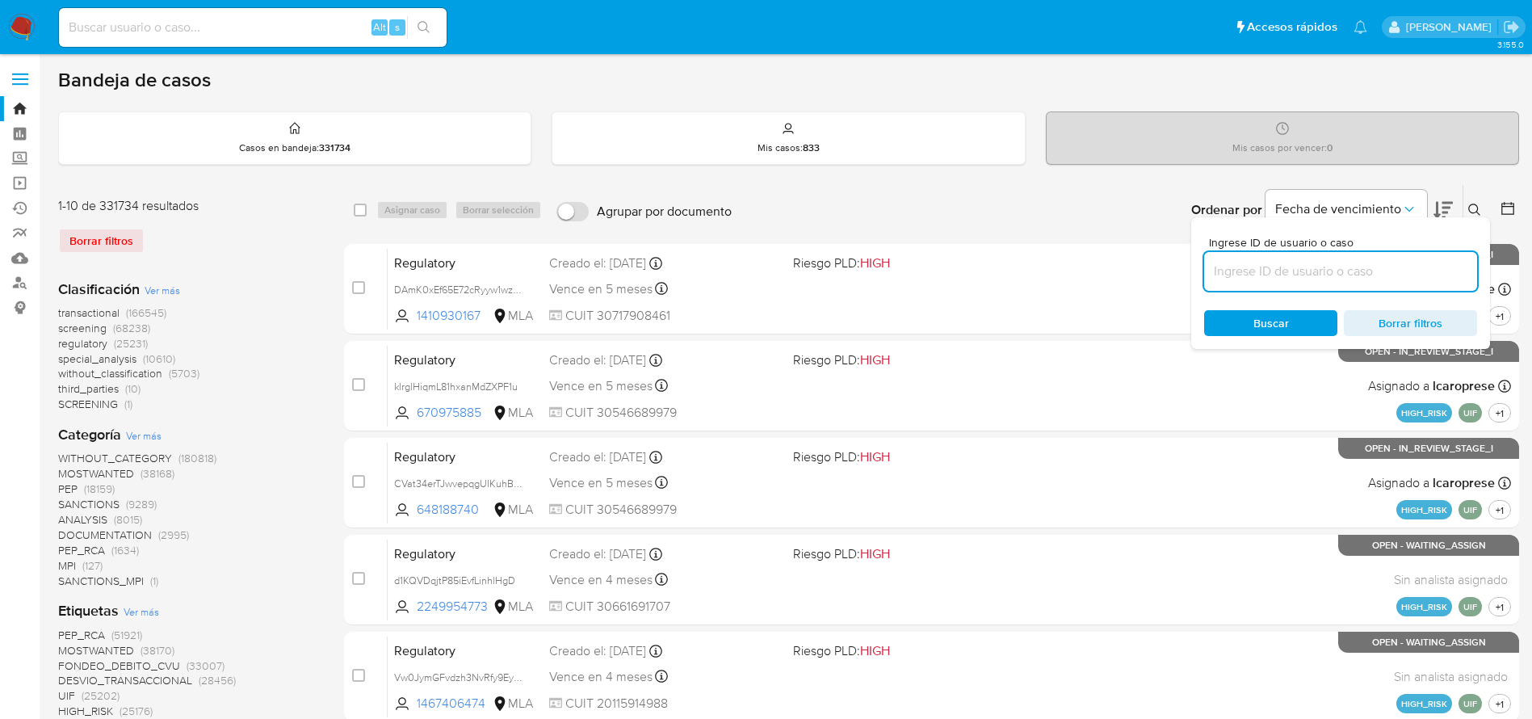
click at [1296, 276] on input at bounding box center [1340, 271] width 273 height 21
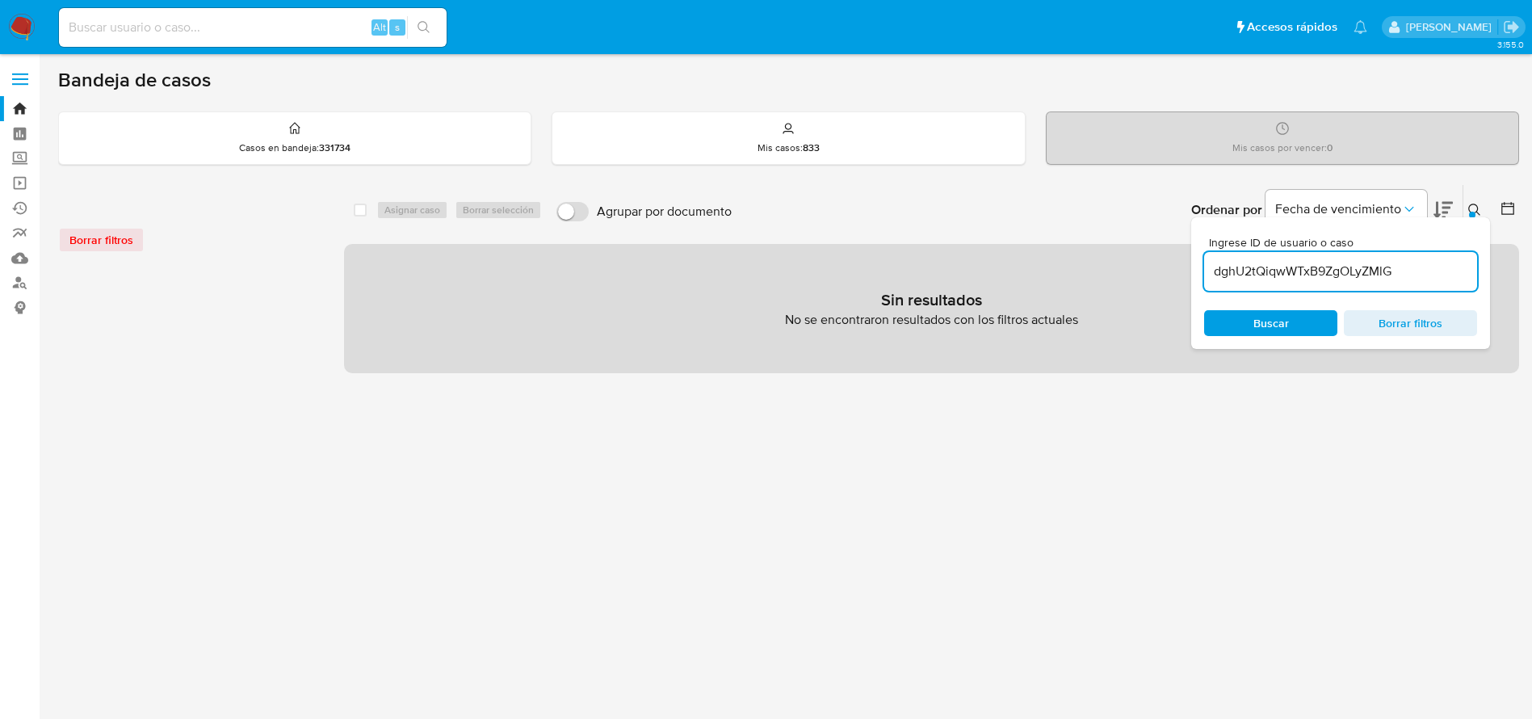
click at [1411, 273] on input "dghU2tQiqwWTxB9ZgOLyZMlG" at bounding box center [1340, 271] width 273 height 21
type input "dghU2tQiqwWTxB9ZgOLyZMlG"
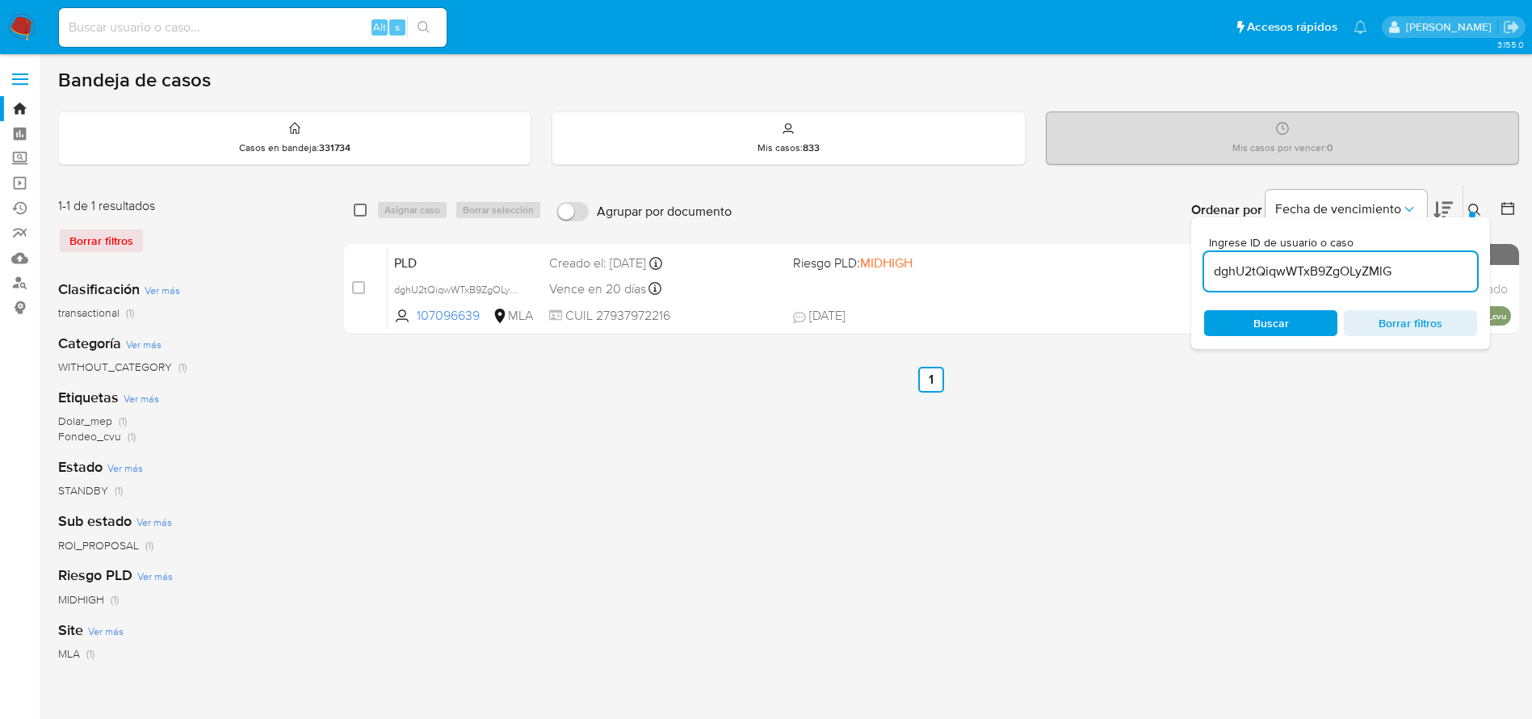
drag, startPoint x: 366, startPoint y: 201, endPoint x: 358, endPoint y: 212, distance: 13.2
click at [363, 206] on div "select-all-cases-checkbox" at bounding box center [360, 210] width 13 height 16
drag, startPoint x: 358, startPoint y: 212, endPoint x: 394, endPoint y: 207, distance: 36.7
click at [358, 211] on input "checkbox" at bounding box center [360, 210] width 13 height 13
checkbox input "true"
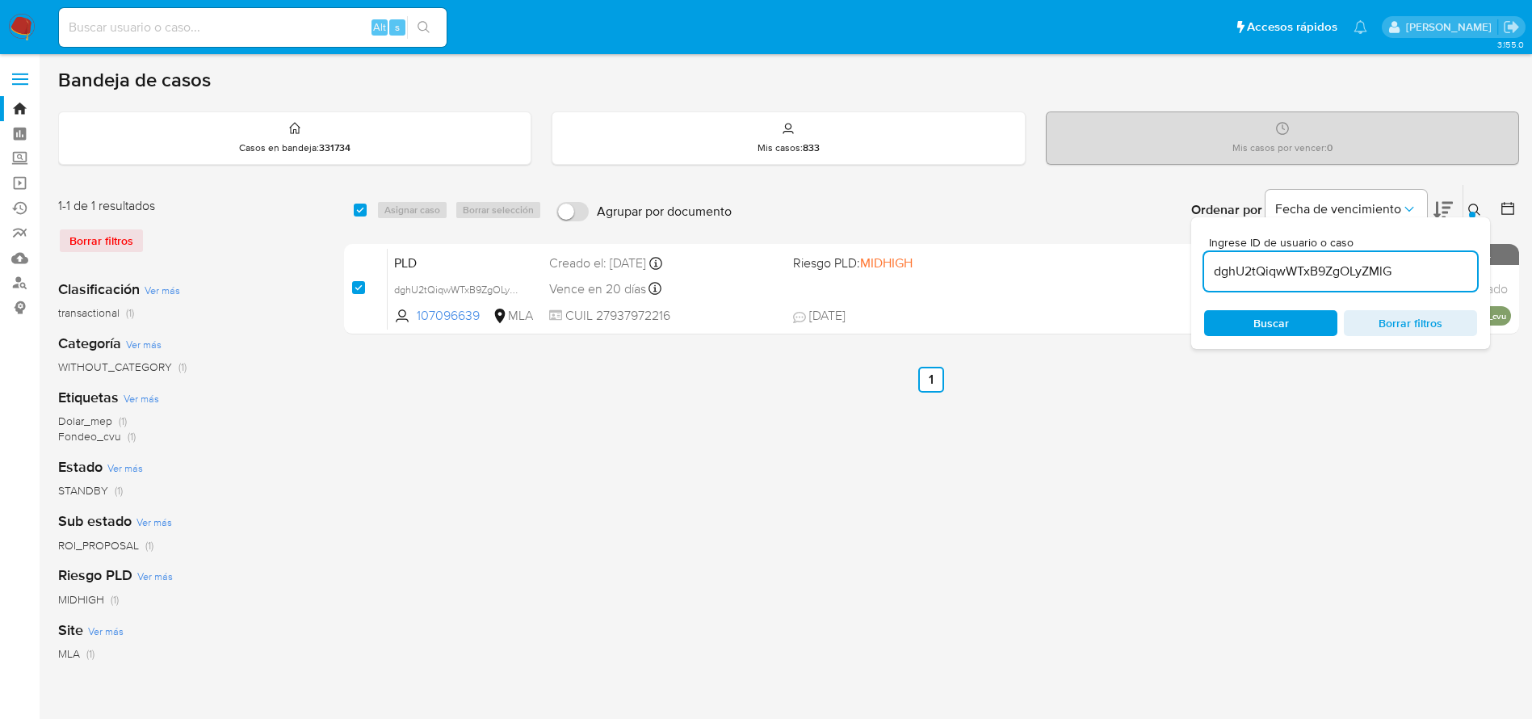
checkbox input "true"
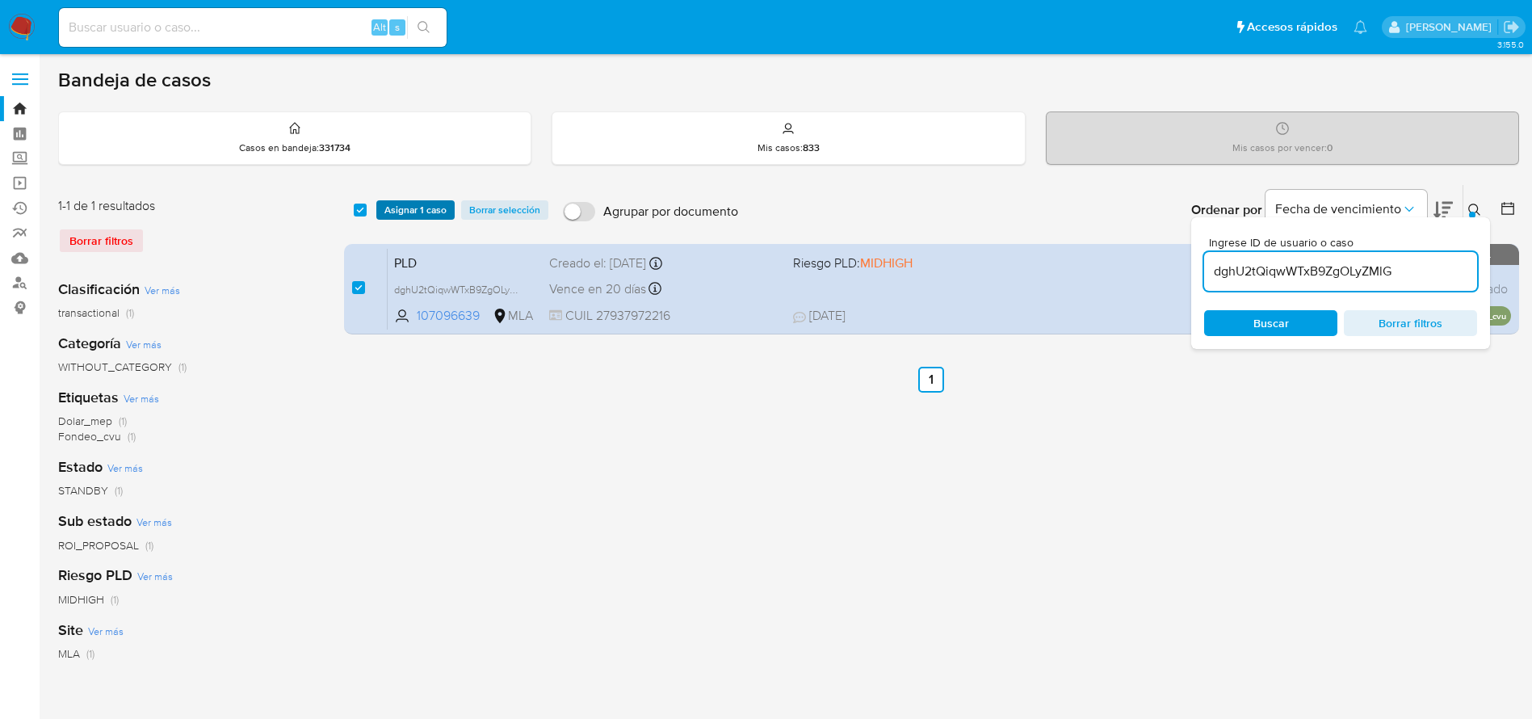
click at [405, 204] on span "Asignar 1 caso" at bounding box center [415, 210] width 62 height 16
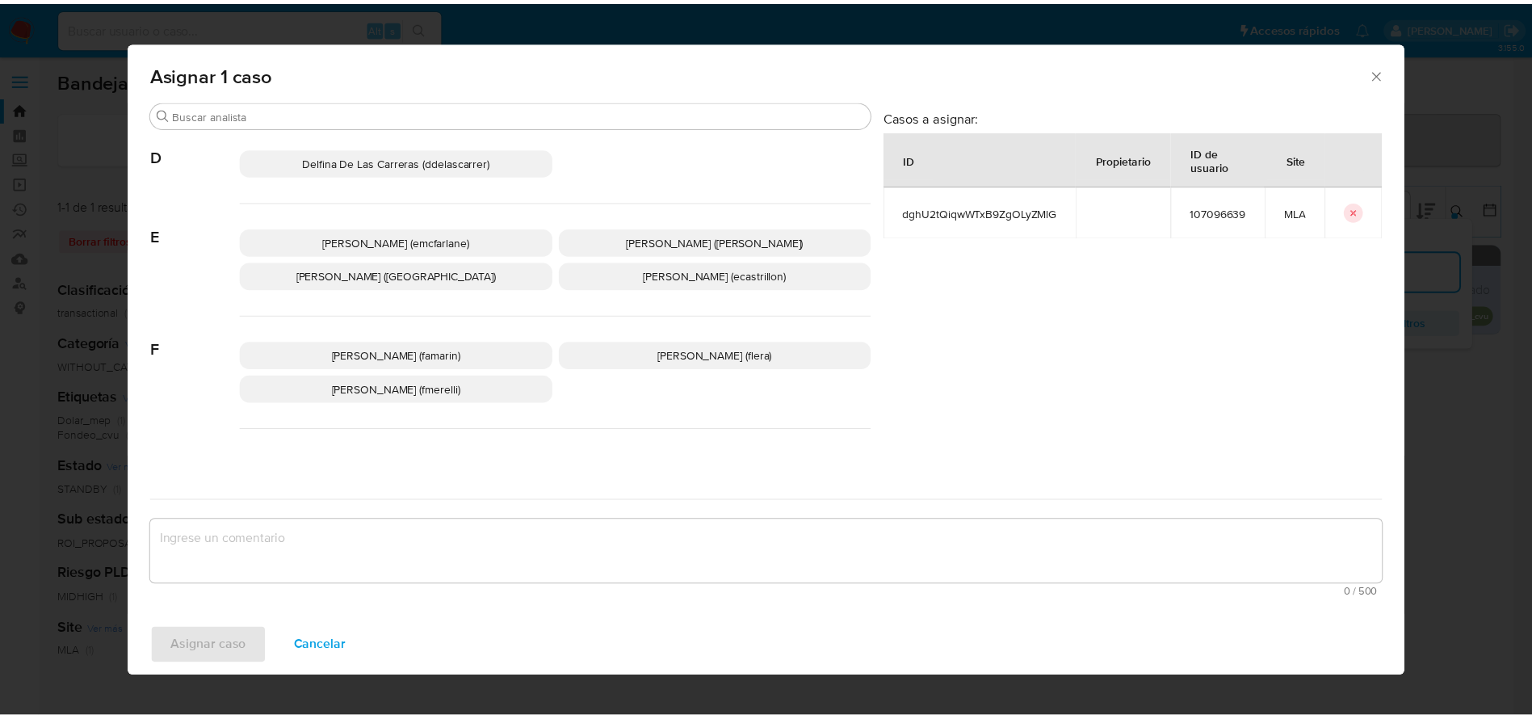
scroll to position [242, 0]
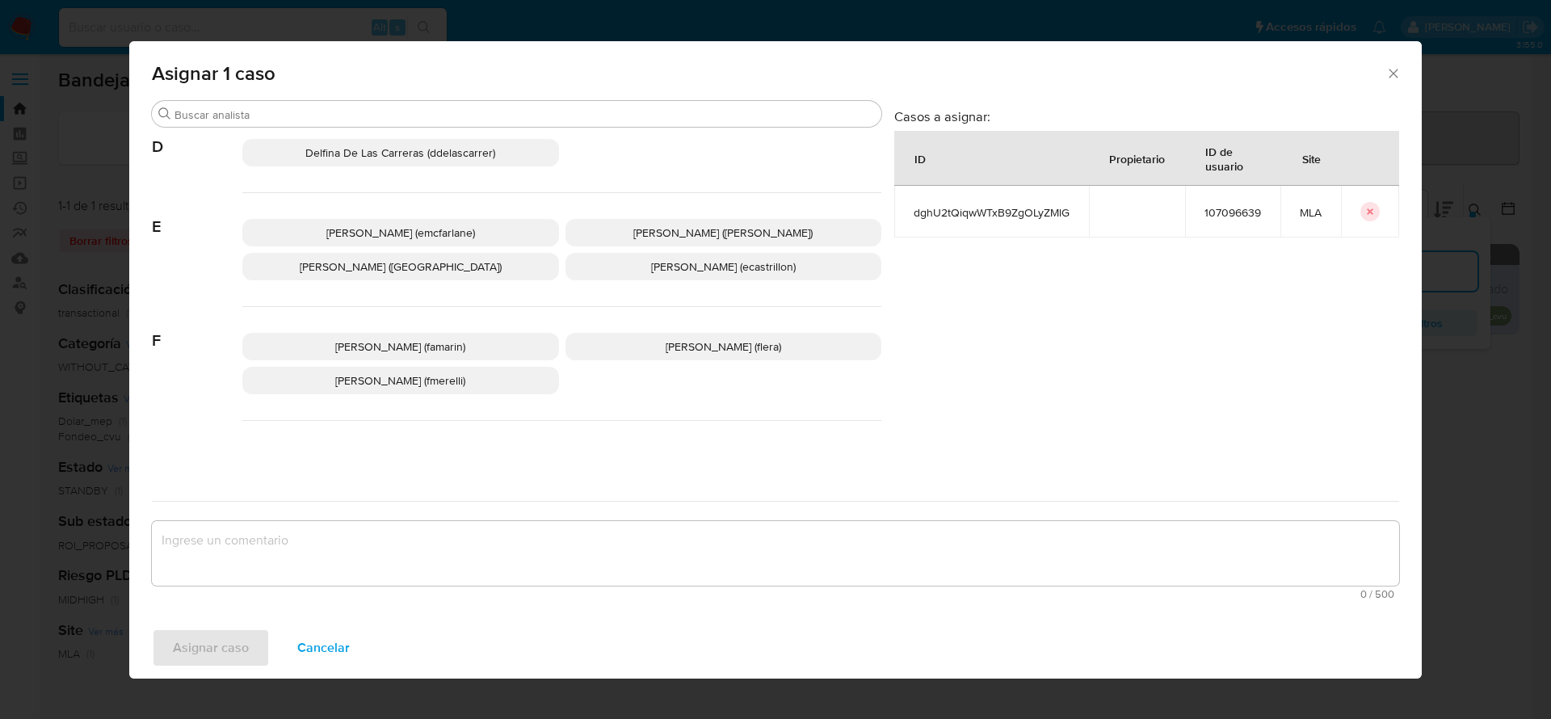
click at [346, 223] on p "Elaine Mc Farlane (emcfarlane)" at bounding box center [400, 232] width 317 height 27
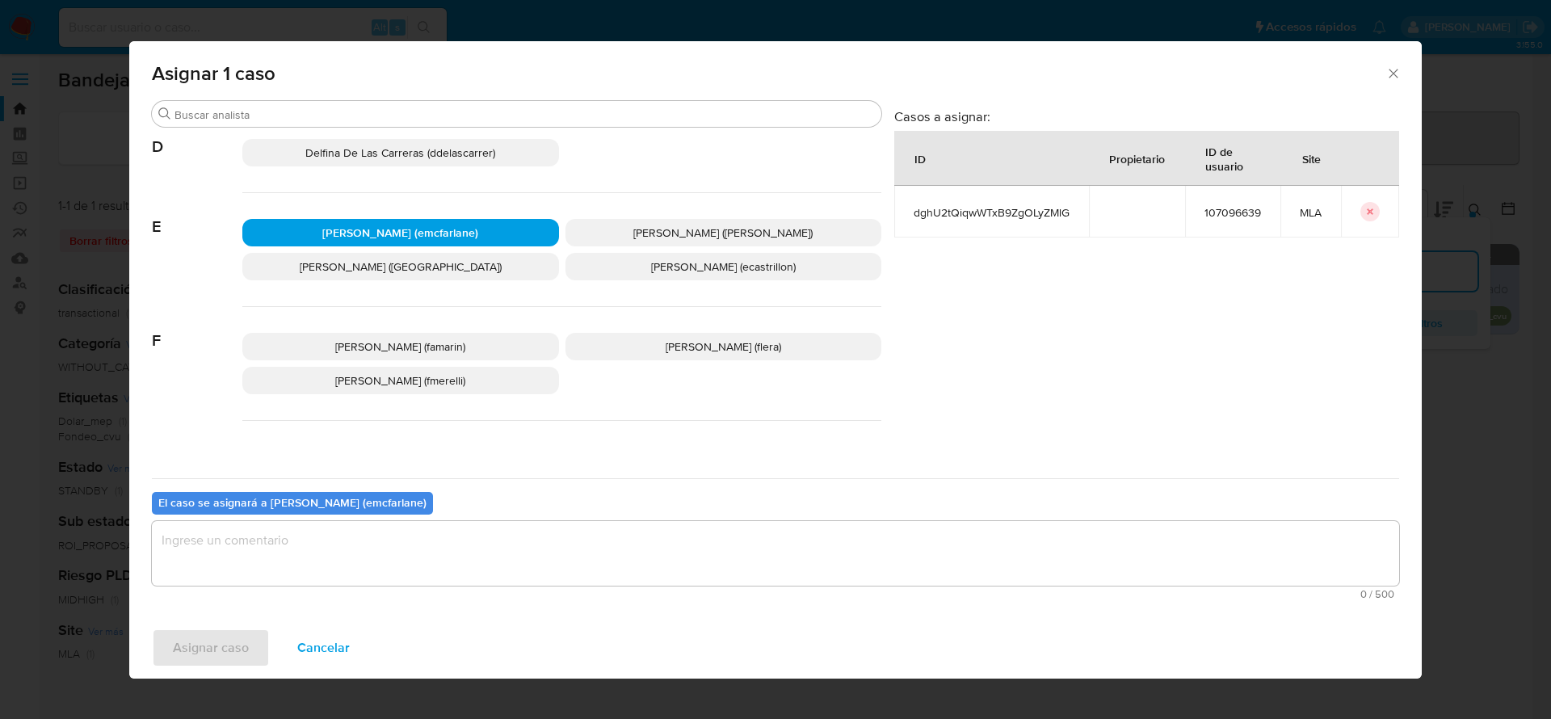
click at [250, 565] on textarea "assign-modal" at bounding box center [775, 553] width 1247 height 65
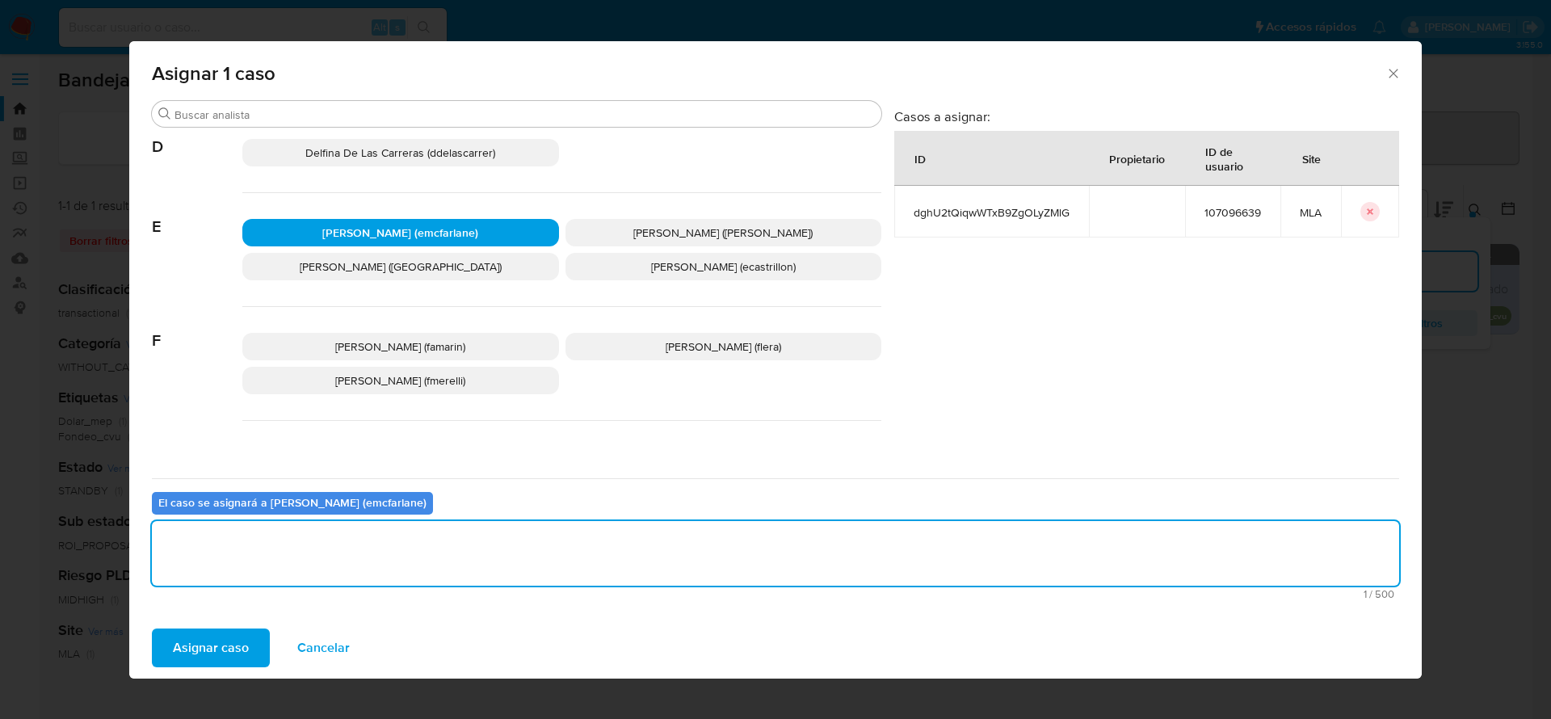
drag, startPoint x: 218, startPoint y: 644, endPoint x: 475, endPoint y: 715, distance: 266.5
click at [219, 645] on span "Asignar caso" at bounding box center [211, 648] width 76 height 36
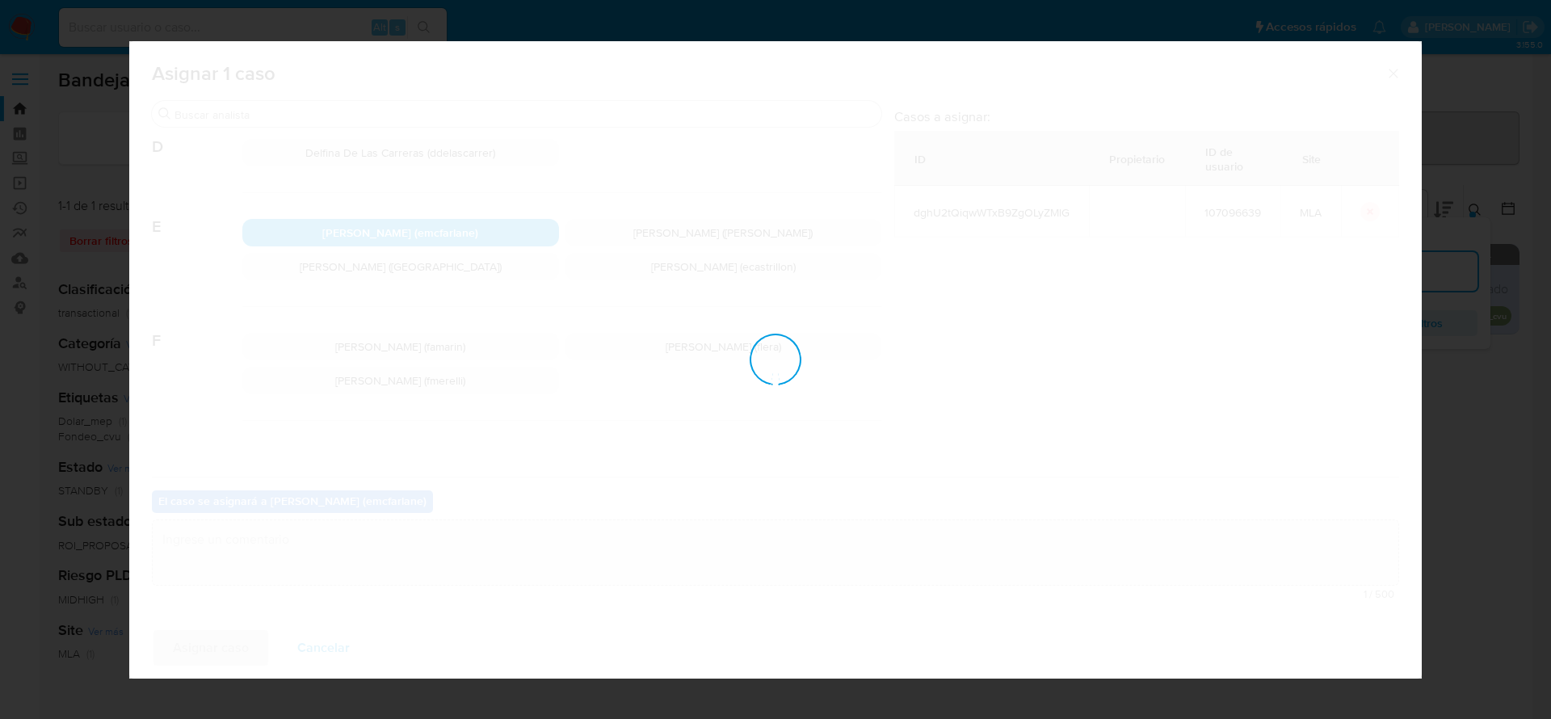
checkbox input "false"
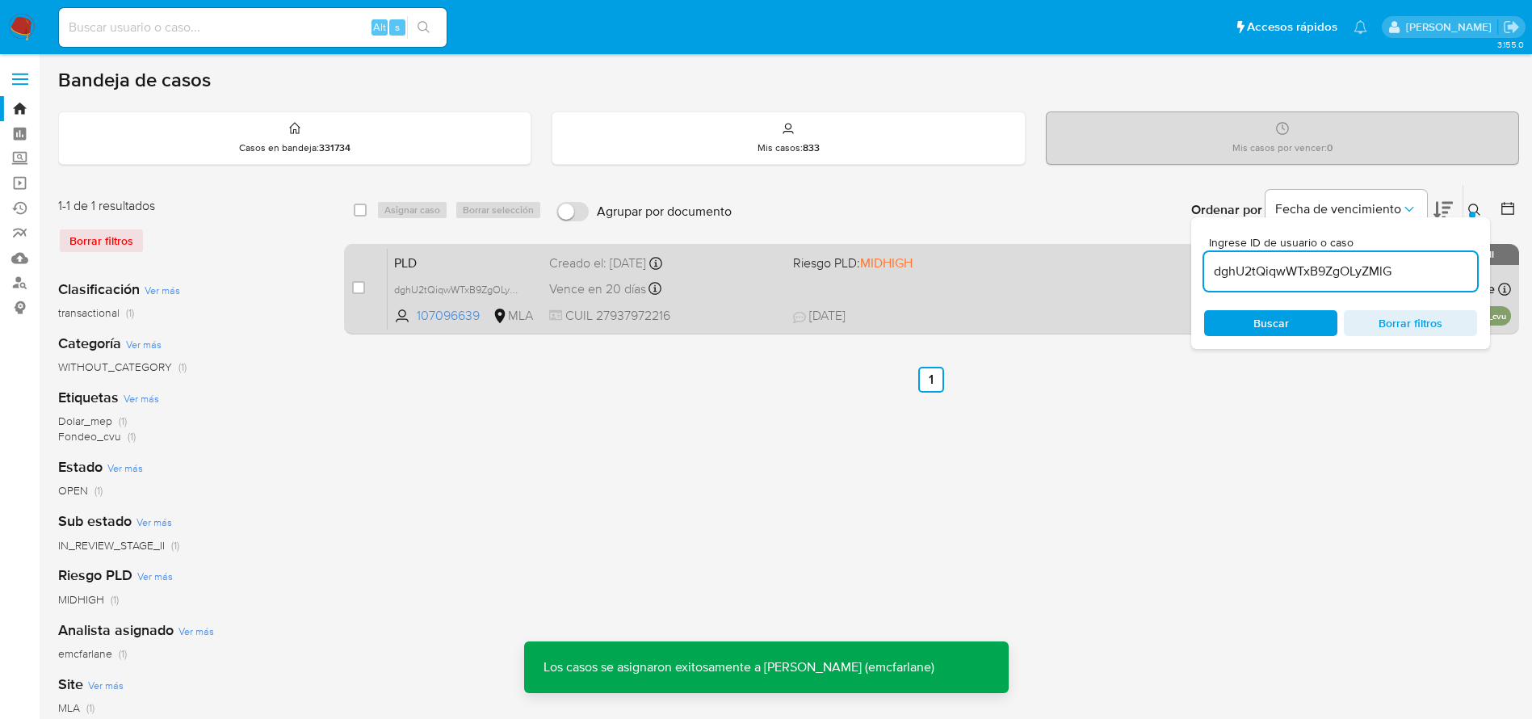
click at [968, 288] on div "PLD dghU2tQiqwWTxB9ZgOLyZMlG 107096639 MLA Riesgo PLD: MIDHIGH Creado el: 12/06…" at bounding box center [949, 289] width 1123 height 82
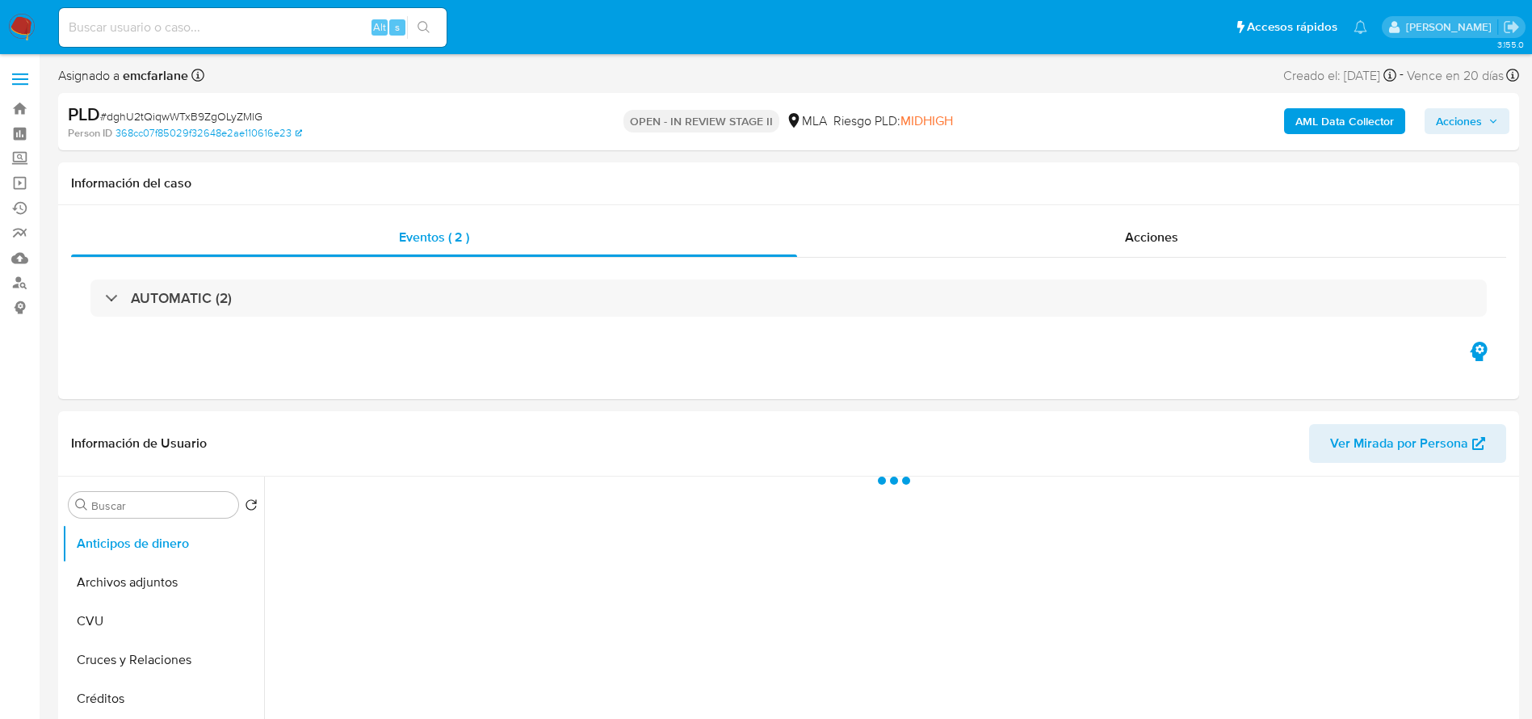
click at [1452, 115] on span "Acciones" at bounding box center [1459, 121] width 46 height 26
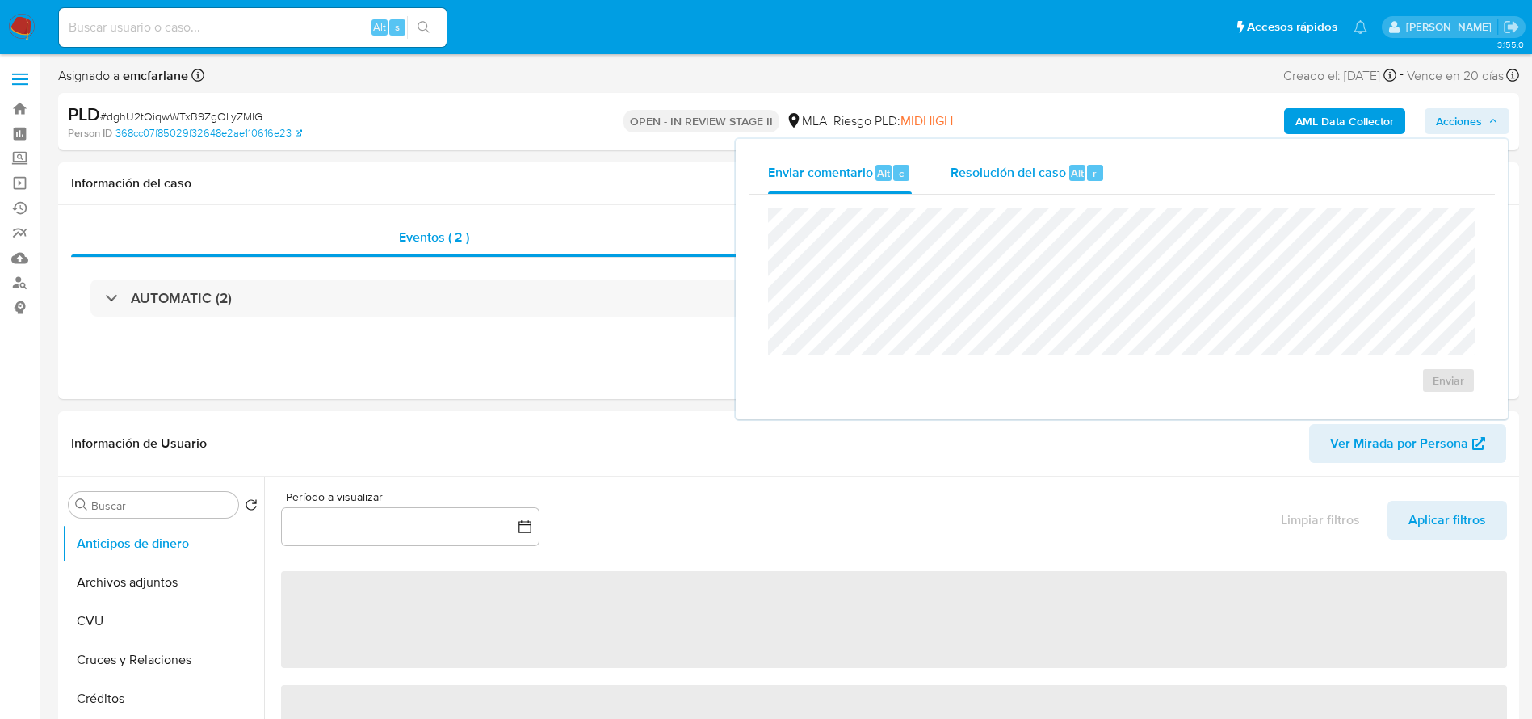
click at [1081, 166] on span "Alt" at bounding box center [1077, 173] width 13 height 15
select select "10"
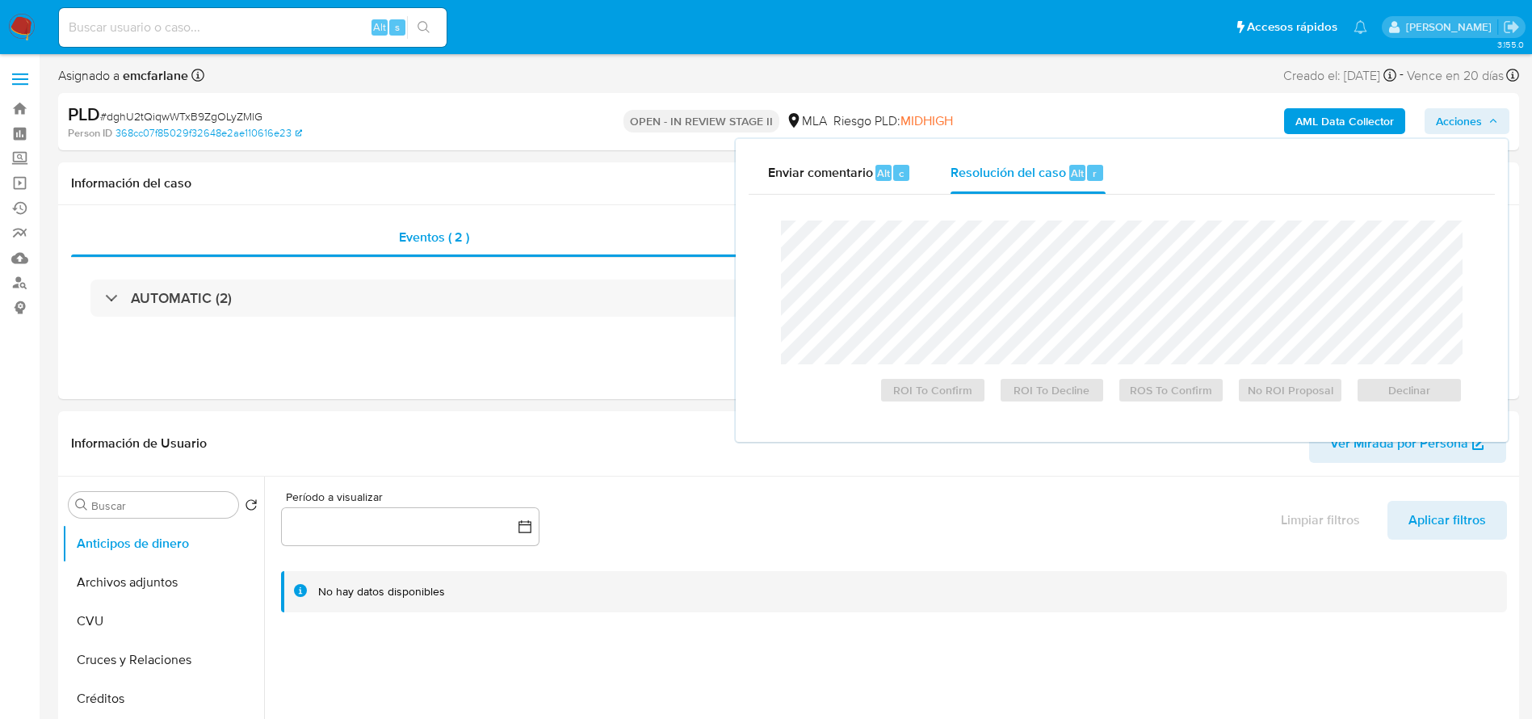
click at [1024, 192] on div "Resolución del caso Alt r" at bounding box center [1028, 173] width 154 height 42
click at [995, 190] on div "Resolución del caso Alt r" at bounding box center [1028, 173] width 154 height 42
drag, startPoint x: 850, startPoint y: 188, endPoint x: 860, endPoint y: 187, distance: 10.5
click at [852, 187] on div "Enviar comentario Alt c" at bounding box center [840, 173] width 144 height 42
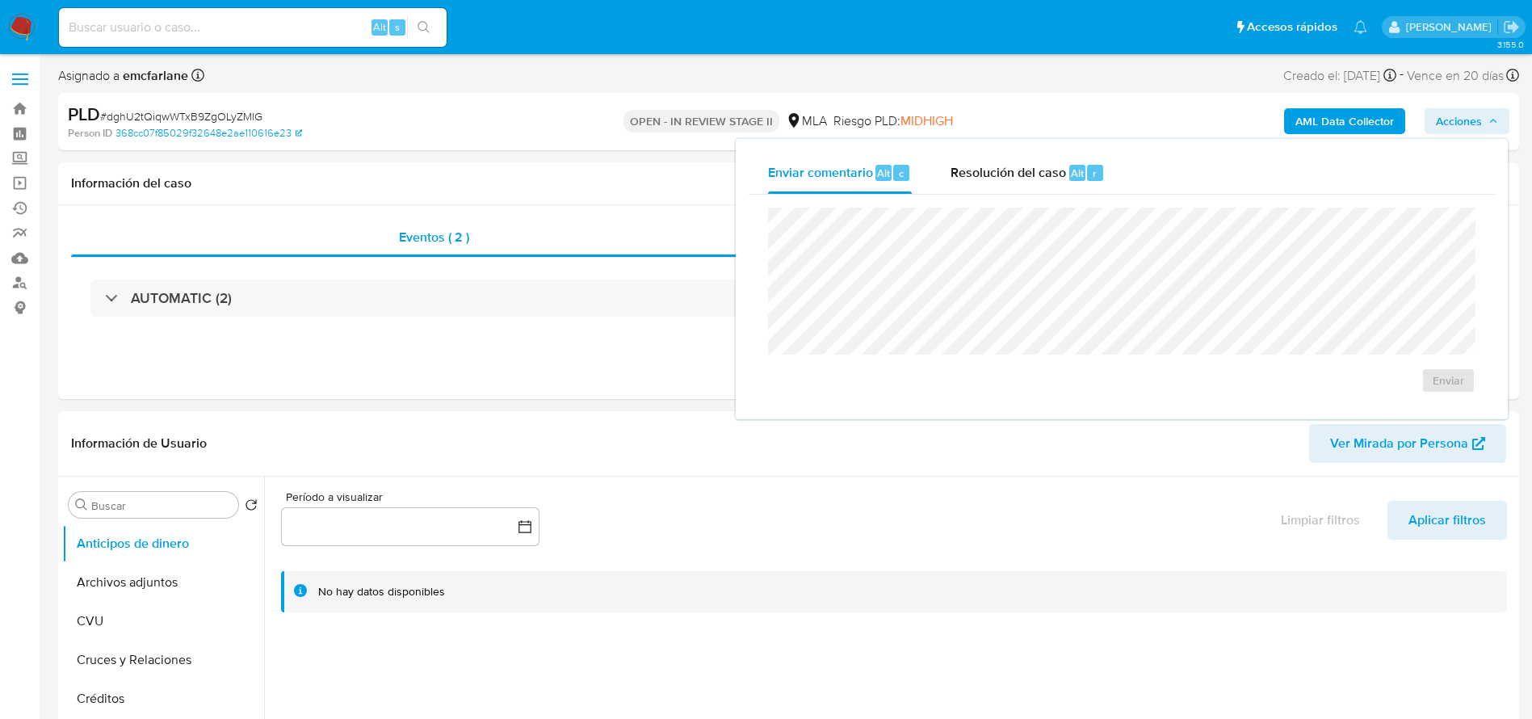
drag, startPoint x: 986, startPoint y: 172, endPoint x: 976, endPoint y: 196, distance: 26.4
click at [986, 172] on span "Resolución del caso" at bounding box center [1008, 172] width 115 height 19
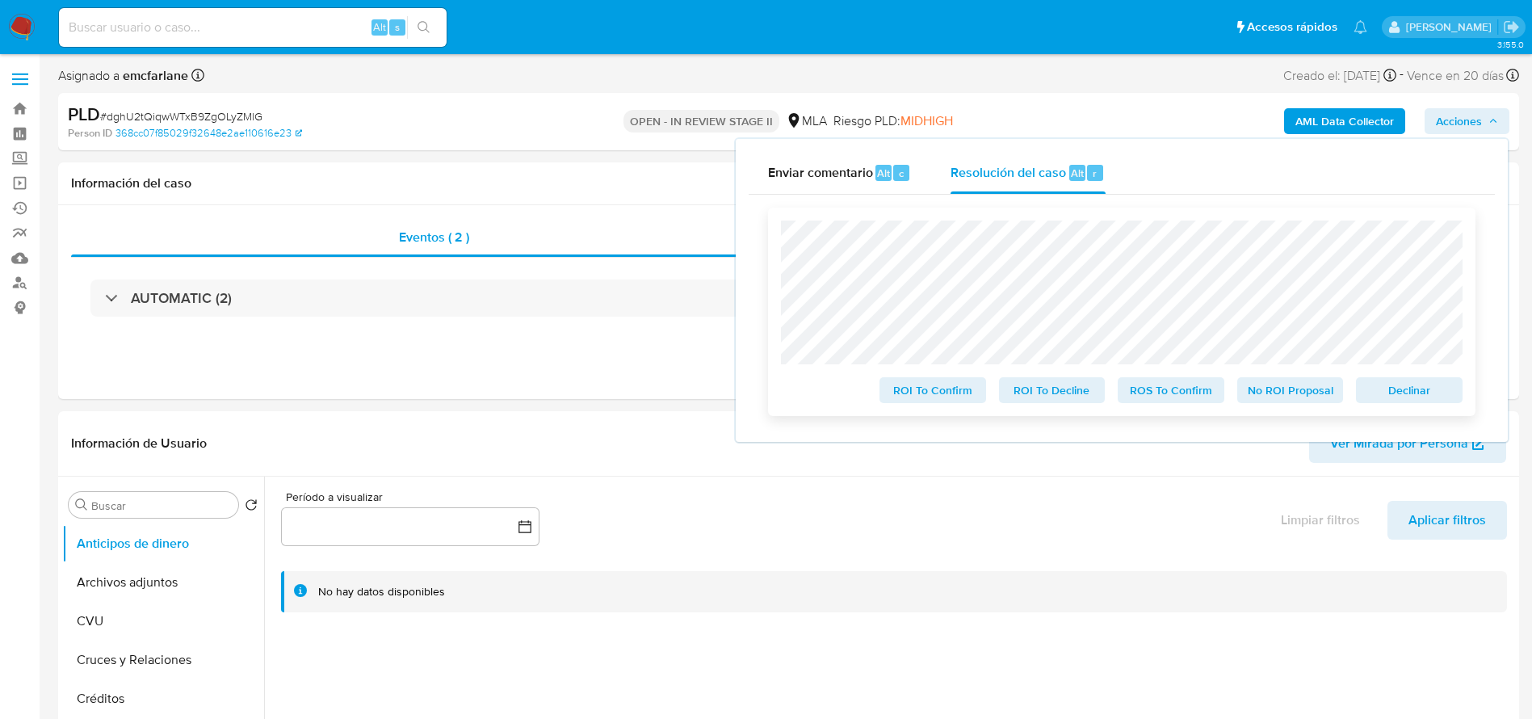
click at [1438, 396] on span "Declinar" at bounding box center [1409, 390] width 84 height 23
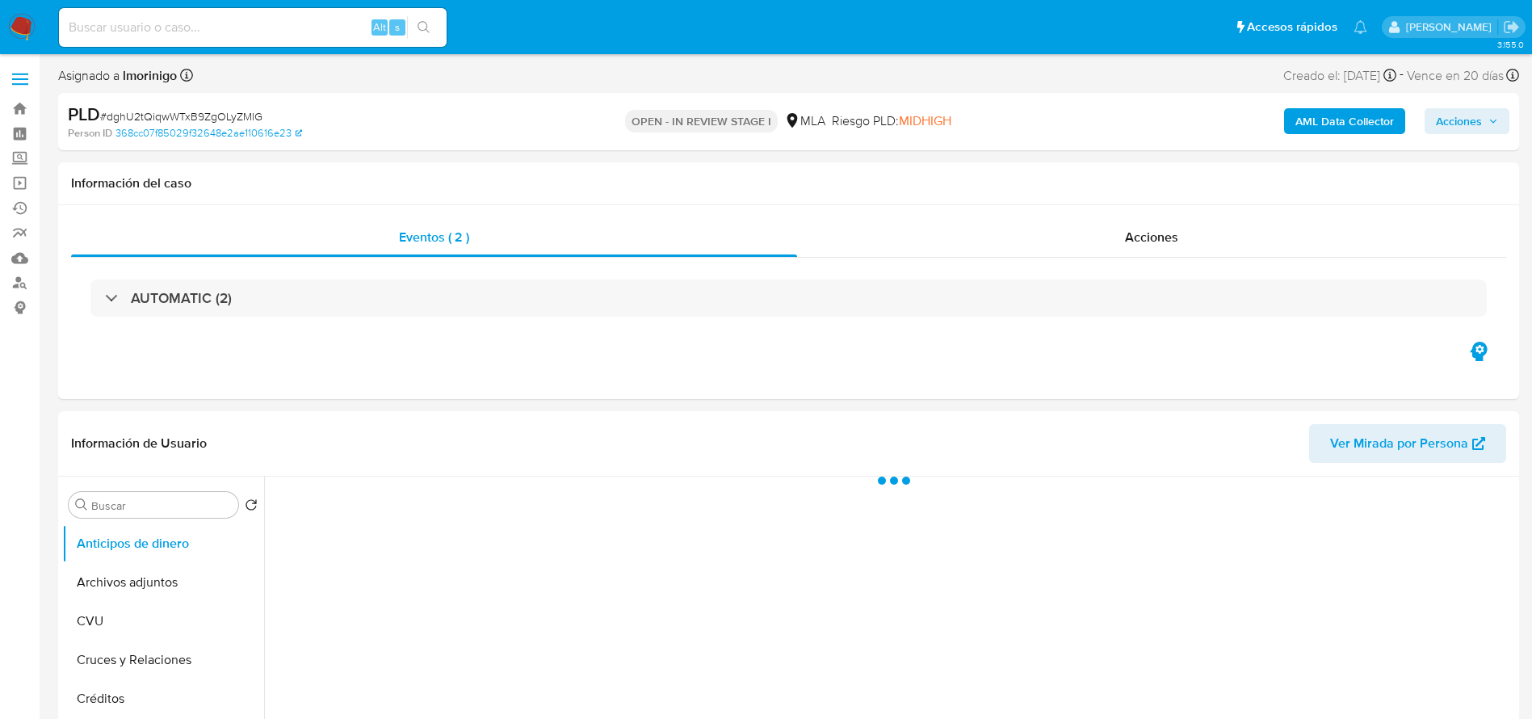
click at [15, 28] on img at bounding box center [21, 27] width 27 height 27
select select "10"
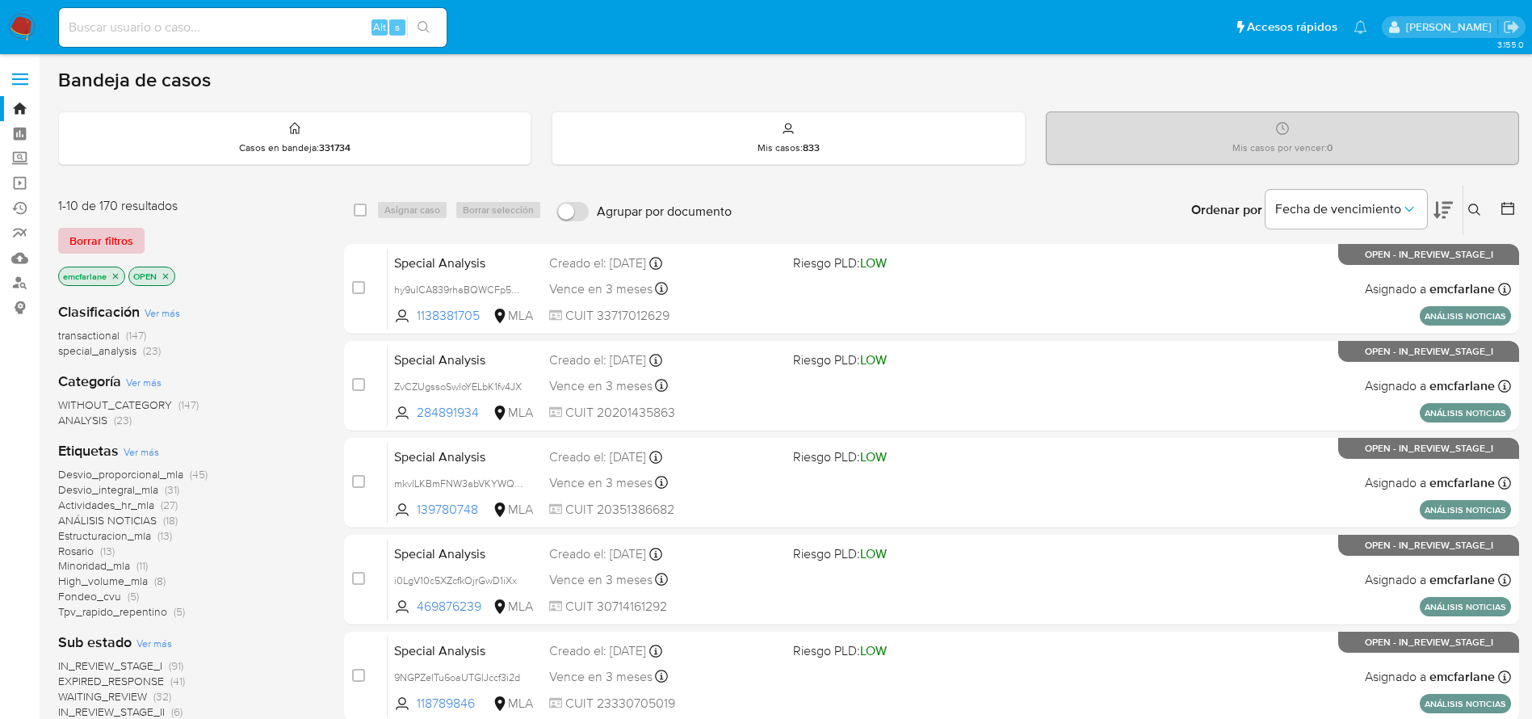
click at [98, 234] on span "Borrar filtros" at bounding box center [101, 240] width 64 height 23
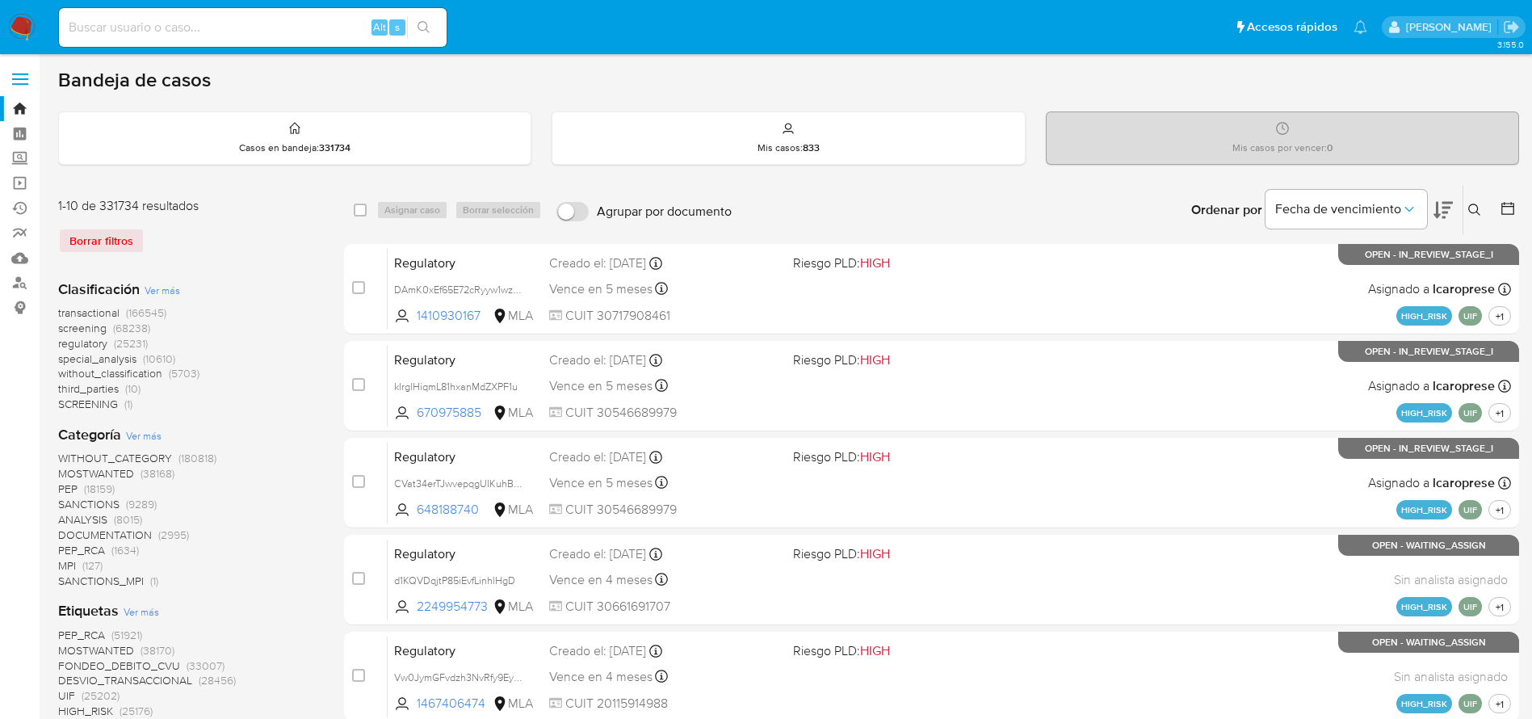
click at [1473, 209] on icon at bounding box center [1474, 210] width 13 height 13
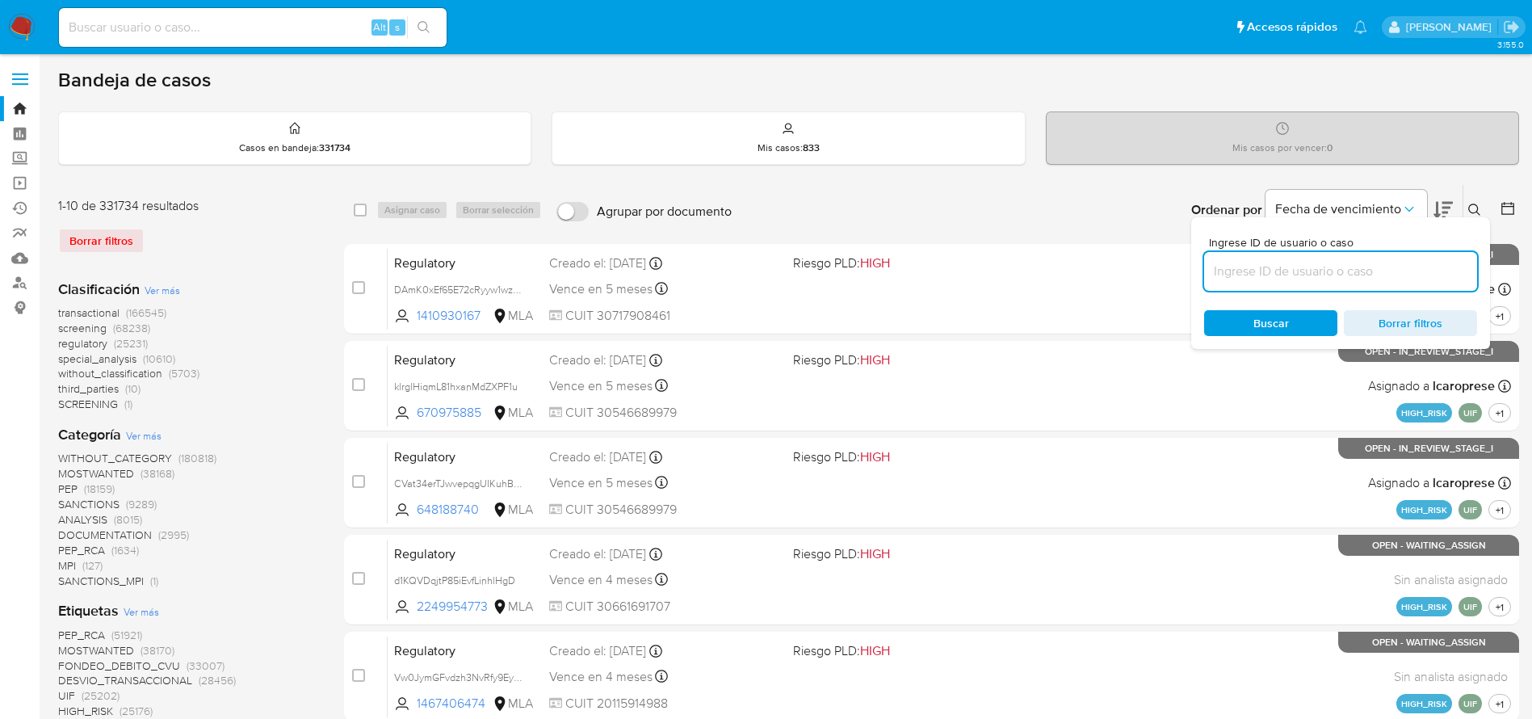
click at [1321, 276] on input at bounding box center [1340, 271] width 273 height 21
type input "8FwJNnPn2ZxdeKszufx05sOn"
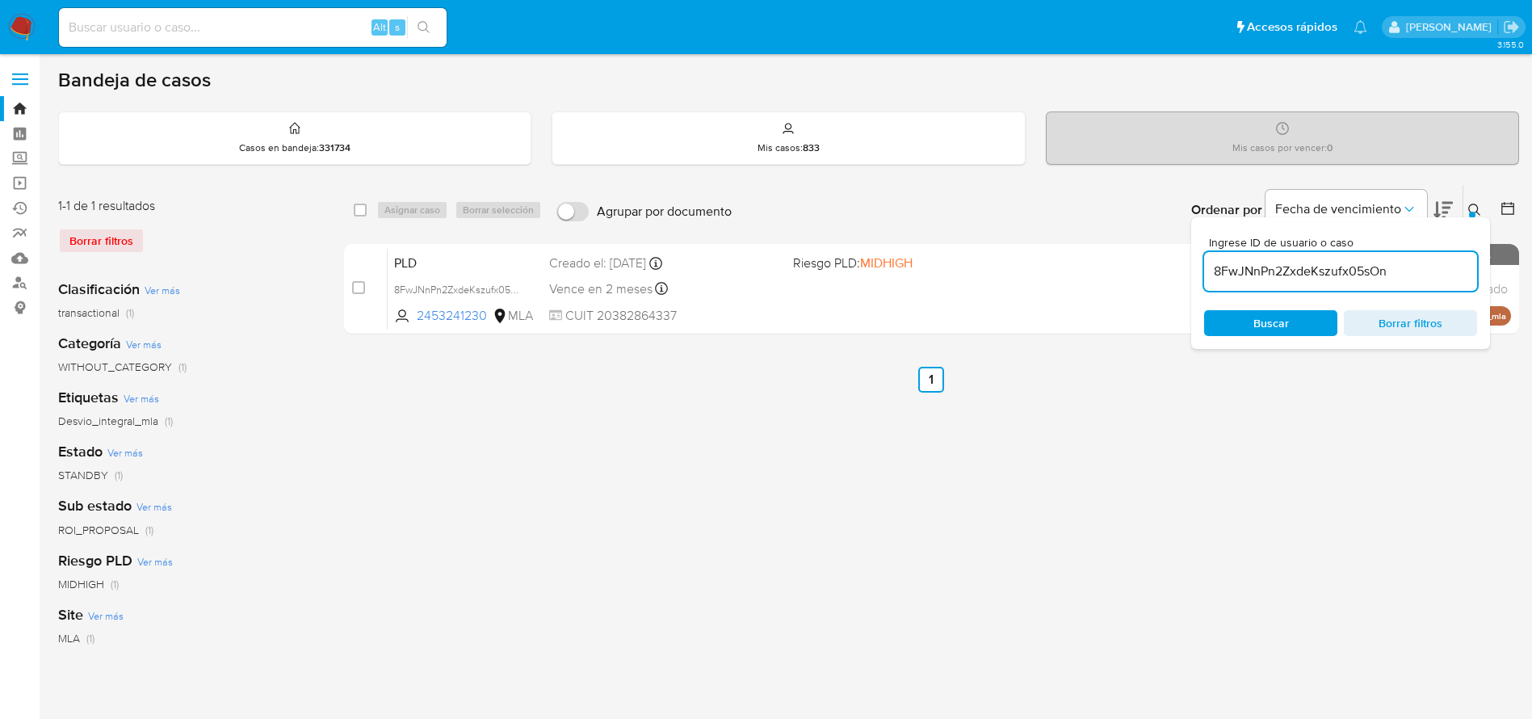
drag, startPoint x: 361, startPoint y: 211, endPoint x: 414, endPoint y: 208, distance: 52.6
click at [363, 212] on input "checkbox" at bounding box center [360, 210] width 13 height 13
checkbox input "true"
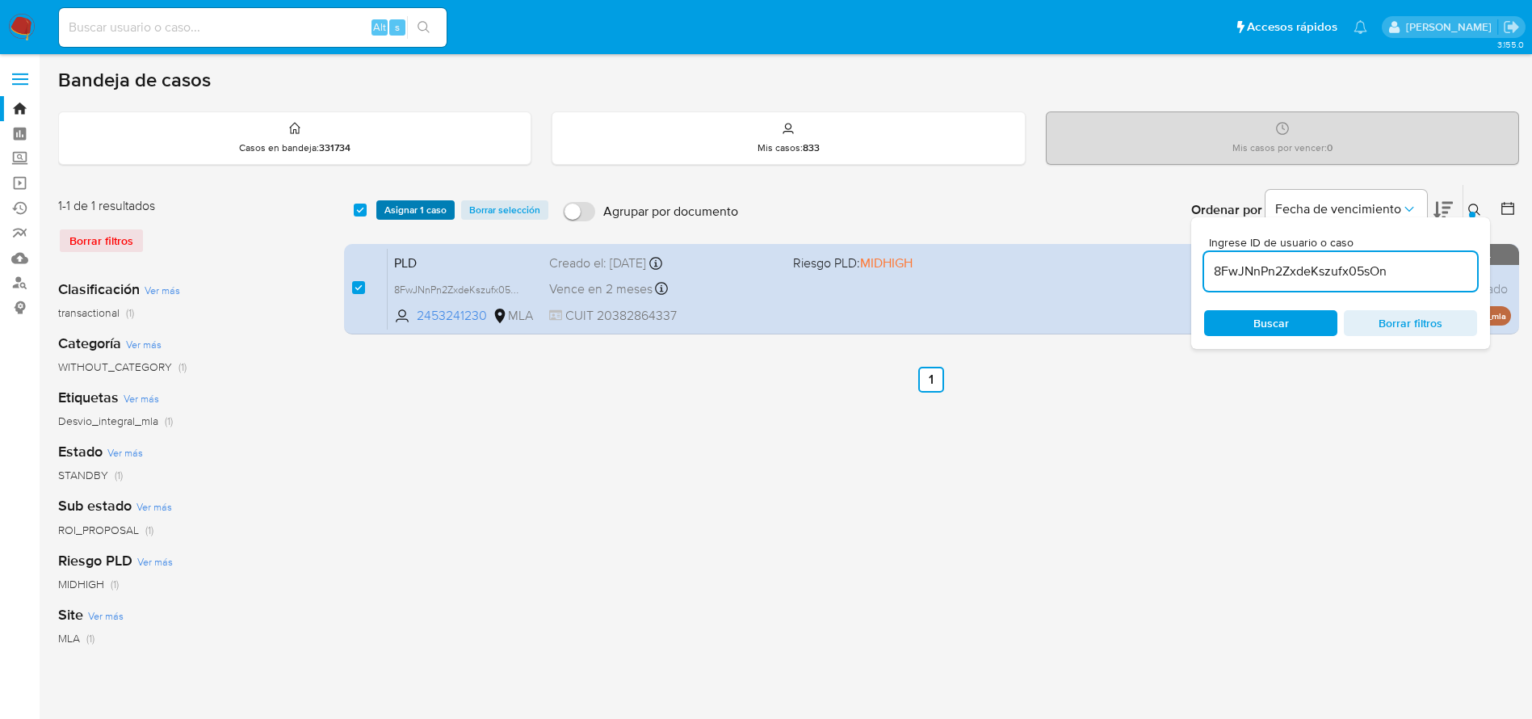
click at [414, 207] on span "Asignar 1 caso" at bounding box center [415, 210] width 62 height 16
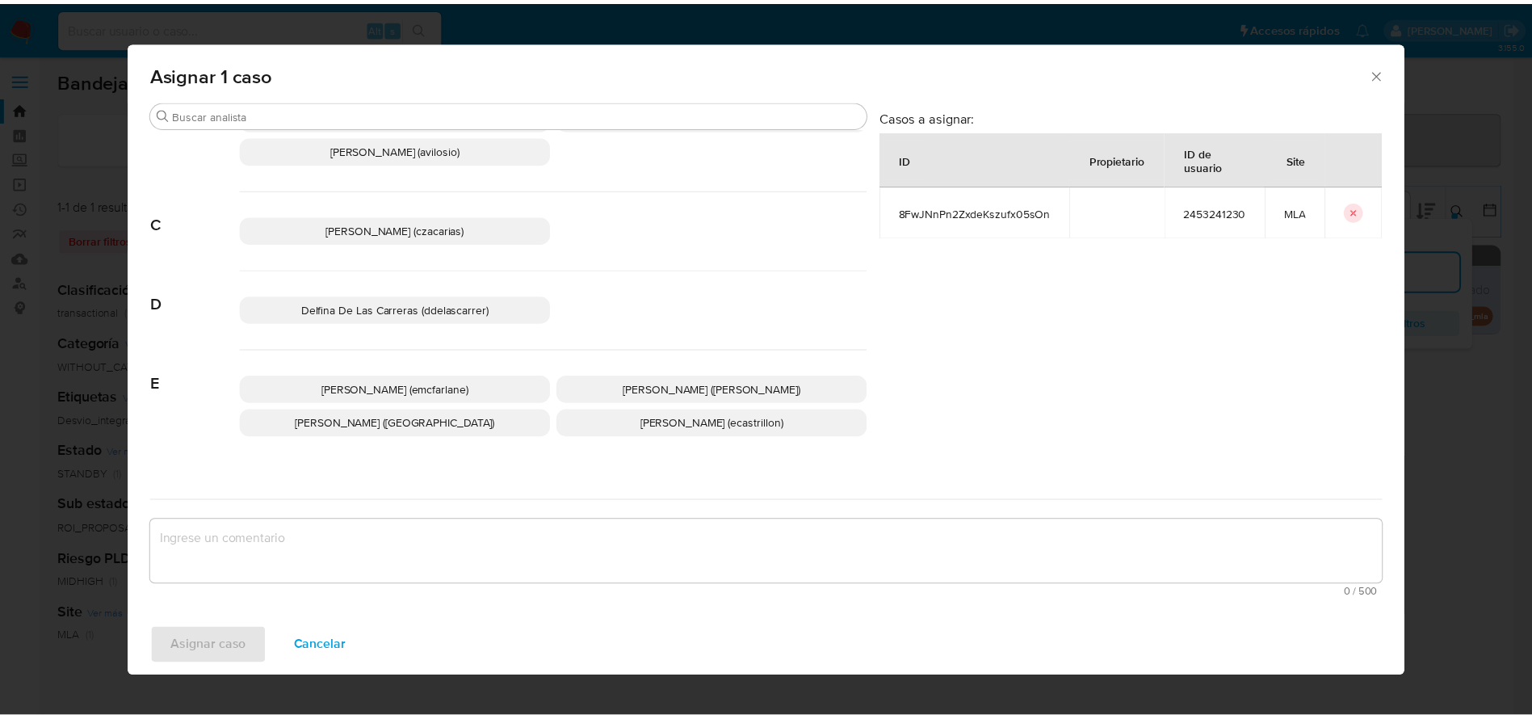
scroll to position [121, 0]
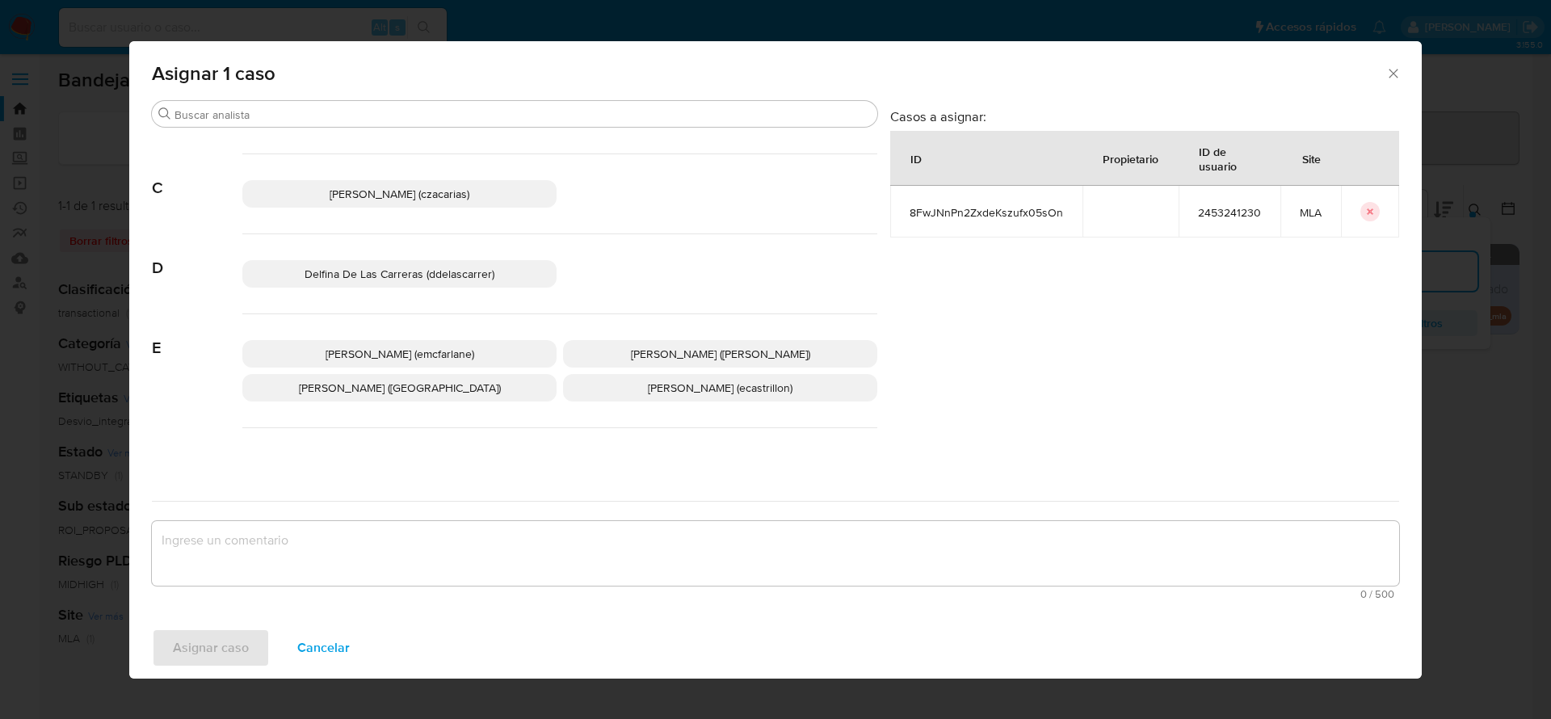
click at [398, 346] on span "Elaine Mc Farlane (emcfarlane)" at bounding box center [399, 354] width 149 height 16
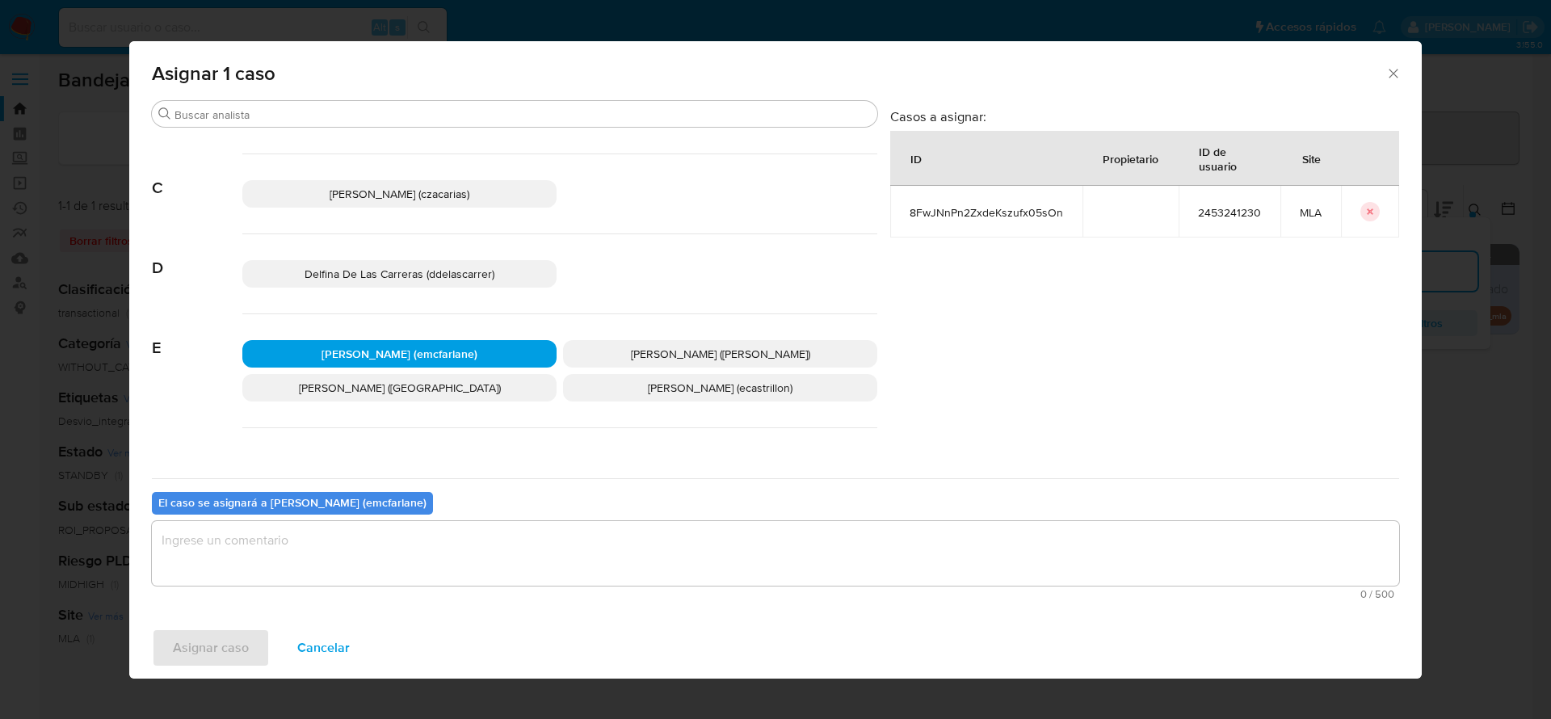
click at [282, 542] on textarea "assign-modal" at bounding box center [775, 553] width 1247 height 65
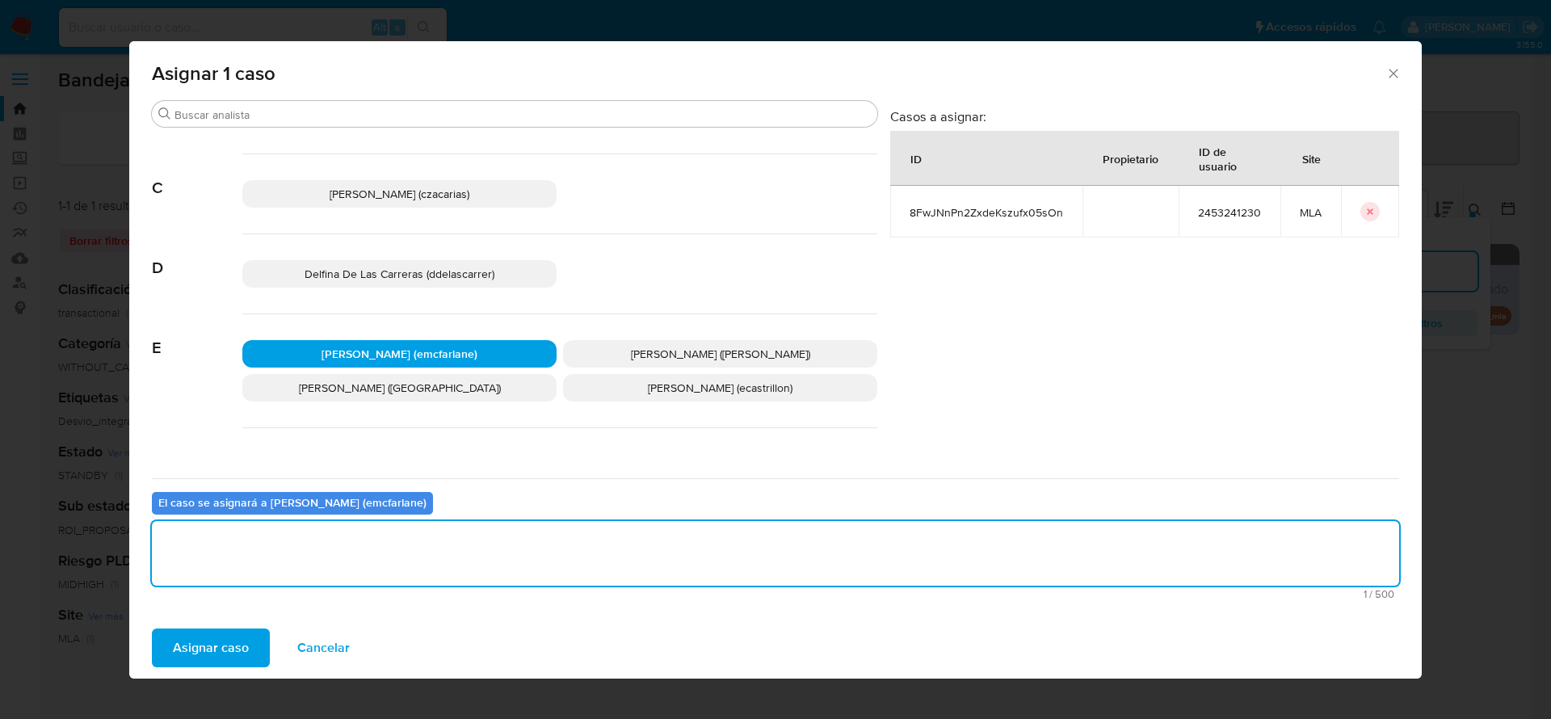
click at [204, 659] on span "Asignar caso" at bounding box center [211, 648] width 76 height 36
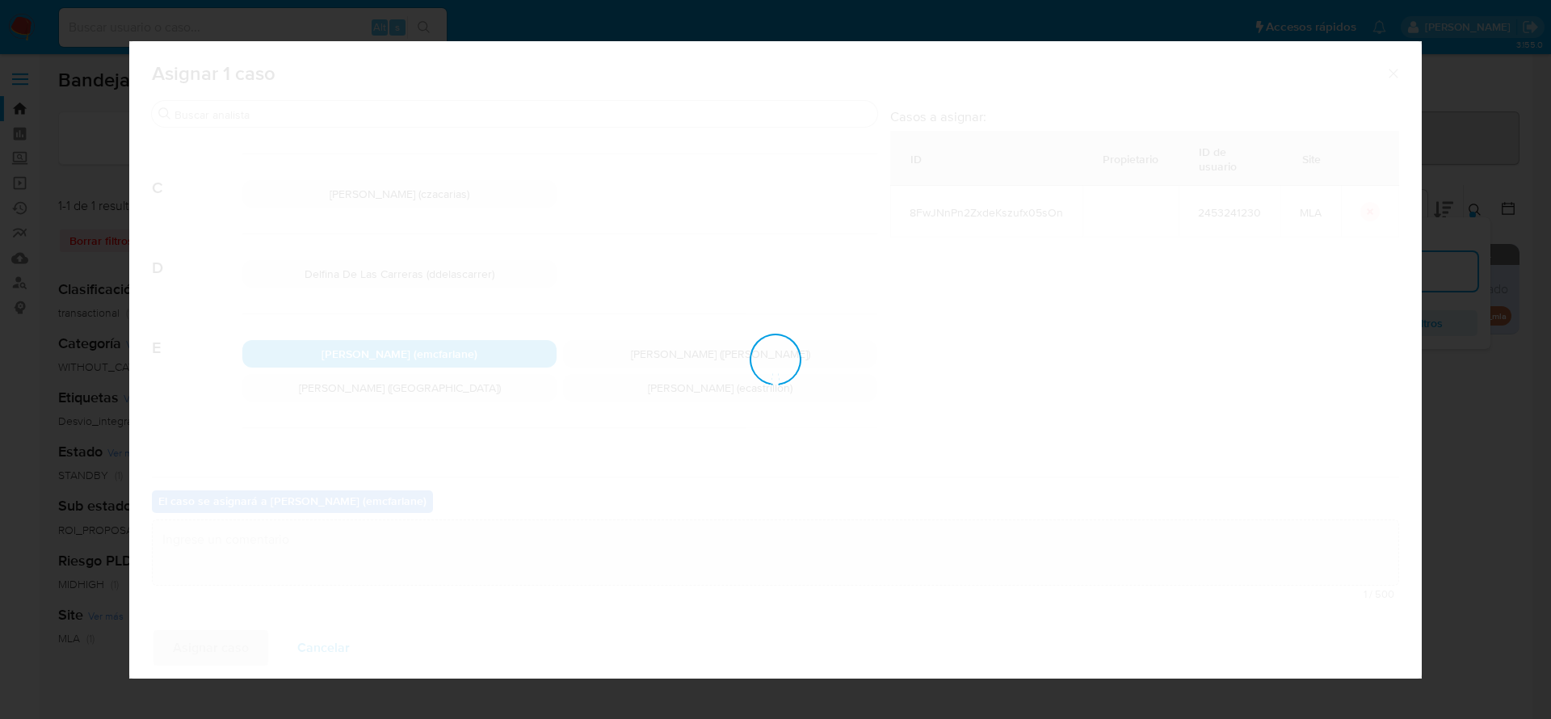
checkbox input "false"
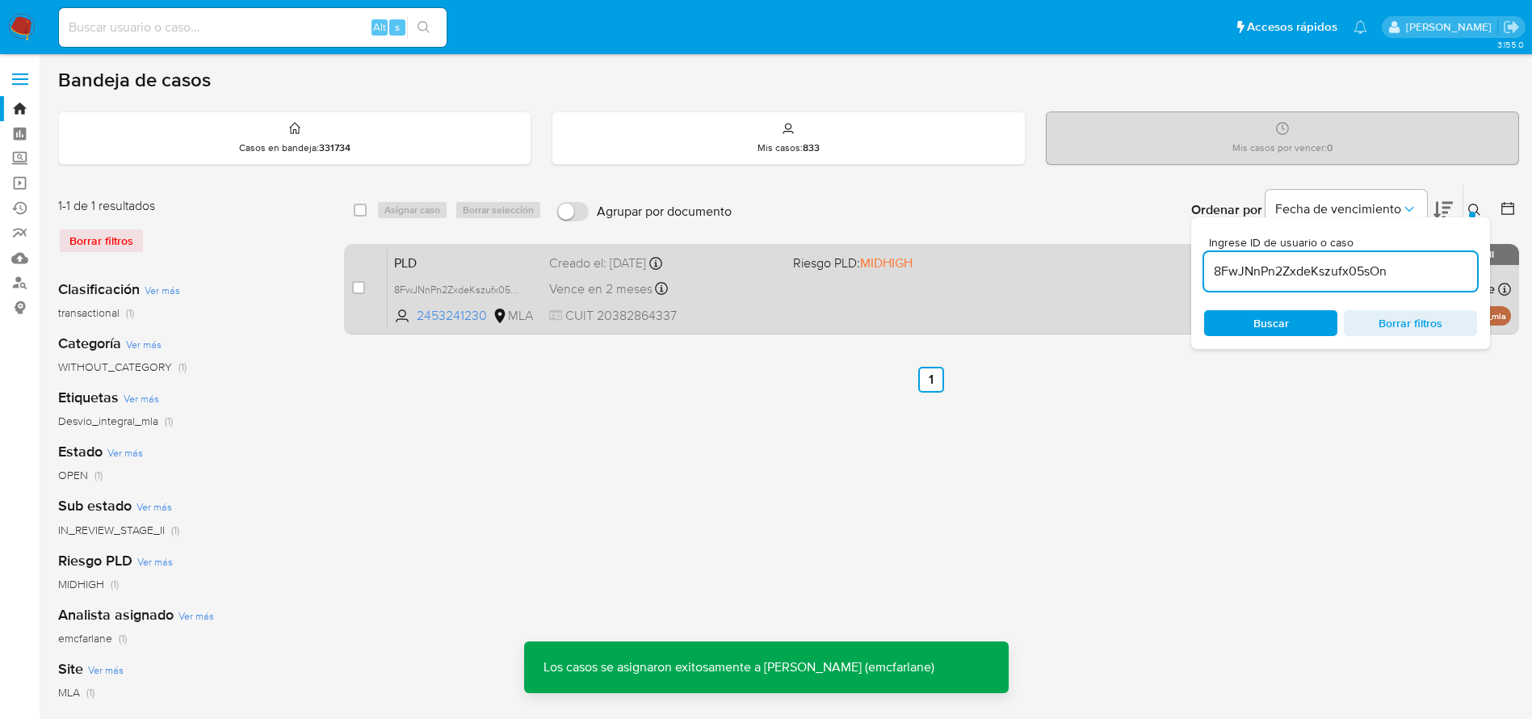
click at [762, 311] on span "CUIT 20382864337" at bounding box center [664, 316] width 231 height 18
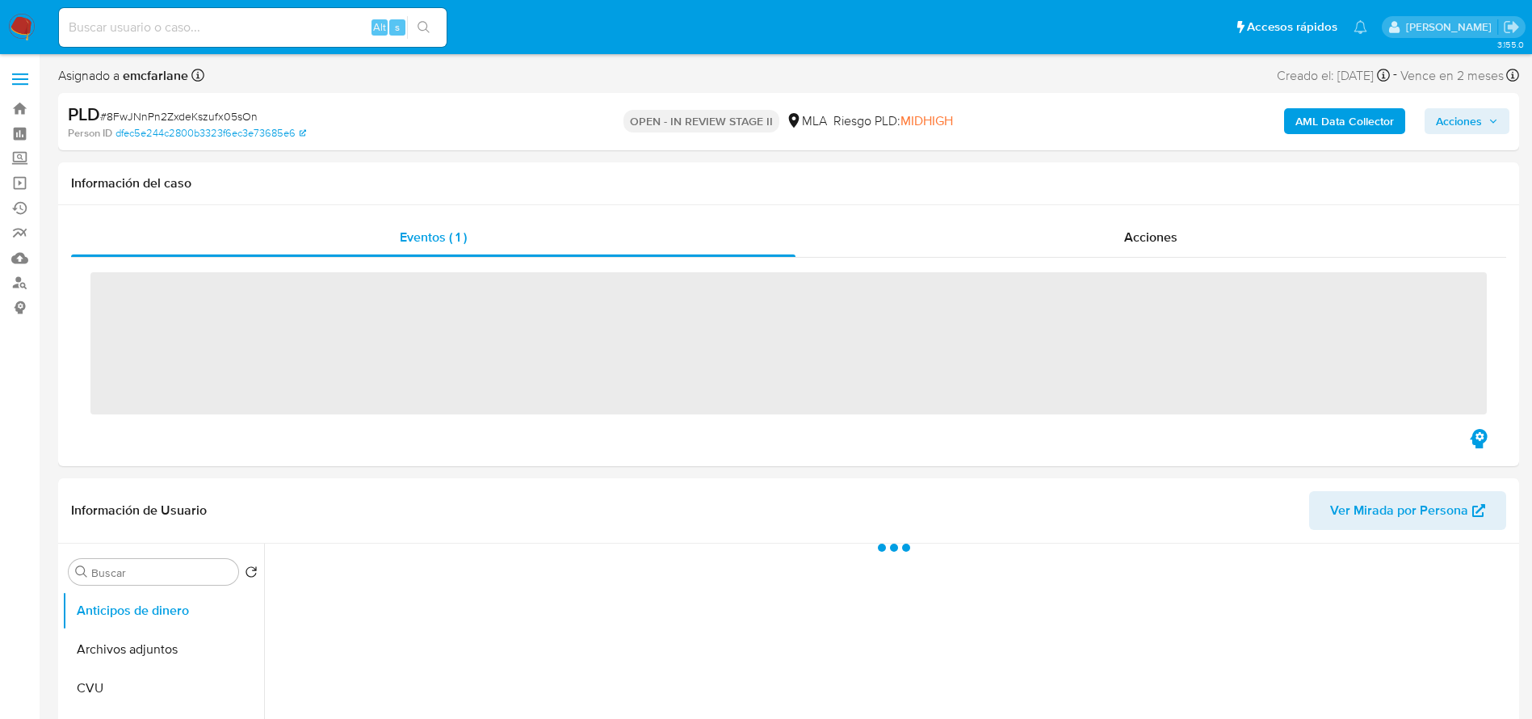
drag, startPoint x: 1161, startPoint y: 74, endPoint x: 1207, endPoint y: 74, distance: 45.2
click at [1161, 74] on div "Asignado a emcfarlane Asignado el: [DATE] 16:35:21 Creado el: [DATE] Creado el:…" at bounding box center [788, 79] width 1461 height 28
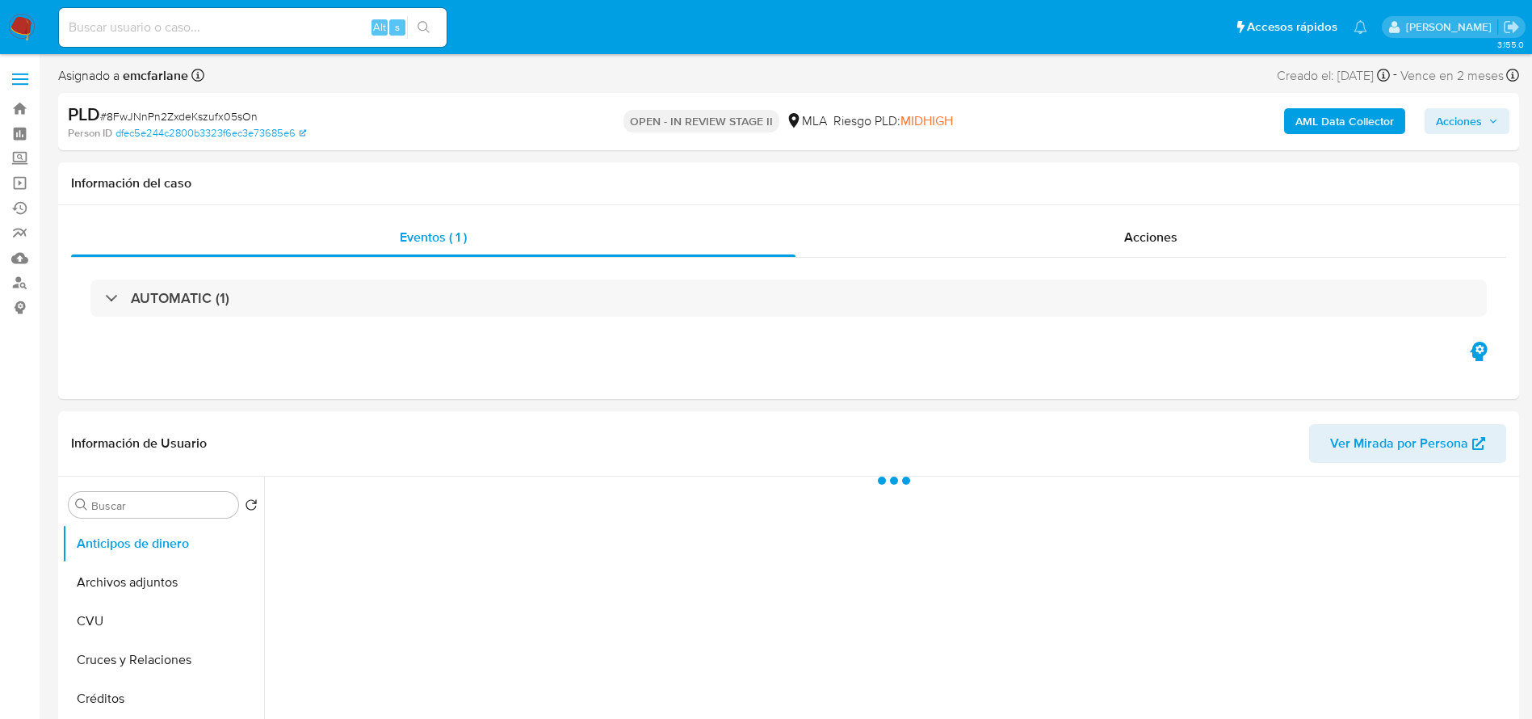
click at [1480, 120] on span "Acciones" at bounding box center [1459, 121] width 46 height 26
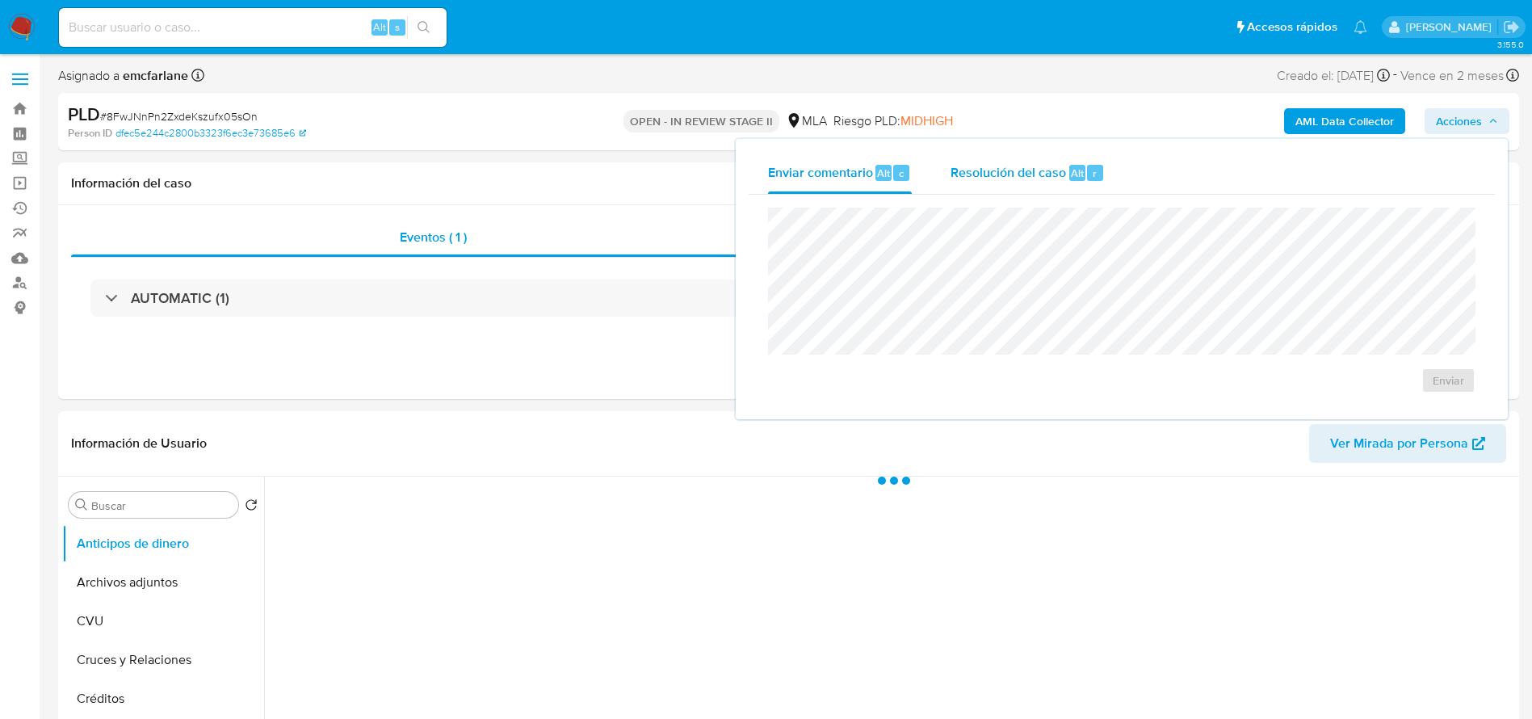
click at [1060, 179] on span "Resolución del caso" at bounding box center [1008, 172] width 115 height 19
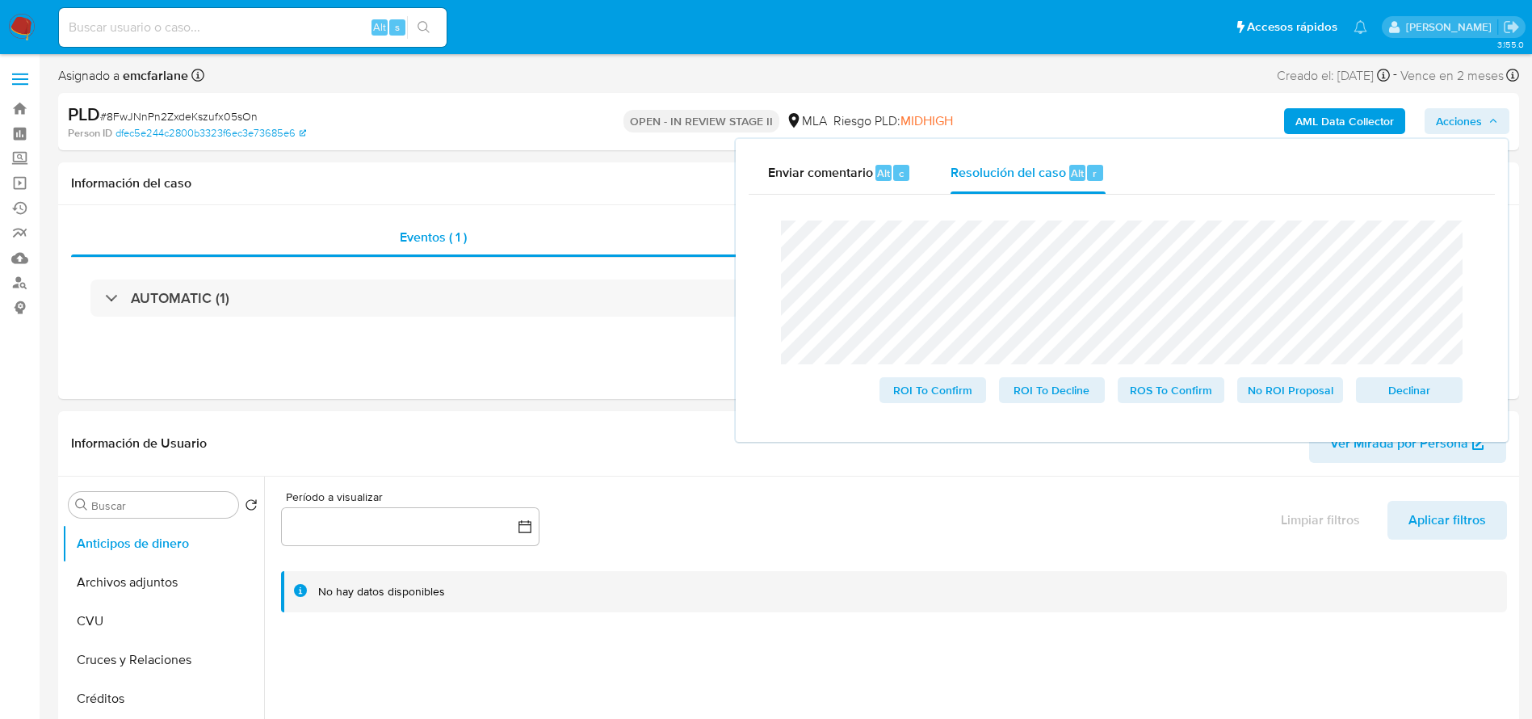
select select "10"
click at [1444, 401] on span "Declinar" at bounding box center [1409, 390] width 84 height 23
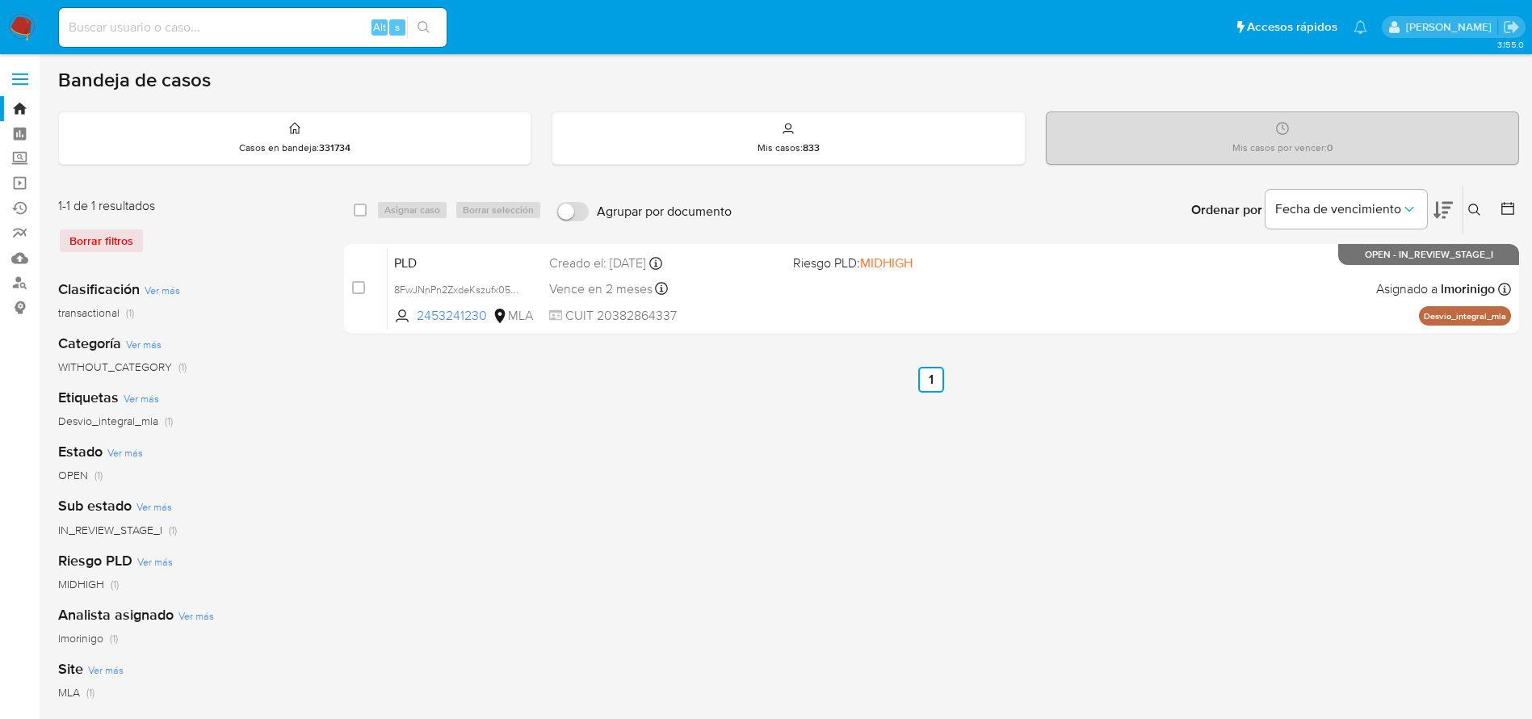
click at [225, 11] on div "Alt s" at bounding box center [253, 27] width 388 height 39
click at [221, 21] on input at bounding box center [253, 27] width 388 height 21
paste input "122915962"
type input "122915962"
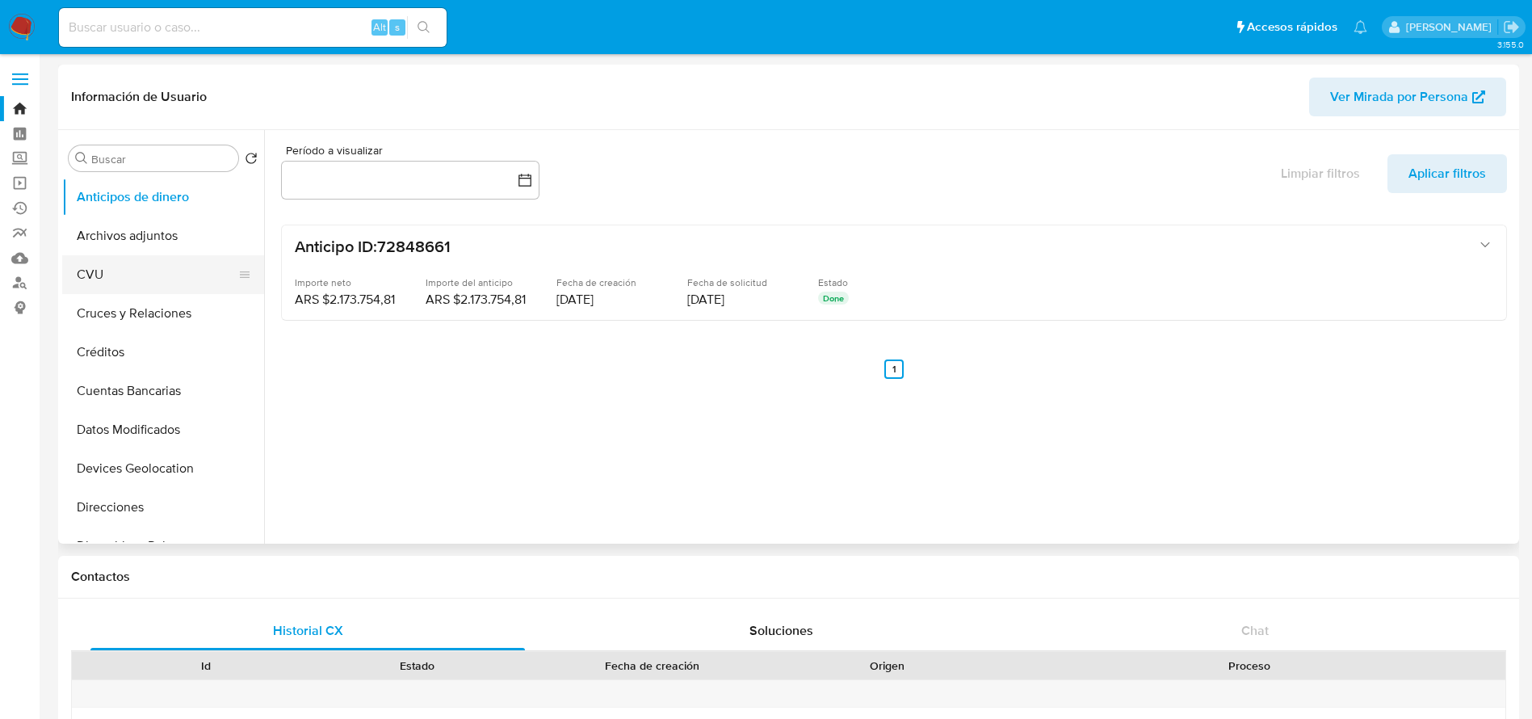
select select "10"
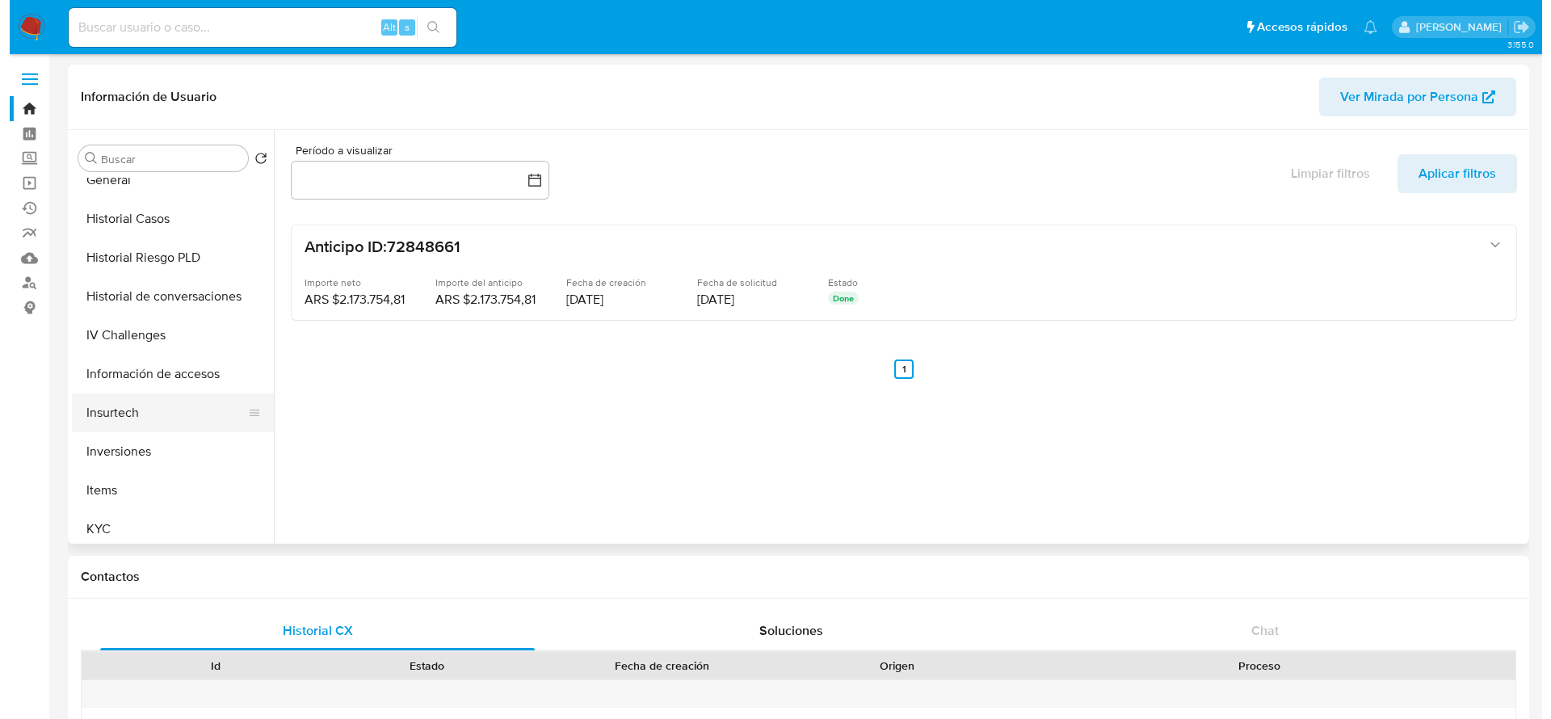
scroll to position [485, 0]
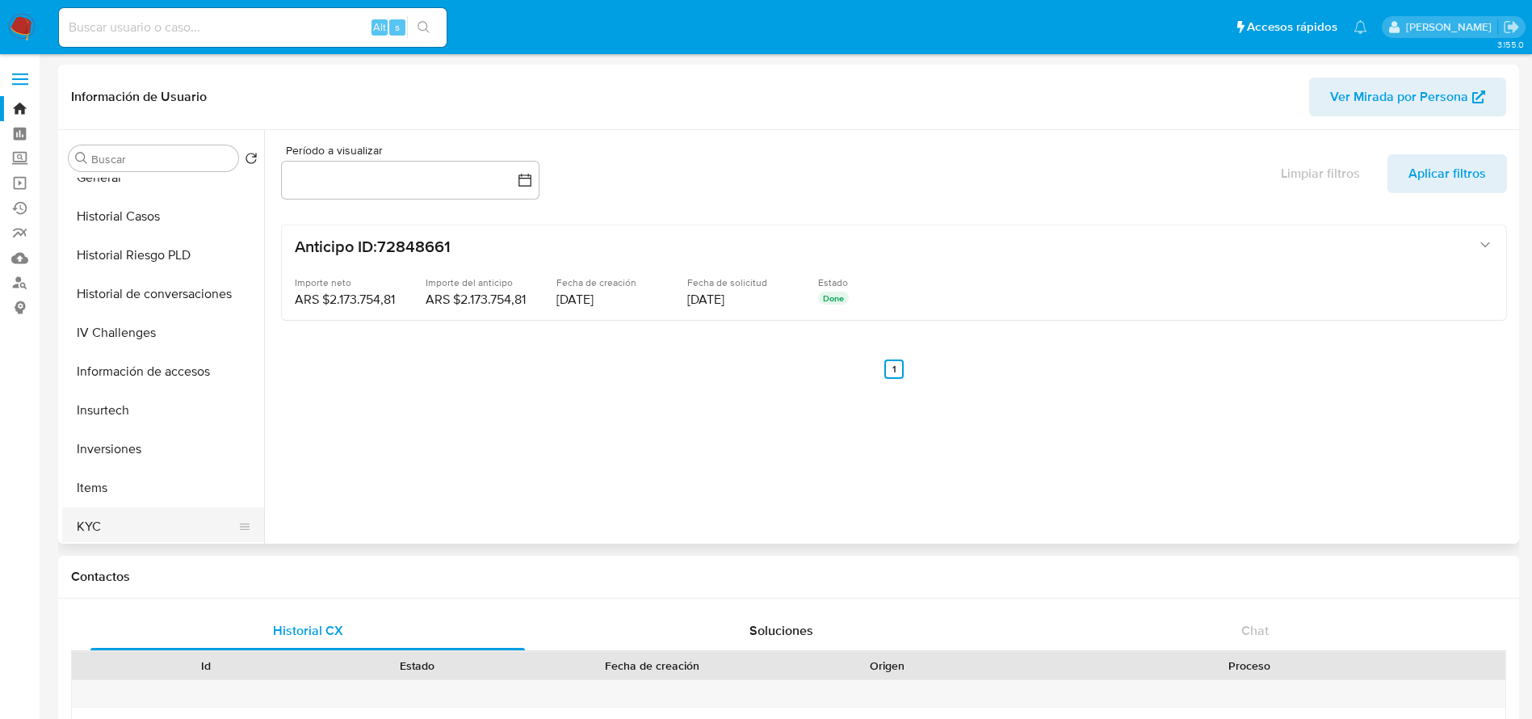
click at [107, 521] on button "KYC" at bounding box center [156, 526] width 189 height 39
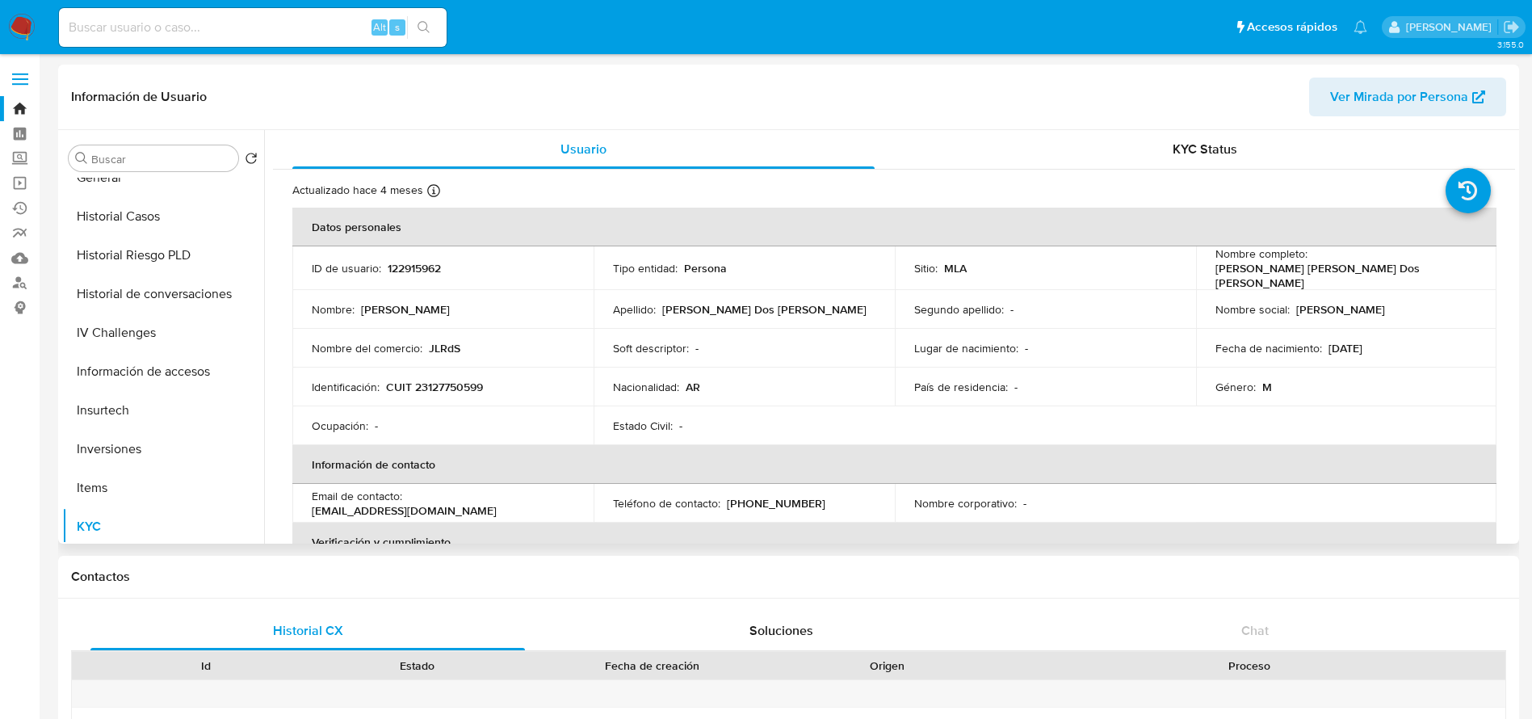
click at [444, 388] on p "CUIT 23127750599" at bounding box center [434, 387] width 97 height 15
copy p "23127750599"
click at [443, 341] on p "JLRdS" at bounding box center [444, 348] width 31 height 15
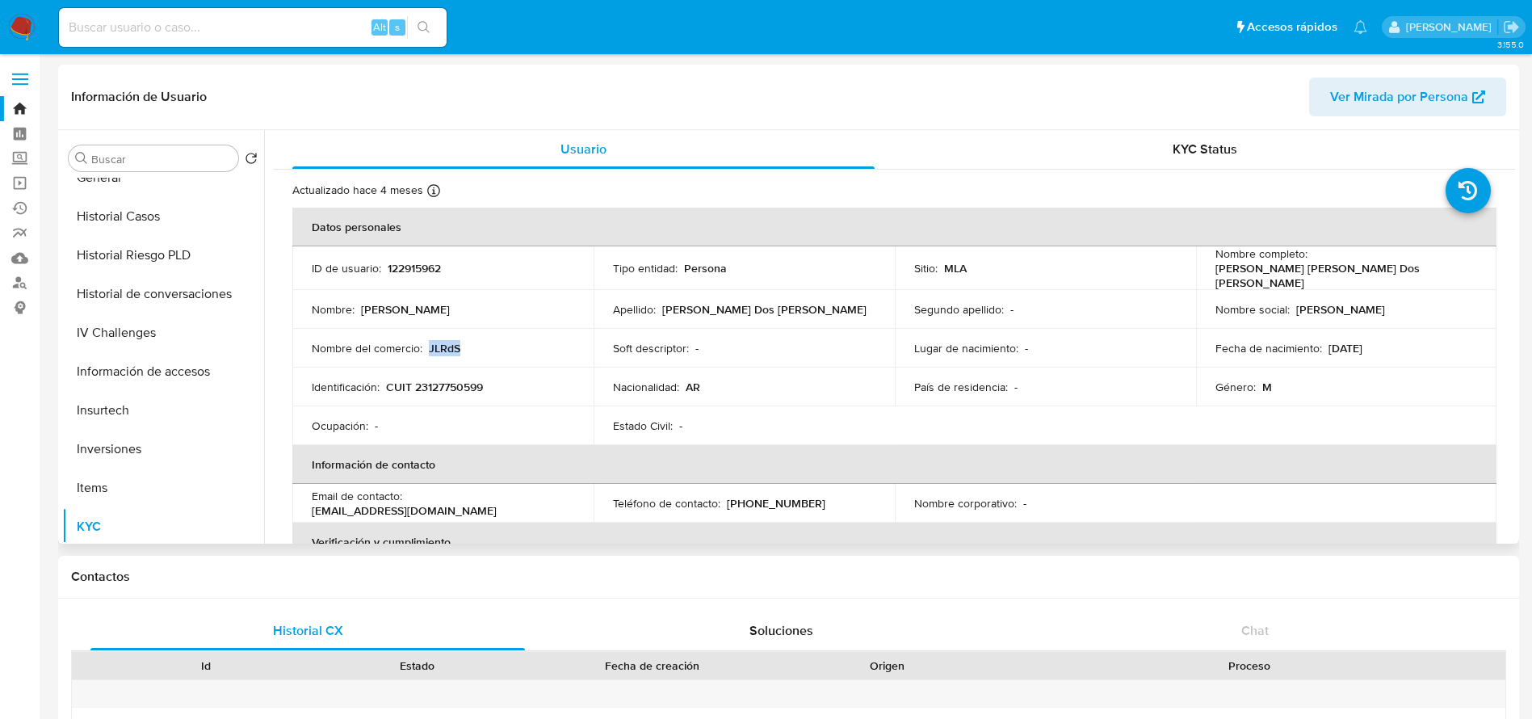
copy p "JLRdS"
click at [447, 370] on td "Identificación : CUIT 23127750599" at bounding box center [442, 386] width 301 height 39
click at [449, 380] on p "CUIT 23127750599" at bounding box center [434, 387] width 97 height 15
drag, startPoint x: 448, startPoint y: 379, endPoint x: 740, endPoint y: 212, distance: 335.7
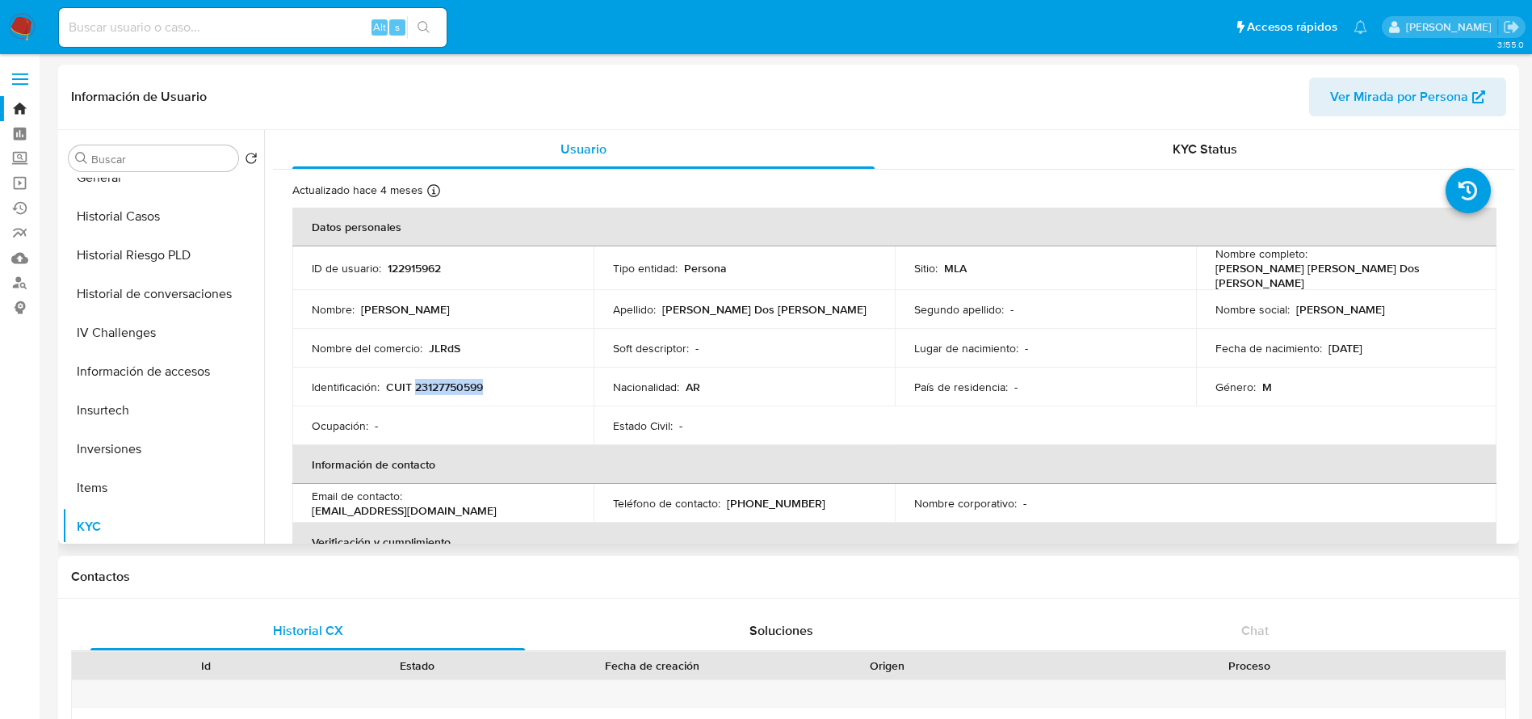
click at [449, 380] on p "CUIT 23127750599" at bounding box center [434, 387] width 97 height 15
copy p "23127750599"
click at [182, 282] on button "Historial de conversaciones" at bounding box center [156, 294] width 189 height 39
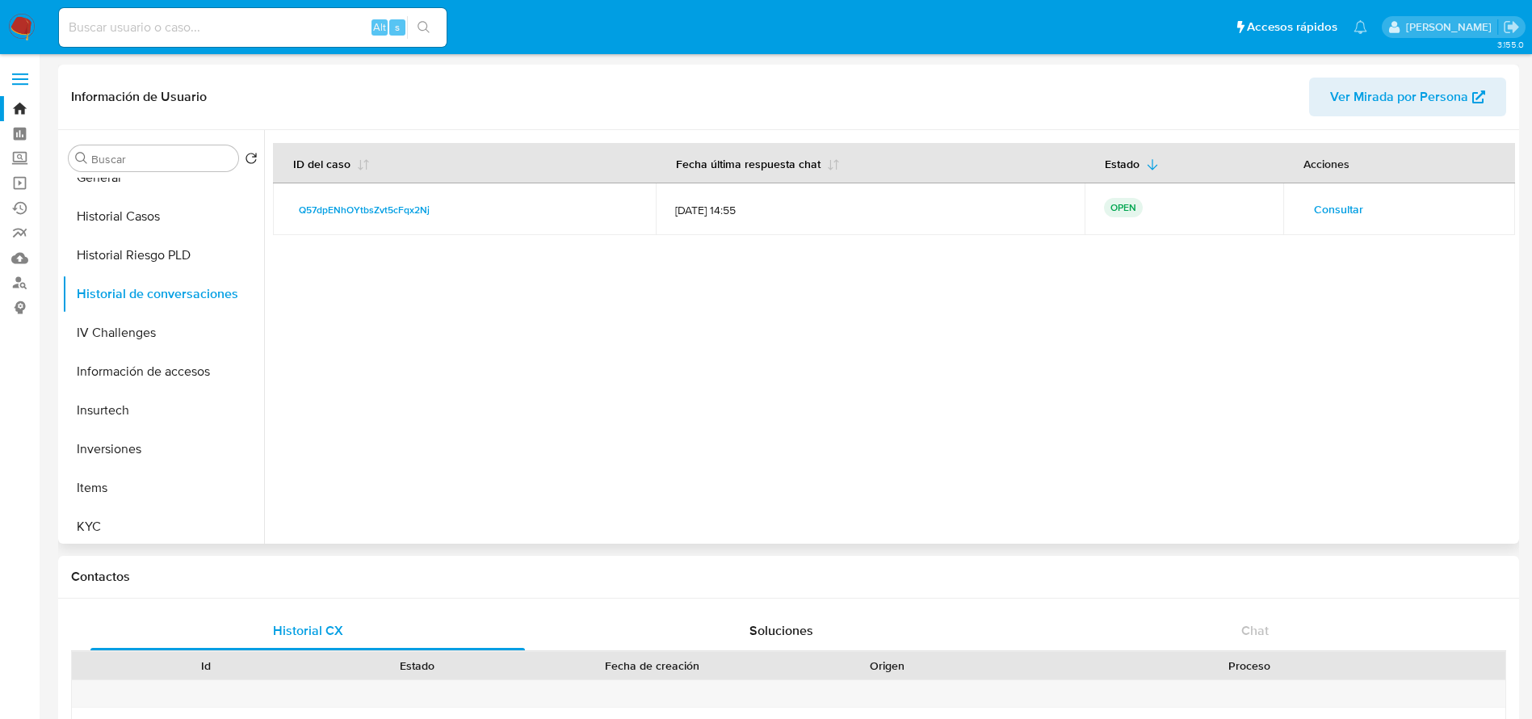
click at [1340, 212] on span "Consultar" at bounding box center [1338, 209] width 49 height 23
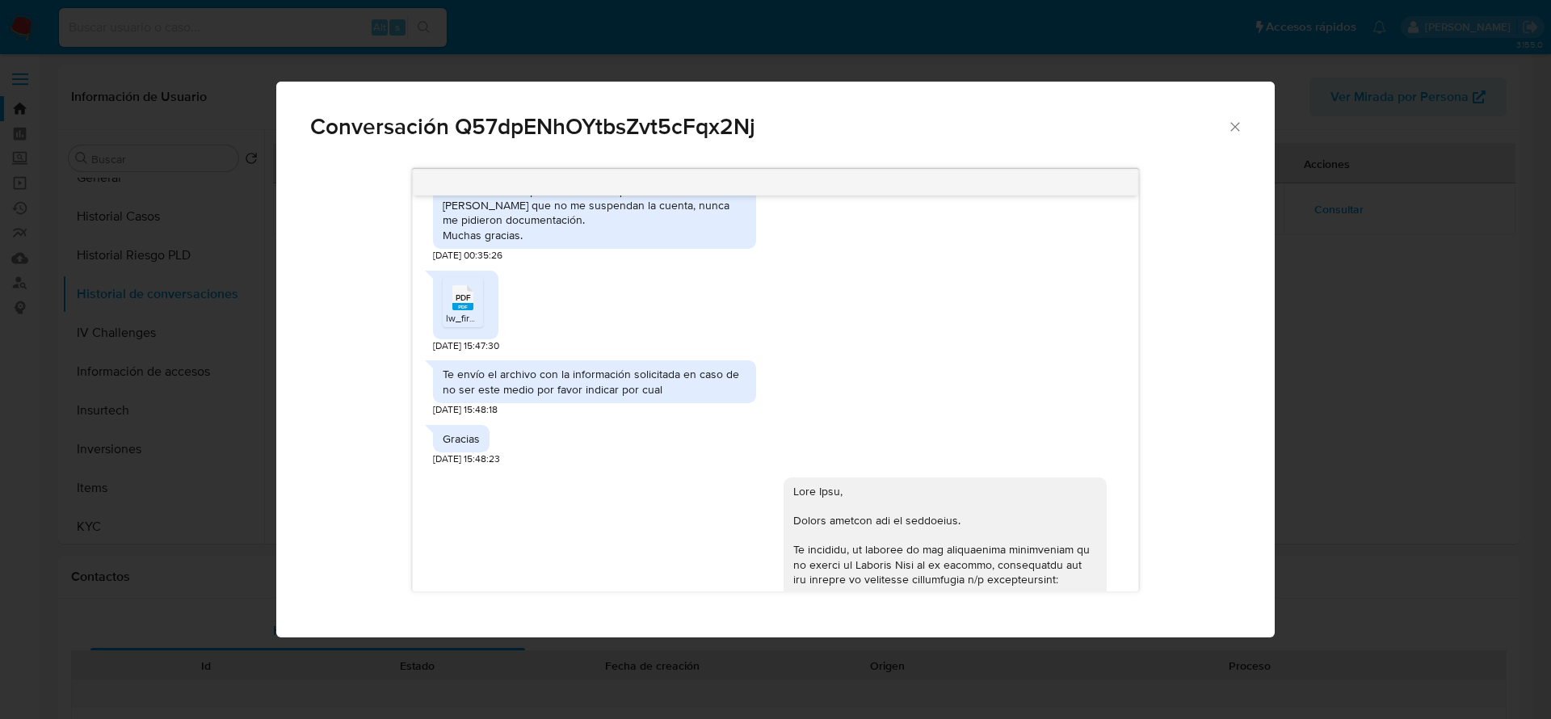
scroll to position [987, 0]
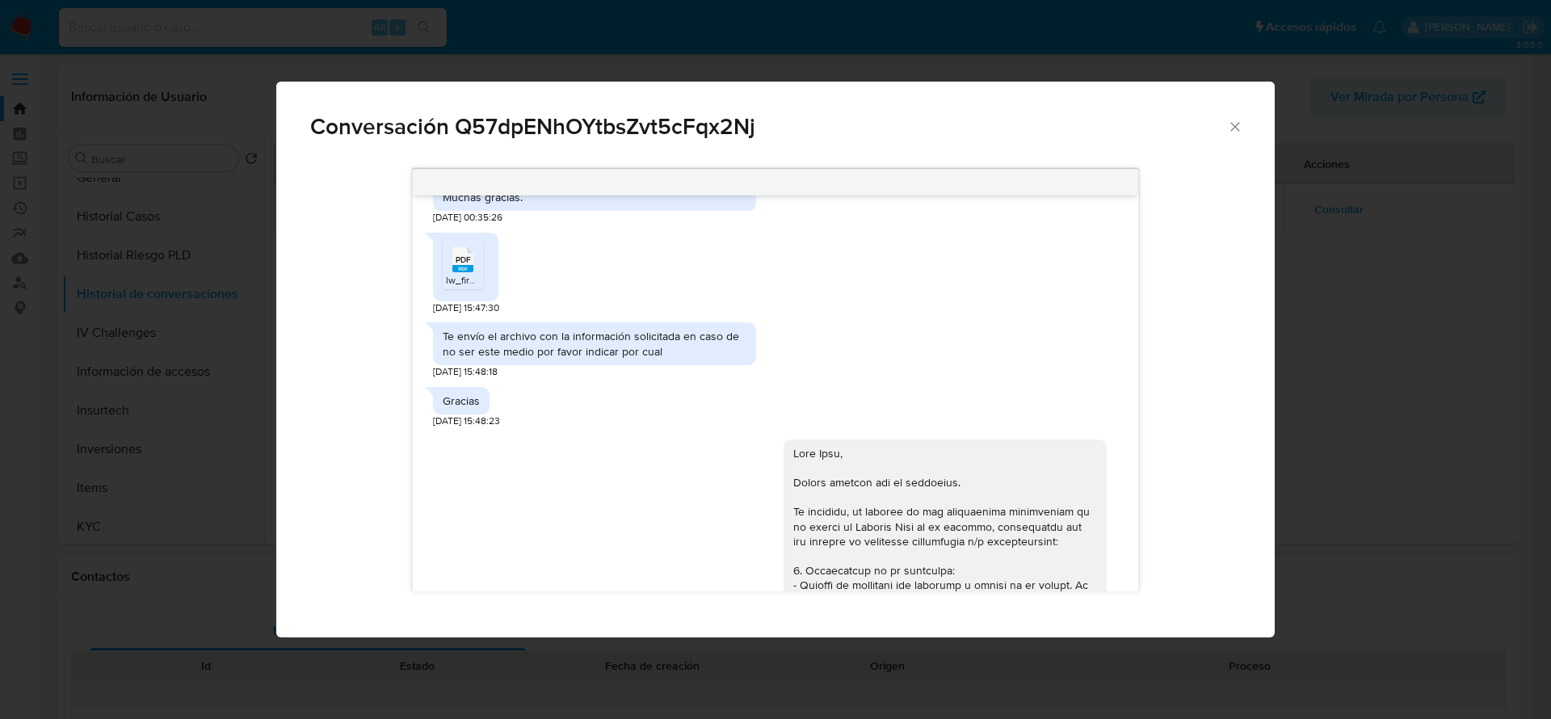
click at [449, 272] on div "PDF PDF" at bounding box center [463, 257] width 34 height 31
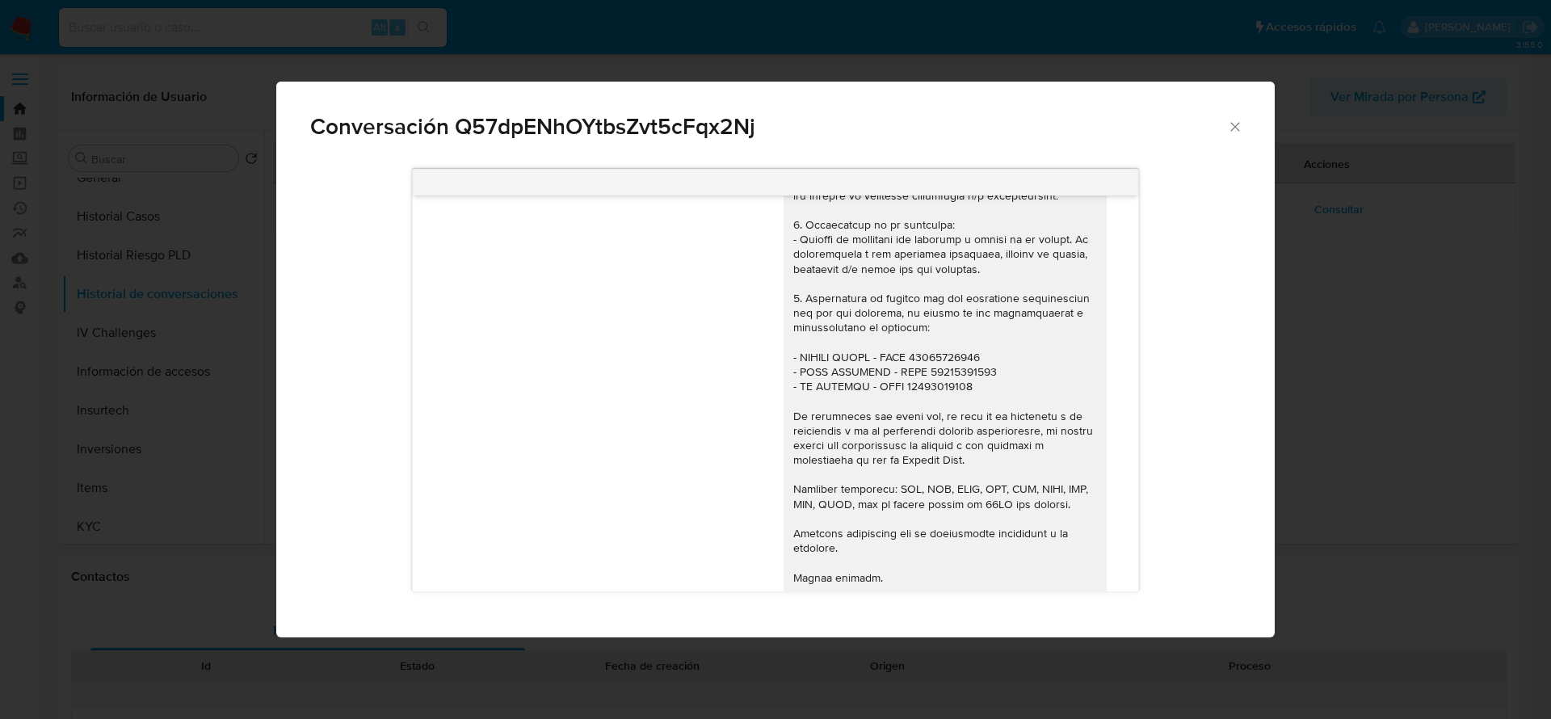
scroll to position [1472, 0]
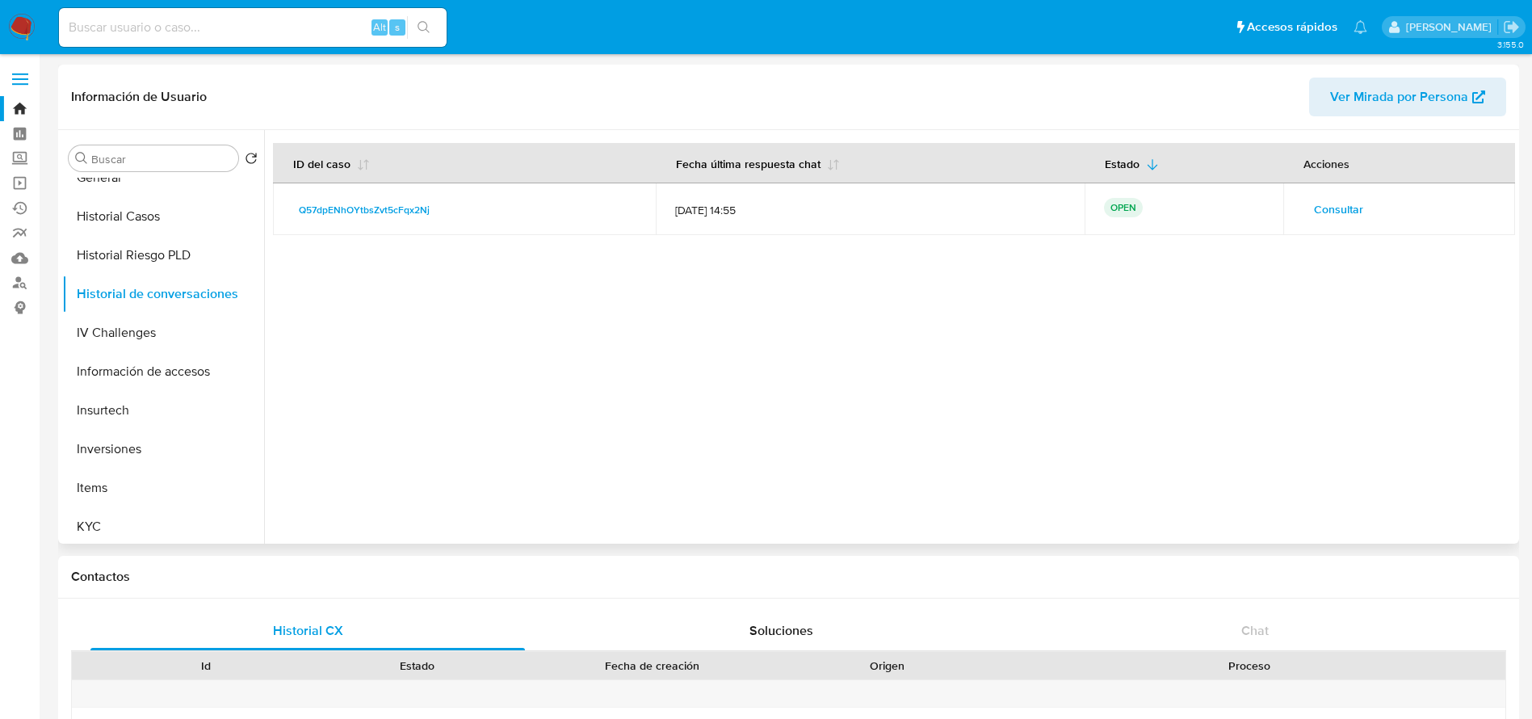
click at [1355, 204] on span "Consultar" at bounding box center [1338, 209] width 49 height 23
